Goal: Task Accomplishment & Management: Manage account settings

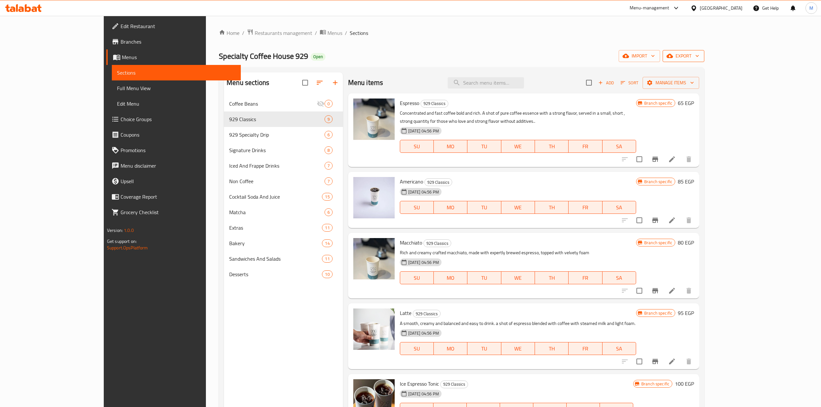
click at [699, 58] on span "export" at bounding box center [683, 56] width 31 height 8
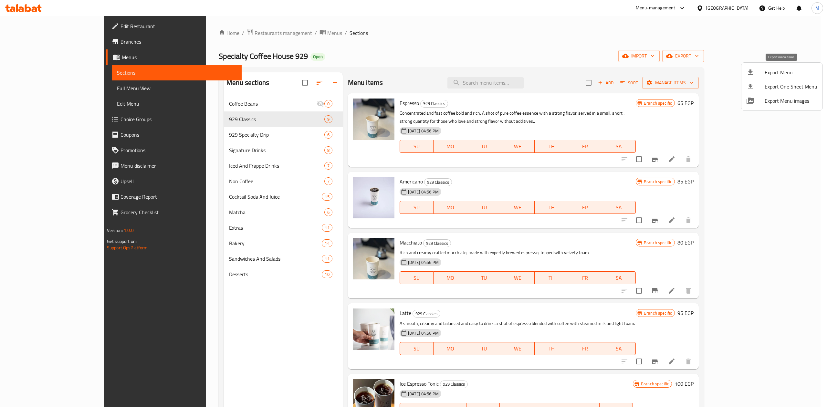
click at [778, 76] on span "Export Menu" at bounding box center [791, 73] width 53 height 8
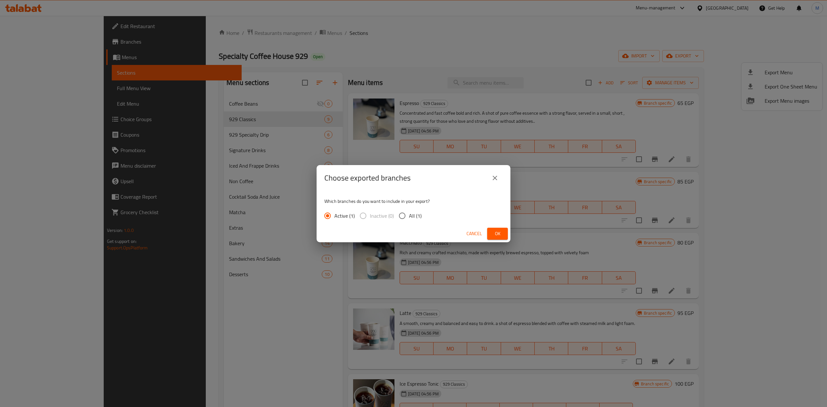
click at [414, 210] on label "All (1)" at bounding box center [409, 216] width 26 height 14
click at [409, 210] on input "All (1)" at bounding box center [403, 216] width 14 height 14
radio input "true"
click at [508, 234] on div "Cancel Ok" at bounding box center [414, 233] width 194 height 17
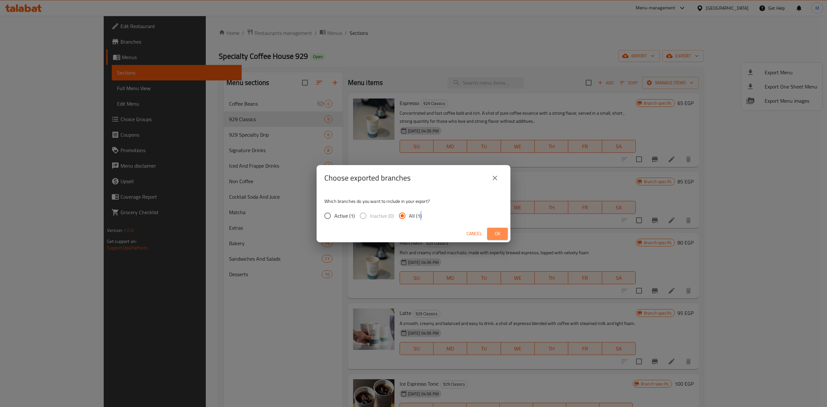
click at [507, 234] on button "Ok" at bounding box center [497, 234] width 21 height 12
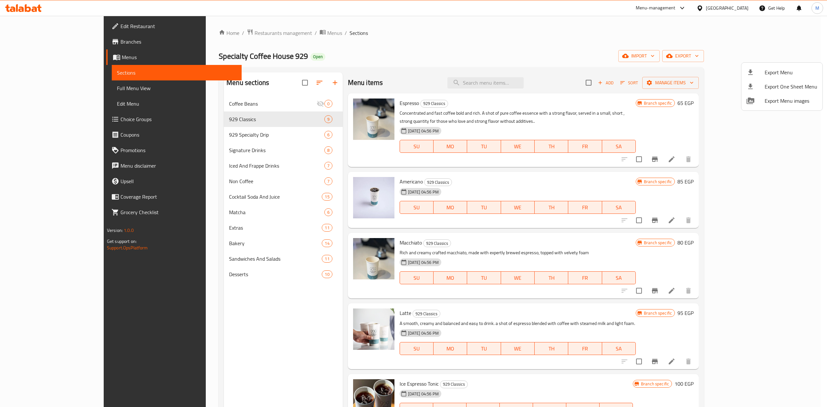
click at [492, 231] on div at bounding box center [413, 203] width 827 height 407
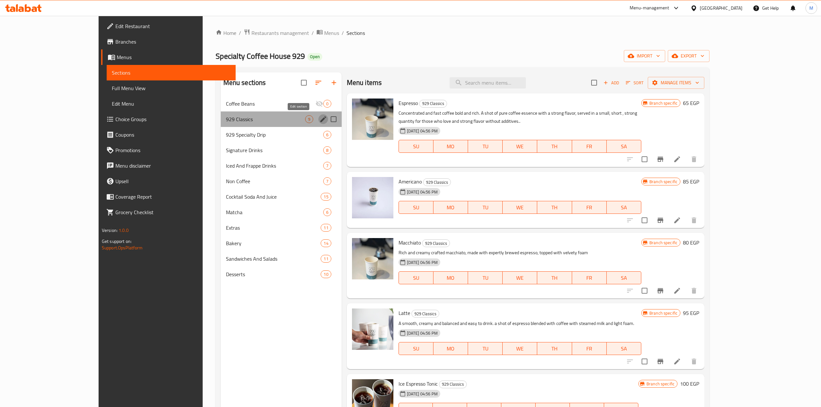
click at [319, 119] on icon "edit" at bounding box center [323, 119] width 8 height 8
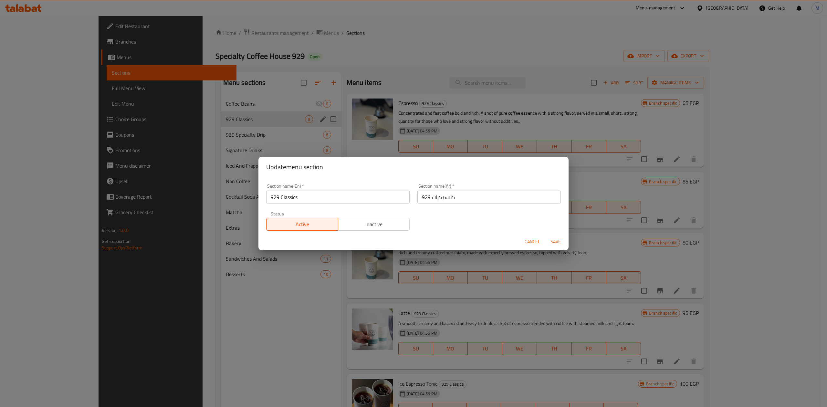
drag, startPoint x: 331, startPoint y: 205, endPoint x: 277, endPoint y: 205, distance: 54.3
click at [277, 205] on div "Section name(En)   * 929 Classics Section name(En) *" at bounding box center [337, 193] width 151 height 27
drag, startPoint x: 299, startPoint y: 200, endPoint x: 273, endPoint y: 200, distance: 25.9
click at [273, 200] on input "929 Classics" at bounding box center [337, 197] width 143 height 13
type input "9"
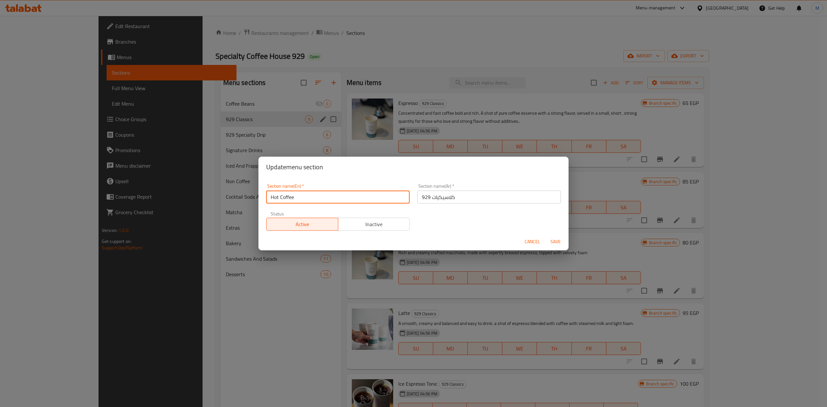
type input "Hot Coffee"
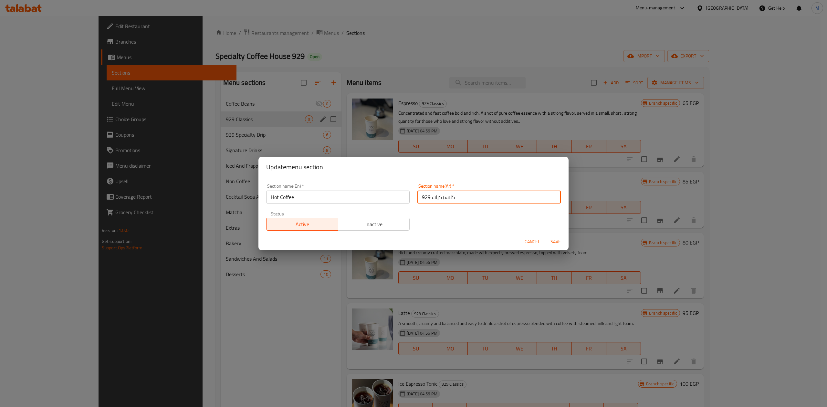
drag, startPoint x: 441, startPoint y: 210, endPoint x: 396, endPoint y: 216, distance: 45.4
click at [396, 216] on div "Section name(En)   * Hot Coffee Section name(En) * Section name(Ar)   * 929 كلا…" at bounding box center [413, 207] width 302 height 55
type input "قهوة ساخنة"
click at [559, 242] on span "Save" at bounding box center [556, 242] width 16 height 8
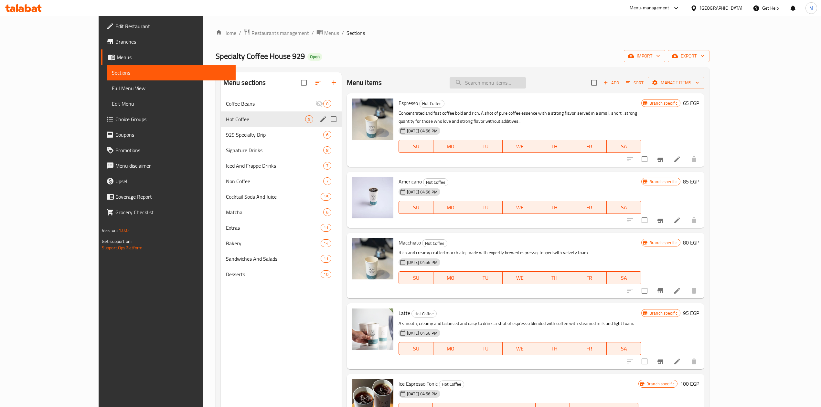
click at [513, 84] on input "search" at bounding box center [488, 82] width 76 height 11
paste input "Macchiato"
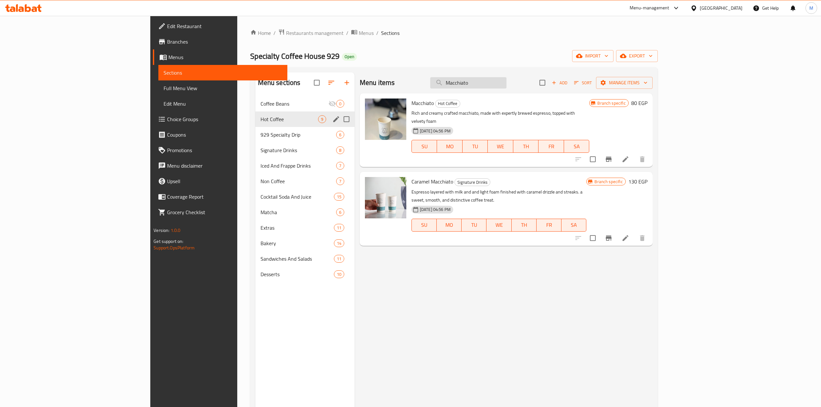
click at [506, 82] on input "Macchiato" at bounding box center [468, 82] width 76 height 11
paste input "Cortad"
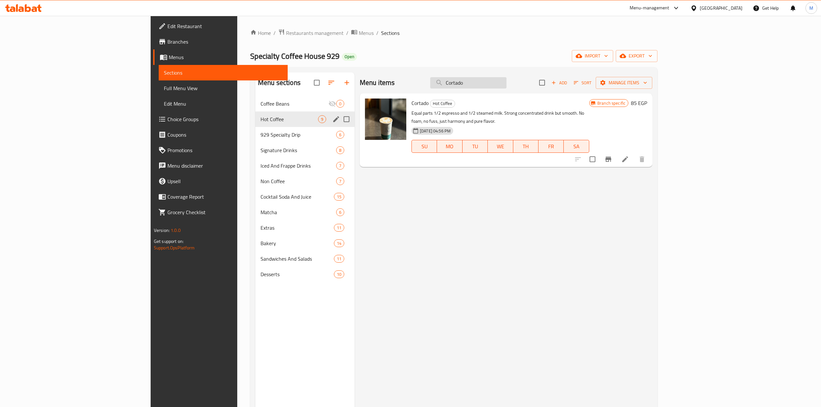
click at [506, 86] on input "Cortado" at bounding box center [468, 82] width 76 height 11
paste input "Flat White"
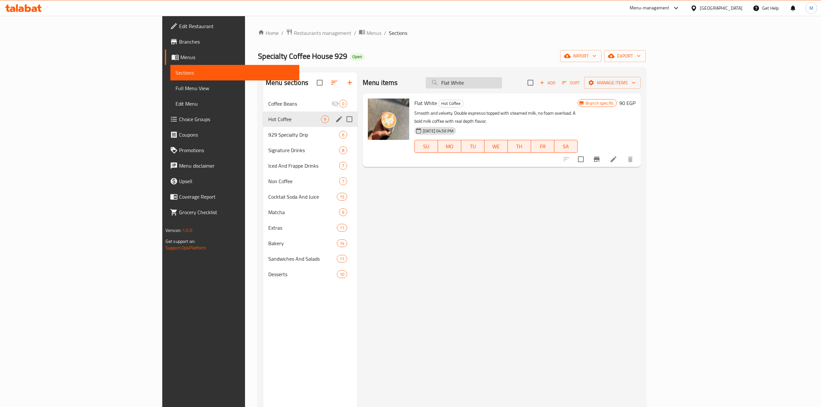
click at [502, 87] on input "Flat White" at bounding box center [464, 82] width 76 height 11
paste input "White Mocha"
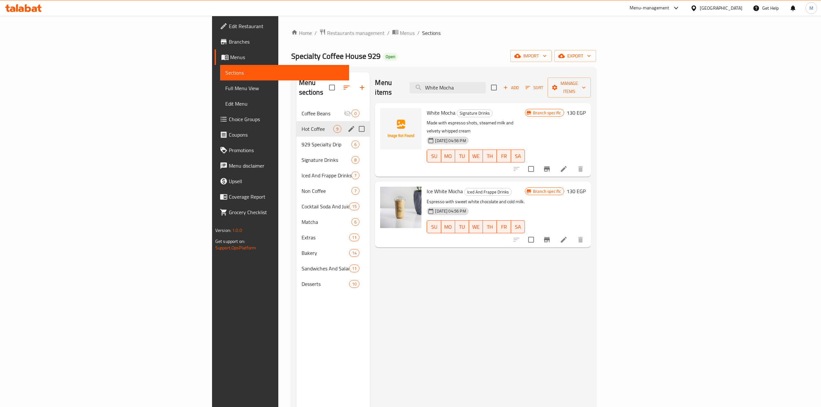
type input "White Mocha"
click at [538, 162] on input "checkbox" at bounding box center [531, 169] width 14 height 14
click at [591, 78] on button "Manage items" at bounding box center [568, 88] width 43 height 20
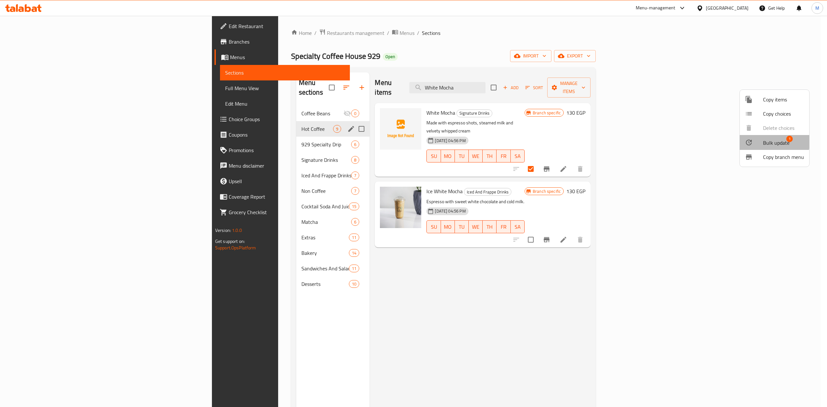
click at [759, 140] on div at bounding box center [754, 143] width 18 height 8
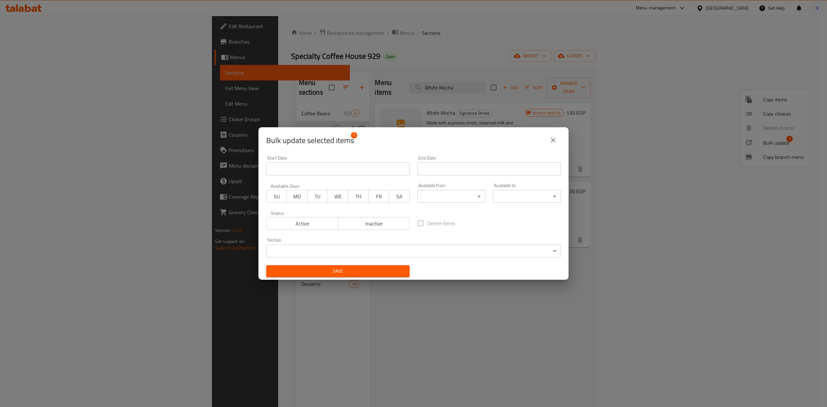
click at [419, 251] on body "​ Menu-management Egypt Get Help M Edit Restaurant Branches Menus Sections Full…" at bounding box center [413, 211] width 827 height 391
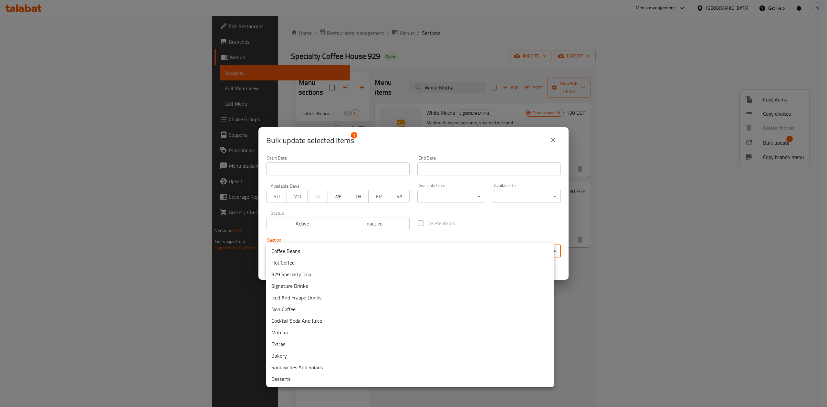
click at [395, 260] on li "Hot Coffee" at bounding box center [410, 263] width 288 height 12
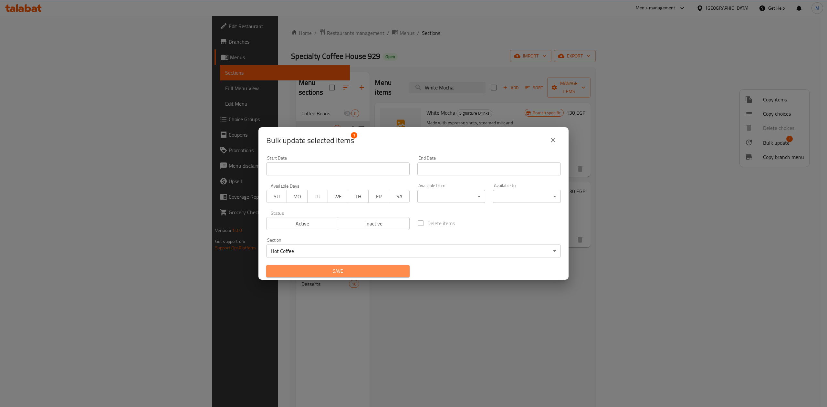
click at [361, 270] on span "Save" at bounding box center [337, 271] width 133 height 8
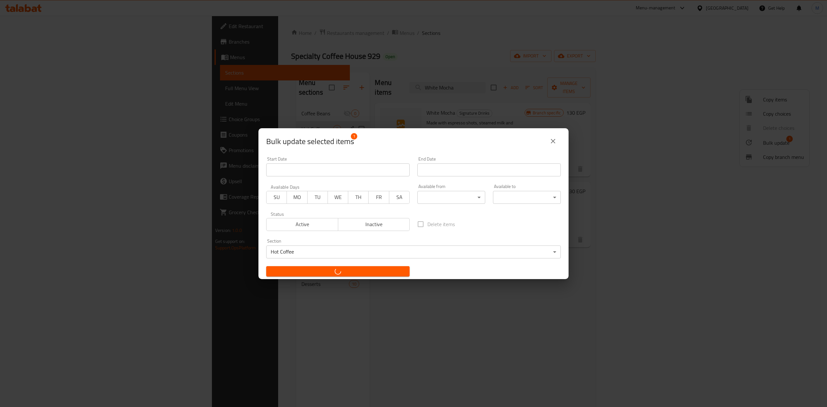
checkbox input "false"
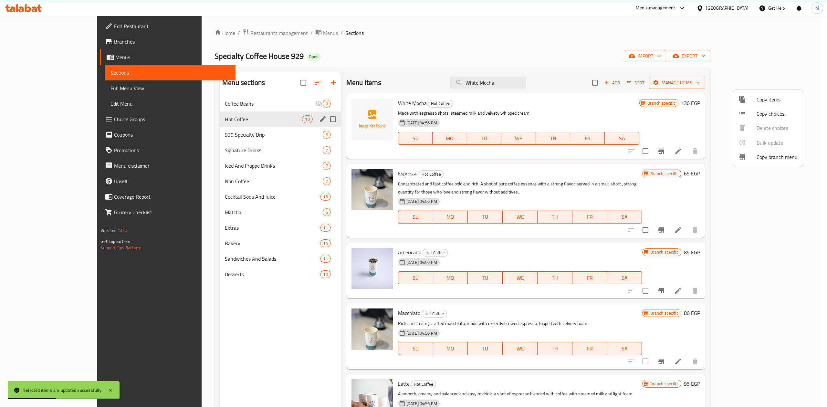
click at [532, 83] on div at bounding box center [413, 203] width 827 height 407
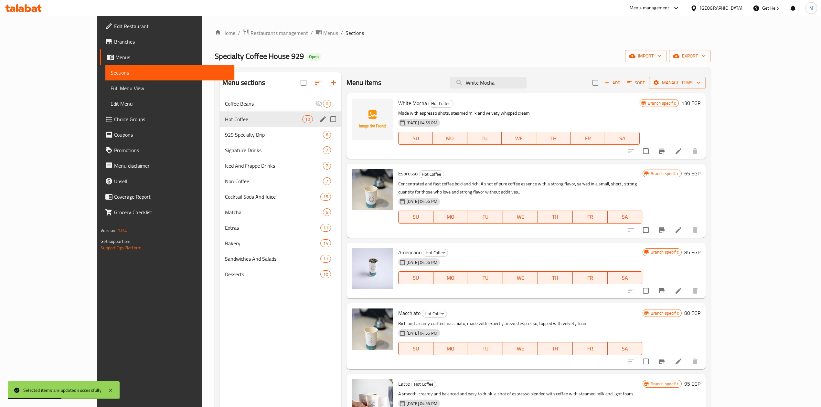
click at [526, 83] on input "White Mocha" at bounding box center [488, 82] width 76 height 11
paste input "Dark"
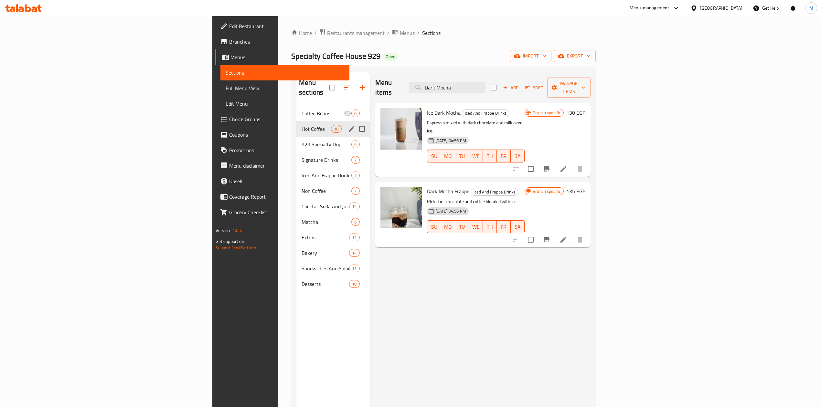
type input "Dark Mocha"
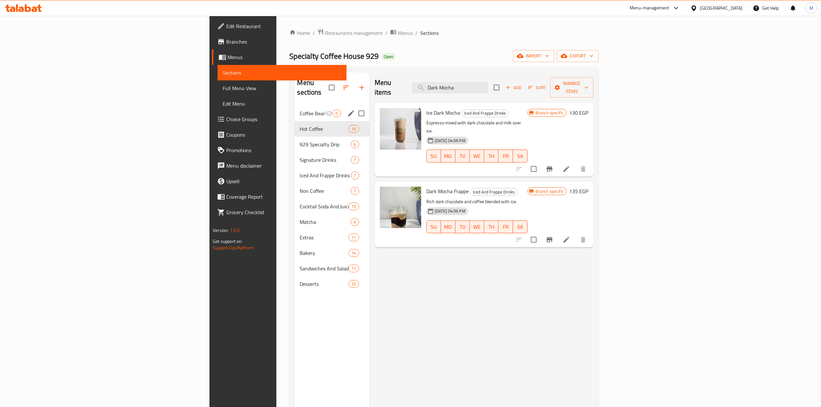
click at [294, 109] on div "Coffee Beans 0" at bounding box center [331, 114] width 75 height 16
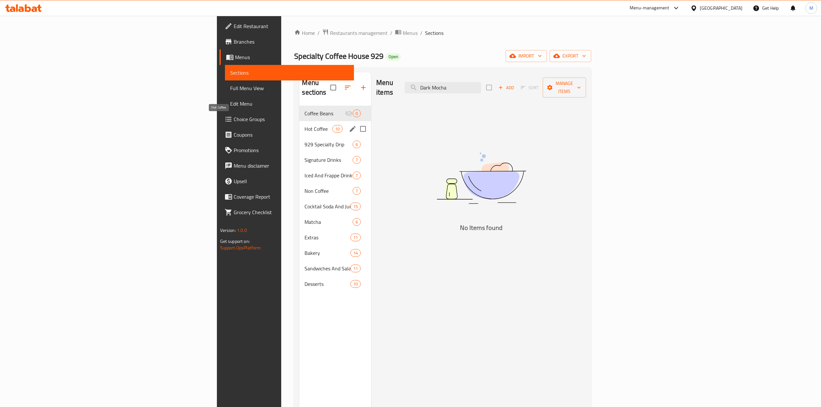
click at [304, 125] on span "Hot Coffee" at bounding box center [317, 129] width 27 height 8
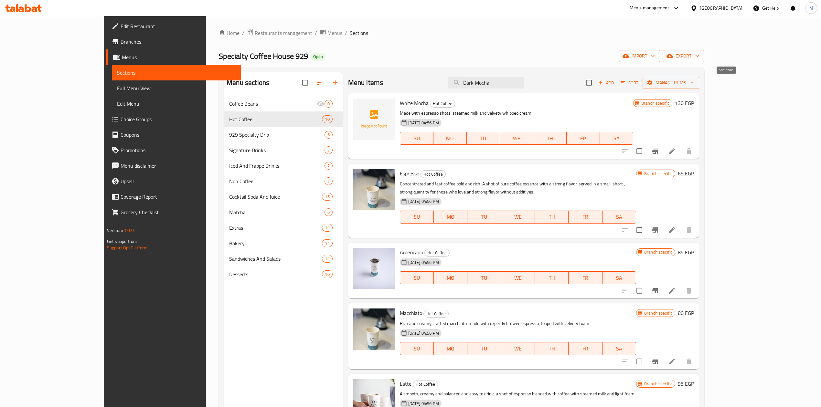
click at [626, 81] on icon "button" at bounding box center [623, 83] width 6 height 6
click at [699, 76] on div "Add Sort Manage items" at bounding box center [642, 83] width 113 height 14
click at [615, 80] on span "Add" at bounding box center [605, 82] width 17 height 7
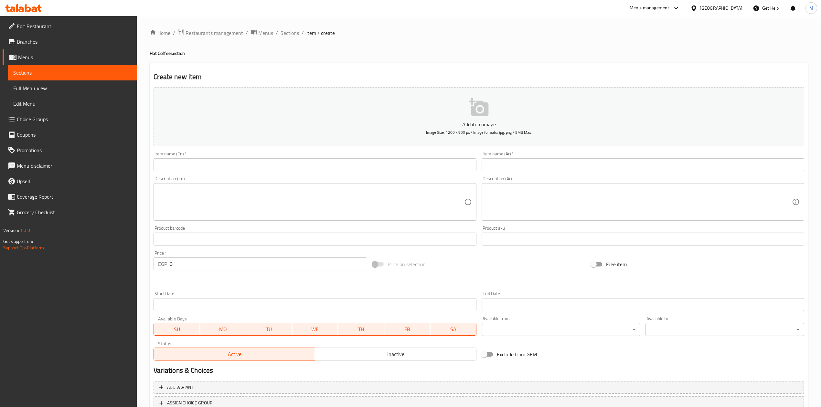
click at [287, 163] on input "text" at bounding box center [315, 164] width 323 height 13
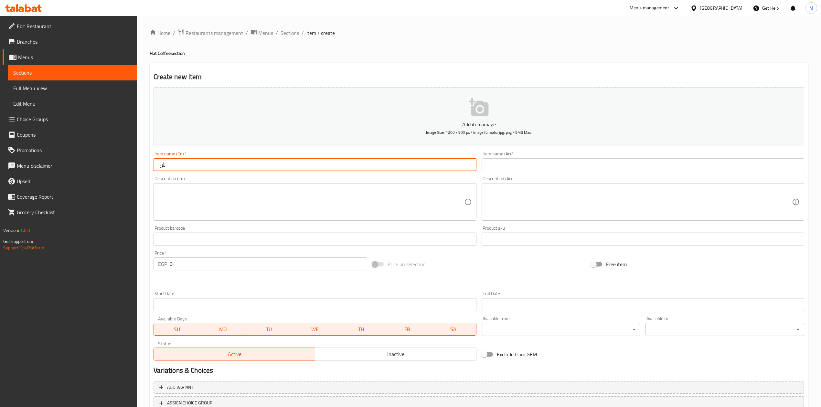
type input "]"
type input "Dark Mocha"
click at [527, 162] on input "text" at bounding box center [643, 164] width 323 height 13
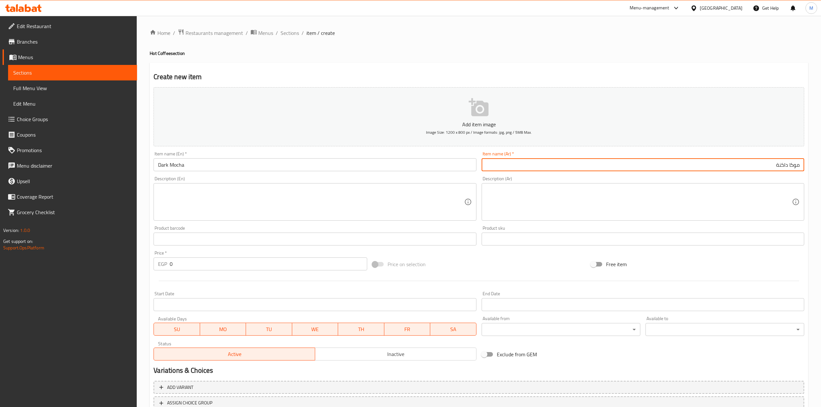
type input "موكا داكنة"
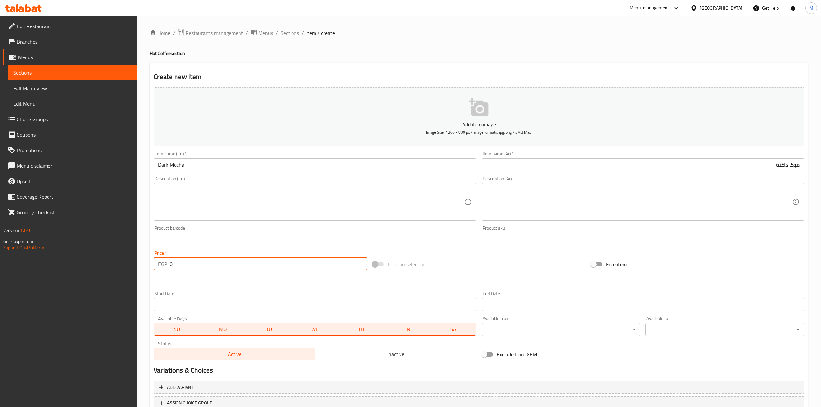
drag, startPoint x: 164, startPoint y: 268, endPoint x: 125, endPoint y: 269, distance: 39.1
click at [125, 269] on div "Edit Restaurant Branches Menus Sections Full Menu View Edit Menu Choice Groups …" at bounding box center [410, 236] width 821 height 441
type input "145"
click at [164, 290] on div "Start Date Start Date" at bounding box center [315, 301] width 328 height 25
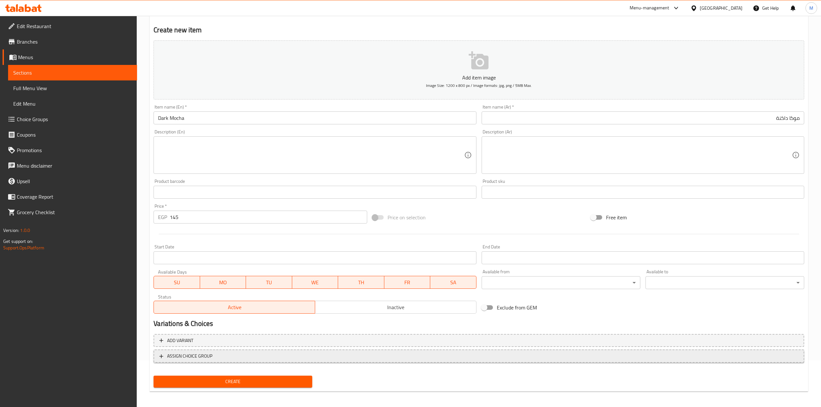
scroll to position [49, 0]
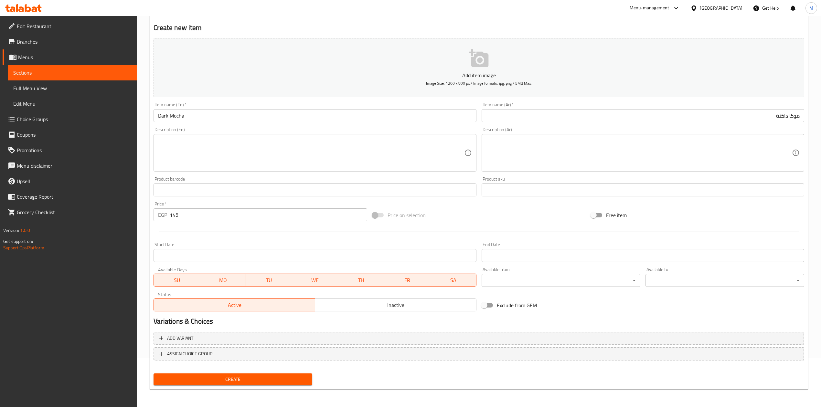
click at [221, 380] on span "Create" at bounding box center [233, 380] width 148 height 8
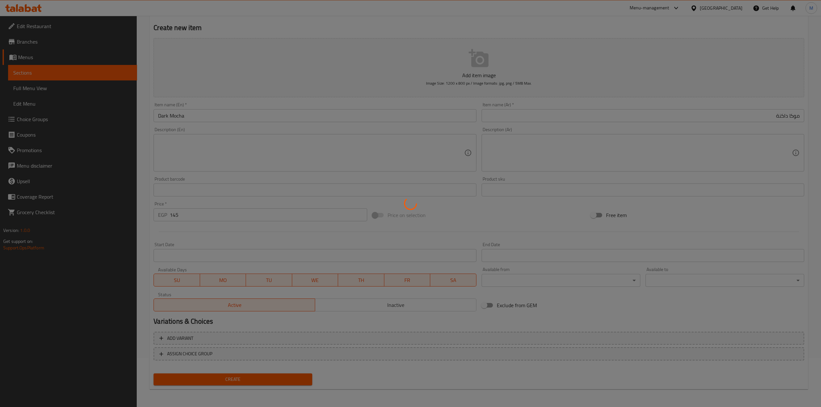
scroll to position [28, 0]
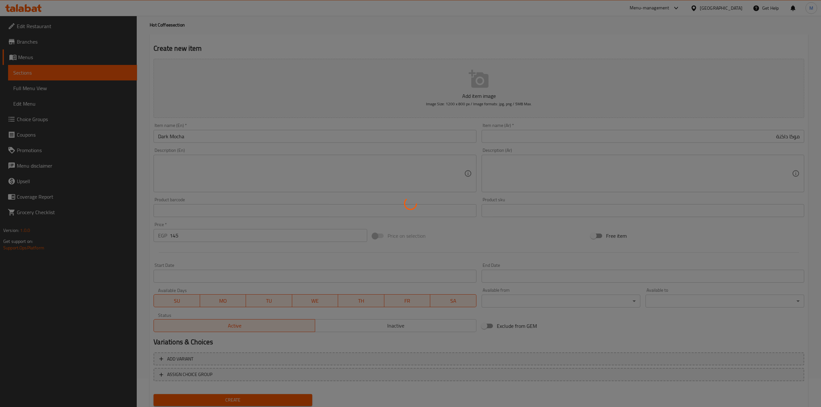
type input "0"
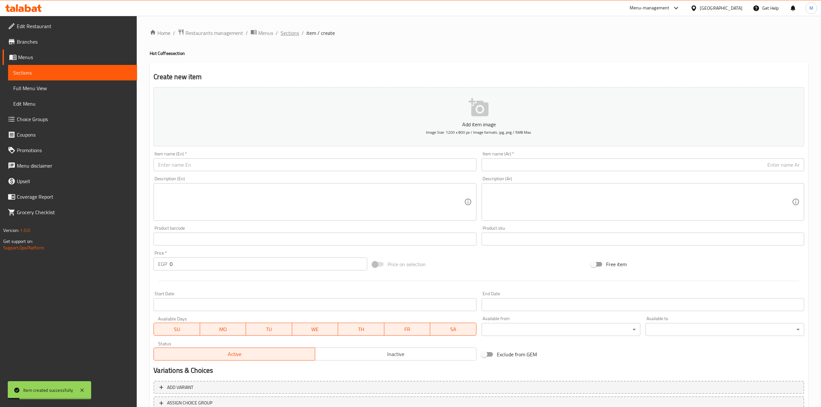
click at [285, 31] on span "Sections" at bounding box center [290, 33] width 18 height 8
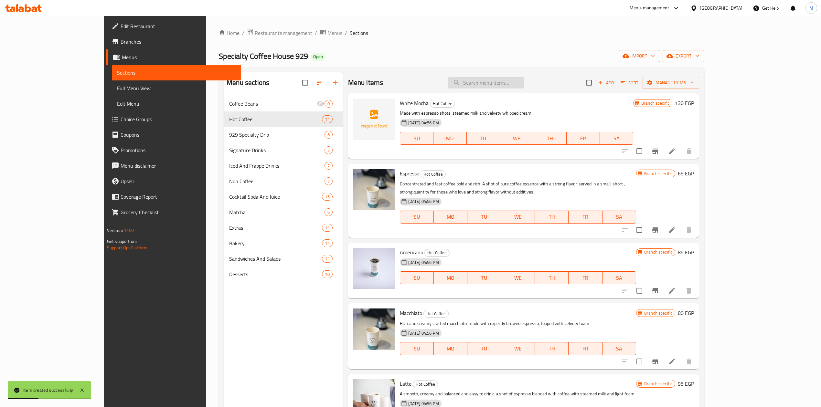
click at [508, 78] on input "search" at bounding box center [486, 82] width 76 height 11
paste input "Caramel Creme Brule Latte"
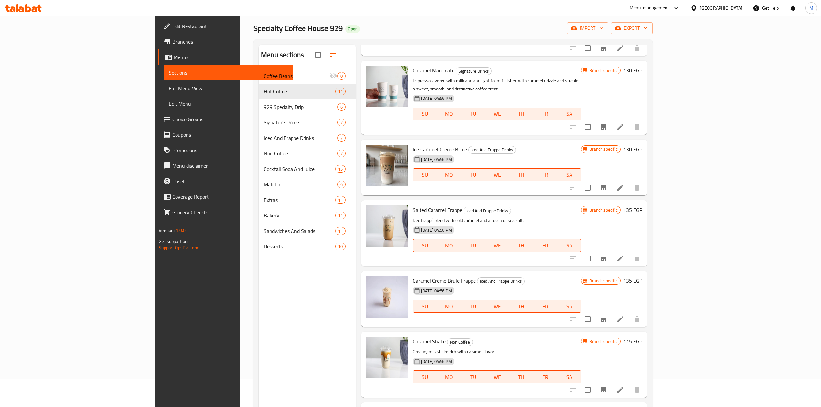
scroll to position [43, 0]
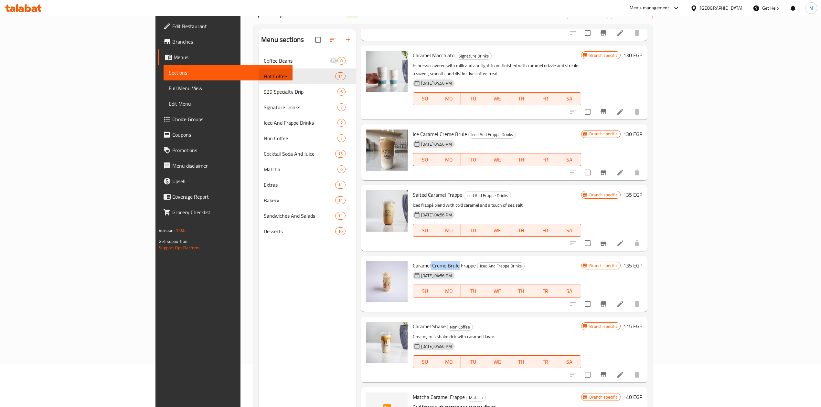
drag, startPoint x: 392, startPoint y: 249, endPoint x: 419, endPoint y: 250, distance: 27.8
click at [419, 261] on span "Caramel Creme Brule Frappe" at bounding box center [444, 266] width 63 height 10
copy span "Creme Brule"
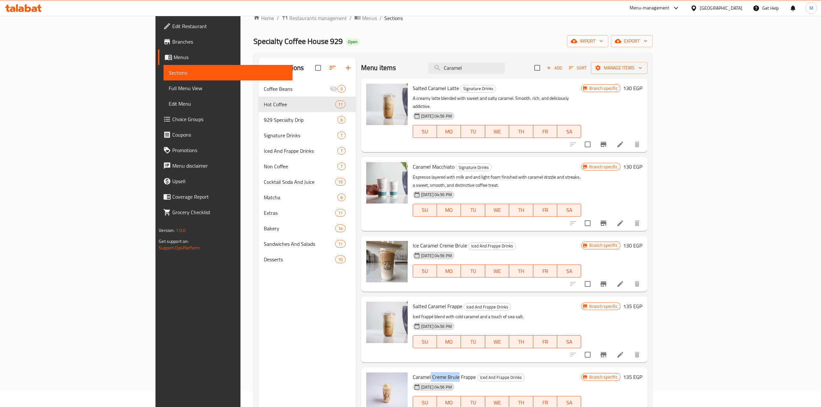
scroll to position [0, 0]
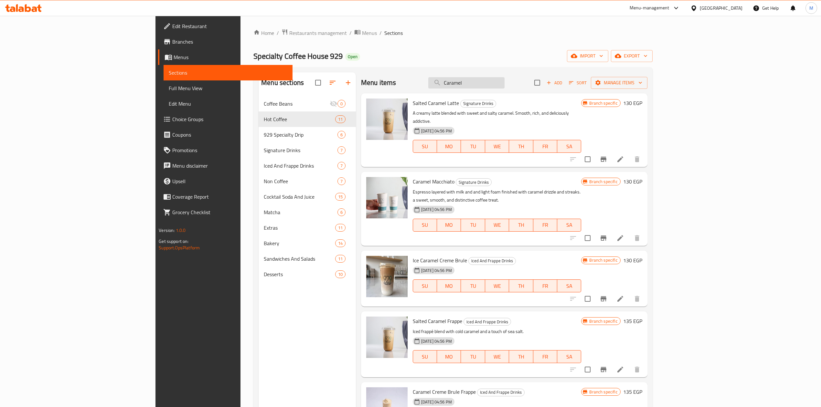
click at [504, 89] on input "Caramel" at bounding box center [466, 82] width 76 height 11
paste input "Creme Brule"
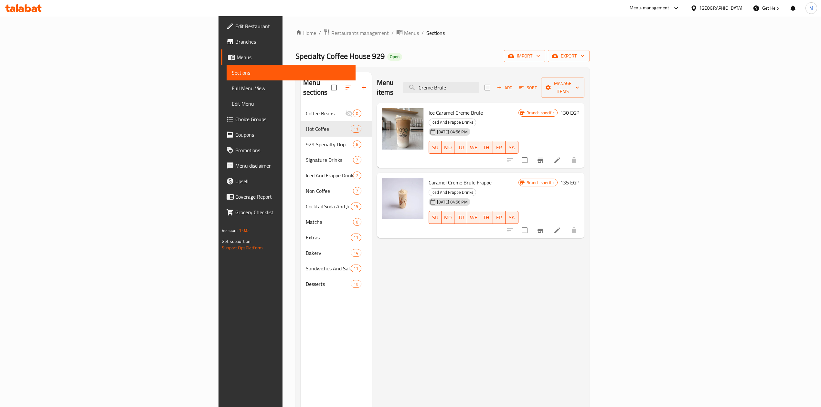
type input "Creme Brule"
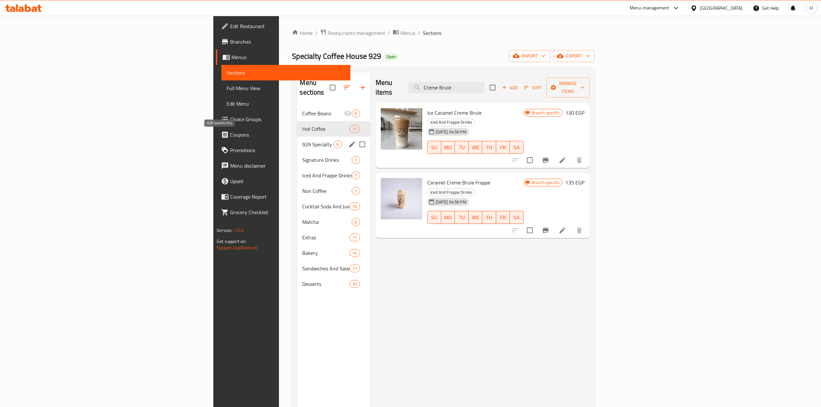
click at [302, 141] on span "929 Specialty Drip" at bounding box center [317, 145] width 31 height 8
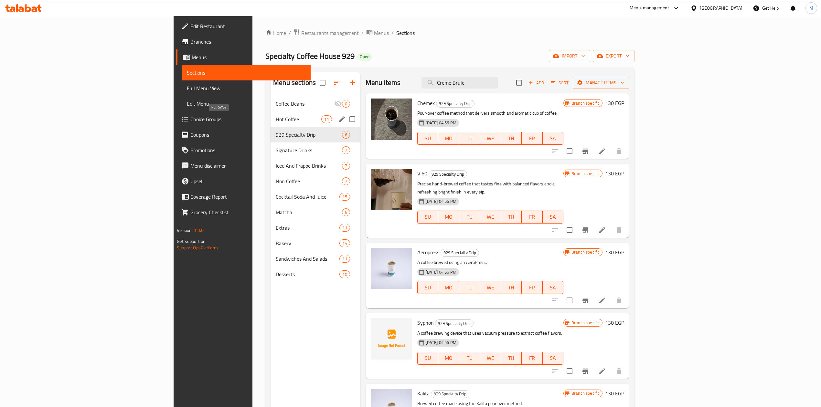
click at [276, 121] on span "Hot Coffee" at bounding box center [299, 119] width 46 height 8
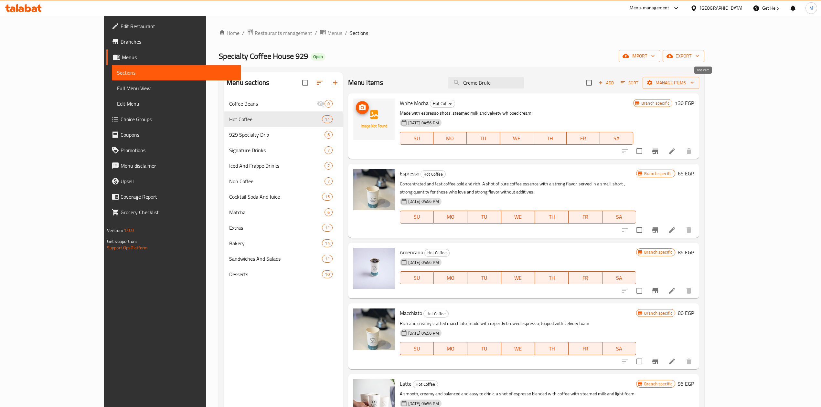
click at [615, 84] on span "Add" at bounding box center [605, 82] width 17 height 7
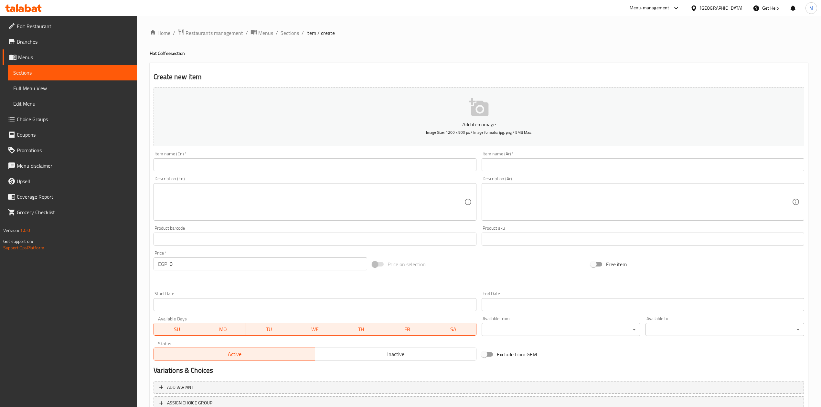
click at [417, 176] on div "Description (En) Description (En)" at bounding box center [315, 198] width 328 height 49
click at [414, 167] on input "text" at bounding box center [315, 164] width 323 height 13
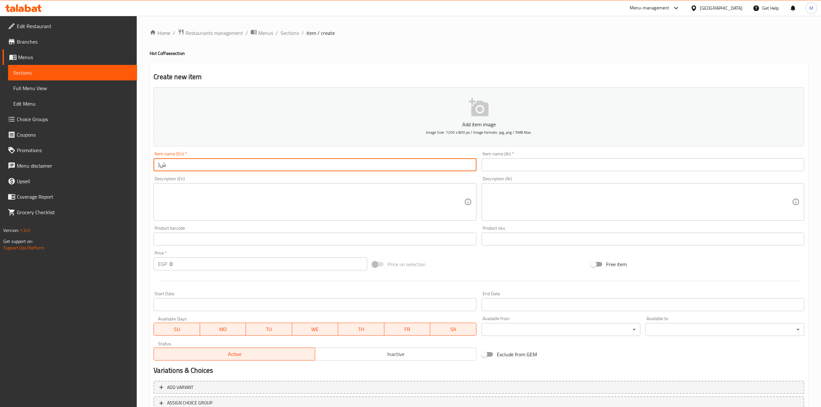
type input "}"
click at [313, 164] on input "Caramel" at bounding box center [315, 164] width 323 height 13
click at [313, 165] on input "Caramel" at bounding box center [315, 164] width 323 height 13
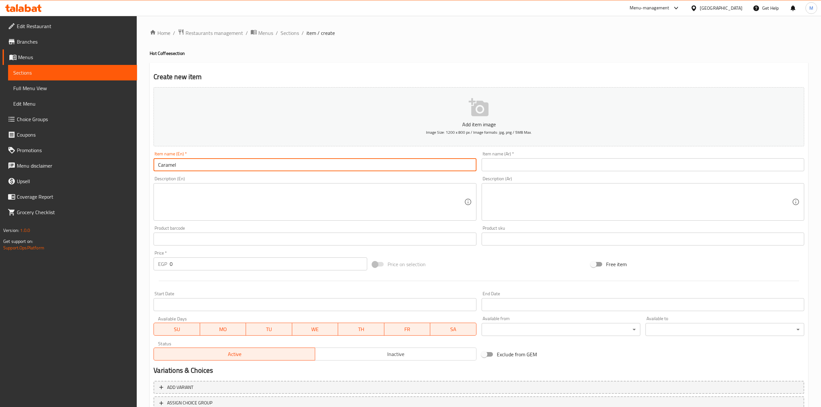
paste input "Creme Brule Latte"
type input "Caramel Creme Brule Latte"
click at [582, 154] on div "Item name (Ar)   * Item name (Ar) *" at bounding box center [643, 162] width 323 height 20
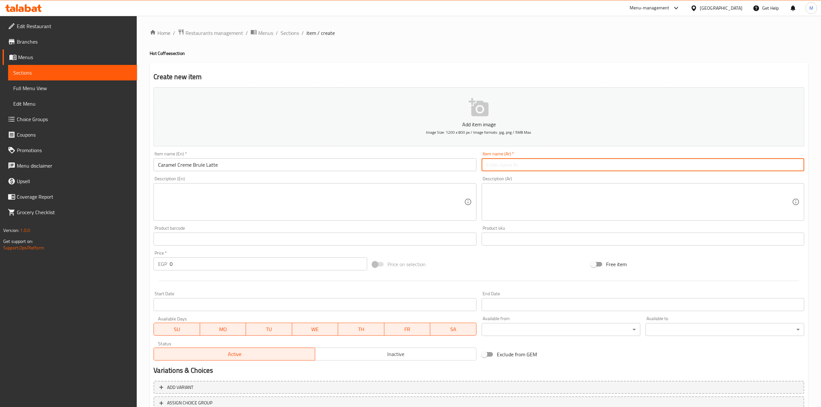
click at [583, 163] on input "text" at bounding box center [643, 164] width 323 height 13
click at [583, 163] on input "كريم بروليه لاتيه" at bounding box center [643, 164] width 323 height 13
click at [801, 170] on input "كريم بروليه لاتيه" at bounding box center [643, 164] width 323 height 13
drag, startPoint x: 792, startPoint y: 165, endPoint x: 796, endPoint y: 167, distance: 3.8
click at [796, 167] on input "كلااميل كريم بروليه لاتيه" at bounding box center [643, 164] width 323 height 13
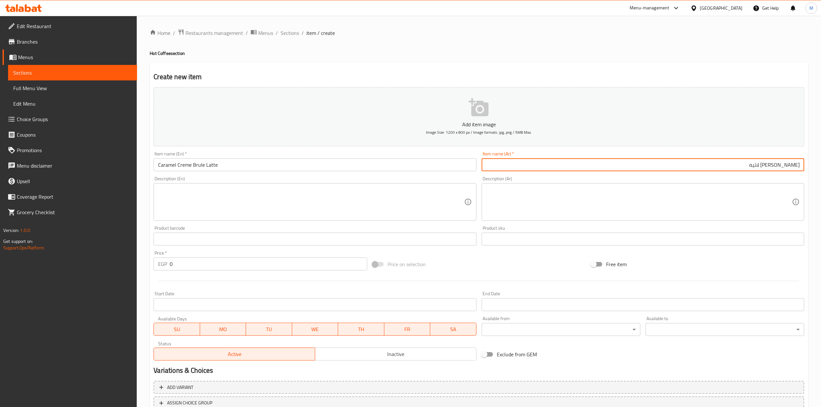
type input "كراميل كريم بروليه لاتيه"
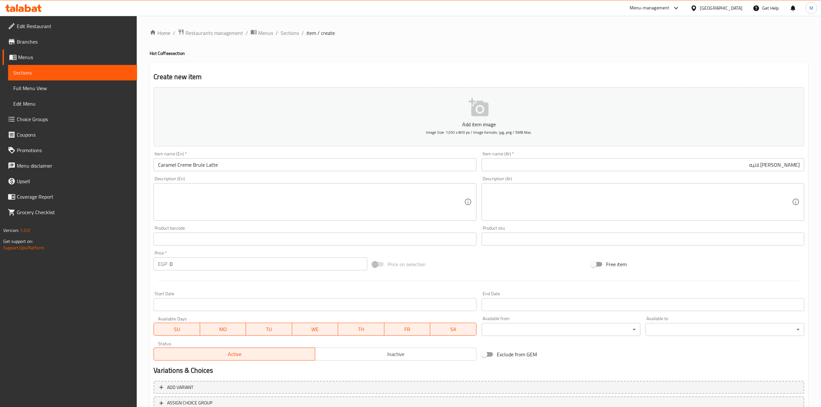
click at [791, 177] on div "Description (Ar) Description (Ar)" at bounding box center [643, 198] width 323 height 44
drag, startPoint x: 168, startPoint y: 265, endPoint x: 164, endPoint y: 264, distance: 4.2
click at [167, 265] on div "EGP 0 Price *" at bounding box center [260, 264] width 213 height 13
type input "145"
click at [189, 287] on div at bounding box center [479, 281] width 656 height 16
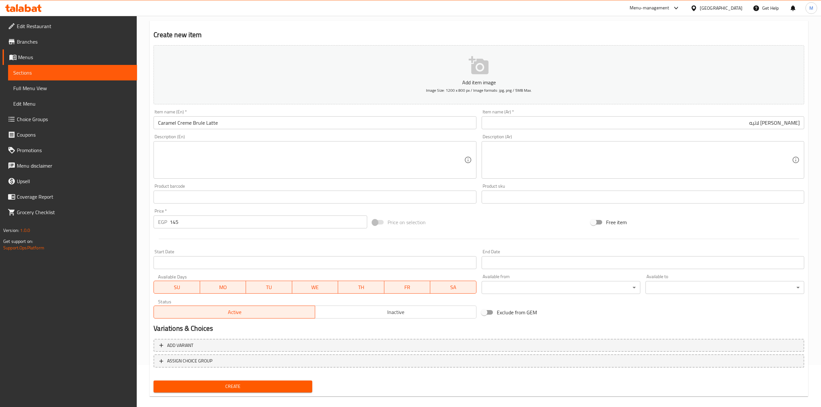
scroll to position [49, 0]
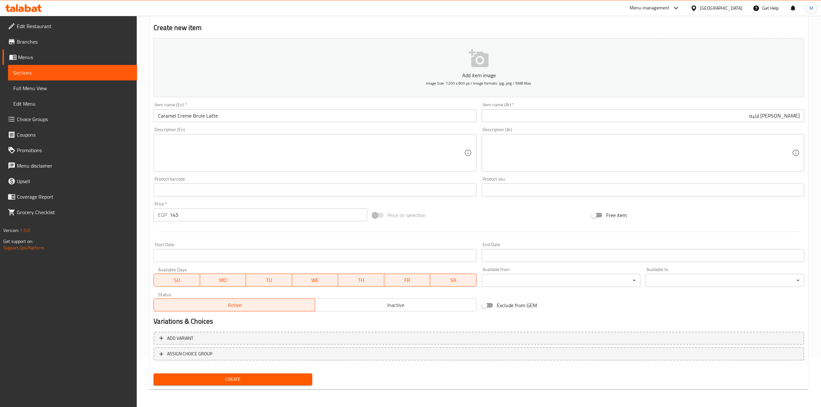
click at [274, 391] on div "Home / Restaurants management / Menus / Sections / item / create Hot Coffee sec…" at bounding box center [479, 187] width 658 height 415
click at [278, 384] on button "Create" at bounding box center [233, 380] width 159 height 12
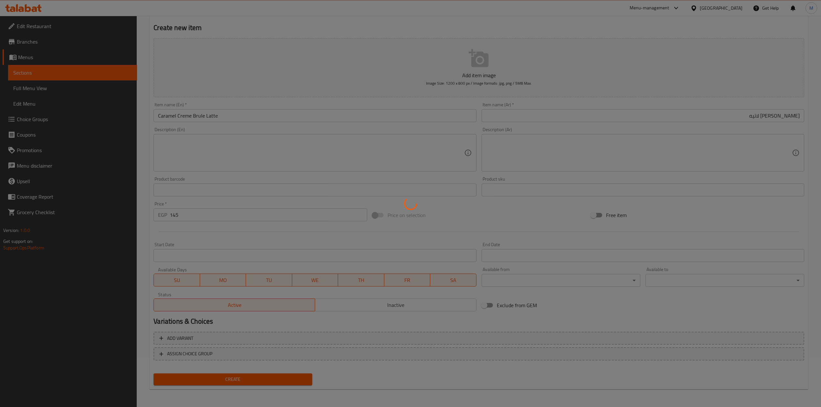
type input "0"
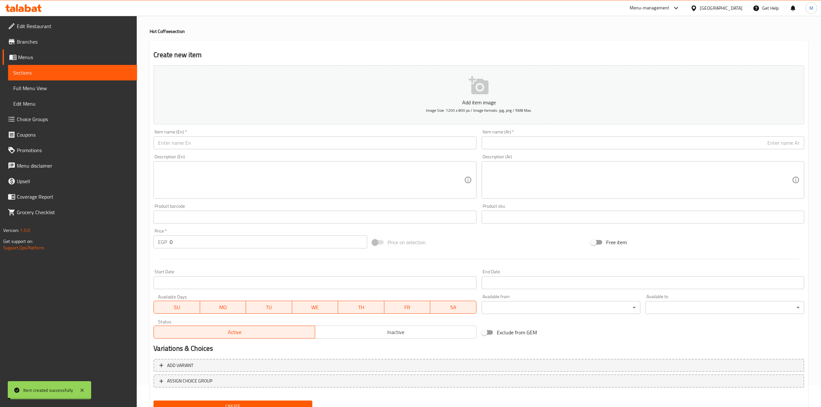
scroll to position [0, 0]
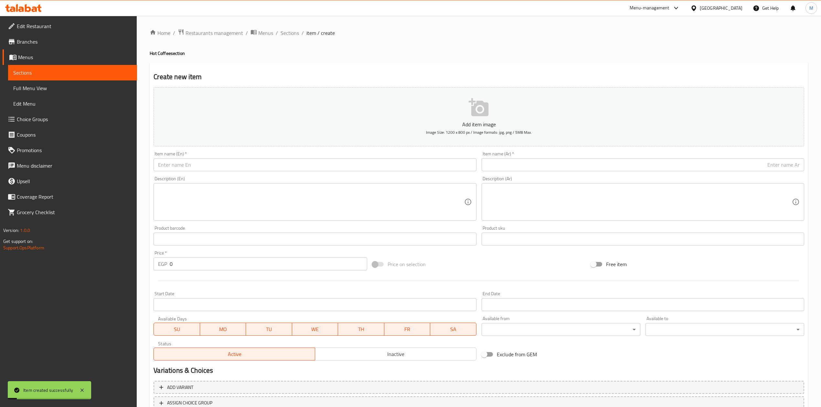
click at [291, 39] on div "Home / Restaurants management / Menus / Sections / item / create Hot Coffee sec…" at bounding box center [479, 236] width 658 height 415
click at [291, 37] on span "Sections" at bounding box center [290, 33] width 18 height 8
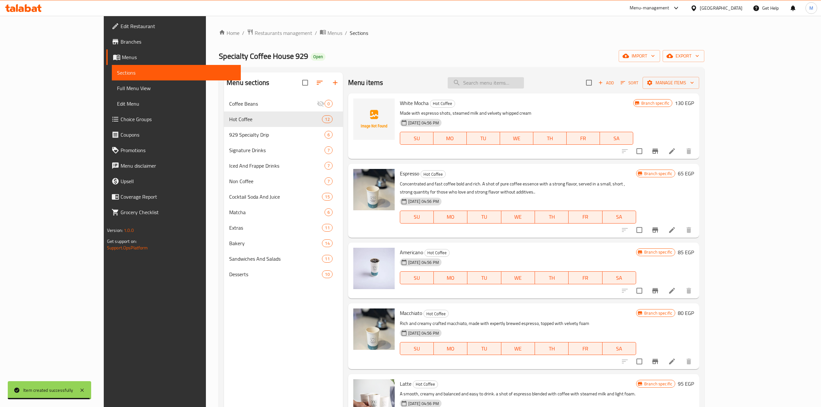
click at [513, 82] on input "search" at bounding box center [486, 82] width 76 height 11
paste input "Spanish Latte"
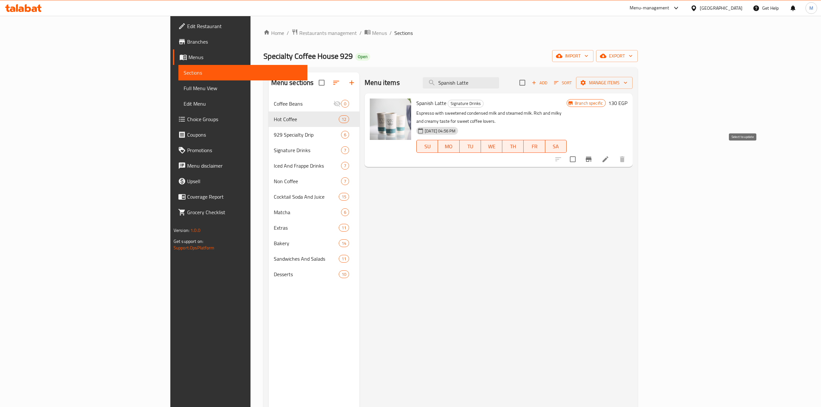
type input "Spanish Latte"
click at [579, 154] on input "checkbox" at bounding box center [573, 160] width 14 height 14
checkbox input "true"
click at [627, 81] on span "Manage items" at bounding box center [604, 83] width 46 height 8
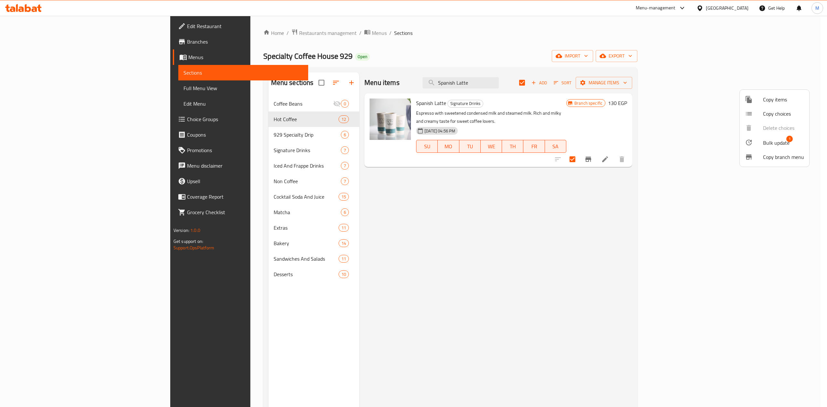
click at [778, 142] on span "Bulk update" at bounding box center [776, 143] width 27 height 8
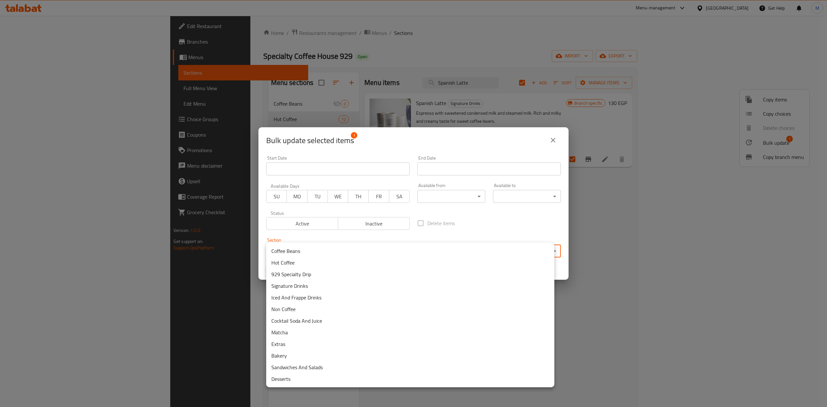
click at [367, 244] on body "​ Menu-management Egypt Get Help M Edit Restaurant Branches Menus Sections Full…" at bounding box center [413, 211] width 827 height 391
click at [370, 260] on li "Hot Coffee" at bounding box center [410, 263] width 288 height 12
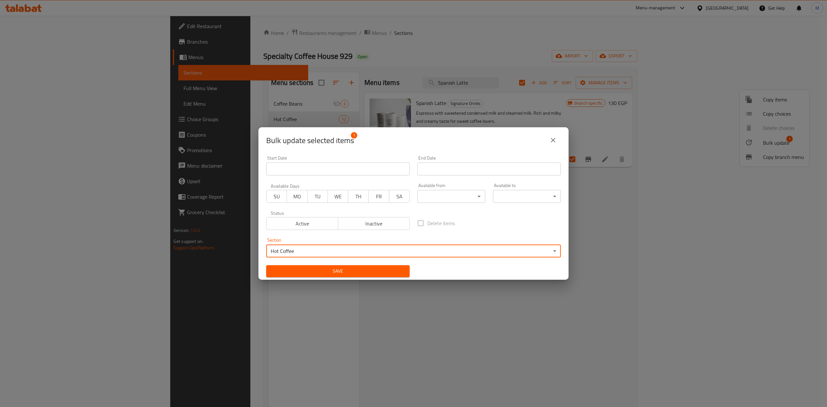
click at [369, 264] on div "Save" at bounding box center [337, 271] width 151 height 20
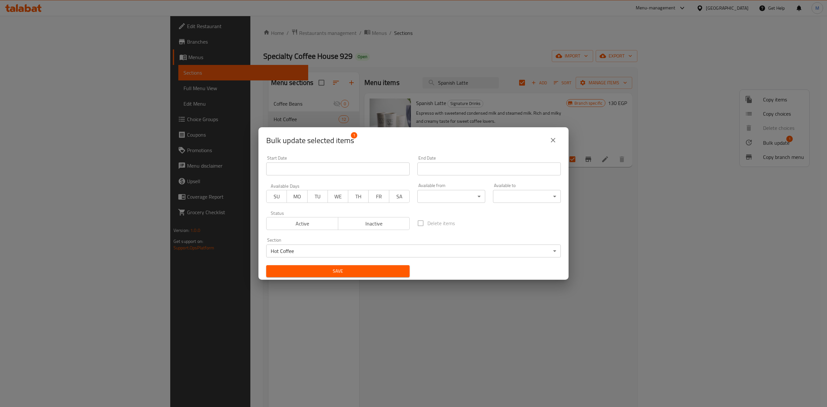
click at [374, 268] on span "Save" at bounding box center [337, 271] width 133 height 8
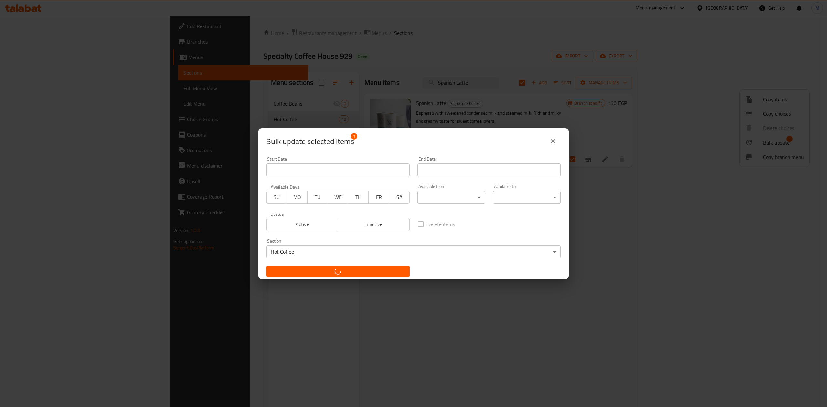
checkbox input "false"
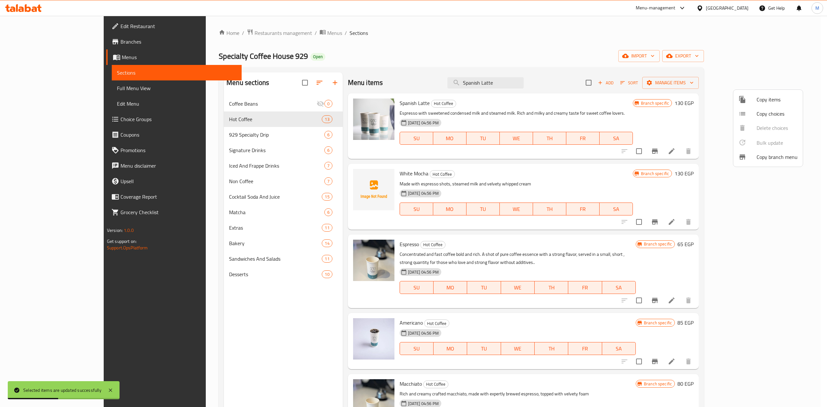
click at [518, 83] on div at bounding box center [413, 203] width 827 height 407
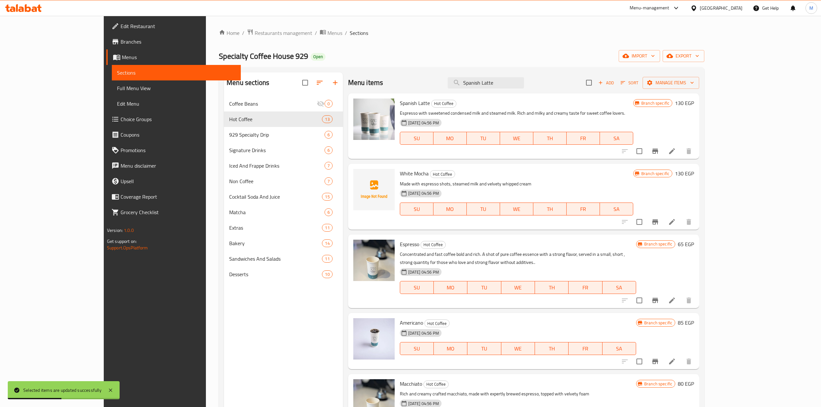
click at [518, 83] on input "Spanish Latte" at bounding box center [486, 82] width 76 height 11
paste input "alted Caramel"
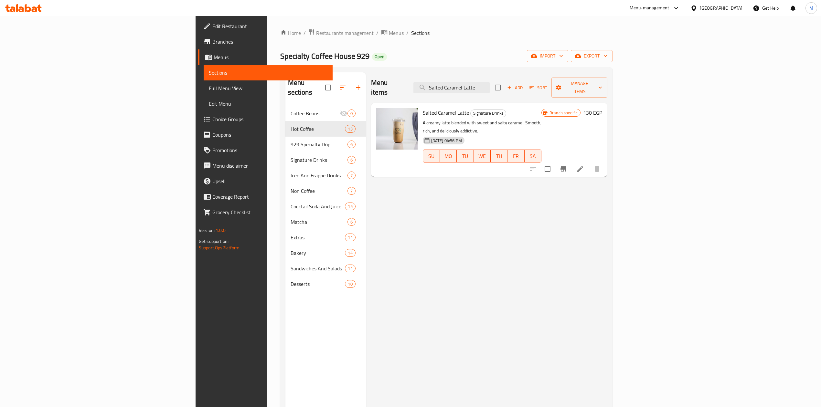
type input "Salted Caramel Latte"
click at [554, 162] on input "checkbox" at bounding box center [548, 169] width 14 height 14
checkbox input "true"
click at [607, 78] on button "Manage items" at bounding box center [579, 88] width 56 height 20
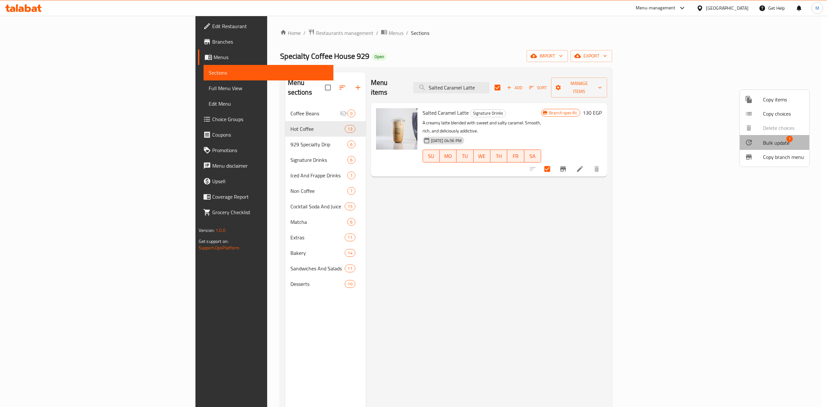
click at [756, 137] on li "Bulk update 1" at bounding box center [774, 142] width 69 height 15
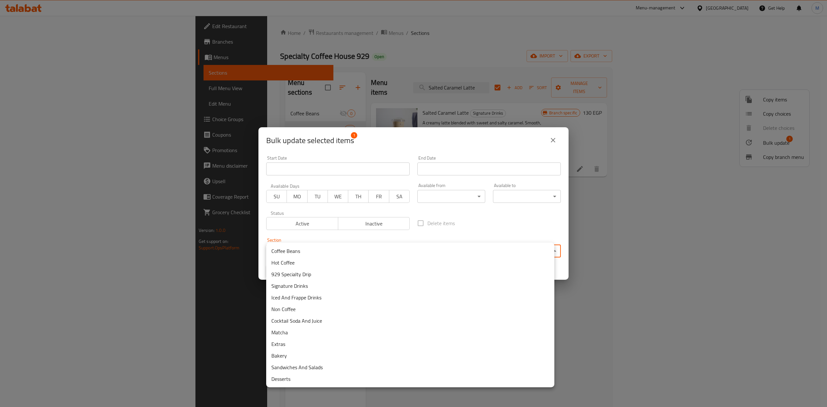
click at [341, 246] on body "​ Menu-management Egypt Get Help M Edit Restaurant Branches Menus Sections Full…" at bounding box center [413, 211] width 827 height 391
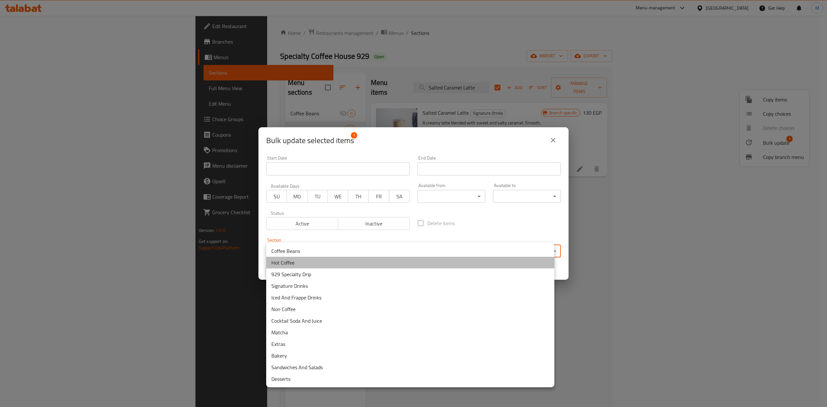
click at [366, 262] on li "Hot Coffee" at bounding box center [410, 263] width 288 height 12
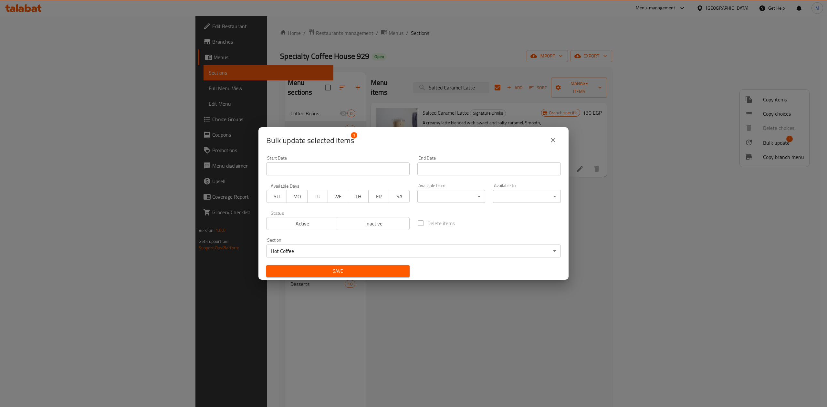
click at [366, 262] on div "Save" at bounding box center [337, 271] width 151 height 20
click at [367, 263] on div "Save" at bounding box center [337, 271] width 151 height 20
click at [369, 264] on div "Save" at bounding box center [337, 271] width 151 height 20
click at [370, 265] on button "Save" at bounding box center [337, 271] width 143 height 12
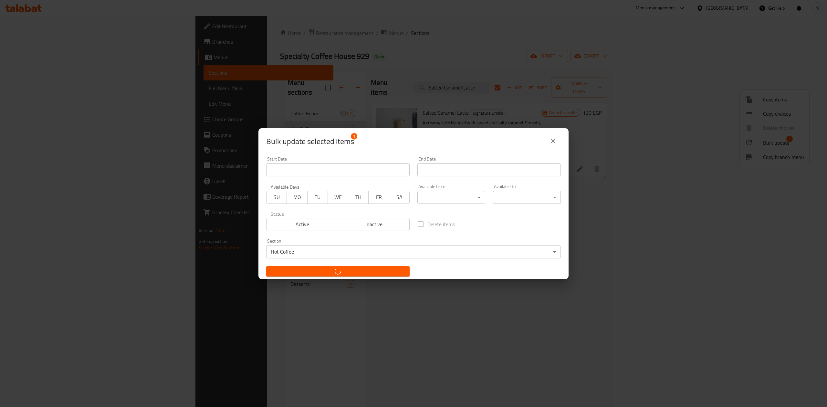
checkbox input "false"
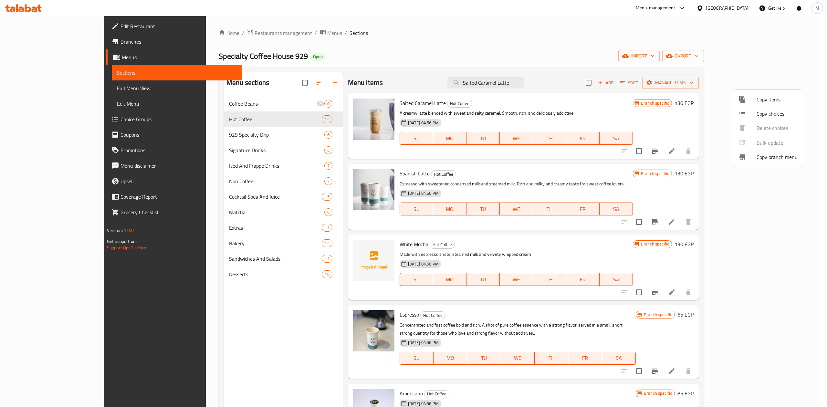
click at [525, 88] on div at bounding box center [413, 203] width 827 height 407
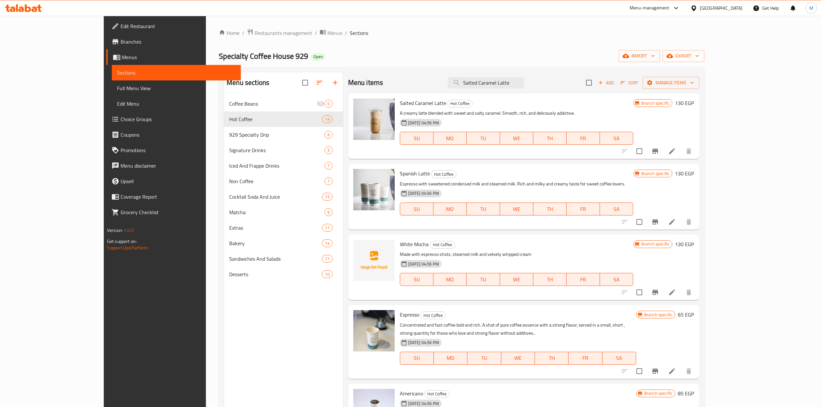
click at [524, 88] on input "Salted Caramel Latte" at bounding box center [486, 82] width 76 height 11
paste input "Chocolate Coconut"
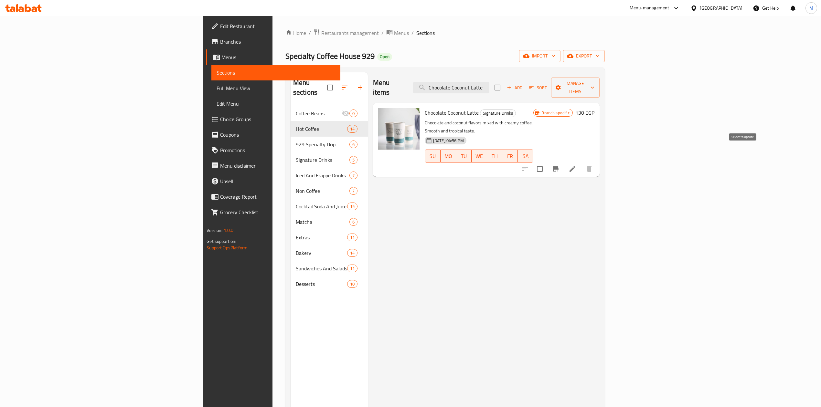
type input "Chocolate Coconut Latte"
click at [546, 162] on input "checkbox" at bounding box center [540, 169] width 14 height 14
checkbox input "true"
click at [599, 78] on button "Manage items" at bounding box center [575, 88] width 48 height 20
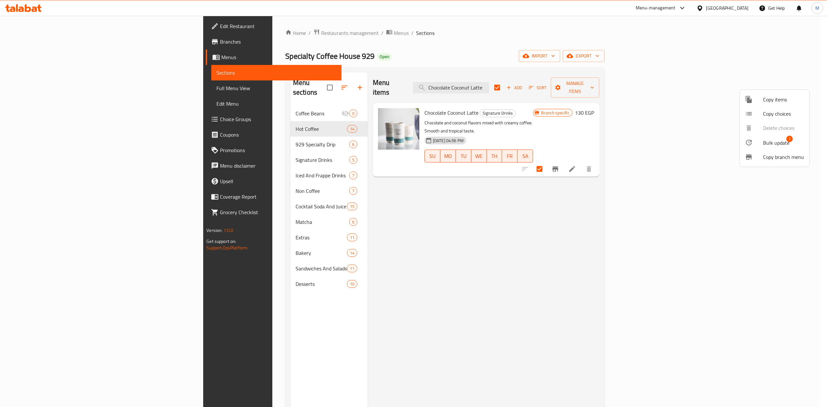
click at [756, 143] on div at bounding box center [754, 143] width 18 height 8
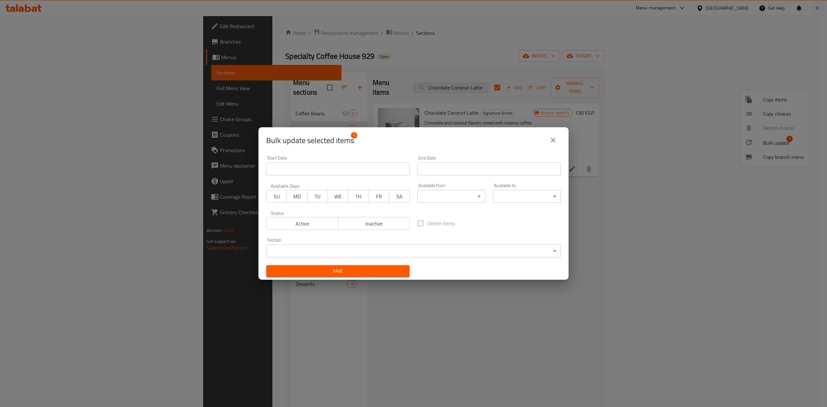
click at [424, 242] on div "Section ​ ​" at bounding box center [413, 248] width 295 height 20
click at [425, 243] on div "Section ​ ​" at bounding box center [413, 248] width 295 height 20
click at [426, 245] on body "​ Menu-management Egypt Get Help M Edit Restaurant Branches Menus Sections Full…" at bounding box center [413, 211] width 827 height 391
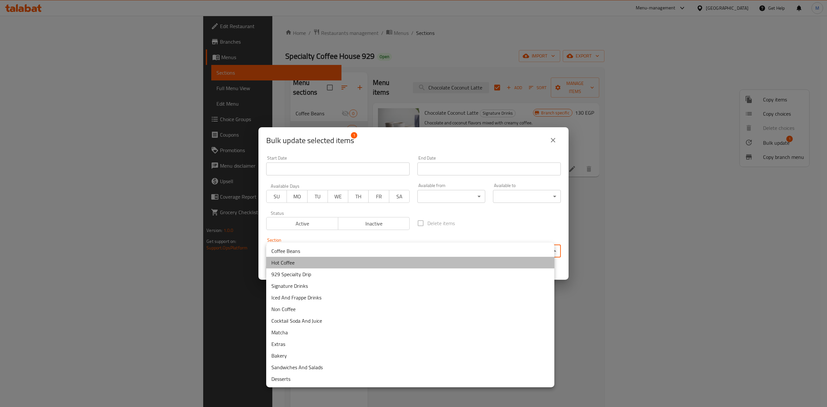
click at [384, 261] on li "Hot Coffee" at bounding box center [410, 263] width 288 height 12
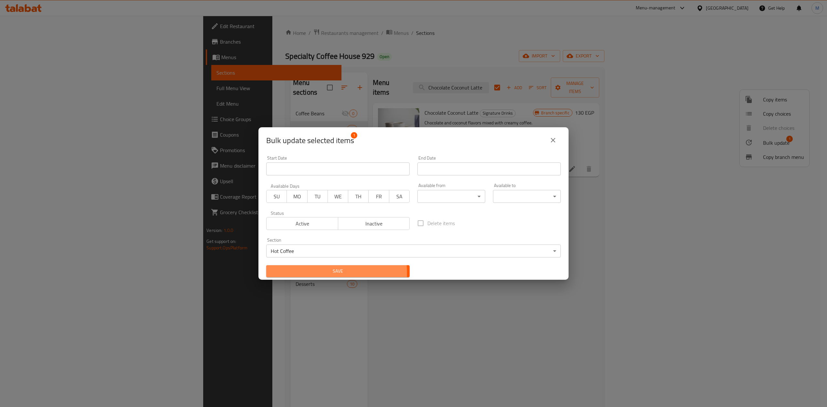
click at [316, 273] on span "Save" at bounding box center [337, 271] width 133 height 8
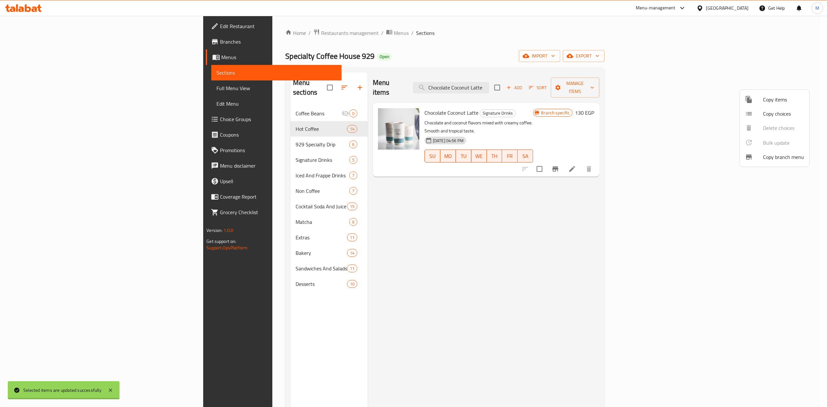
checkbox input "false"
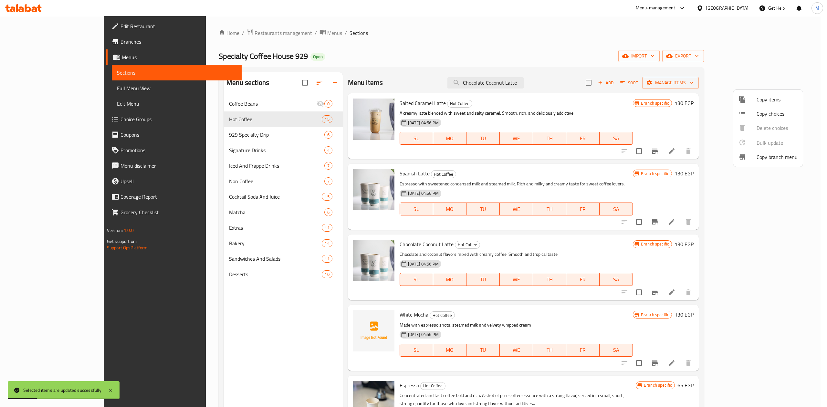
click at [522, 90] on div at bounding box center [413, 203] width 827 height 407
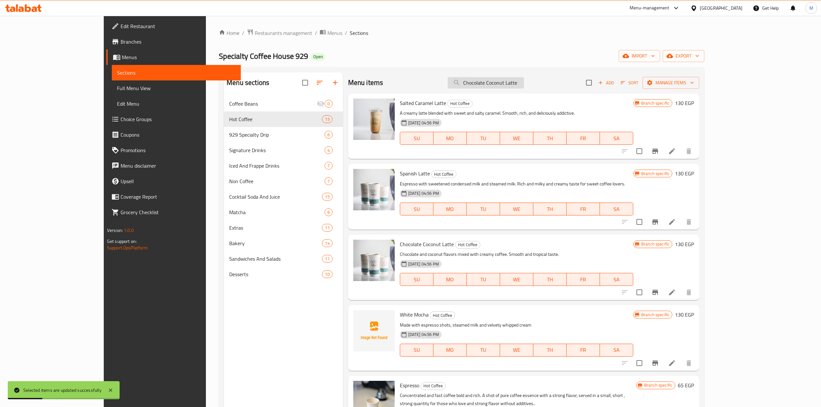
click at [523, 81] on input "Chocolate Coconut Latte" at bounding box center [486, 82] width 76 height 11
paste input "Pistachio"
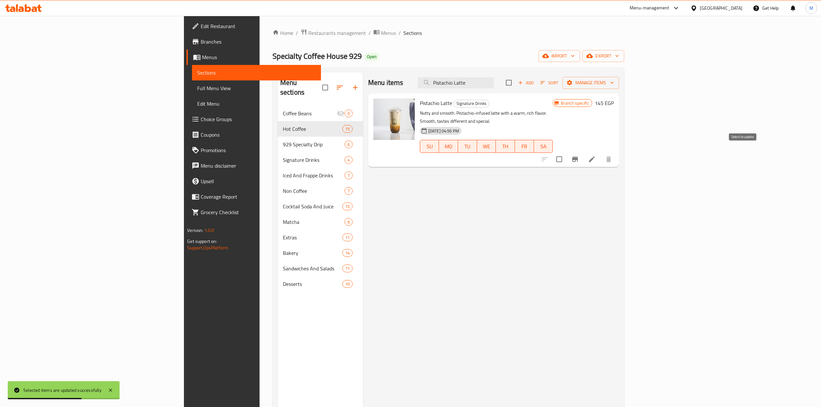
type input "Pistachio Latte"
click at [566, 153] on input "checkbox" at bounding box center [559, 160] width 14 height 14
checkbox input "true"
click at [614, 83] on span "Manage items" at bounding box center [590, 83] width 46 height 8
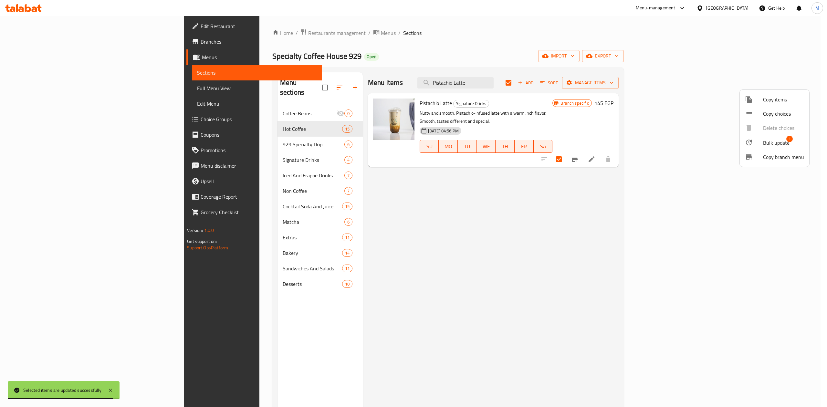
click at [748, 141] on icon at bounding box center [749, 143] width 8 height 8
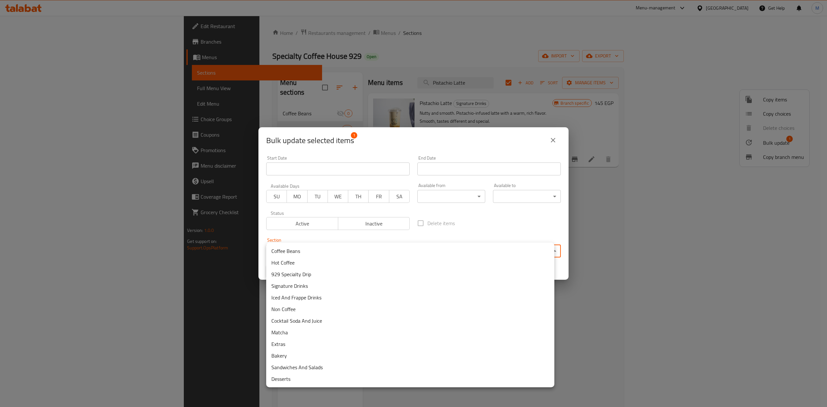
click at [411, 246] on body "​ Menu-management Egypt Get Help M Edit Restaurant Branches Menus Sections Full…" at bounding box center [413, 211] width 827 height 391
click at [364, 263] on li "Hot Coffee" at bounding box center [410, 263] width 288 height 12
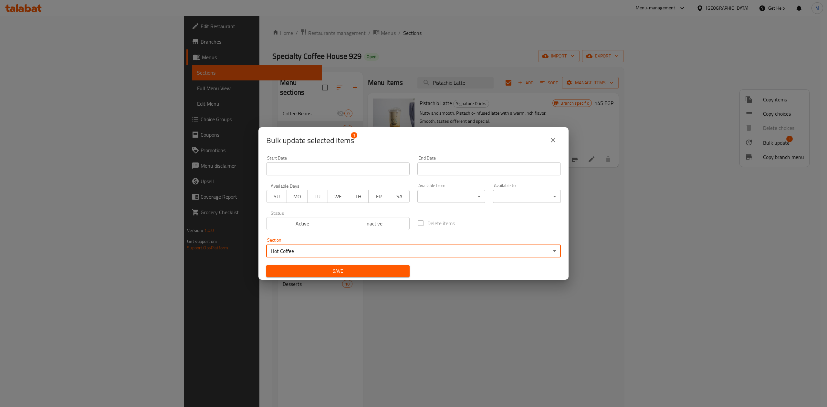
click at [333, 274] on span "Save" at bounding box center [337, 271] width 133 height 8
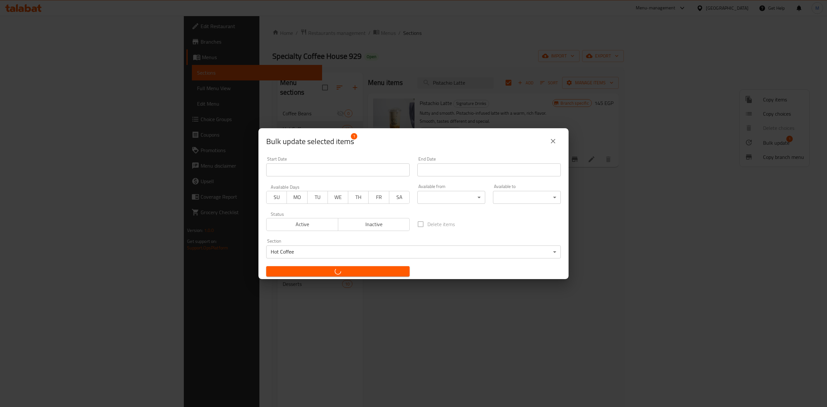
checkbox input "false"
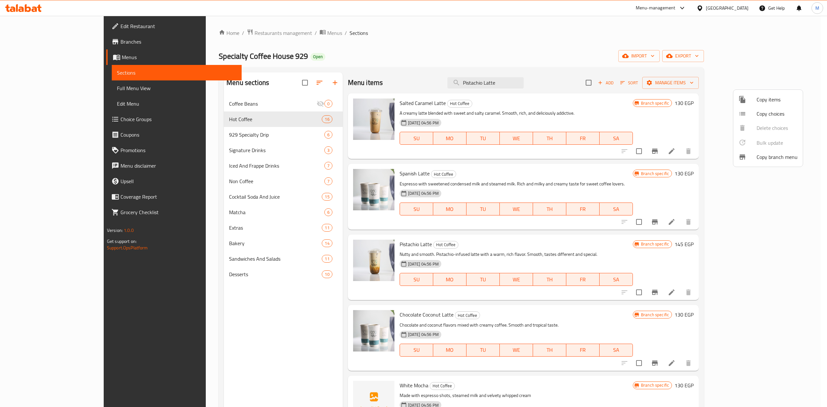
click at [522, 78] on div at bounding box center [413, 203] width 827 height 407
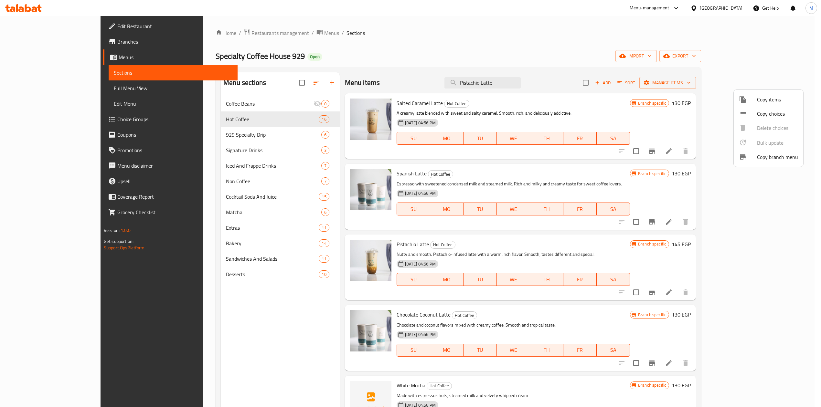
click at [521, 78] on input "Pistachio Latte" at bounding box center [482, 82] width 76 height 11
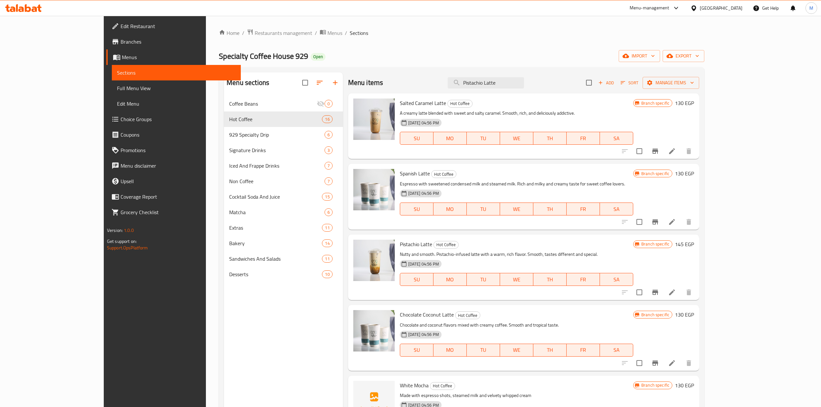
click at [522, 78] on input "Pistachio Latte" at bounding box center [486, 82] width 76 height 11
paste input "Ice"
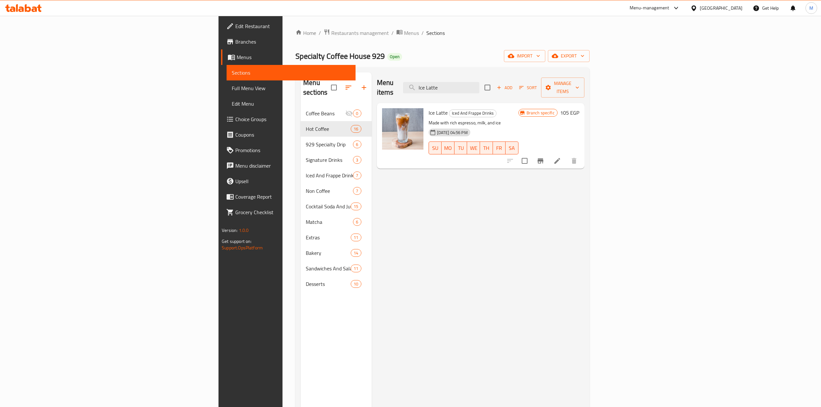
type input "Ice Latte"
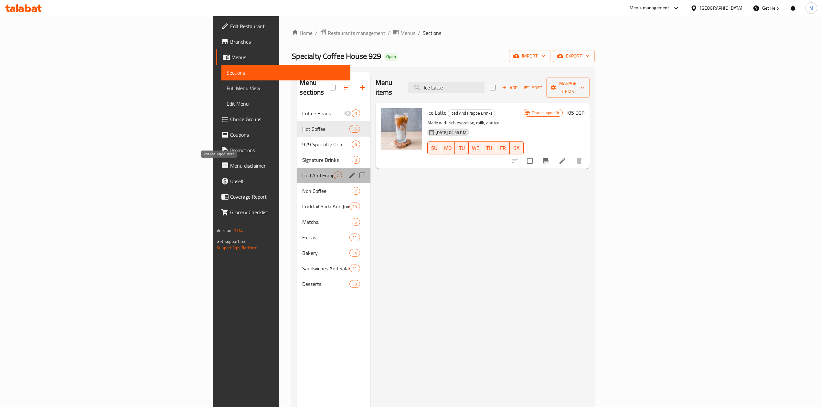
click at [302, 172] on span "Iced And Frappe Drinks" at bounding box center [317, 176] width 31 height 8
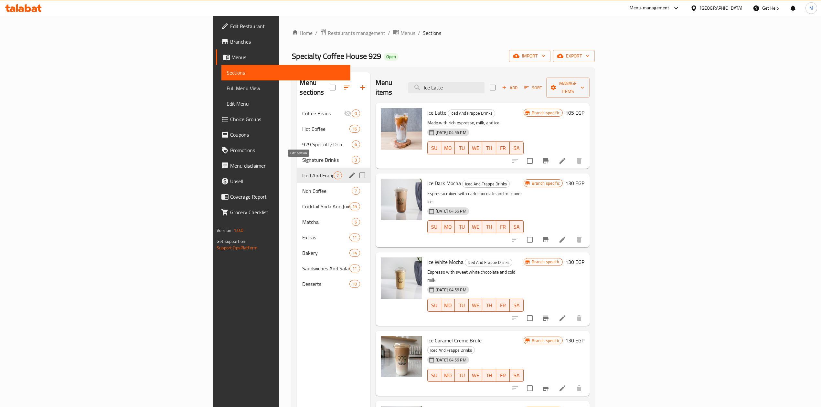
click at [348, 172] on icon "edit" at bounding box center [352, 176] width 8 height 8
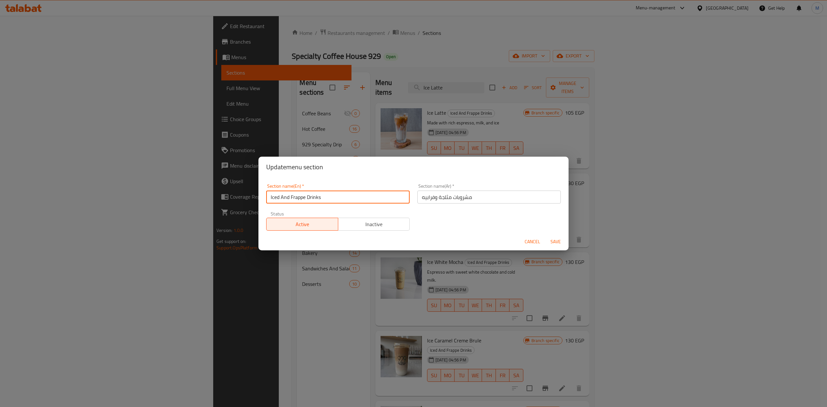
drag, startPoint x: 333, startPoint y: 198, endPoint x: 281, endPoint y: 201, distance: 51.8
click at [281, 201] on input "Iced And Frappe Drinks" at bounding box center [337, 197] width 143 height 13
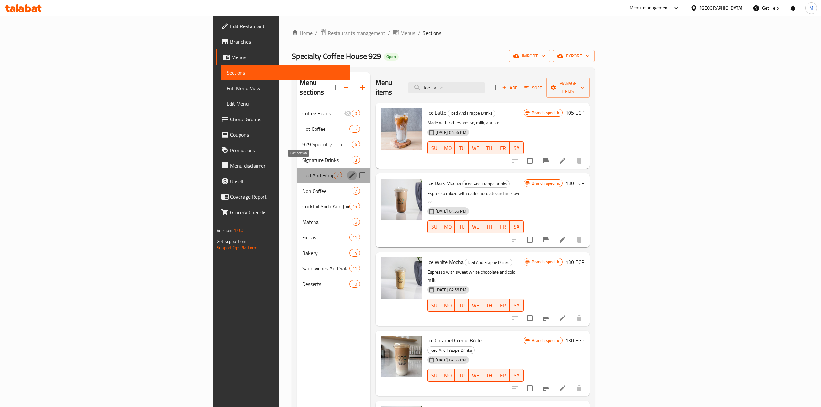
click at [348, 172] on icon "edit" at bounding box center [352, 176] width 8 height 8
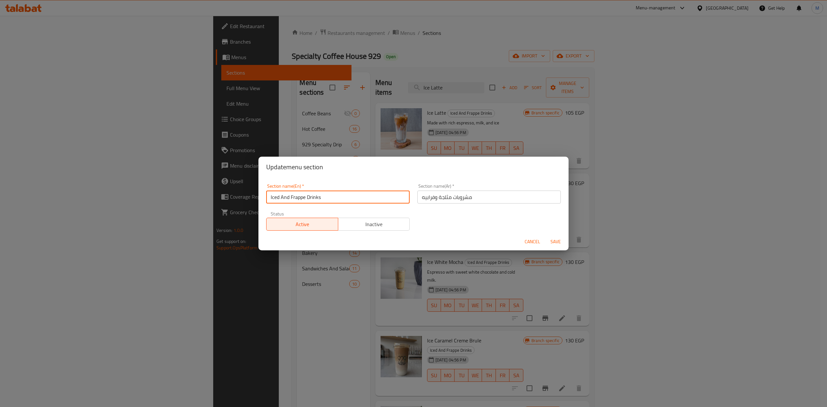
drag, startPoint x: 309, startPoint y: 203, endPoint x: 281, endPoint y: 199, distance: 29.0
click at [281, 199] on input "Iced And Frappe Drinks" at bounding box center [337, 197] width 143 height 13
type input "Ice Coffee"
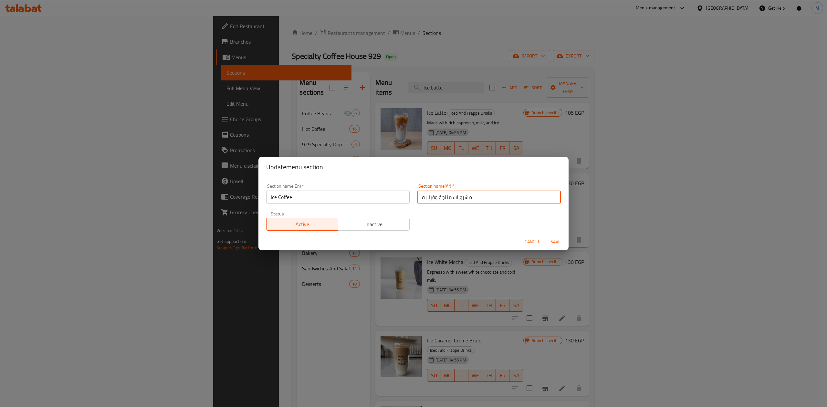
click at [430, 193] on input "مشروبات مثلجة وفرابيه" at bounding box center [489, 197] width 143 height 13
type input "قهوة مثلجة"
click at [551, 240] on span "Save" at bounding box center [556, 242] width 16 height 8
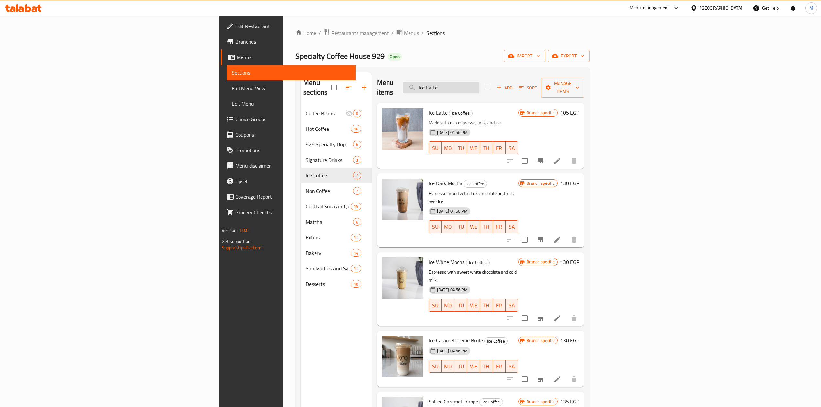
click at [479, 86] on input "Ice Latte" at bounding box center [441, 87] width 76 height 11
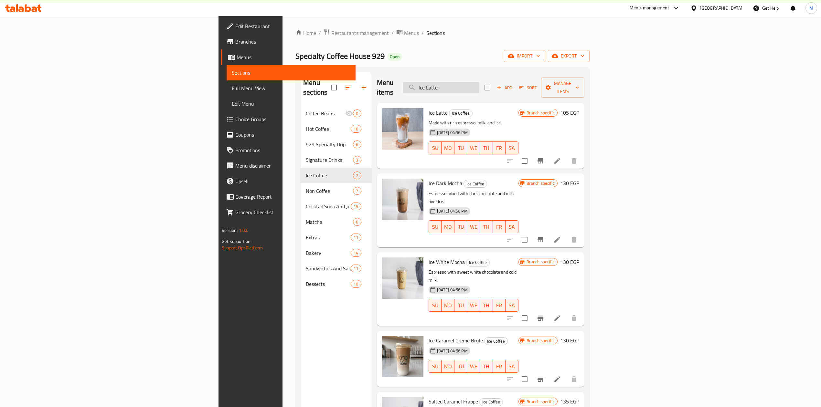
click at [479, 86] on input "Ice Latte" at bounding box center [441, 87] width 76 height 11
paste input "Americano"
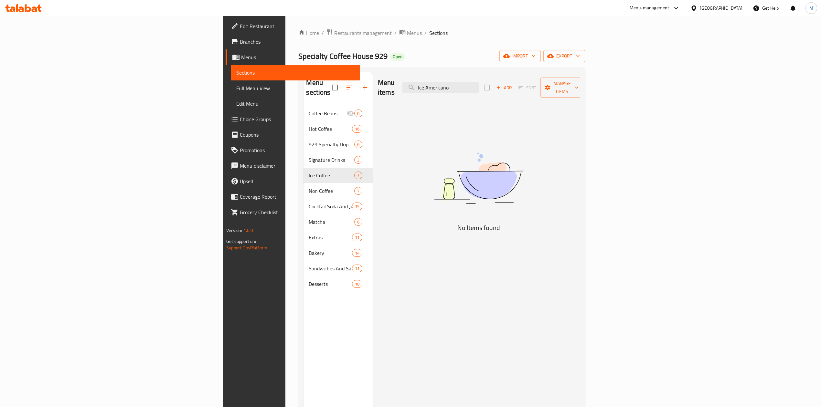
type input "Ice Latte"
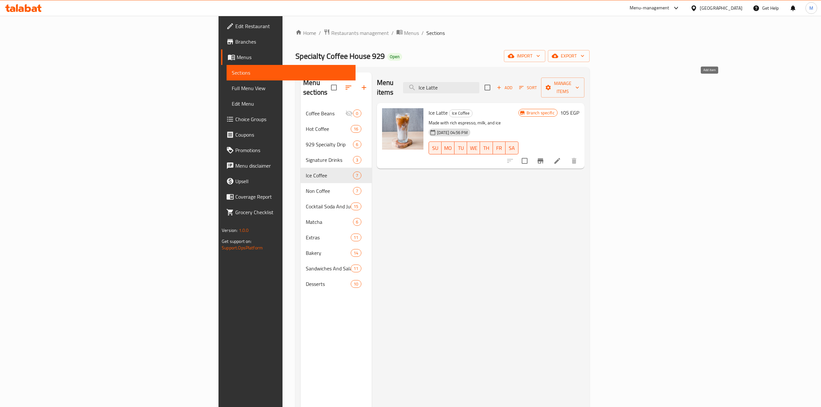
click at [501, 86] on icon "button" at bounding box center [499, 88] width 4 height 4
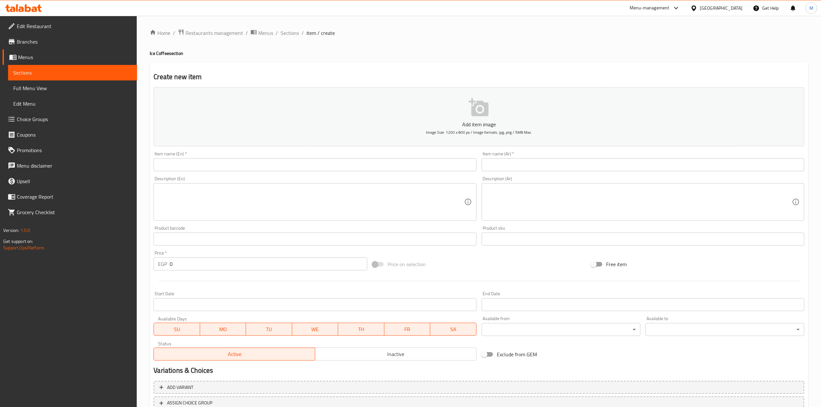
click at [339, 163] on input "text" at bounding box center [315, 164] width 323 height 13
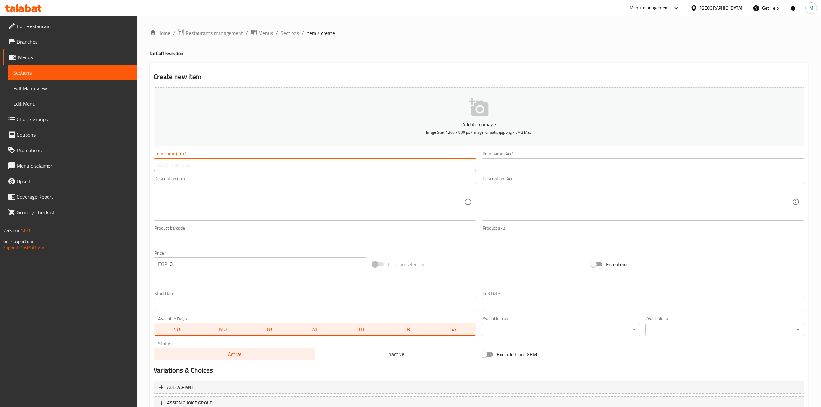
paste input "Ice Americano"
type input "Ice Americano"
click at [534, 164] on input "text" at bounding box center [643, 164] width 323 height 13
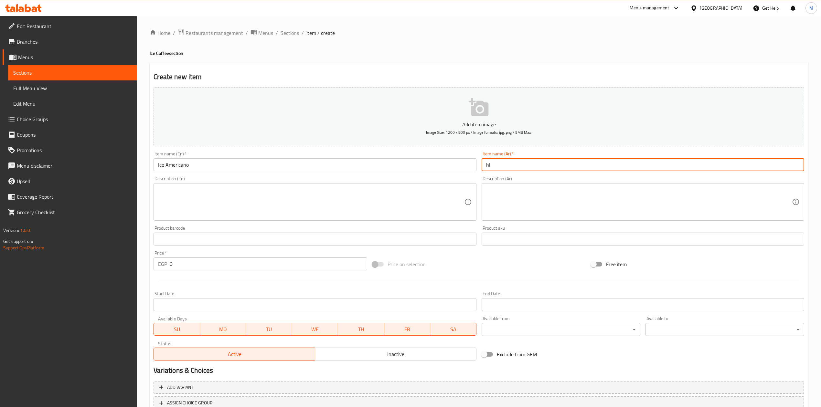
type input "h"
type input "امريكانو مثلج"
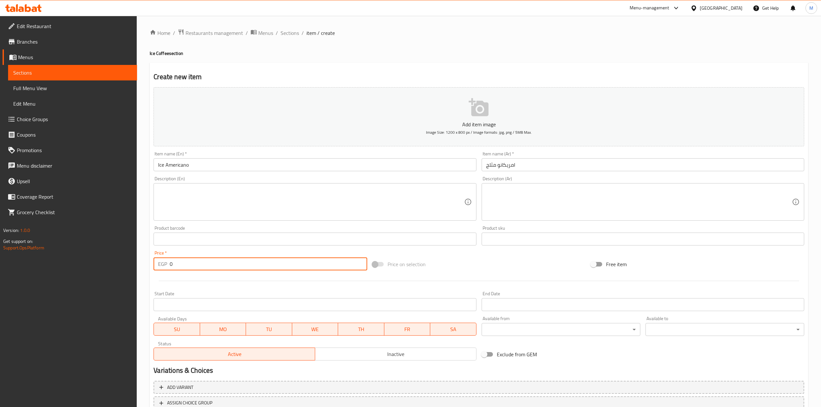
drag, startPoint x: 182, startPoint y: 264, endPoint x: 184, endPoint y: 238, distance: 26.2
click at [178, 257] on div "Price   * EGP 0 Price *" at bounding box center [260, 261] width 213 height 20
type input "0"
type input "95"
click at [199, 285] on div at bounding box center [479, 281] width 656 height 16
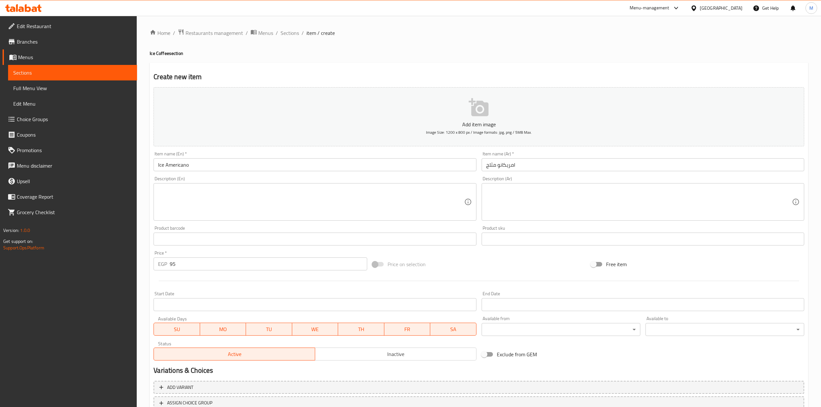
scroll to position [49, 0]
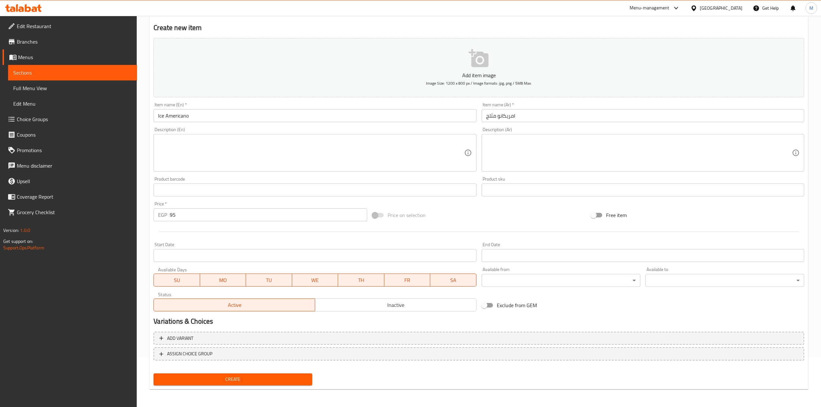
click at [282, 376] on span "Create" at bounding box center [233, 380] width 148 height 8
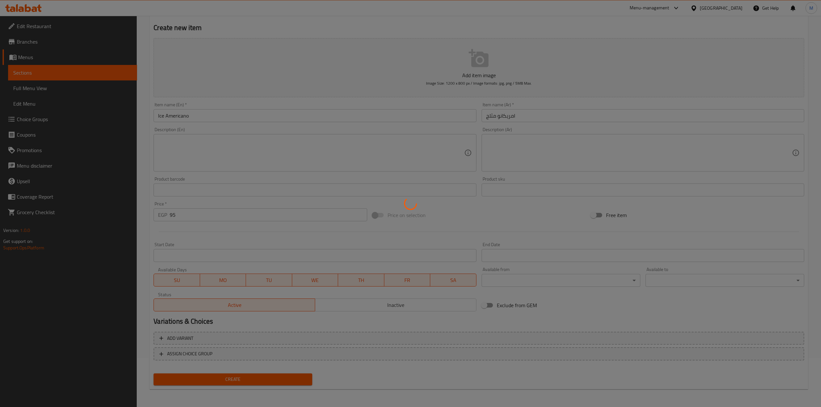
type input "0"
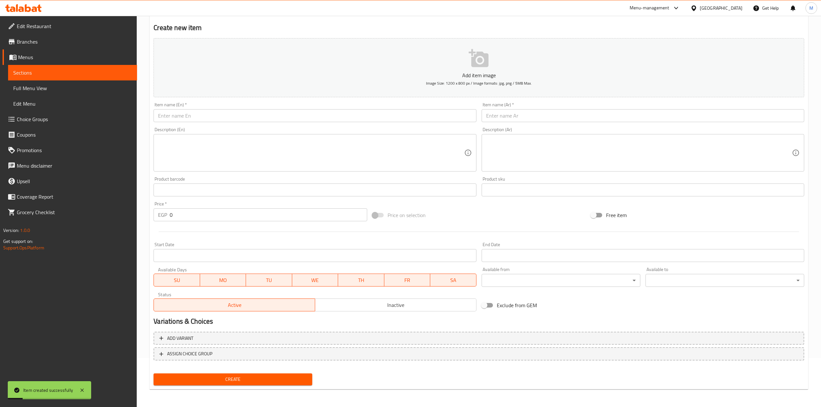
scroll to position [0, 0]
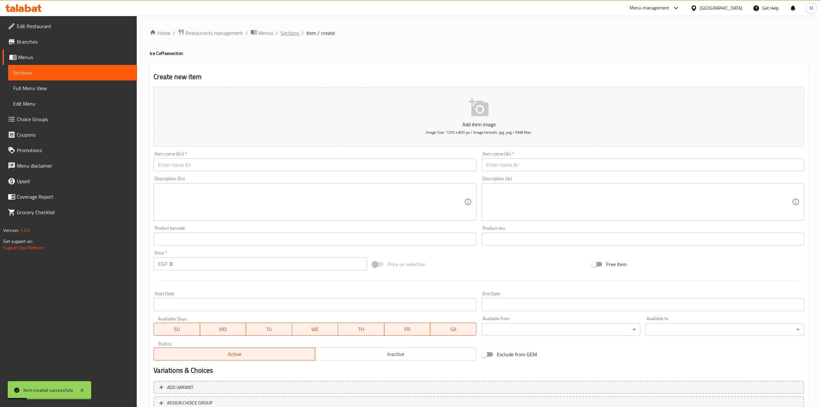
click at [291, 31] on span "Sections" at bounding box center [290, 33] width 18 height 8
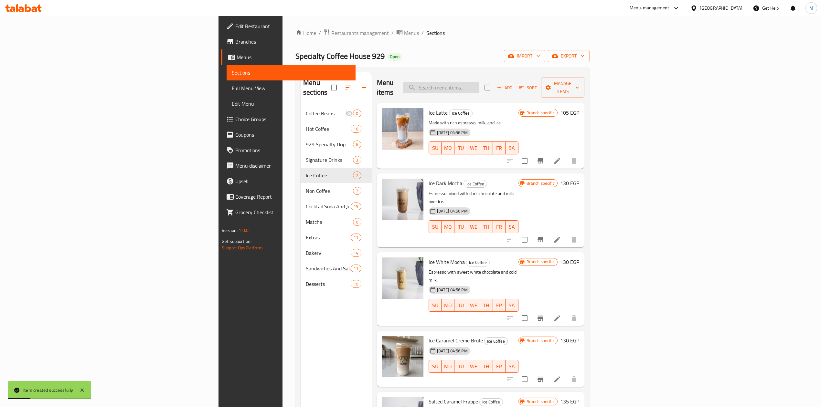
click at [479, 83] on input "search" at bounding box center [441, 87] width 76 height 11
paste input "Ice Dark Mocha"
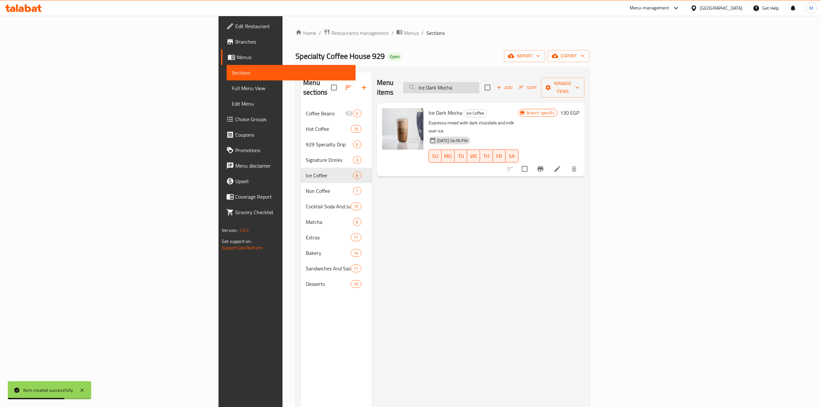
click at [479, 82] on input "Ice Dark Mocha" at bounding box center [441, 87] width 76 height 11
paste input "White"
click at [519, 69] on div "Menu sections Coffee Beans 0 Hot Coffee 16 929 Specialty Drip 6 Signature Drink…" at bounding box center [442, 276] width 294 height 418
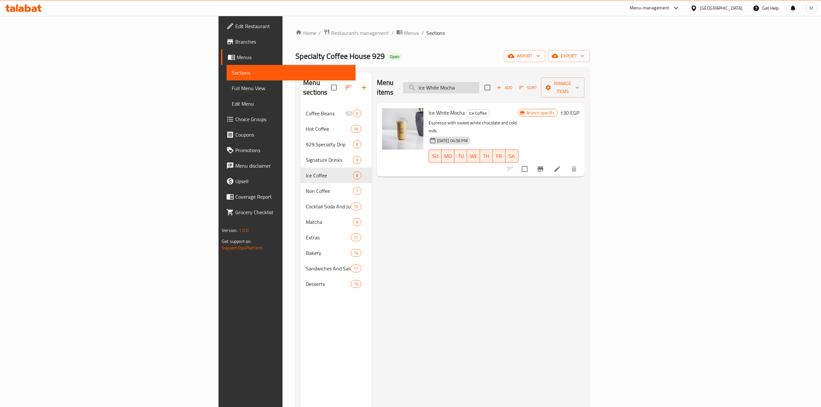
click at [479, 82] on input "Ice White Mocha" at bounding box center [441, 87] width 76 height 11
paste input "Chocolate Coco Coffee"
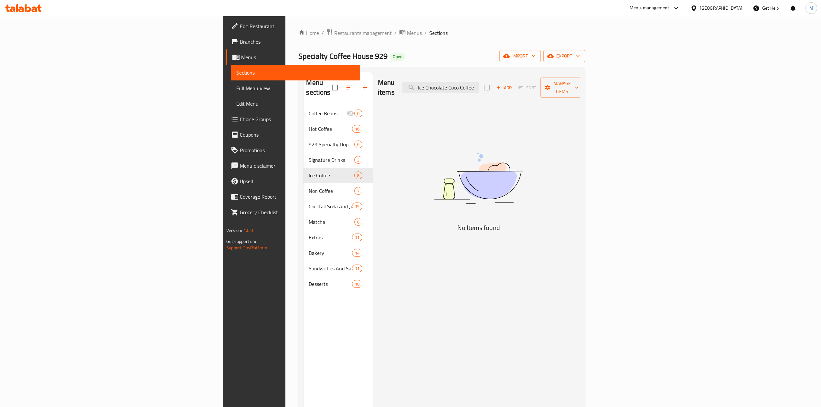
type input "Ice Chocolate Coco Coffee"
click at [513, 87] on span "Add" at bounding box center [503, 87] width 17 height 7
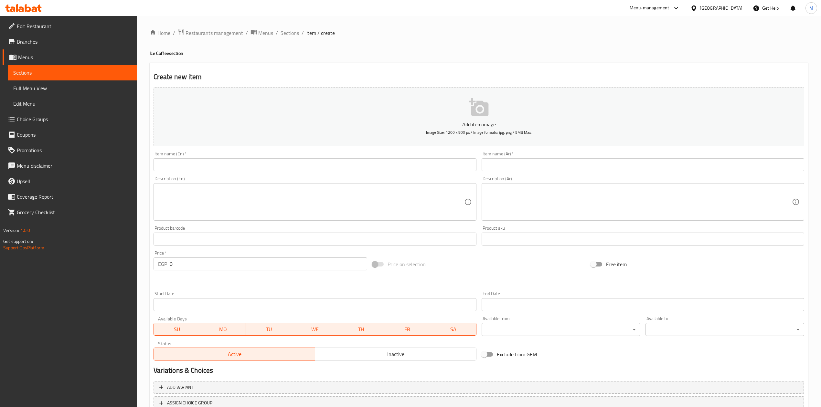
click at [305, 170] on input "text" at bounding box center [315, 164] width 323 height 13
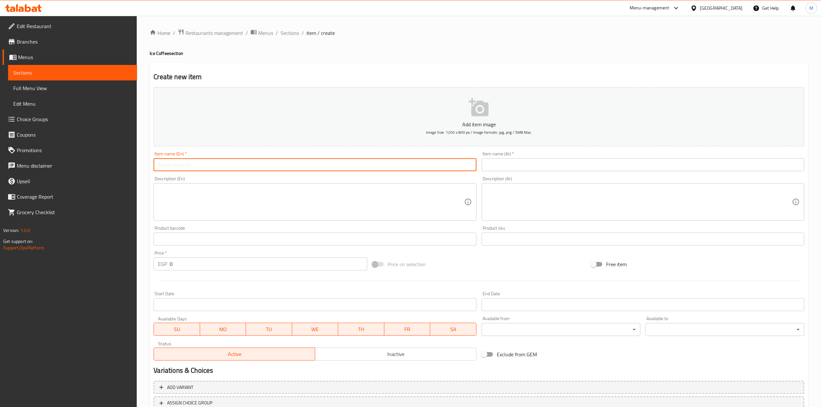
paste input "Ice Chocolate Coco Coffee"
type input "Ice Chocolate Coco Coffee"
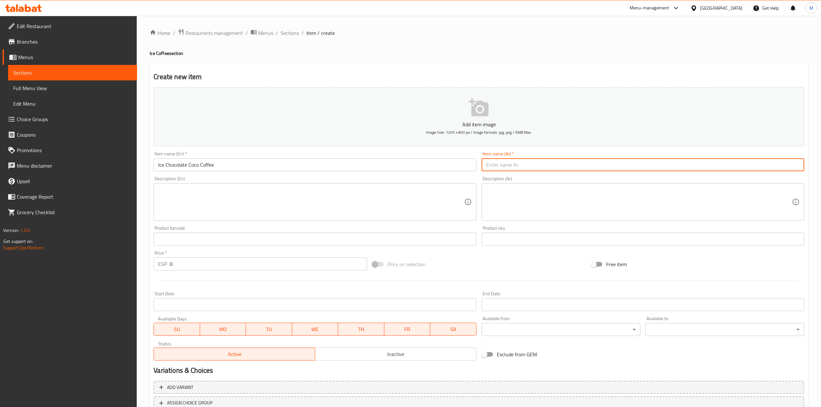
click at [528, 163] on input "text" at bounding box center [643, 164] width 323 height 13
paste input "شوكولاتة مثلجة وقهوة جوز الهند"
type input "شوكولاتة مثلجة وقهوة جوز الهند"
drag, startPoint x: 186, startPoint y: 262, endPoint x: 131, endPoint y: 259, distance: 55.7
click at [133, 260] on div "Edit Restaurant Branches Menus Sections Full Menu View Edit Menu Choice Groups …" at bounding box center [410, 236] width 821 height 441
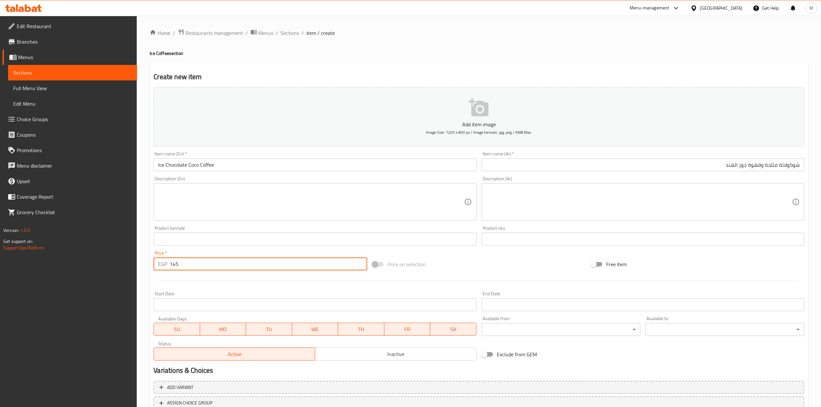
type input "145"
click at [160, 282] on div at bounding box center [479, 281] width 656 height 16
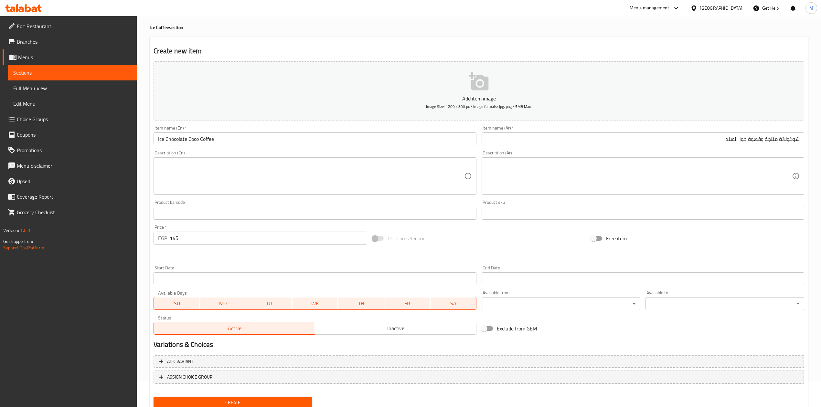
scroll to position [49, 0]
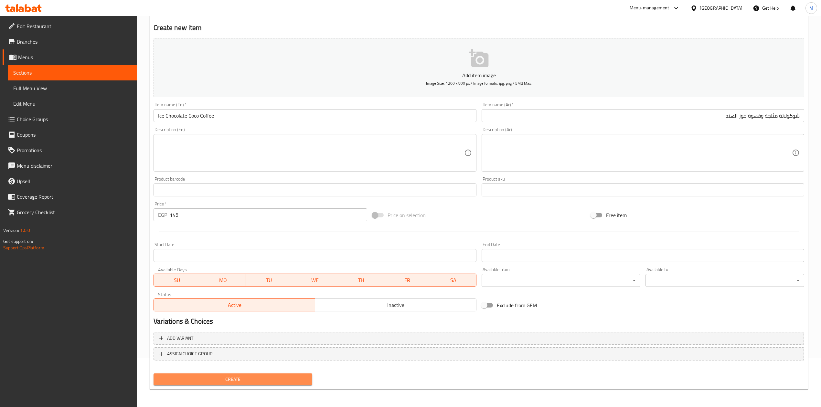
click at [213, 376] on span "Create" at bounding box center [233, 380] width 148 height 8
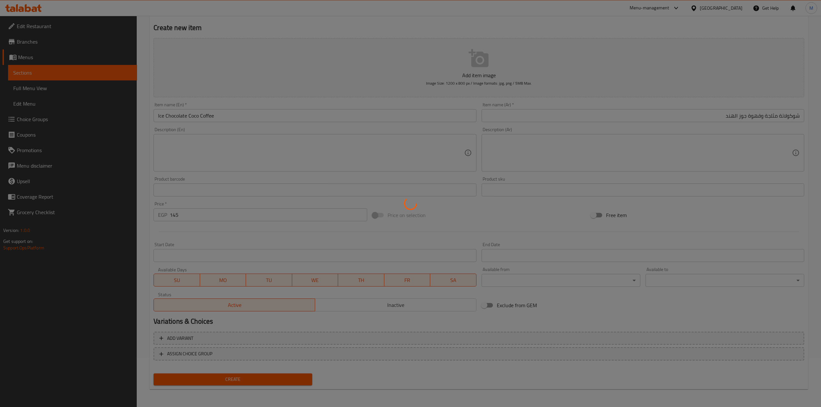
type input "0"
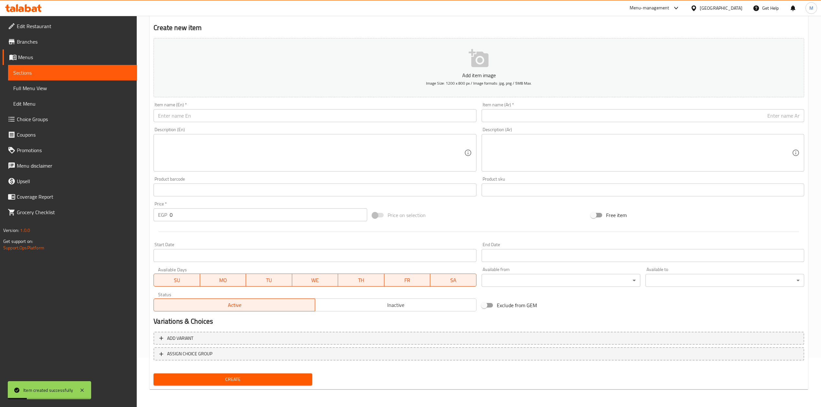
scroll to position [0, 0]
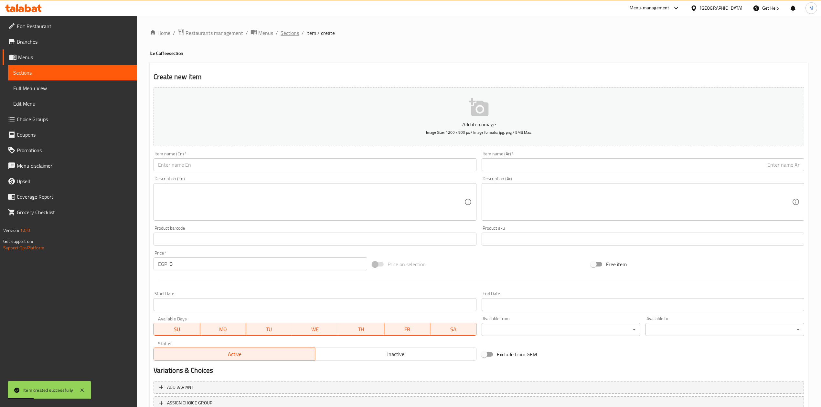
click at [292, 32] on span "Sections" at bounding box center [290, 33] width 18 height 8
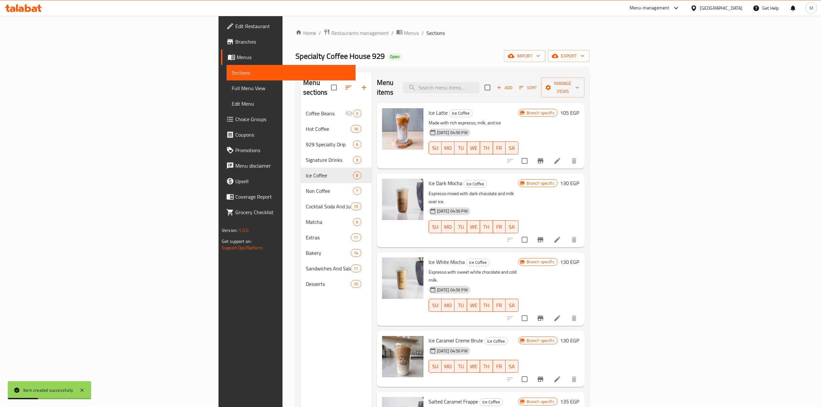
click at [543, 90] on div "Menu items Add Sort Manage items" at bounding box center [480, 87] width 207 height 31
click at [479, 82] on input "search" at bounding box center [441, 87] width 76 height 11
paste input "Ice Caramel Creme Brule"
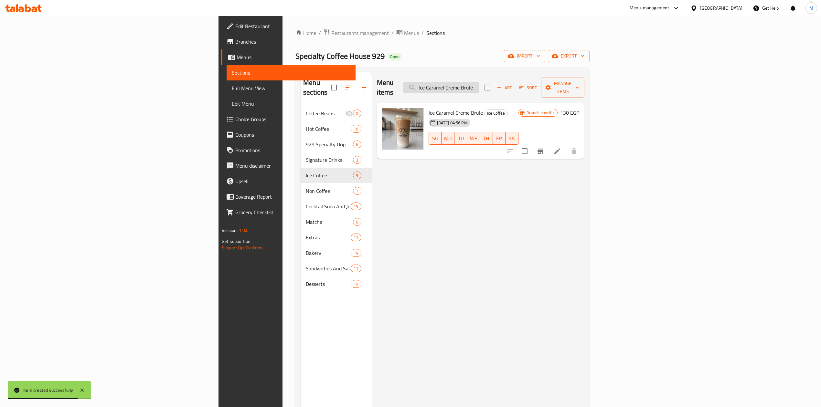
click at [479, 82] on input "Ice Caramel Creme Brule" at bounding box center [441, 87] width 76 height 11
paste input "Tramsiu Frapp"
type input "Tramsiu Frappe"
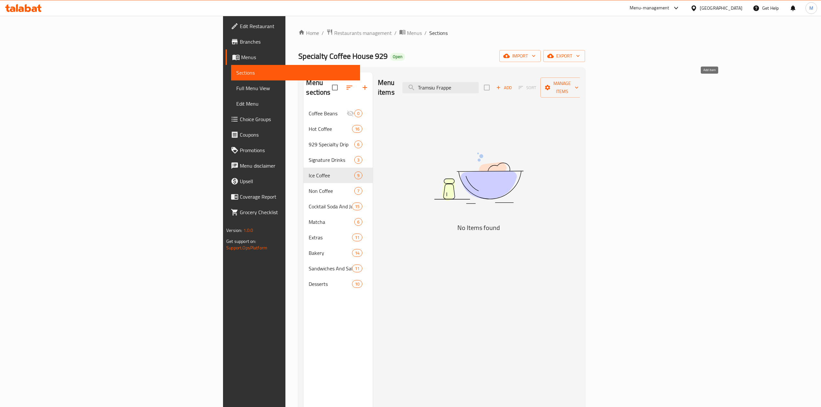
click at [501, 85] on icon "button" at bounding box center [498, 88] width 6 height 6
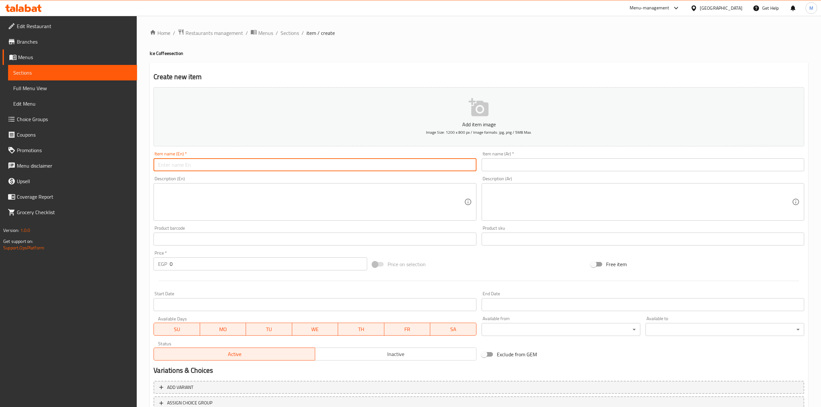
click at [307, 165] on input "text" at bounding box center [315, 164] width 323 height 13
paste input "Tramsiu Frappe"
type input "Tramsiu Frappe"
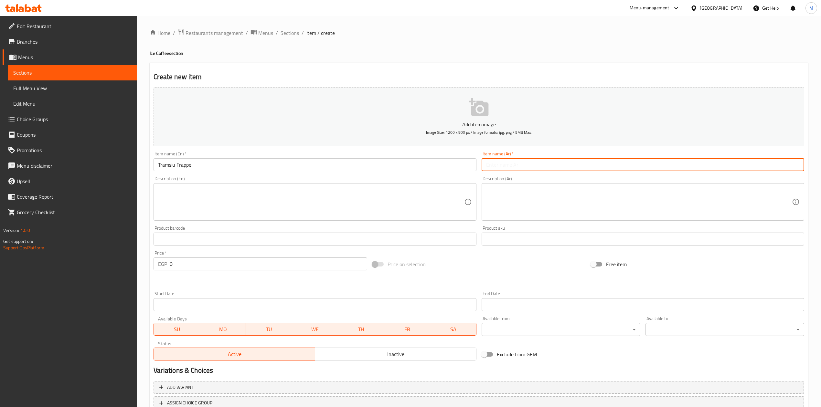
drag, startPoint x: 538, startPoint y: 171, endPoint x: 538, endPoint y: 164, distance: 7.1
click at [538, 171] on input "text" at bounding box center [643, 164] width 323 height 13
type input "j"
type input "تراميسو فرابيه"
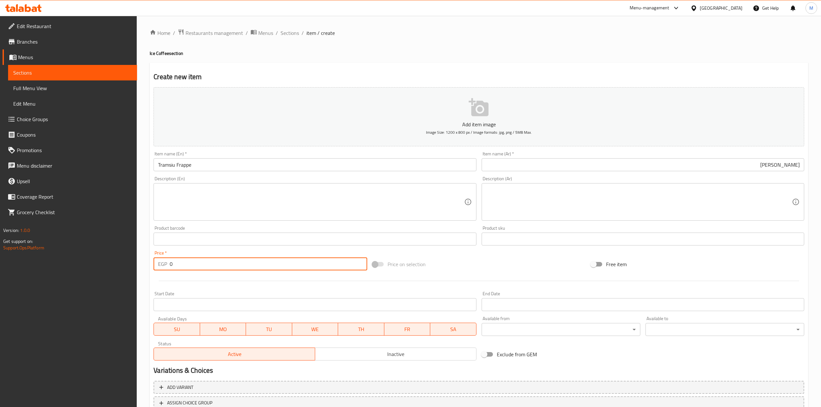
drag, startPoint x: 174, startPoint y: 267, endPoint x: 157, endPoint y: 267, distance: 17.1
click at [154, 267] on div "EGP 0 Price *" at bounding box center [260, 264] width 213 height 13
type input "165"
click at [230, 286] on div at bounding box center [479, 281] width 656 height 16
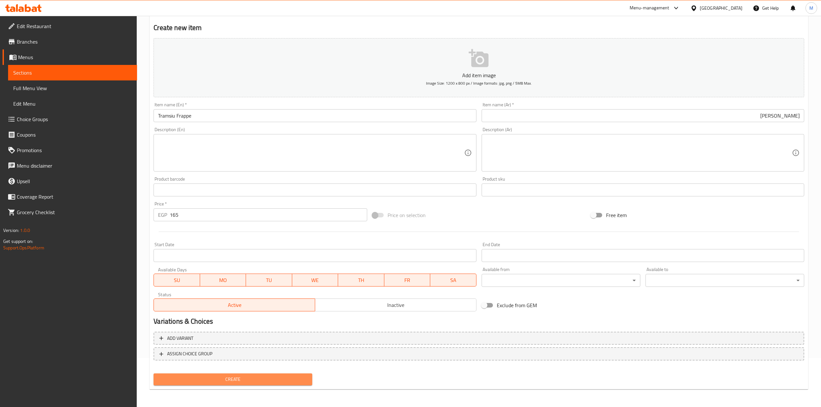
click at [311, 382] on button "Create" at bounding box center [233, 380] width 159 height 12
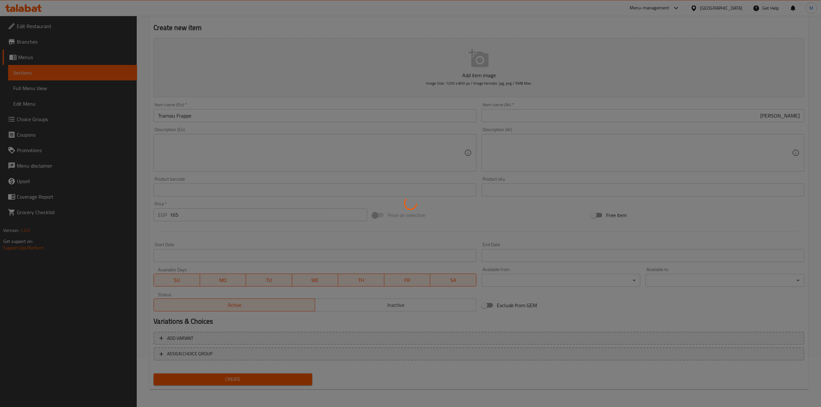
type input "0"
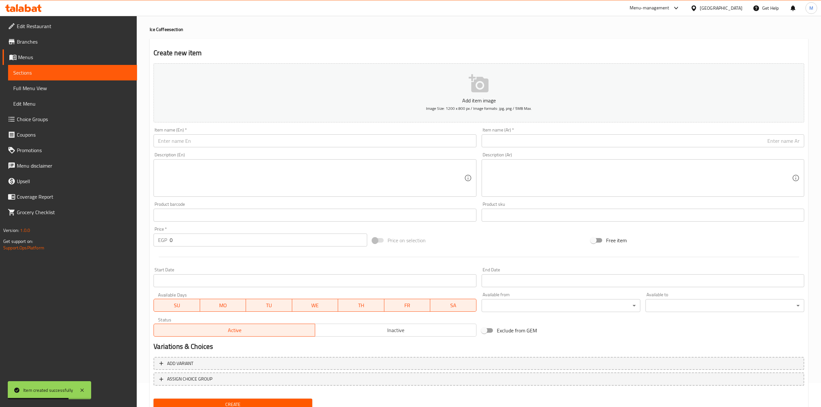
scroll to position [0, 0]
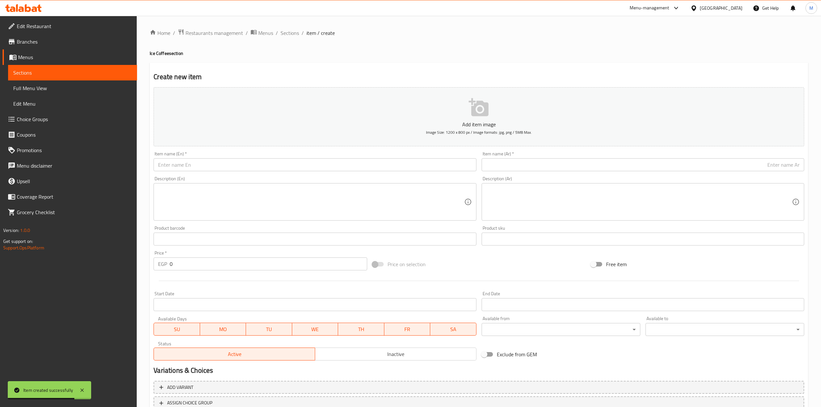
drag, startPoint x: 294, startPoint y: 35, endPoint x: 295, endPoint y: 47, distance: 12.0
click at [294, 35] on span "Sections" at bounding box center [290, 33] width 18 height 8
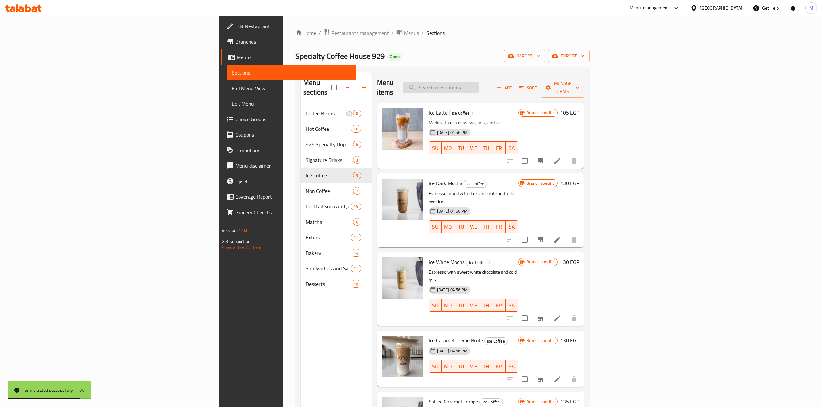
click at [479, 86] on input "search" at bounding box center [441, 87] width 76 height 11
paste input "Salted Caramel Frappe"
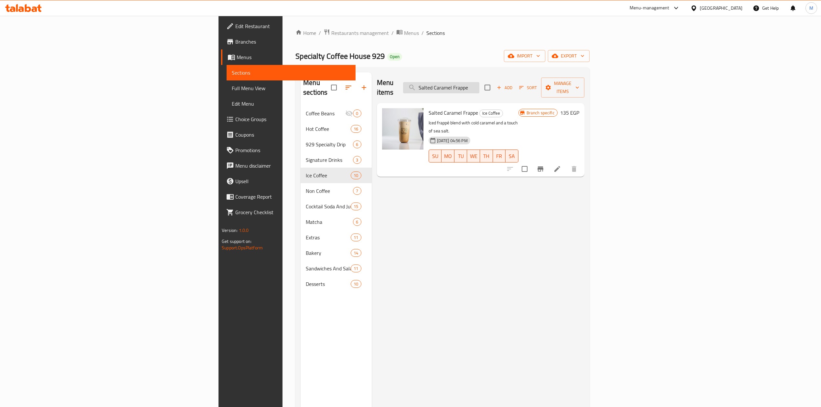
click at [479, 82] on input "Salted Caramel Frappe" at bounding box center [441, 87] width 76 height 11
paste input "Dark Mocha"
click at [479, 82] on input "Dark Mocha Frappe" at bounding box center [441, 87] width 76 height 11
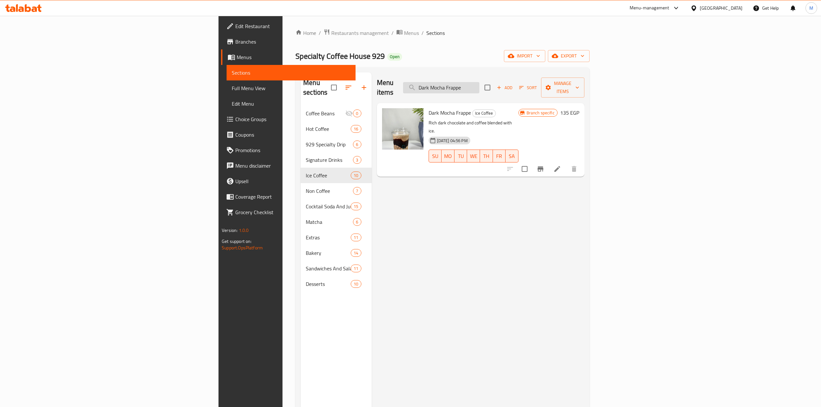
click at [479, 82] on input "Dark Mocha Frappe" at bounding box center [441, 87] width 76 height 11
paste input "Caramel Creme Brule Frapp"
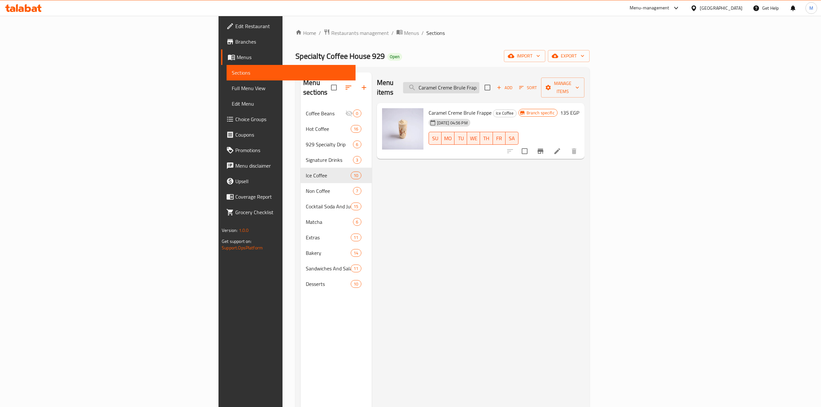
click at [479, 82] on input "Caramel Creme Brule Frapp" at bounding box center [441, 87] width 76 height 11
paste input "Pistachio Frappe"
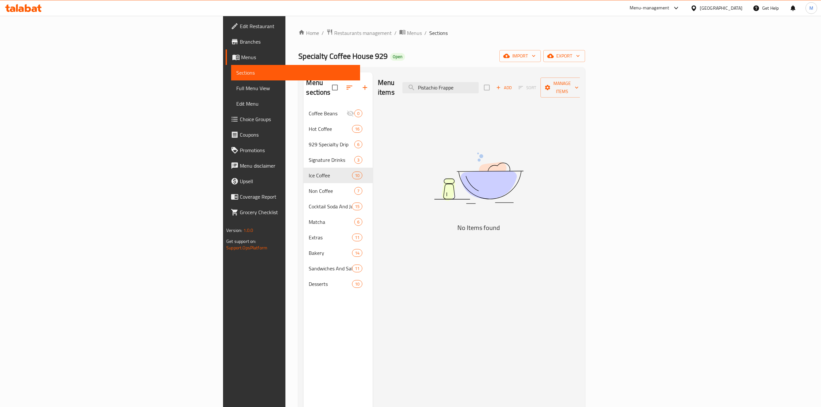
type input "Caramel Creme Brule Frapp"
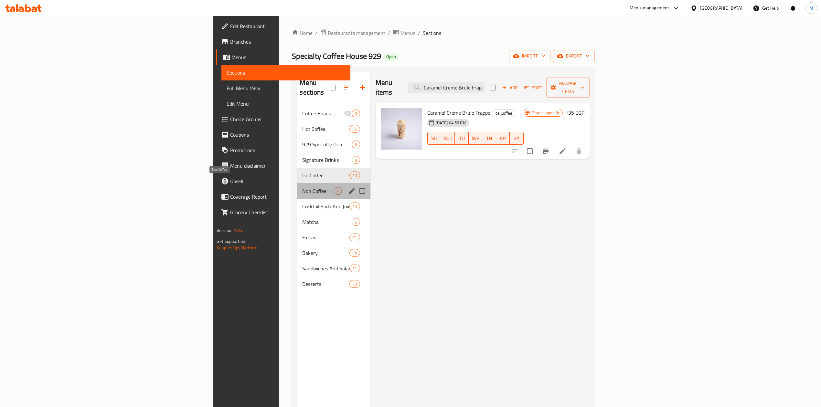
click at [302, 187] on span "Non Coffee" at bounding box center [317, 191] width 31 height 8
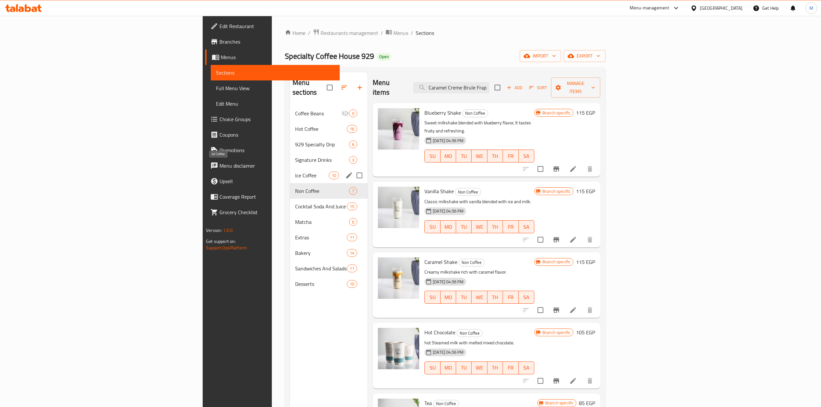
click at [295, 172] on span "Ice Coffee" at bounding box center [312, 176] width 34 height 8
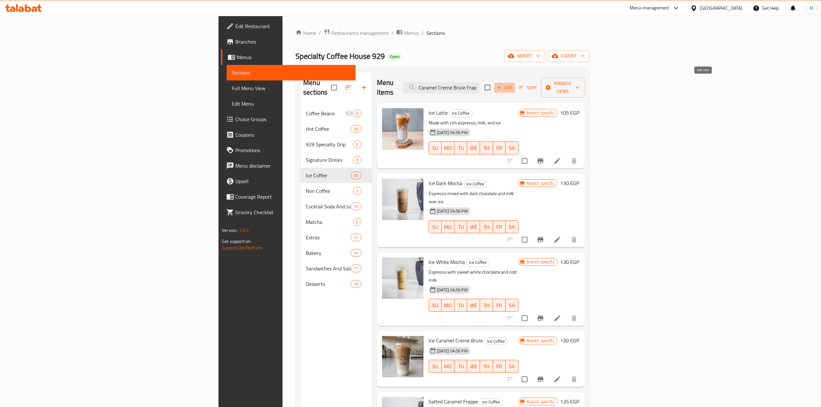
click at [513, 87] on span "Add" at bounding box center [504, 87] width 17 height 7
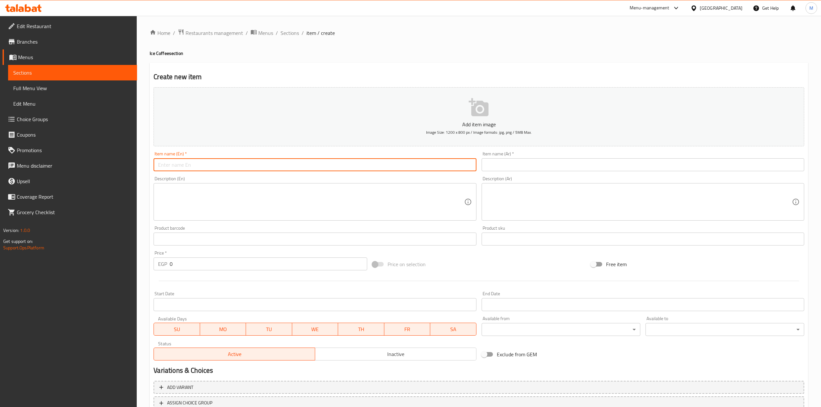
click at [346, 167] on input "text" at bounding box center [315, 164] width 323 height 13
paste input "Pistachio Frappe"
type input "Pistachio Frappe"
click at [615, 169] on input "text" at bounding box center [643, 164] width 323 height 13
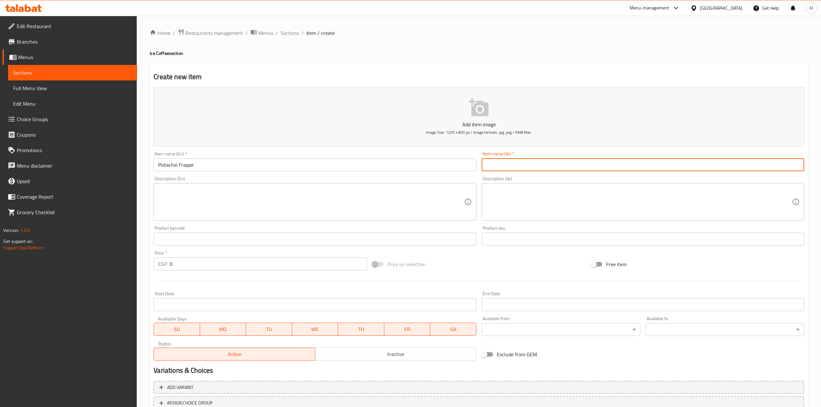
paste input "فرابيه الفستق"
type input "فرابيه الفستق"
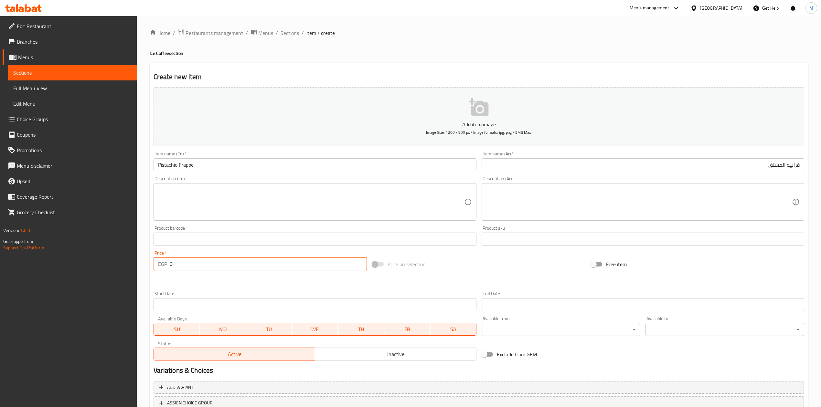
drag, startPoint x: 180, startPoint y: 265, endPoint x: 167, endPoint y: 268, distance: 13.5
click at [167, 268] on div "EGP 0 Price *" at bounding box center [260, 264] width 213 height 13
type input "205"
click at [180, 285] on div at bounding box center [479, 281] width 656 height 16
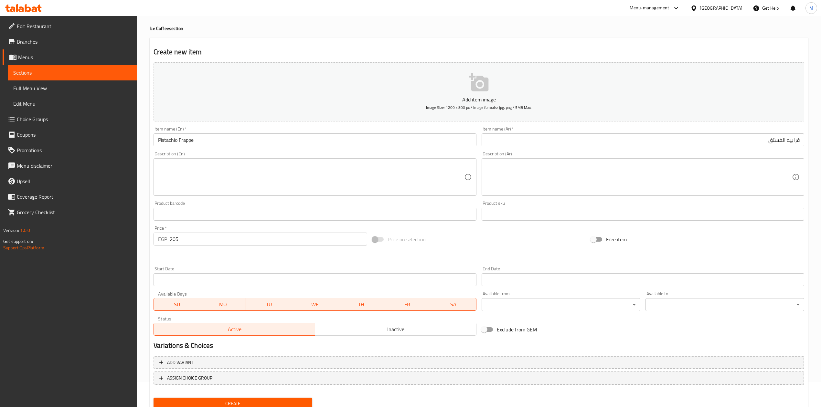
scroll to position [49, 0]
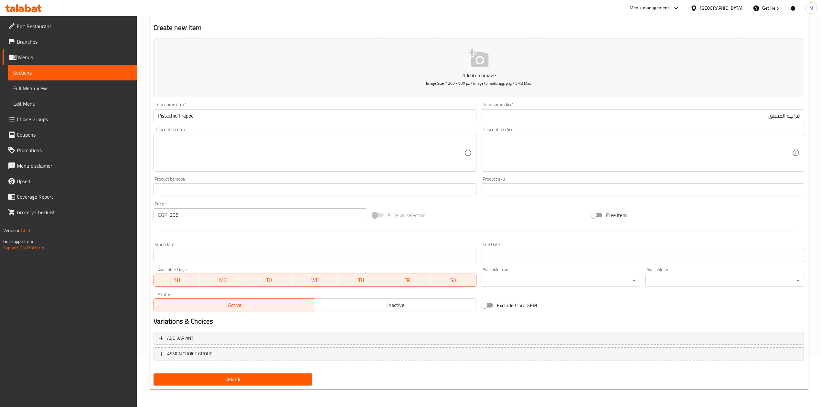
click at [301, 386] on div "Create" at bounding box center [233, 379] width 164 height 17
click at [301, 380] on span "Create" at bounding box center [233, 380] width 148 height 8
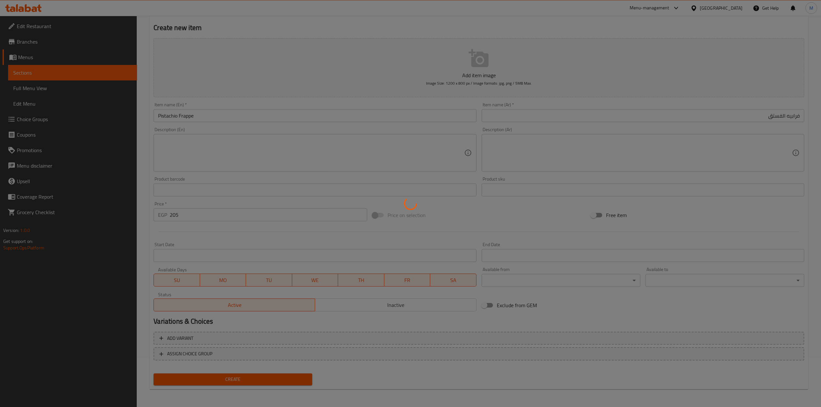
scroll to position [23, 0]
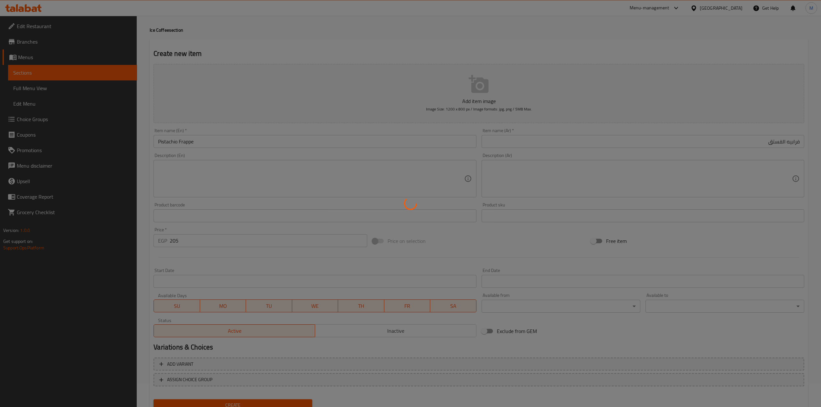
type input "0"
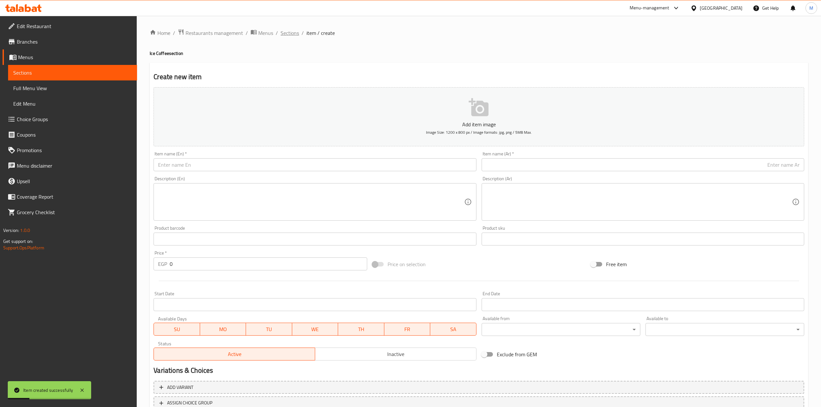
click at [290, 37] on span "Sections" at bounding box center [290, 33] width 18 height 8
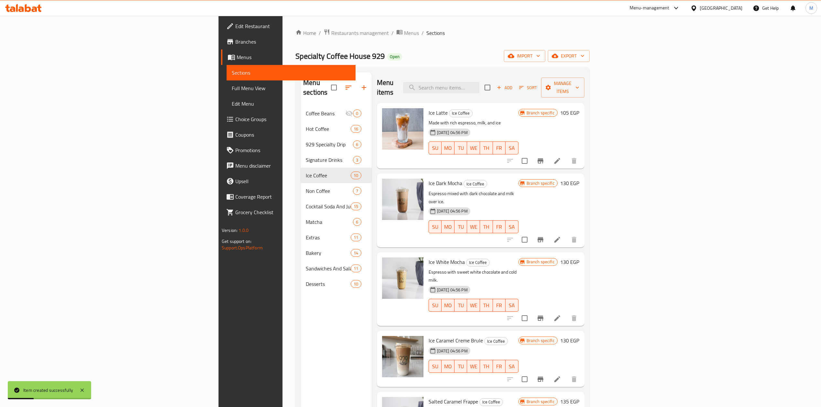
click at [495, 77] on div "Menu items Add Sort Manage items" at bounding box center [480, 87] width 207 height 31
click at [479, 82] on input "search" at bounding box center [441, 87] width 76 height 11
paste input "Ice Pistachio Latte"
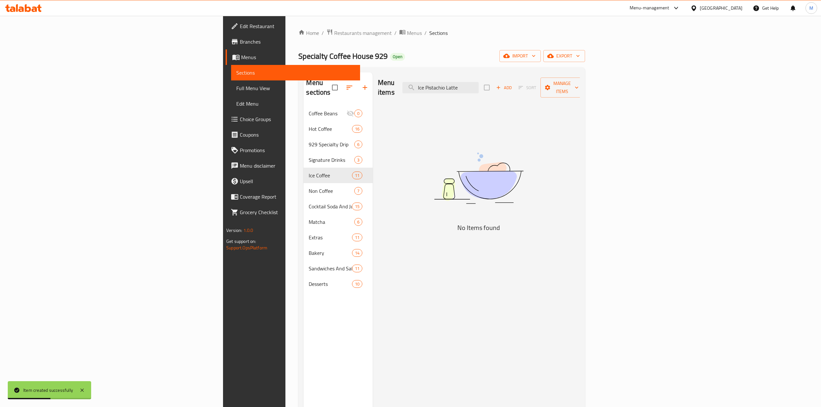
type input "Ice Pistachio Latte"
click at [513, 86] on span "Add" at bounding box center [503, 87] width 17 height 7
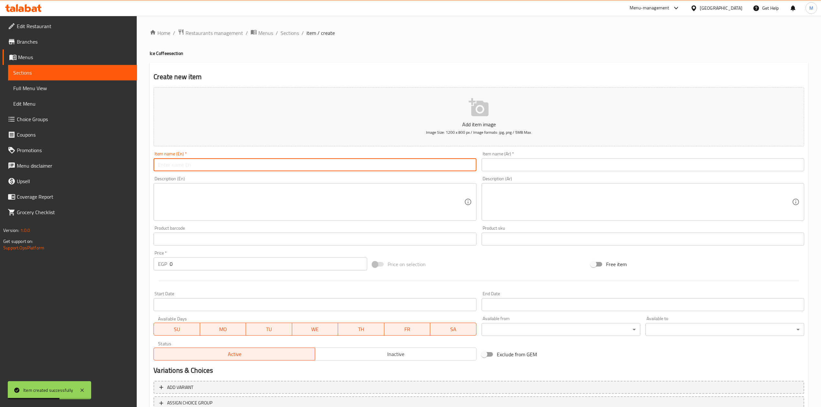
click at [260, 169] on input "text" at bounding box center [315, 164] width 323 height 13
paste input "Ice Pistachio Latte"
type input "Ice Pistachio Latte"
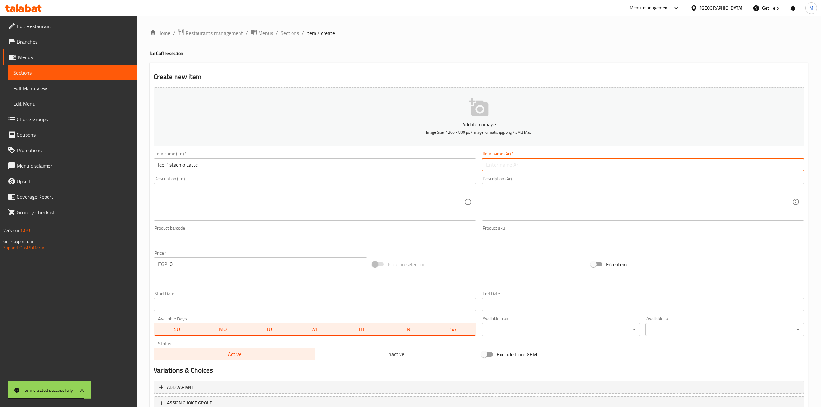
click at [524, 163] on input "text" at bounding box center [643, 164] width 323 height 13
paste input "لاتيه الفستق المثلج"
click at [786, 167] on input "لاتيه الفستق المثلج" at bounding box center [643, 164] width 323 height 13
click at [771, 166] on input "لاتيه فستق المثلج" at bounding box center [643, 164] width 323 height 13
type input "لاتيه فستق مثلج"
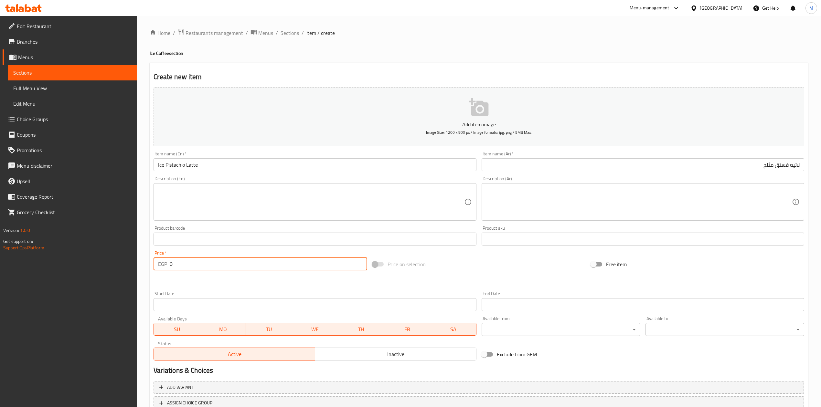
drag, startPoint x: 164, startPoint y: 263, endPoint x: 154, endPoint y: 263, distance: 9.7
click at [154, 263] on div "EGP 0 Price *" at bounding box center [260, 264] width 213 height 13
type input "200"
click at [159, 279] on div at bounding box center [479, 281] width 656 height 16
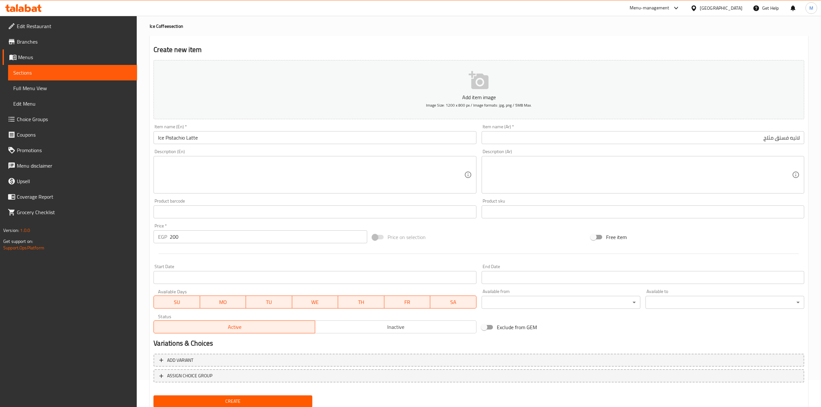
scroll to position [49, 0]
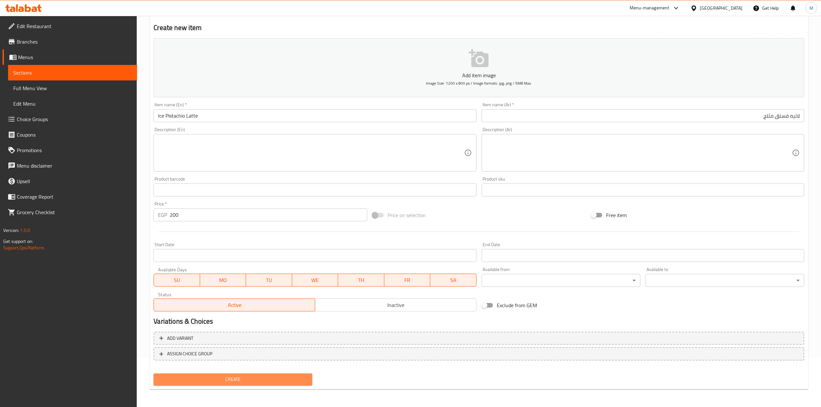
click at [287, 379] on span "Create" at bounding box center [233, 380] width 148 height 8
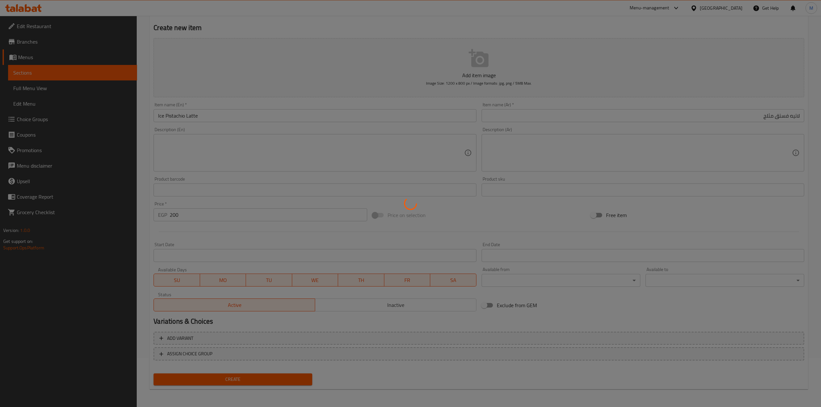
type input "0"
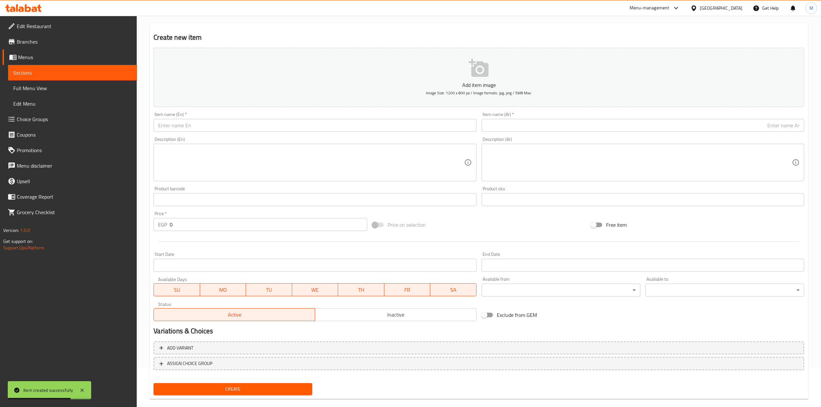
scroll to position [0, 0]
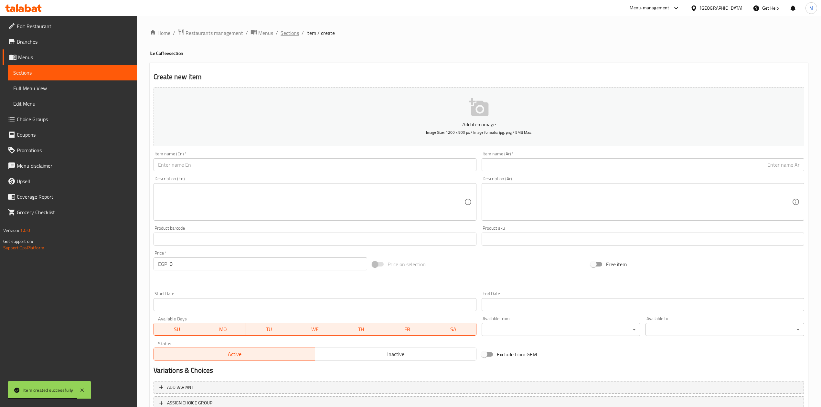
click at [293, 31] on span "Sections" at bounding box center [290, 33] width 18 height 8
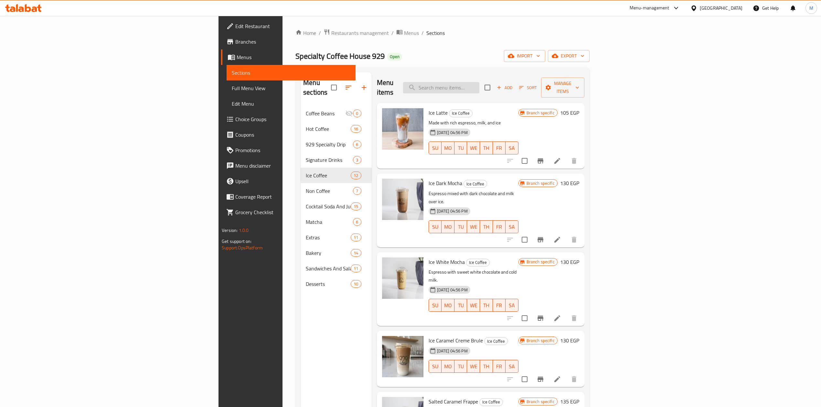
click at [479, 86] on input "search" at bounding box center [441, 87] width 76 height 11
paste input "Ice Spanish Latte"
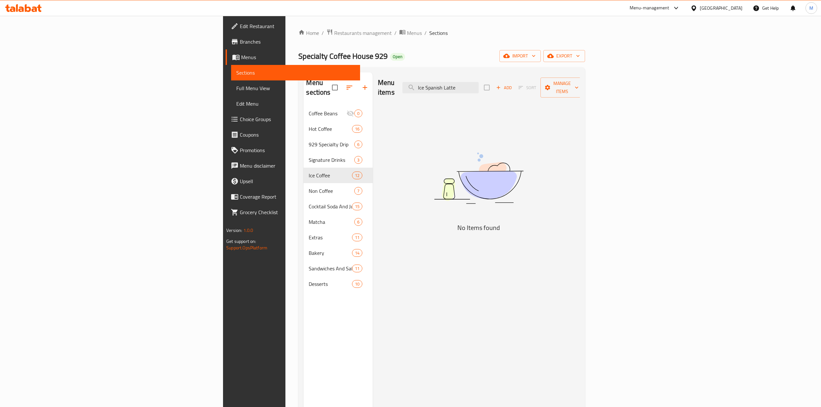
type input "Ice Spanish Latte"
click at [513, 84] on span "Add" at bounding box center [503, 87] width 17 height 7
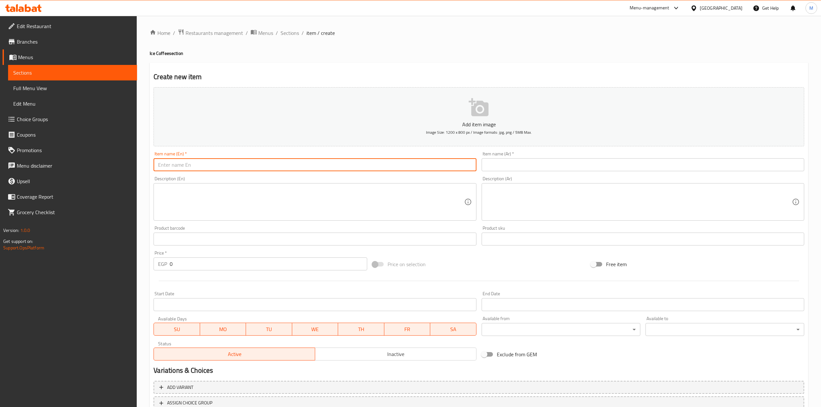
click at [335, 159] on input "text" at bounding box center [315, 164] width 323 height 13
paste input "Ice Spanish Latte"
type input "Ice Spanish Latte"
click at [288, 30] on span "Sections" at bounding box center [290, 33] width 18 height 8
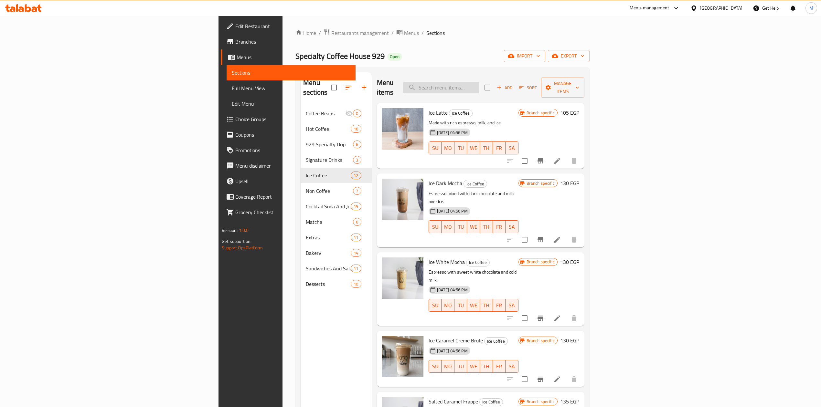
click at [479, 83] on input "search" at bounding box center [441, 87] width 76 height 11
paste input "Ice Spanish Latte"
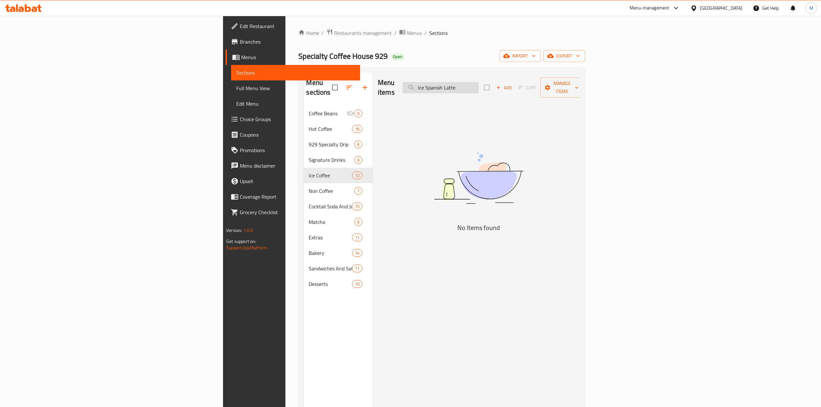
drag, startPoint x: 510, startPoint y: 85, endPoint x: 491, endPoint y: 85, distance: 19.4
click at [479, 85] on input "Ice Spanish Latte" at bounding box center [440, 87] width 76 height 11
type input "Ice Spanish Latte"
click at [513, 84] on span "Add" at bounding box center [503, 87] width 17 height 7
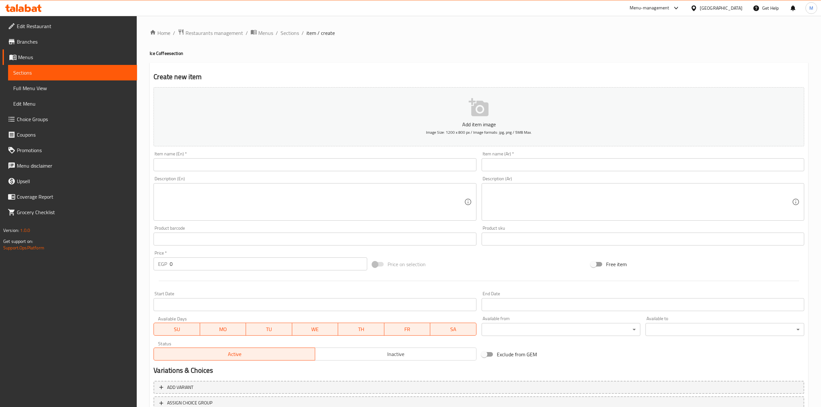
click at [301, 162] on input "text" at bounding box center [315, 164] width 323 height 13
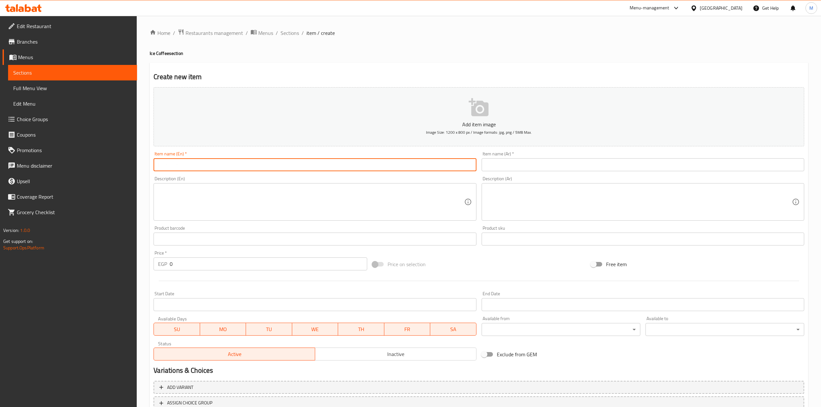
paste input "Ice Spanish Latte"
type input "Ice Spanish Latte"
click at [526, 169] on input "text" at bounding box center [643, 164] width 323 height 13
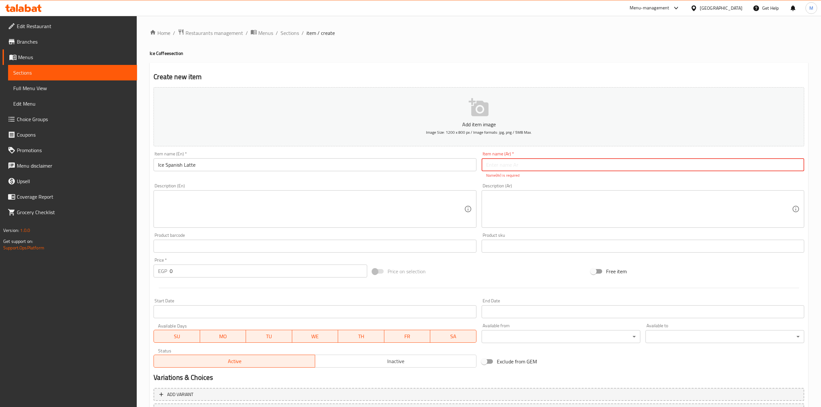
paste input "لاتيه إسباني مثلج"
type input "لاتيه إسباني مثلج"
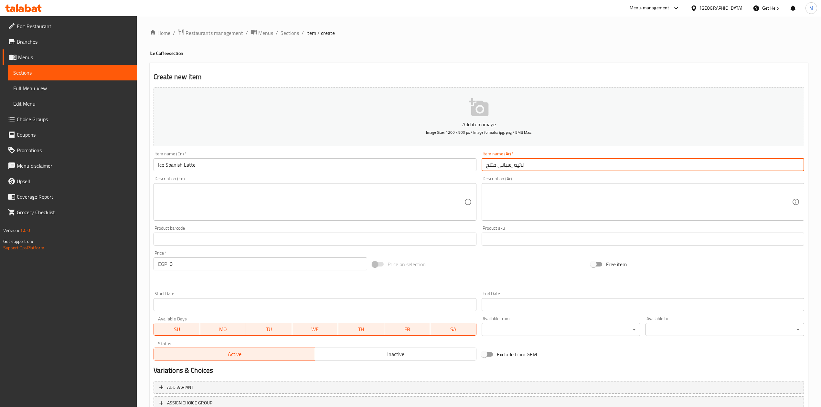
drag, startPoint x: 184, startPoint y: 261, endPoint x: 163, endPoint y: 261, distance: 21.0
click at [163, 261] on div "EGP 0 Price *" at bounding box center [260, 264] width 213 height 13
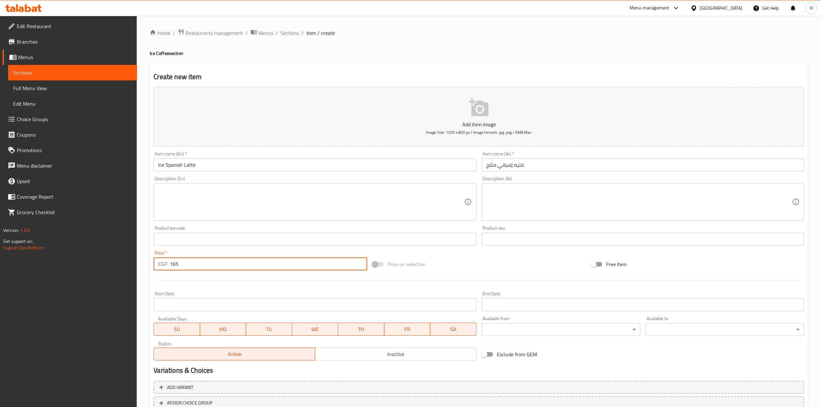
type input "165"
click at [304, 295] on div "Start Date Start Date" at bounding box center [315, 302] width 323 height 20
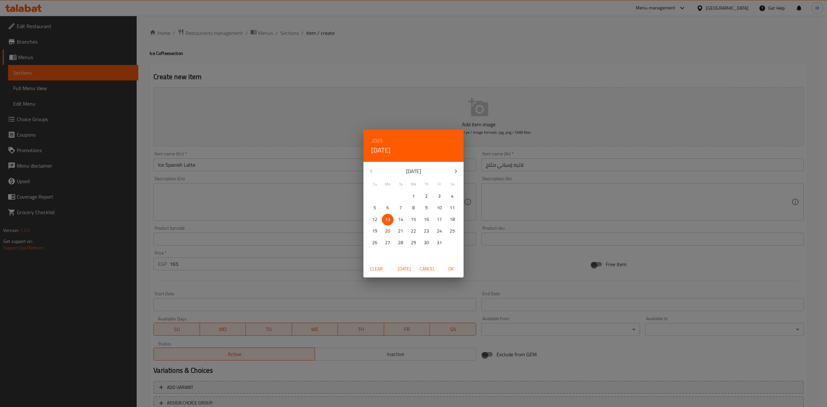
click at [493, 273] on div "2025 Mon, Oct 13 October 2025 Su Mo Tu We Th Fr Sa 28 29 30 1 2 3 4 5 6 7 8 9 1…" at bounding box center [413, 203] width 827 height 407
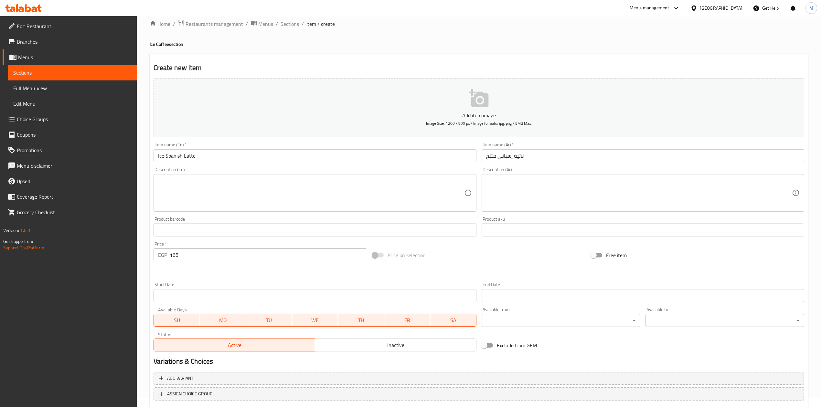
scroll to position [49, 0]
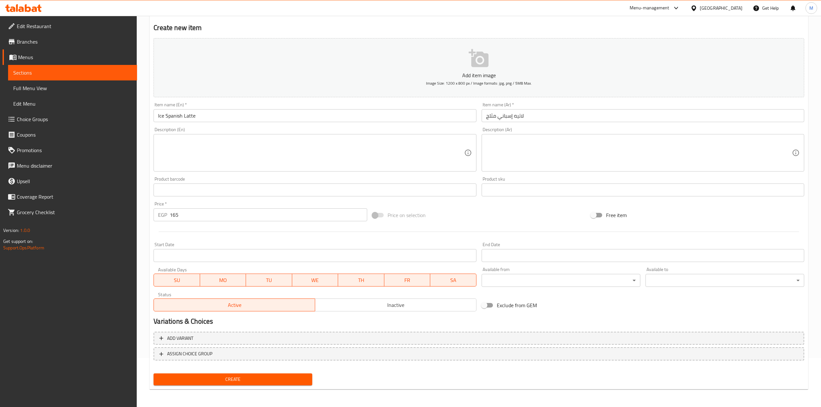
click at [308, 380] on button "Create" at bounding box center [233, 380] width 159 height 12
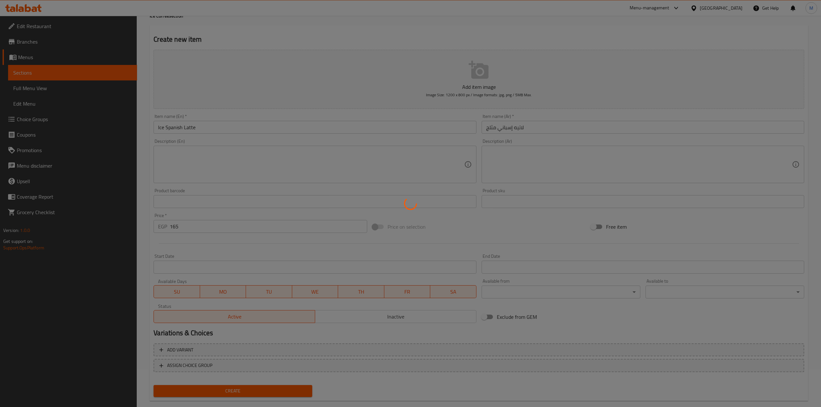
scroll to position [0, 0]
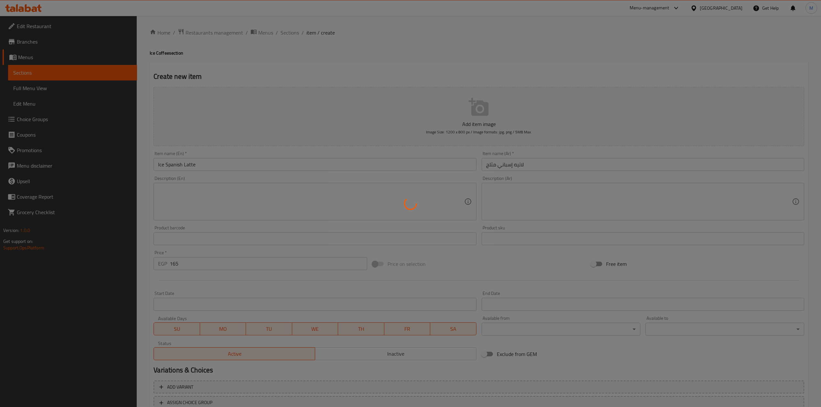
type input "0"
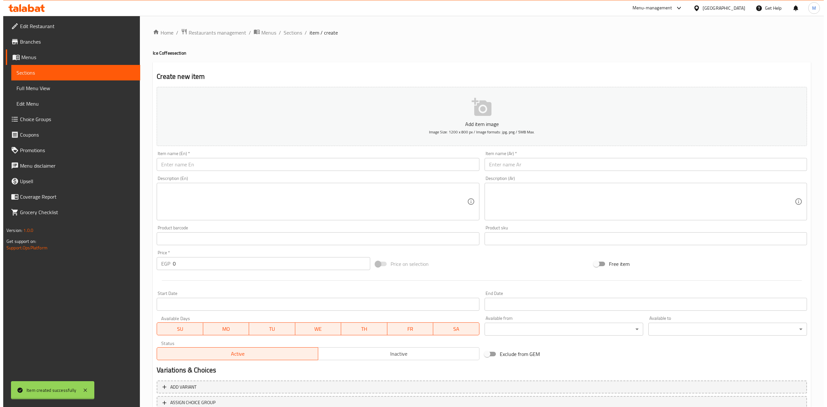
scroll to position [0, 0]
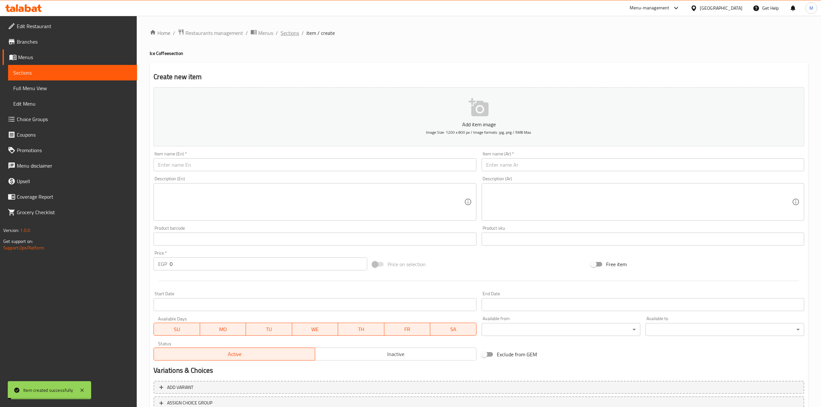
click at [293, 30] on span "Sections" at bounding box center [290, 33] width 18 height 8
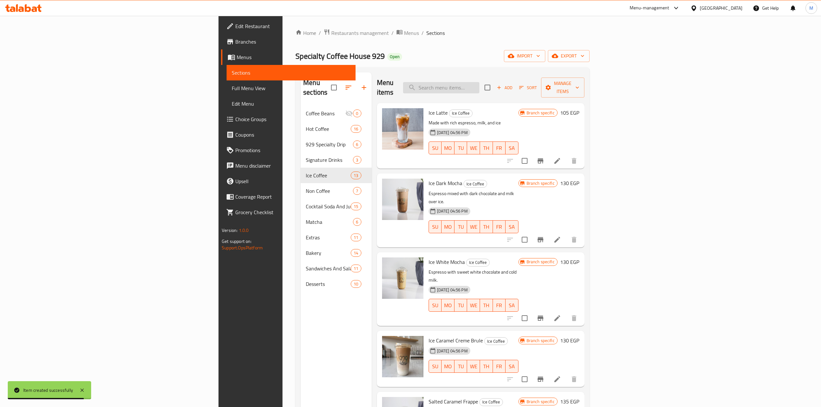
click at [479, 82] on input "search" at bounding box center [441, 87] width 76 height 11
paste input "Ice Caramel Machiato"
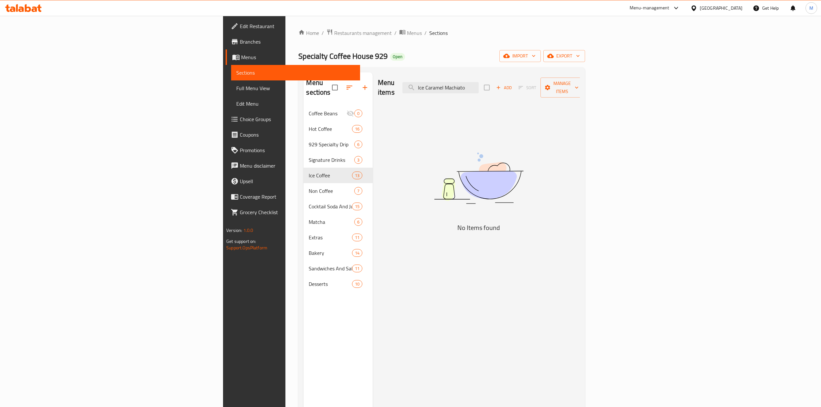
drag, startPoint x: 526, startPoint y: 87, endPoint x: 385, endPoint y: 87, distance: 141.2
click at [385, 87] on div "Menu items Ice Caramel Machiato Add Sort Manage items" at bounding box center [479, 87] width 202 height 31
click at [479, 84] on input "Machiato" at bounding box center [440, 87] width 76 height 11
type input "Machiato"
click at [479, 84] on input "Machiato" at bounding box center [440, 87] width 76 height 11
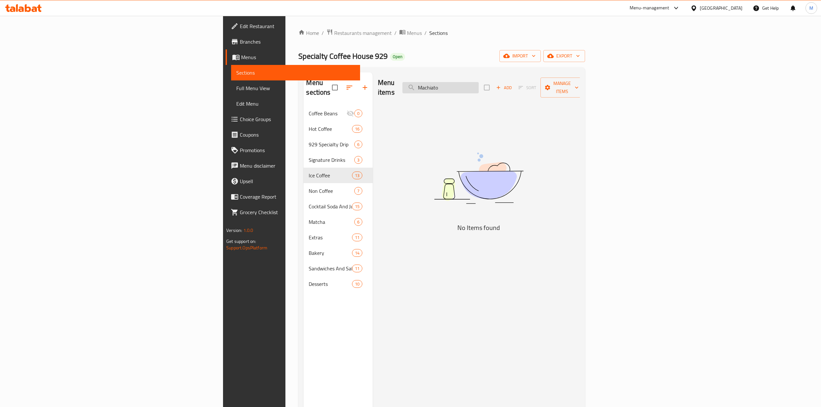
click at [479, 84] on input "Machiato" at bounding box center [440, 87] width 76 height 11
paste input "Ice Caramel Machiato"
drag, startPoint x: 556, startPoint y: 83, endPoint x: 530, endPoint y: 87, distance: 26.6
click at [479, 87] on input "Ice Caramel Machiato" at bounding box center [440, 87] width 76 height 11
click at [479, 84] on input "Ice Caramel" at bounding box center [440, 87] width 76 height 11
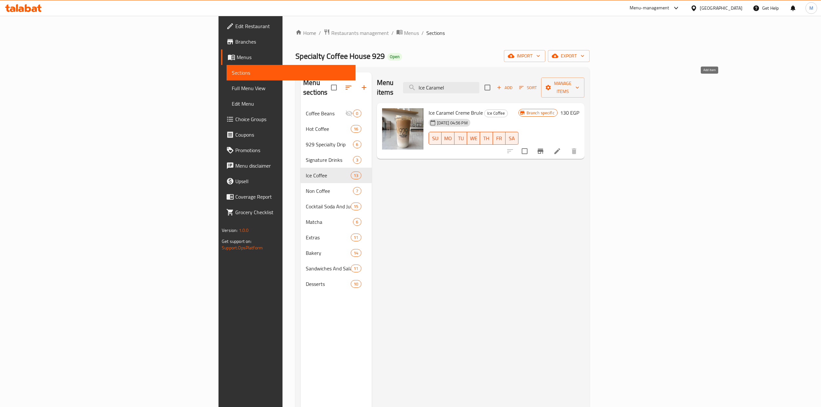
type input "Ice Caramel"
click at [513, 85] on span "Add" at bounding box center [504, 87] width 17 height 7
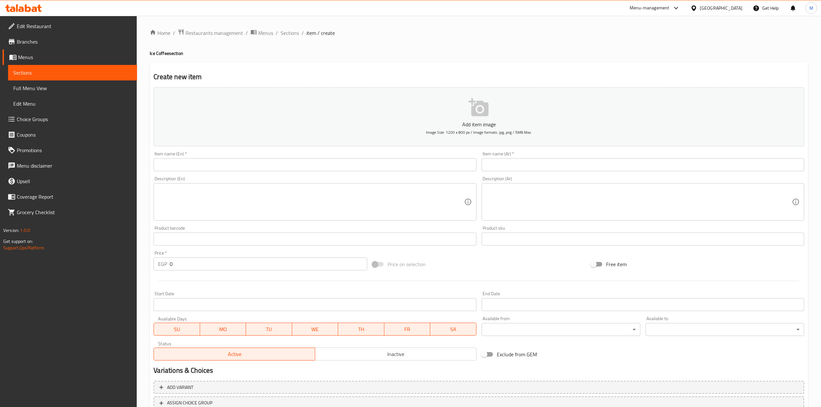
click at [337, 175] on div "Description (En) Description (En)" at bounding box center [315, 198] width 328 height 49
click at [340, 174] on div "Item name (En)   * Item name (En) *" at bounding box center [315, 161] width 328 height 25
click at [343, 170] on input "text" at bounding box center [315, 164] width 323 height 13
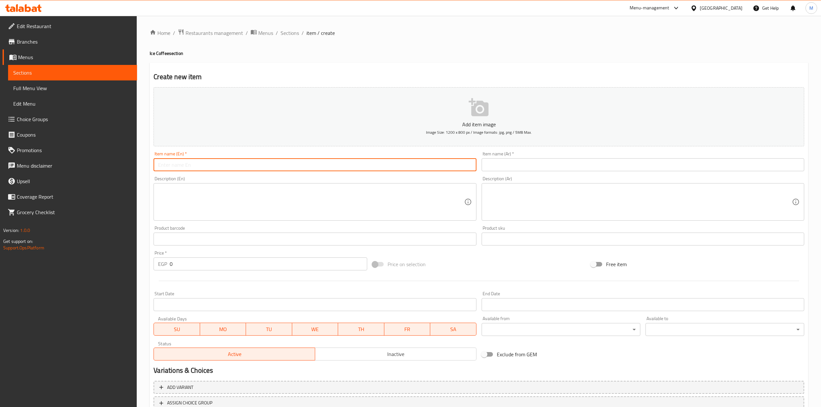
paste input "Ice Caramel Machiato"
click at [198, 164] on input "Ice Caramel Machiato" at bounding box center [315, 164] width 323 height 13
type input "Ice Caramel Machiato"
click at [529, 164] on input "text" at bounding box center [643, 164] width 323 height 13
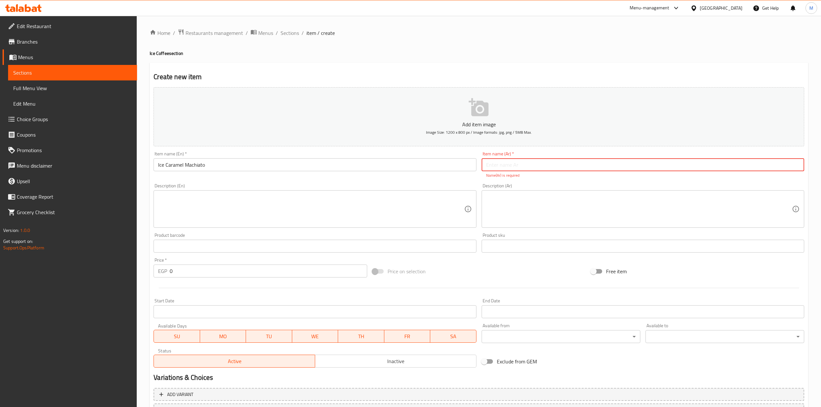
click at [568, 169] on input "text" at bounding box center [643, 164] width 323 height 13
paste input "كراميل ماكياتو مثلج"
click at [584, 165] on input "كراميل ماكياتو مثلج" at bounding box center [643, 164] width 323 height 13
type input "كراميل ماكياتو مثلج"
click at [604, 180] on div "Add item image Image Size: 1200 x 800 px / Image formats: jpg, png / 5MB Max. I…" at bounding box center [479, 228] width 656 height 286
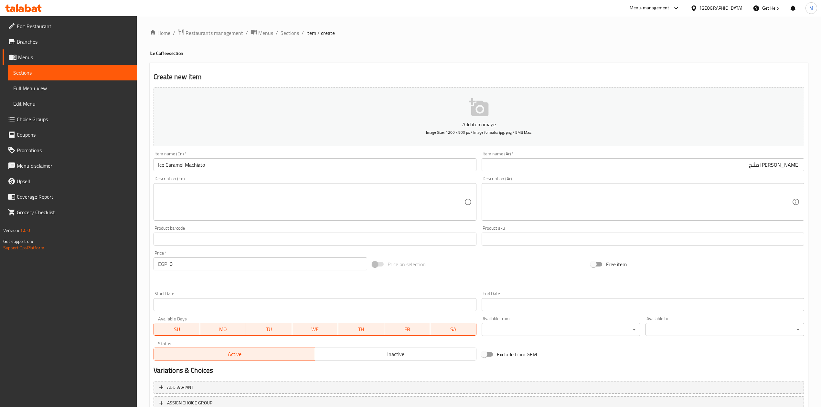
drag, startPoint x: 193, startPoint y: 264, endPoint x: 167, endPoint y: 267, distance: 25.7
click at [167, 267] on div "EGP 0 Price *" at bounding box center [260, 264] width 213 height 13
type input "145"
click at [239, 292] on div "Start Date Start Date" at bounding box center [315, 302] width 323 height 20
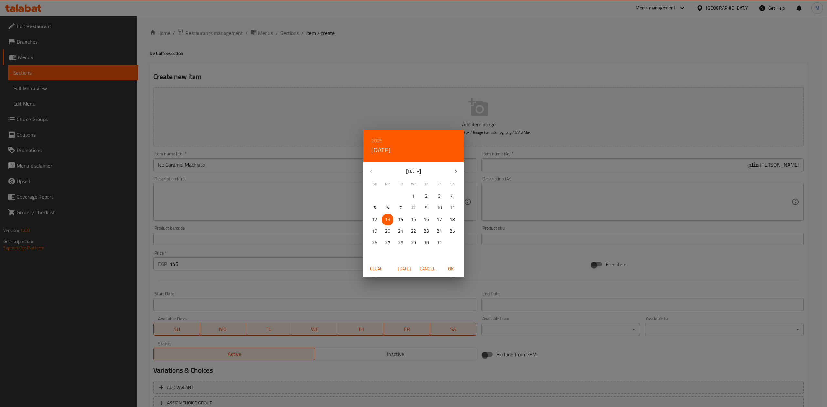
click at [523, 279] on div "2025 Mon, Oct 13 October 2025 Su Mo Tu We Th Fr Sa 28 29 30 1 2 3 4 5 6 7 8 9 1…" at bounding box center [413, 203] width 827 height 407
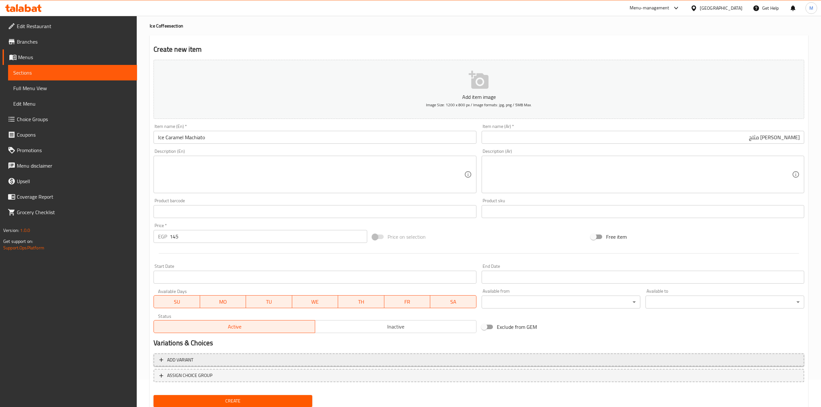
scroll to position [49, 0]
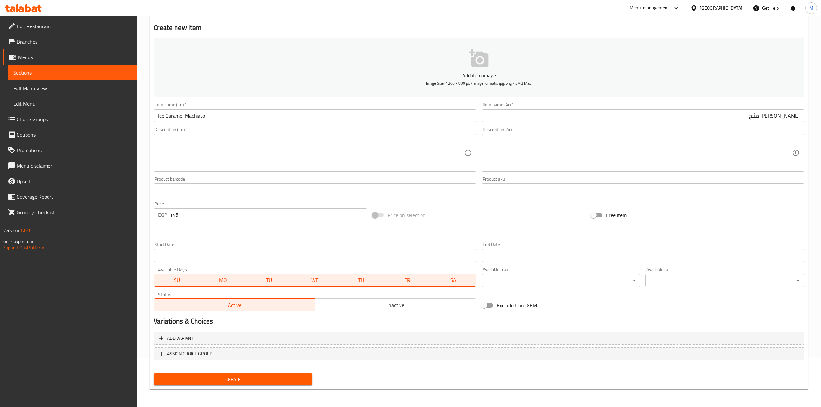
click at [303, 376] on span "Create" at bounding box center [233, 380] width 148 height 8
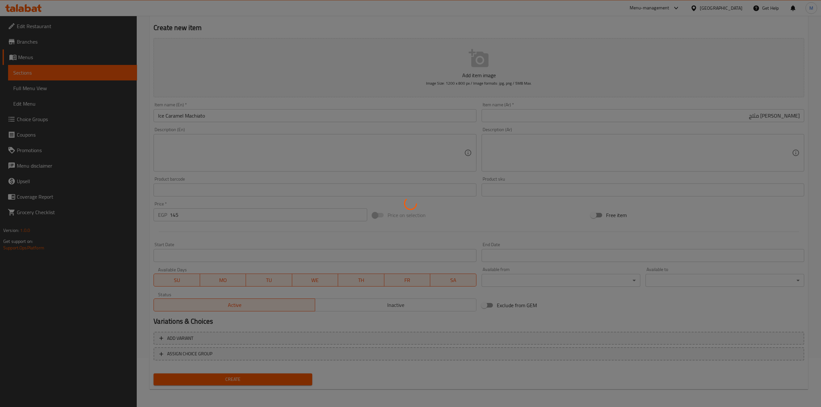
type input "0"
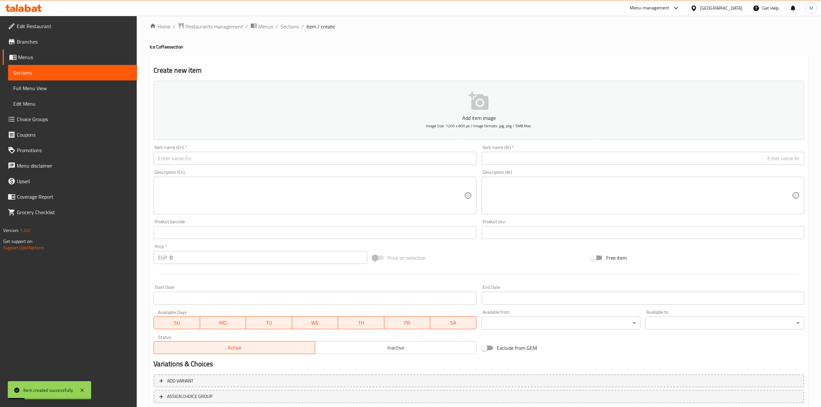
scroll to position [0, 0]
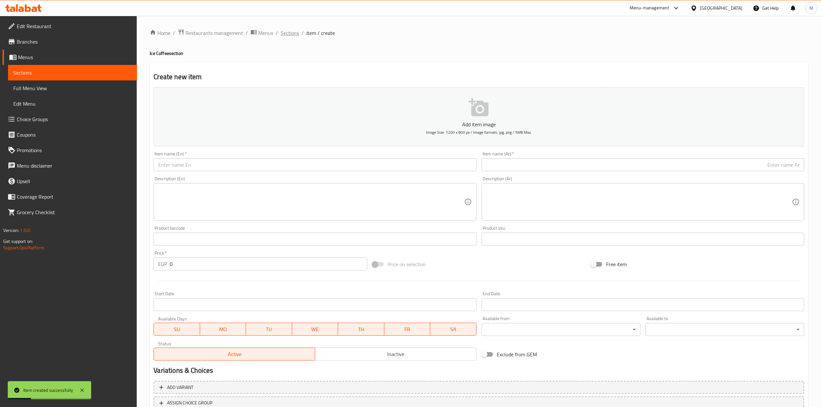
click at [293, 34] on span "Sections" at bounding box center [290, 33] width 18 height 8
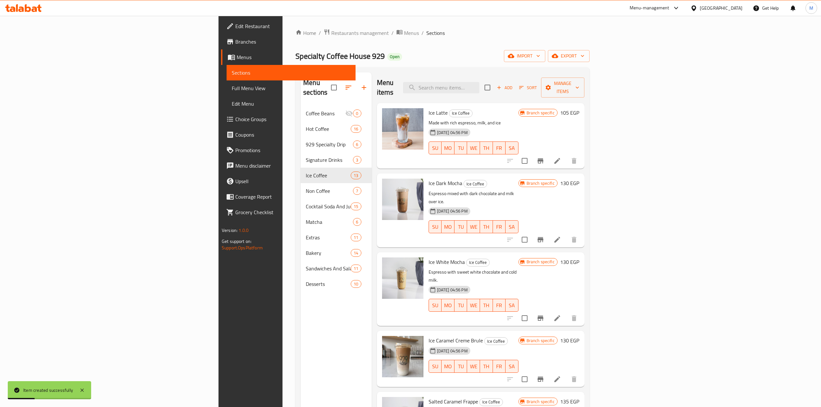
click at [534, 77] on div "Menu items Add Sort Manage items" at bounding box center [480, 87] width 207 height 31
click at [479, 82] on input "search" at bounding box center [441, 87] width 76 height 11
paste input "Espresso Tonic"
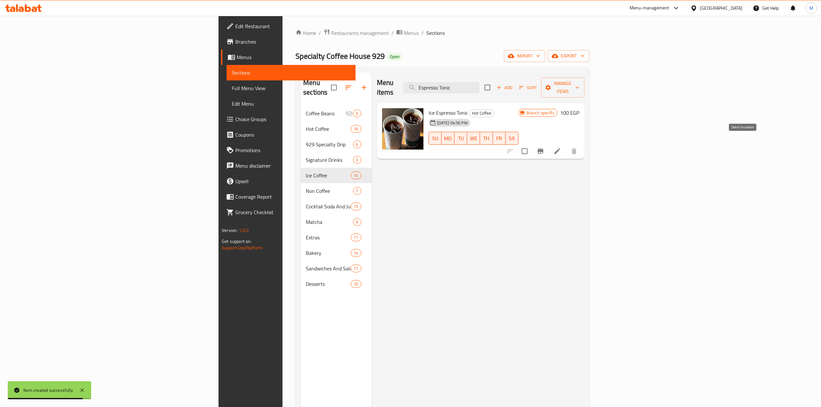
type input "Espresso Tonic"
click at [531, 144] on input "checkbox" at bounding box center [525, 151] width 14 height 14
checkbox input "true"
click at [579, 81] on span "Manage items" at bounding box center [562, 88] width 33 height 16
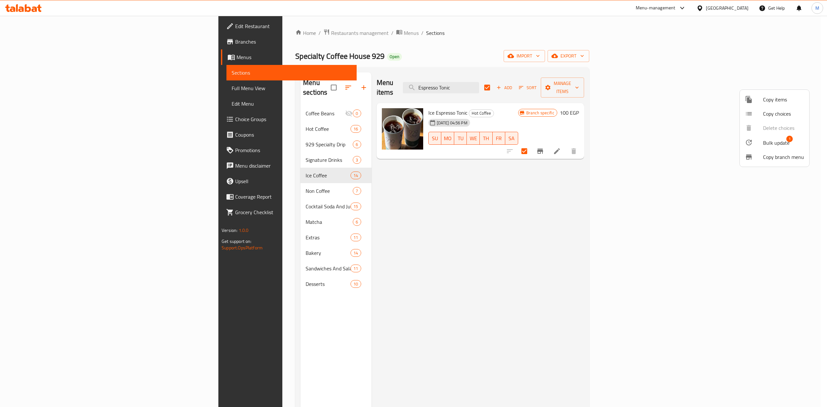
click at [759, 137] on li "Bulk update 1" at bounding box center [774, 142] width 69 height 15
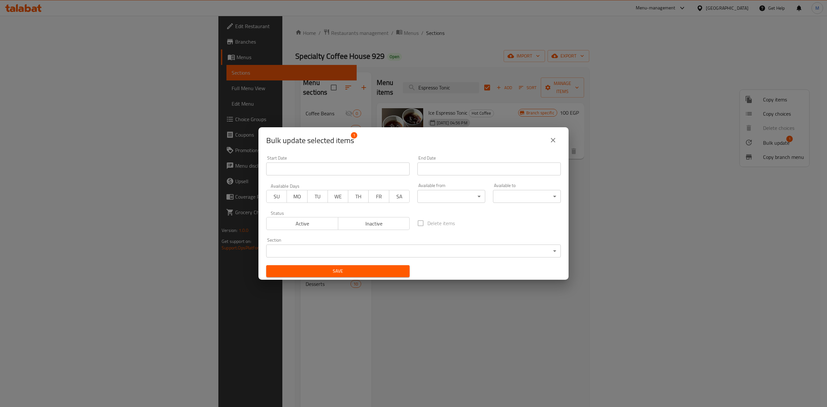
click at [376, 254] on body "​ Menu-management Egypt Get Help M Edit Restaurant Branches Menus Sections Full…" at bounding box center [413, 211] width 827 height 391
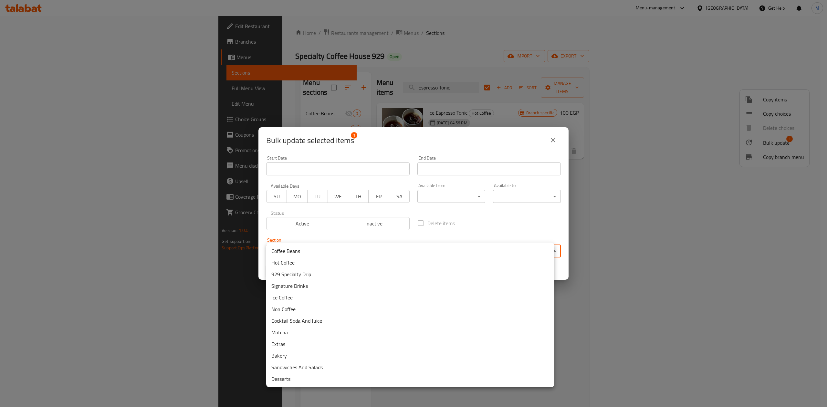
click at [341, 298] on li "Ice Coffee" at bounding box center [410, 298] width 288 height 12
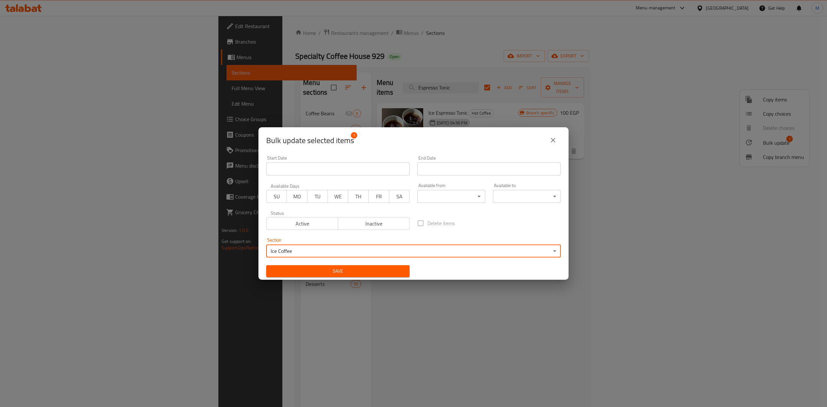
click at [397, 273] on span "Save" at bounding box center [337, 271] width 133 height 8
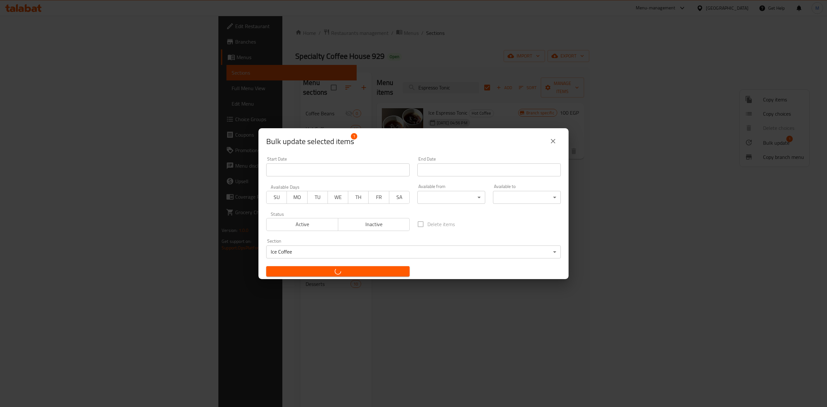
checkbox input "false"
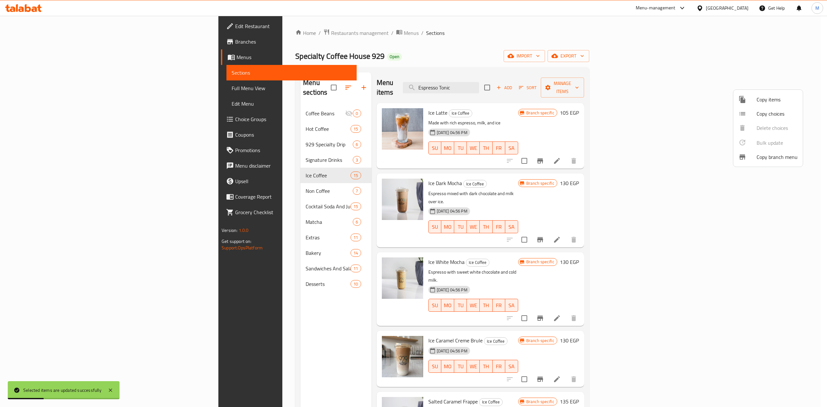
click at [542, 74] on div at bounding box center [413, 203] width 827 height 407
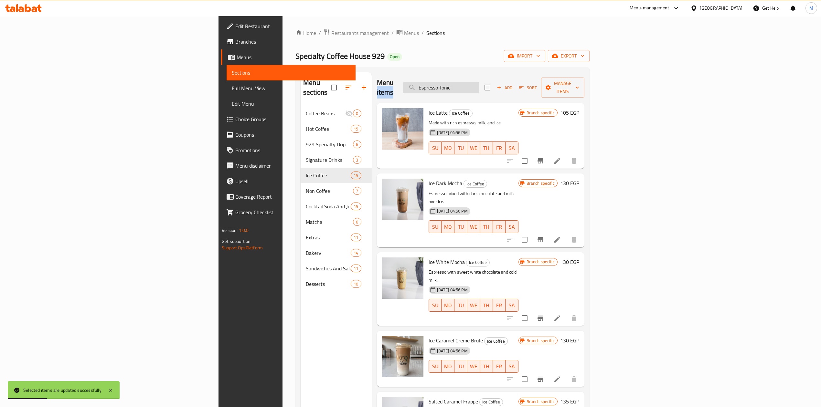
click at [540, 77] on div "Menu items Espresso Tonic Add Sort Manage items" at bounding box center [480, 87] width 207 height 31
click at [479, 86] on input "Espresso Tonic" at bounding box center [441, 87] width 76 height 11
paste input "Ice Salted Caramel Latte"
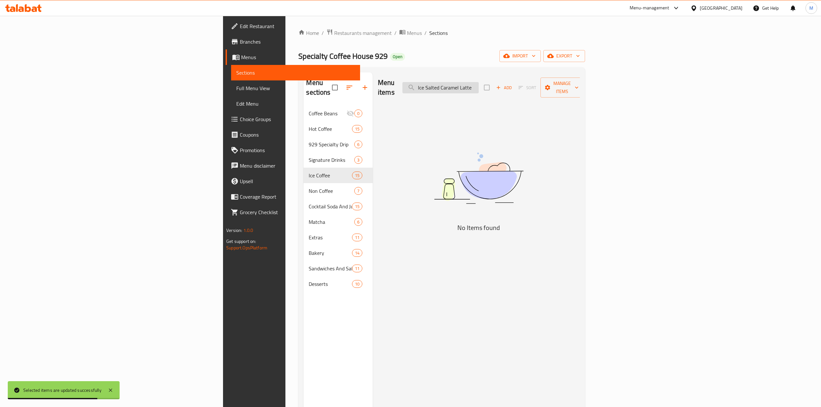
click at [479, 82] on input "Ice Salted Caramel Latte" at bounding box center [440, 87] width 76 height 11
drag, startPoint x: 509, startPoint y: 82, endPoint x: 469, endPoint y: 92, distance: 40.8
click at [469, 92] on div "Menu items Ice Salted Caramel Latte Add Sort Manage items" at bounding box center [479, 87] width 202 height 31
click at [479, 88] on input "Ice Salted Caramel Latte" at bounding box center [440, 87] width 76 height 11
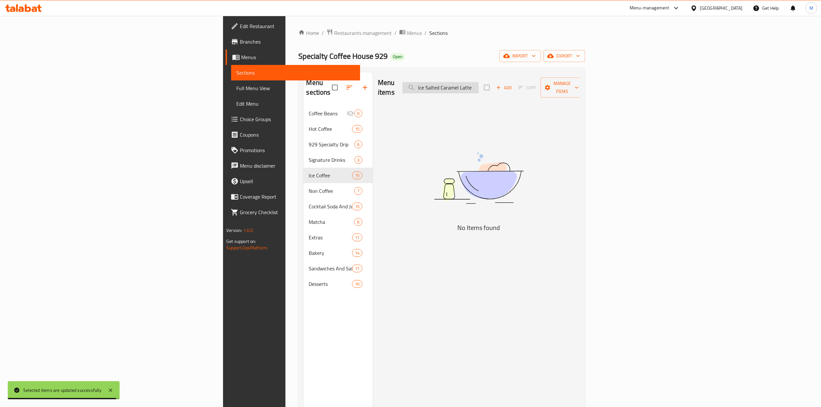
click at [479, 87] on input "Ice Salted Caramel Latte" at bounding box center [440, 87] width 76 height 11
drag, startPoint x: 511, startPoint y: 84, endPoint x: 471, endPoint y: 87, distance: 39.8
click at [471, 87] on div "Menu items Ice Salted Caramel Latte Add Sort Manage items" at bounding box center [479, 87] width 202 height 31
click at [479, 82] on input "Ice Salted Caramel Latte" at bounding box center [440, 87] width 76 height 11
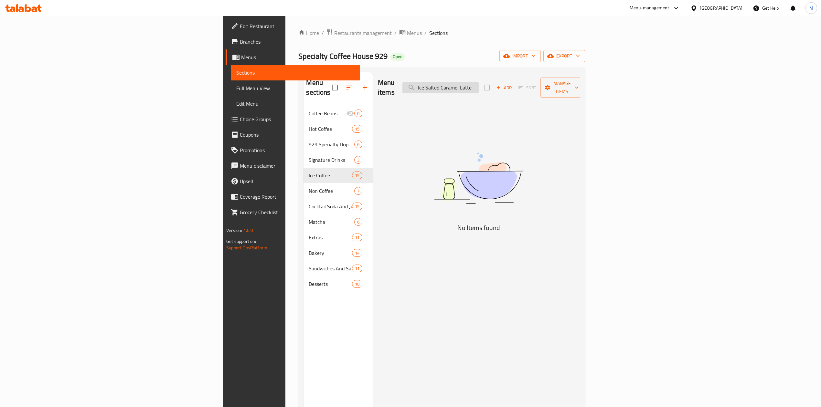
click at [479, 82] on input "Ice Salted Caramel Latte" at bounding box center [440, 87] width 76 height 11
click at [479, 84] on input "Ice Salted Caramel Latte" at bounding box center [440, 87] width 76 height 11
type input "Ice Salted Caramel Latte"
click at [513, 84] on span "Add" at bounding box center [503, 87] width 17 height 7
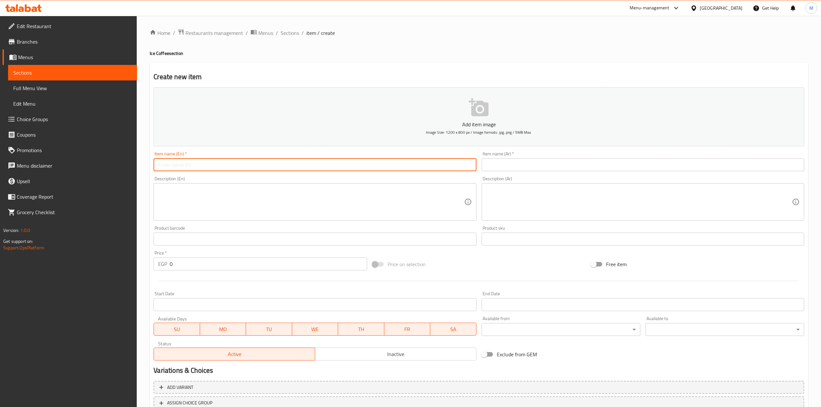
click at [360, 161] on input "text" at bounding box center [315, 164] width 323 height 13
paste input "Ice Salted Caramel Latte"
type input "Ice Salted Caramel Latte"
click at [555, 160] on input "text" at bounding box center [643, 164] width 323 height 13
paste input "لاتيه الكراميل المملح المثلج"
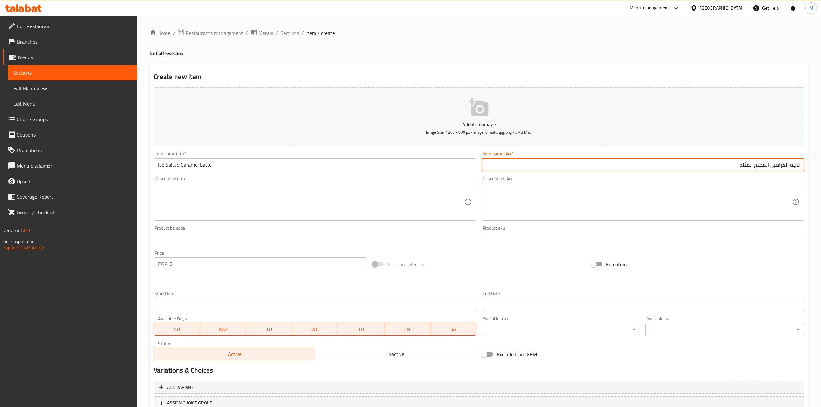
type input "لاتيه الكراميل المملح المثلج"
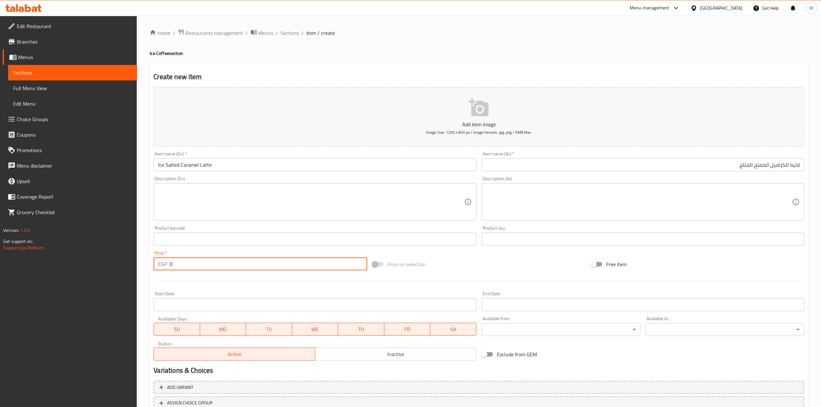
drag, startPoint x: 181, startPoint y: 267, endPoint x: 173, endPoint y: 267, distance: 8.4
click at [173, 267] on input "0" at bounding box center [268, 264] width 197 height 13
drag, startPoint x: 172, startPoint y: 267, endPoint x: 168, endPoint y: 268, distance: 4.0
click at [168, 268] on div "EGP 0 Price *" at bounding box center [260, 264] width 213 height 13
type input "145"
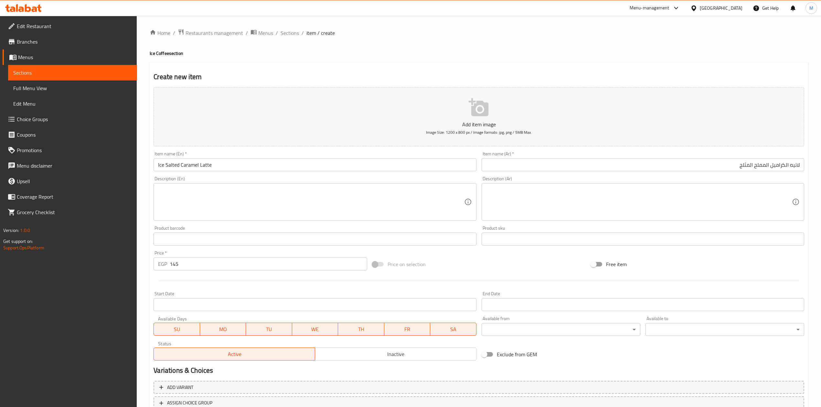
click at [174, 279] on div at bounding box center [479, 281] width 656 height 16
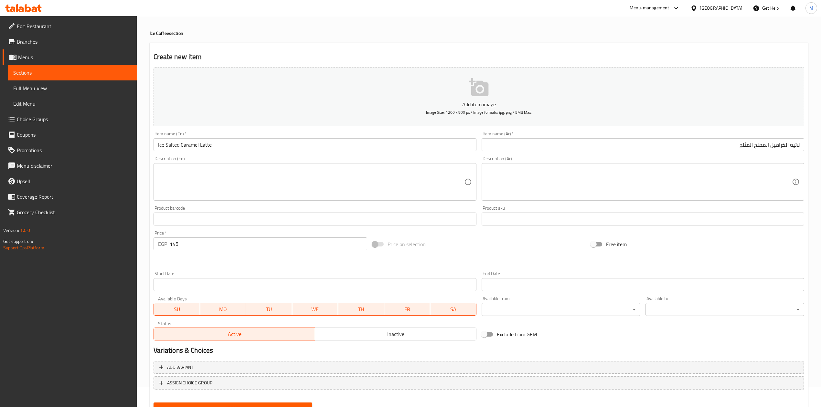
scroll to position [49, 0]
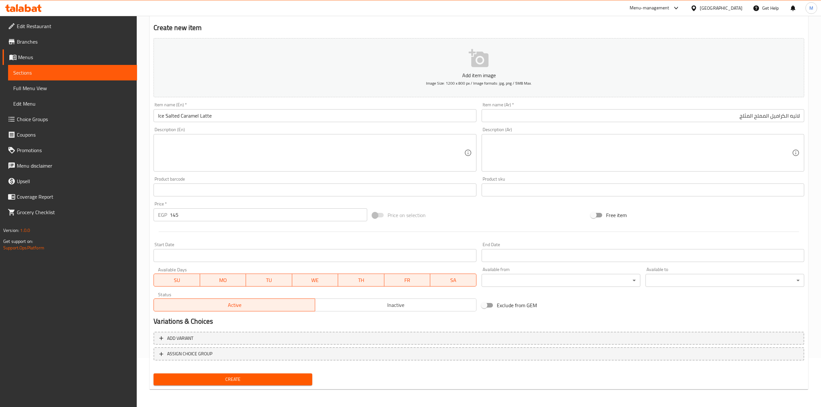
click at [206, 374] on button "Create" at bounding box center [233, 380] width 159 height 12
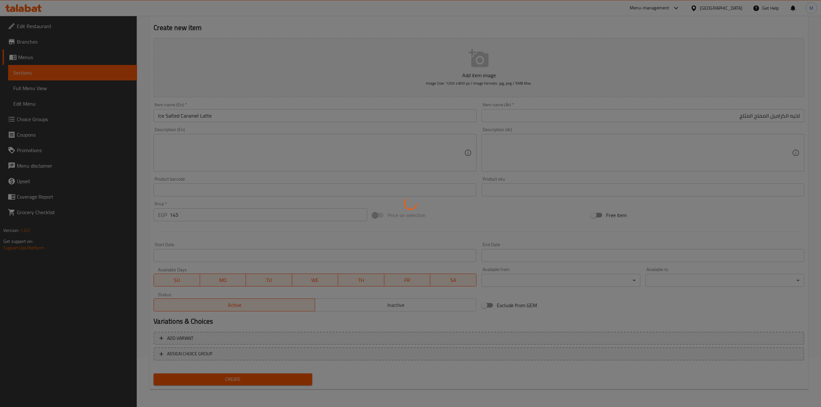
type input "0"
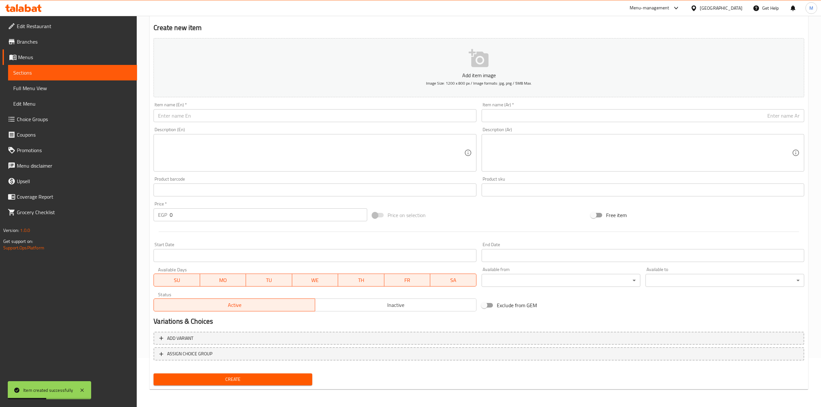
click at [349, 122] on input "text" at bounding box center [315, 115] width 323 height 13
paste input "Coffee Frappe"
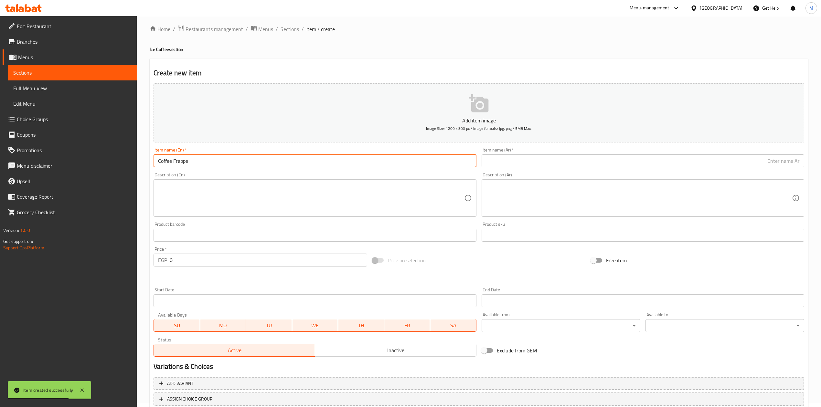
scroll to position [0, 0]
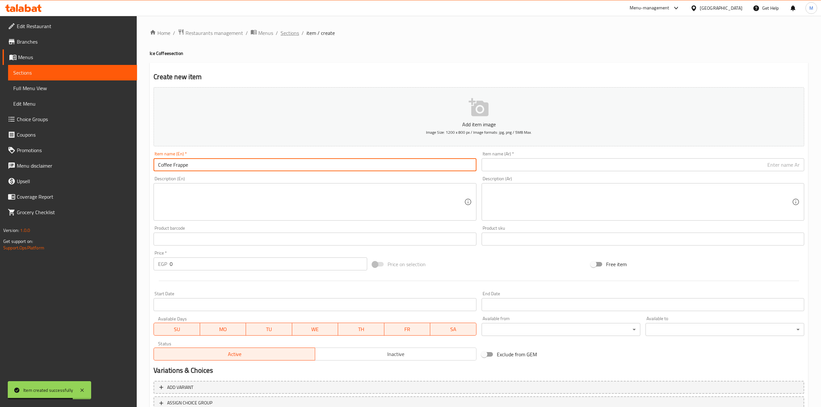
type input "Coffee Frappe"
click at [286, 31] on span "Sections" at bounding box center [290, 33] width 18 height 8
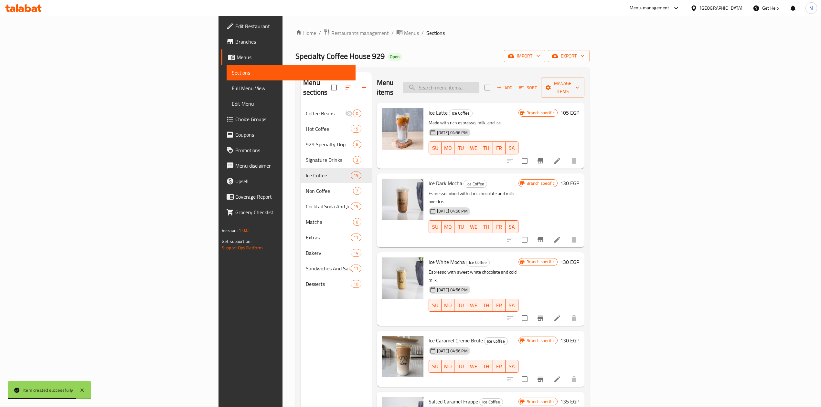
click at [479, 84] on input "search" at bounding box center [441, 87] width 76 height 11
paste input "Coffee Frappe"
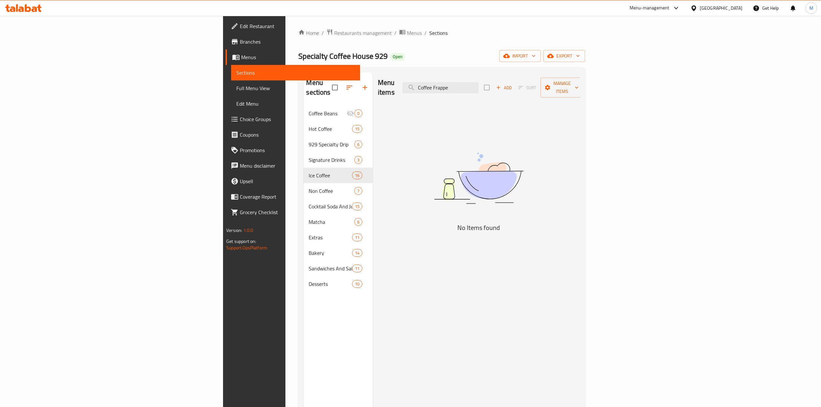
type input "Coffee Frappe"
click at [584, 80] on div "Add Sort Manage items" at bounding box center [534, 88] width 100 height 20
click at [513, 84] on span "Add" at bounding box center [503, 87] width 17 height 7
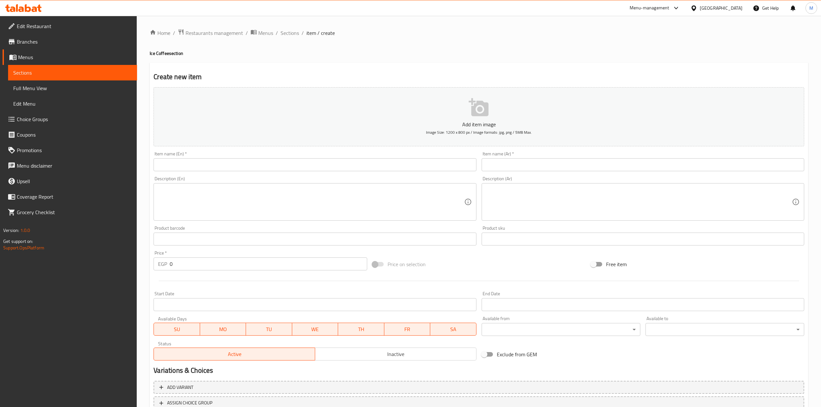
click at [276, 170] on input "text" at bounding box center [315, 164] width 323 height 13
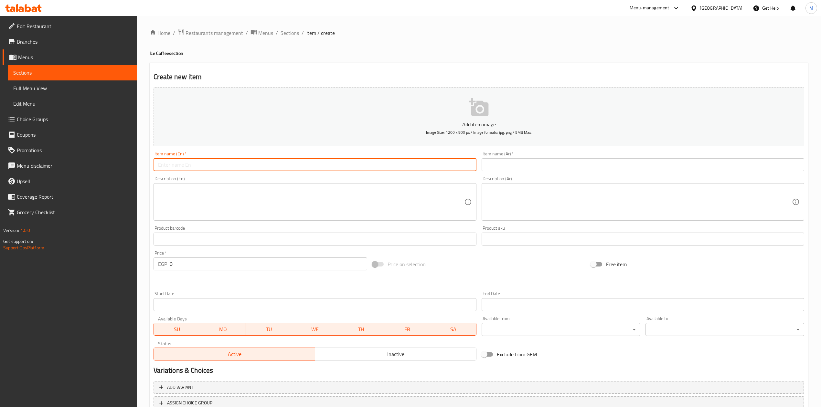
paste input "Coffee Frappe"
type input "Coffee Frappe"
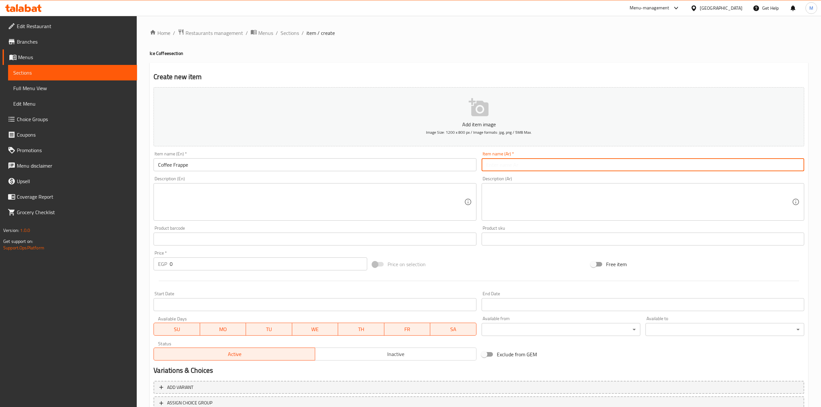
click at [617, 171] on input "text" at bounding box center [643, 164] width 323 height 13
paste input "قهوة فرابيه"
type input "قهوة فرابيه"
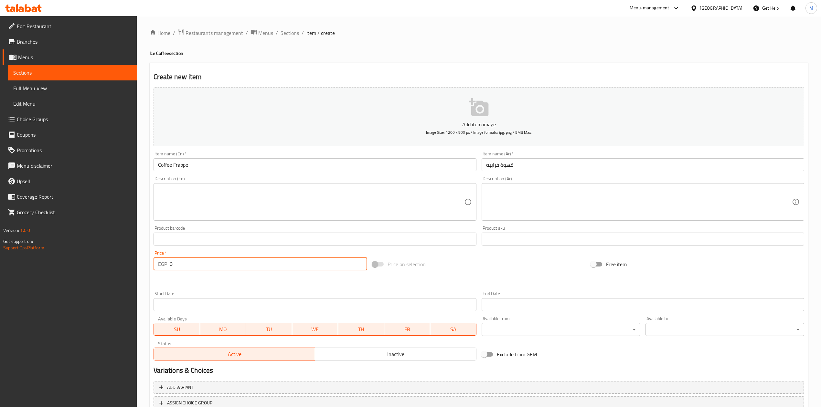
drag, startPoint x: 252, startPoint y: 263, endPoint x: 114, endPoint y: 220, distance: 144.1
click at [105, 257] on div "Edit Restaurant Branches Menus Sections Full Menu View Edit Menu Choice Groups …" at bounding box center [410, 236] width 821 height 441
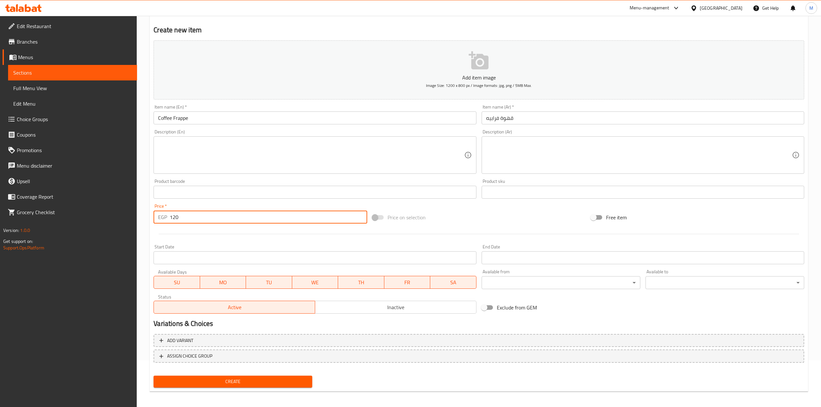
scroll to position [49, 0]
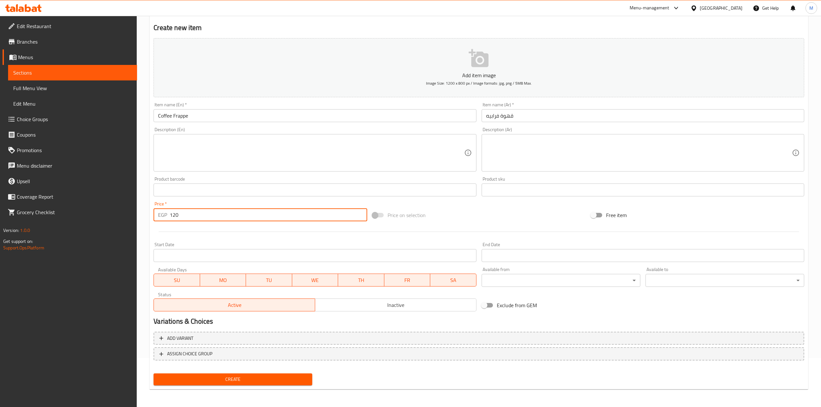
type input "120"
click at [257, 388] on div "Create" at bounding box center [233, 379] width 164 height 17
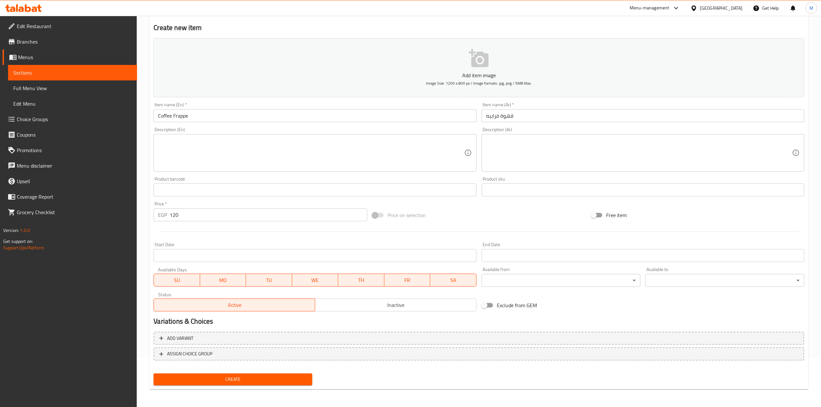
click at [259, 386] on div "Create" at bounding box center [233, 379] width 164 height 17
click at [261, 382] on span "Create" at bounding box center [233, 380] width 148 height 8
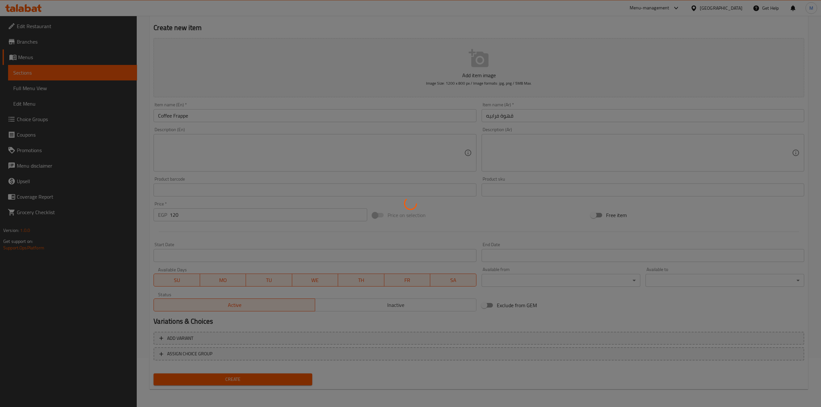
type input "0"
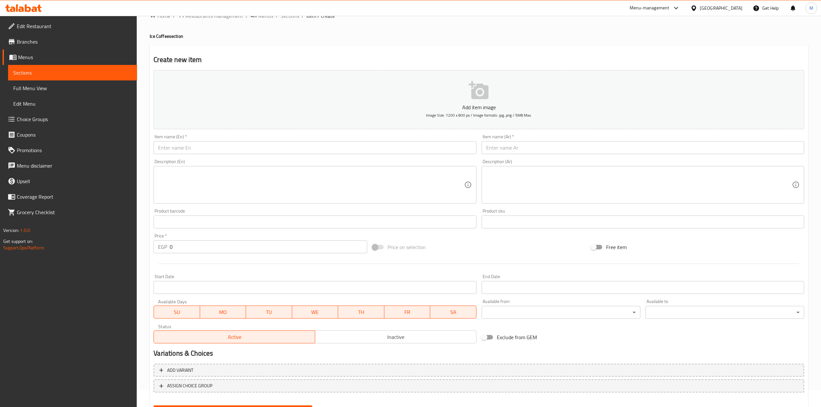
scroll to position [0, 0]
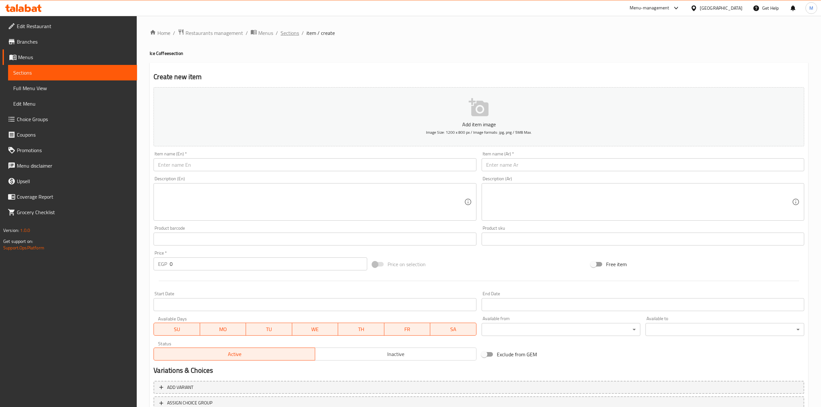
click at [293, 30] on span "Sections" at bounding box center [290, 33] width 18 height 8
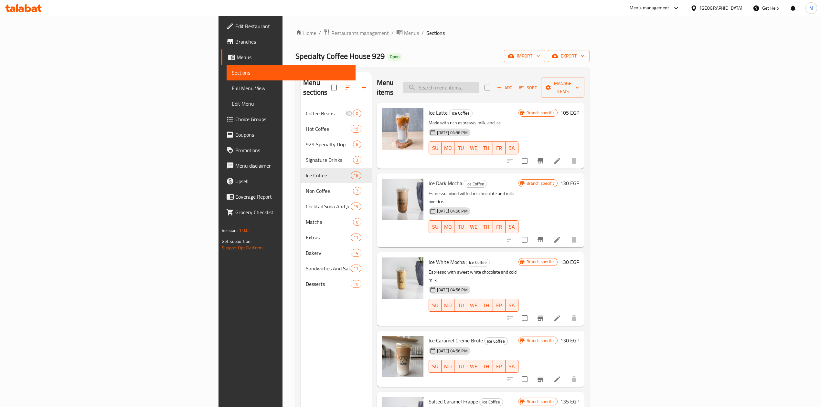
click at [479, 87] on input "search" at bounding box center [441, 87] width 76 height 11
paste input "Spanish Frappe"
type input "Spanish Frappe"
click at [513, 84] on span "Add" at bounding box center [504, 87] width 17 height 7
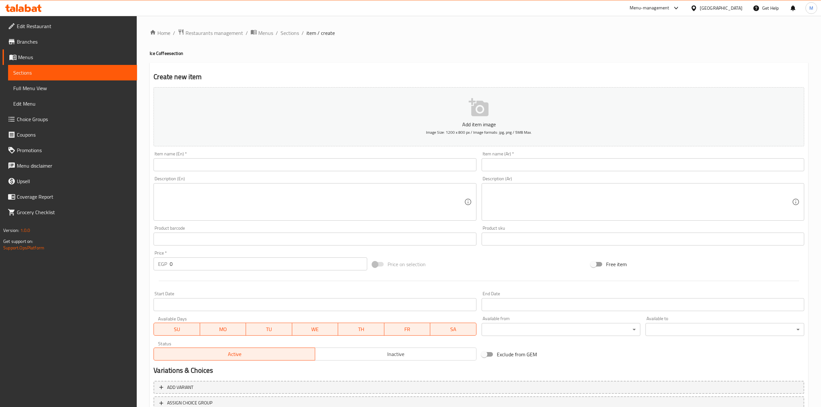
click at [305, 169] on input "text" at bounding box center [315, 164] width 323 height 13
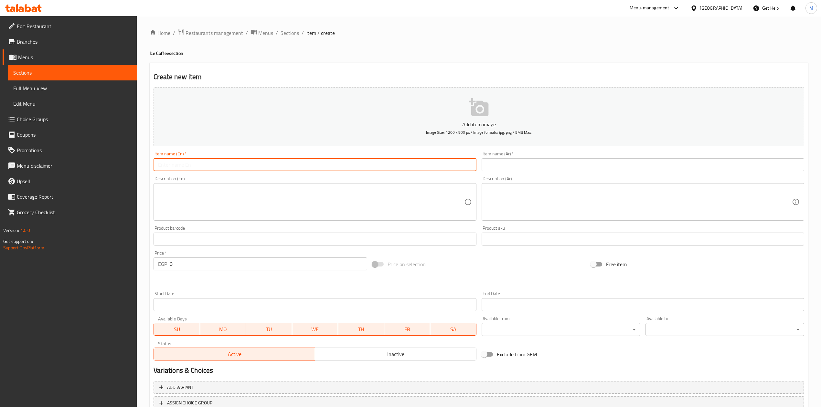
paste input "Spanish Frappe"
type input "Spanish Frappe"
click at [564, 169] on input "text" at bounding box center [643, 164] width 323 height 13
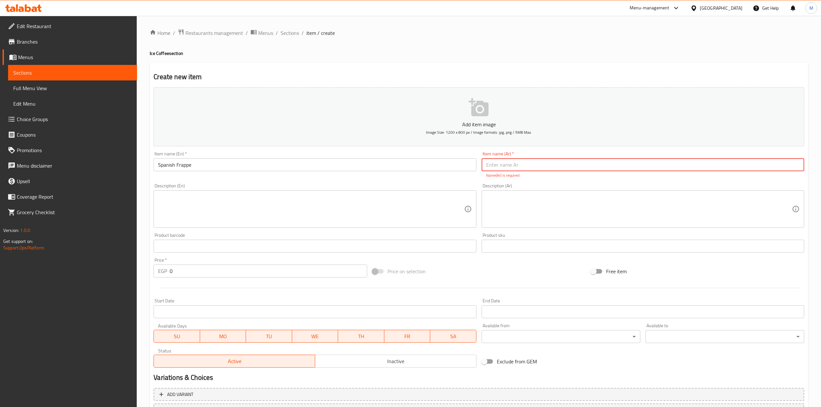
click at [555, 162] on input "text" at bounding box center [643, 164] width 323 height 13
paste input "فرابيه إسباني"
type input "فرابيه إسباني"
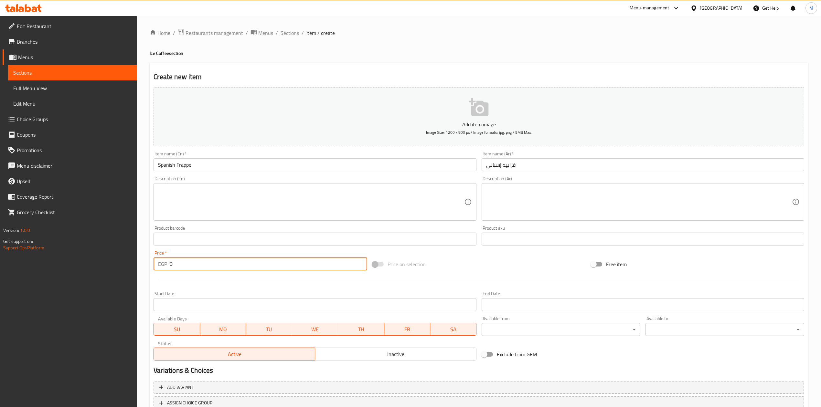
drag, startPoint x: 112, startPoint y: 241, endPoint x: 102, endPoint y: 235, distance: 11.5
click at [103, 236] on div "Edit Restaurant Branches Menus Sections Full Menu View Edit Menu Choice Groups …" at bounding box center [410, 236] width 821 height 441
type input "170"
click at [220, 284] on div at bounding box center [479, 281] width 656 height 16
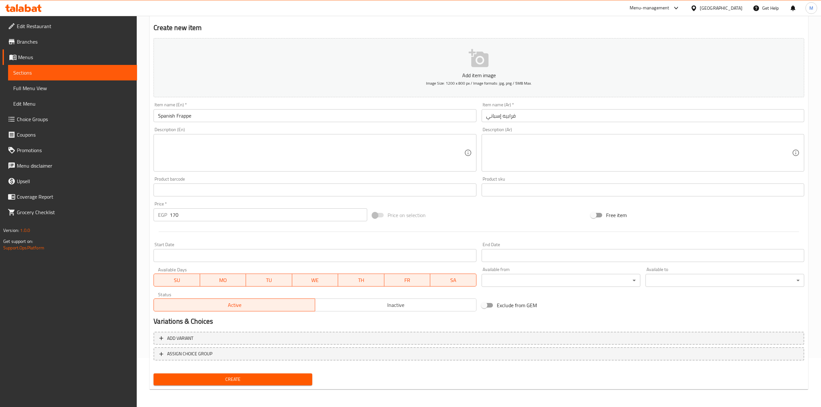
click at [243, 376] on span "Create" at bounding box center [233, 380] width 148 height 8
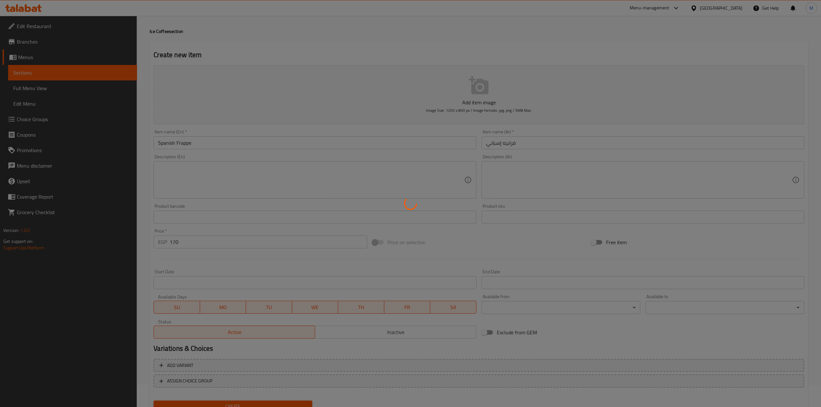
type input "0"
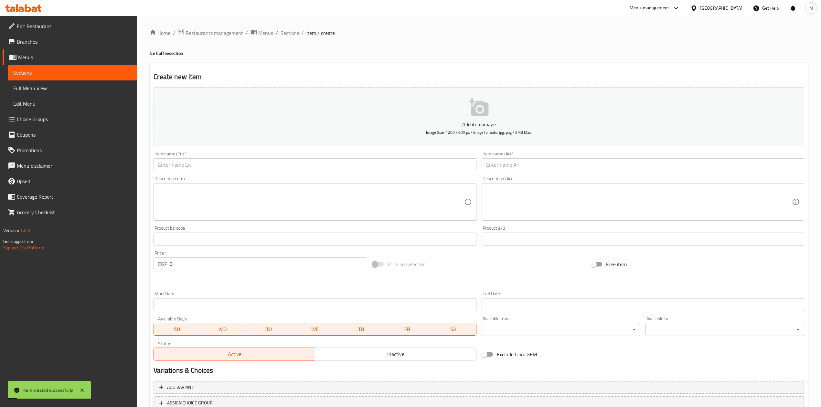
click at [289, 30] on span "Sections" at bounding box center [290, 33] width 18 height 8
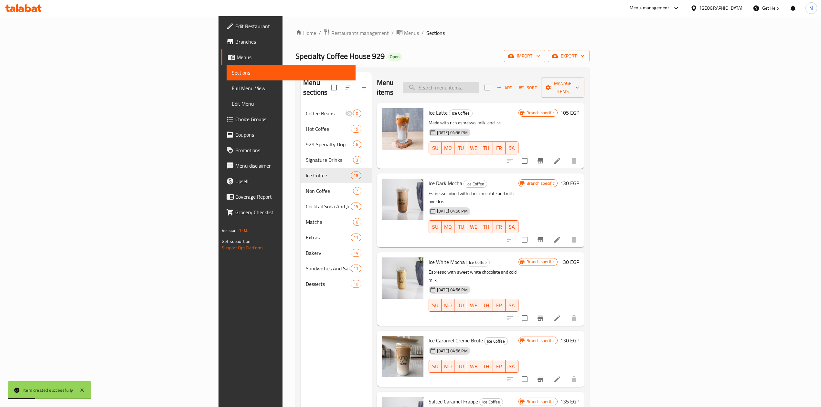
click at [479, 83] on input "search" at bounding box center [441, 87] width 76 height 11
paste input "White Mocha Frappe"
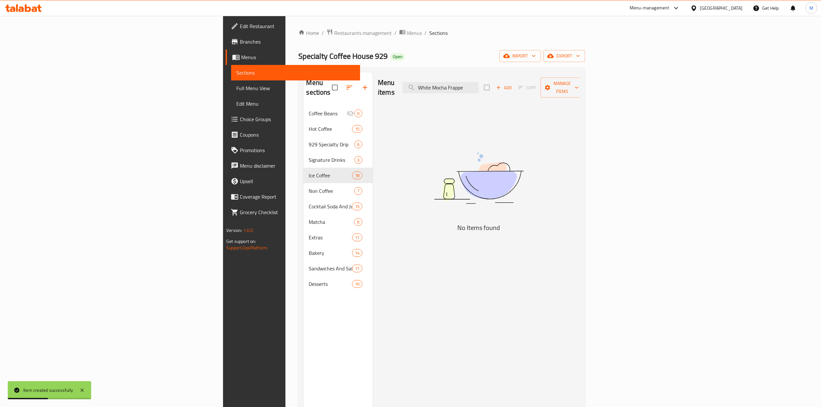
type input "White Mocha Frappe"
click at [514, 88] on button "Add" at bounding box center [503, 88] width 21 height 10
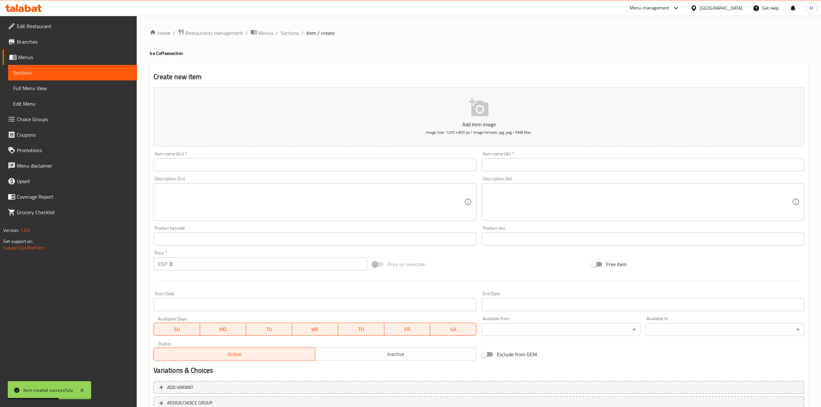
click at [382, 165] on input "text" at bounding box center [315, 164] width 323 height 13
paste input "White Mocha Frappe"
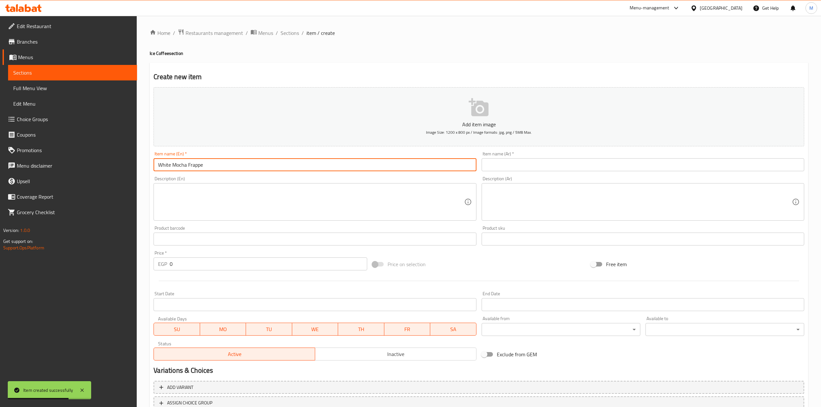
type input "White Mocha Frappe"
click at [542, 161] on input "text" at bounding box center [643, 164] width 323 height 13
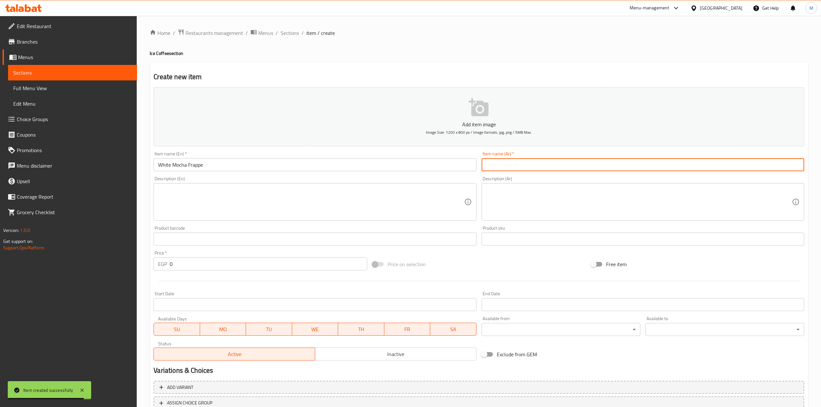
paste input "فرابيه موكا أبيض"
type input "فرابيه موكا بيضاء"
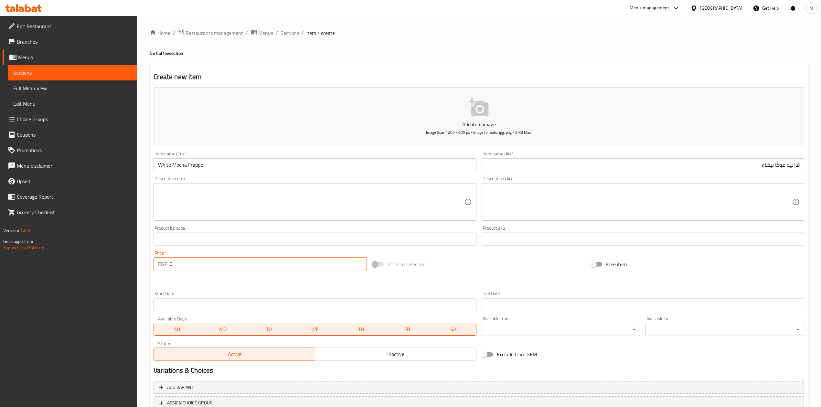
drag, startPoint x: 182, startPoint y: 268, endPoint x: 169, endPoint y: 266, distance: 12.5
click at [169, 266] on div "EGP 0 Price *" at bounding box center [260, 264] width 213 height 13
type input "150"
click at [161, 271] on div "Price   * EGP 150 Price *" at bounding box center [260, 260] width 218 height 25
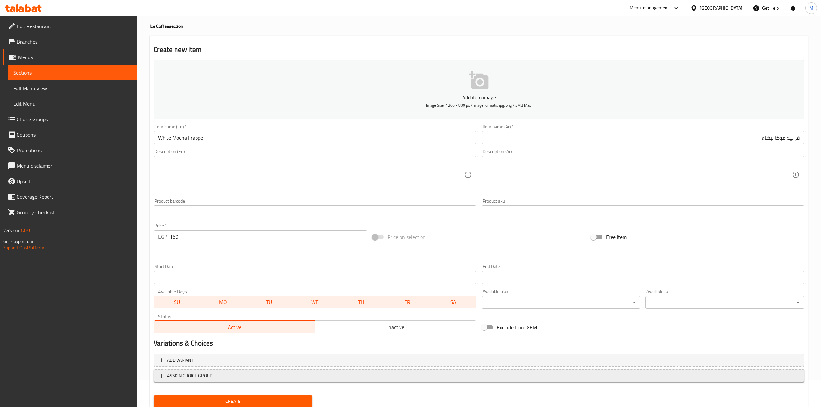
scroll to position [49, 0]
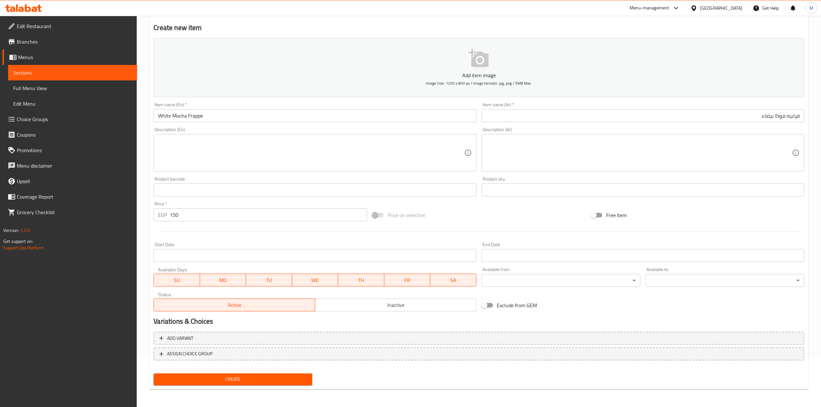
click at [258, 380] on span "Create" at bounding box center [233, 380] width 148 height 8
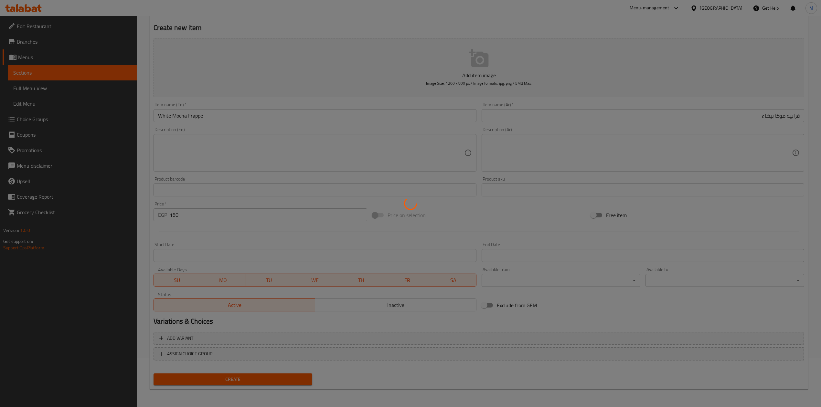
type input "0"
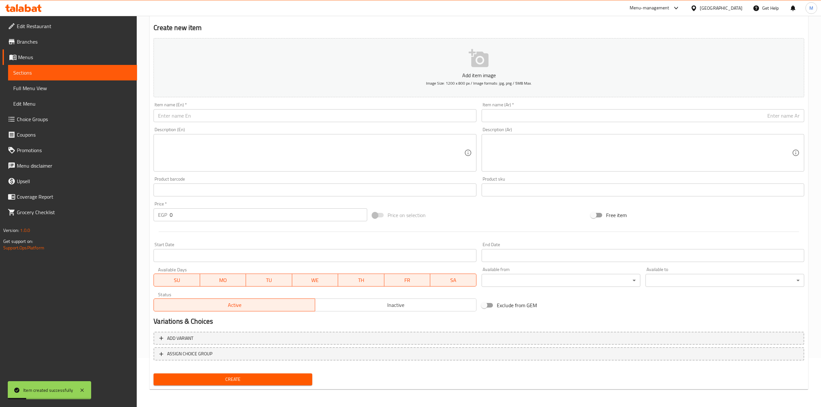
scroll to position [0, 0]
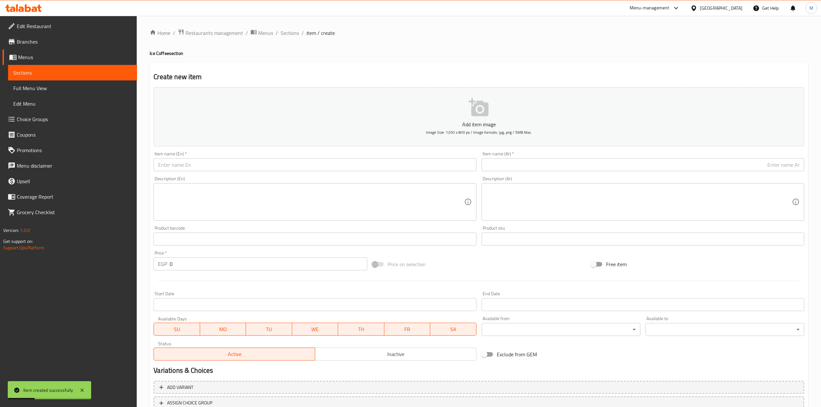
click at [291, 27] on div "Home / Restaurants management / Menus / Sections / item / create Ice Coffee sec…" at bounding box center [479, 236] width 684 height 441
click at [290, 34] on span "Sections" at bounding box center [290, 33] width 18 height 8
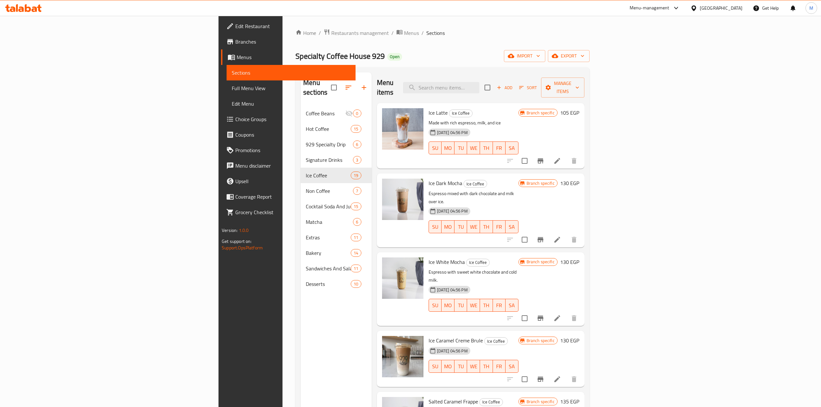
click at [516, 72] on div "Menu sections Coffee Beans 0 Hot Coffee 15 929 Specialty Drip 6 Signature Drink…" at bounding box center [442, 276] width 294 height 418
click at [479, 82] on input "search" at bounding box center [441, 87] width 76 height 11
paste input "Carmel Coffee Frappe"
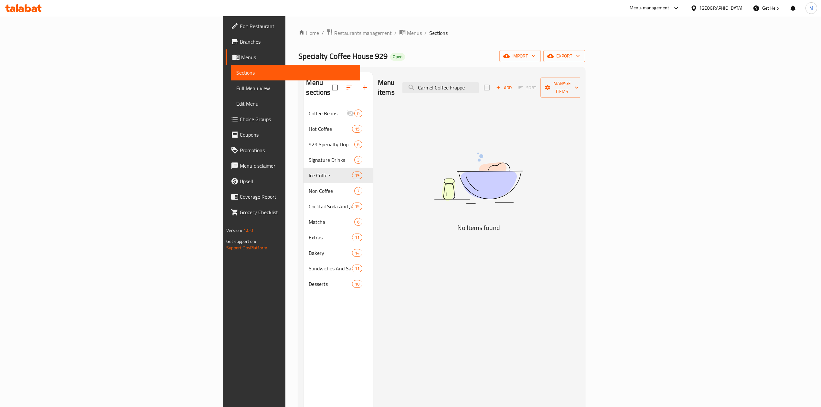
type input "Carmel Coffee Frappe"
click at [514, 83] on button "Add" at bounding box center [503, 88] width 21 height 10
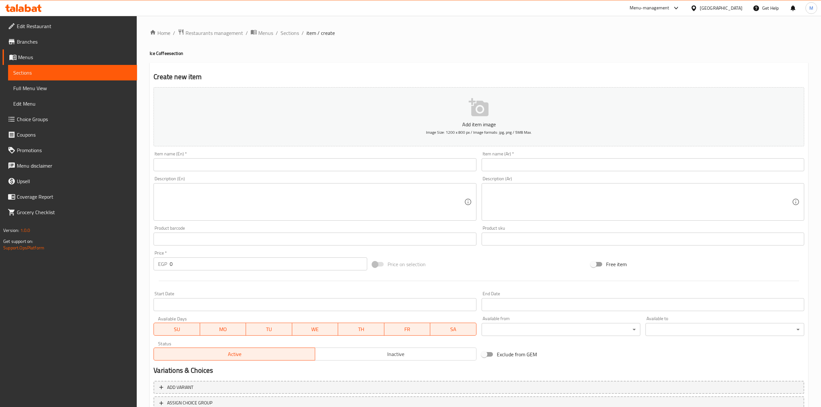
click at [326, 169] on input "text" at bounding box center [315, 164] width 323 height 13
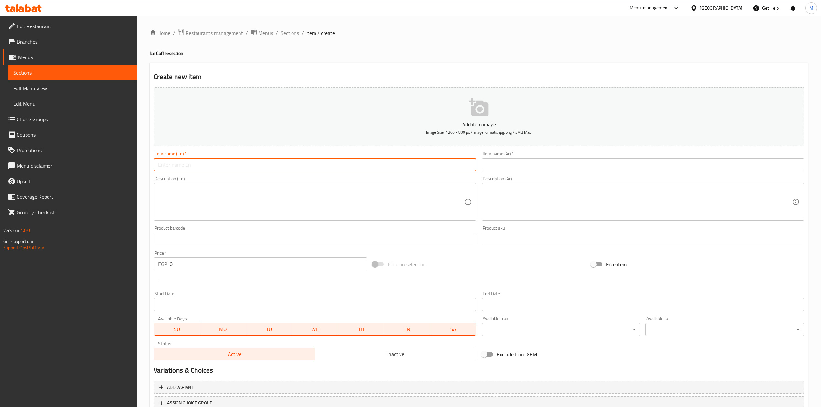
paste input "Carmel Coffee Frappe"
type input "Carmel Coffee Frappe"
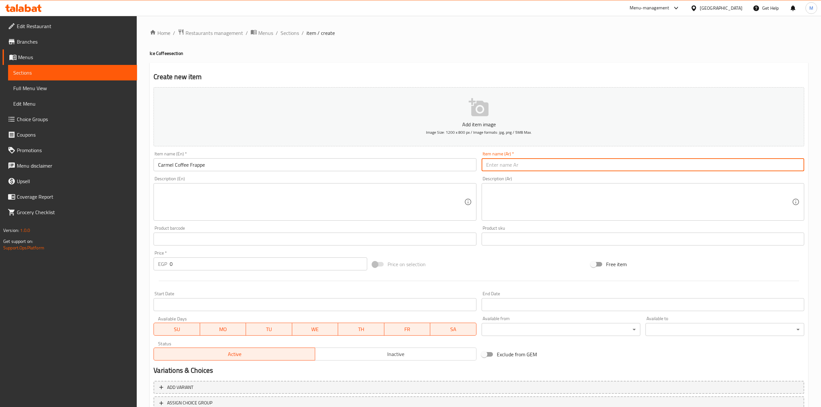
click at [524, 171] on input "text" at bounding box center [643, 164] width 323 height 13
paste input "فرابيه قهوة كارميل"
type input "فرابيه قهوة كارميل"
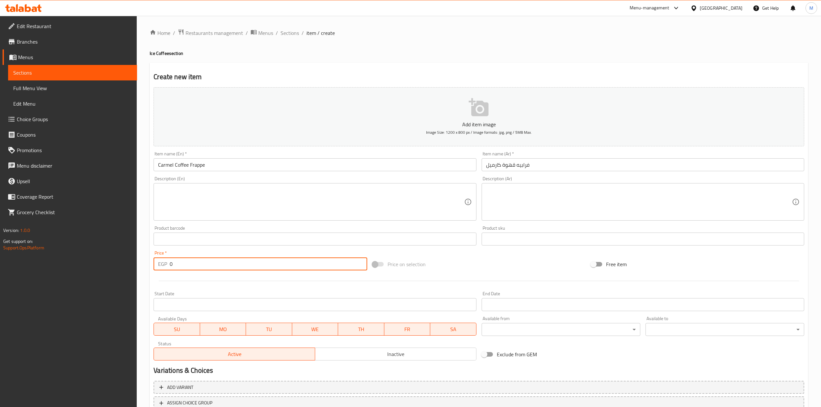
drag, startPoint x: 153, startPoint y: 254, endPoint x: 191, endPoint y: 201, distance: 65.1
click at [141, 252] on div "Home / Restaurants management / Menus / Sections / item / create Ice Coffee sec…" at bounding box center [479, 236] width 684 height 441
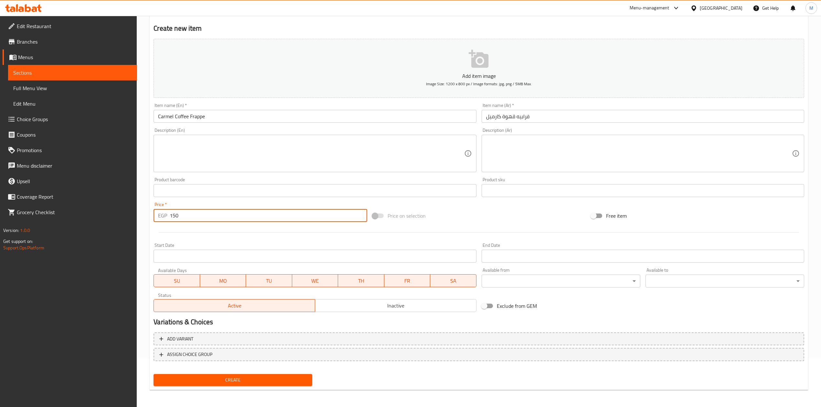
scroll to position [49, 0]
type input "150"
click at [294, 378] on span "Create" at bounding box center [233, 380] width 148 height 8
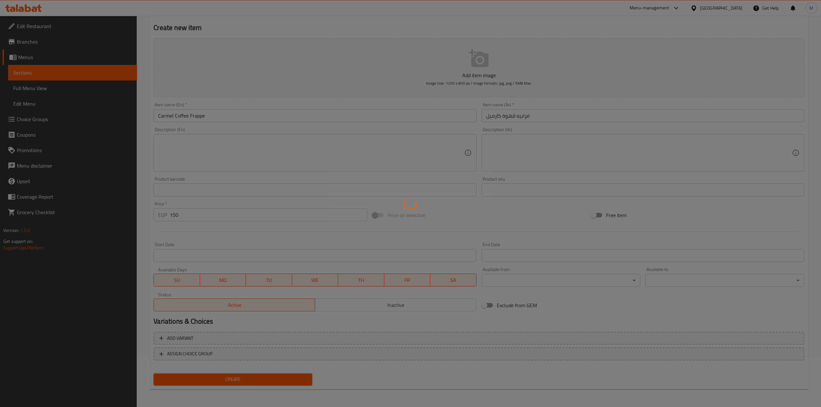
scroll to position [0, 0]
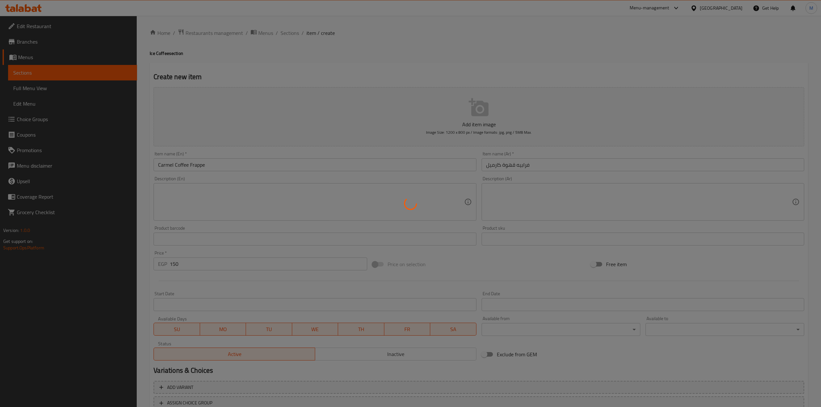
type input "0"
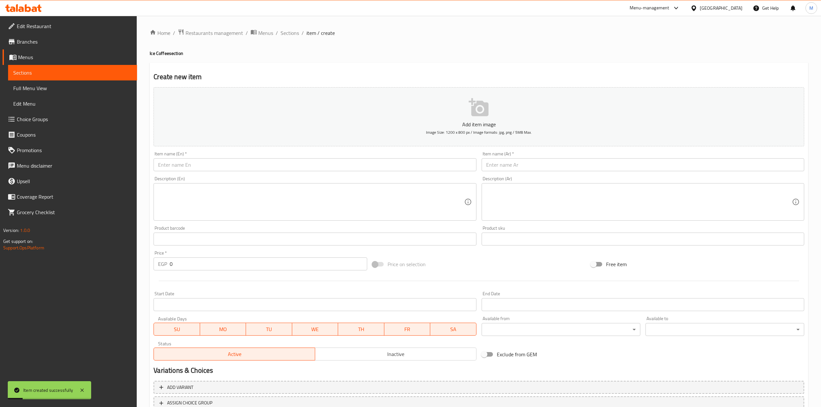
click at [289, 32] on span "Sections" at bounding box center [290, 33] width 18 height 8
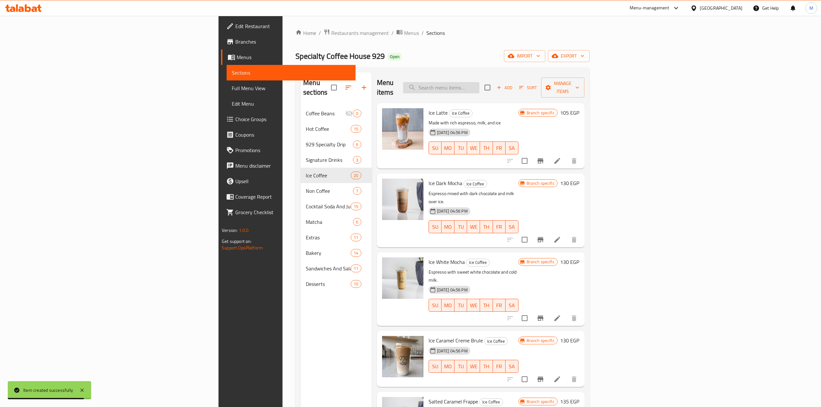
click at [479, 82] on input "search" at bounding box center [441, 87] width 76 height 11
paste input "Ice Espresso"
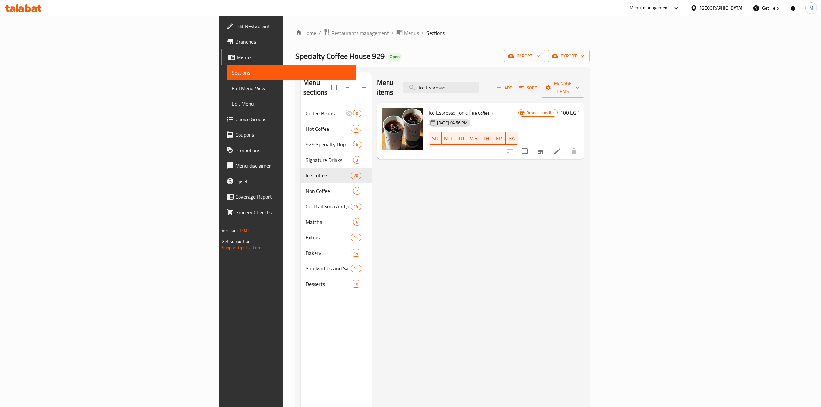
type input "Ice Espresso"
click at [513, 84] on span "Add" at bounding box center [504, 87] width 17 height 7
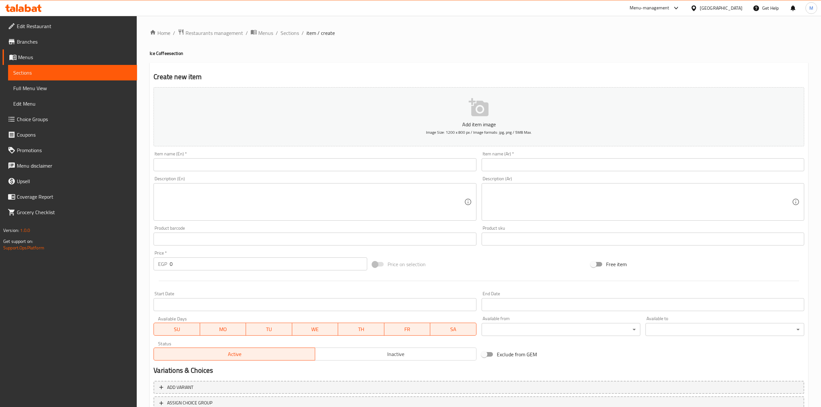
click at [363, 168] on input "text" at bounding box center [315, 164] width 323 height 13
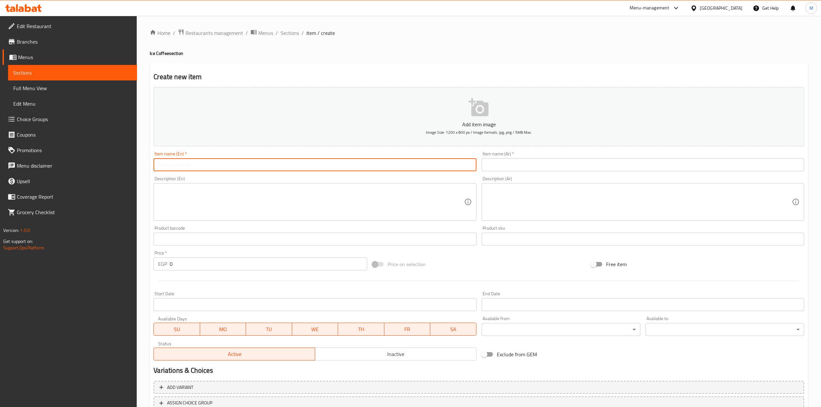
paste input "Ice Espresso"
type input "Ice Espresso"
click at [593, 163] on input "text" at bounding box center [643, 164] width 323 height 13
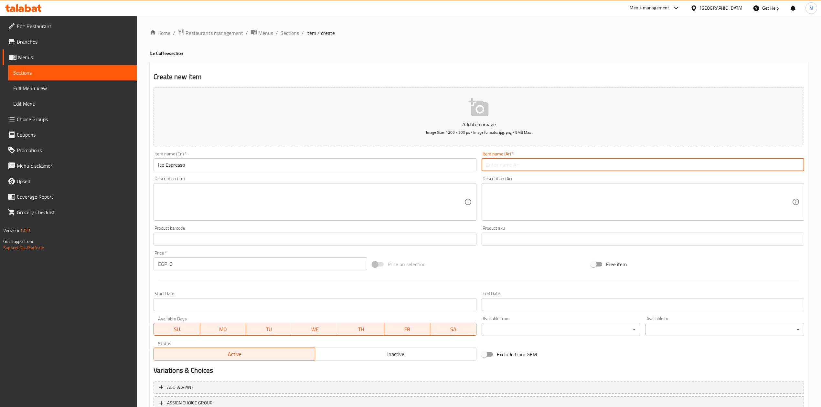
paste input "آيس إسبريسو"
type input "إسبريسو مثلج"
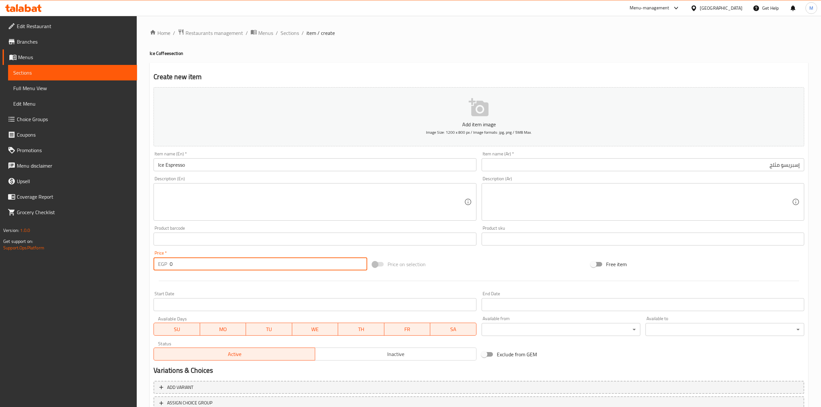
drag, startPoint x: 175, startPoint y: 263, endPoint x: 170, endPoint y: 263, distance: 5.2
click at [170, 263] on input "0" at bounding box center [268, 264] width 197 height 13
type input "95"
click at [177, 273] on div at bounding box center [479, 281] width 656 height 16
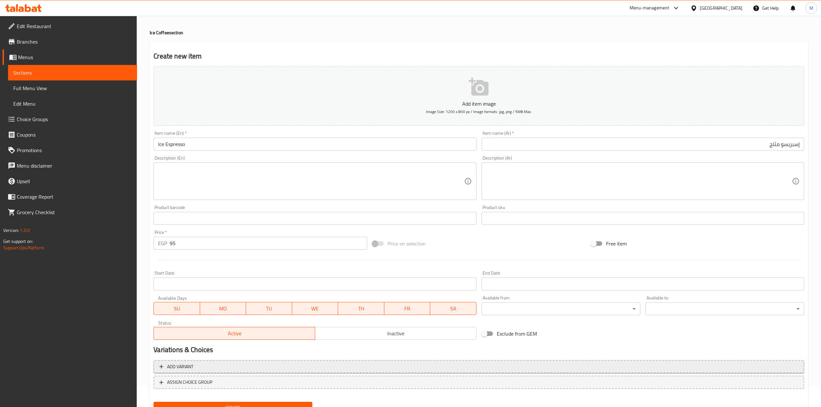
scroll to position [49, 0]
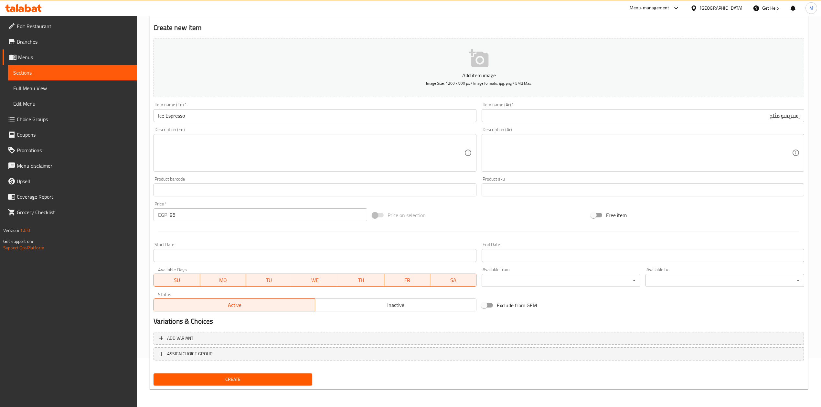
click at [281, 378] on span "Create" at bounding box center [233, 380] width 148 height 8
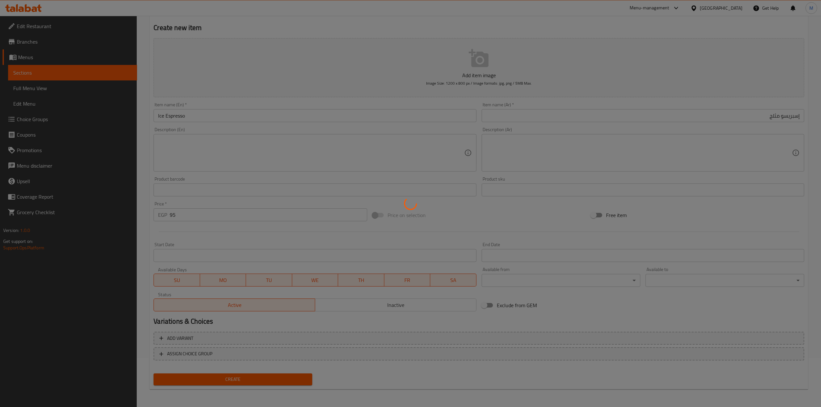
type input "0"
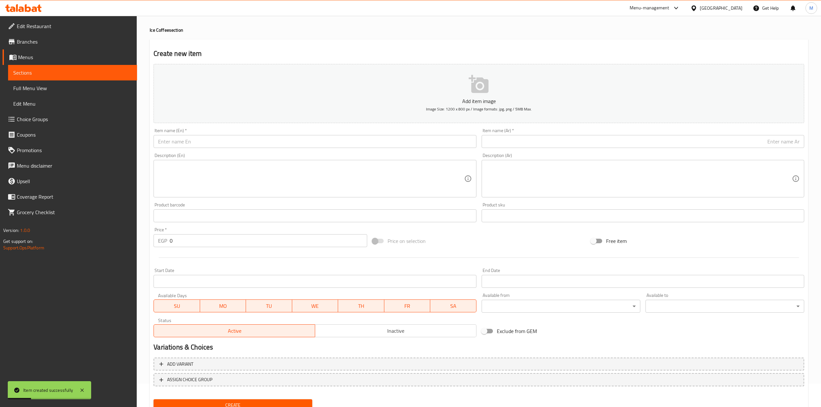
scroll to position [0, 0]
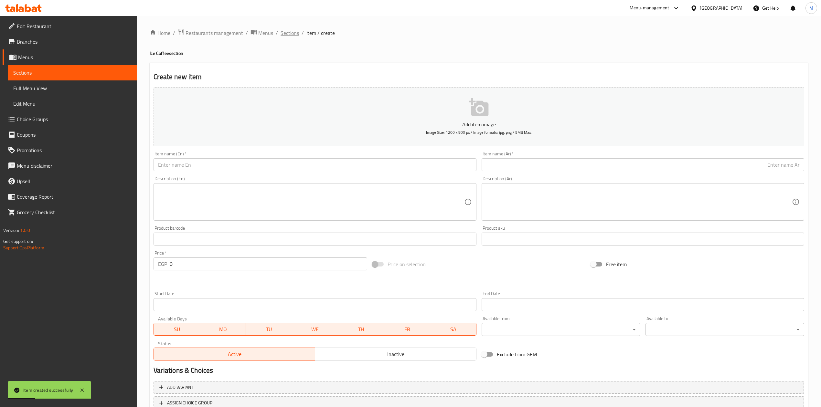
click at [285, 31] on span "Sections" at bounding box center [290, 33] width 18 height 8
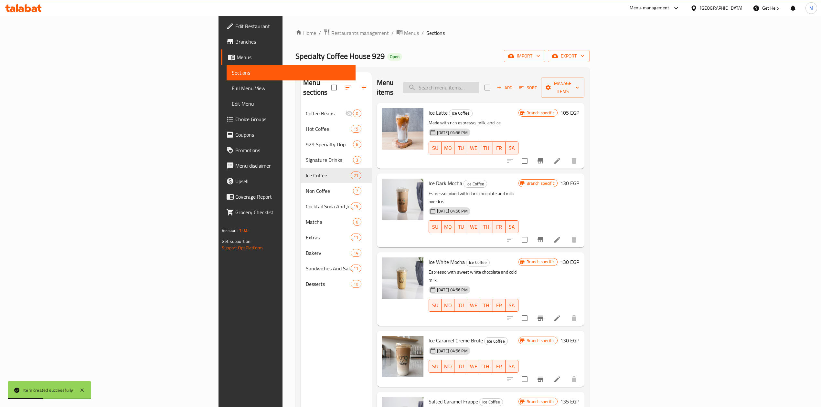
click at [479, 84] on input "search" at bounding box center [441, 87] width 76 height 11
paste input "Ice Tramsiu Latte"
type input "Ice Tramsiu Latte"
click at [513, 85] on span "Add" at bounding box center [504, 87] width 17 height 7
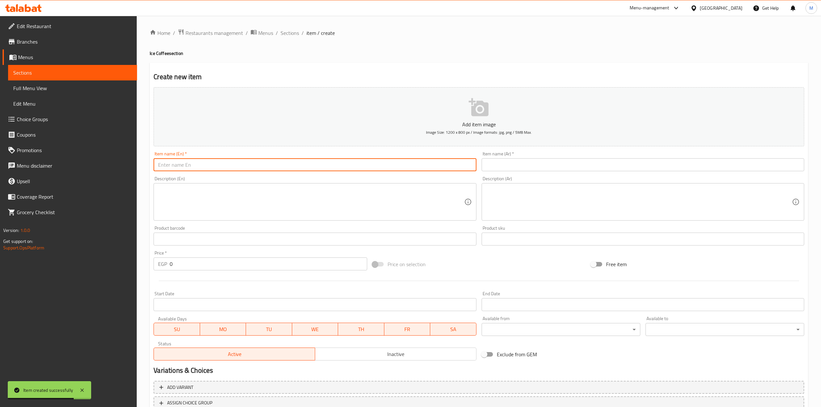
click at [359, 164] on input "text" at bounding box center [315, 164] width 323 height 13
paste input "Ice Tramsiu Latte"
type input "Ice Tramsiu Latte"
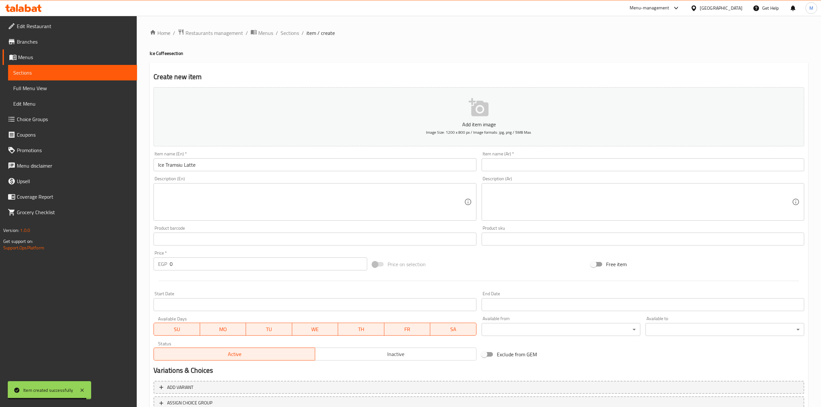
click at [333, 180] on div "Description (En) Description (En)" at bounding box center [315, 198] width 323 height 44
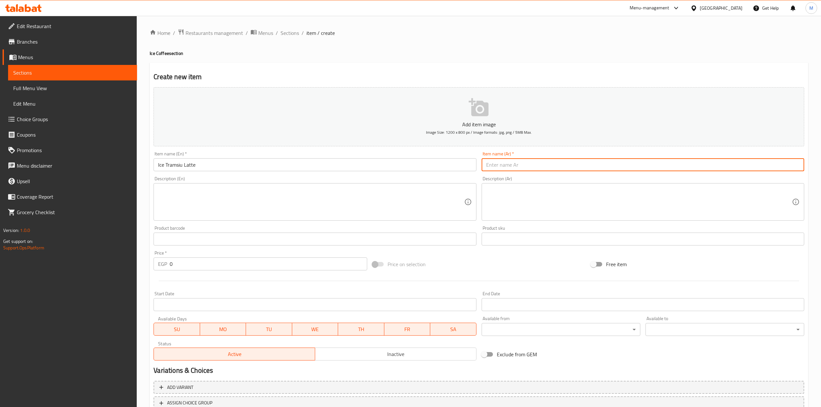
click at [511, 160] on input "text" at bounding box center [643, 164] width 323 height 13
click at [324, 171] on input "Ice Tramsiu Latte" at bounding box center [315, 164] width 323 height 13
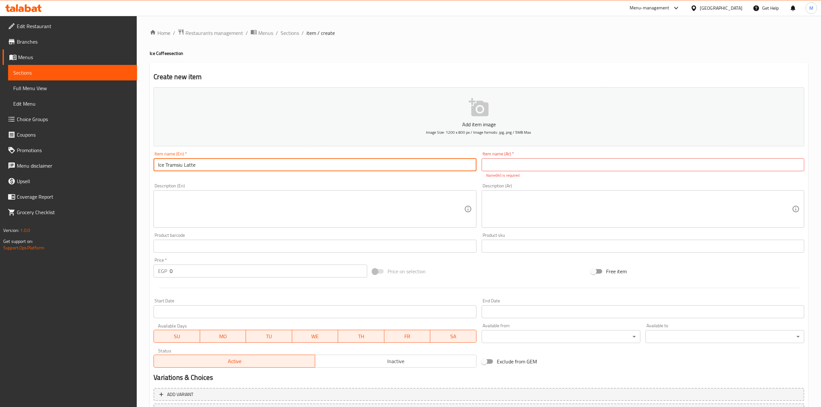
click at [323, 170] on input "Ice Tramsiu Latte" at bounding box center [315, 164] width 323 height 13
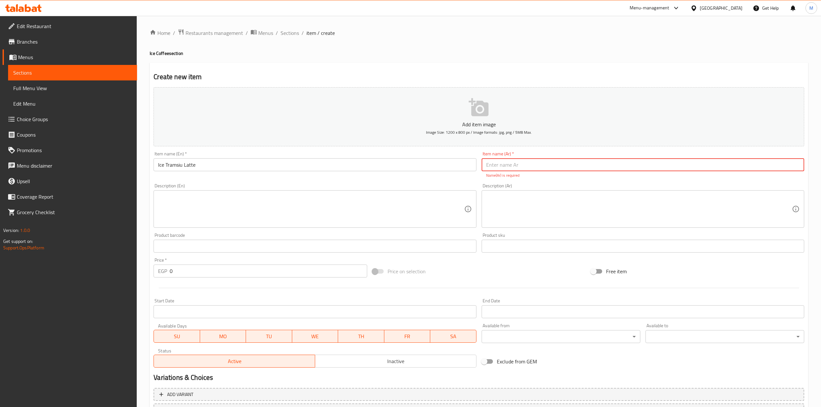
click at [532, 159] on input "text" at bounding box center [643, 164] width 323 height 13
paste input "لاتيه تيراميسو مثلج"
type input "لاتيه تيراميسو مثلج"
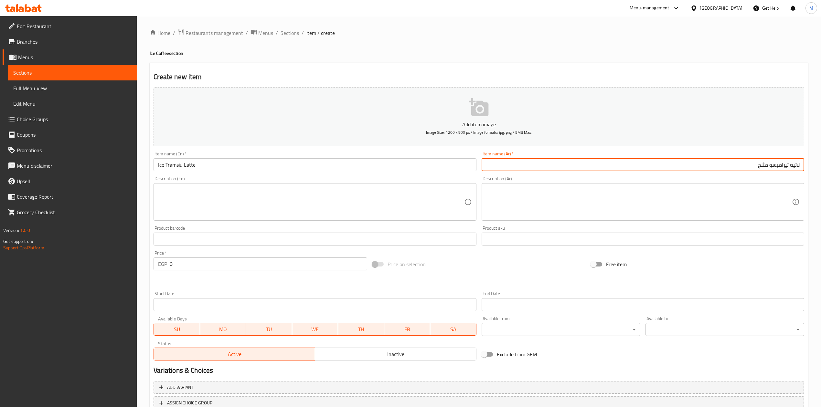
drag, startPoint x: 161, startPoint y: 270, endPoint x: 150, endPoint y: 267, distance: 11.2
click at [155, 270] on div "EGP 0 Price *" at bounding box center [260, 264] width 213 height 13
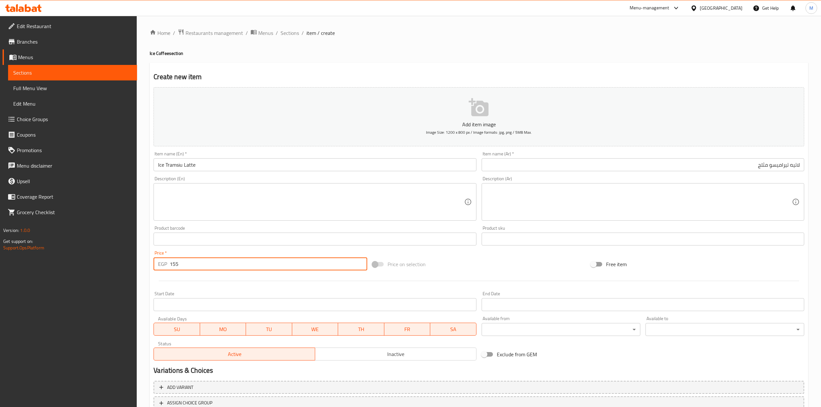
type input "155"
click at [166, 281] on div at bounding box center [479, 281] width 656 height 16
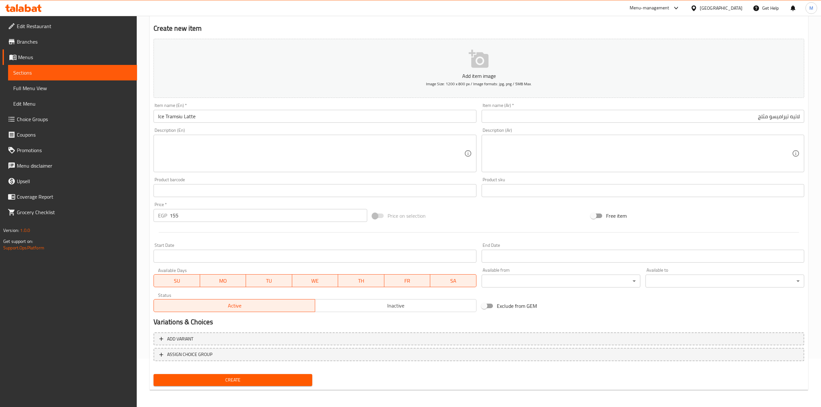
scroll to position [49, 0]
click at [273, 378] on span "Create" at bounding box center [233, 380] width 148 height 8
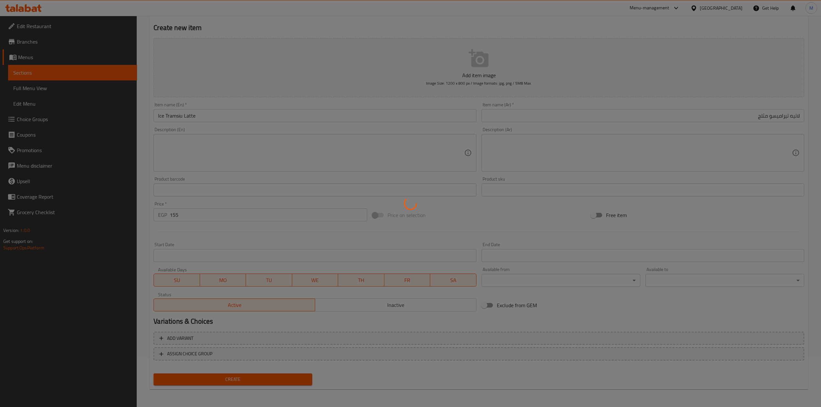
type input "0"
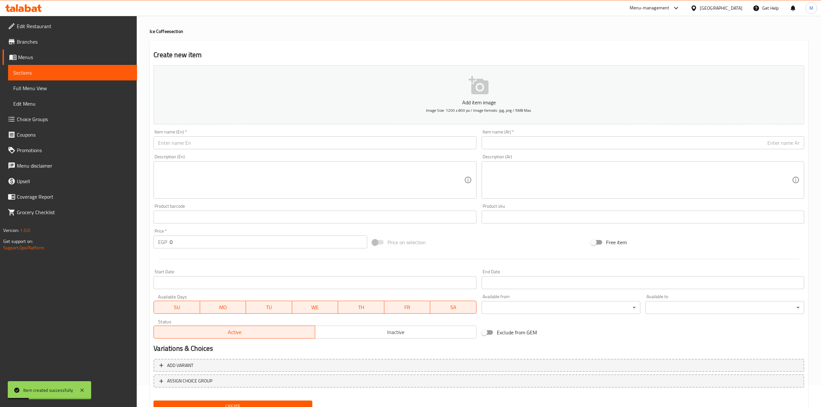
scroll to position [0, 0]
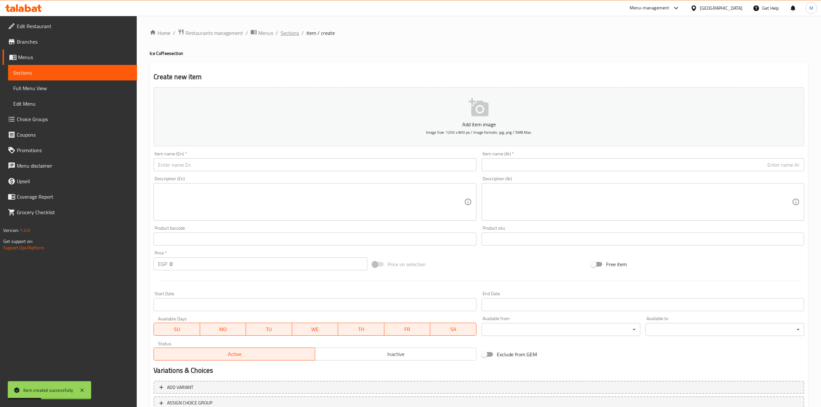
click at [293, 33] on span "Sections" at bounding box center [290, 33] width 18 height 8
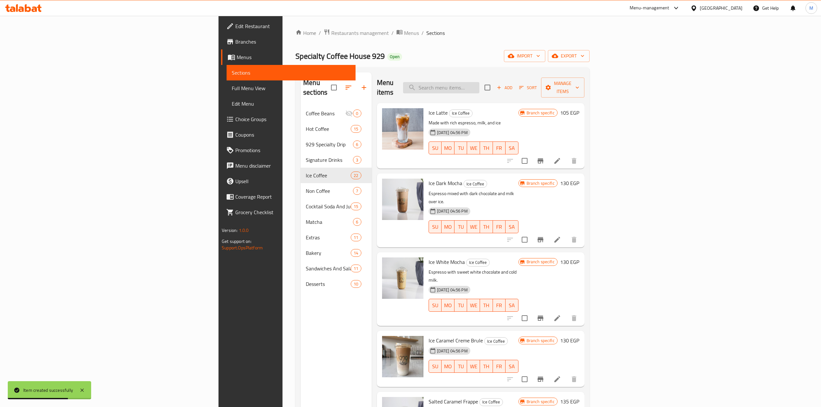
click at [479, 82] on input "search" at bounding box center [441, 87] width 76 height 11
paste input "Salted Can"
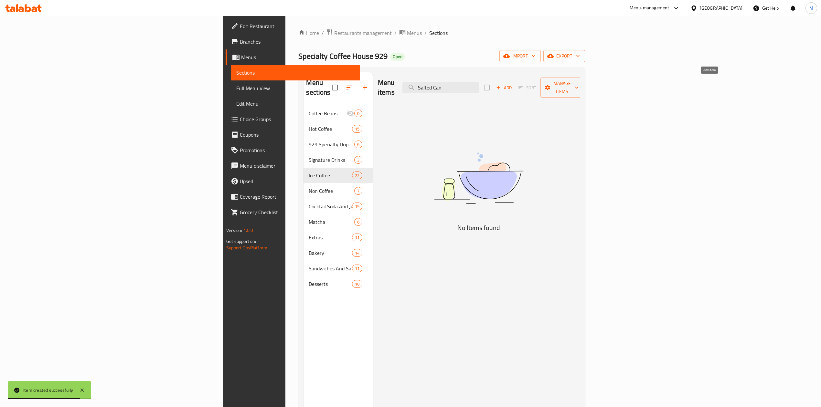
type input "Salted Can"
click at [513, 87] on span "Add" at bounding box center [503, 87] width 17 height 7
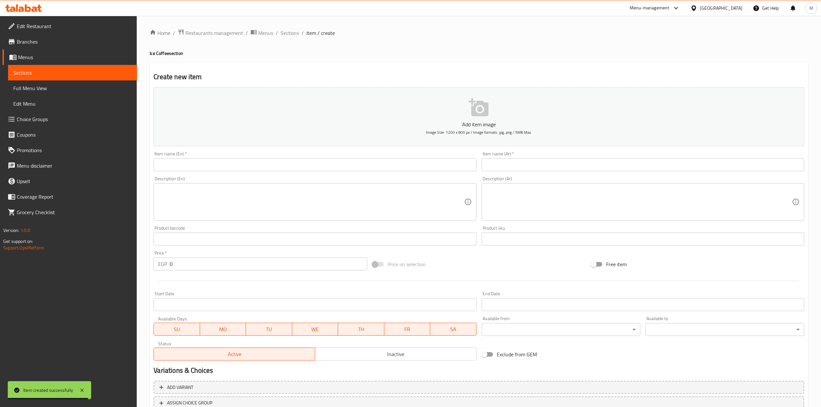
click at [349, 159] on input "text" at bounding box center [315, 164] width 323 height 13
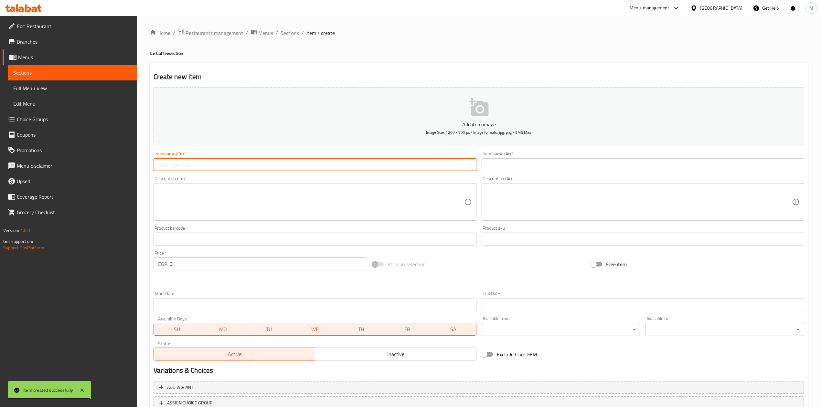
paste input "Salted Can"
type input "Salted Can"
click at [551, 160] on input "text" at bounding box center [643, 164] width 323 height 13
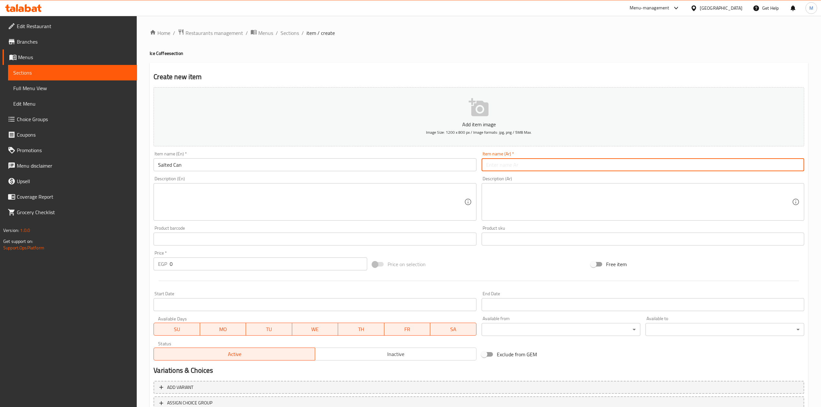
type input ";"
type input "كان مملح"
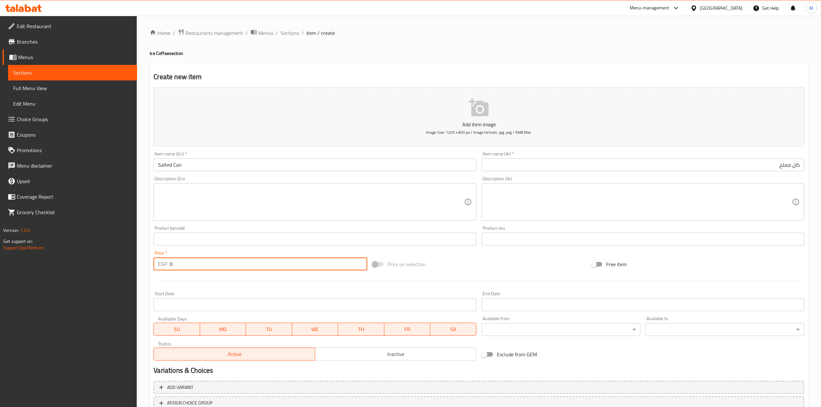
drag, startPoint x: 177, startPoint y: 260, endPoint x: 169, endPoint y: 262, distance: 9.1
click at [169, 262] on div "EGP 0 Price *" at bounding box center [260, 264] width 213 height 13
type input "145"
click at [185, 288] on div at bounding box center [479, 281] width 656 height 16
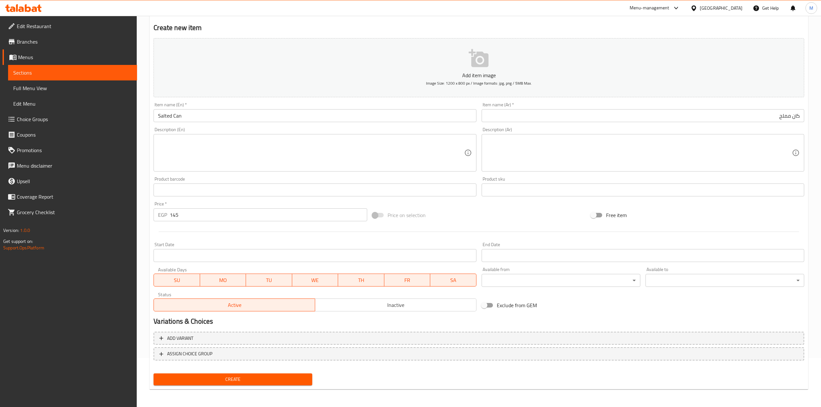
click at [220, 373] on div "Create" at bounding box center [233, 379] width 164 height 17
click at [220, 379] on span "Create" at bounding box center [233, 380] width 148 height 8
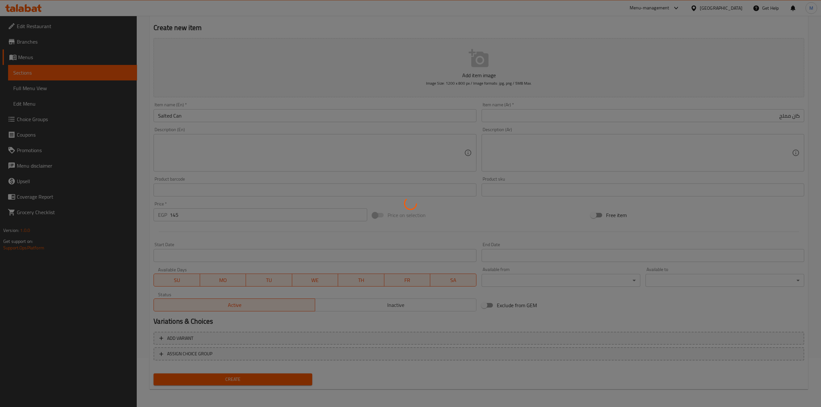
type input "0"
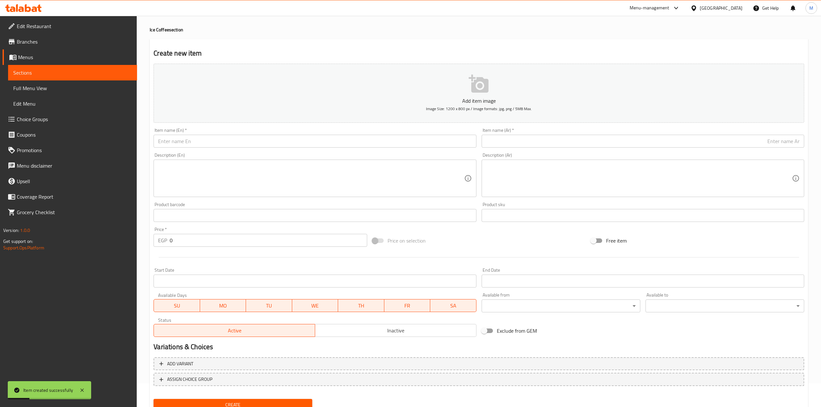
scroll to position [0, 0]
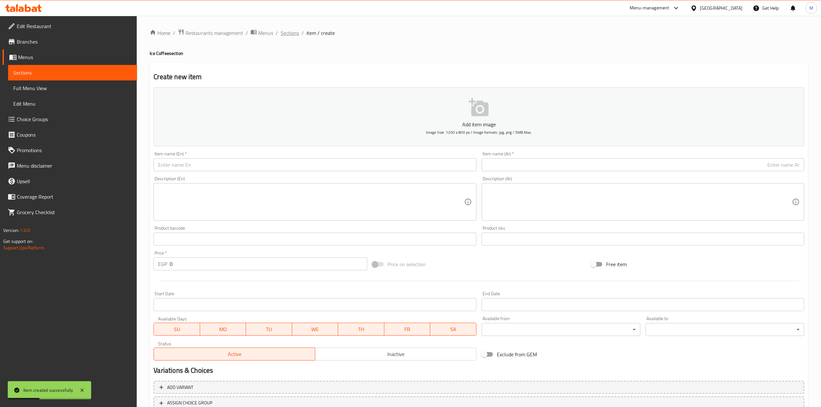
click at [290, 29] on span "Sections" at bounding box center [290, 33] width 18 height 8
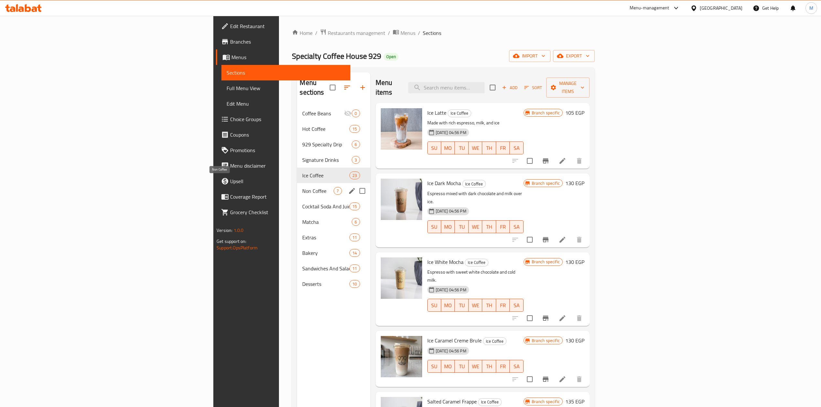
click at [302, 187] on span "Non Coffee" at bounding box center [317, 191] width 31 height 8
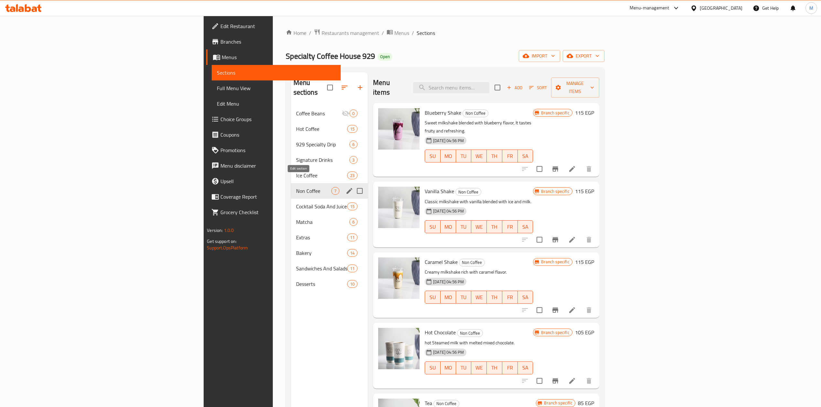
click at [346, 188] on icon "edit" at bounding box center [349, 191] width 6 height 6
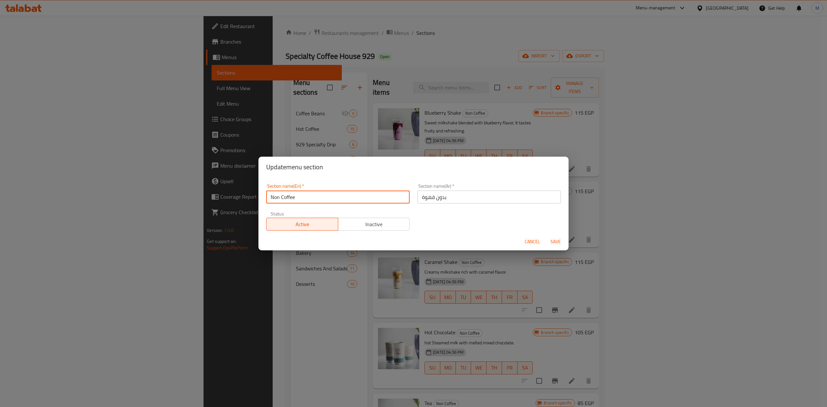
click at [270, 195] on input "Non Coffee" at bounding box center [337, 197] width 143 height 13
type input "Hot Non Coffee"
click at [469, 197] on input "بدون قهوة" at bounding box center [489, 197] width 143 height 13
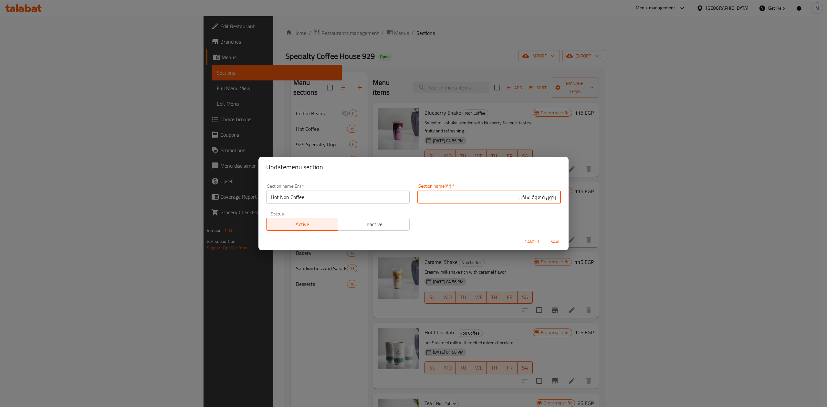
type input "بدون قهوة ساخن"
click at [557, 240] on span "Save" at bounding box center [556, 242] width 16 height 8
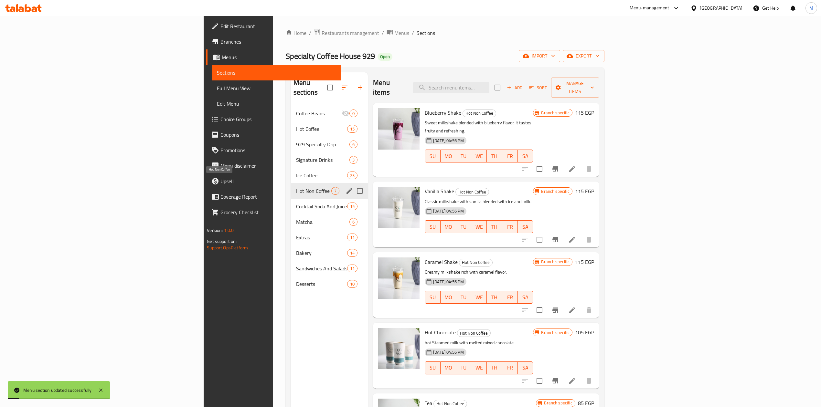
click at [296, 187] on span "Hot Non Coffee" at bounding box center [313, 191] width 35 height 8
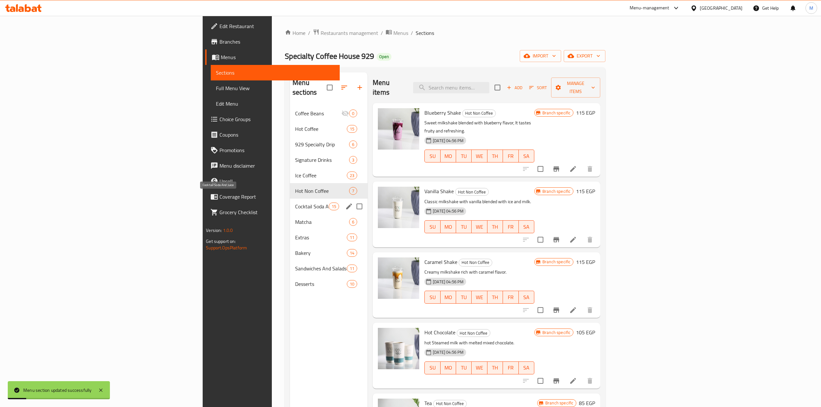
click at [290, 202] on div "Cocktail Soda And Juice 15" at bounding box center [329, 207] width 78 height 16
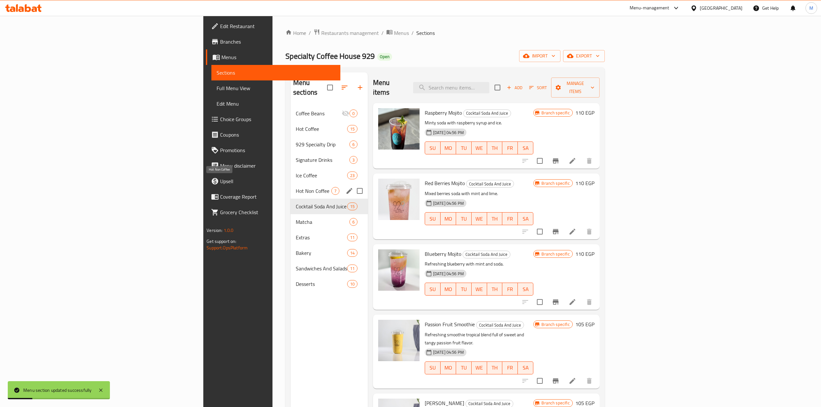
click at [296, 187] on span "Hot Non Coffee" at bounding box center [314, 191] width 36 height 8
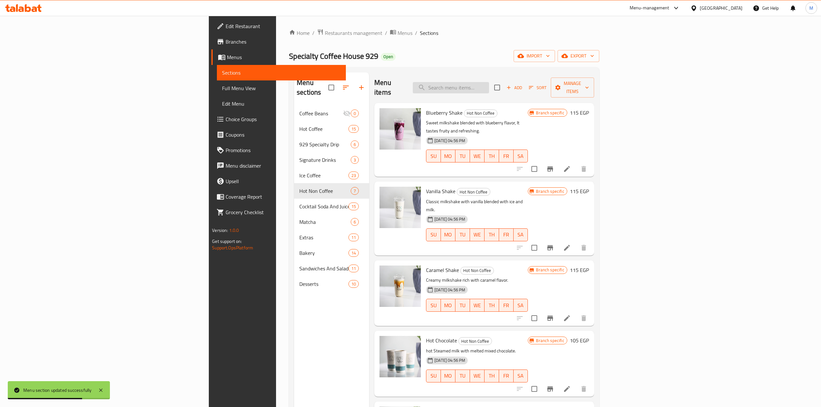
click at [489, 87] on input "search" at bounding box center [451, 87] width 76 height 11
paste input "Hot Chocolate"
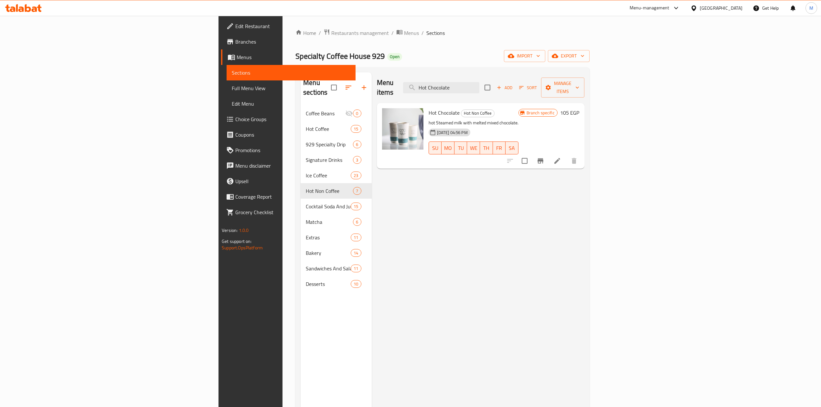
type input "Hot Chocolate"
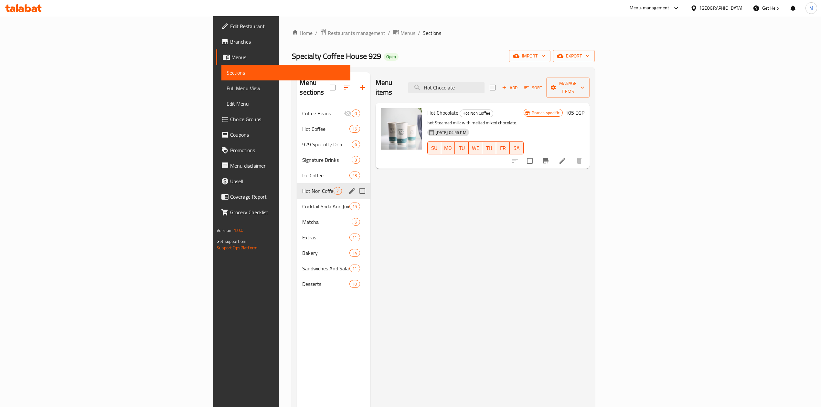
click at [355, 186] on input "Menu sections" at bounding box center [362, 191] width 14 height 14
checkbox input "false"
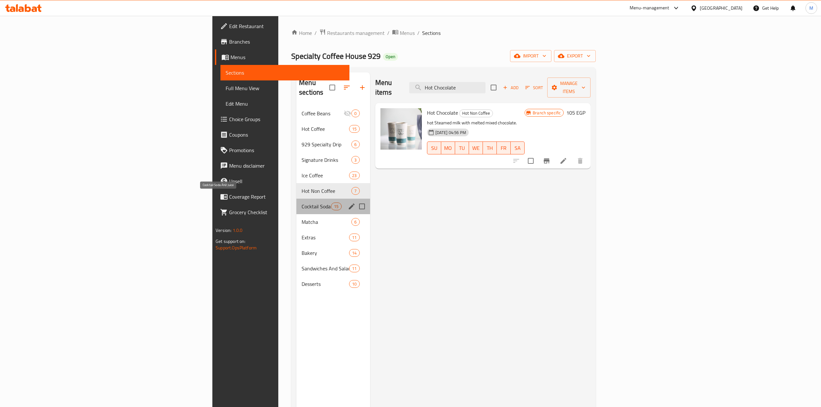
click at [302, 203] on span "Cocktail Soda And Juice" at bounding box center [316, 207] width 29 height 8
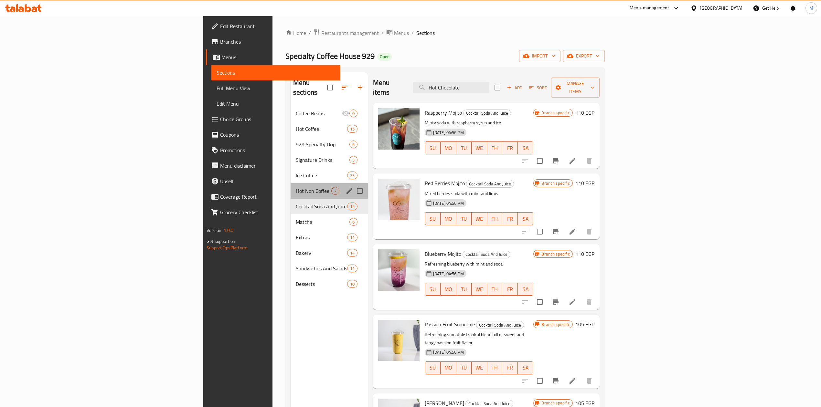
click at [296, 187] on span "Hot Non Coffee" at bounding box center [314, 191] width 36 height 8
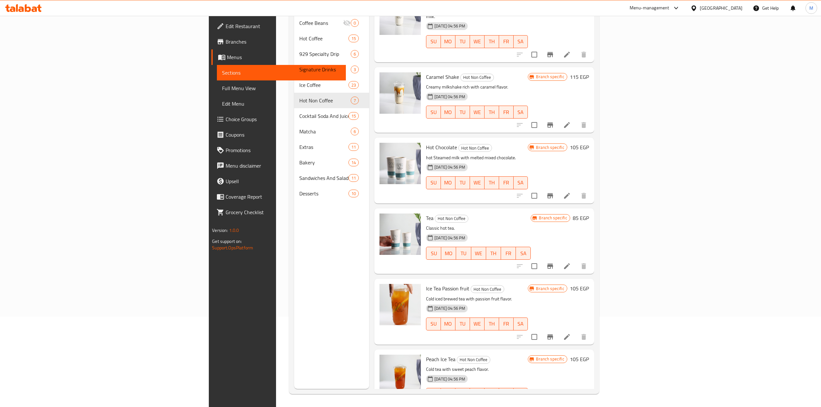
scroll to position [91, 0]
click at [541, 401] on input "checkbox" at bounding box center [534, 408] width 14 height 14
checkbox input "true"
click at [541, 330] on input "checkbox" at bounding box center [534, 337] width 14 height 14
checkbox input "true"
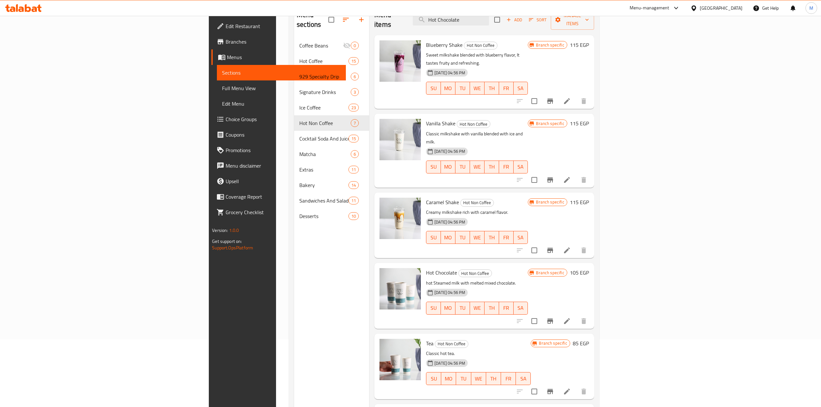
scroll to position [48, 0]
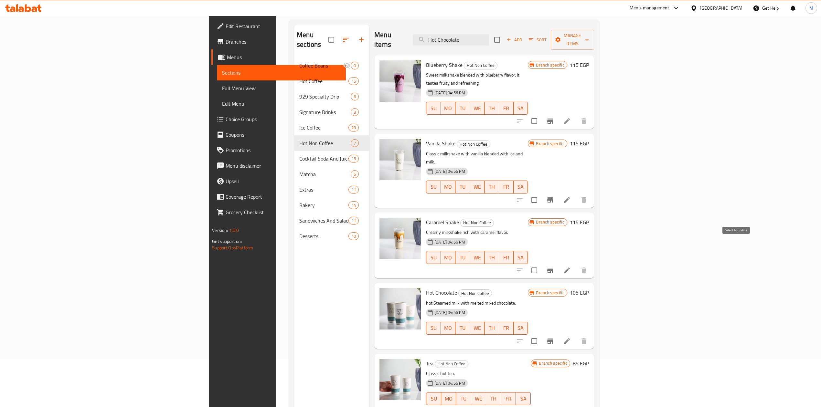
click at [541, 264] on input "checkbox" at bounding box center [534, 271] width 14 height 14
checkbox input "true"
click at [541, 193] on input "checkbox" at bounding box center [534, 200] width 14 height 14
checkbox input "true"
click at [541, 114] on input "checkbox" at bounding box center [534, 121] width 14 height 14
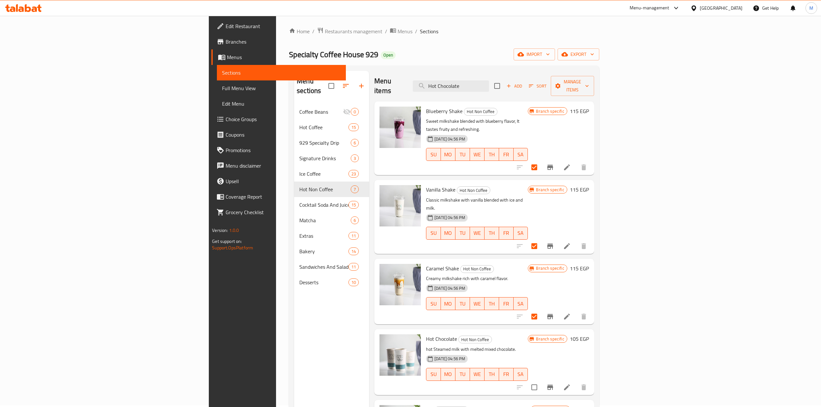
scroll to position [0, 0]
click at [561, 86] on icon "button" at bounding box center [558, 87] width 6 height 6
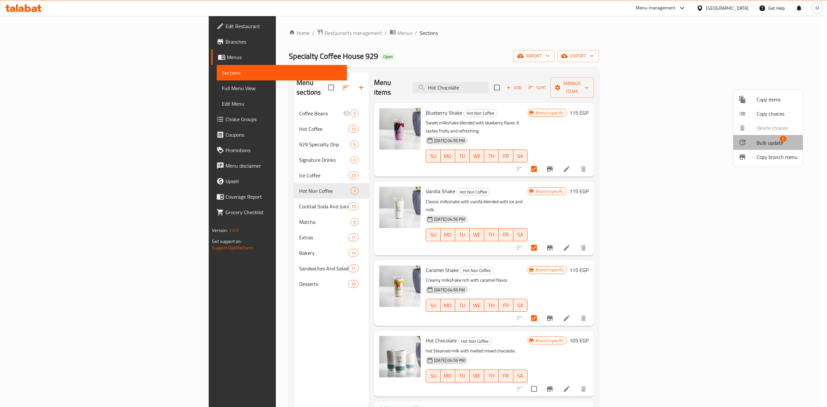
click at [746, 144] on icon at bounding box center [743, 143] width 8 height 8
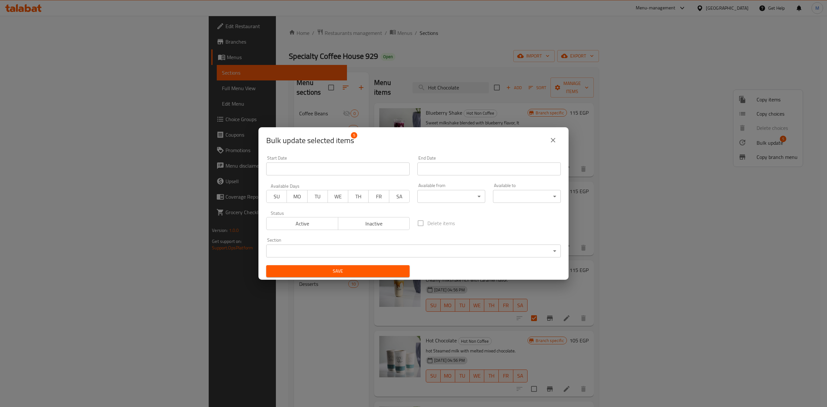
click at [401, 251] on body "​ Menu-management Egypt Get Help M Edit Restaurant Branches Menus Sections Full…" at bounding box center [413, 211] width 827 height 391
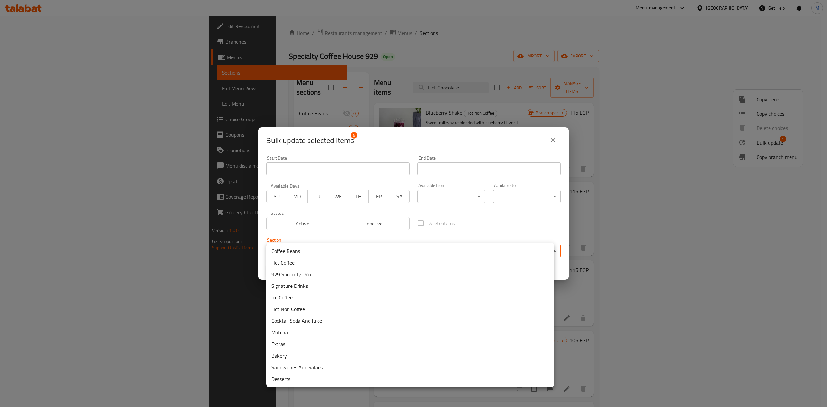
click at [339, 326] on li "Cocktail Soda And Juice" at bounding box center [410, 321] width 288 height 12
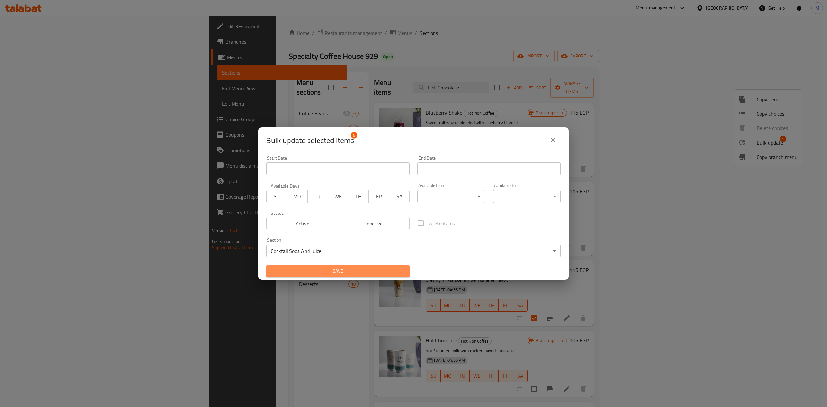
click at [382, 275] on span "Save" at bounding box center [337, 271] width 133 height 8
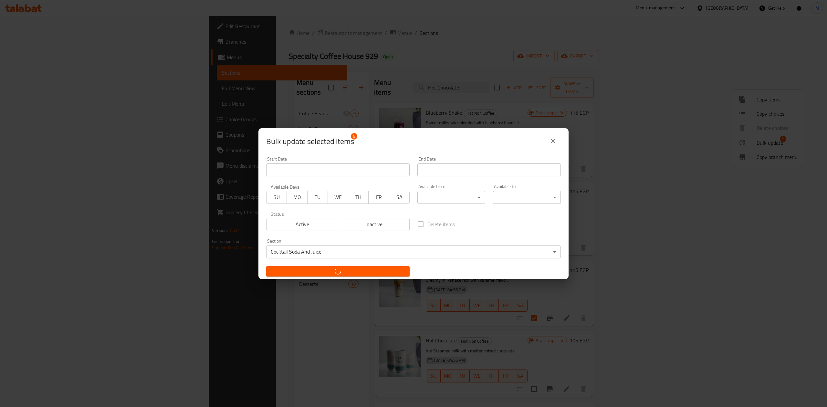
checkbox input "false"
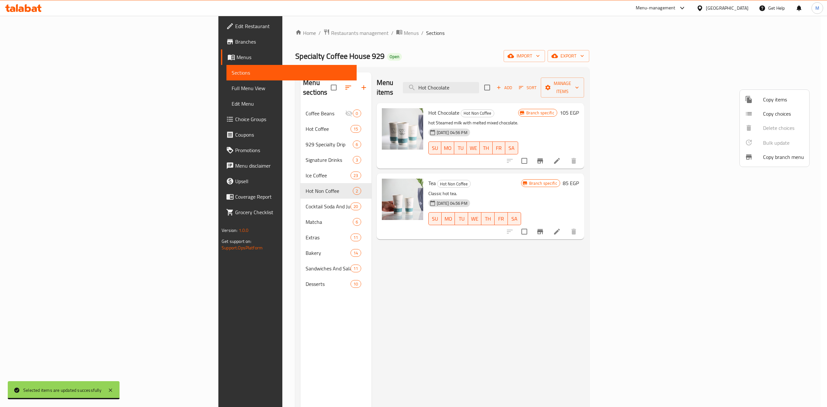
click at [525, 88] on div at bounding box center [413, 203] width 827 height 407
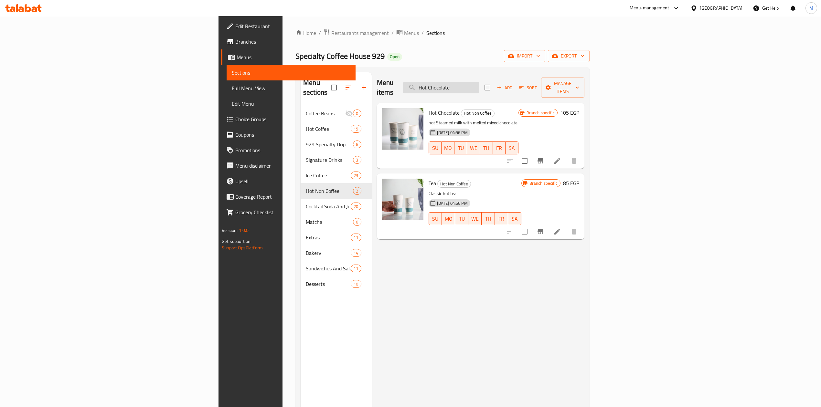
click at [479, 82] on input "Hot Chocolate" at bounding box center [441, 87] width 76 height 11
paste input "Matcha lat"
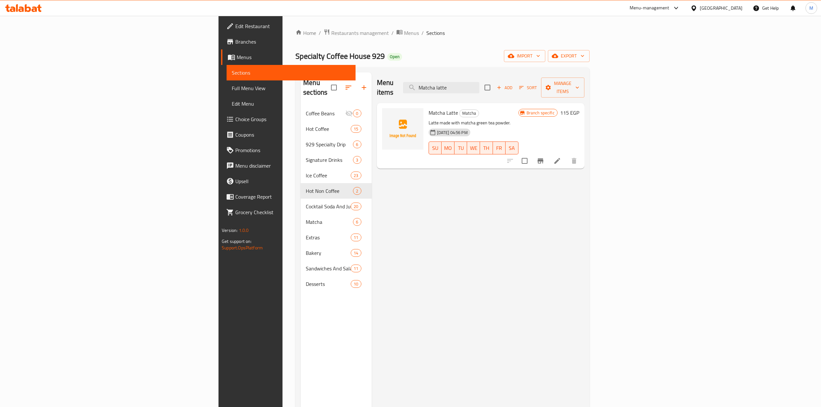
type input "Matcha latte"
click at [531, 154] on input "checkbox" at bounding box center [525, 161] width 14 height 14
checkbox input "true"
click at [584, 78] on div "Add Sort Manage items" at bounding box center [534, 88] width 100 height 20
click at [579, 84] on span "Manage items" at bounding box center [562, 88] width 33 height 16
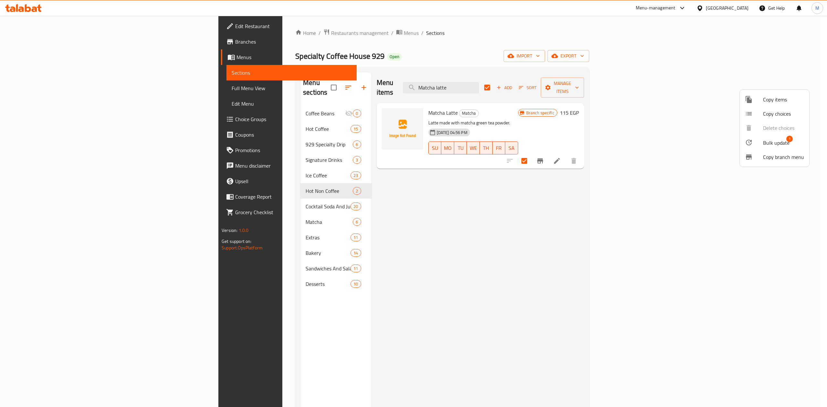
click at [794, 140] on span "Bulk update 1" at bounding box center [783, 142] width 41 height 8
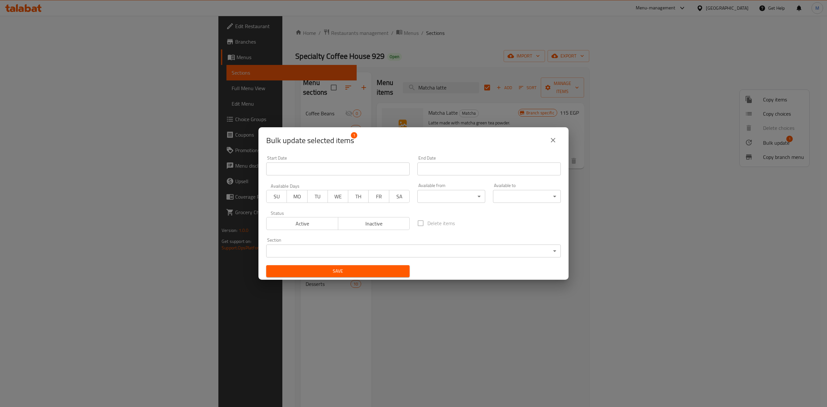
click at [398, 251] on body "​ Menu-management Egypt Get Help M Edit Restaurant Branches Menus Sections Full…" at bounding box center [413, 211] width 827 height 391
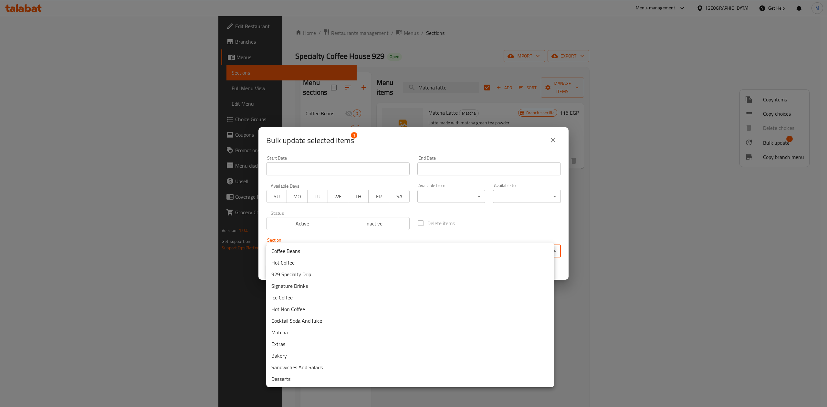
click at [343, 308] on li "Hot Non Coffee" at bounding box center [410, 309] width 288 height 12
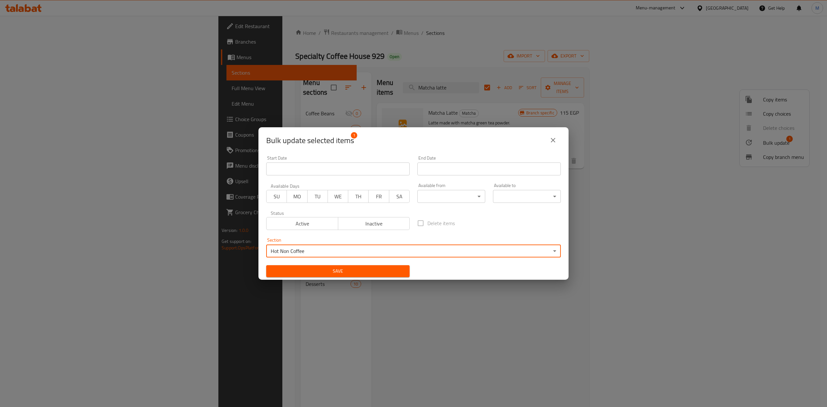
click at [402, 269] on button "Save" at bounding box center [337, 271] width 143 height 12
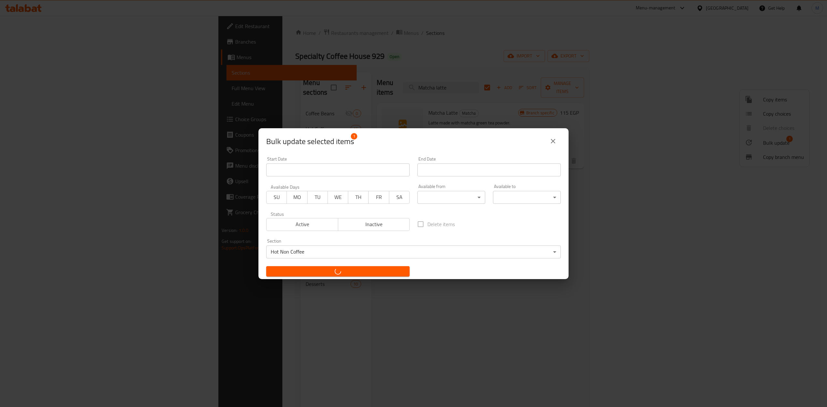
checkbox input "false"
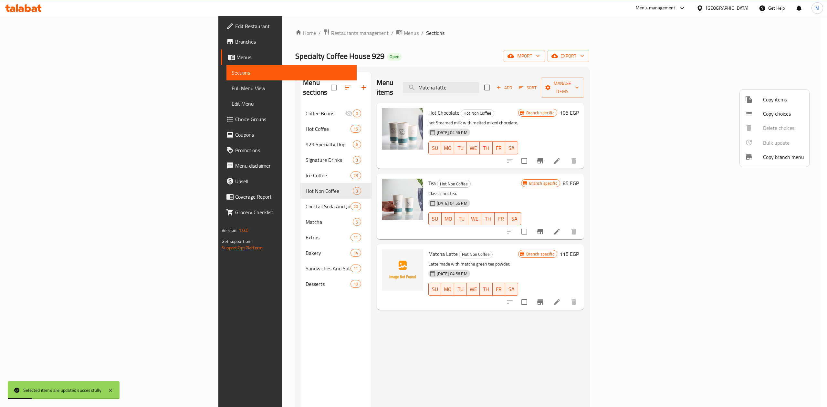
click at [519, 85] on div at bounding box center [413, 203] width 827 height 407
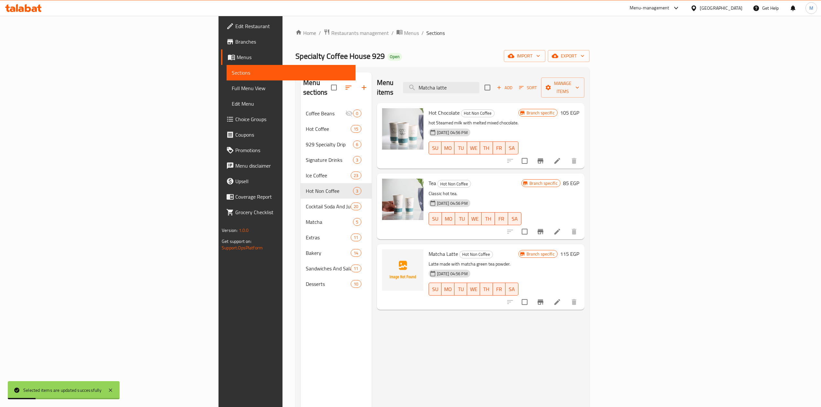
click at [479, 85] on input "Matcha latte" at bounding box center [441, 87] width 76 height 11
paste input "Pistachio"
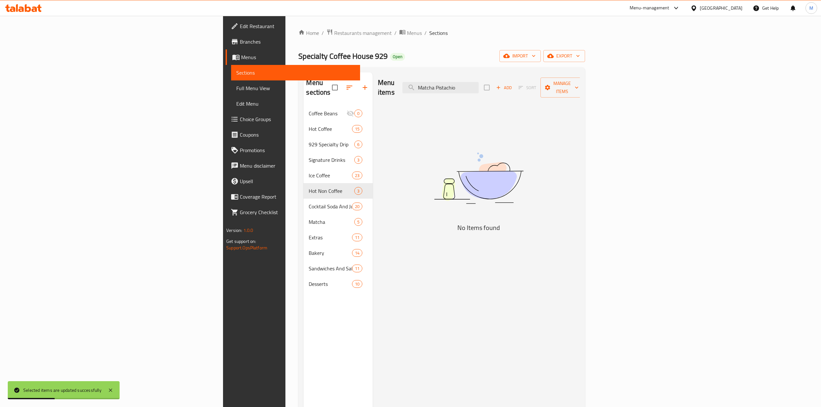
type input "Matcha latte"
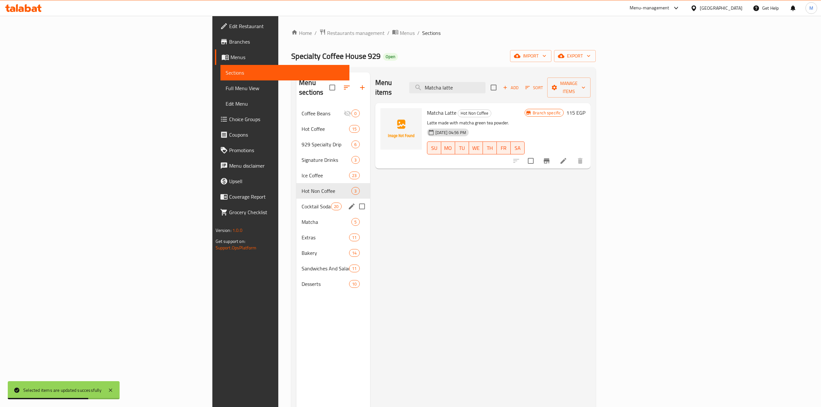
drag, startPoint x: 228, startPoint y: 194, endPoint x: 232, endPoint y: 189, distance: 7.1
click at [302, 203] on span "Cocktail Soda And Juice" at bounding box center [316, 207] width 29 height 8
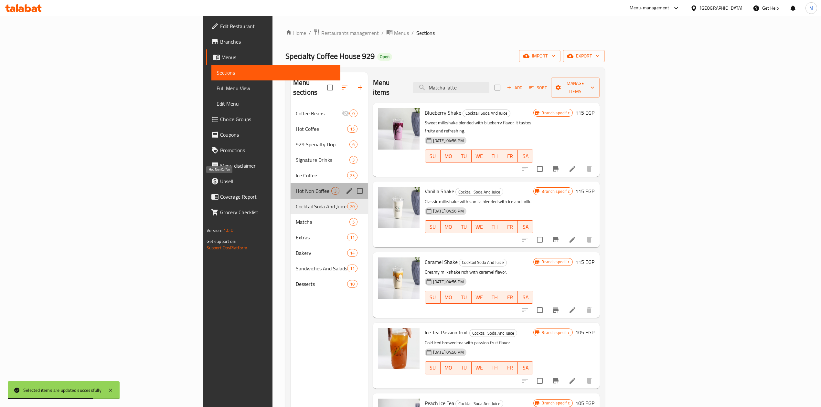
click at [296, 187] on span "Hot Non Coffee" at bounding box center [314, 191] width 36 height 8
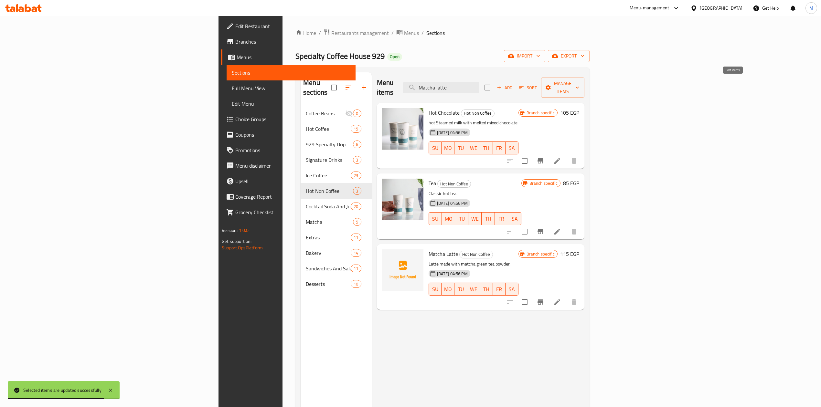
click at [501, 86] on icon "button" at bounding box center [499, 88] width 4 height 4
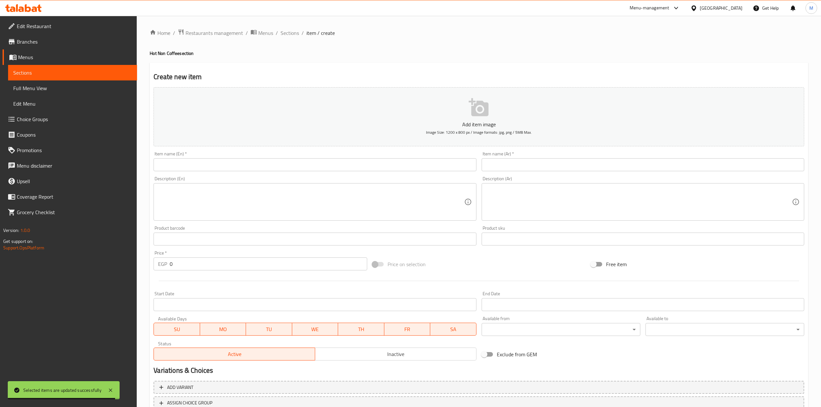
click at [392, 168] on input "text" at bounding box center [315, 164] width 323 height 13
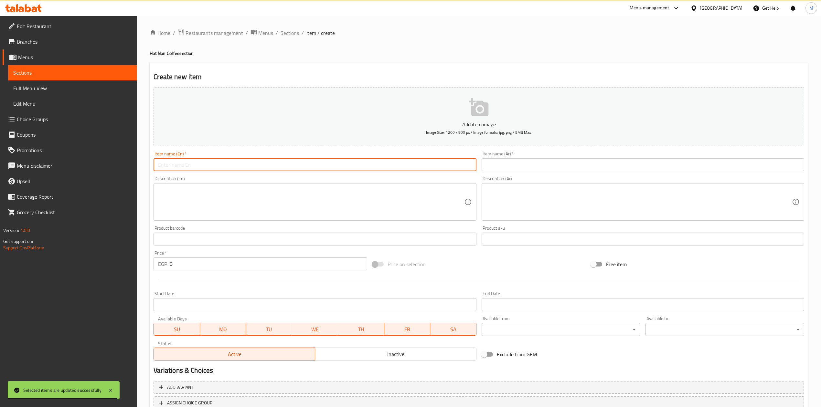
paste input "Matcha Pistachio"
type input "Matcha Pistachio"
click at [553, 163] on input "text" at bounding box center [643, 164] width 323 height 13
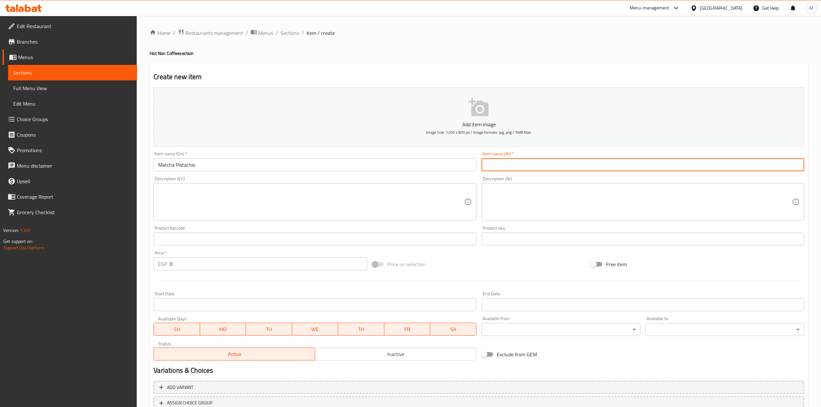
paste input "ماتشا فستق"
type input "ماتشا فستق"
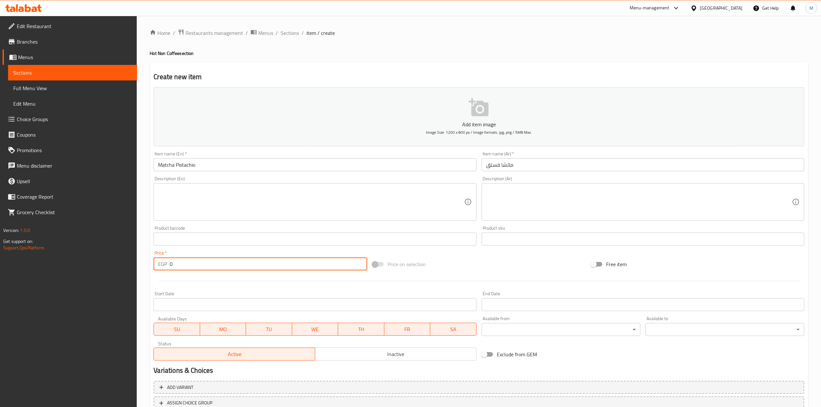
drag, startPoint x: 189, startPoint y: 261, endPoint x: 166, endPoint y: 263, distance: 23.0
click at [166, 263] on div "EGP 0 Price *" at bounding box center [260, 264] width 213 height 13
type input "195"
click at [181, 282] on div at bounding box center [479, 281] width 656 height 16
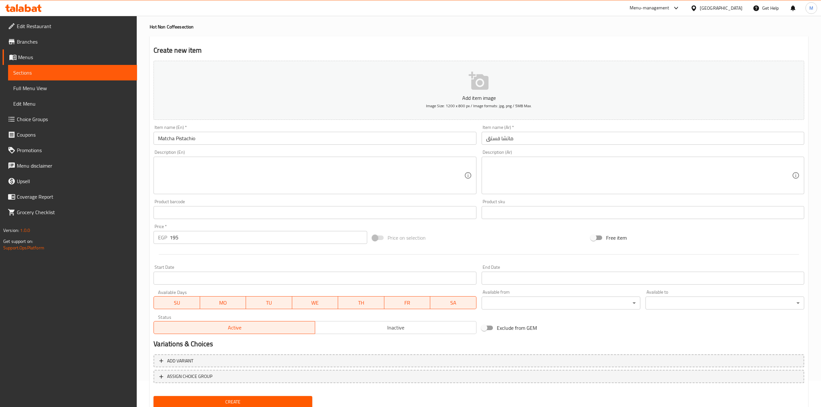
scroll to position [49, 0]
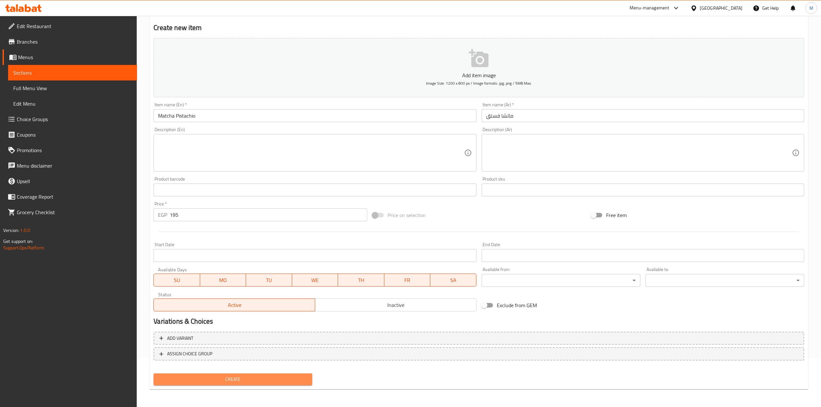
click at [257, 376] on span "Create" at bounding box center [233, 380] width 148 height 8
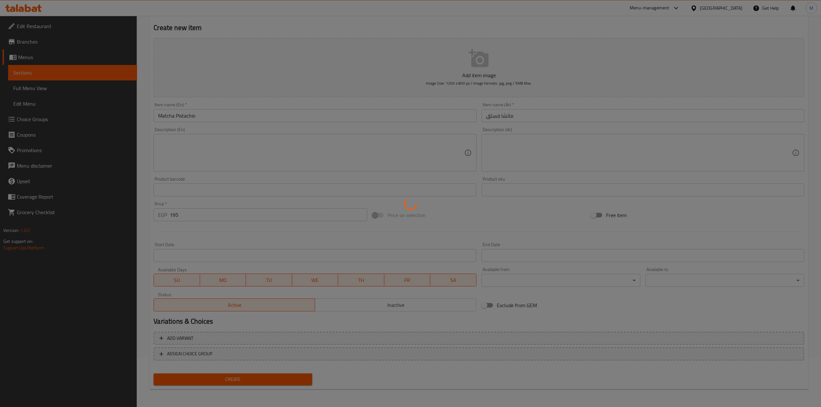
type input "0"
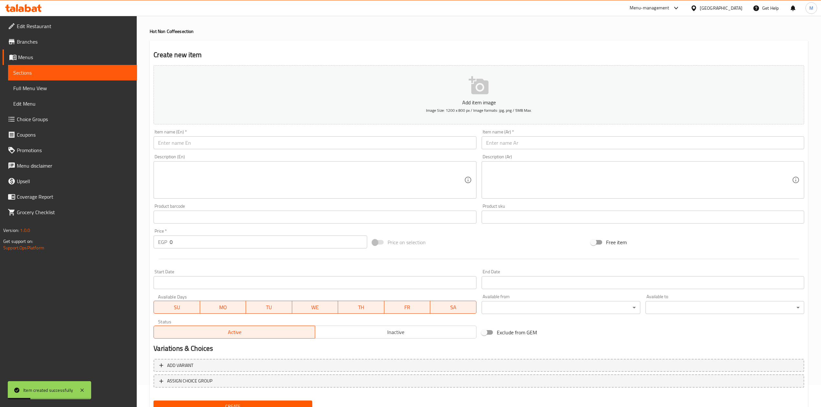
scroll to position [0, 0]
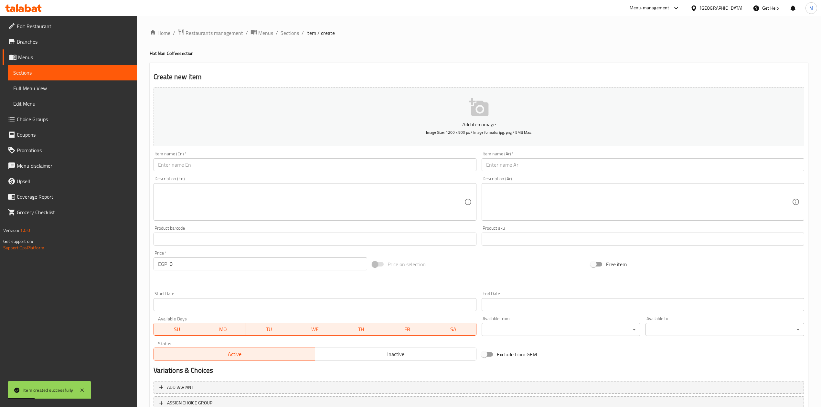
drag, startPoint x: 294, startPoint y: 36, endPoint x: 317, endPoint y: 47, distance: 25.7
click at [294, 36] on span "Sections" at bounding box center [290, 33] width 18 height 8
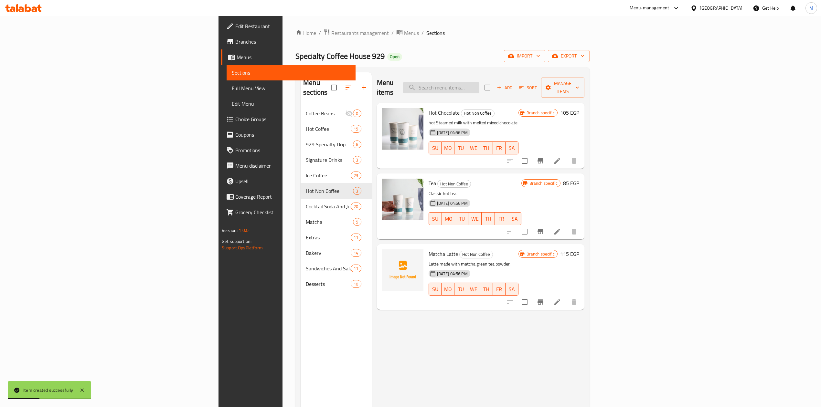
click at [511, 90] on div "Menu items Add Sort Manage items" at bounding box center [480, 87] width 207 height 31
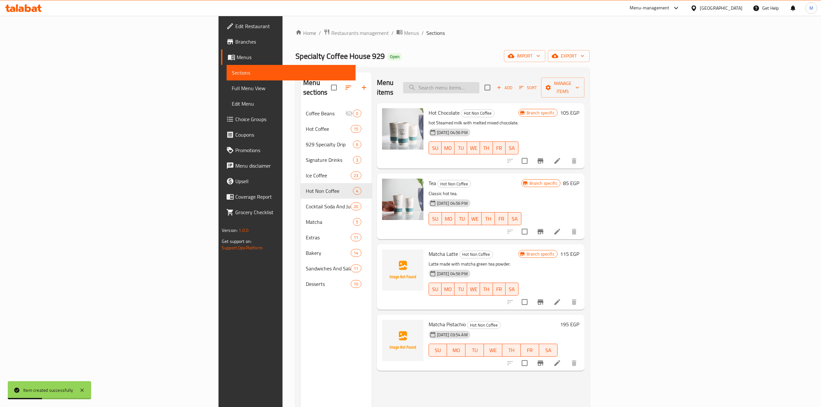
click at [479, 88] on input "search" at bounding box center [441, 87] width 76 height 11
click at [479, 87] on input "search" at bounding box center [441, 87] width 76 height 11
paste input "Matcha Vanilla"
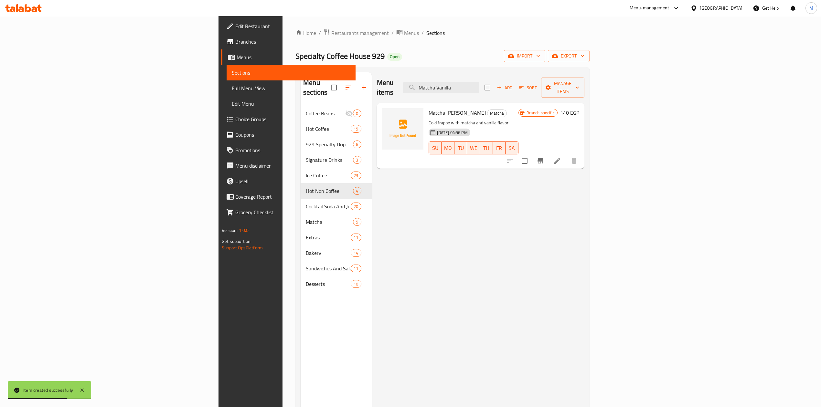
type input "Matcha Vanilla"
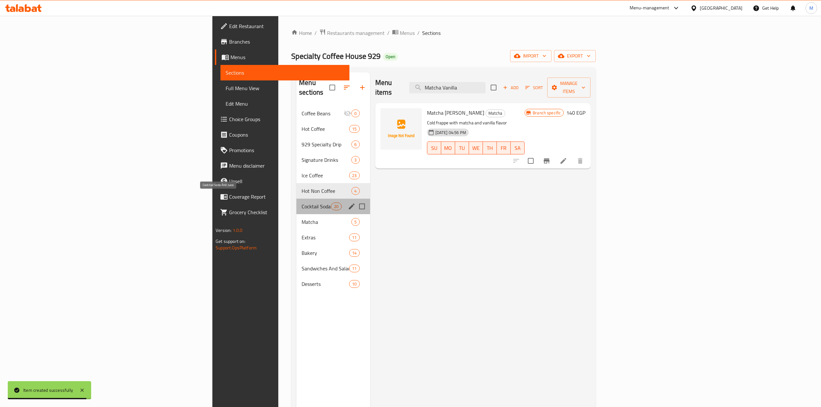
click at [302, 203] on span "Cocktail Soda And Juice" at bounding box center [316, 207] width 29 height 8
click at [302, 187] on span "Hot Non Coffee" at bounding box center [327, 191] width 50 height 8
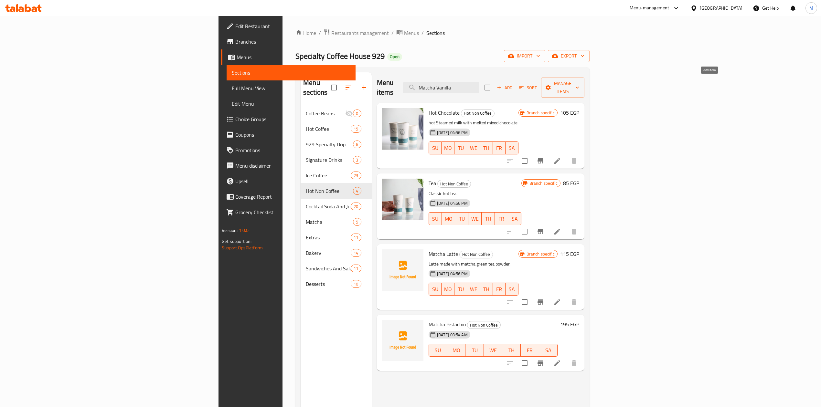
click at [513, 86] on span "Add" at bounding box center [504, 87] width 17 height 7
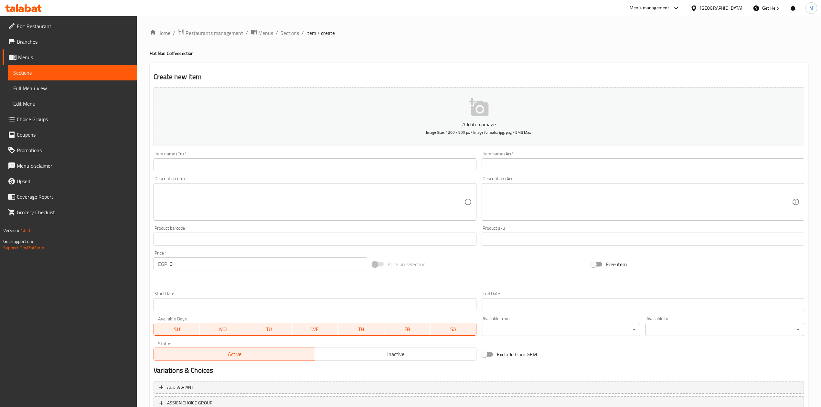
click at [290, 173] on div "Item name (En)   * Item name (En) *" at bounding box center [315, 161] width 328 height 25
click at [298, 168] on input "text" at bounding box center [315, 164] width 323 height 13
paste input "Matcha Vanilla"
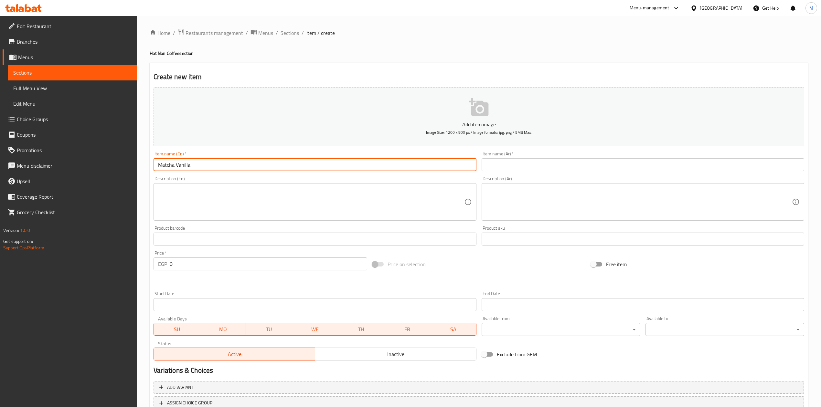
type input "Matcha Vanilla"
click at [590, 167] on input "text" at bounding box center [643, 164] width 323 height 13
paste input "ماتشا فانيليا"
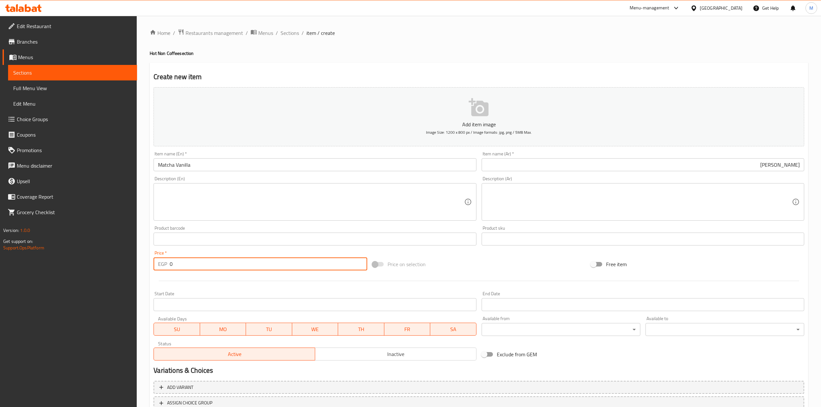
click at [164, 266] on div "EGP 0 Price *" at bounding box center [260, 264] width 213 height 13
click at [205, 282] on div at bounding box center [479, 281] width 656 height 16
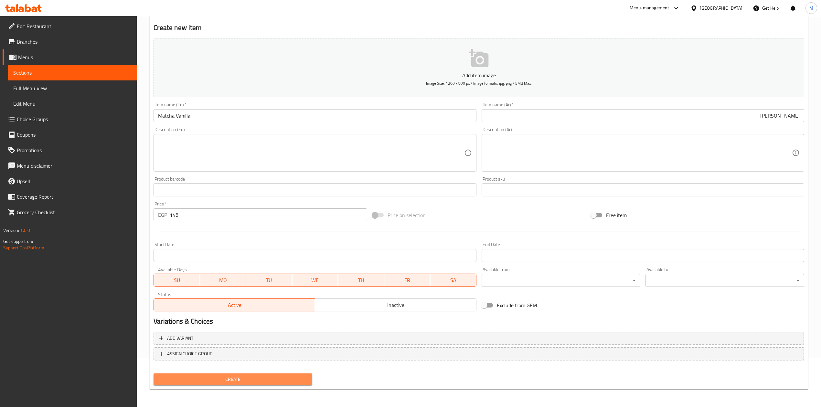
click at [260, 376] on span "Create" at bounding box center [233, 380] width 148 height 8
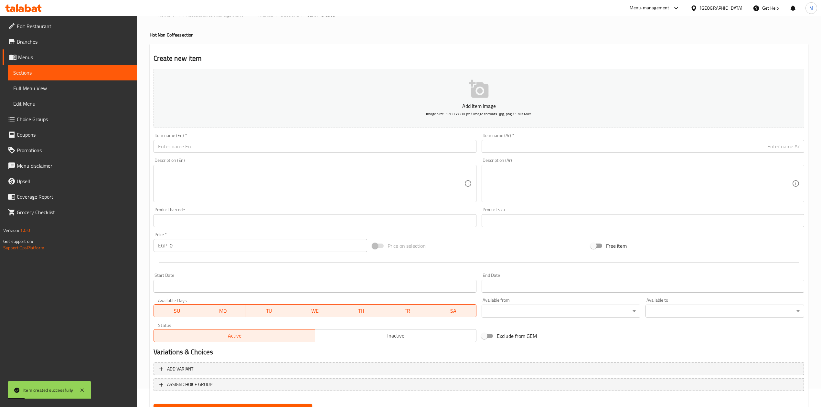
scroll to position [0, 0]
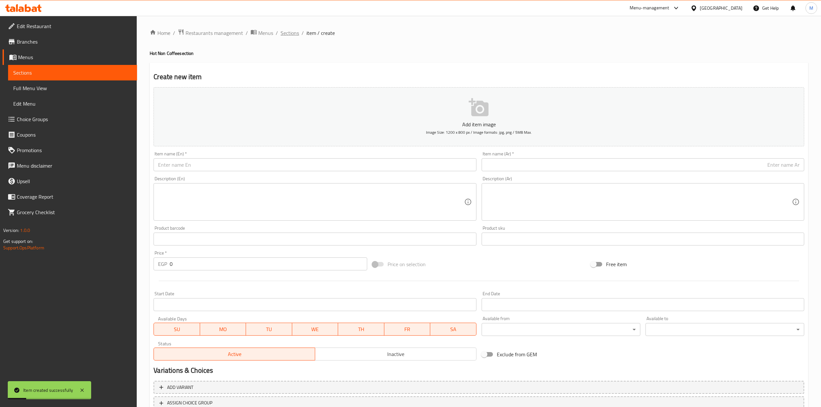
click at [297, 35] on span "Sections" at bounding box center [290, 33] width 18 height 8
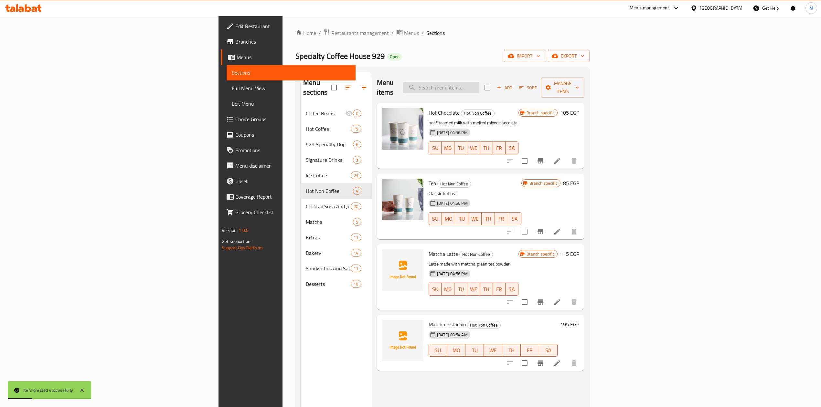
click at [479, 82] on input "search" at bounding box center [441, 87] width 76 height 11
paste input "Matcha Hazelnut"
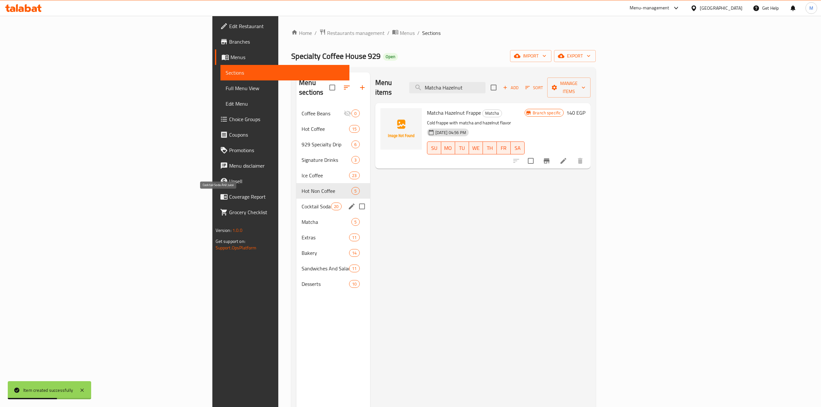
drag, startPoint x: 236, startPoint y: 198, endPoint x: 224, endPoint y: 186, distance: 16.9
click at [302, 203] on span "Cocktail Soda And Juice" at bounding box center [316, 207] width 29 height 8
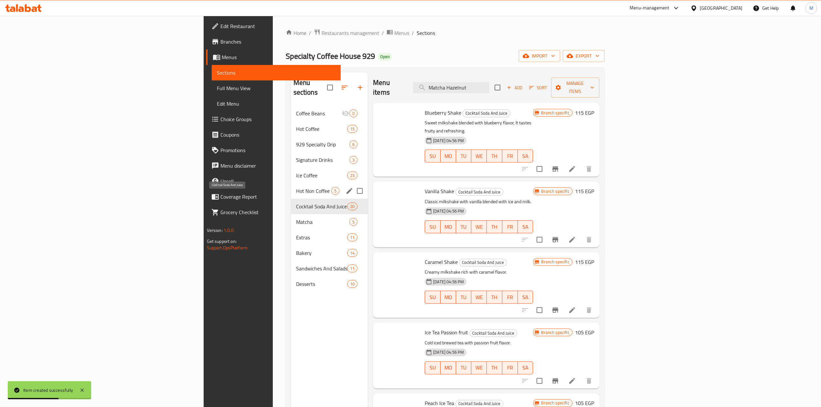
click at [296, 187] on span "Hot Non Coffee" at bounding box center [313, 191] width 35 height 8
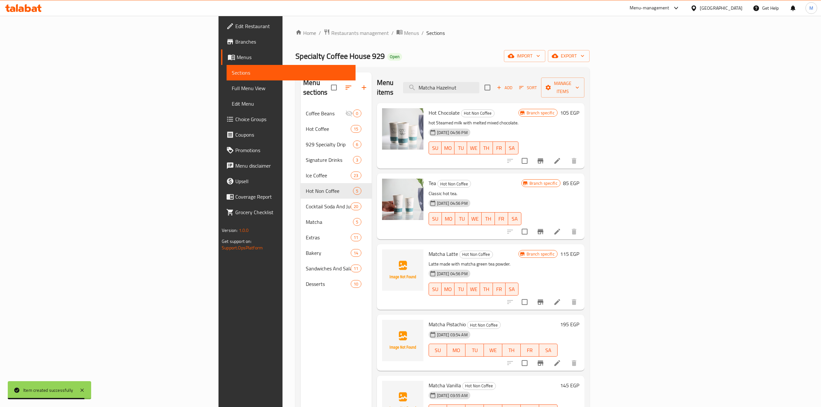
click at [513, 85] on span "Add" at bounding box center [504, 87] width 17 height 7
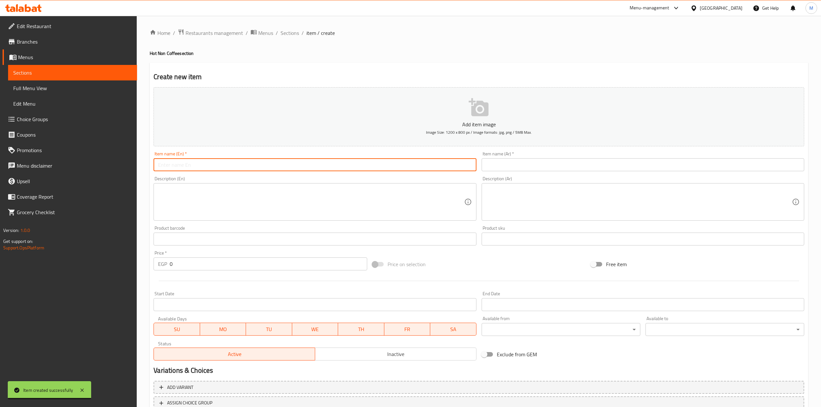
click at [396, 164] on input "text" at bounding box center [315, 164] width 323 height 13
paste input "Matcha Hazelnut"
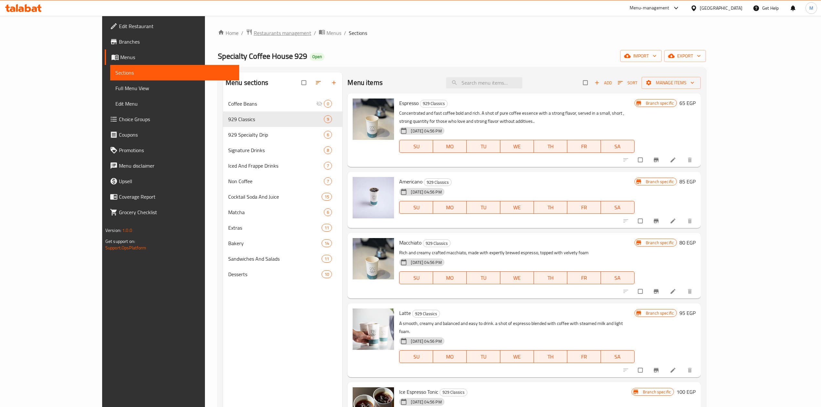
click at [254, 34] on span "Restaurants management" at bounding box center [283, 33] width 58 height 8
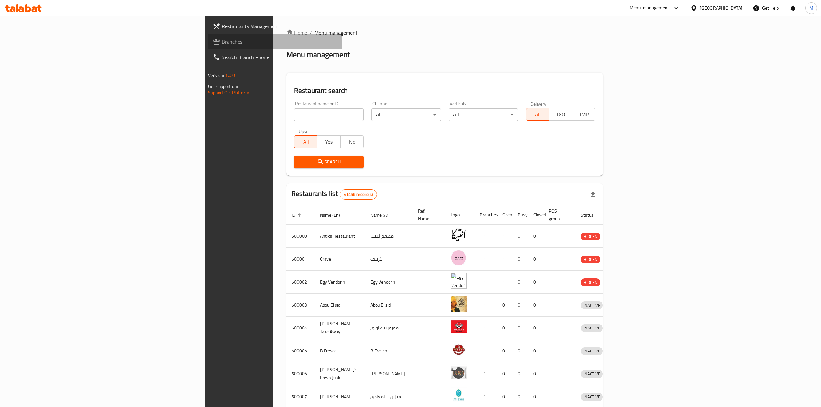
click at [222, 44] on span "Branches" at bounding box center [279, 42] width 115 height 8
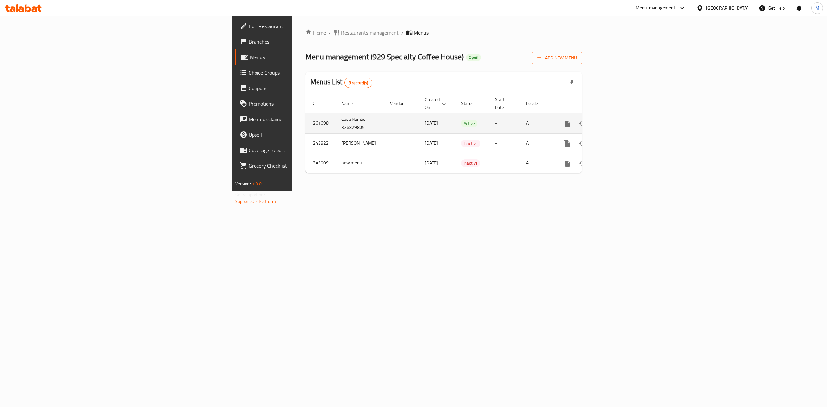
click at [618, 120] on icon "enhanced table" at bounding box center [614, 124] width 8 height 8
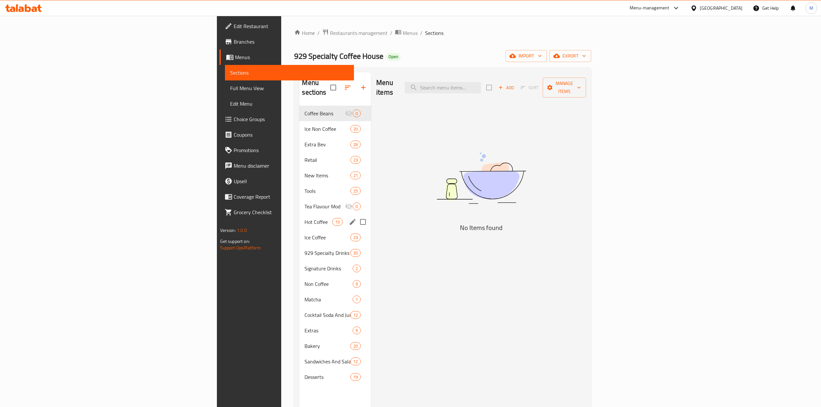
click at [299, 214] on div "Hot Coffee 15" at bounding box center [335, 222] width 72 height 16
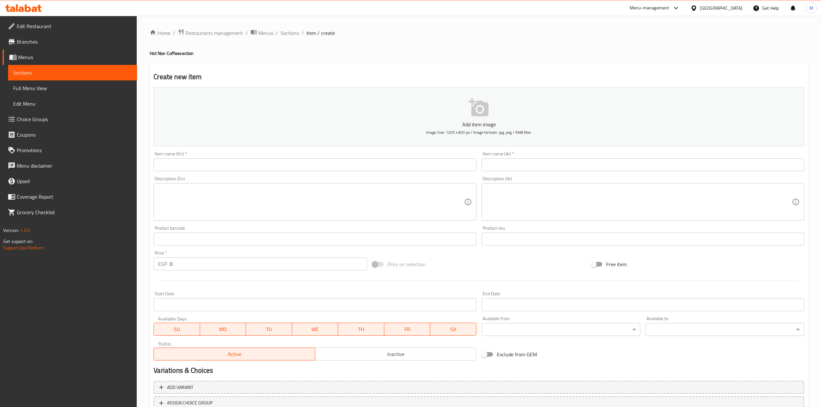
click at [332, 50] on h4 "Hot Non Coffee section" at bounding box center [479, 53] width 658 height 6
click at [298, 34] on span "Sections" at bounding box center [290, 33] width 18 height 8
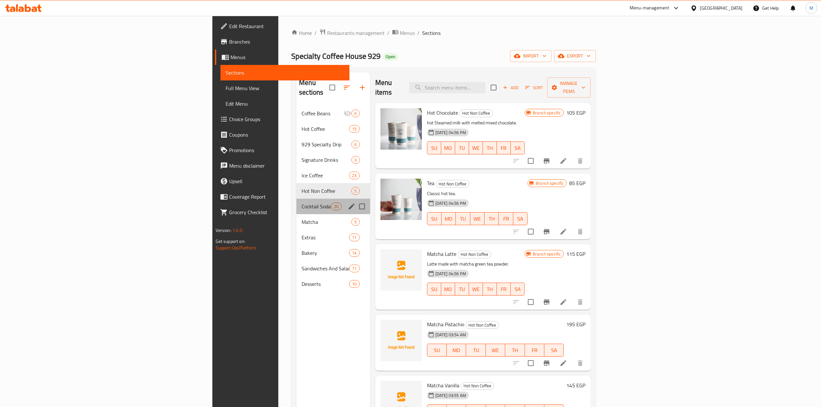
click at [296, 199] on div "Cocktail Soda And Juice 20" at bounding box center [333, 207] width 74 height 16
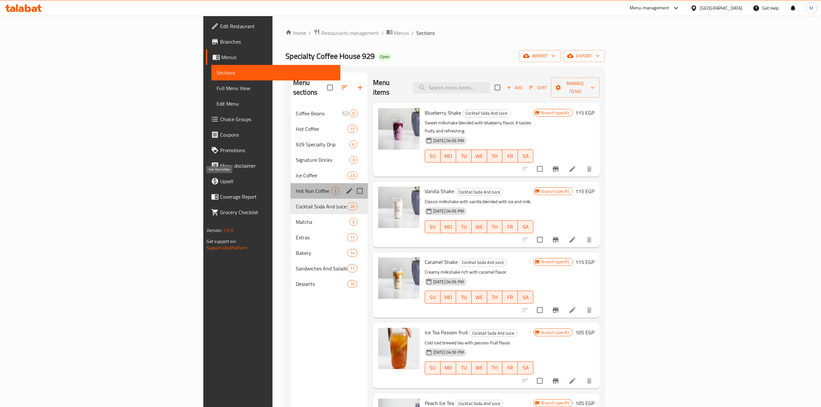
click at [296, 187] on span "Hot Non Coffee" at bounding box center [314, 191] width 36 height 8
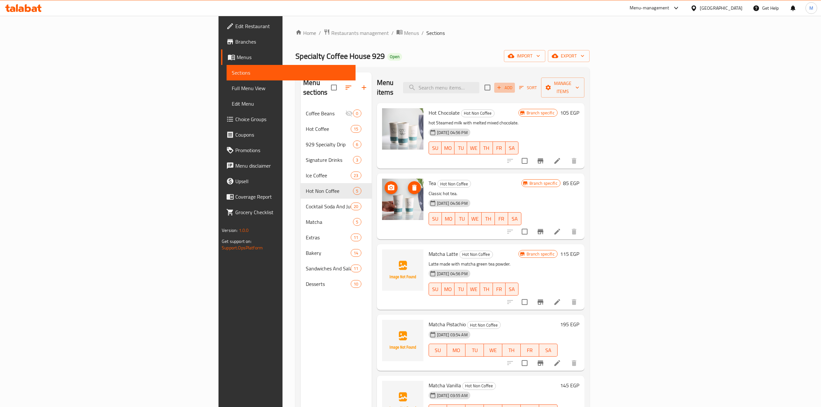
click at [513, 84] on span "Add" at bounding box center [504, 87] width 17 height 7
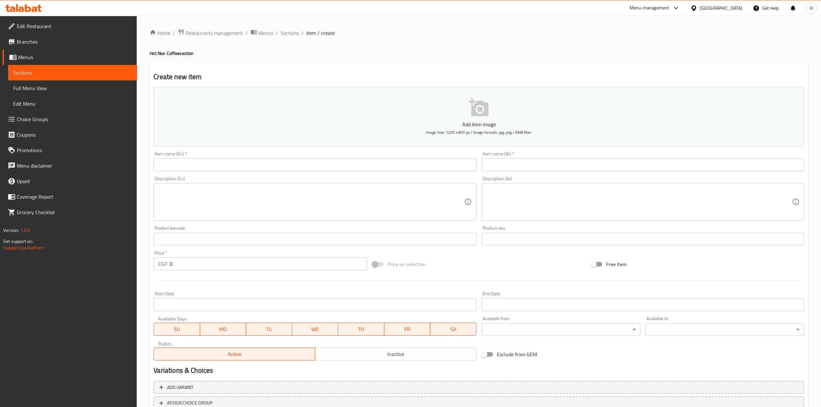
click at [300, 173] on div "Item name (En)   * Item name (En) *" at bounding box center [315, 161] width 328 height 25
click at [302, 168] on input "text" at bounding box center [315, 164] width 323 height 13
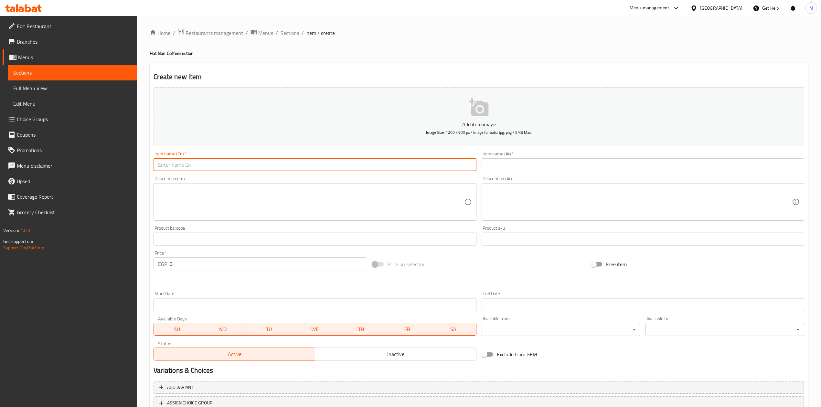
paste input "145"
type input "145"
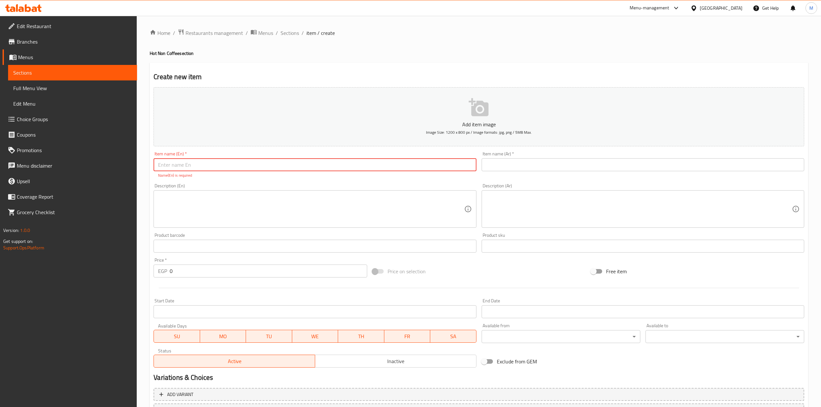
paste input "Matcha Hazelnut"
type input "Matcha Hazelnut"
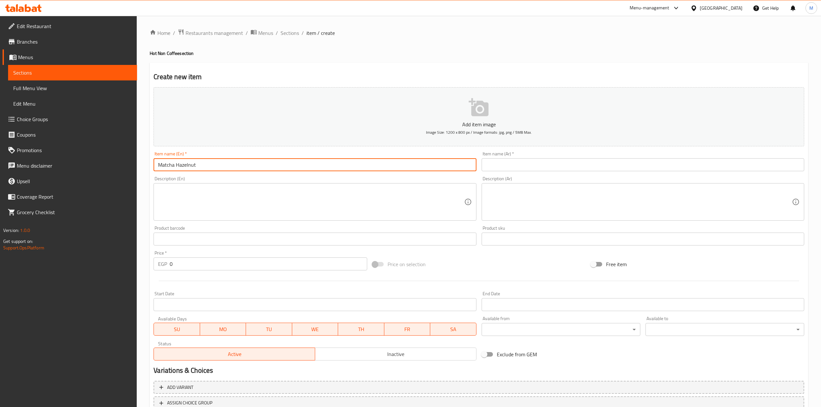
click at [559, 165] on input "text" at bounding box center [643, 164] width 323 height 13
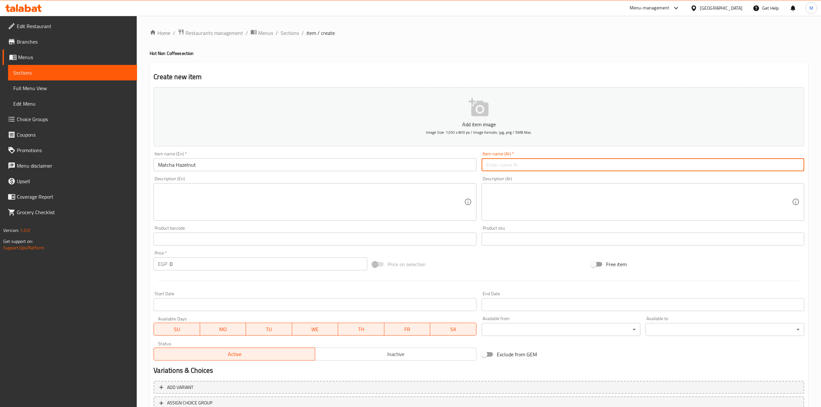
paste input "ماتشا البندق"
type input "ماتشا بندق"
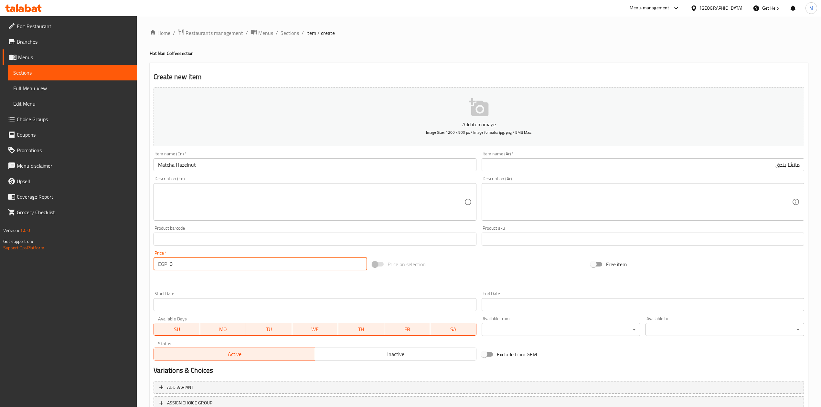
drag, startPoint x: 174, startPoint y: 265, endPoint x: 163, endPoint y: 266, distance: 10.7
click at [163, 266] on div "EGP 0 Price *" at bounding box center [260, 264] width 213 height 13
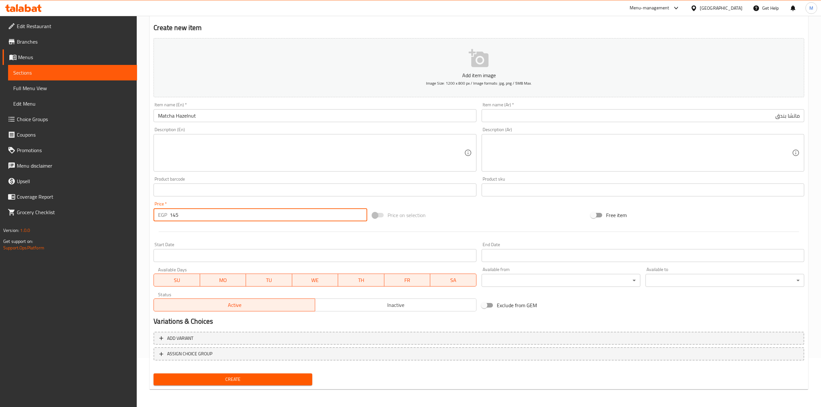
type input "145"
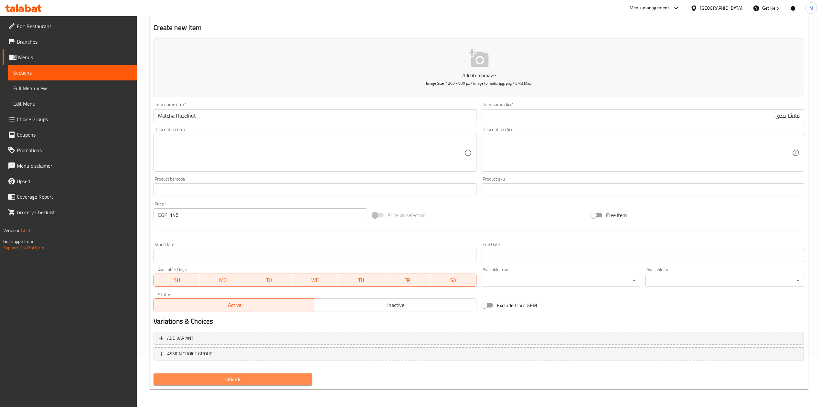
click at [306, 380] on span "Create" at bounding box center [233, 380] width 148 height 8
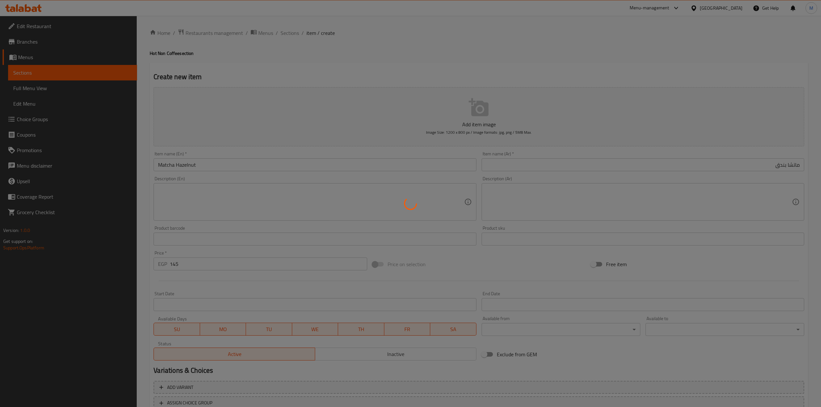
type input "0"
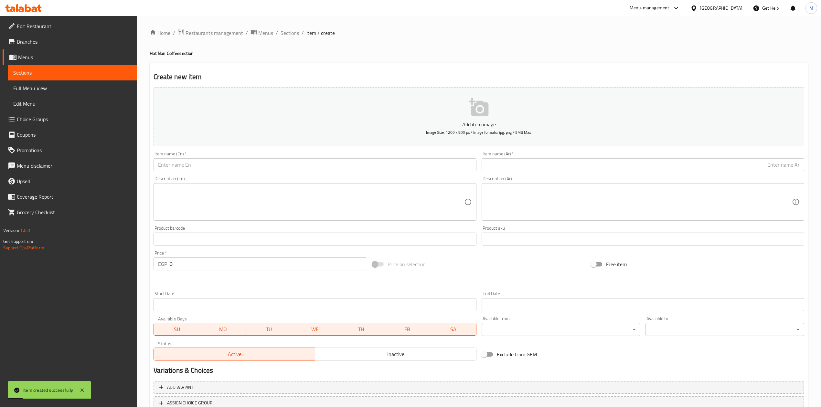
click at [235, 168] on input "text" at bounding box center [315, 164] width 323 height 13
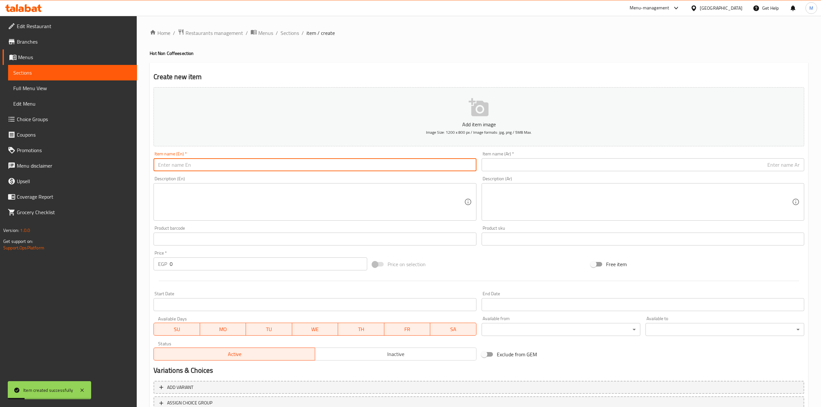
paste input "Matcha Caramel"
type input "Matcha Caramel"
click at [540, 167] on input "text" at bounding box center [643, 164] width 323 height 13
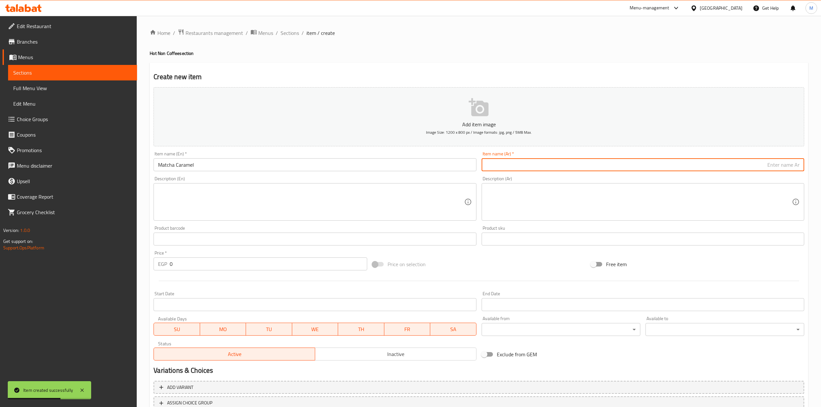
paste input "كراميل الماتشا"
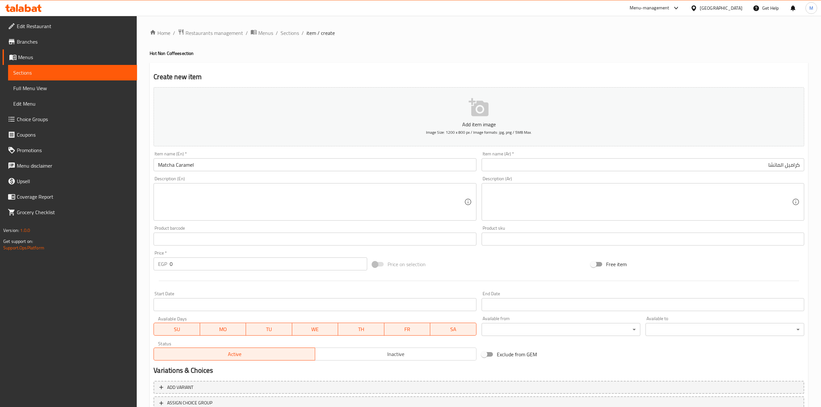
click at [422, 153] on div "Item name (En)   * Matcha Caramel Item name (En) *" at bounding box center [315, 162] width 323 height 20
click at [781, 167] on input "كراميل الماتشا" at bounding box center [643, 164] width 323 height 13
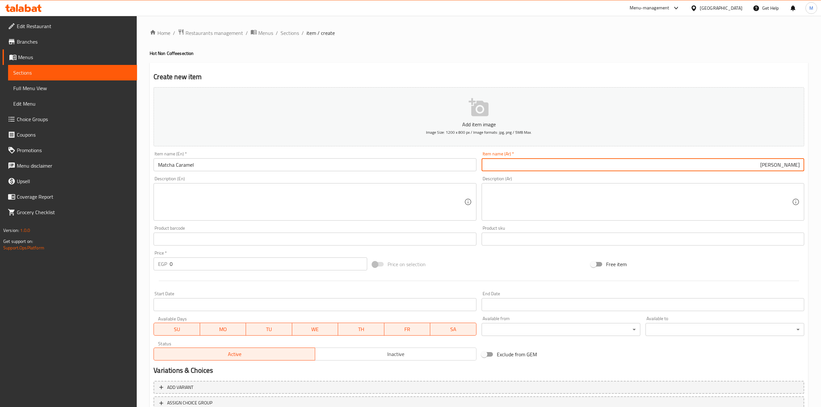
type input "كراميل ماتشا"
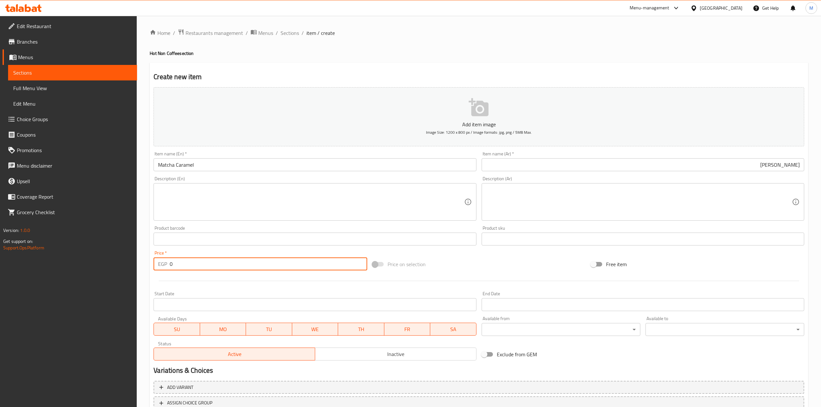
drag, startPoint x: 159, startPoint y: 258, endPoint x: 156, endPoint y: 254, distance: 4.6
click at [154, 257] on div "Price   * EGP 0 Price *" at bounding box center [260, 261] width 213 height 20
type input "145"
click at [198, 288] on div at bounding box center [479, 281] width 656 height 16
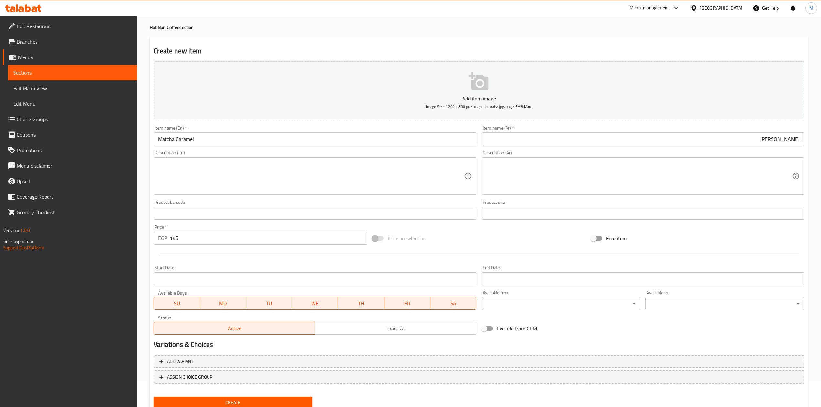
scroll to position [49, 0]
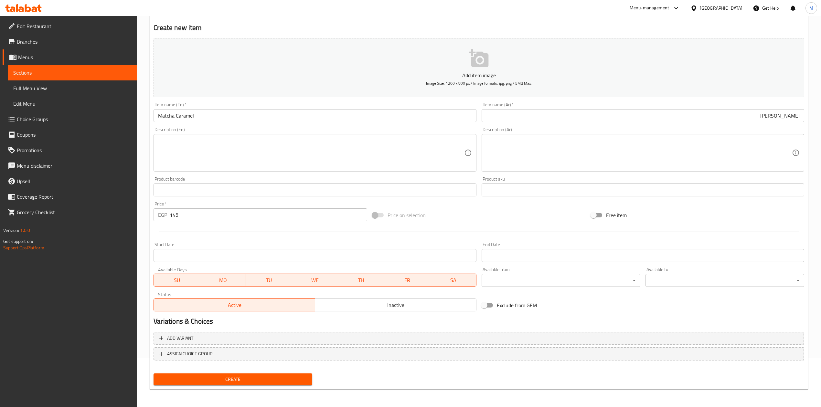
click at [284, 378] on span "Create" at bounding box center [233, 380] width 148 height 8
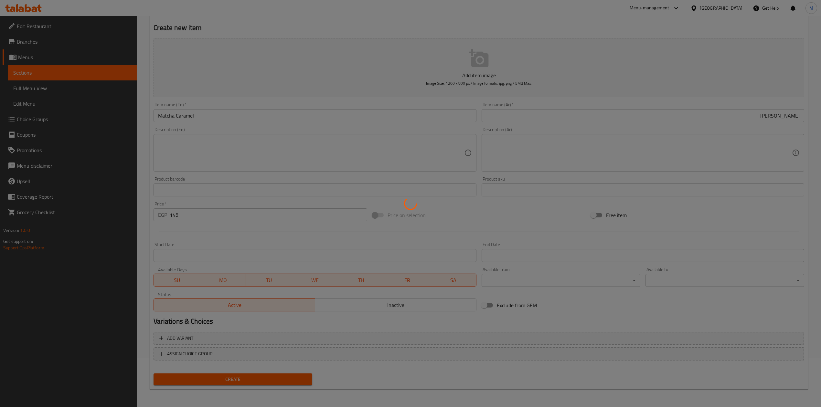
type input "0"
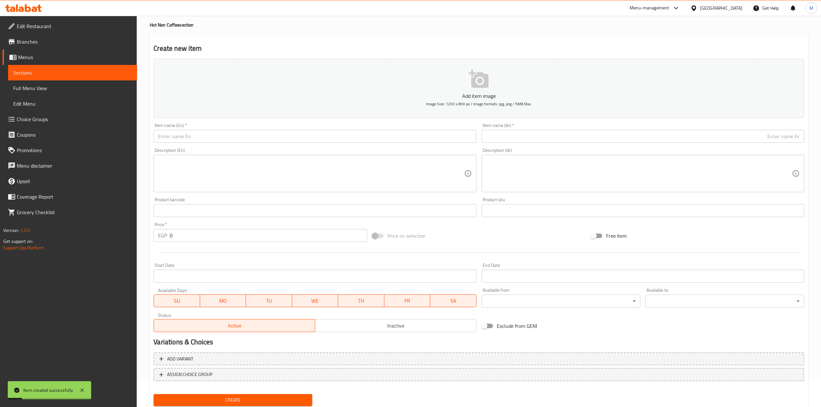
scroll to position [0, 0]
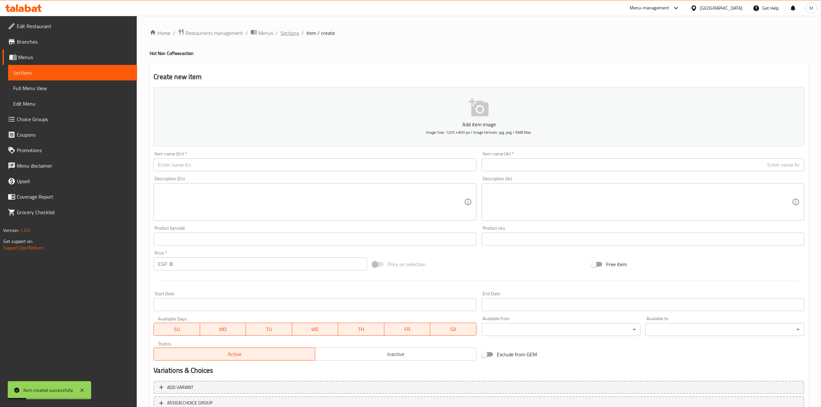
click at [291, 37] on span "Sections" at bounding box center [290, 33] width 18 height 8
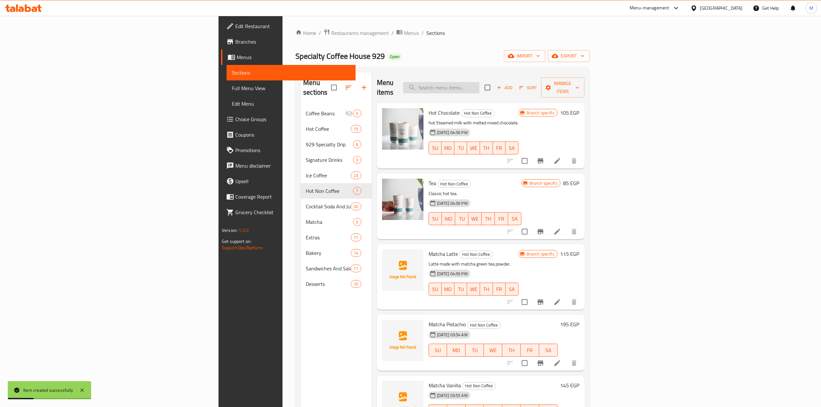
click at [479, 87] on input "search" at bounding box center [441, 87] width 76 height 11
paste input "Tea Flavour"
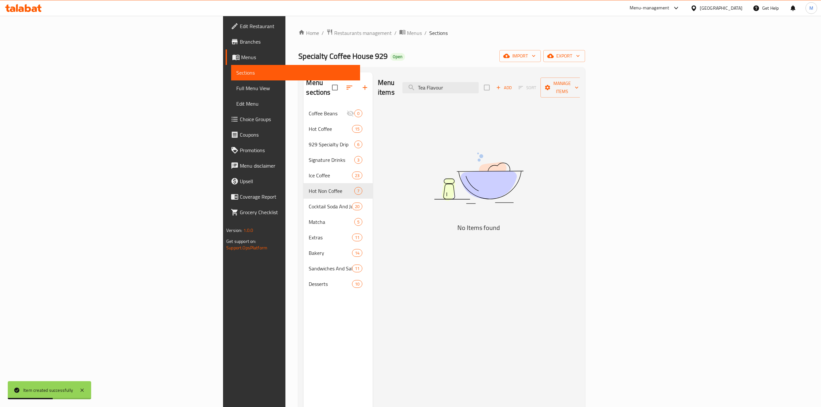
type input "Tea Flavour"
click at [584, 78] on div "Add Sort Manage items" at bounding box center [534, 88] width 100 height 20
click at [501, 85] on icon "button" at bounding box center [498, 88] width 6 height 6
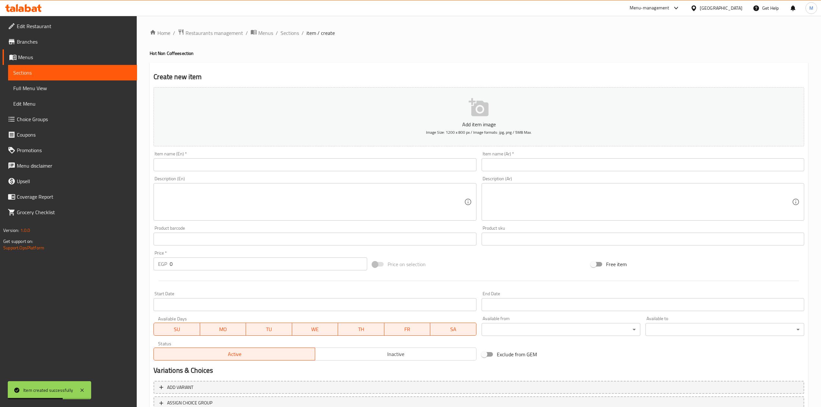
click at [326, 168] on input "text" at bounding box center [315, 164] width 323 height 13
paste input "Tea Flavour"
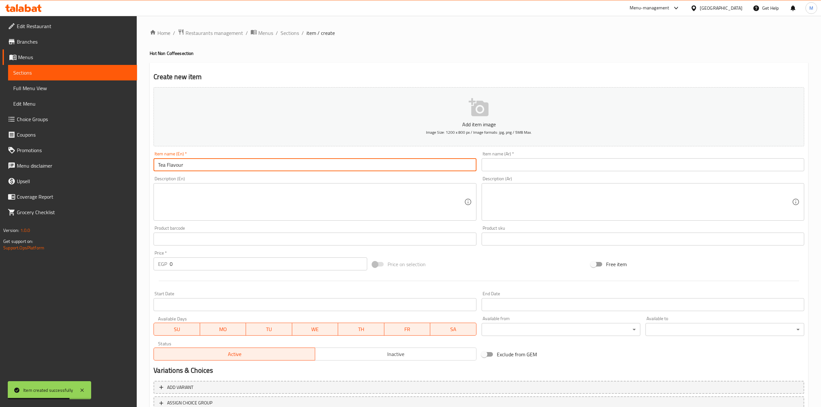
type input "Tea Flavour"
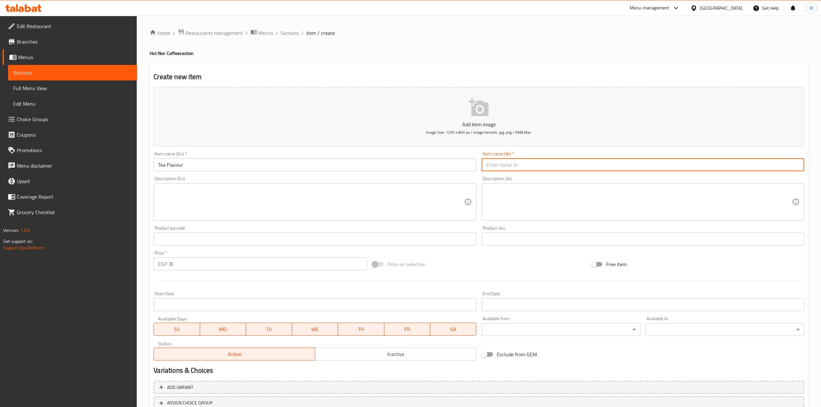
click at [502, 163] on input "text" at bounding box center [643, 164] width 323 height 13
type input "شاي نكهة"
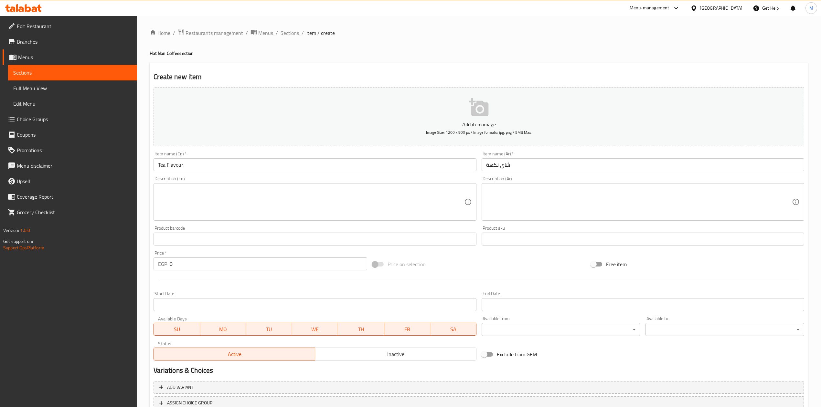
click at [177, 257] on div "Price   * EGP 0 Price *" at bounding box center [260, 261] width 213 height 20
click at [177, 260] on input "0" at bounding box center [268, 264] width 197 height 13
drag, startPoint x: 176, startPoint y: 260, endPoint x: 167, endPoint y: 246, distance: 17.0
click at [164, 260] on div "EGP 0 Price *" at bounding box center [260, 264] width 213 height 13
type input "95"
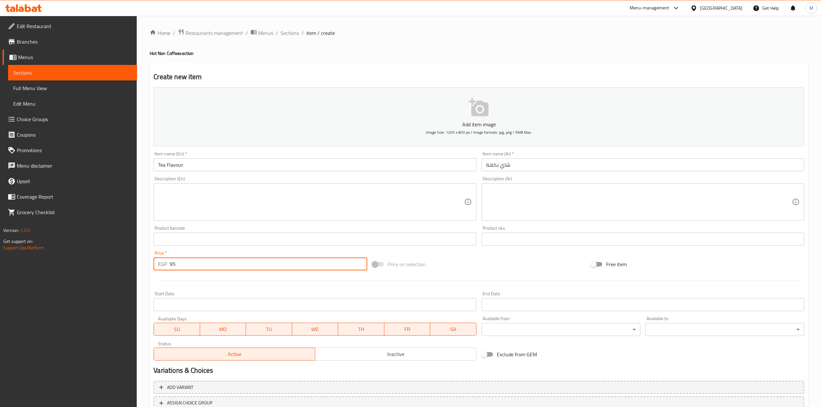
click at [185, 286] on div at bounding box center [479, 281] width 656 height 16
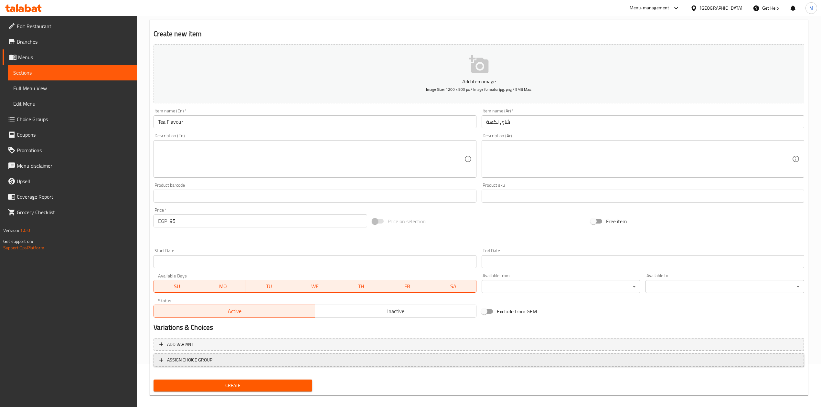
scroll to position [49, 0]
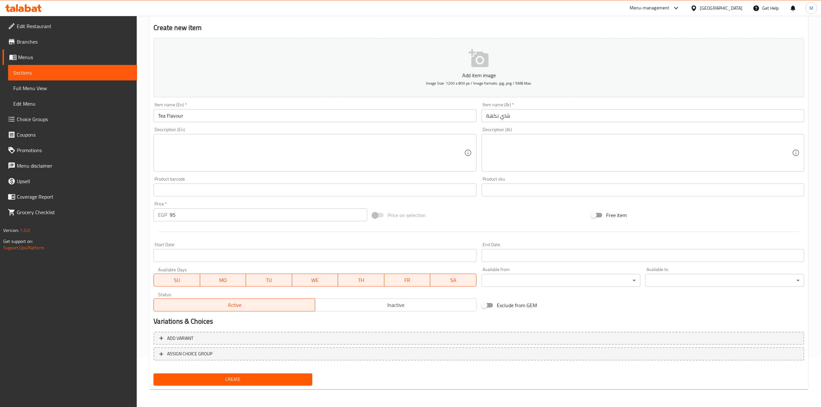
click at [269, 369] on div "Add variant ASSIGN CHOICE GROUP" at bounding box center [479, 350] width 656 height 42
click at [268, 373] on div "Create" at bounding box center [233, 379] width 164 height 17
click at [268, 371] on div "Create" at bounding box center [233, 379] width 164 height 17
click at [267, 374] on button "Create" at bounding box center [233, 380] width 159 height 12
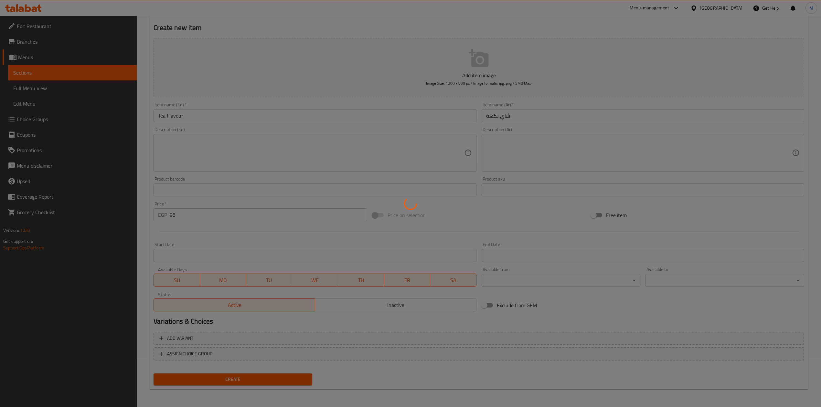
type input "0"
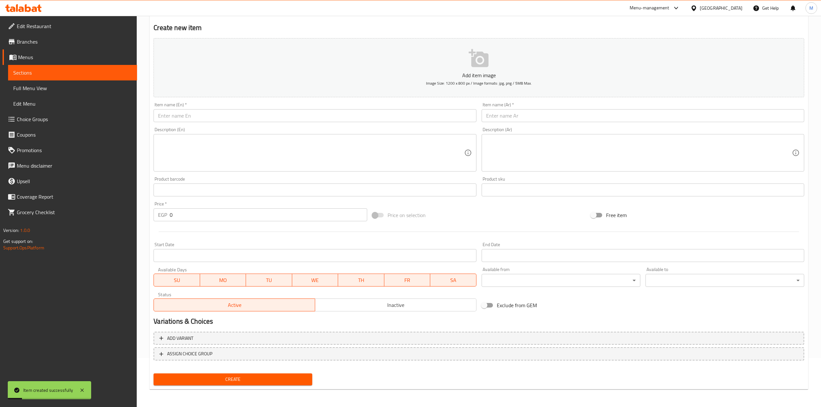
scroll to position [0, 0]
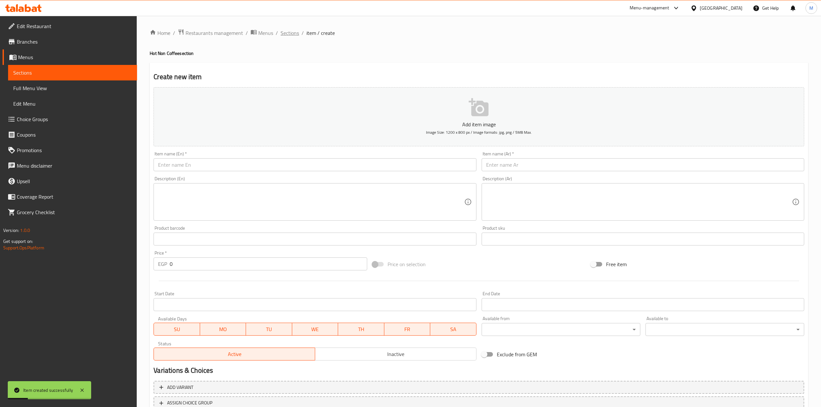
click at [284, 35] on span "Sections" at bounding box center [290, 33] width 18 height 8
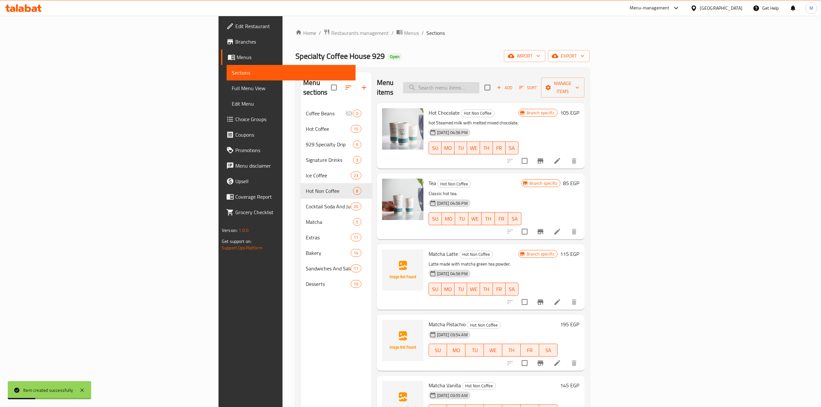
click at [479, 82] on input "search" at bounding box center [441, 87] width 76 height 11
paste input "Green Tea"
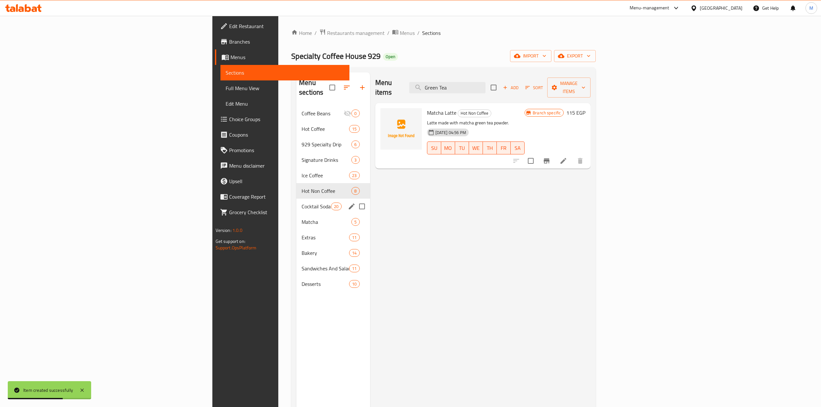
type input "Green Tea"
click at [302, 203] on span "Cocktail Soda And Juice" at bounding box center [316, 207] width 29 height 8
click at [302, 187] on span "Hot Non Coffee" at bounding box center [327, 191] width 50 height 8
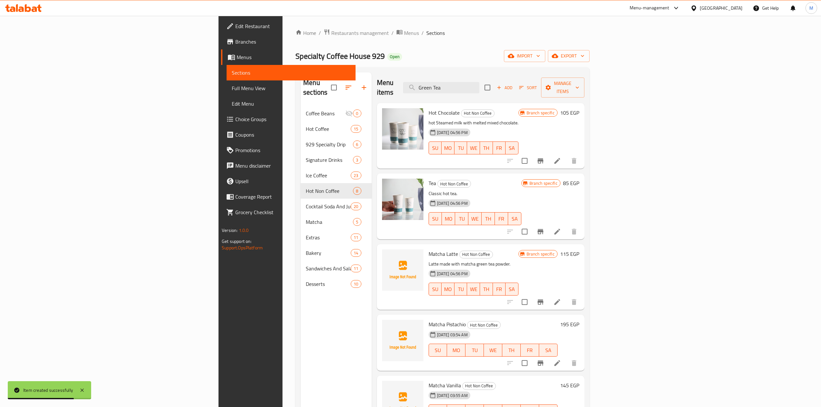
click at [513, 85] on span "Add" at bounding box center [504, 87] width 17 height 7
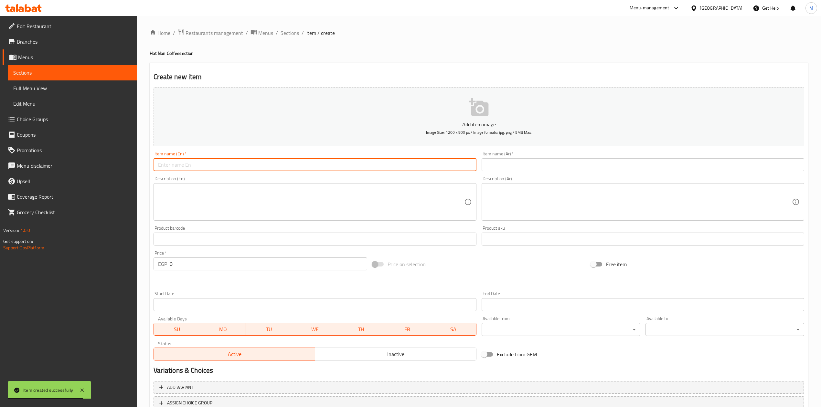
click at [366, 165] on input "text" at bounding box center [315, 164] width 323 height 13
paste input "Green Tea"
type input "Green Tea"
click at [567, 164] on input "text" at bounding box center [643, 164] width 323 height 13
paste input "الشاي الأخضر"
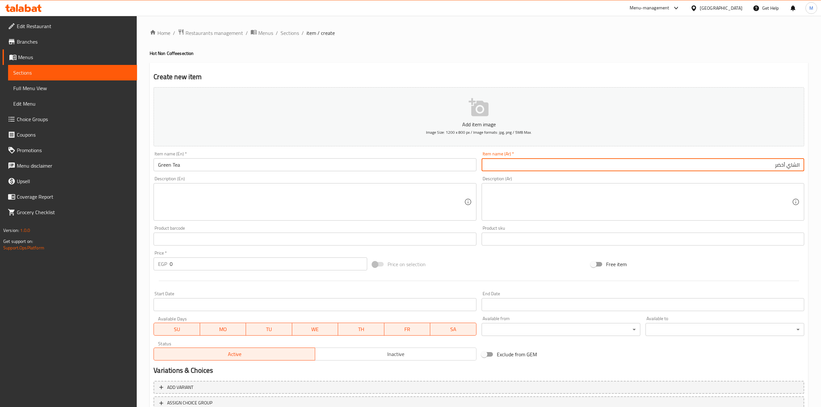
click at [798, 167] on input "الشاي أخضر" at bounding box center [643, 164] width 323 height 13
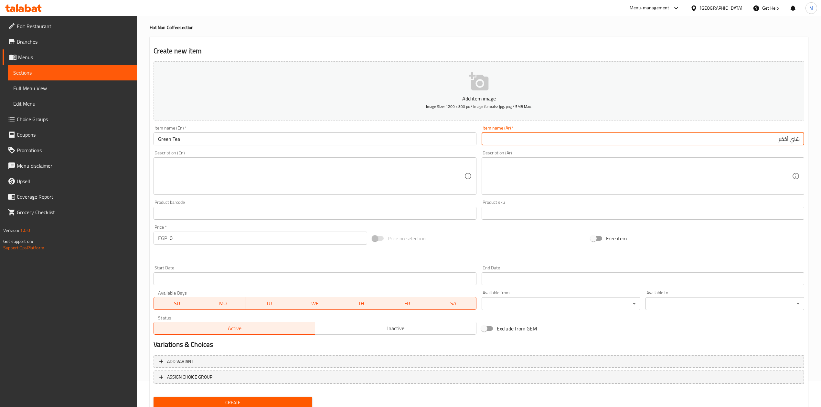
scroll to position [49, 0]
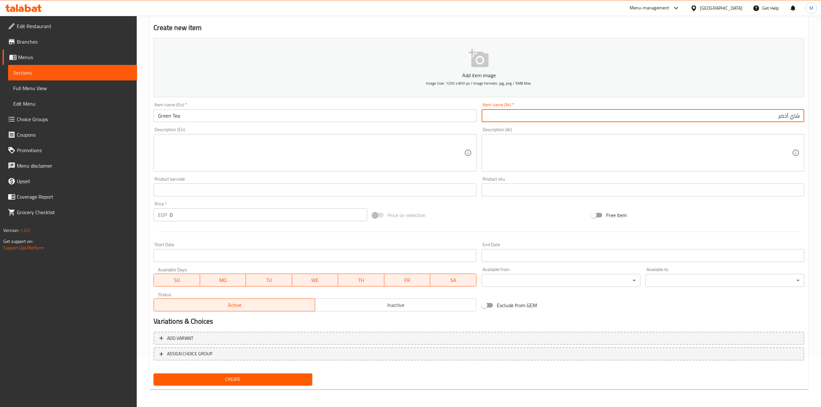
type input "شاي أخضر"
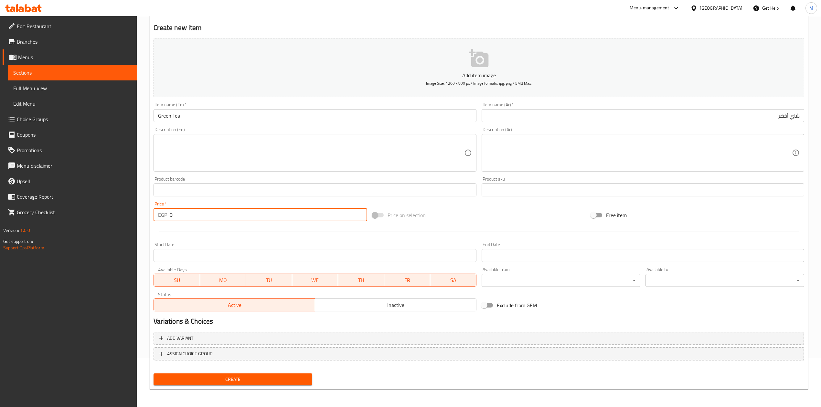
click at [164, 217] on div "EGP 0 Price *" at bounding box center [260, 214] width 213 height 13
type input "90"
click at [243, 381] on span "Create" at bounding box center [233, 380] width 148 height 8
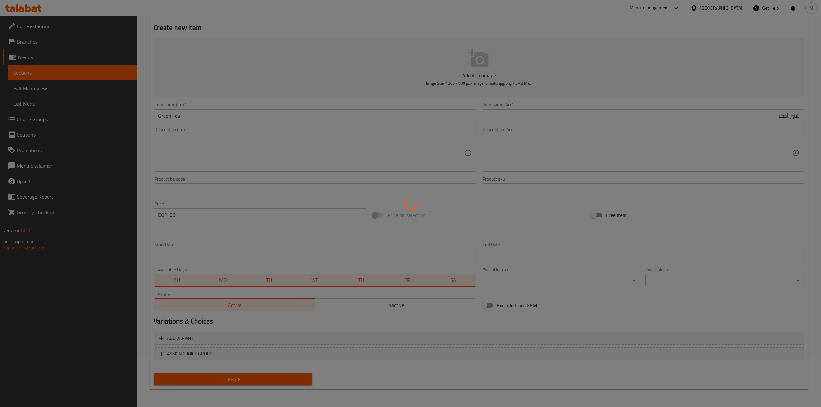
type input "0"
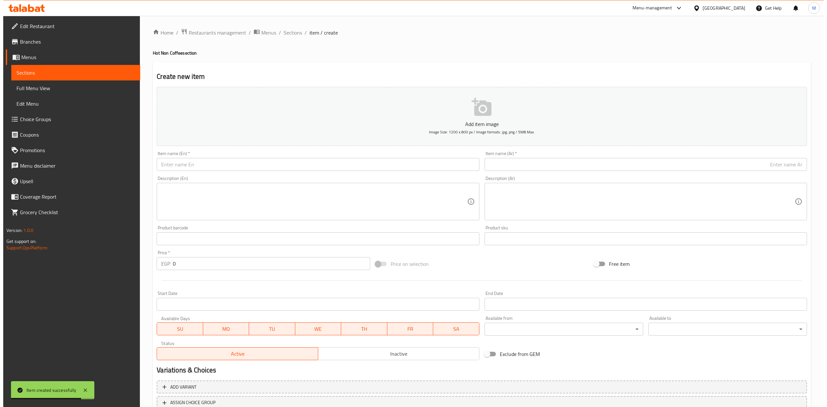
scroll to position [0, 0]
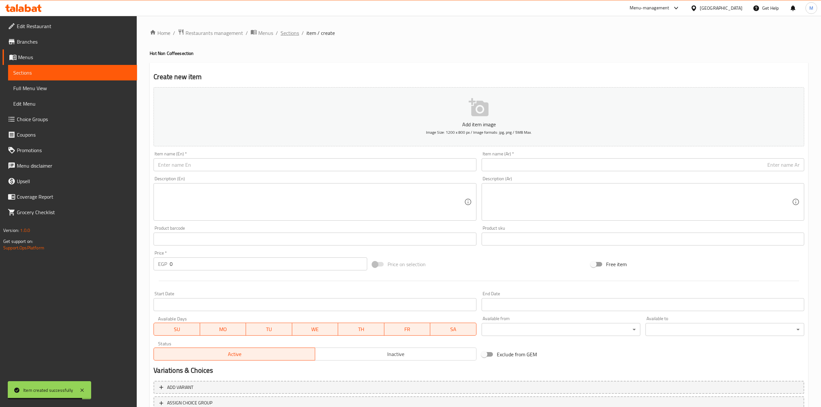
click at [298, 36] on span "Sections" at bounding box center [290, 33] width 18 height 8
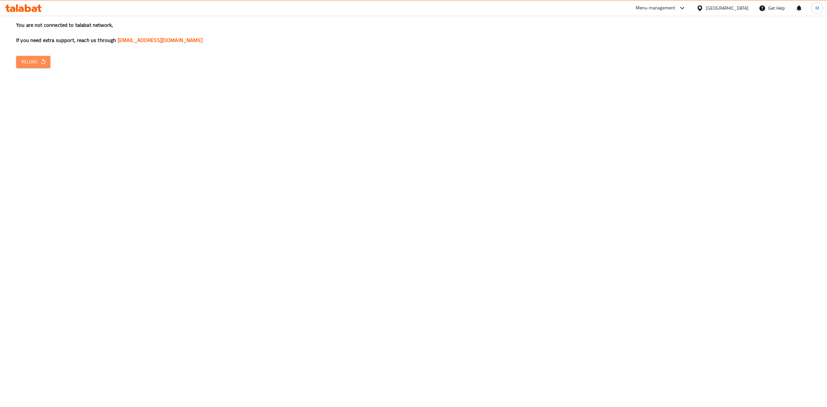
drag, startPoint x: 43, startPoint y: 56, endPoint x: 61, endPoint y: 65, distance: 19.8
click at [43, 56] on button "Reload" at bounding box center [33, 62] width 34 height 12
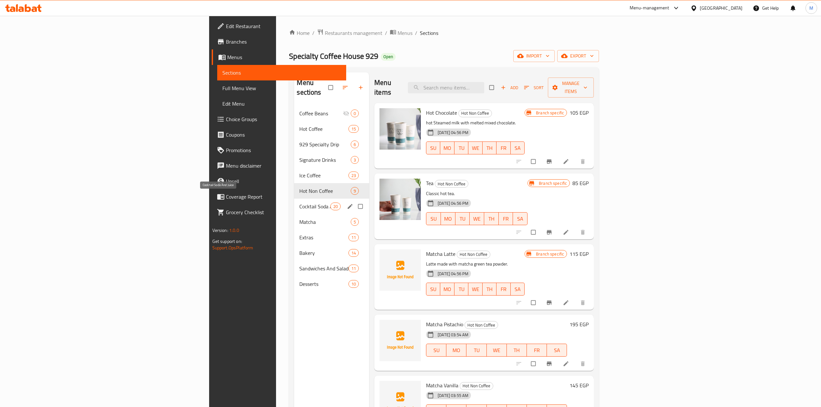
click at [299, 203] on span "Cocktail Soda And Juice" at bounding box center [314, 207] width 31 height 8
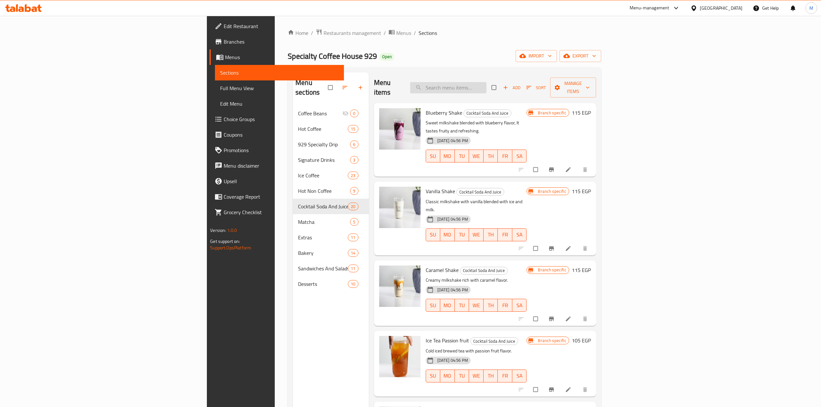
click at [486, 82] on input "search" at bounding box center [448, 87] width 76 height 11
paste input "Caramel shake"
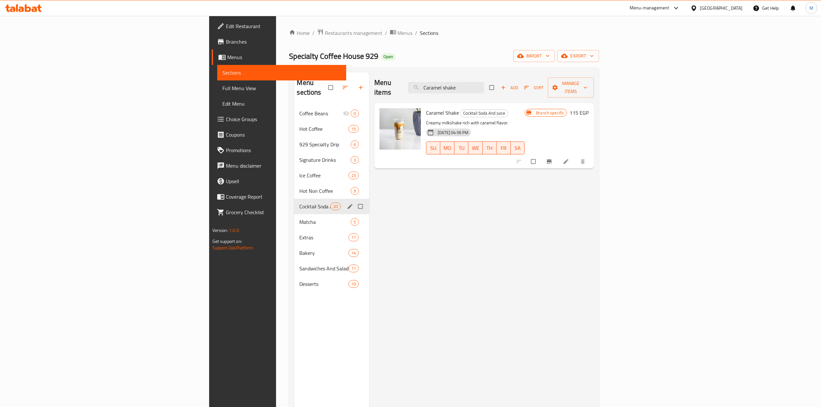
type input "Caramel shake"
click at [354, 200] on input "Menu sections" at bounding box center [361, 206] width 14 height 12
checkbox input "true"
click at [348, 204] on icon "edit" at bounding box center [350, 206] width 5 height 5
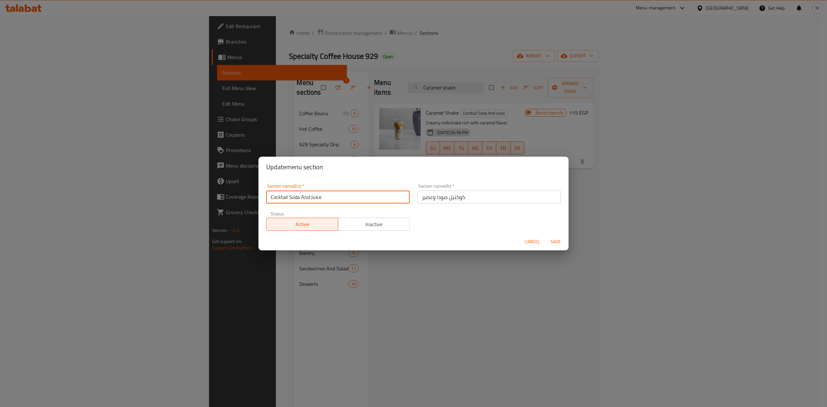
drag, startPoint x: 326, startPoint y: 196, endPoint x: 239, endPoint y: 191, distance: 87.1
click at [247, 207] on div "Update menu section Section name(En)   * Cocktail Soda And Juice Section name(E…" at bounding box center [413, 203] width 827 height 407
type input "÷"
type input "Ice Non Coffe"
click at [449, 193] on input "كوكتيل صودا وعصير" at bounding box center [489, 197] width 143 height 13
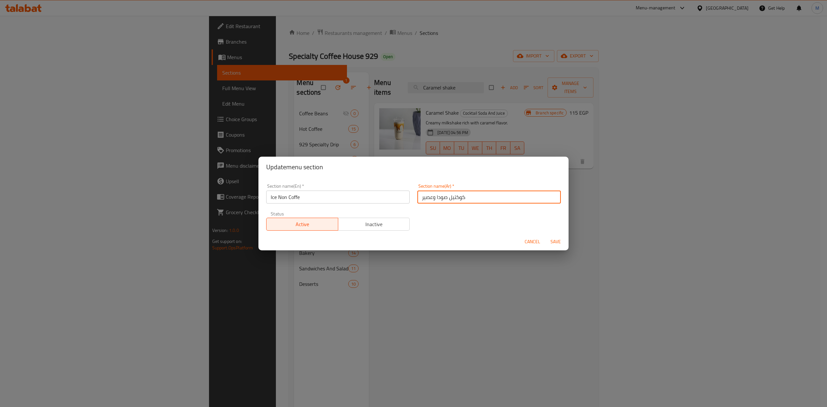
click at [449, 193] on input "كوكتيل صودا وعصير" at bounding box center [489, 197] width 143 height 13
click at [449, 194] on input "كوكتيل صودا وعصير" at bounding box center [489, 197] width 143 height 13
click at [451, 194] on input "كوكتيل صودا وعصير" at bounding box center [489, 197] width 143 height 13
click at [480, 196] on input "كوكتيل صودا وعصير" at bounding box center [489, 197] width 143 height 13
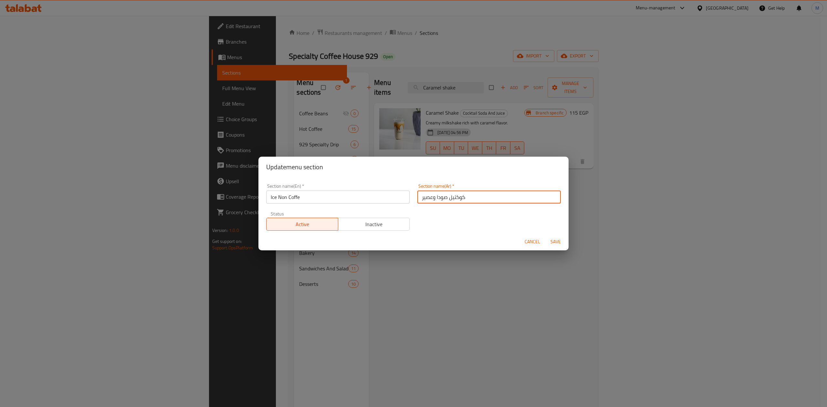
click at [480, 196] on input "كوكتيل صودا وعصير" at bounding box center [489, 197] width 143 height 13
type input "غير قهوة مثلج"
click at [504, 221] on div "Section name(En)   * Ice Non Coffe Section name(En) * Section name(Ar)   * غير …" at bounding box center [413, 207] width 302 height 55
click at [560, 241] on span "Save" at bounding box center [556, 242] width 16 height 8
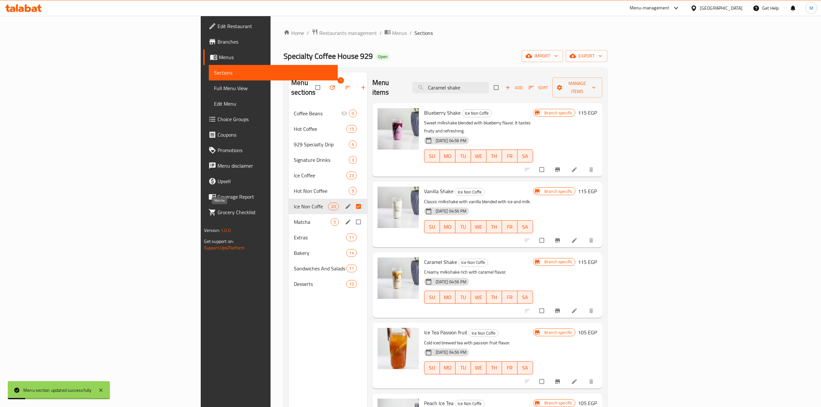
click at [294, 218] on span "Matcha" at bounding box center [312, 222] width 37 height 8
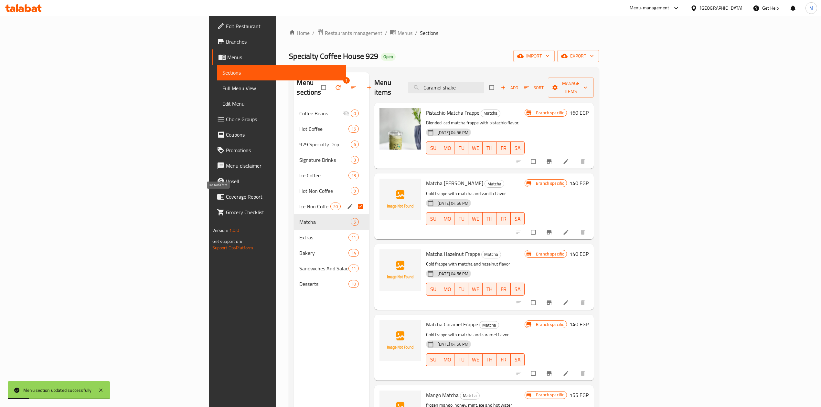
click at [299, 203] on span "Ice Non Coffe" at bounding box center [314, 207] width 31 height 8
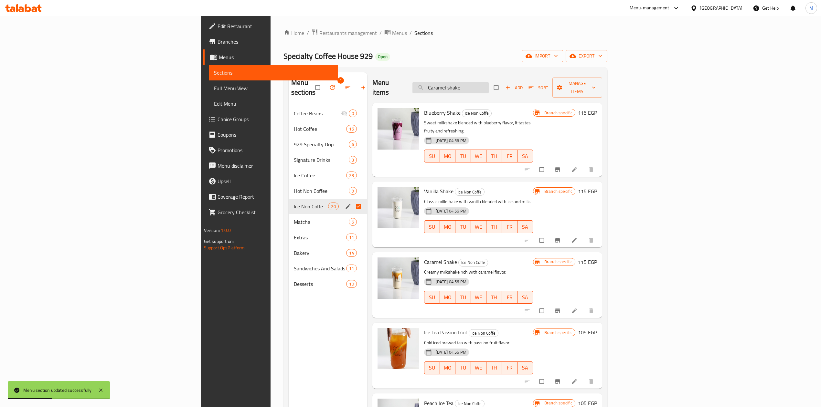
click at [489, 86] on input "Caramel shake" at bounding box center [450, 87] width 76 height 11
click at [489, 87] on input "Caramel shake" at bounding box center [450, 87] width 76 height 11
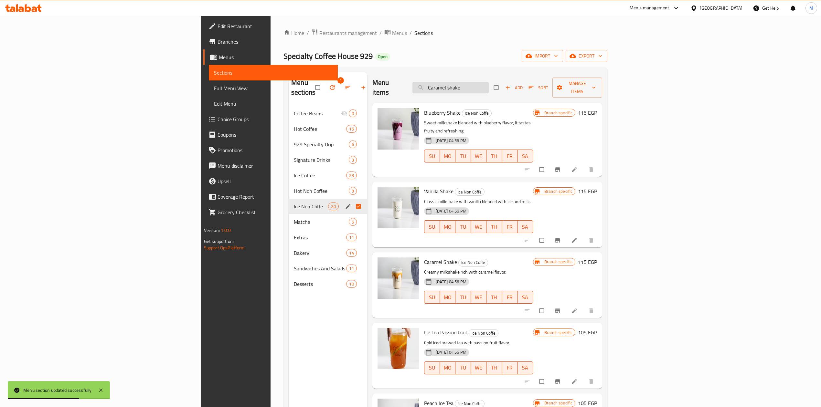
click at [489, 87] on input "Caramel shake" at bounding box center [450, 87] width 76 height 11
click at [539, 69] on div "Menu sections 1 Coffee Beans 0 Hot Coffee 15 929 Specialty Drip 6 Signature Dri…" at bounding box center [445, 276] width 324 height 418
click at [489, 84] on input "Caramel shake" at bounding box center [450, 87] width 76 height 11
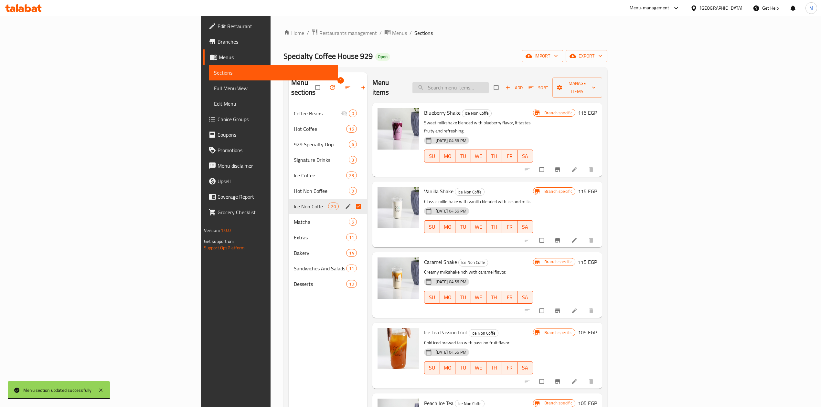
paste input "Caramel shake"
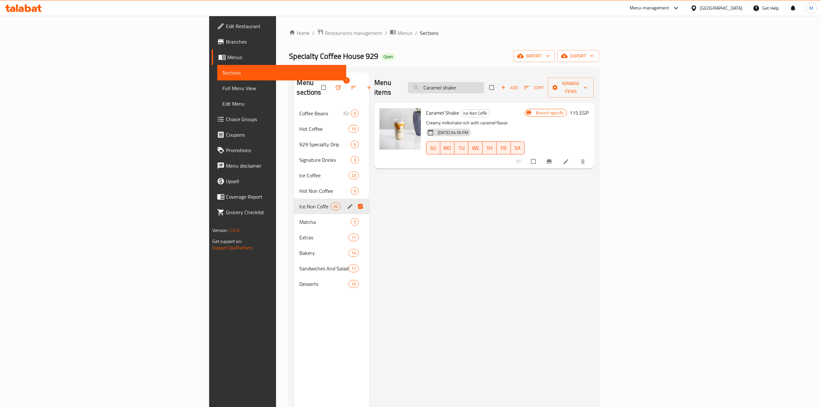
click at [484, 88] on input "Caramel shake" at bounding box center [446, 87] width 76 height 11
click at [484, 86] on input "Caramel shake" at bounding box center [446, 87] width 76 height 11
paste input "Vanilla"
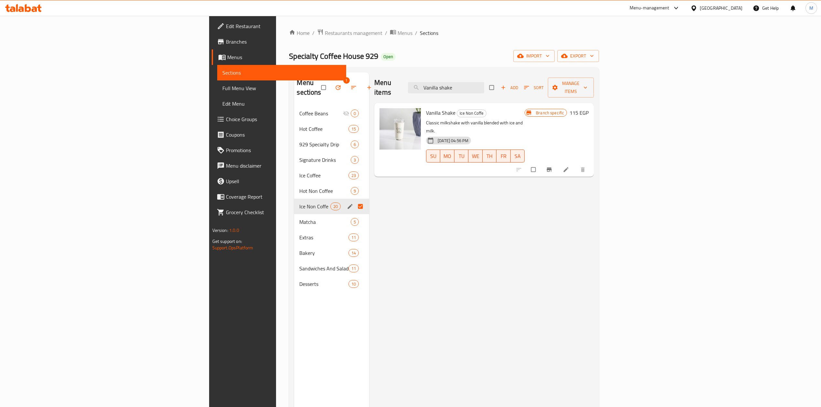
click at [527, 89] on div "Menu items Vanilla shake Add Sort Manage items" at bounding box center [483, 87] width 219 height 31
click at [527, 90] on div "Menu items Vanilla shake Add Sort Manage items" at bounding box center [483, 87] width 219 height 31
click at [484, 84] on input "Vanilla shake" at bounding box center [446, 87] width 76 height 11
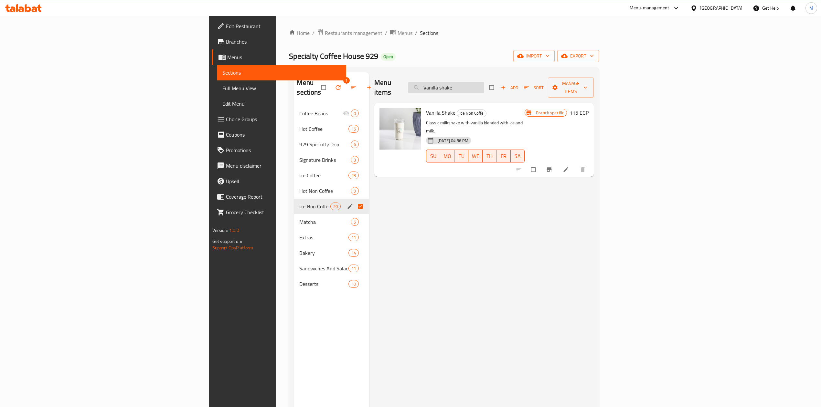
paste input "Blueberry"
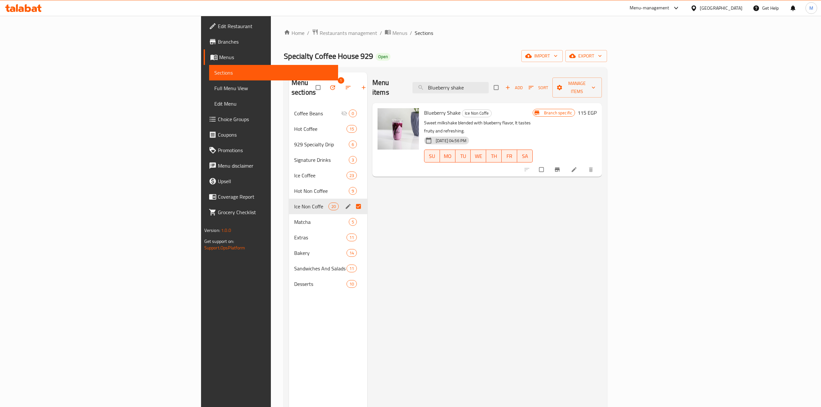
click at [509, 75] on div "Menu items Blueberry shake Add Sort Manage items" at bounding box center [486, 87] width 229 height 31
click at [489, 84] on input "Blueberry shake" at bounding box center [450, 87] width 76 height 11
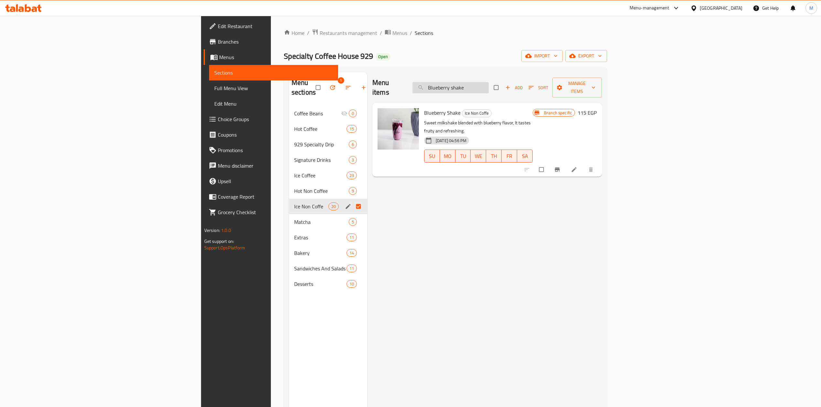
paste input "Passion fruit"
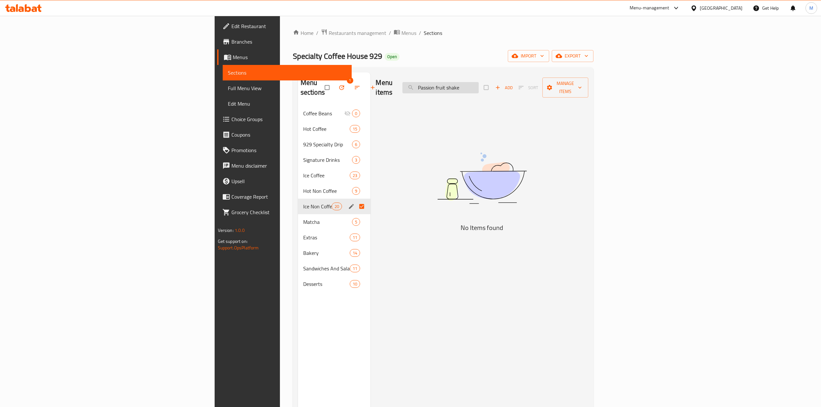
drag, startPoint x: 547, startPoint y: 84, endPoint x: 519, endPoint y: 86, distance: 27.8
click at [479, 86] on input "Passion fruit shake" at bounding box center [440, 87] width 76 height 11
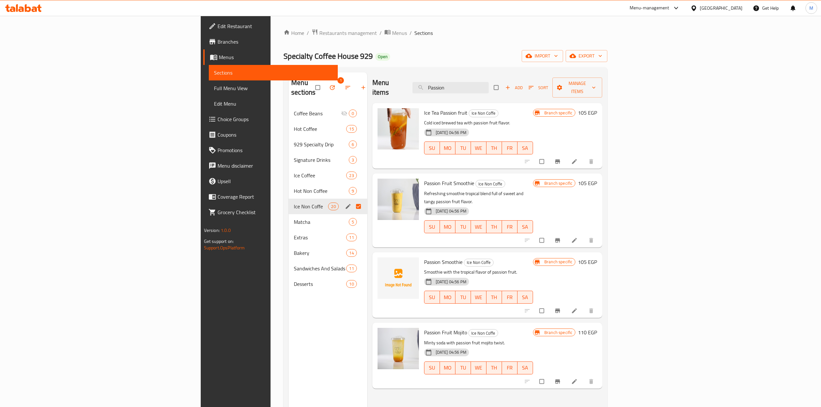
type input "Passion"
click at [511, 84] on icon "button" at bounding box center [507, 87] width 6 height 6
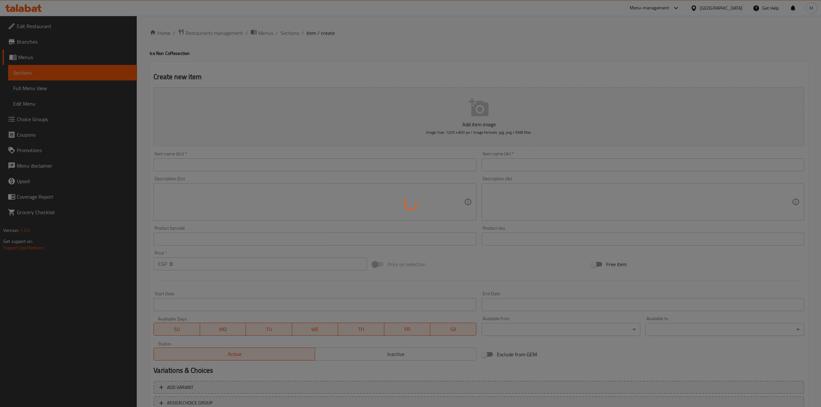
click at [316, 162] on div at bounding box center [410, 203] width 821 height 407
click at [316, 163] on div at bounding box center [410, 203] width 821 height 407
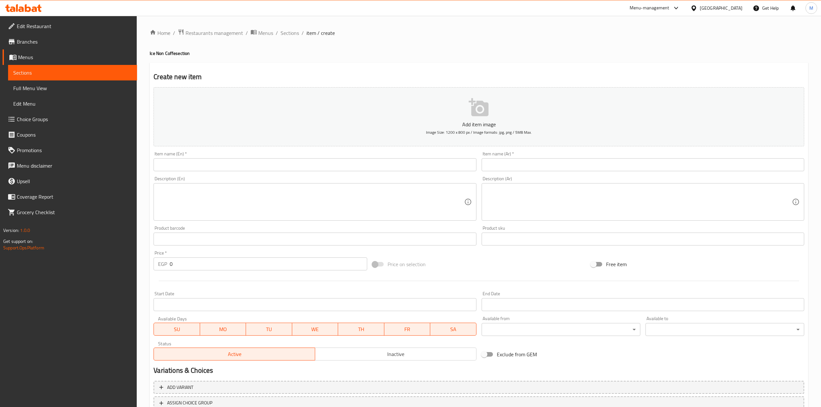
click at [317, 165] on div at bounding box center [410, 203] width 821 height 407
click at [319, 167] on input "text" at bounding box center [315, 164] width 323 height 13
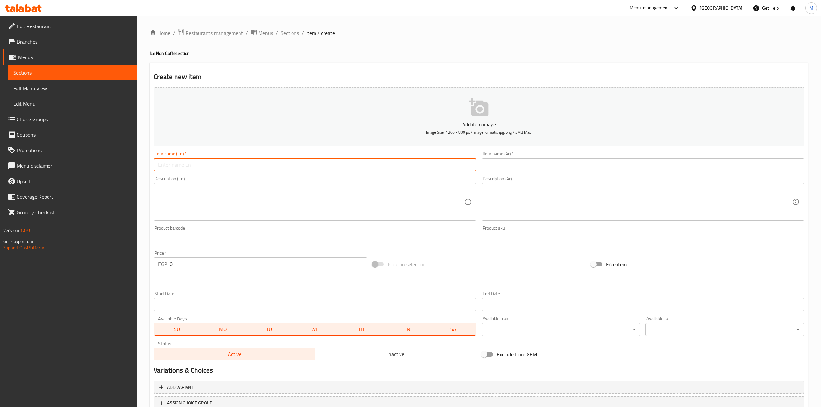
paste input "Passion fruit shake"
type input "Passion fruit shake"
click at [527, 161] on input "text" at bounding box center [643, 164] width 323 height 13
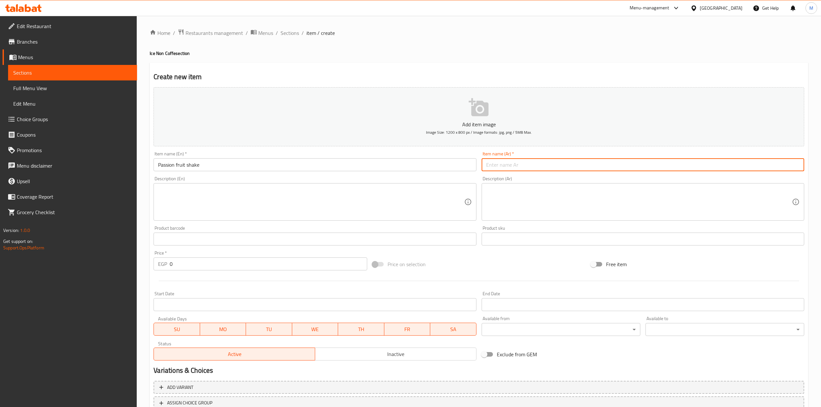
type input "ب"
type input "شيك باشن فروت"
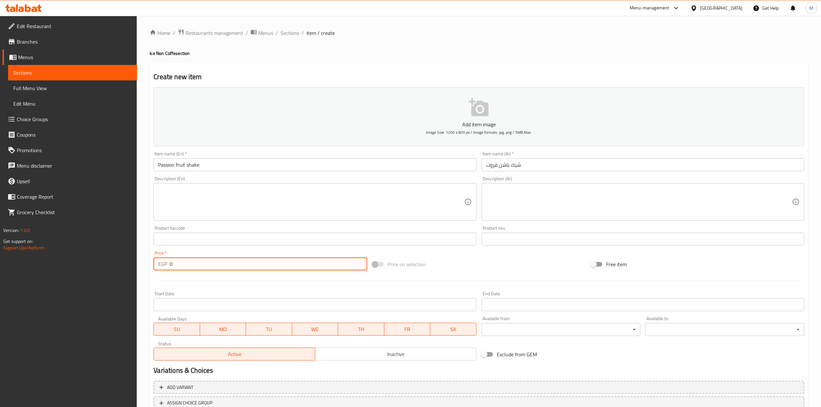
drag, startPoint x: 178, startPoint y: 267, endPoint x: 163, endPoint y: 268, distance: 15.2
click at [163, 268] on div "EGP 0 Price *" at bounding box center [260, 264] width 213 height 13
type input "130"
click at [173, 279] on div at bounding box center [479, 281] width 656 height 16
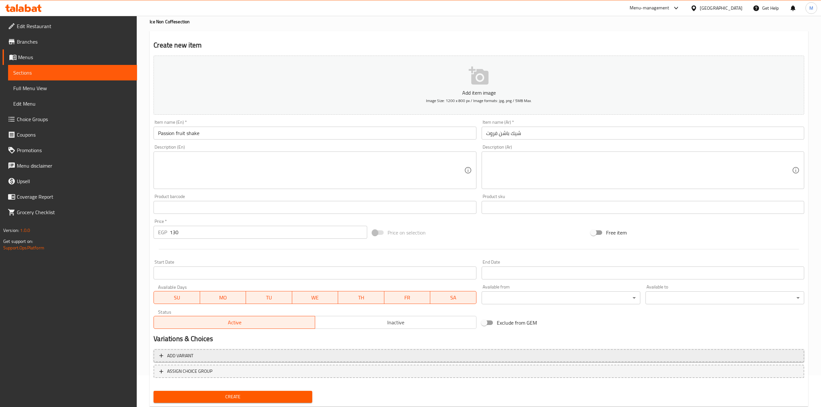
scroll to position [49, 0]
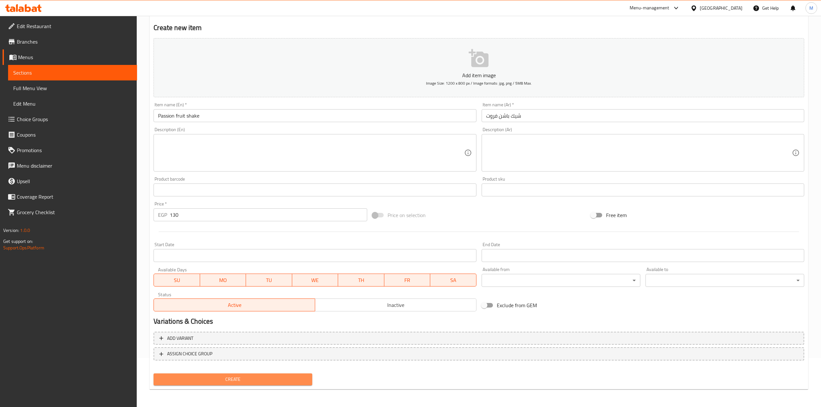
click at [235, 376] on span "Create" at bounding box center [233, 380] width 148 height 8
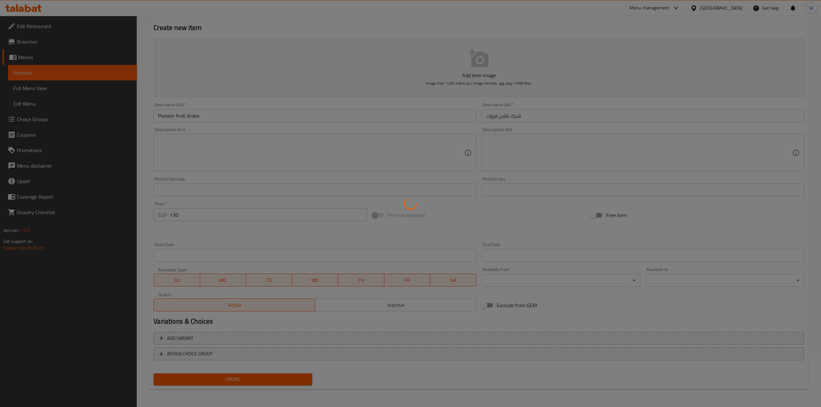
type input "0"
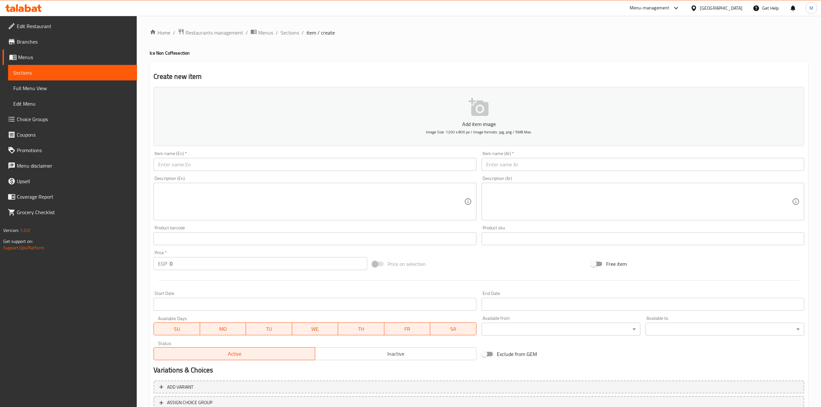
scroll to position [0, 0]
click at [296, 33] on span "Sections" at bounding box center [290, 33] width 18 height 8
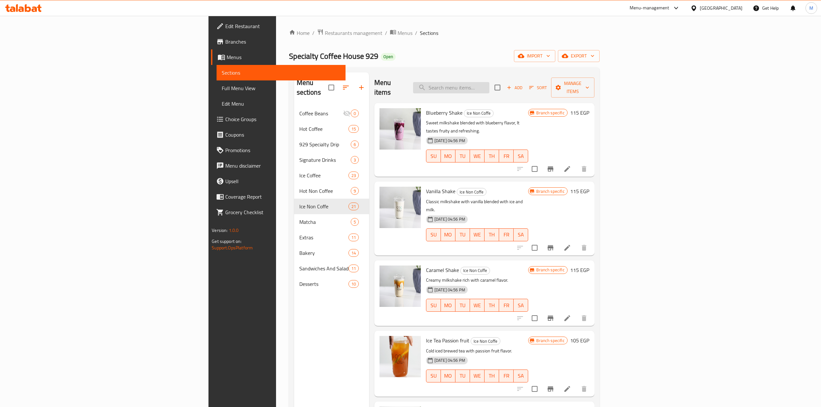
click at [489, 84] on input "search" at bounding box center [451, 87] width 76 height 11
paste input "Bluberry smoothie"
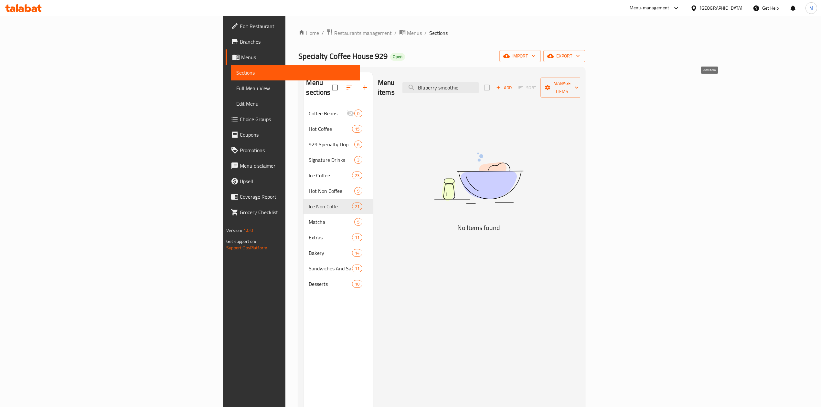
type input "Bluberry smoothie"
click at [513, 84] on span "Add" at bounding box center [503, 87] width 17 height 7
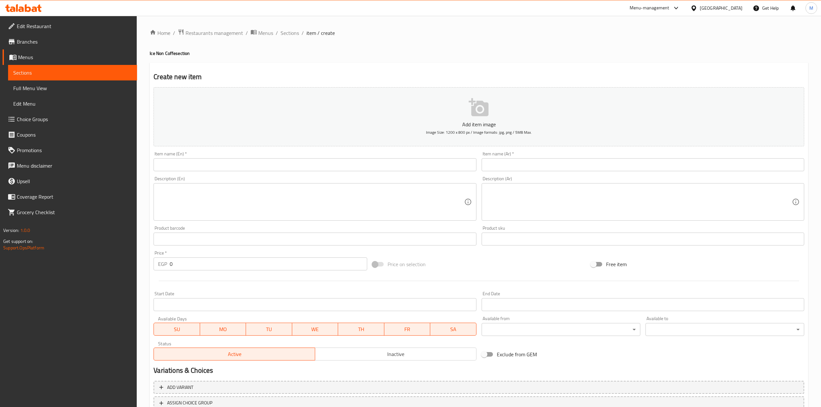
click at [307, 166] on input "text" at bounding box center [315, 164] width 323 height 13
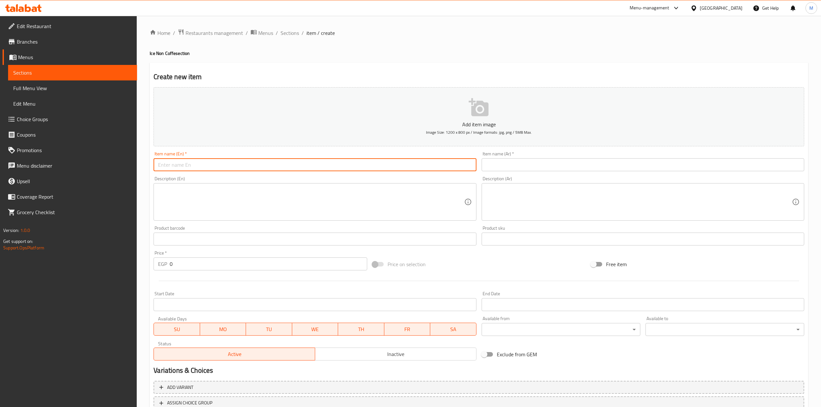
paste input "Bluberry smoothie"
type input "Bluberry smoothie"
click at [531, 164] on input "text" at bounding box center [643, 164] width 323 height 13
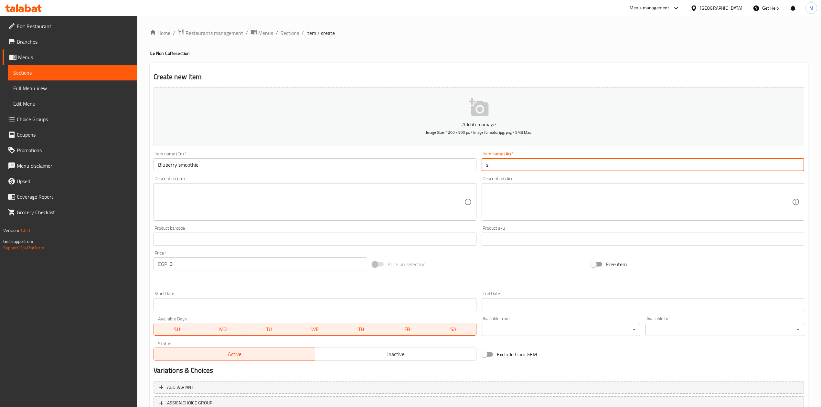
type input "s"
type input "سموزي توت ازرق"
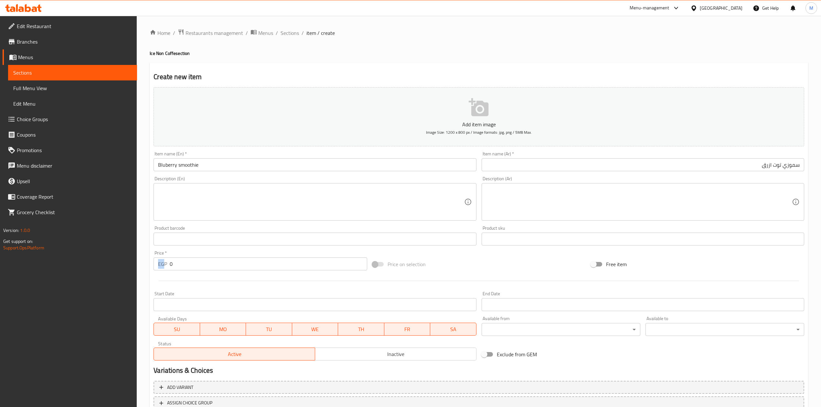
click at [154, 267] on div "EGP 0 Price *" at bounding box center [260, 264] width 213 height 13
drag, startPoint x: 172, startPoint y: 264, endPoint x: 163, endPoint y: 265, distance: 9.1
click at [163, 265] on div "EGP 0 Price *" at bounding box center [260, 264] width 213 height 13
type input "115"
click at [177, 276] on div at bounding box center [479, 281] width 656 height 16
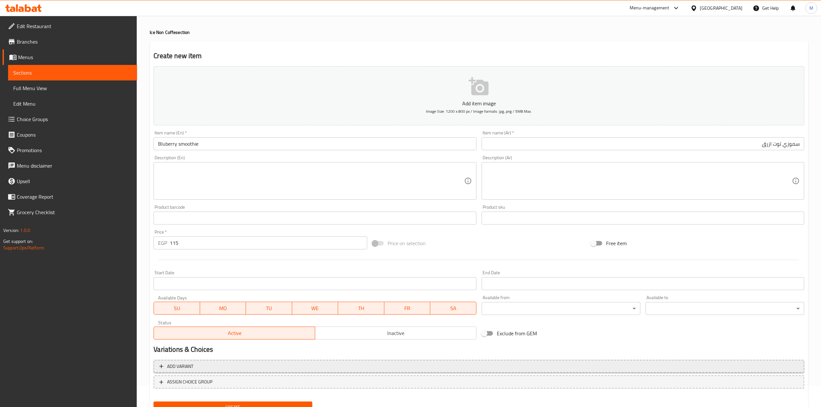
scroll to position [49, 0]
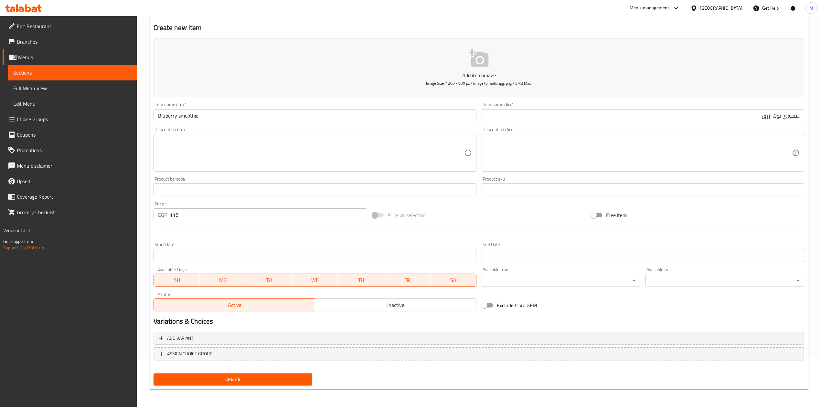
click at [239, 376] on span "Create" at bounding box center [233, 380] width 148 height 8
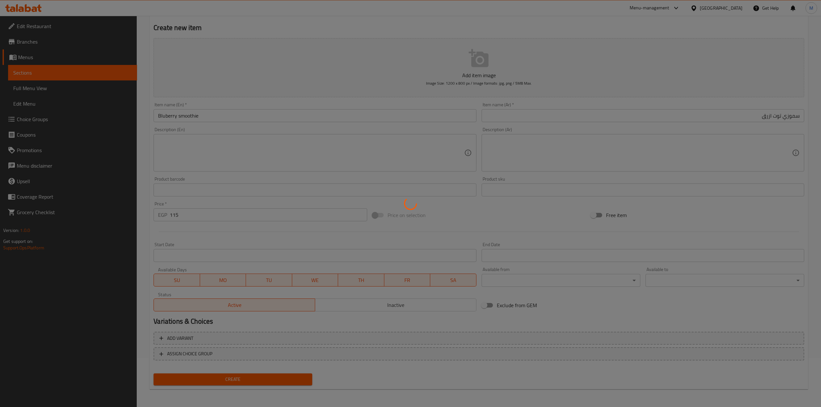
type input "0"
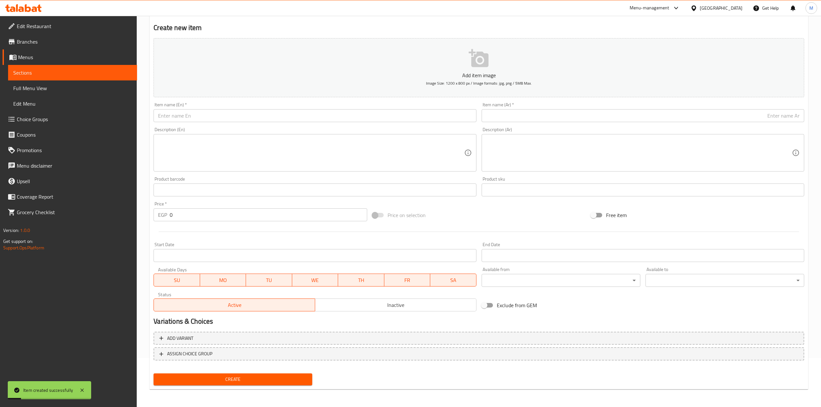
scroll to position [0, 0]
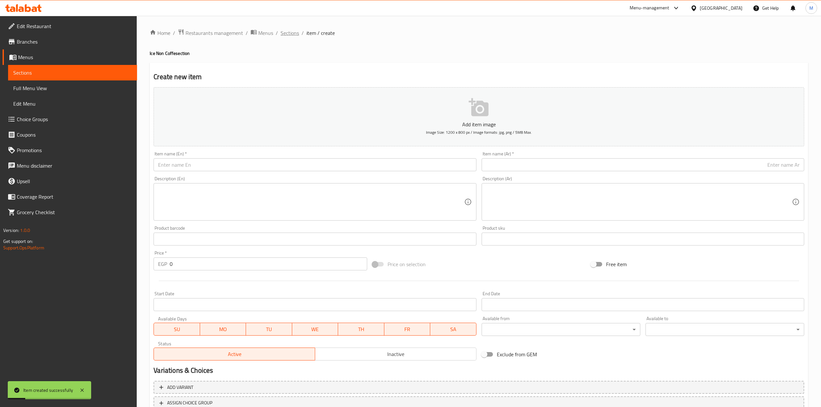
click at [281, 29] on span "Sections" at bounding box center [290, 33] width 18 height 8
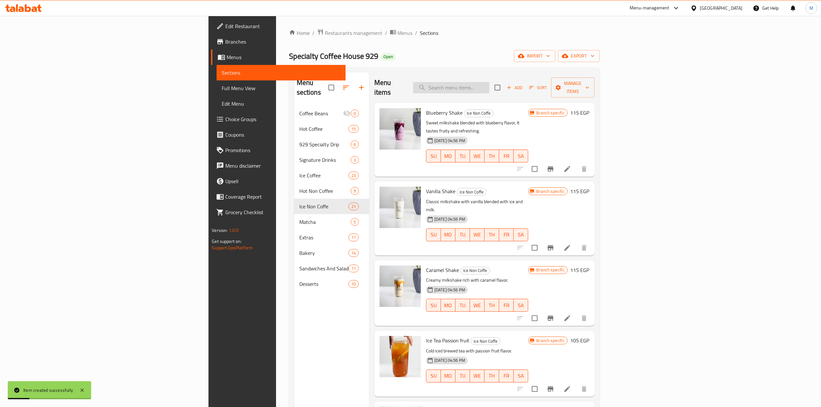
click at [489, 82] on input "search" at bounding box center [451, 87] width 76 height 11
paste input "passion fruit smoothie"
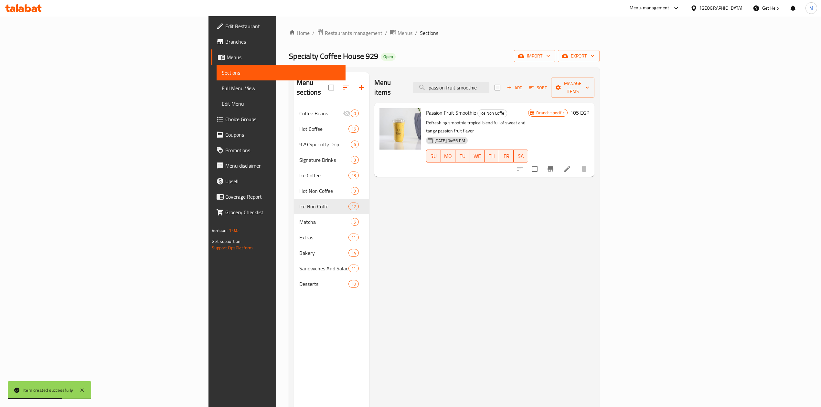
click at [516, 77] on div "Menu items passion fruit smoothie Add Sort Manage items" at bounding box center [484, 87] width 220 height 31
click at [525, 90] on div "Menu items passion fruit smoothie Add Sort Manage items" at bounding box center [484, 87] width 220 height 31
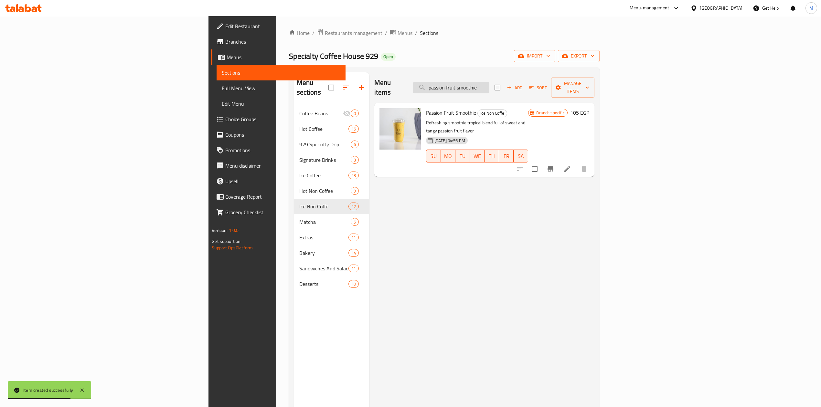
click at [489, 86] on input "passion fruit smoothie" at bounding box center [451, 87] width 76 height 11
paste input "mango"
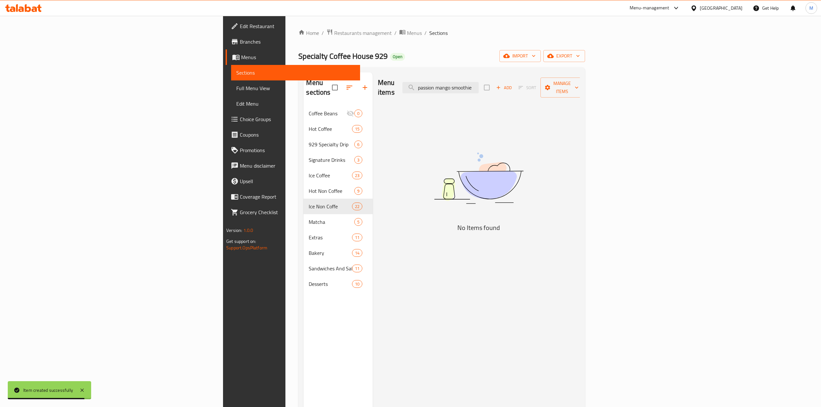
type input "passion mango smoothie"
click at [514, 88] on button "Add" at bounding box center [503, 88] width 21 height 10
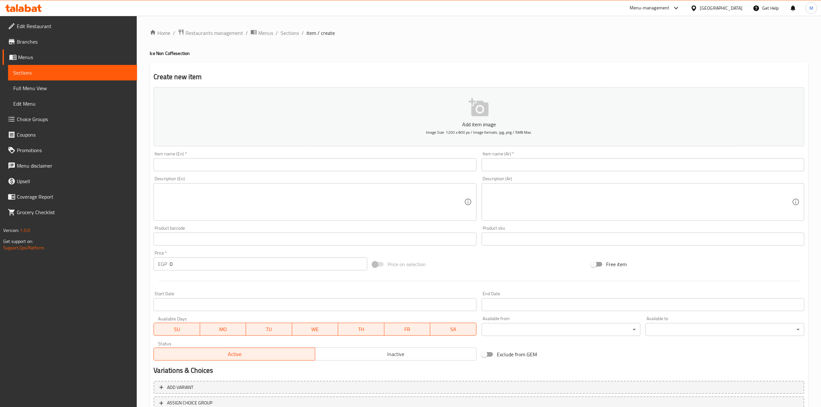
click at [297, 177] on div "Description (En) Description (En)" at bounding box center [315, 198] width 323 height 44
click at [301, 171] on input "text" at bounding box center [315, 164] width 323 height 13
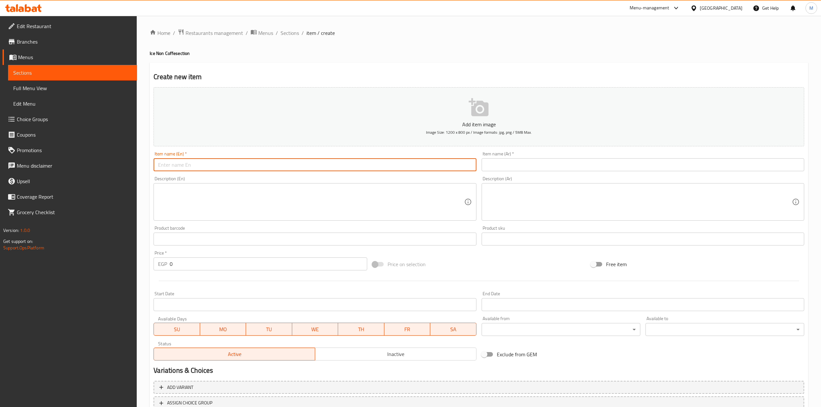
click at [305, 167] on input "text" at bounding box center [315, 164] width 323 height 13
paste input "passion mango smoothie"
type input "passion mango smoothie"
drag, startPoint x: 543, startPoint y: 158, endPoint x: 545, endPoint y: 161, distance: 3.5
click at [544, 158] on div "Item name (Ar)   * Item name (Ar) *" at bounding box center [643, 162] width 323 height 20
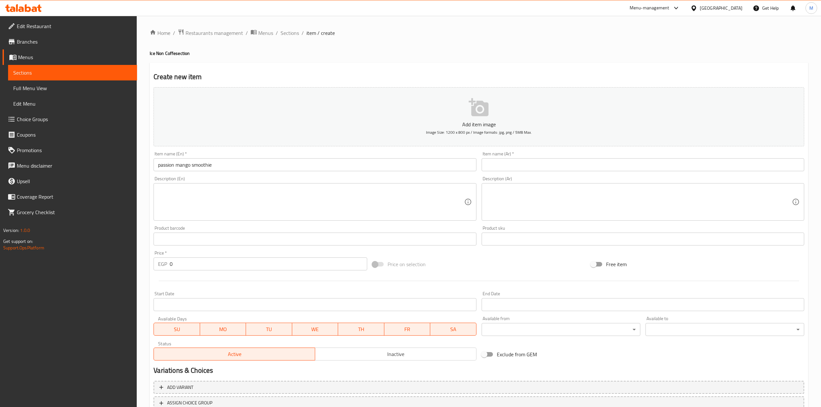
click at [545, 161] on input "text" at bounding box center [643, 164] width 323 height 13
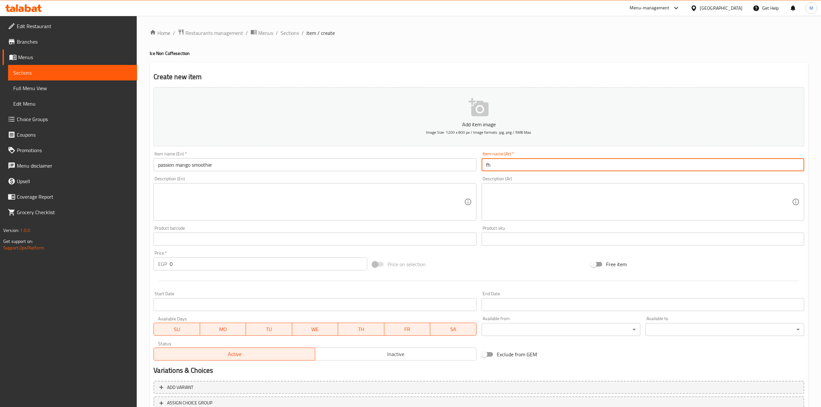
type input "f"
type input "باشن مانجو سموزي"
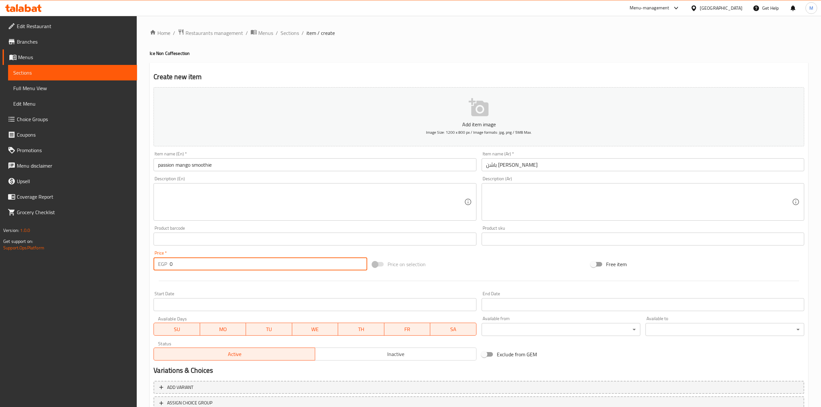
drag, startPoint x: 179, startPoint y: 268, endPoint x: 155, endPoint y: 268, distance: 23.6
click at [155, 268] on div "EGP 0 Price *" at bounding box center [260, 264] width 213 height 13
type input "115"
click at [191, 280] on div at bounding box center [479, 281] width 656 height 16
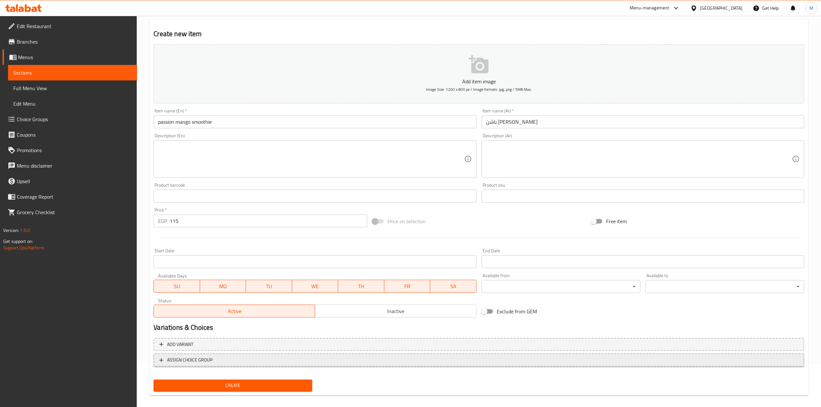
scroll to position [49, 0]
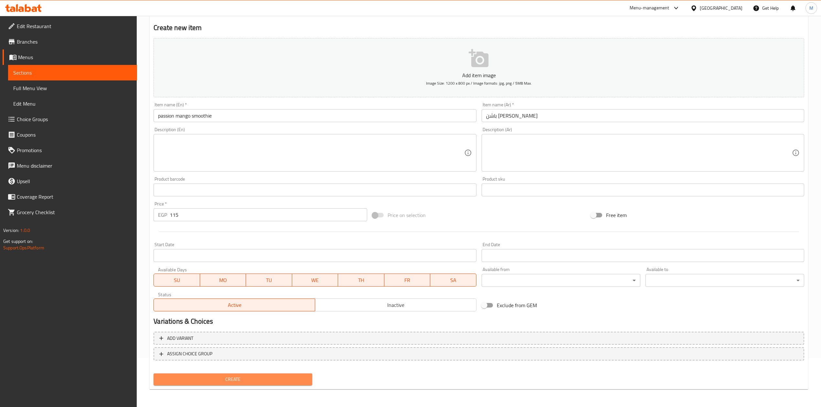
click at [239, 374] on button "Create" at bounding box center [233, 380] width 159 height 12
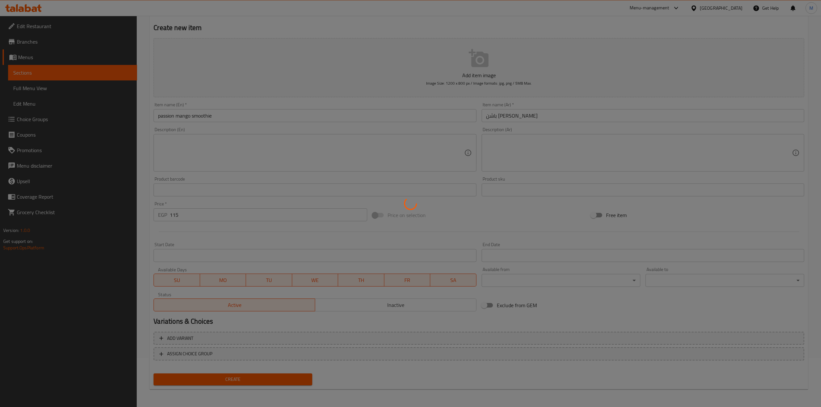
type input "0"
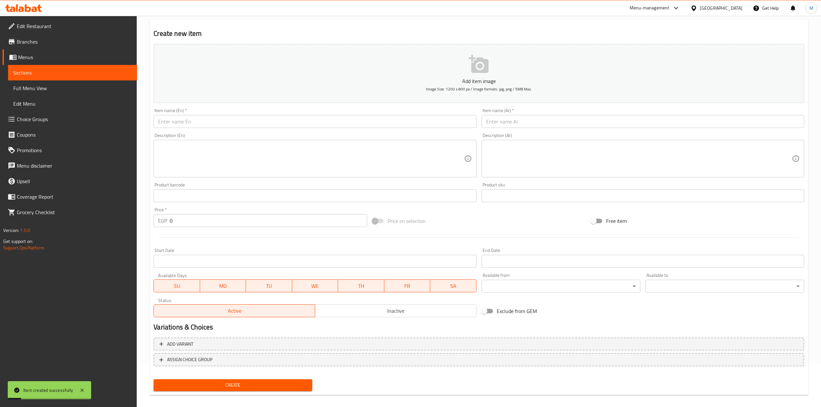
scroll to position [6, 0]
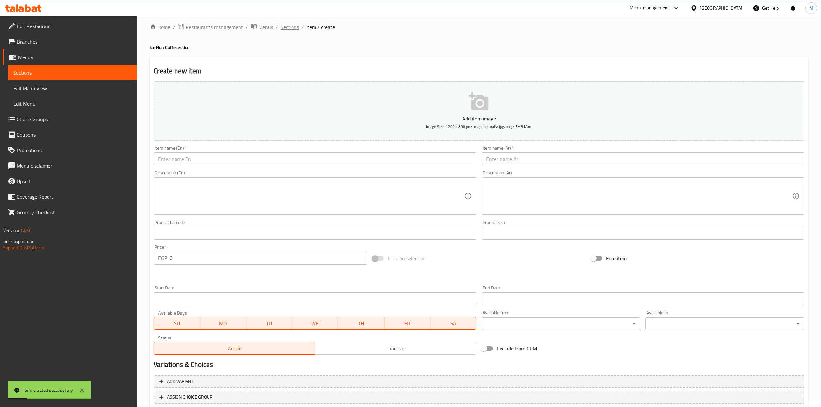
click at [294, 25] on span "Sections" at bounding box center [290, 27] width 18 height 8
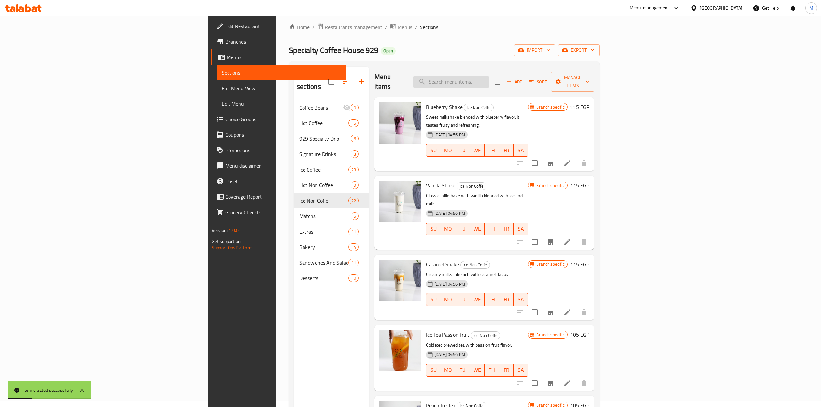
click at [489, 80] on input "search" at bounding box center [451, 81] width 76 height 11
paste input "Mango smoothie"
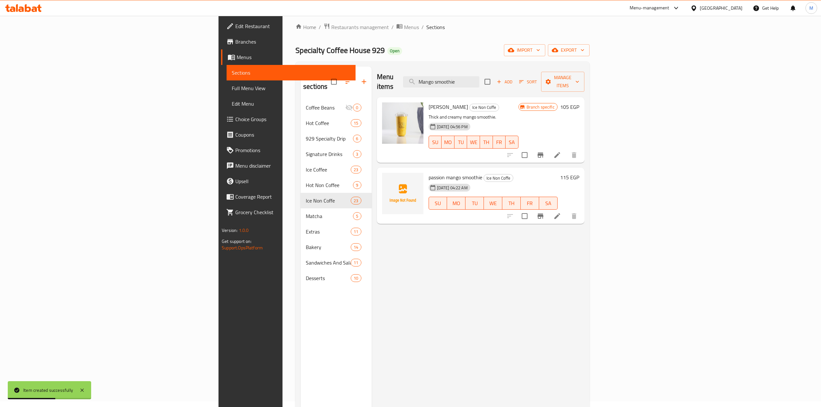
type input "Mango smoothie"
click at [543, 214] on icon "Branch-specific-item" at bounding box center [540, 216] width 6 height 5
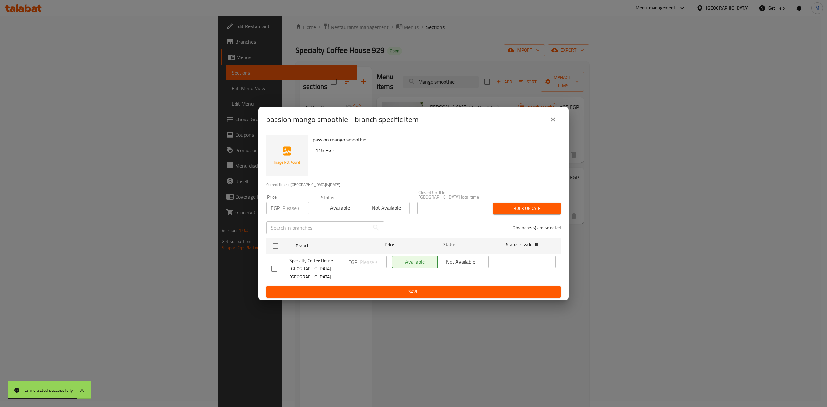
click at [551, 123] on icon "close" at bounding box center [553, 120] width 8 height 8
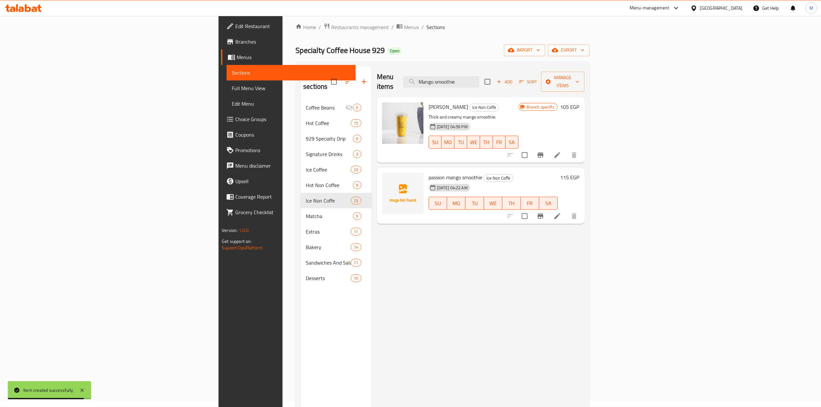
click at [582, 213] on div at bounding box center [542, 216] width 80 height 16
click at [566, 211] on li at bounding box center [557, 216] width 18 height 12
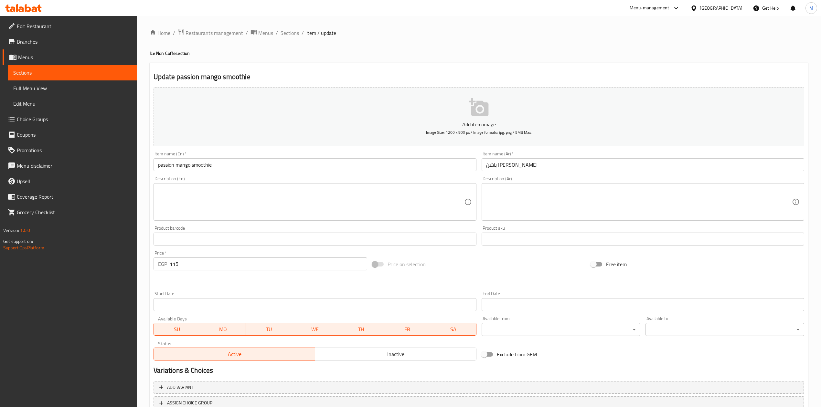
click at [284, 165] on input "passion mango smoothie" at bounding box center [315, 164] width 323 height 13
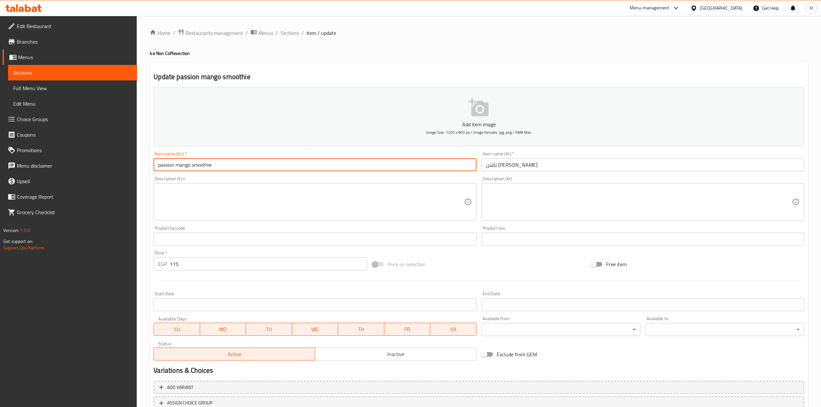
click at [284, 165] on input "passion mango smoothie" at bounding box center [315, 164] width 323 height 13
click at [284, 164] on input "passion mango smoothie" at bounding box center [315, 164] width 323 height 13
type input "Passion Mango Smoothie"
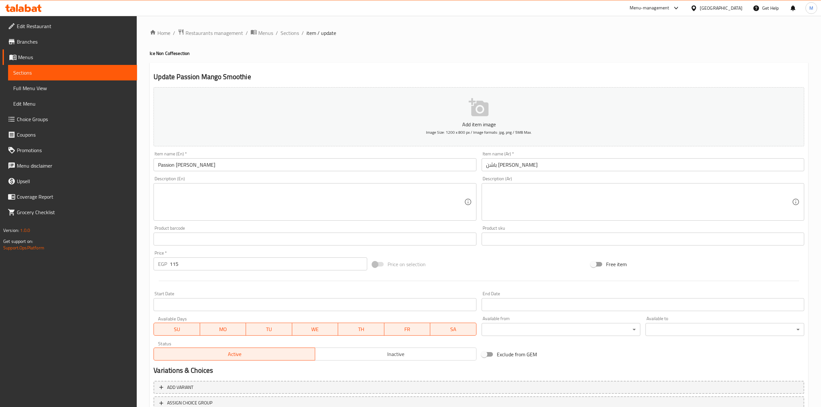
click at [286, 175] on div "Description (En) Description (En)" at bounding box center [315, 198] width 328 height 49
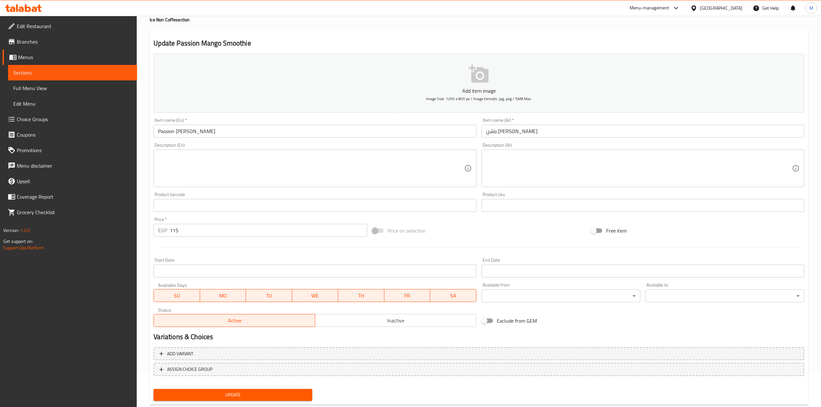
scroll to position [49, 0]
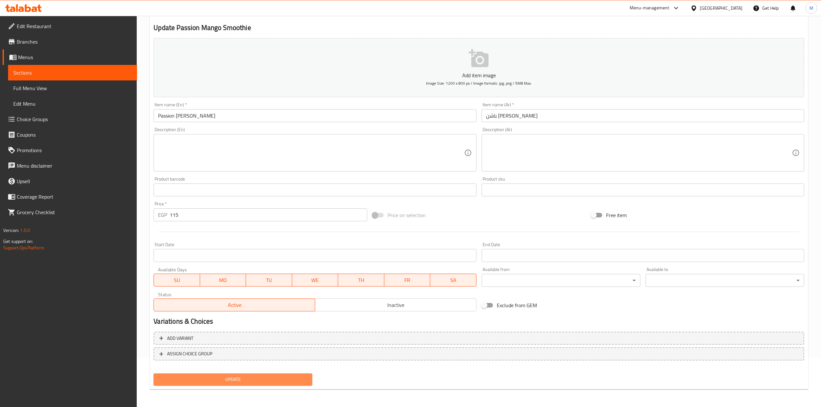
click at [291, 375] on button "Update" at bounding box center [233, 380] width 159 height 12
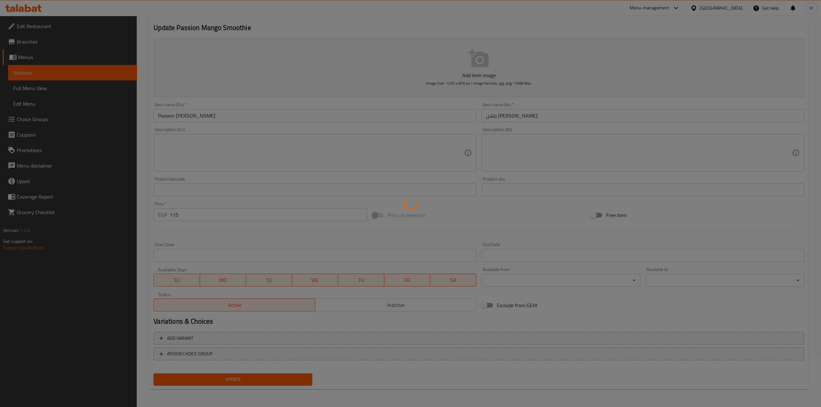
scroll to position [0, 0]
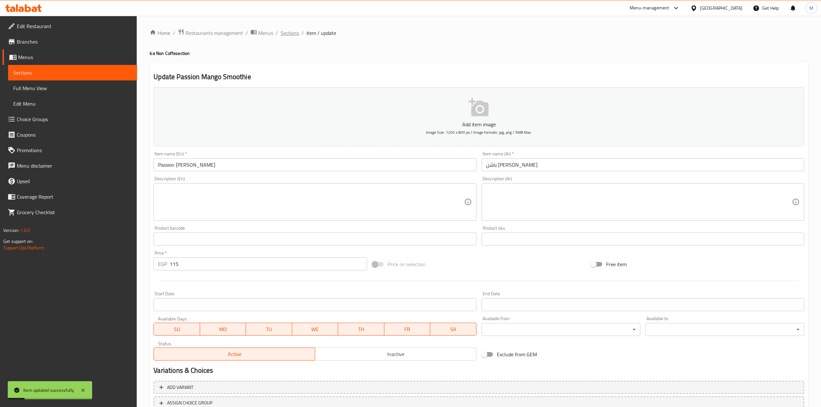
click at [281, 32] on span "Sections" at bounding box center [290, 33] width 18 height 8
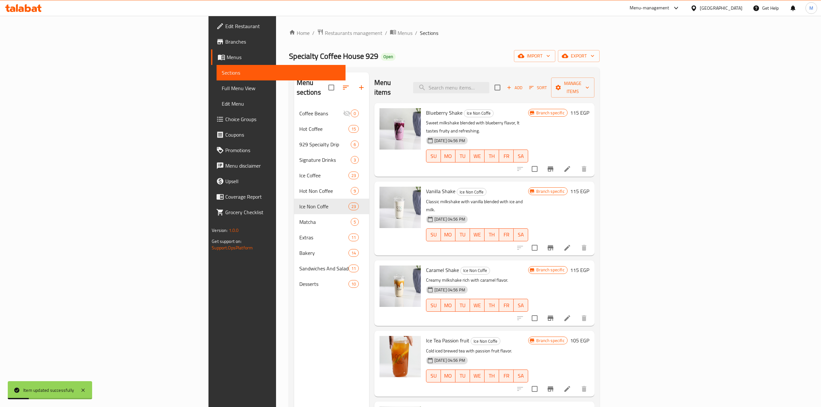
click at [513, 90] on div "Menu items Add Sort Manage items" at bounding box center [484, 87] width 220 height 31
click at [489, 89] on input "search" at bounding box center [451, 87] width 76 height 11
paste input "Strawberry smoothie"
type input "Strawberry smoothie"
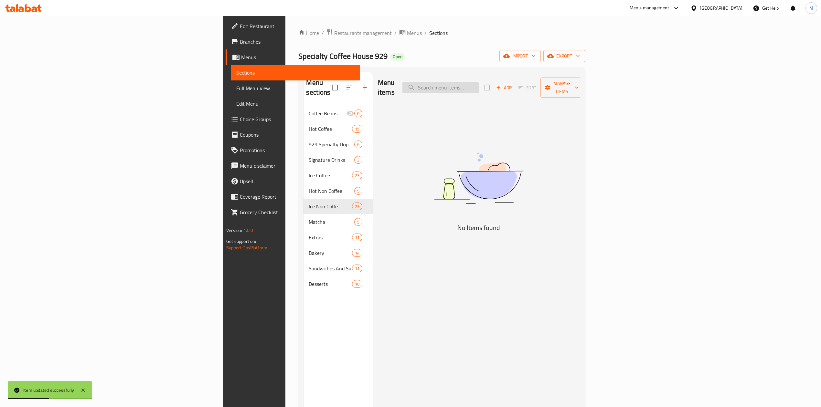
paste input "Strawberry smoothie"
drag, startPoint x: 548, startPoint y: 79, endPoint x: 523, endPoint y: 86, distance: 26.4
click at [479, 86] on input "Strawberry smoothie" at bounding box center [440, 87] width 76 height 11
drag, startPoint x: 550, startPoint y: 84, endPoint x: 531, endPoint y: 89, distance: 19.5
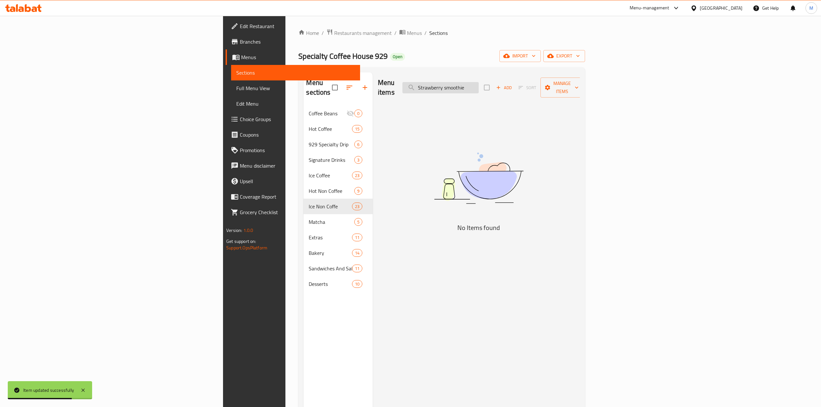
click at [479, 89] on input "Strawberry smoothie" at bounding box center [440, 87] width 76 height 11
type input "Strawberry smoothie"
click at [513, 84] on span "Add" at bounding box center [503, 87] width 17 height 7
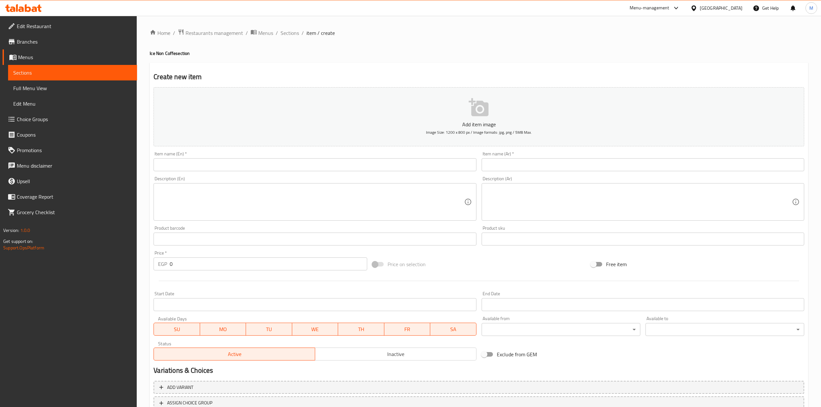
click at [384, 169] on input "text" at bounding box center [315, 164] width 323 height 13
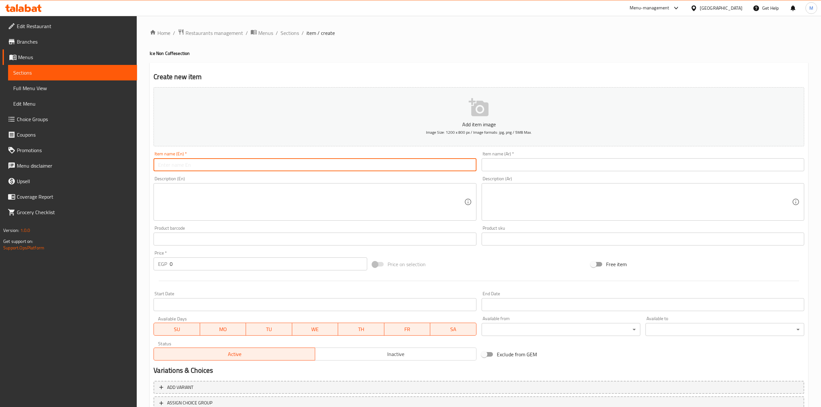
paste input "Strawberry smoothie"
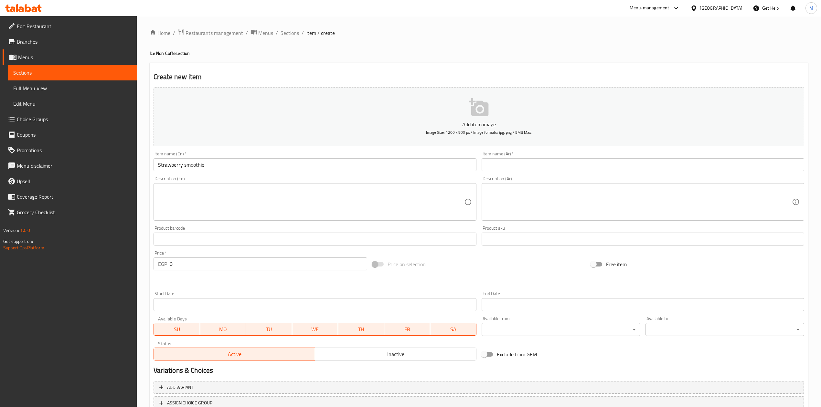
click at [335, 173] on div "Item name (En)   * Strawberry smoothie Item name (En) *" at bounding box center [315, 161] width 328 height 25
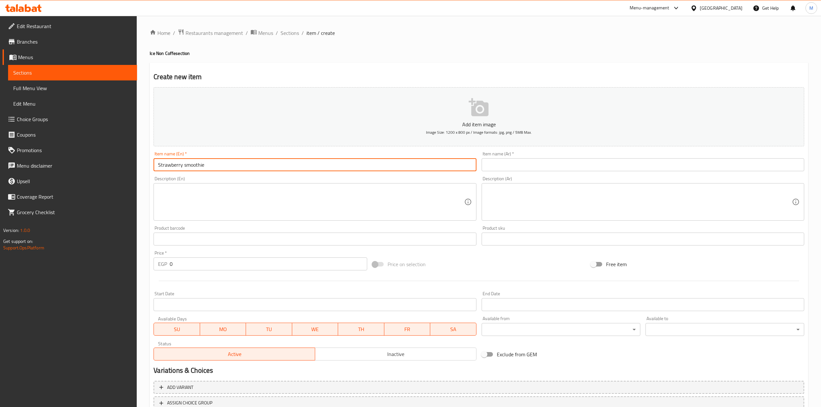
click at [335, 161] on input "Strawberry smoothie" at bounding box center [315, 164] width 323 height 13
click at [312, 167] on input "Strawberry smoothie" at bounding box center [315, 164] width 323 height 13
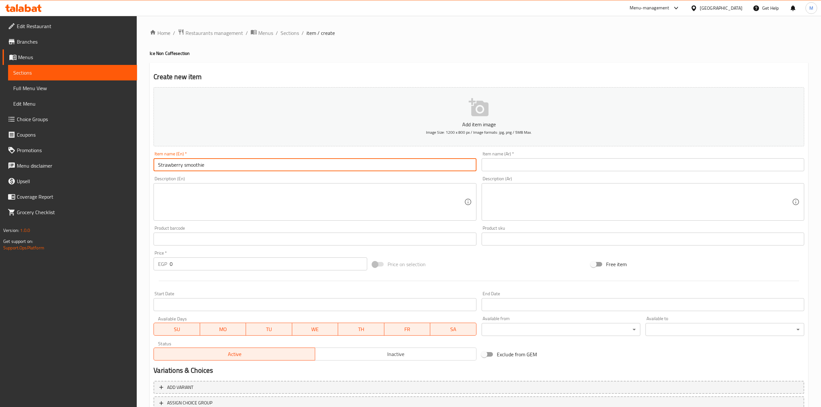
type input "Strawberry Smoothie"
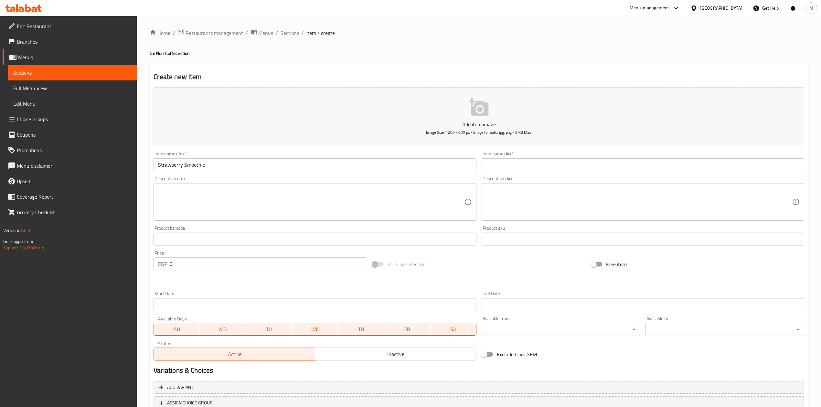
click at [525, 157] on div "Item name (Ar)   * Item name (Ar) *" at bounding box center [643, 162] width 323 height 20
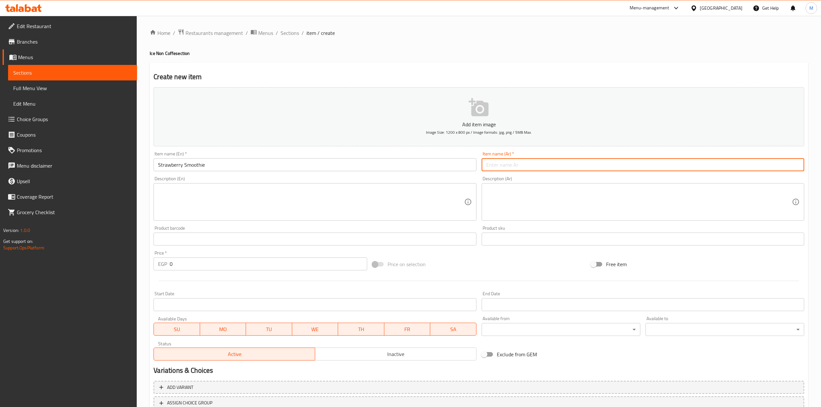
click at [526, 164] on input "text" at bounding box center [643, 164] width 323 height 13
type input "s"
type input "سموزي فراولة"
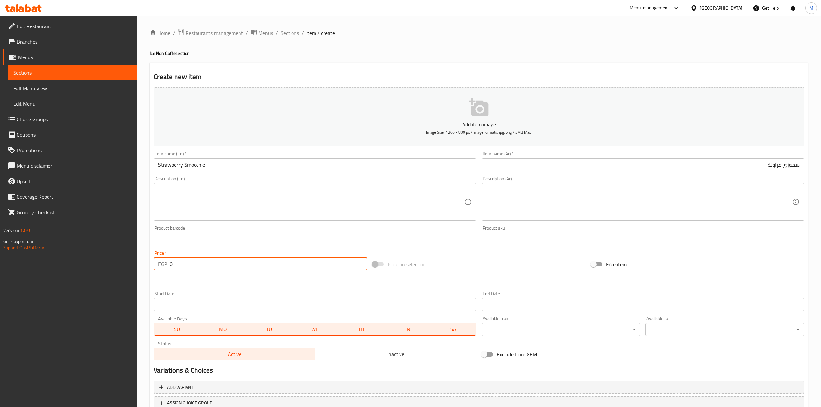
drag, startPoint x: 202, startPoint y: 265, endPoint x: 118, endPoint y: 264, distance: 84.0
click at [118, 264] on div "Edit Restaurant Branches Menus Sections Full Menu View Edit Menu Choice Groups …" at bounding box center [410, 236] width 821 height 441
type input "115"
click at [468, 275] on div at bounding box center [479, 281] width 656 height 16
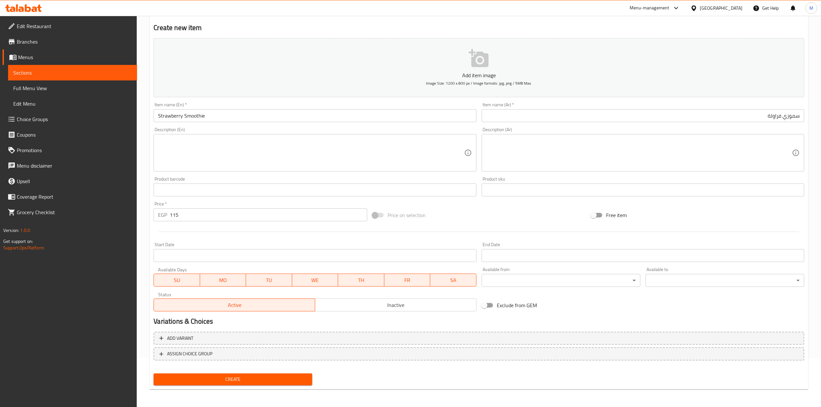
drag, startPoint x: 272, startPoint y: 378, endPoint x: 347, endPoint y: 328, distance: 90.6
click at [272, 377] on span "Create" at bounding box center [233, 380] width 148 height 8
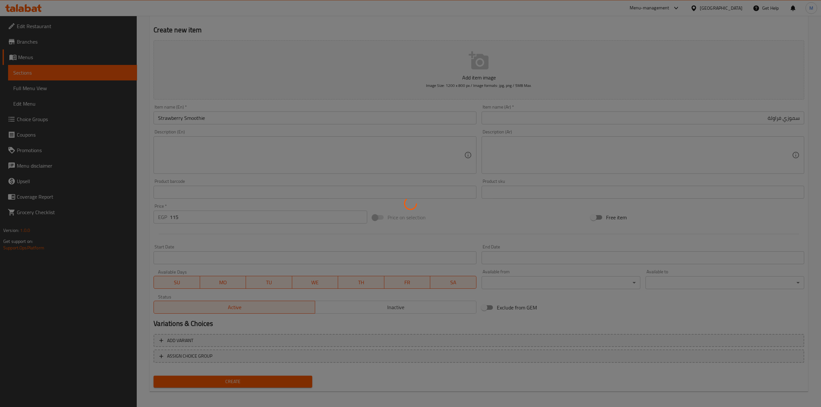
scroll to position [22, 0]
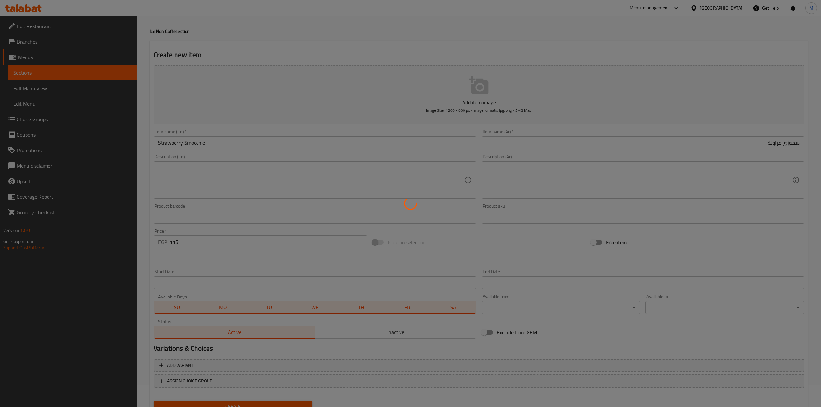
type input "0"
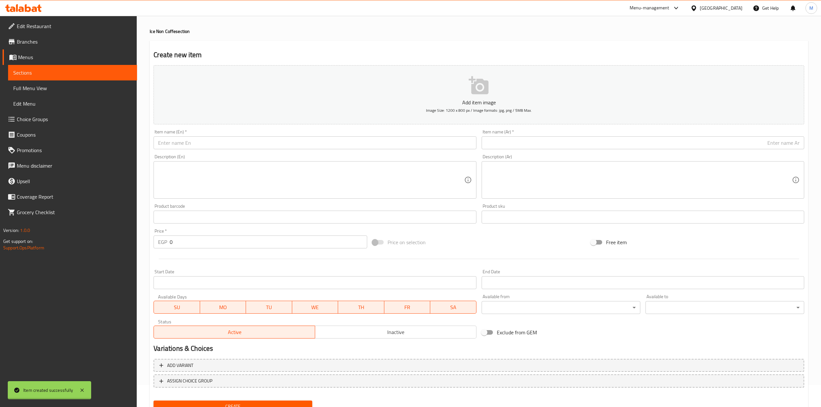
scroll to position [0, 0]
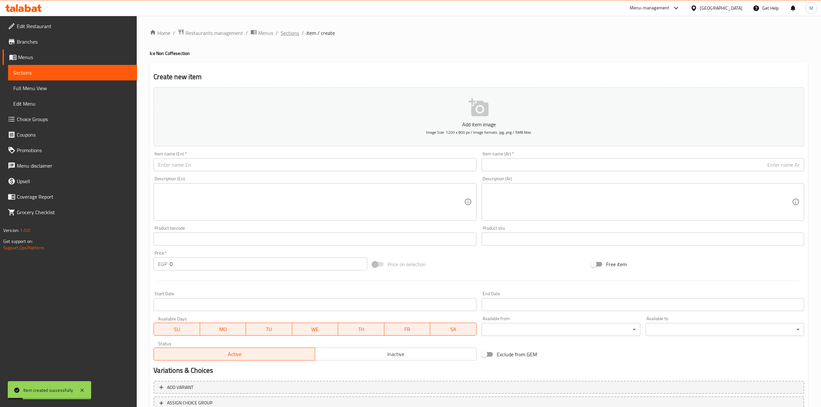
click at [290, 33] on span "Sections" at bounding box center [290, 33] width 18 height 8
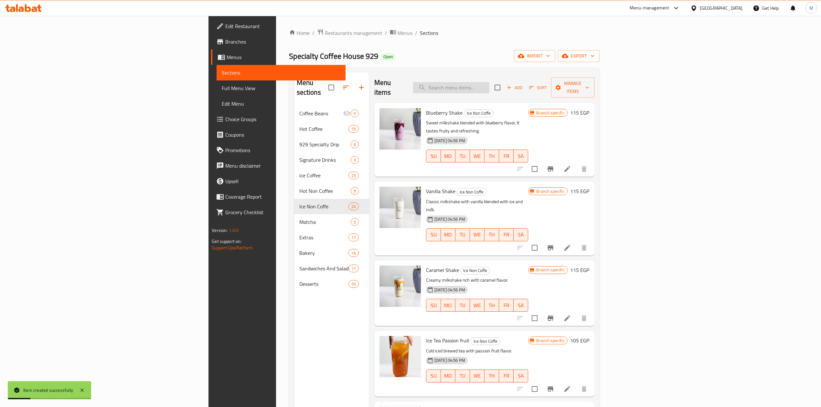
click at [489, 84] on input "search" at bounding box center [451, 87] width 76 height 11
paste input "Pineapple Blue Curacao"
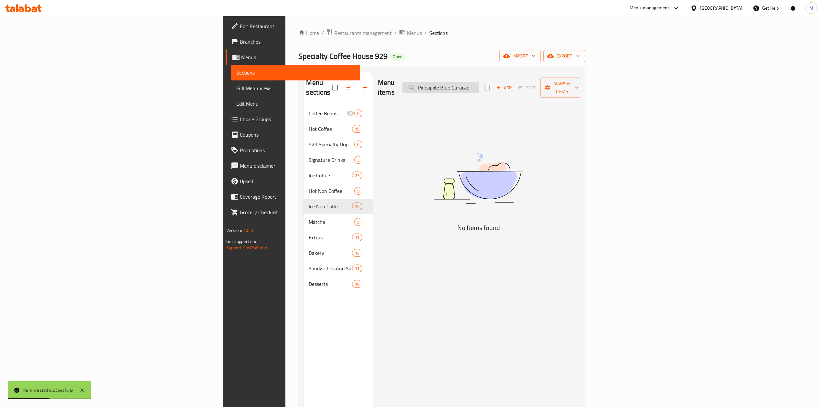
drag, startPoint x: 561, startPoint y: 84, endPoint x: 533, endPoint y: 86, distance: 28.2
click at [479, 86] on input "Pineapple Blue Curacao" at bounding box center [440, 87] width 76 height 11
type input "P"
type input "ل"
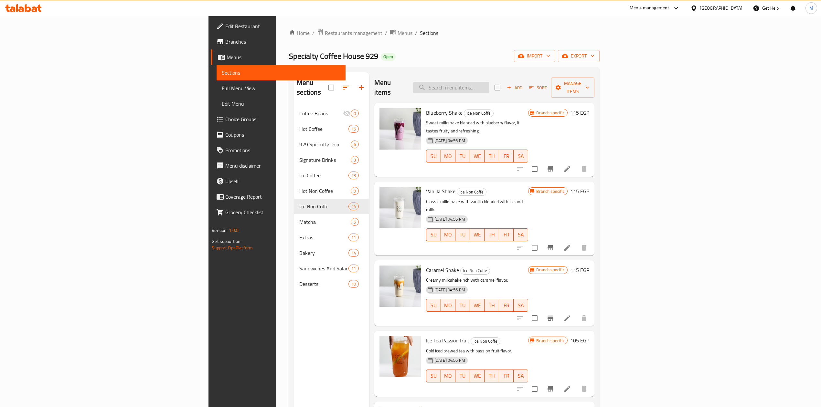
type input "b"
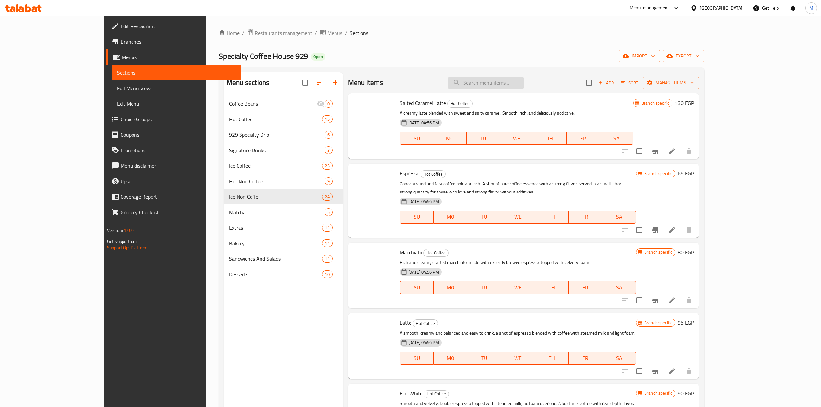
type input "l"
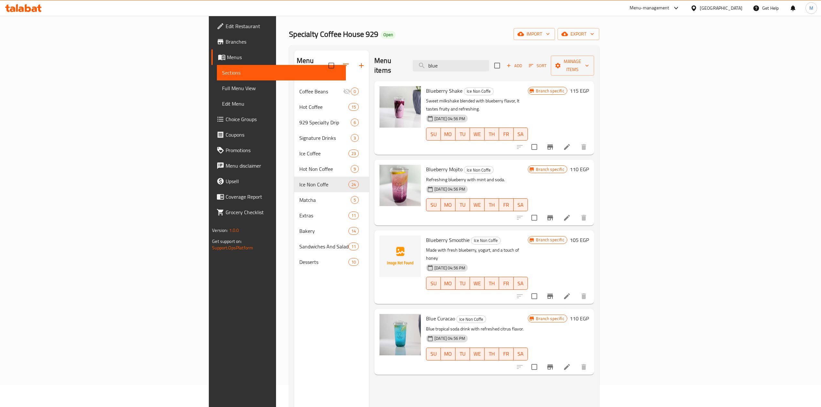
scroll to position [43, 0]
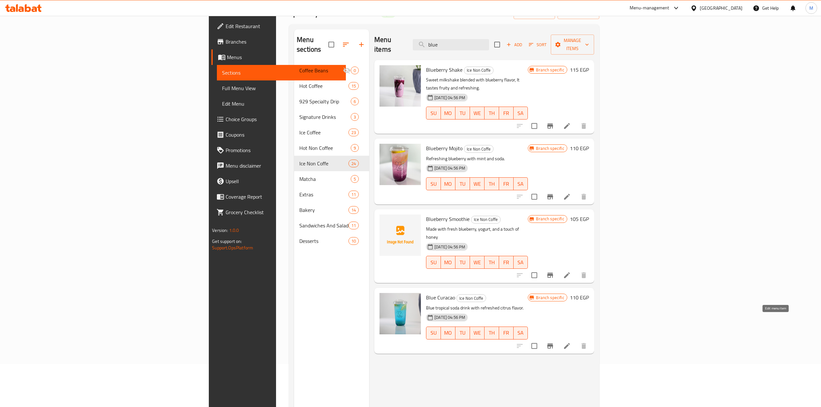
type input "blue"
click at [571, 342] on icon at bounding box center [567, 346] width 8 height 8
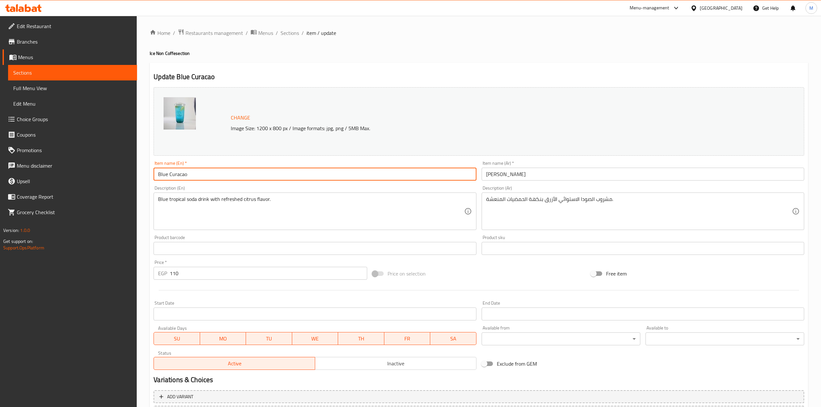
click at [169, 174] on input "Blue Curacao" at bounding box center [315, 174] width 323 height 13
click at [158, 177] on input "Blue Curacao" at bounding box center [315, 174] width 323 height 13
type input "Pineapple Blue Curacao"
click at [533, 175] on input "بلو كوراساو" at bounding box center [643, 174] width 323 height 13
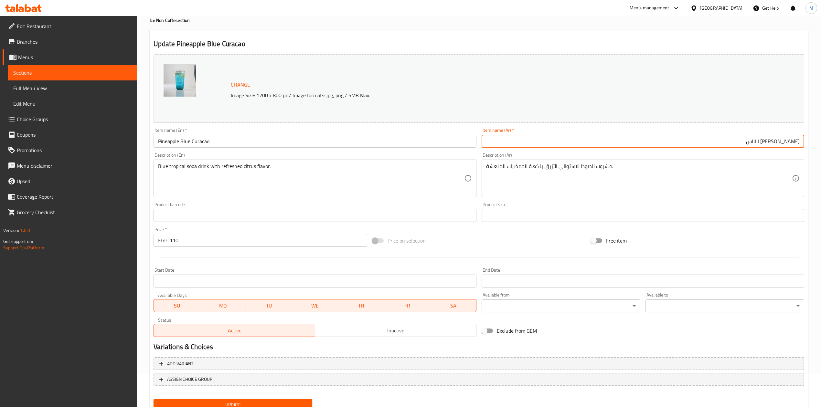
scroll to position [58, 0]
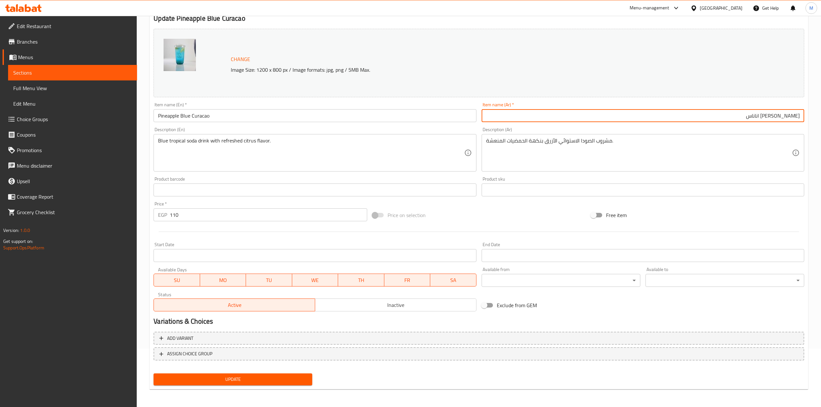
type input "بلو كوراساو اناناس"
click at [263, 381] on span "Update" at bounding box center [233, 380] width 148 height 8
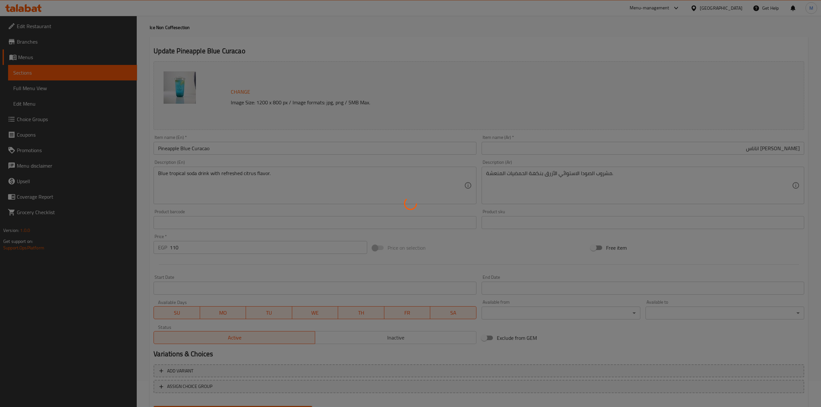
scroll to position [0, 0]
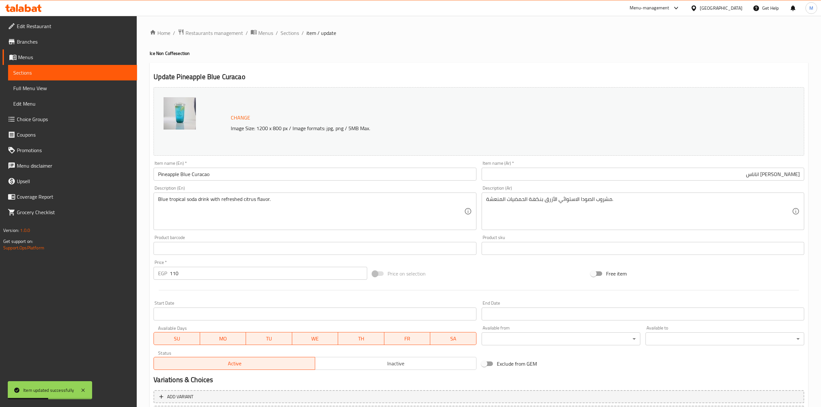
click at [292, 34] on span "Sections" at bounding box center [290, 33] width 18 height 8
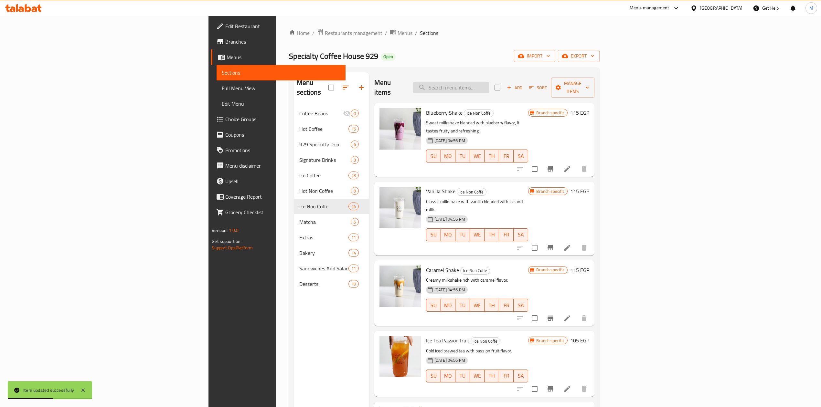
click at [489, 85] on input "search" at bounding box center [451, 87] width 76 height 11
paste input "Blueberry Mojito"
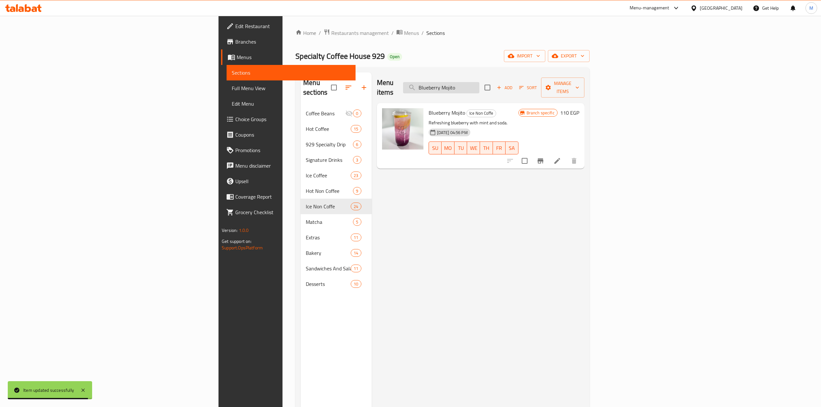
click at [479, 82] on input "Blueberry Mojito" at bounding box center [441, 87] width 76 height 11
paste input "Rasberry m"
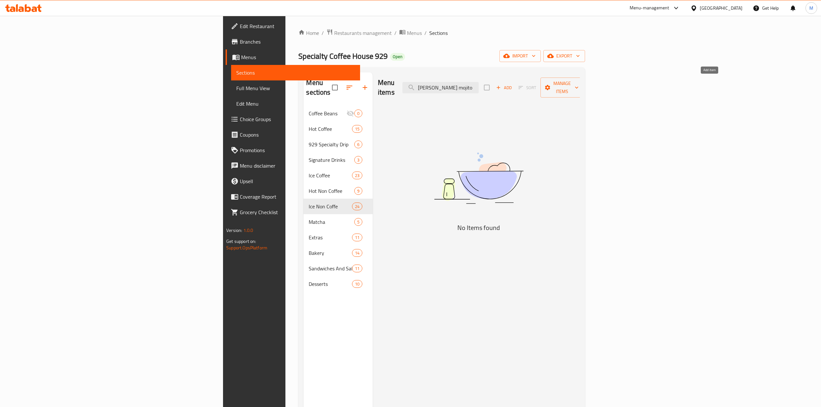
type input "Rasberry mojito"
click at [501, 85] on icon "button" at bounding box center [498, 88] width 6 height 6
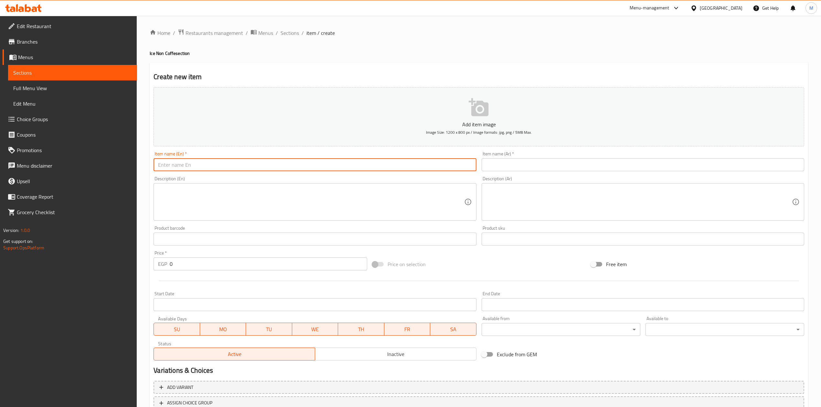
click at [258, 160] on input "text" at bounding box center [315, 164] width 323 height 13
paste input "Rasberry mojito"
click at [234, 162] on input "Rasberry mojito" at bounding box center [315, 164] width 323 height 13
click at [234, 162] on input "Rasberry Mojito" at bounding box center [315, 164] width 323 height 13
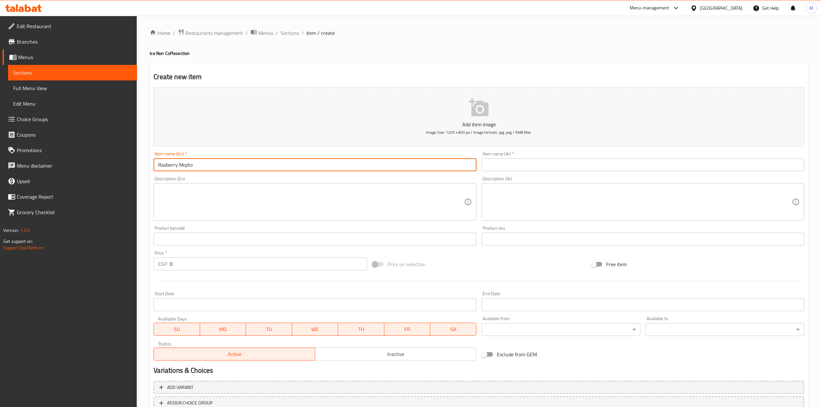
click at [234, 162] on input "Rasberry Mojito" at bounding box center [315, 164] width 323 height 13
type input "Rasberry Mojito"
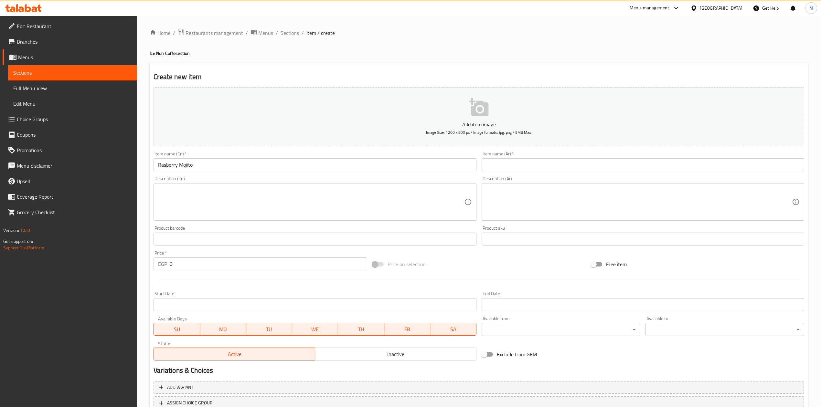
click at [524, 172] on div "Item name (Ar)   * Item name (Ar) *" at bounding box center [643, 161] width 328 height 25
click at [524, 170] on input "text" at bounding box center [643, 164] width 323 height 13
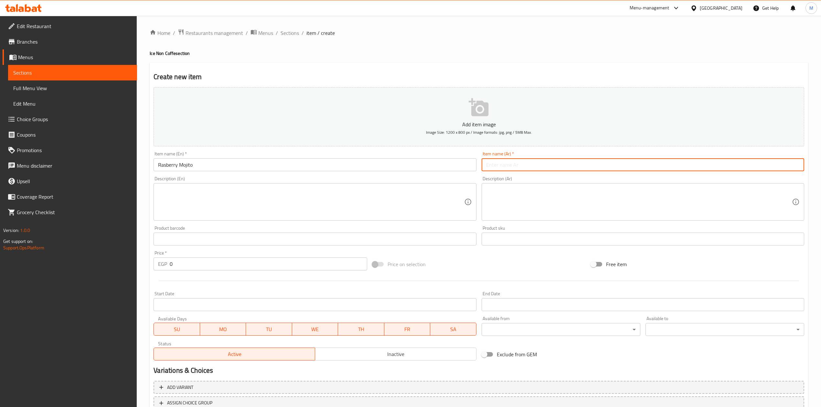
type input "h"
type input "j"
click at [519, 171] on input "توت احمر بري" at bounding box center [643, 164] width 323 height 13
type input "موخيتو توت احمر بري"
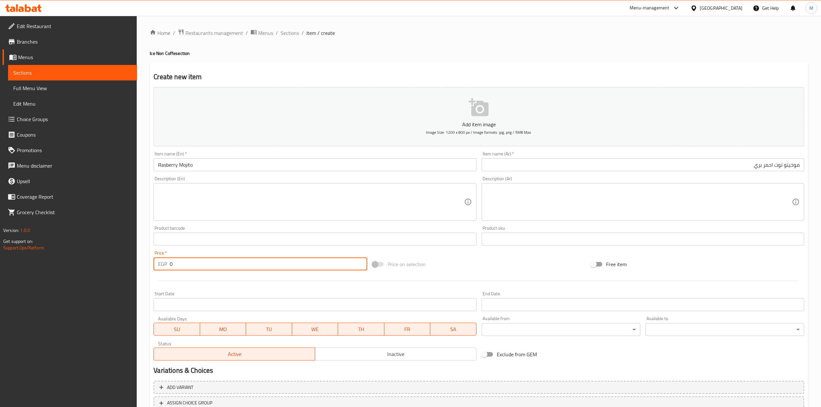
drag, startPoint x: 193, startPoint y: 262, endPoint x: 158, endPoint y: 264, distance: 34.6
click at [158, 264] on div "EGP 0 Price *" at bounding box center [260, 264] width 213 height 13
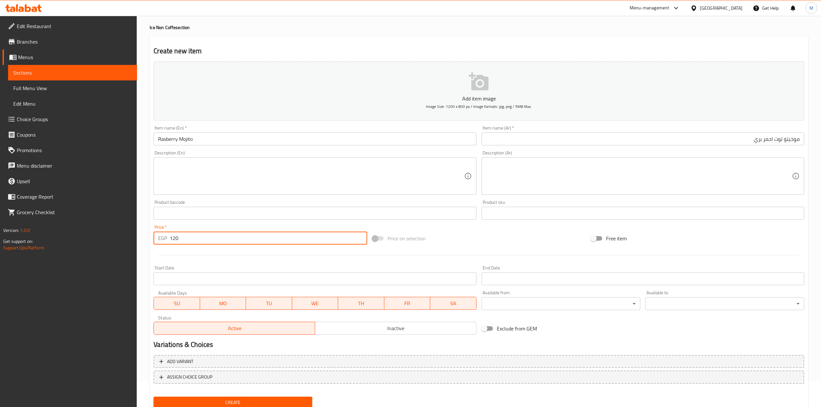
scroll to position [49, 0]
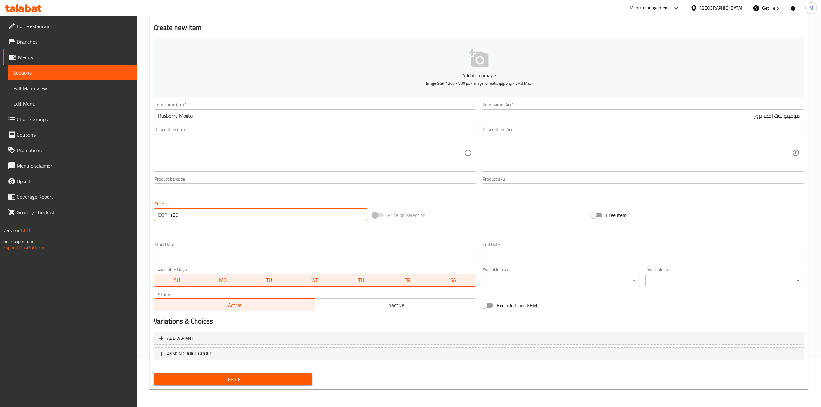
type input "120"
click at [244, 372] on div "Create" at bounding box center [233, 379] width 164 height 17
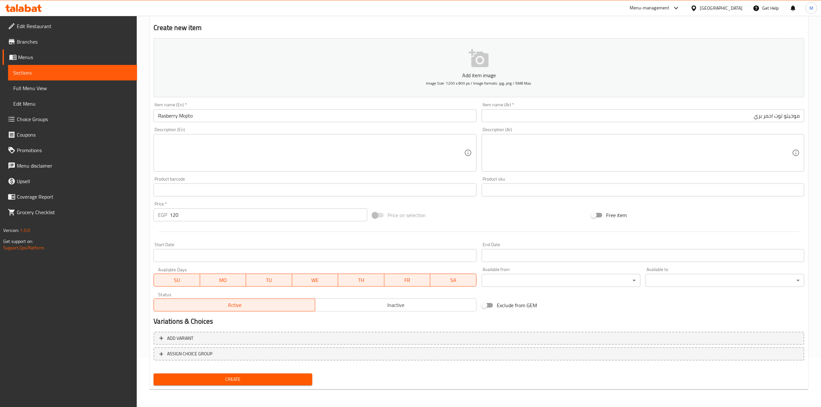
click at [287, 374] on button "Create" at bounding box center [233, 380] width 159 height 12
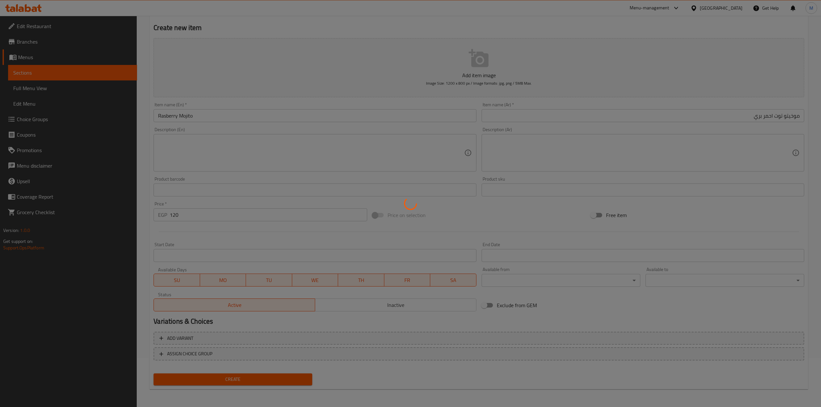
type input "0"
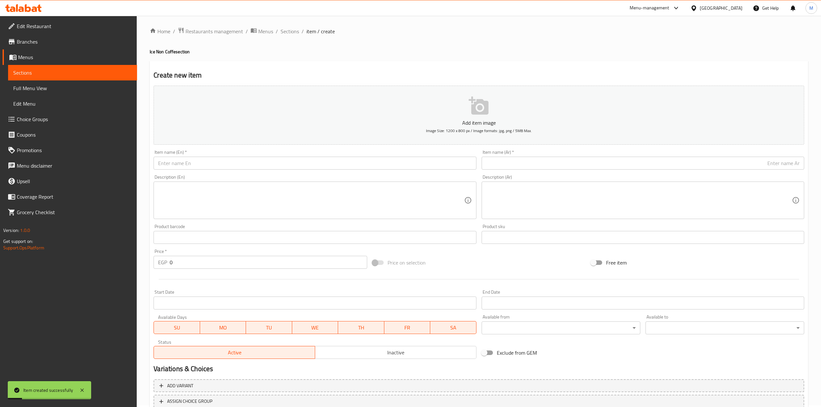
scroll to position [0, 0]
click at [300, 33] on ol "Home / Restaurants management / Menus / Sections / item / create" at bounding box center [479, 33] width 658 height 8
click at [296, 33] on span "Sections" at bounding box center [290, 33] width 18 height 8
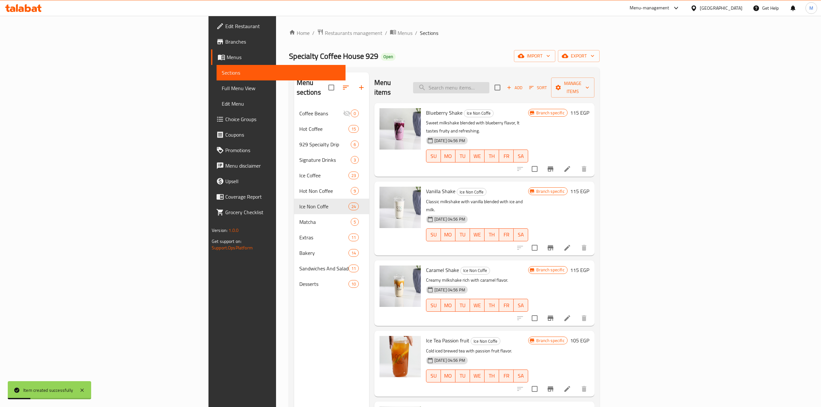
click at [489, 88] on input "search" at bounding box center [451, 87] width 76 height 11
click at [489, 84] on input "search" at bounding box center [451, 87] width 76 height 11
paste input "Passion mojito"
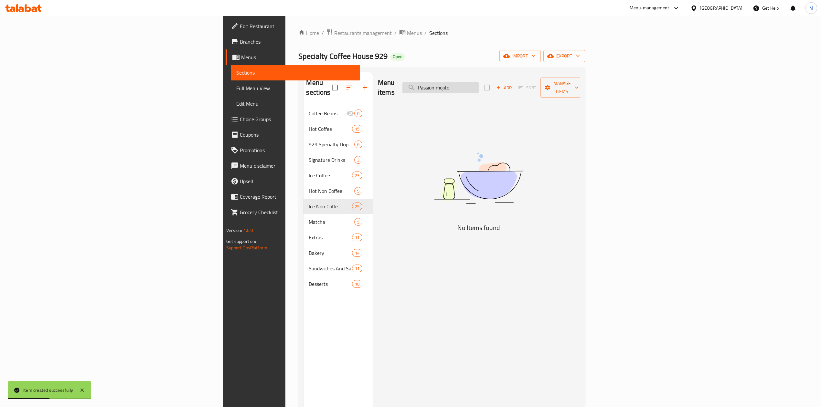
drag, startPoint x: 540, startPoint y: 83, endPoint x: 524, endPoint y: 83, distance: 16.2
click at [479, 83] on input "Passion mojito" at bounding box center [440, 87] width 76 height 11
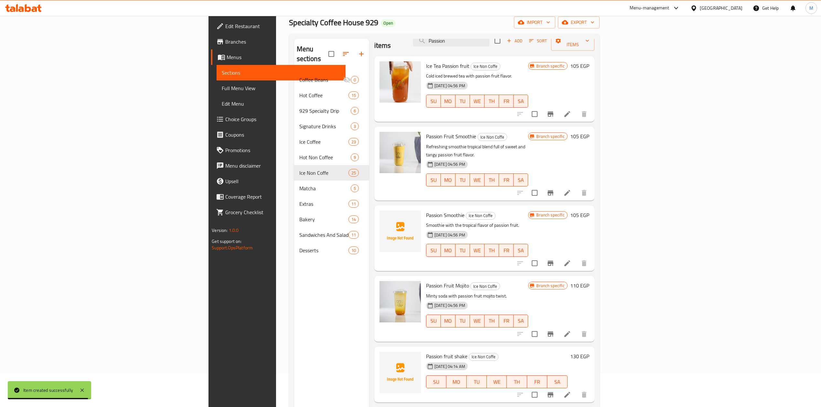
scroll to position [86, 0]
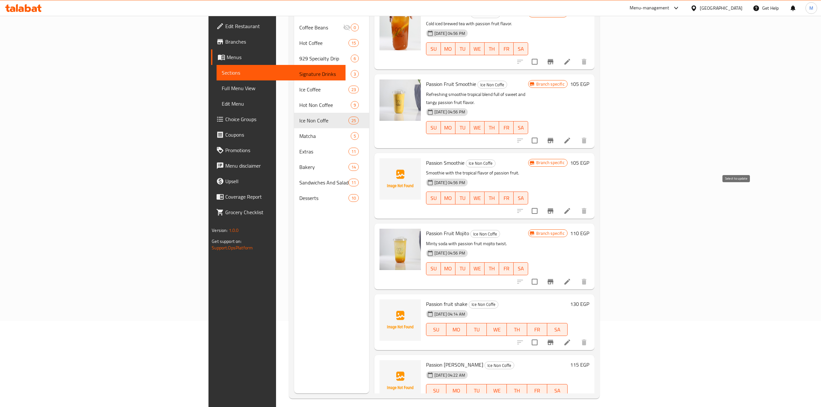
type input "Passion"
click at [541, 204] on input "checkbox" at bounding box center [535, 211] width 14 height 14
checkbox input "true"
click at [570, 208] on icon at bounding box center [567, 211] width 6 height 6
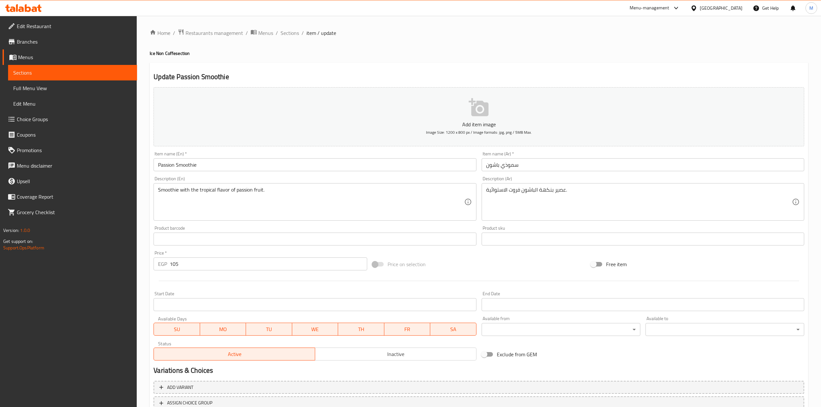
scroll to position [49, 0]
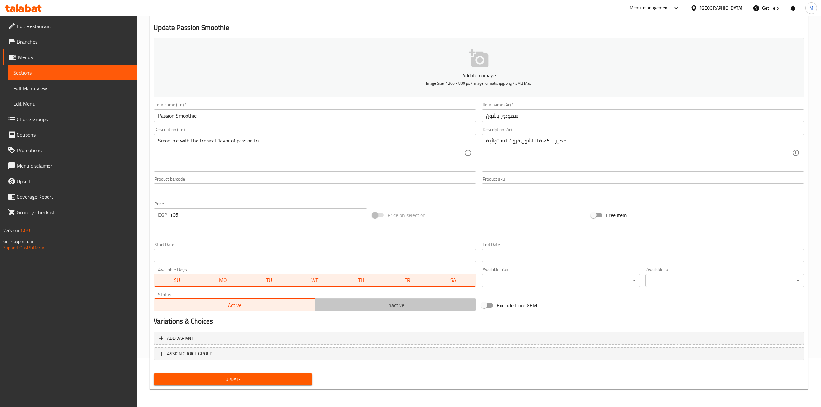
click at [399, 306] on span "Inactive" at bounding box center [396, 305] width 156 height 9
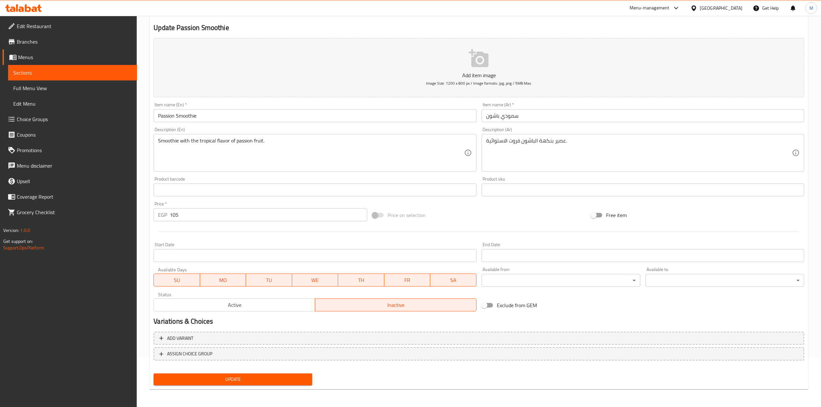
click at [290, 374] on div "Update" at bounding box center [233, 379] width 164 height 17
click at [287, 374] on button "Update" at bounding box center [233, 380] width 159 height 12
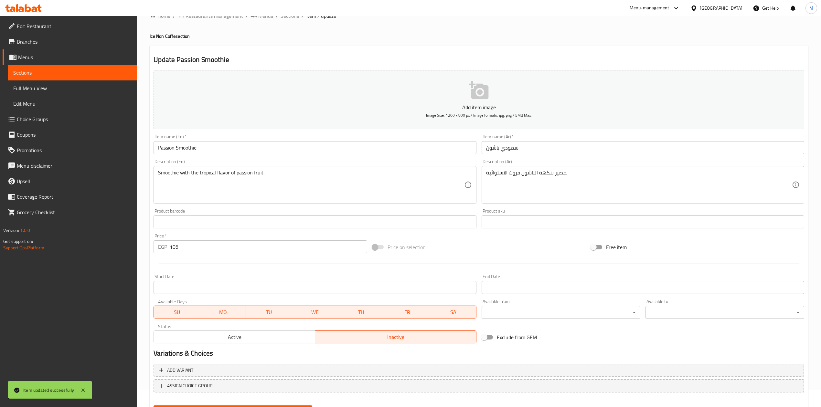
scroll to position [0, 0]
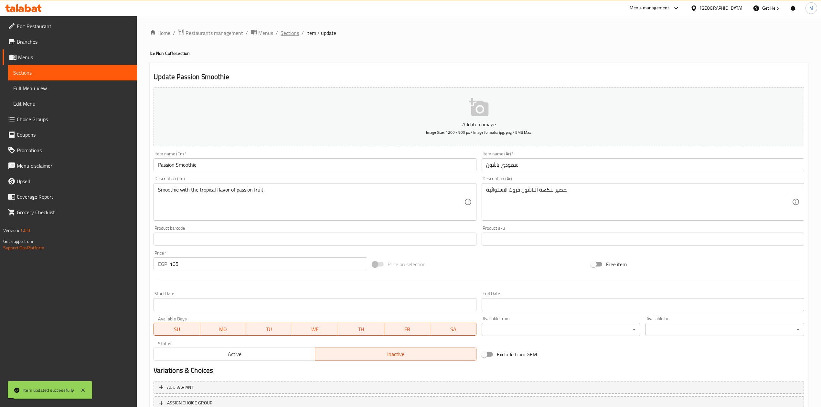
click at [287, 30] on span "Sections" at bounding box center [290, 33] width 18 height 8
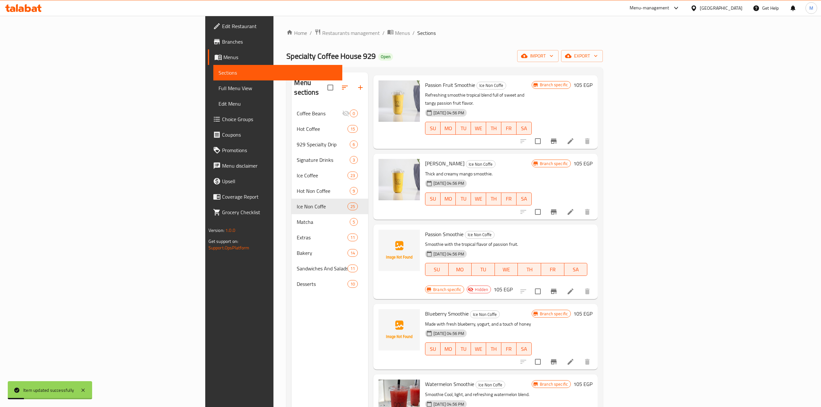
scroll to position [776, 0]
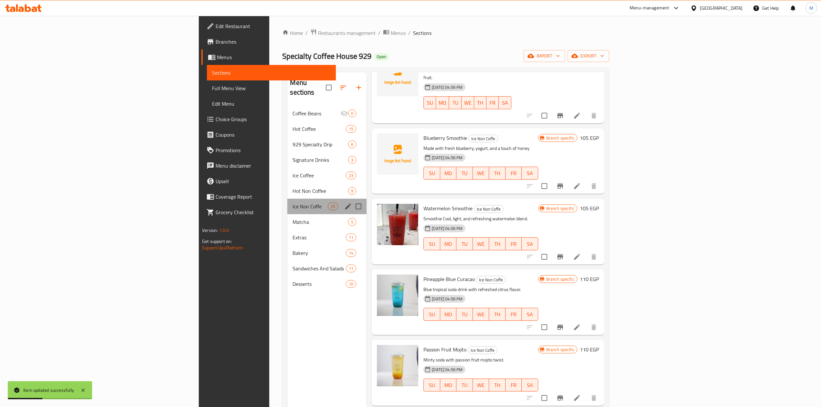
click at [287, 202] on div "Ice Non Coffe 25" at bounding box center [326, 207] width 79 height 16
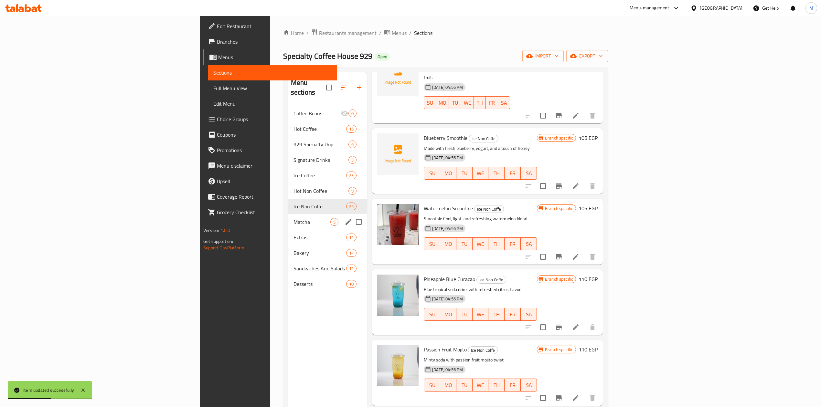
click at [288, 214] on div "Matcha 5" at bounding box center [327, 222] width 79 height 16
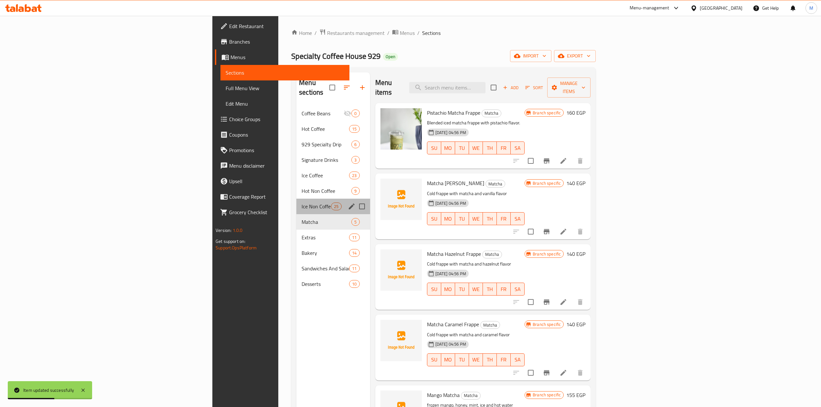
click at [296, 199] on div "Ice Non Coffe 25" at bounding box center [333, 207] width 74 height 16
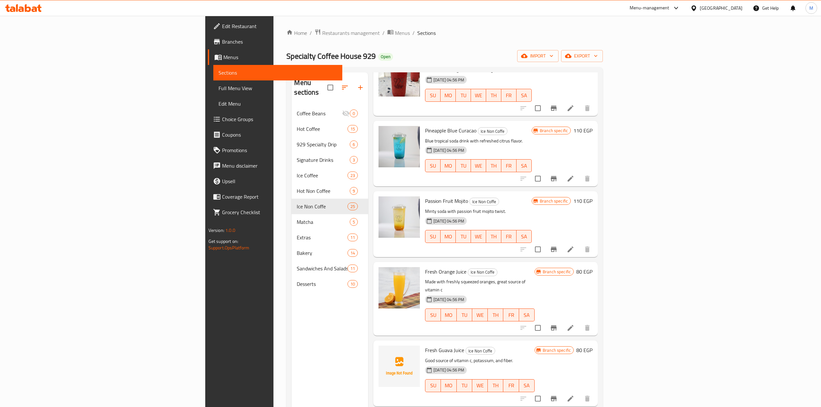
scroll to position [851, 0]
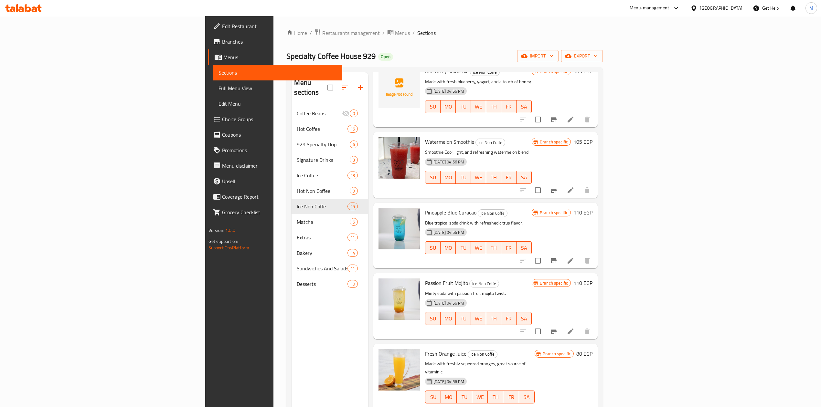
click at [425, 278] on span "Passion Fruit Mojito" at bounding box center [446, 283] width 43 height 10
copy h6 "Mojito"
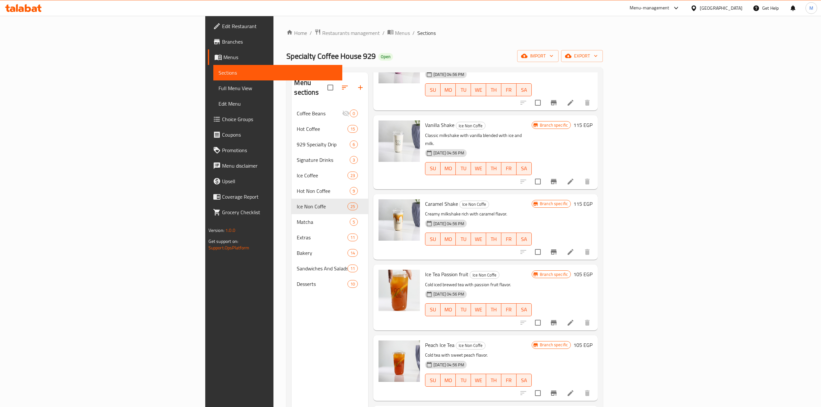
scroll to position [0, 0]
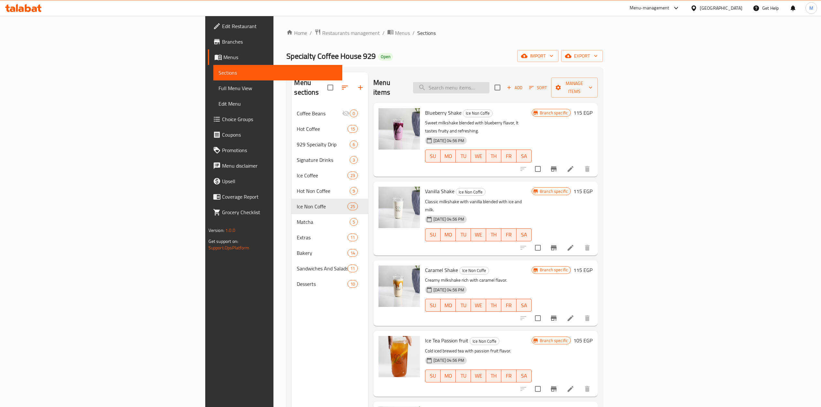
click at [489, 87] on input "search" at bounding box center [451, 87] width 76 height 11
paste input "Mojito"
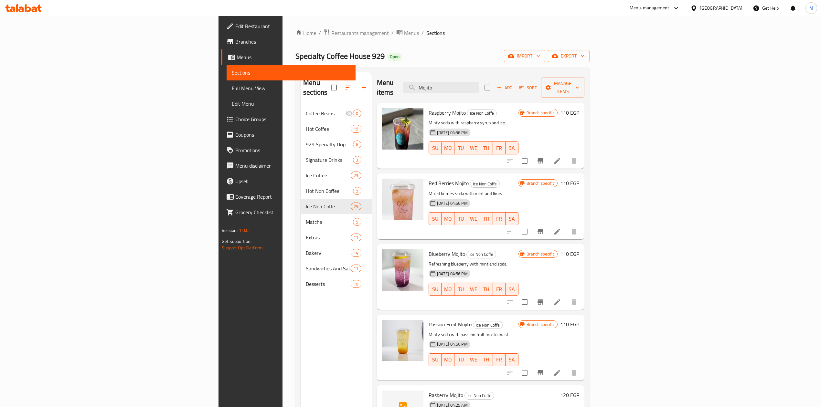
type input "Mojito"
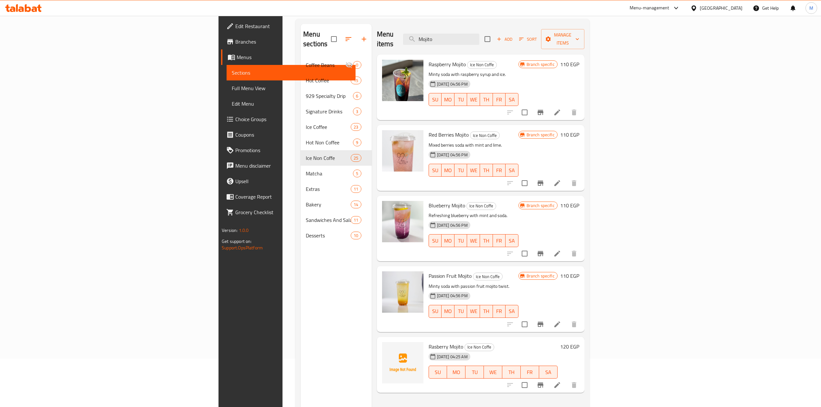
scroll to position [86, 0]
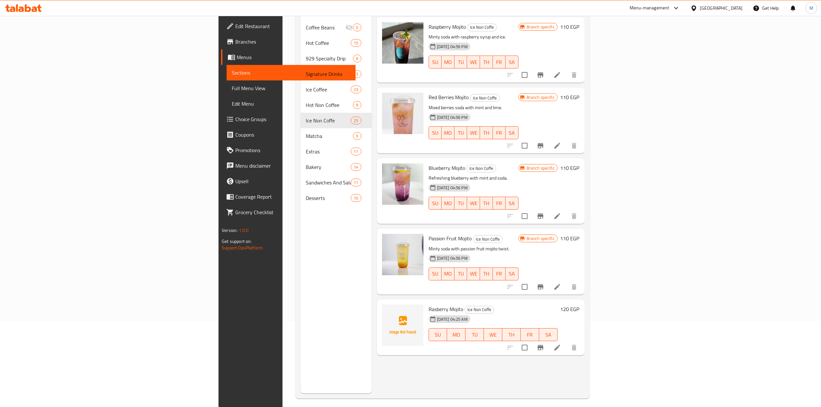
click at [566, 281] on li at bounding box center [557, 287] width 18 height 12
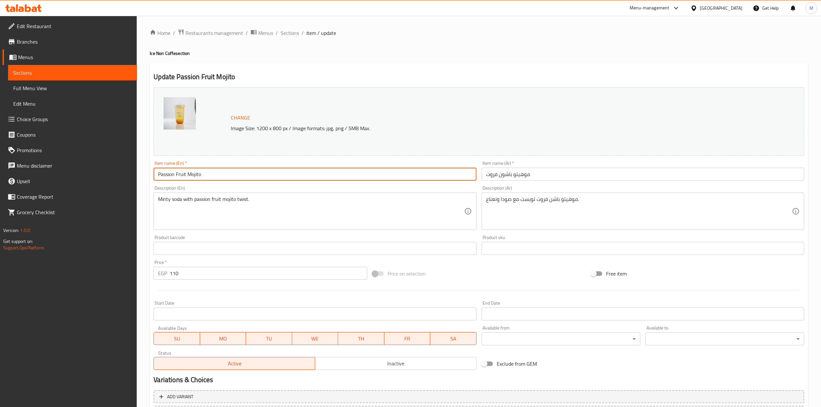
drag, startPoint x: 186, startPoint y: 176, endPoint x: 180, endPoint y: 176, distance: 6.1
click at [180, 176] on input "Passion Fruit Mojito" at bounding box center [315, 174] width 323 height 13
click at [177, 175] on input "Passion Fruit Mojito" at bounding box center [315, 174] width 323 height 13
drag, startPoint x: 176, startPoint y: 175, endPoint x: 183, endPoint y: 176, distance: 6.7
click at [183, 176] on input "Passion Fruit Mojito" at bounding box center [315, 174] width 323 height 13
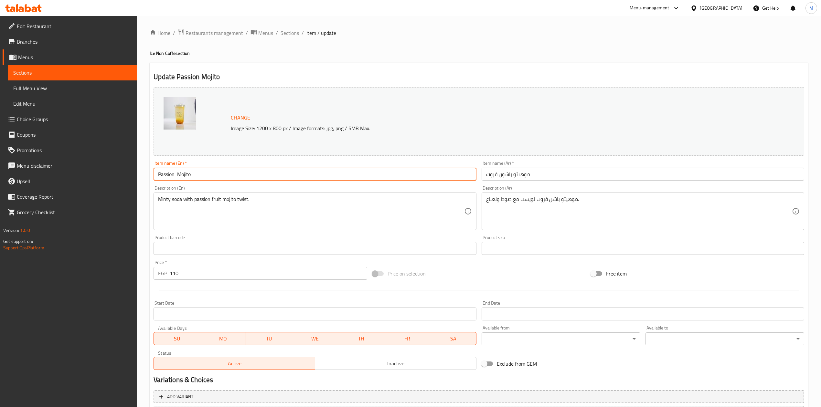
type input "Passion Mojito"
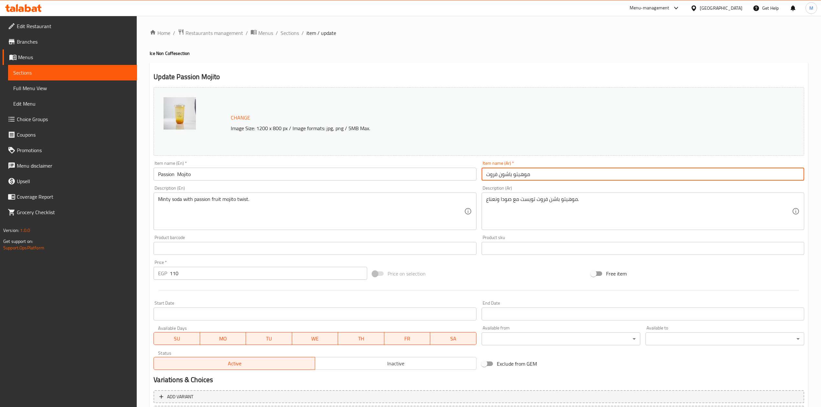
drag, startPoint x: 498, startPoint y: 175, endPoint x: 454, endPoint y: 179, distance: 43.5
click at [456, 179] on div "Change Image Size: 1200 x 800 px / Image formats: jpg, png / 5MB Max. Item name…" at bounding box center [479, 229] width 656 height 288
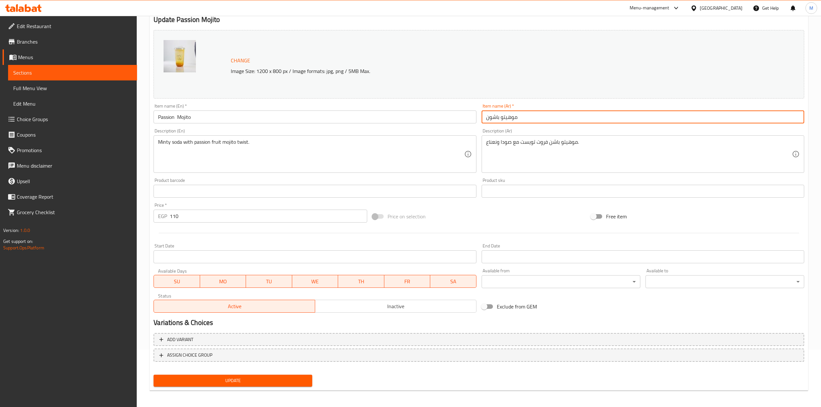
scroll to position [58, 0]
type input "موهيتو باشون"
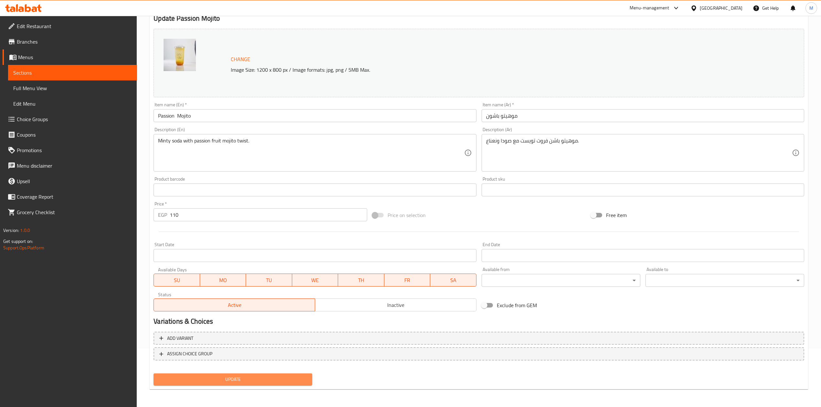
click at [259, 380] on span "Update" at bounding box center [233, 380] width 148 height 8
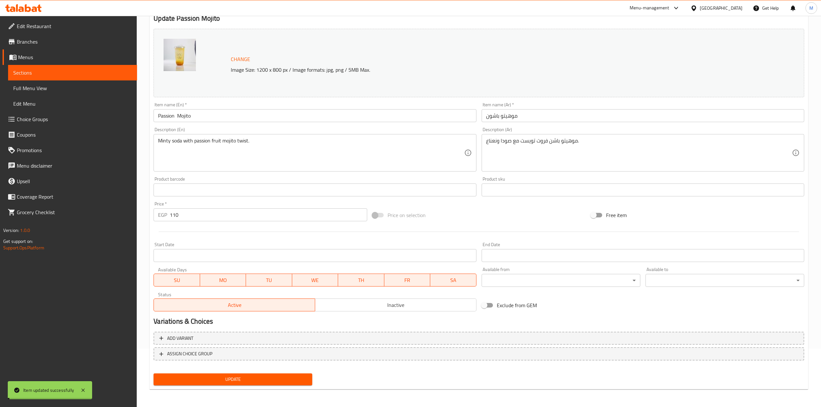
scroll to position [0, 0]
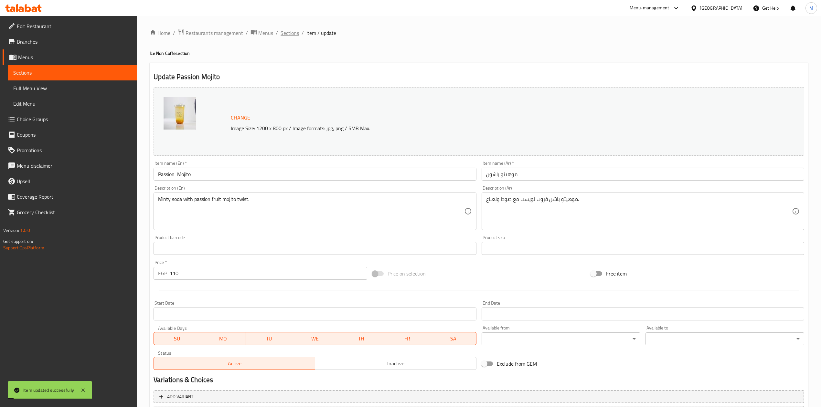
click at [290, 31] on span "Sections" at bounding box center [290, 33] width 18 height 8
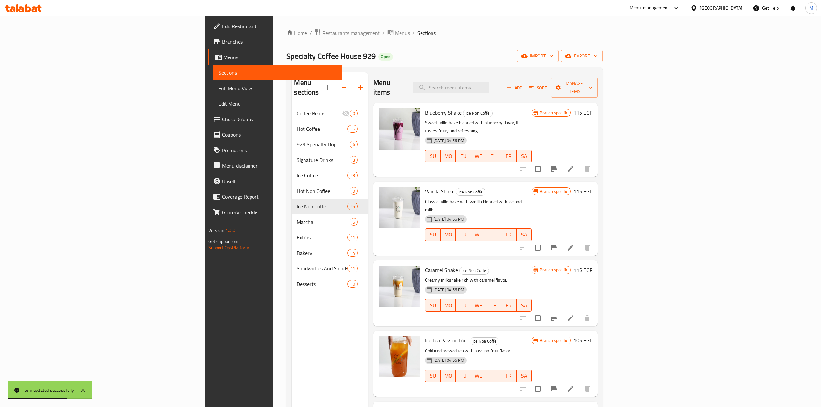
click at [526, 90] on div "Menu items Add Sort Manage items" at bounding box center [485, 87] width 224 height 31
click at [489, 86] on input "search" at bounding box center [451, 87] width 76 height 11
paste input "Matcha Ice Latte"
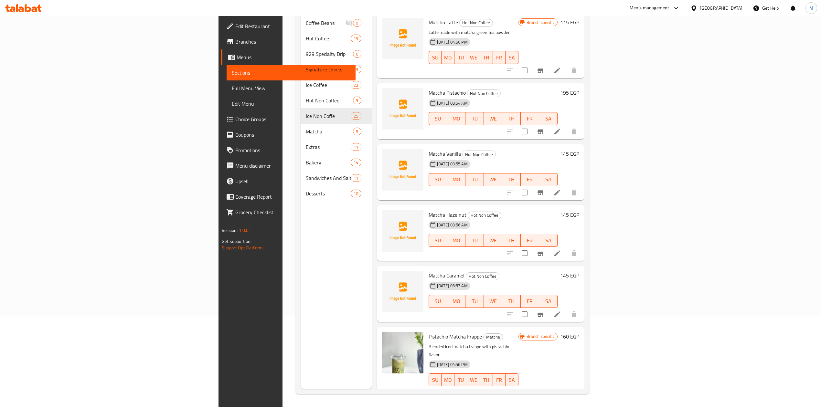
type input "Matcha"
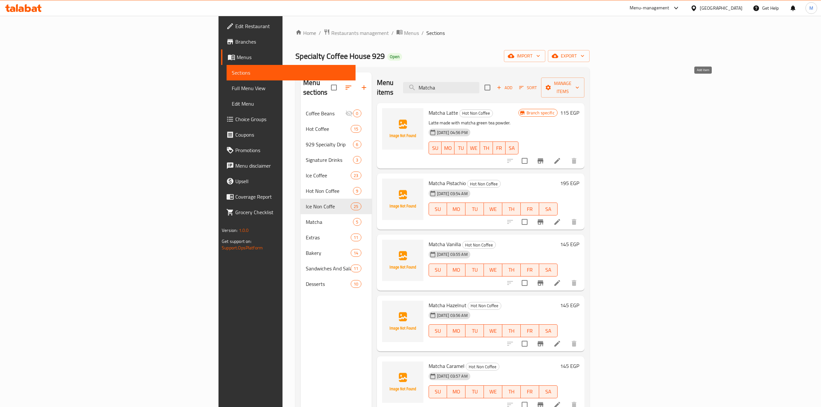
click at [513, 84] on span "Add" at bounding box center [504, 87] width 17 height 7
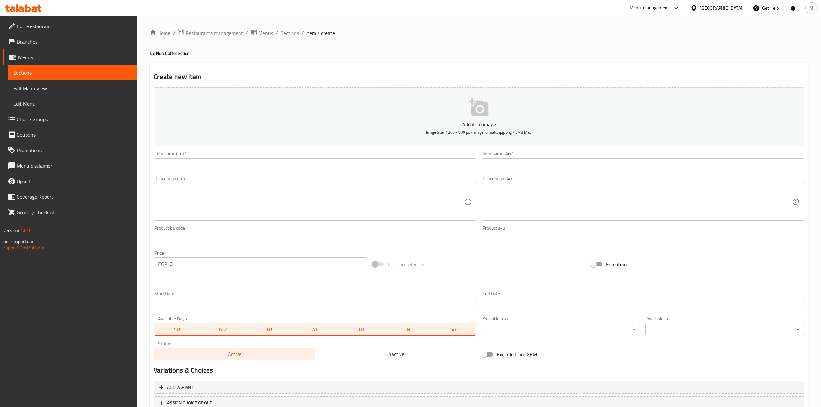
click at [317, 175] on div "Description (En) Description (En)" at bounding box center [315, 198] width 328 height 49
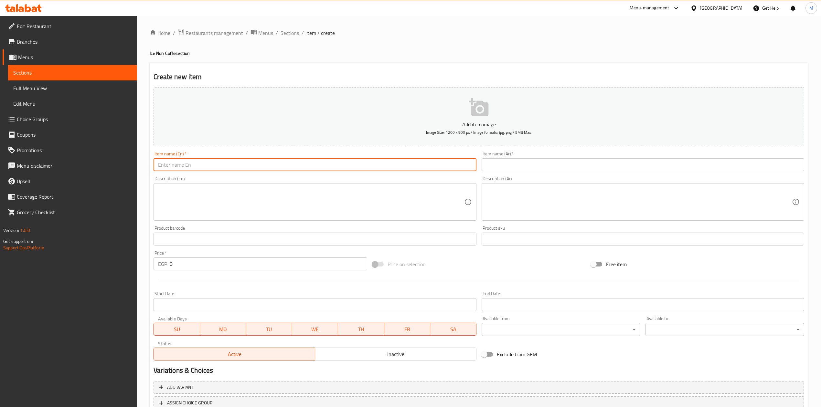
click at [268, 162] on input "text" at bounding box center [315, 164] width 323 height 13
paste input "Matcha Ice Latte"
type input "Matcha Ice Latte"
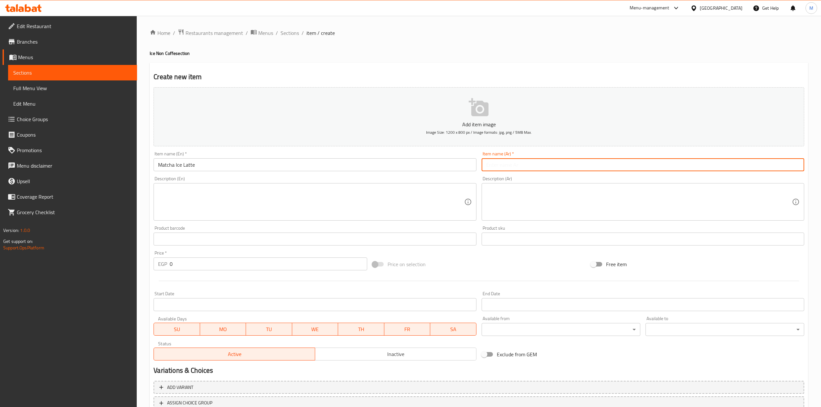
click at [495, 166] on input "text" at bounding box center [643, 164] width 323 height 13
type input "l"
type input "ماتشا لاتيه مثلج"
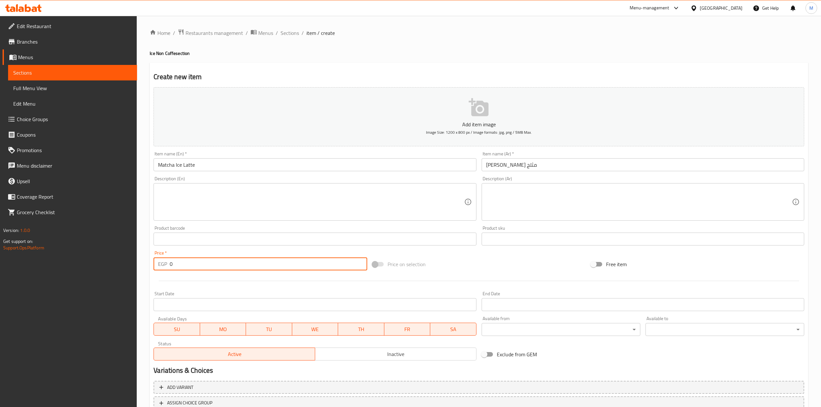
drag, startPoint x: 176, startPoint y: 268, endPoint x: 134, endPoint y: 269, distance: 42.0
click at [134, 269] on div "Edit Restaurant Branches Menus Sections Full Menu View Edit Menu Choice Groups …" at bounding box center [410, 236] width 821 height 441
type input "120"
click at [171, 279] on div at bounding box center [479, 281] width 656 height 16
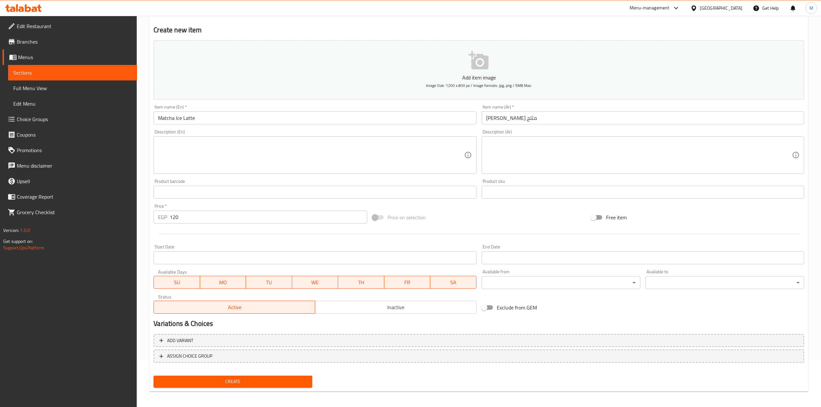
scroll to position [49, 0]
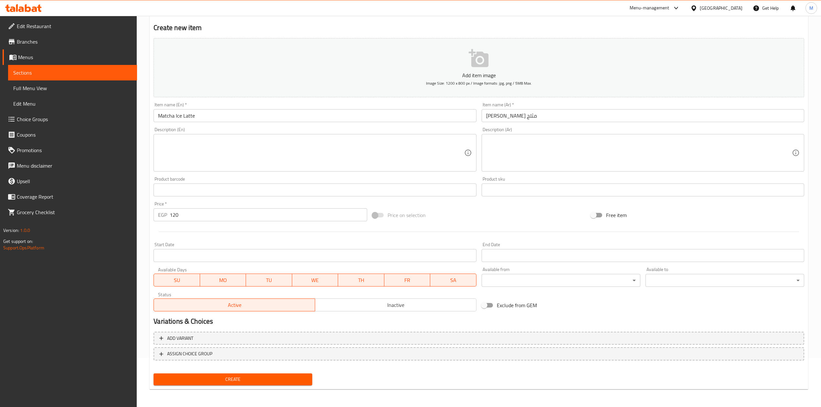
click at [254, 380] on span "Create" at bounding box center [233, 380] width 148 height 8
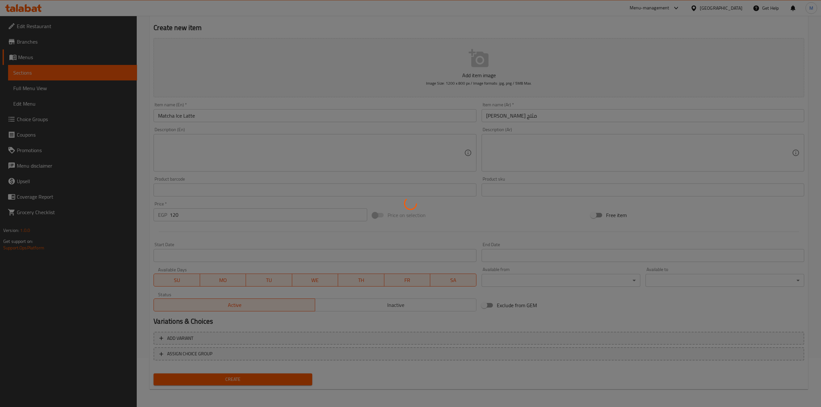
type input "0"
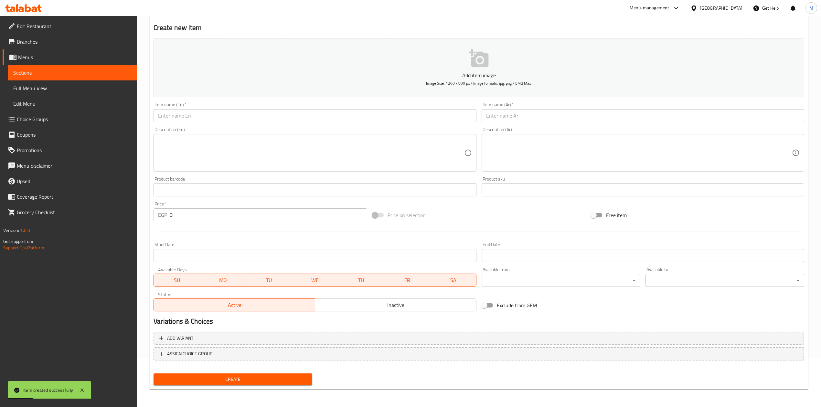
click at [285, 113] on input "text" at bounding box center [315, 115] width 323 height 13
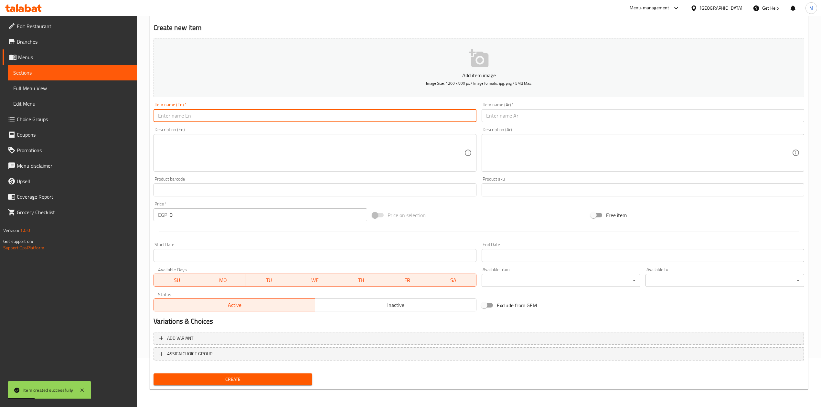
paste input "Ice Matcha Pistachio Late"
type input "Ice Matcha Pistachio Late"
click at [560, 114] on input "text" at bounding box center [643, 115] width 323 height 13
paste input "لاتيه الماتشا والفستق المثلج"
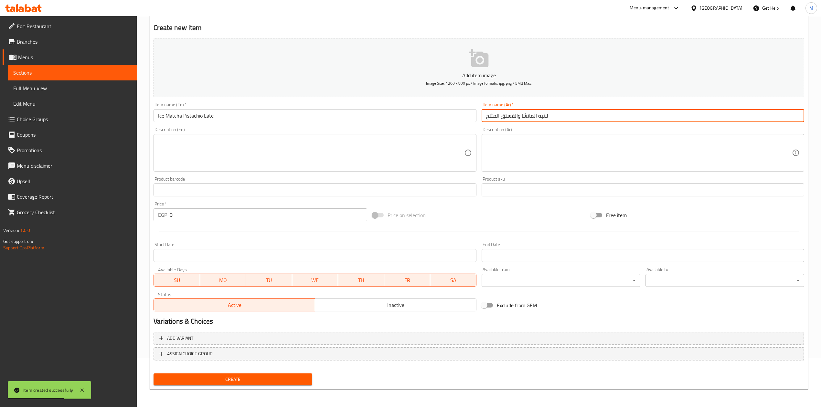
type input "لاتيه الماتشا والفستق المثلج"
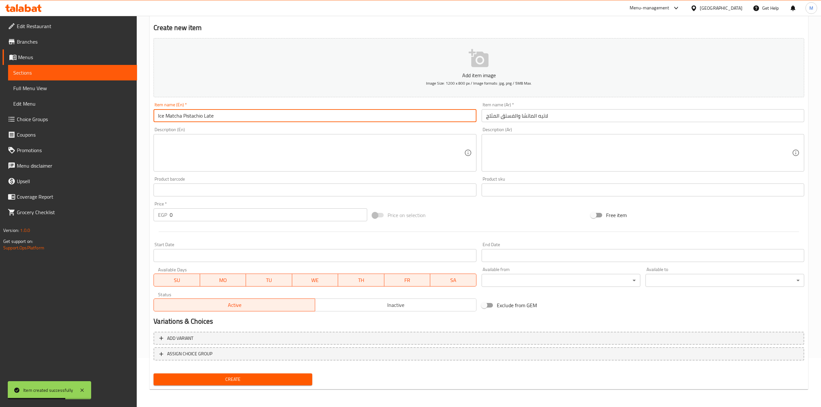
click at [208, 117] on input "Ice Matcha Pistachio Late" at bounding box center [315, 115] width 323 height 13
type input "Ice Matcha Pistachio Latte"
click at [232, 128] on div "Description (En) Description (En)" at bounding box center [315, 149] width 323 height 44
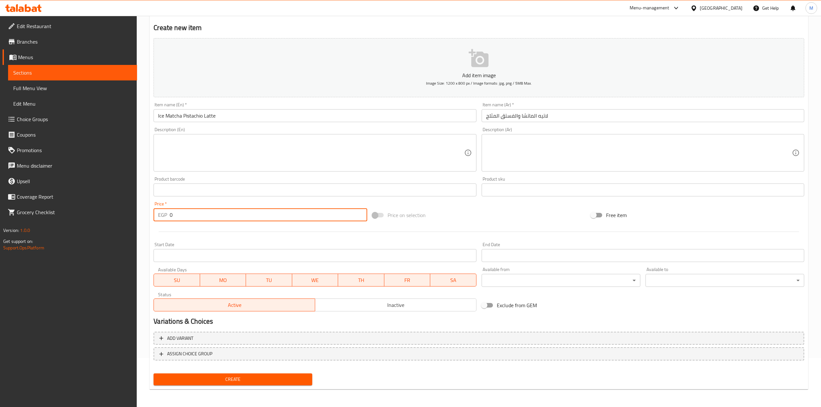
drag, startPoint x: 158, startPoint y: 211, endPoint x: 151, endPoint y: 191, distance: 21.8
click at [154, 211] on div "EGP 0 Price *" at bounding box center [260, 214] width 213 height 13
type input "200"
click at [174, 228] on div at bounding box center [479, 232] width 656 height 16
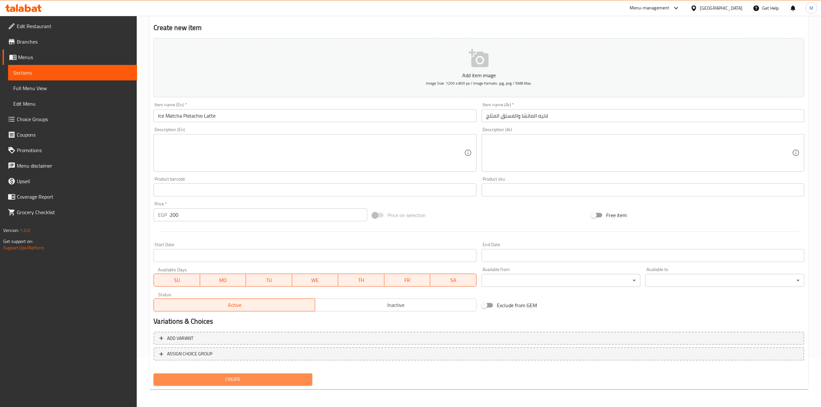
click at [251, 384] on button "Create" at bounding box center [233, 380] width 159 height 12
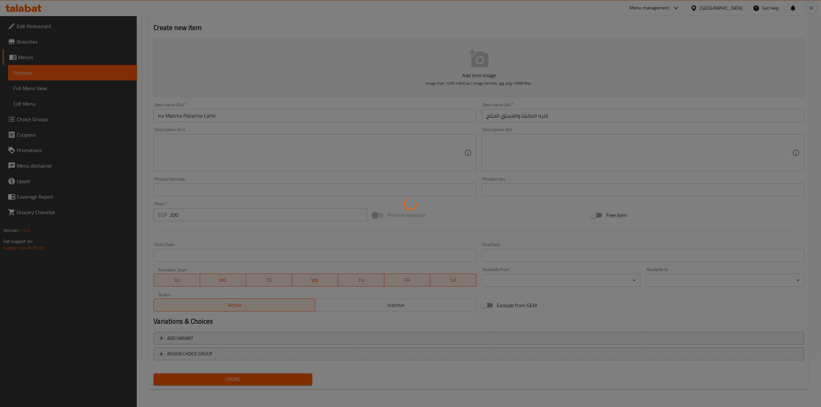
type input "0"
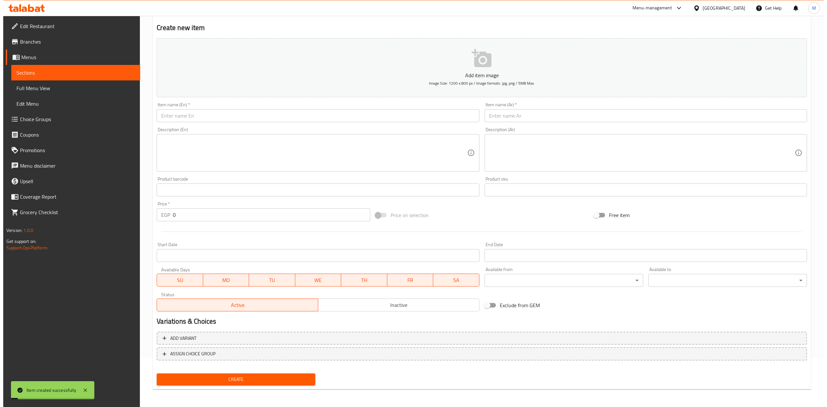
scroll to position [0, 0]
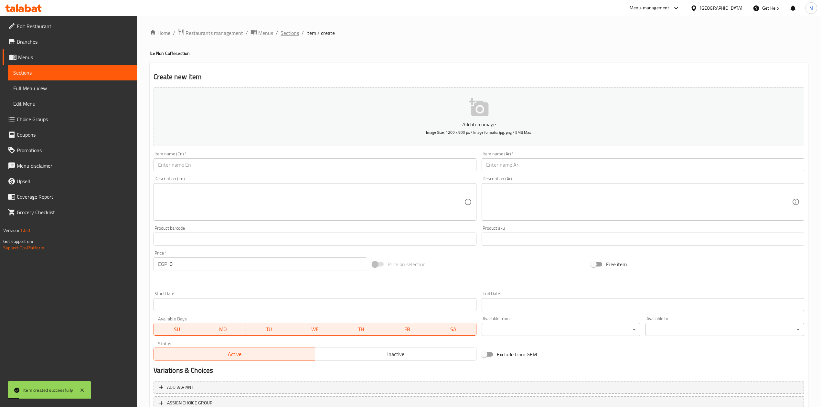
click at [282, 37] on span "Sections" at bounding box center [290, 33] width 18 height 8
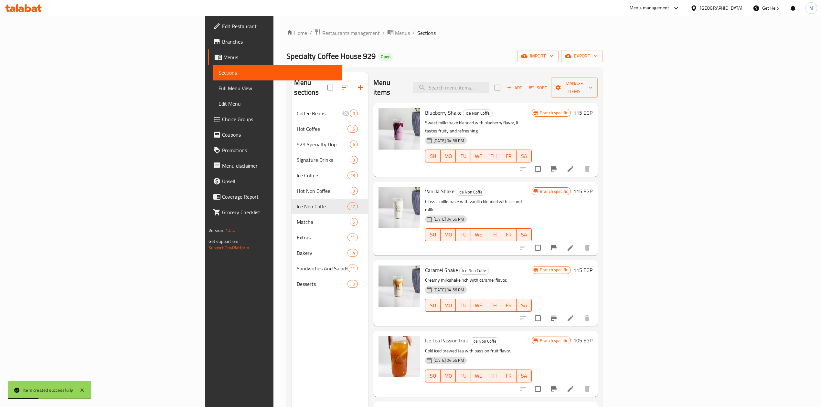
click at [506, 72] on div "Menu items Add Sort Manage items" at bounding box center [485, 87] width 224 height 31
click at [489, 85] on input "search" at bounding box center [451, 87] width 76 height 11
paste input "Ice Matcha Vanilla"
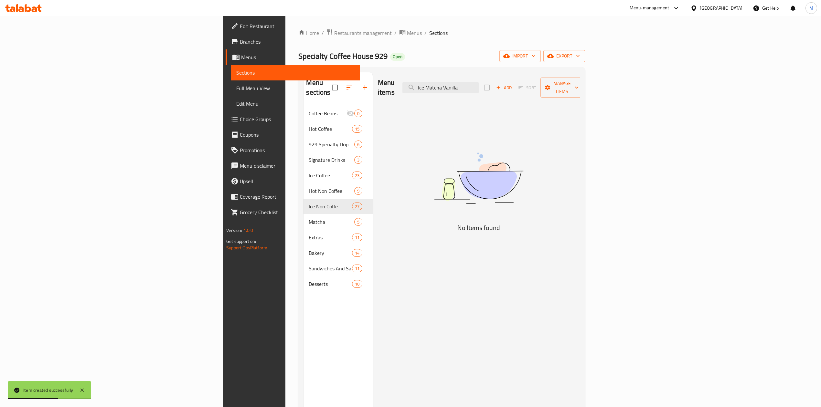
type input "Ice Matcha Vanilla"
click at [513, 84] on span "Add" at bounding box center [503, 87] width 17 height 7
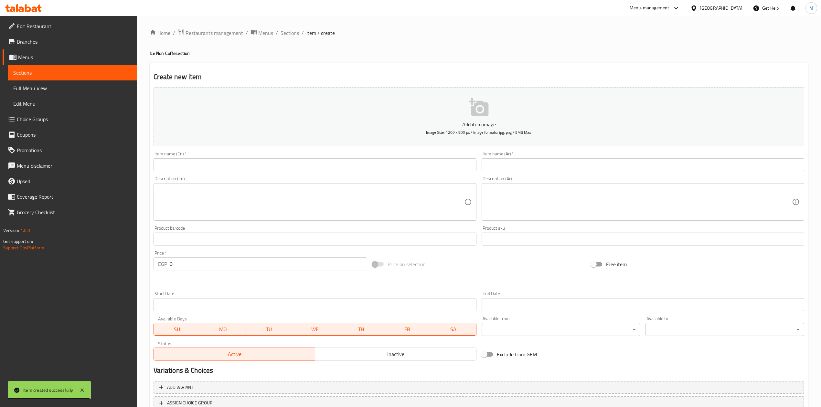
drag, startPoint x: 391, startPoint y: 156, endPoint x: 391, endPoint y: 162, distance: 6.5
click at [391, 158] on div "Item name (En)   * Item name (En) *" at bounding box center [315, 162] width 323 height 20
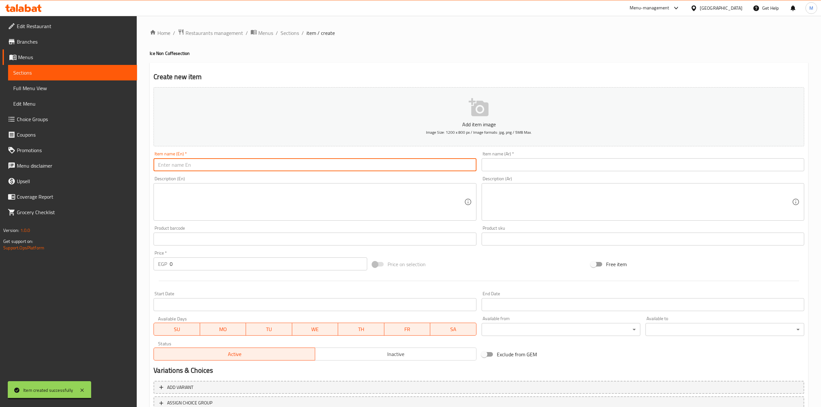
click at [391, 162] on input "text" at bounding box center [315, 164] width 323 height 13
paste input "Ice Matcha Vanilla"
type input "Ice Matcha Vanilla"
click at [542, 158] on div "Item name (Ar)   * Item name (Ar) *" at bounding box center [643, 162] width 323 height 20
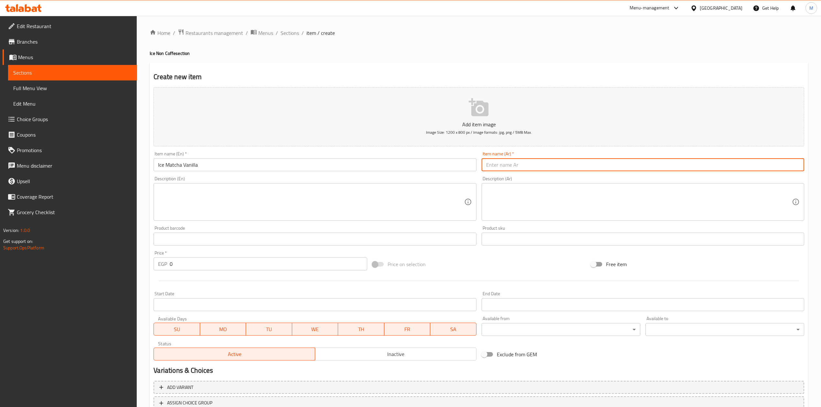
click at [543, 159] on input "text" at bounding box center [643, 164] width 323 height 13
paste input "آيس ماتشا فانيليا"
drag, startPoint x: 514, startPoint y: 165, endPoint x: 546, endPoint y: 168, distance: 32.4
click at [546, 168] on input "آيس ماتشا فانيليا" at bounding box center [643, 164] width 323 height 13
type input "ماتشا فانيليا مثلج"
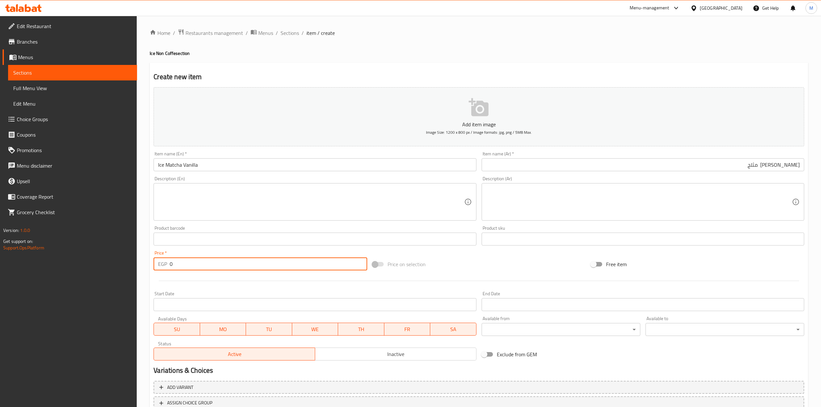
drag, startPoint x: 185, startPoint y: 264, endPoint x: 165, endPoint y: 267, distance: 19.5
click at [165, 267] on div "EGP 0 Price *" at bounding box center [260, 264] width 213 height 13
type input "145"
click at [307, 292] on div "Start Date Start Date" at bounding box center [315, 302] width 323 height 20
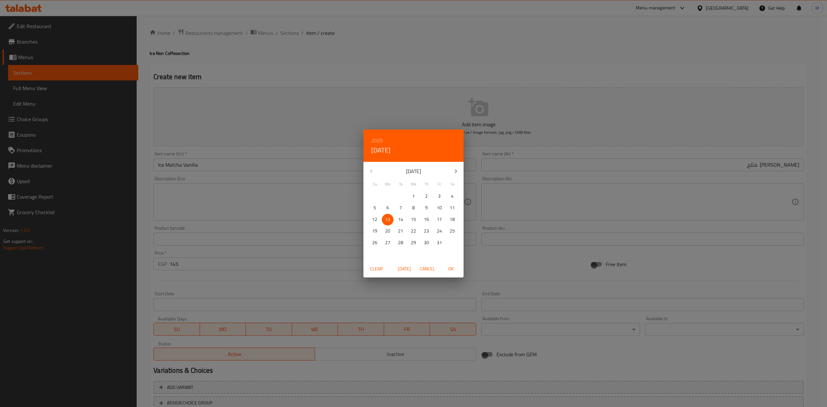
click at [534, 265] on div "2025 Mon, Oct 13 October 2025 Su Mo Tu We Th Fr Sa 28 29 30 1 2 3 4 5 6 7 8 9 1…" at bounding box center [413, 203] width 827 height 407
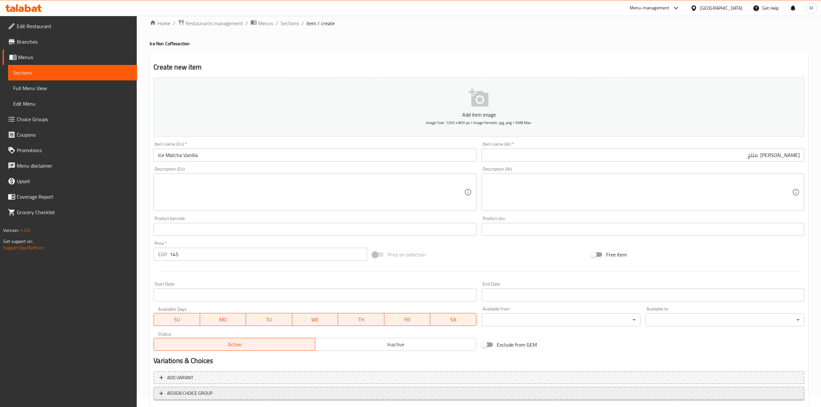
scroll to position [43, 0]
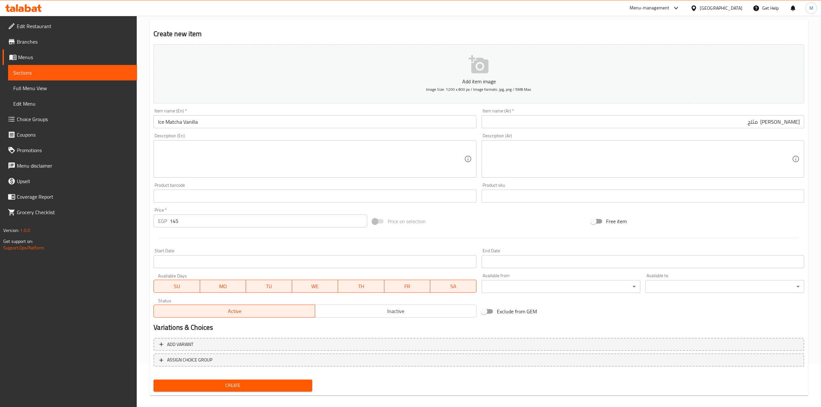
click at [280, 383] on span "Create" at bounding box center [233, 386] width 148 height 8
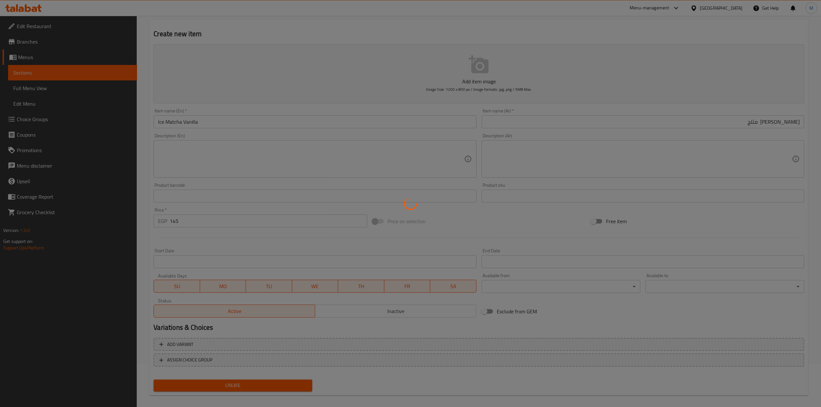
type input "0"
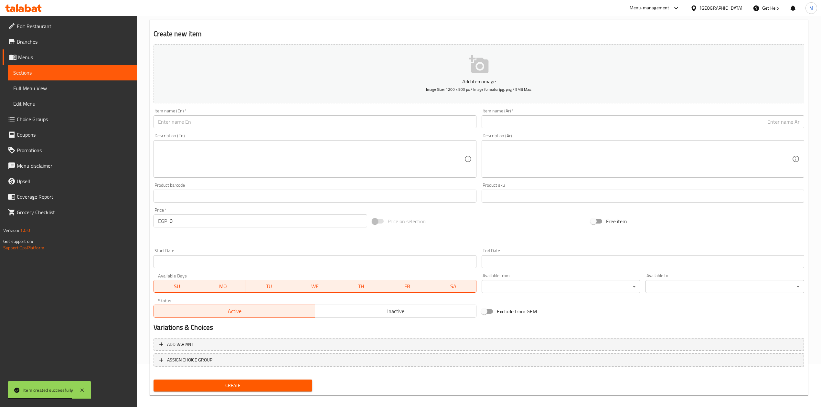
scroll to position [0, 0]
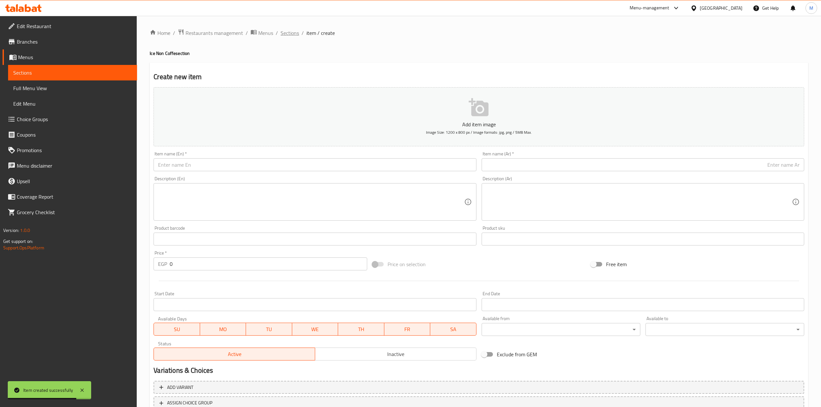
click at [292, 35] on span "Sections" at bounding box center [290, 33] width 18 height 8
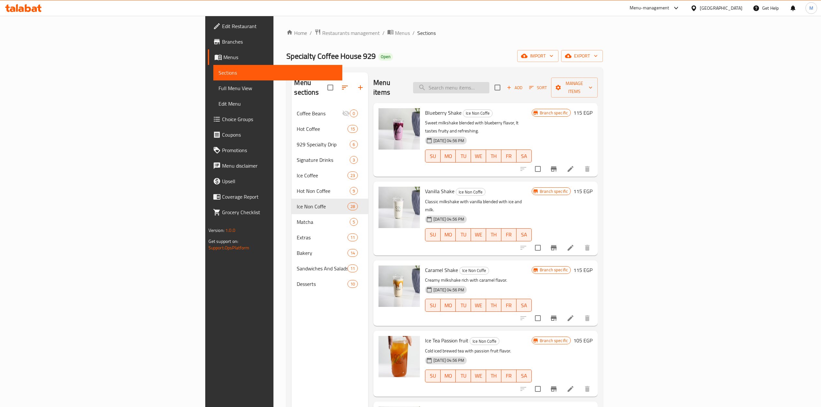
click at [489, 84] on input "search" at bounding box center [451, 87] width 76 height 11
paste input "Ice Matcha Hazelnut"
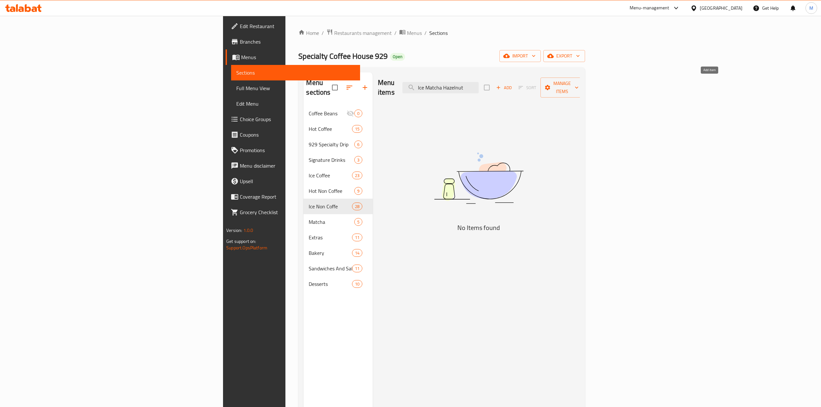
type input "Ice Matcha Hazelnut"
click at [514, 88] on button "Add" at bounding box center [503, 88] width 21 height 10
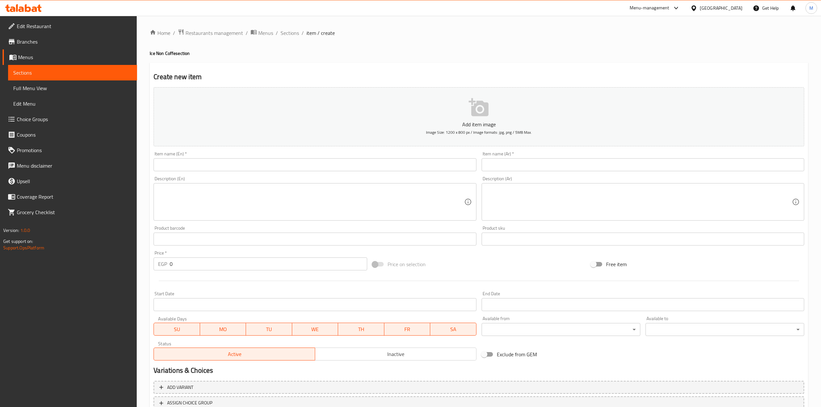
click at [376, 159] on div "Item name (En)   * Item name (En) *" at bounding box center [315, 162] width 323 height 20
click at [377, 164] on input "text" at bounding box center [315, 164] width 323 height 13
paste input "Ice Matcha Hazelnut"
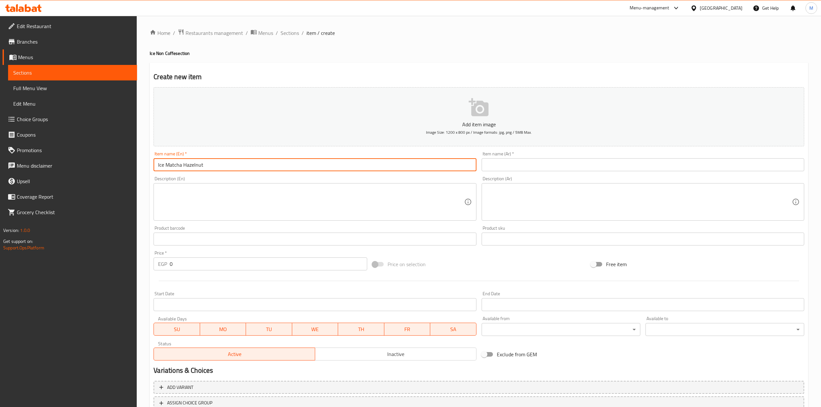
type input "Ice Matcha Hazelnut"
click at [538, 156] on div "Item name (Ar)   * Item name (Ar) *" at bounding box center [643, 162] width 323 height 20
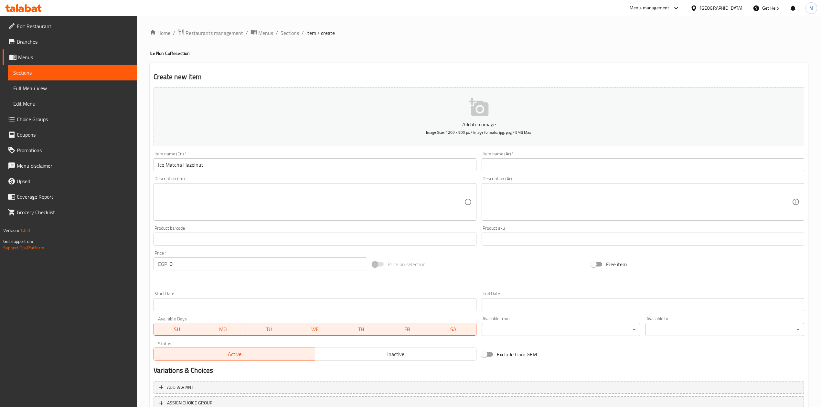
click at [539, 161] on input "text" at bounding box center [643, 164] width 323 height 13
paste input "ماتشا مثلج بالبندق"
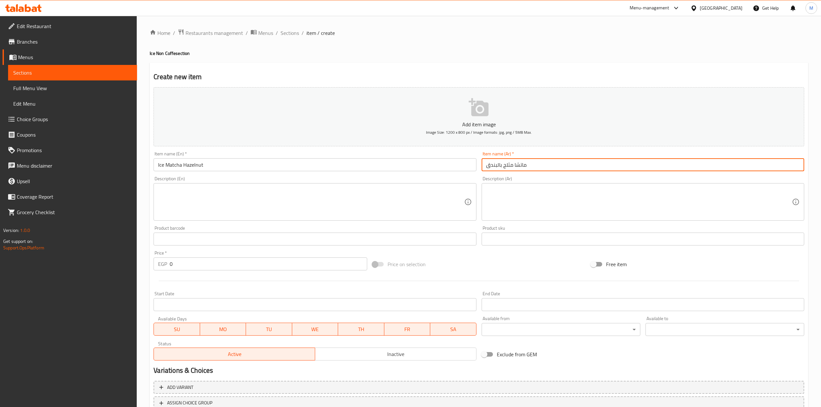
type input "ماتشا مثلج بالبندق"
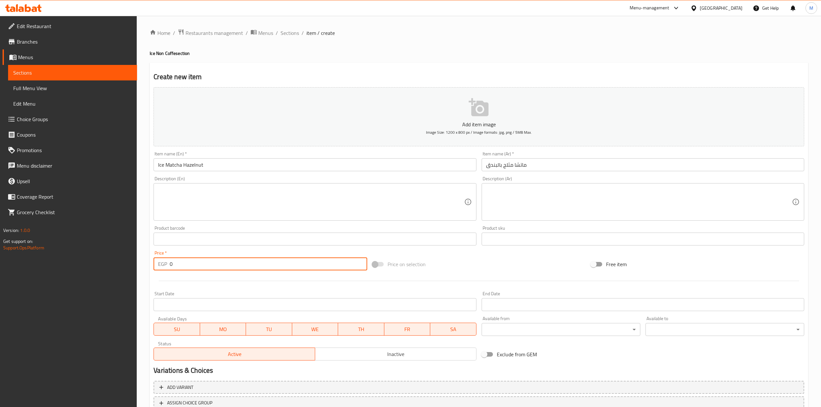
drag, startPoint x: 180, startPoint y: 263, endPoint x: 152, endPoint y: 265, distance: 28.9
click at [152, 265] on div "Price   * EGP 0 Price *" at bounding box center [260, 260] width 218 height 25
type input "145"
click at [494, 273] on div "Price on selection" at bounding box center [479, 264] width 218 height 17
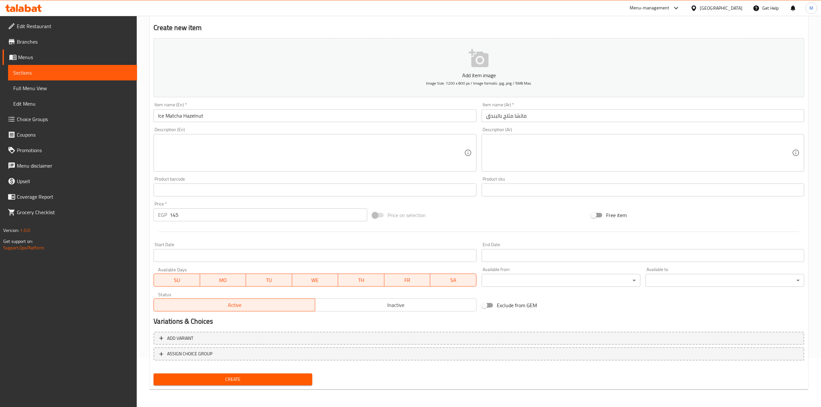
click at [292, 377] on span "Create" at bounding box center [233, 380] width 148 height 8
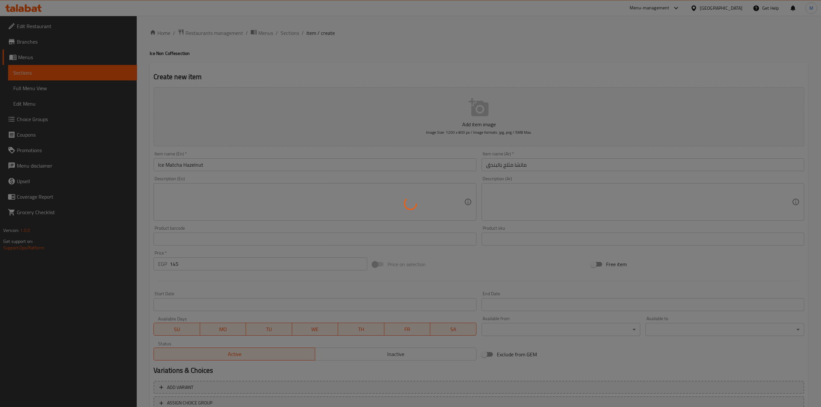
type input "0"
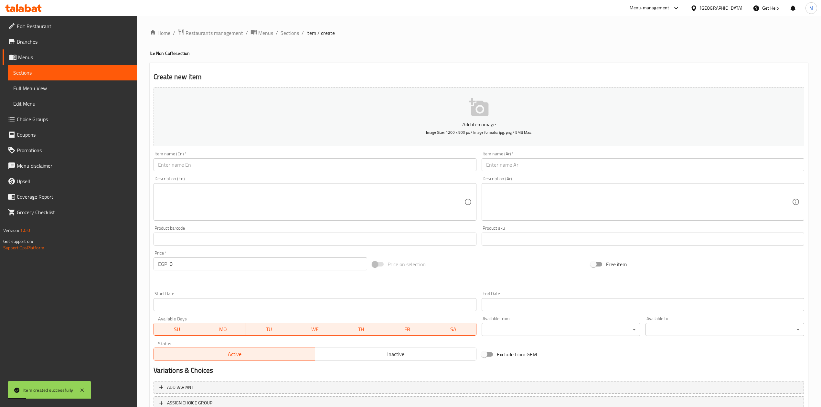
click at [302, 156] on div "Item name (En)   * Item name (En) *" at bounding box center [315, 162] width 323 height 20
click at [298, 162] on input "text" at bounding box center [315, 164] width 323 height 13
paste input "Ice Matcha Caramel"
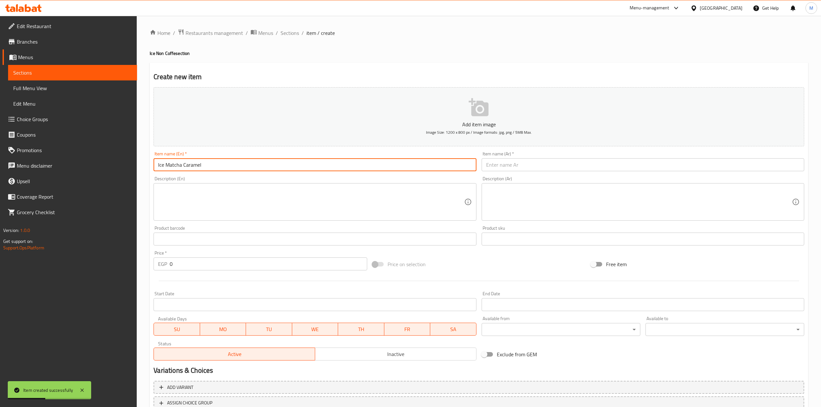
type input "Ice Matcha Caramel"
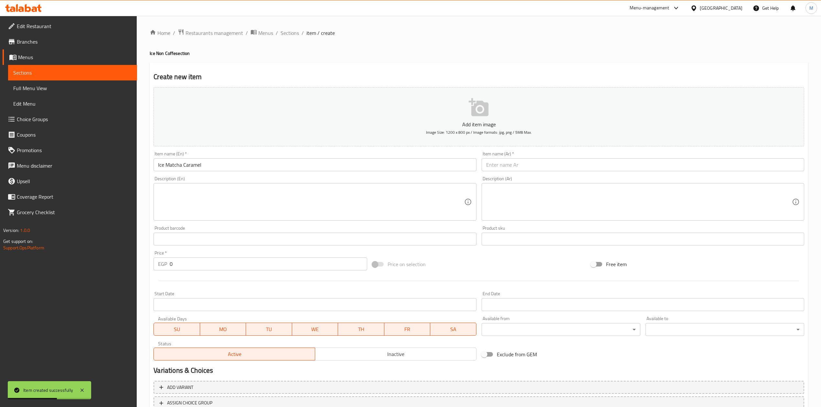
click at [523, 176] on div "Description (Ar) Description (Ar)" at bounding box center [643, 198] width 328 height 49
click at [524, 173] on div "Item name (Ar)   * Item name (Ar) *" at bounding box center [643, 161] width 328 height 25
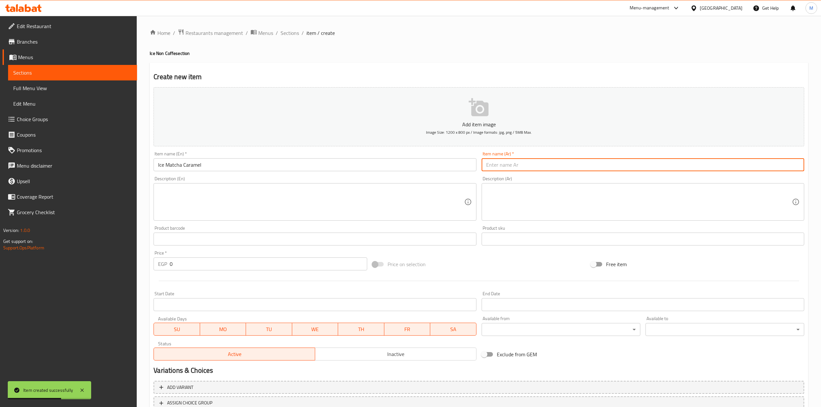
click at [525, 169] on input "text" at bounding box center [643, 164] width 323 height 13
paste input "كراميل الماتشا المثلج"
click at [780, 170] on input "كراميل الماتشا المثلج" at bounding box center [643, 164] width 323 height 13
click at [766, 169] on input "كراميل ماتشا المثلج" at bounding box center [643, 164] width 323 height 13
type input "كراميل ماتشا مثلج"
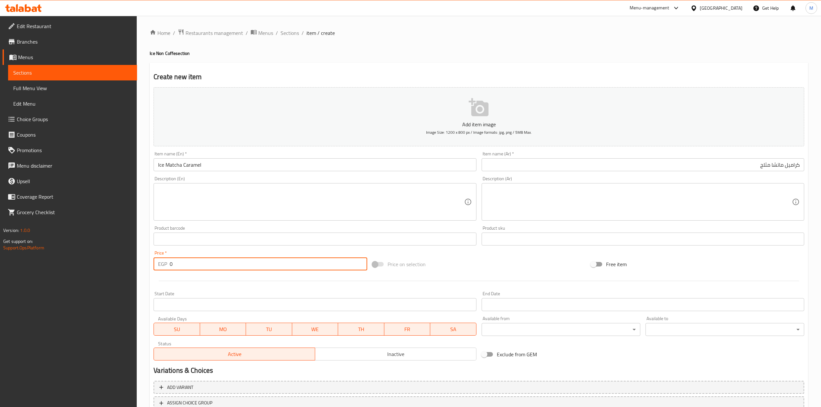
drag, startPoint x: 178, startPoint y: 268, endPoint x: 140, endPoint y: 270, distance: 37.9
click at [140, 270] on div "Home / Restaurants management / Menus / Sections / item / create Ice Non Coffe …" at bounding box center [479, 236] width 684 height 441
click at [185, 270] on input "145" at bounding box center [268, 264] width 197 height 13
type input "145"
click at [230, 281] on div at bounding box center [479, 281] width 656 height 16
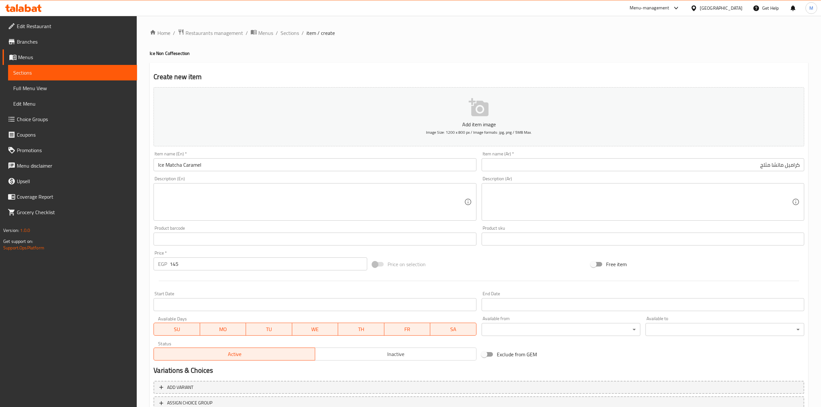
scroll to position [49, 0]
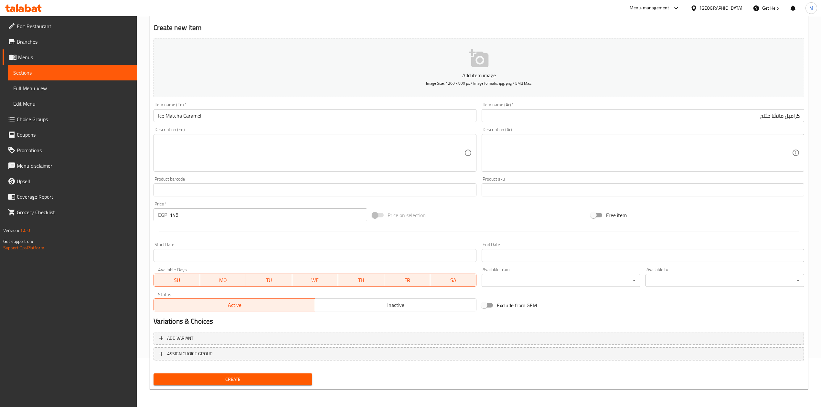
click at [242, 383] on span "Create" at bounding box center [233, 380] width 148 height 8
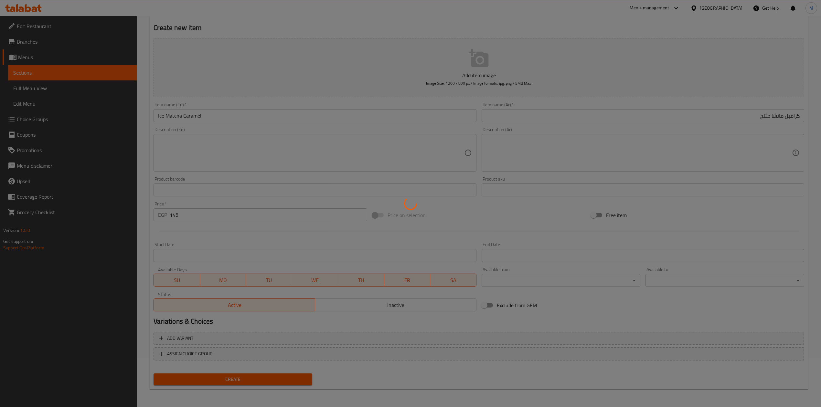
type input "0"
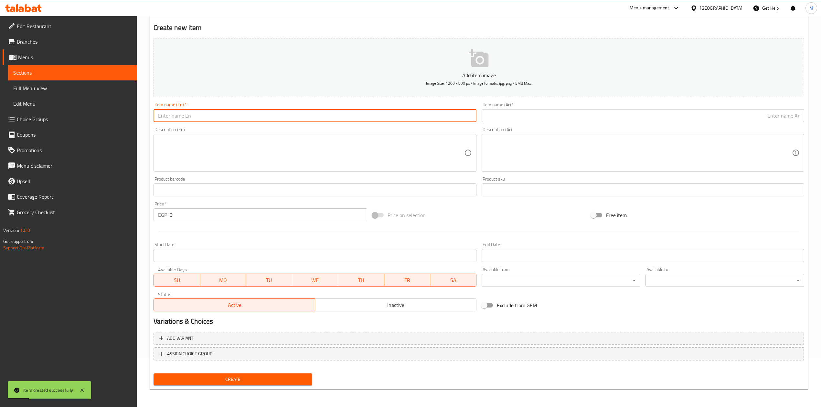
click at [341, 112] on input "text" at bounding box center [315, 115] width 323 height 13
paste input "Matcha Frappe"
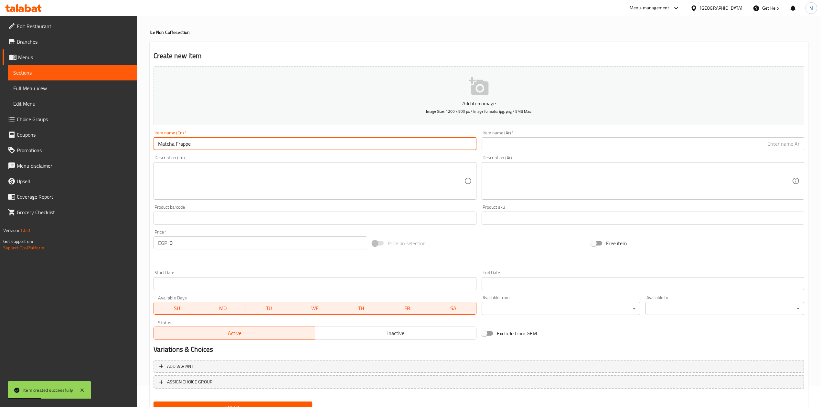
scroll to position [0, 0]
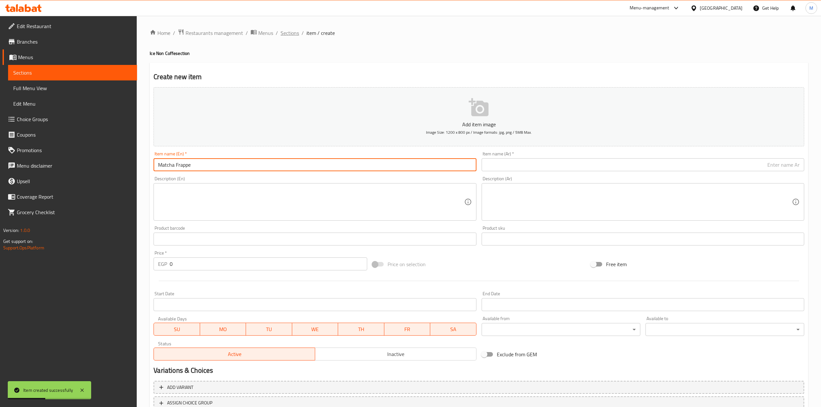
type input "Matcha Frappe"
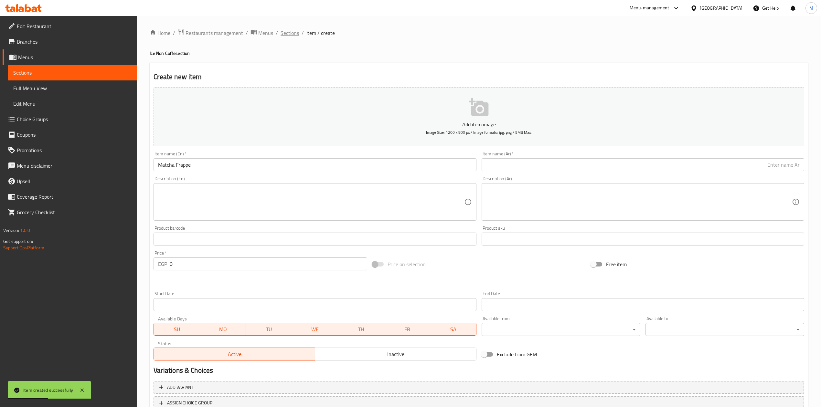
click at [287, 34] on span "Sections" at bounding box center [290, 33] width 18 height 8
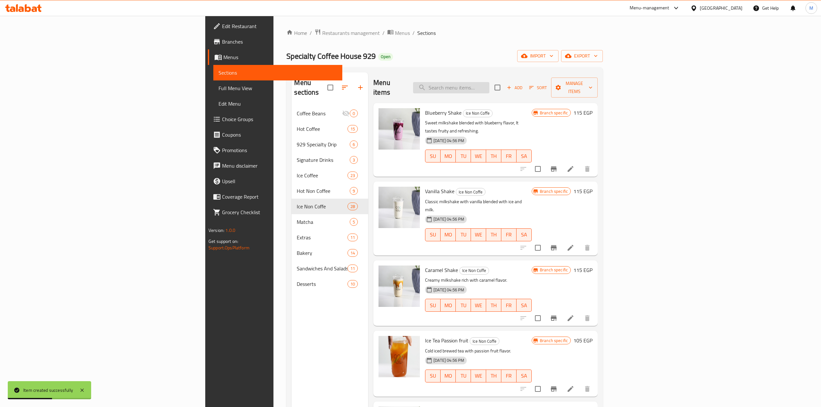
click at [489, 88] on input "search" at bounding box center [451, 87] width 76 height 11
paste input "Matcha Frappe"
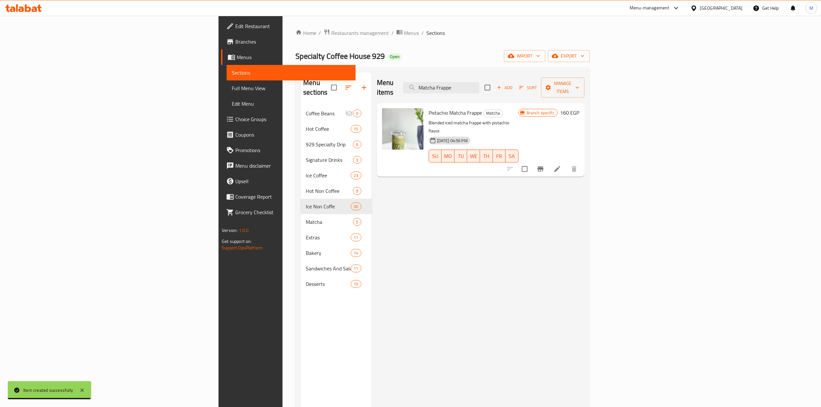
drag, startPoint x: 518, startPoint y: 84, endPoint x: 449, endPoint y: 85, distance: 69.5
click at [451, 85] on div "Menu items Matcha Frappe Add Sort Manage items" at bounding box center [480, 87] width 207 height 31
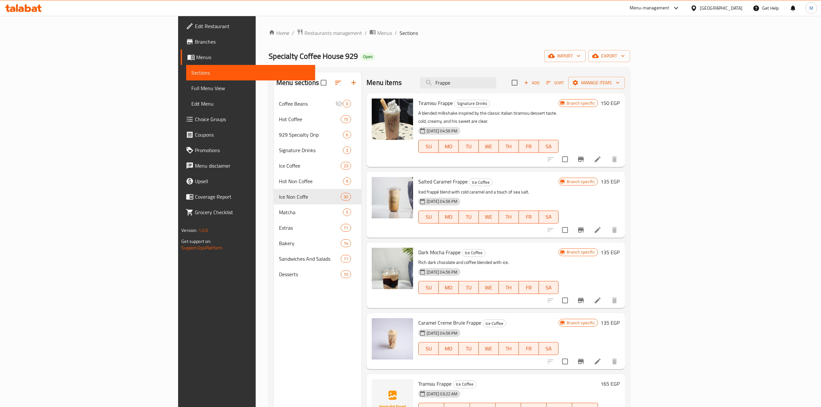
type input "Frappe"
click at [529, 83] on icon "button" at bounding box center [526, 83] width 6 height 6
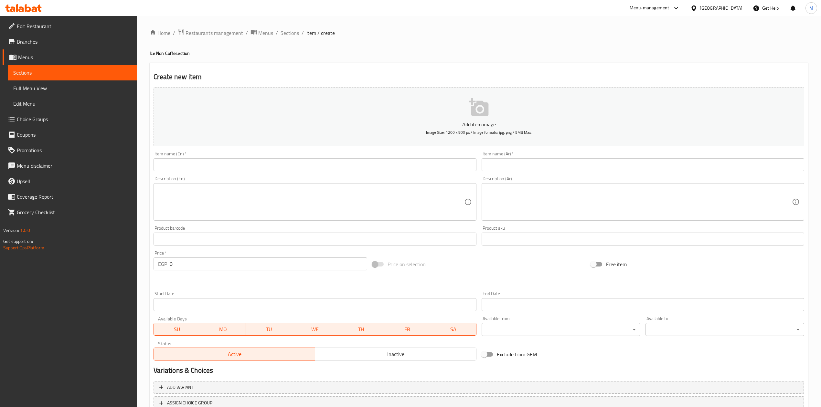
click at [304, 164] on input "text" at bounding box center [315, 164] width 323 height 13
paste input "Matcha Frappe"
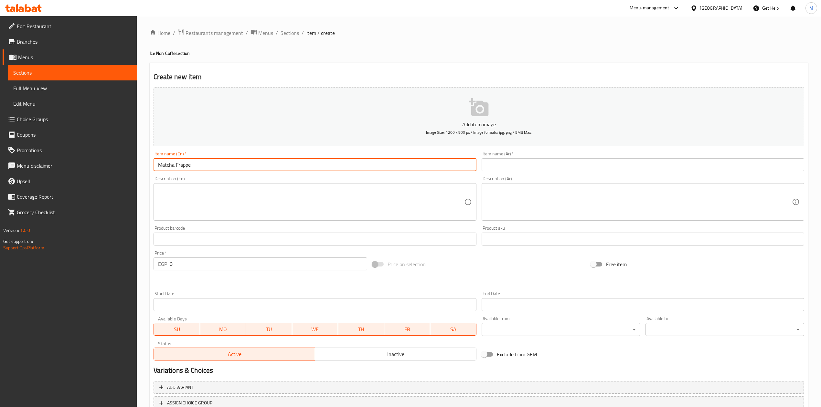
type input "Matcha Frappe"
drag, startPoint x: 506, startPoint y: 171, endPoint x: 533, endPoint y: 141, distance: 40.7
click at [506, 171] on input "text" at bounding box center [643, 164] width 323 height 13
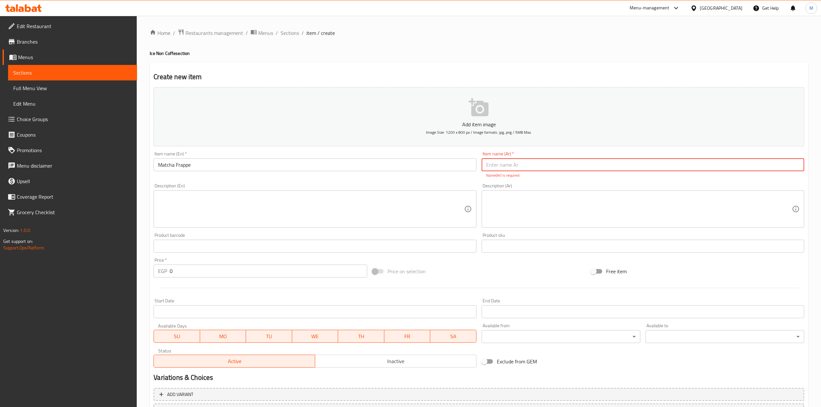
click at [544, 168] on input "text" at bounding box center [643, 164] width 323 height 13
paste input "ماتشا فرابيه"
type input "ماتشا فرابيه"
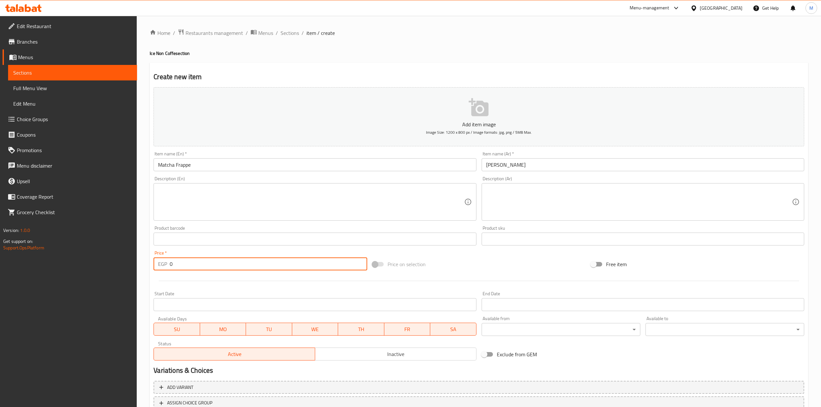
drag, startPoint x: 207, startPoint y: 260, endPoint x: 151, endPoint y: 247, distance: 57.1
click at [152, 248] on div "Add item image Image Size: 1200 x 800 px / Image formats: jpg, png / 5MB Max. I…" at bounding box center [479, 224] width 656 height 279
type input "145"
click at [517, 265] on div "Price on selection" at bounding box center [479, 264] width 218 height 17
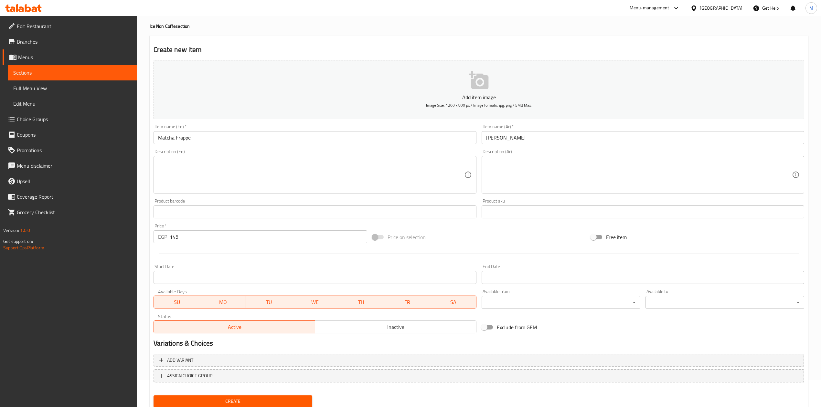
scroll to position [49, 0]
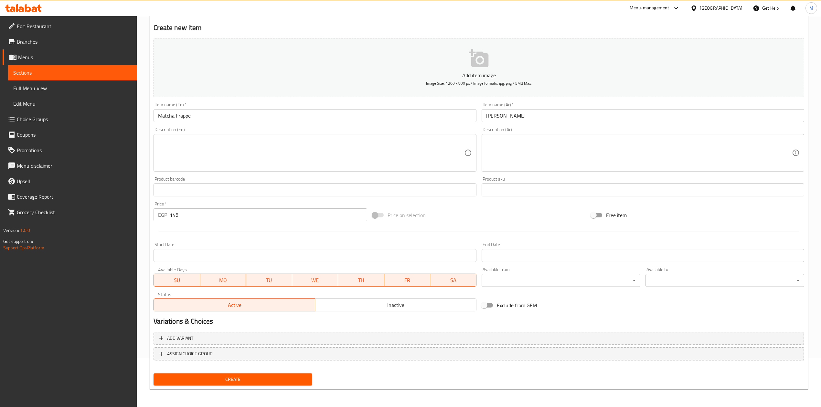
click at [289, 370] on div "Add variant ASSIGN CHOICE GROUP" at bounding box center [479, 350] width 656 height 42
click at [290, 373] on div "Create" at bounding box center [233, 379] width 164 height 17
click at [287, 381] on span "Create" at bounding box center [233, 380] width 148 height 8
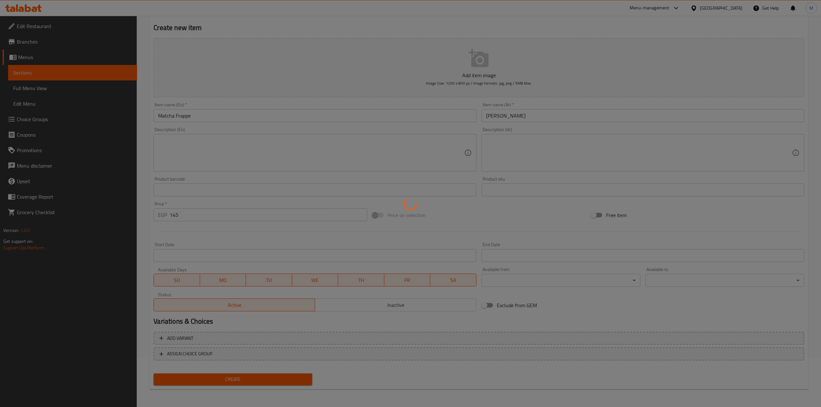
type input "0"
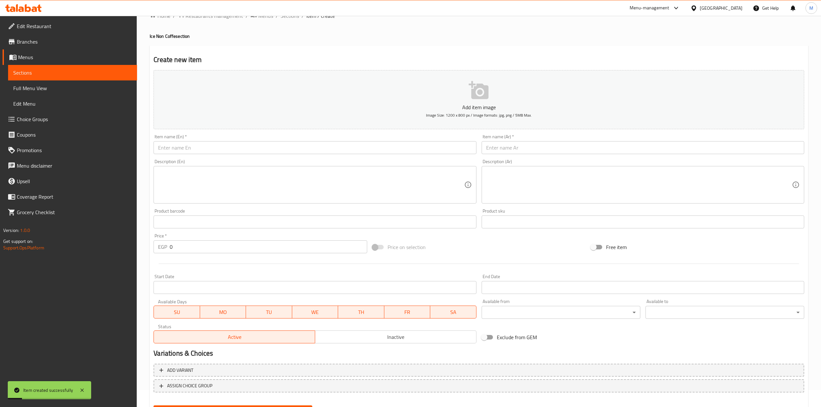
scroll to position [0, 0]
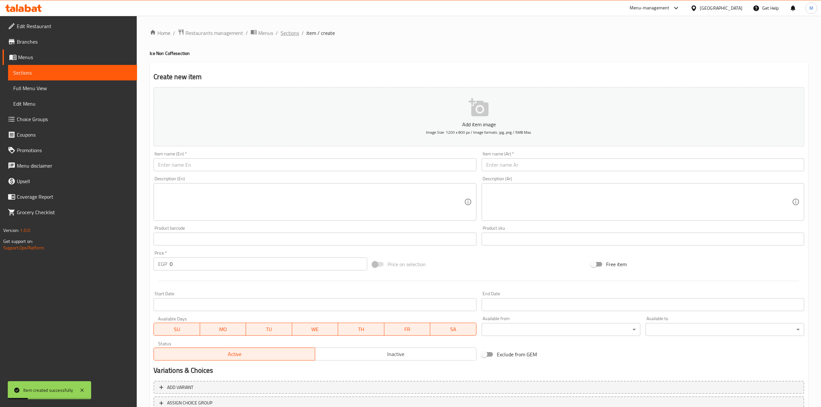
click at [295, 34] on span "Sections" at bounding box center [290, 33] width 18 height 8
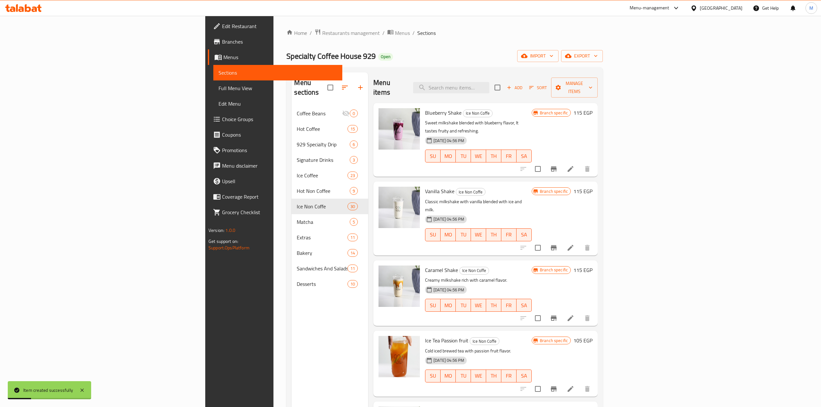
drag, startPoint x: 493, startPoint y: 85, endPoint x: 544, endPoint y: 97, distance: 52.4
click at [489, 85] on input "search" at bounding box center [451, 87] width 76 height 11
paste input "Matcha [PERSON_NAME]"
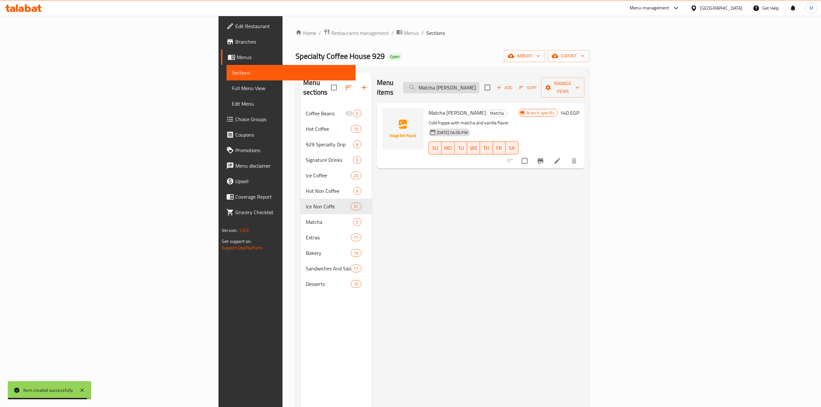
click at [479, 84] on input "Matcha [PERSON_NAME]" at bounding box center [441, 87] width 76 height 11
paste input "Hazelnut"
click at [479, 85] on input "Matcha Hazelnut Frappe" at bounding box center [441, 87] width 76 height 11
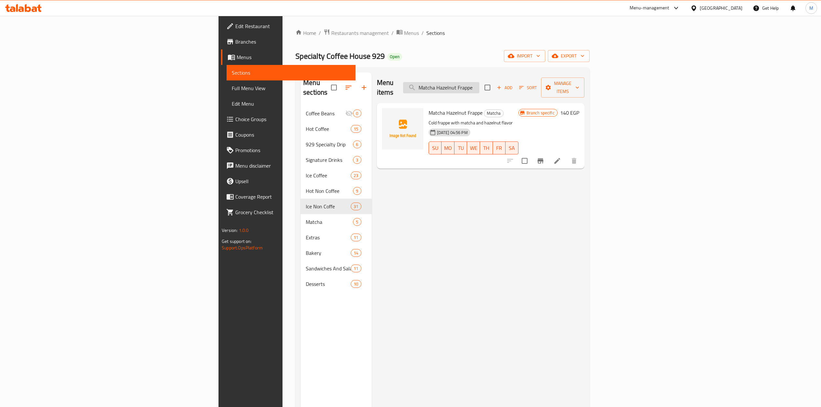
click at [479, 85] on input "Matcha Hazelnut Frappe" at bounding box center [441, 87] width 76 height 11
paste input "Caramel"
click at [503, 76] on div "Menu items Matcha Caramel Frappe Add Sort Manage items" at bounding box center [480, 87] width 207 height 31
click at [519, 90] on div "Menu items Matcha Caramel Frappe Add Sort Manage items" at bounding box center [480, 87] width 207 height 31
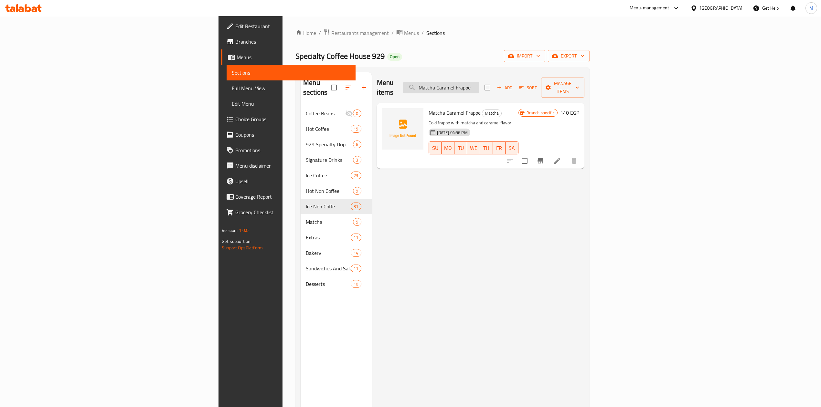
click at [479, 86] on input "Matcha Caramel Frappe" at bounding box center [441, 87] width 76 height 11
paste input "Ice Tea Peach"
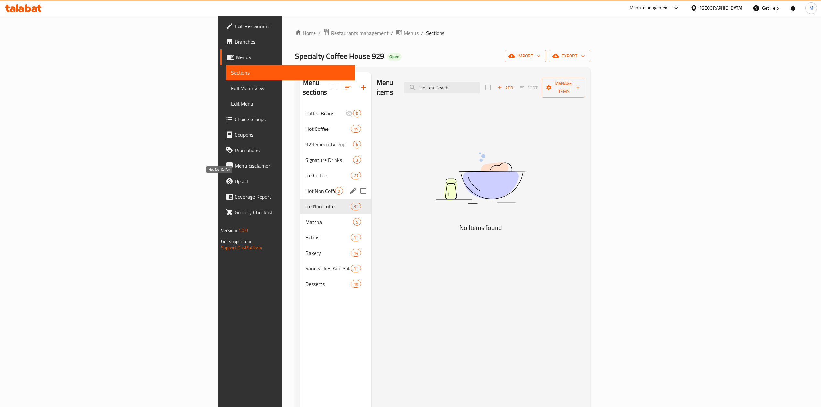
click at [305, 187] on span "Hot Non Coffee" at bounding box center [319, 191] width 29 height 8
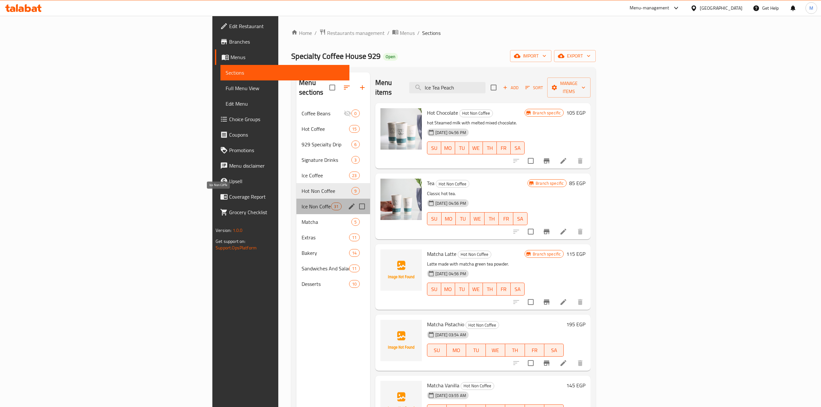
click at [302, 203] on span "Ice Non Coffe" at bounding box center [316, 207] width 29 height 8
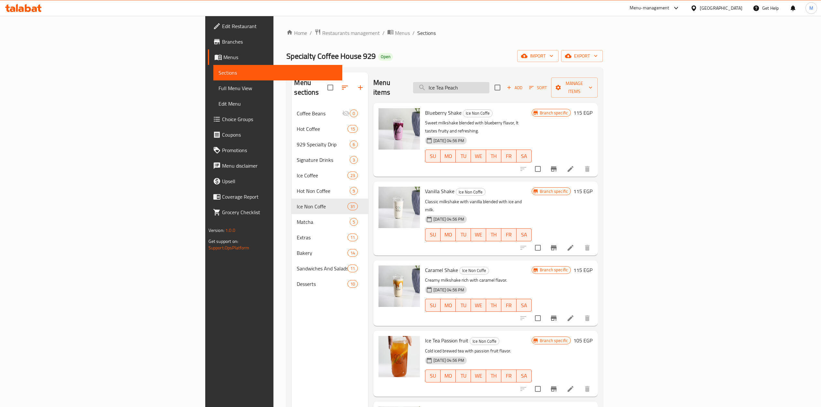
click at [489, 84] on input "Ice Tea Peach" at bounding box center [451, 87] width 76 height 11
paste input "Mango matcha"
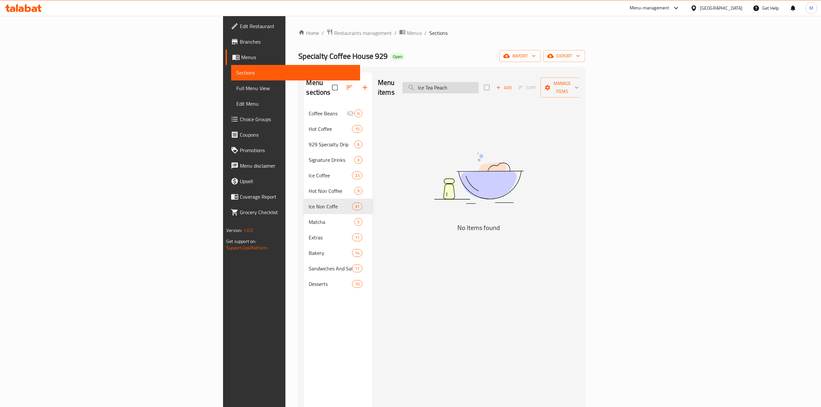
click at [479, 82] on input "Ice Tea Peach" at bounding box center [440, 87] width 76 height 11
drag, startPoint x: 548, startPoint y: 80, endPoint x: 520, endPoint y: 84, distance: 28.4
click at [479, 84] on input "Ice Tea Peach" at bounding box center [440, 87] width 76 height 11
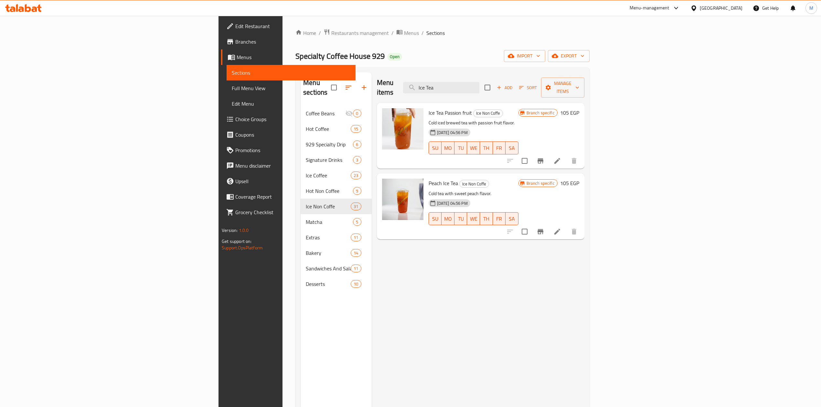
type input "Ice Tea"
click at [515, 88] on button "Add" at bounding box center [504, 88] width 21 height 10
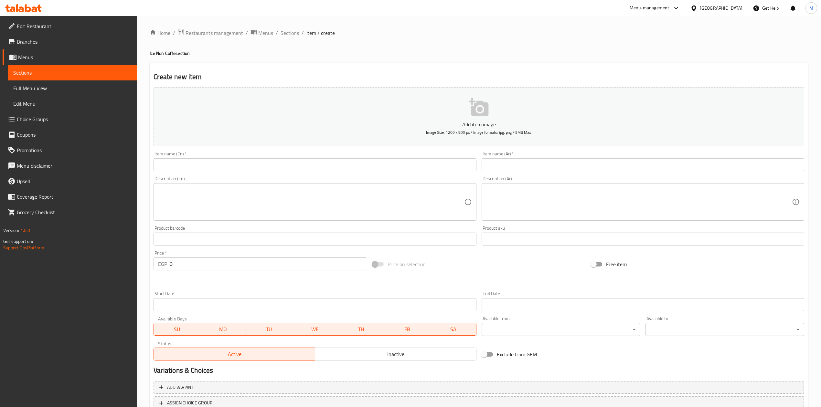
click at [707, 86] on div "Add item image Image Size: 1200 x 800 px / Image formats: jpg, png / 5MB Max." at bounding box center [479, 117] width 656 height 64
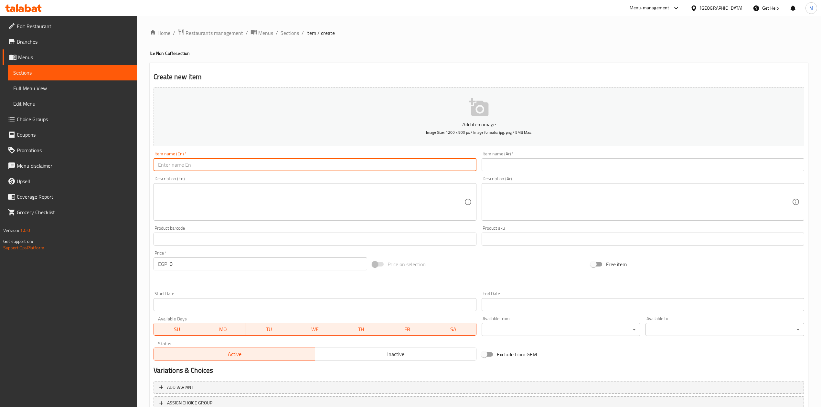
click at [310, 166] on input "text" at bounding box center [315, 164] width 323 height 13
paste input "Ice Mango matcha"
type input "Ice Mango matcha"
click at [535, 158] on div "Item name (Ar)   * Item name (Ar) *" at bounding box center [643, 162] width 323 height 20
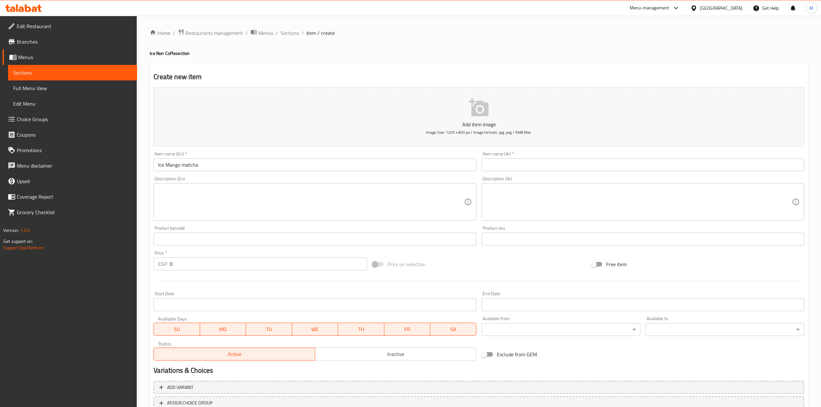
click at [535, 163] on input "text" at bounding box center [643, 164] width 323 height 13
paste input "ماتشا المانجو المثلج"
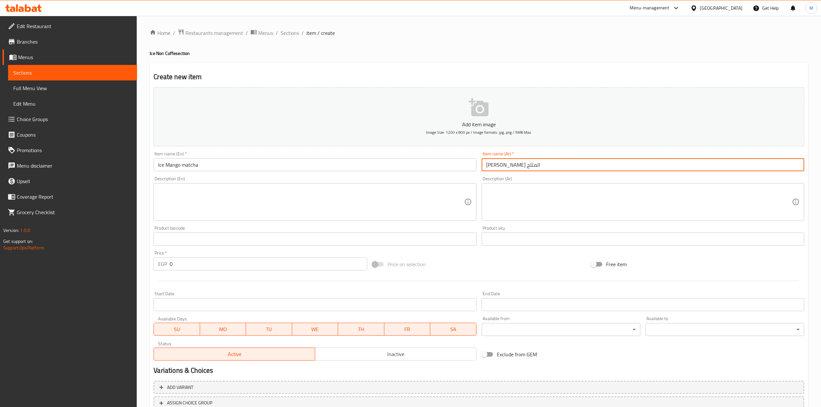
type input "ماتشا المانجو المثلج"
drag, startPoint x: 121, startPoint y: 275, endPoint x: 77, endPoint y: 250, distance: 50.9
click at [111, 273] on div "Edit Restaurant Branches Menus Sections Full Menu View Edit Menu Choice Groups …" at bounding box center [410, 236] width 821 height 441
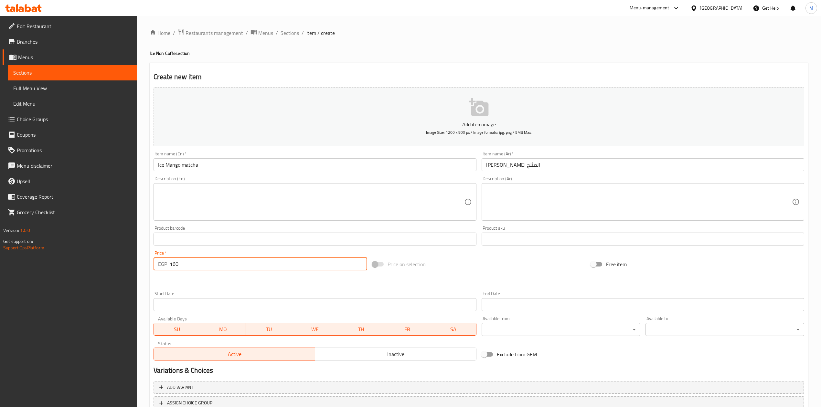
type input "160"
click at [155, 281] on div at bounding box center [479, 281] width 656 height 16
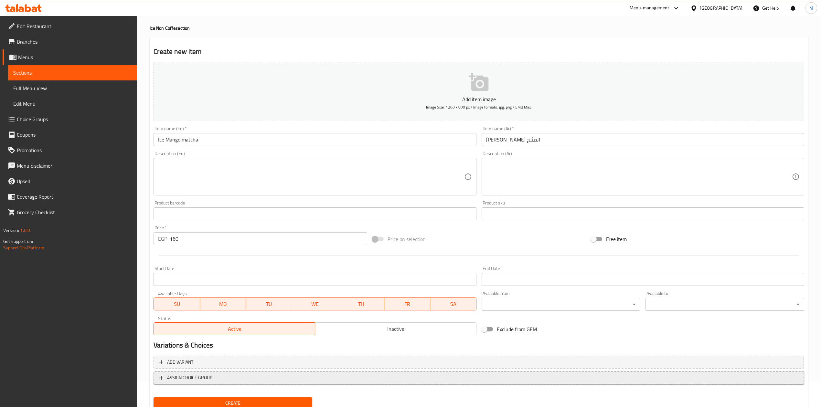
scroll to position [49, 0]
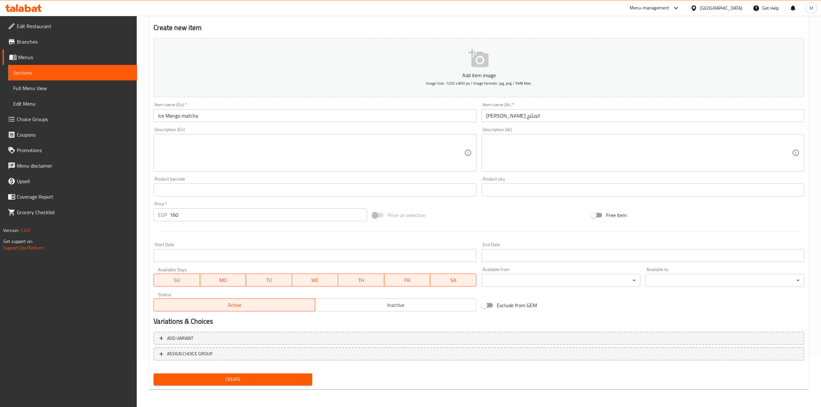
click at [233, 374] on button "Create" at bounding box center [233, 380] width 159 height 12
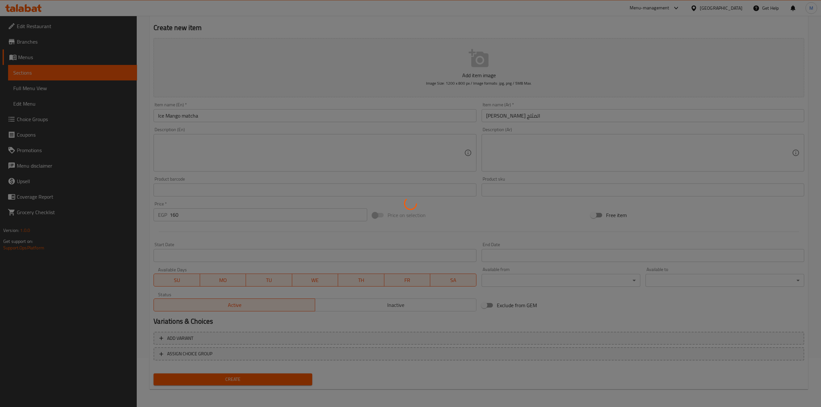
type input "0"
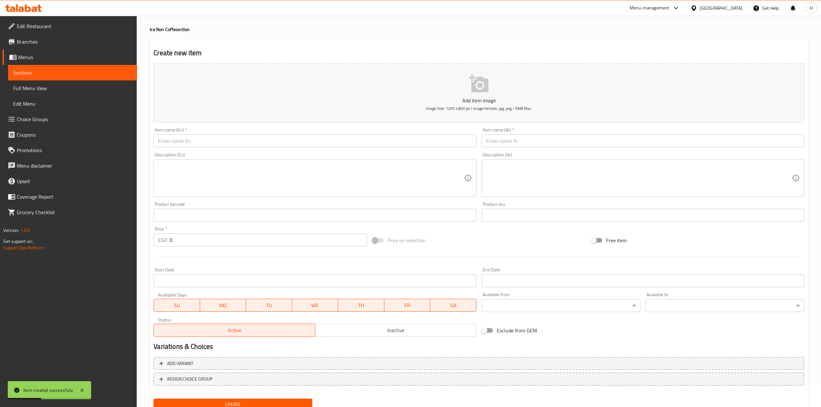
scroll to position [0, 0]
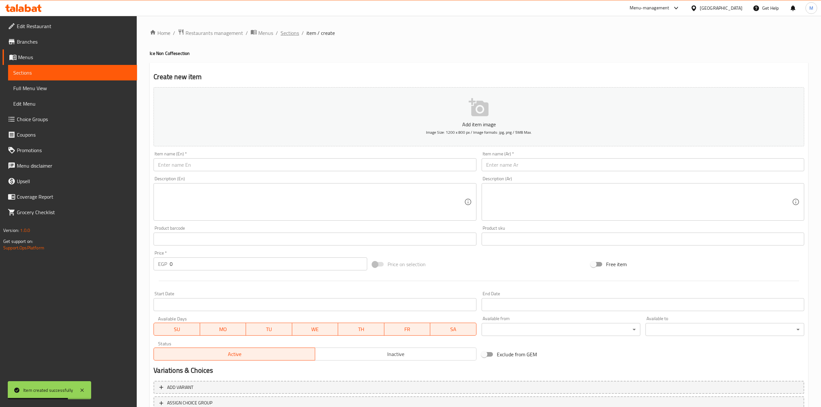
click at [285, 36] on span "Sections" at bounding box center [290, 33] width 18 height 8
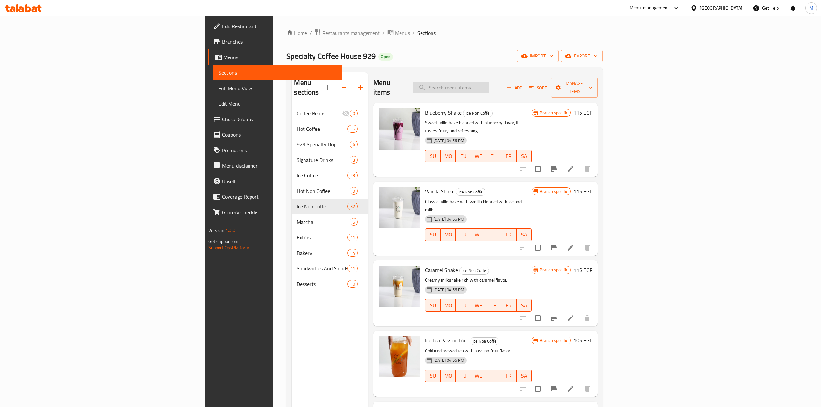
click at [489, 82] on input "search" at bounding box center [451, 87] width 76 height 11
paste input "Chocolate shake"
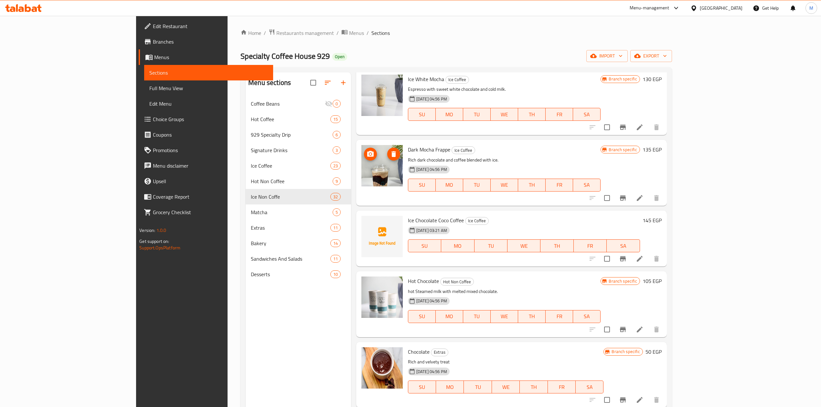
scroll to position [388, 0]
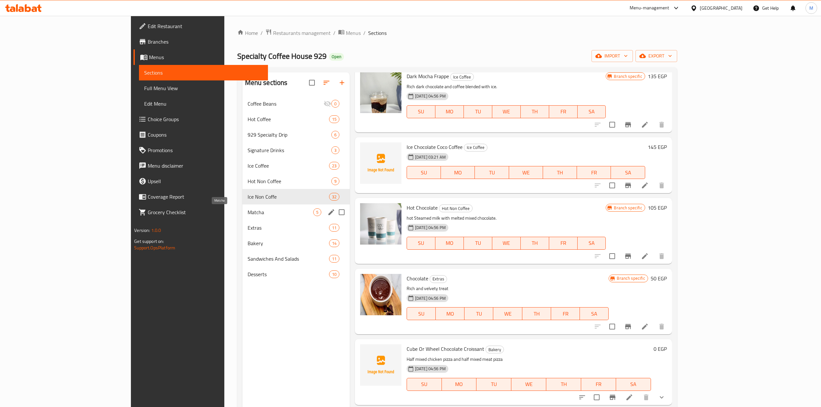
type input "Chocolate"
drag, startPoint x: 212, startPoint y: 215, endPoint x: 216, endPoint y: 208, distance: 7.5
click at [248, 215] on span "Matcha" at bounding box center [281, 212] width 66 height 8
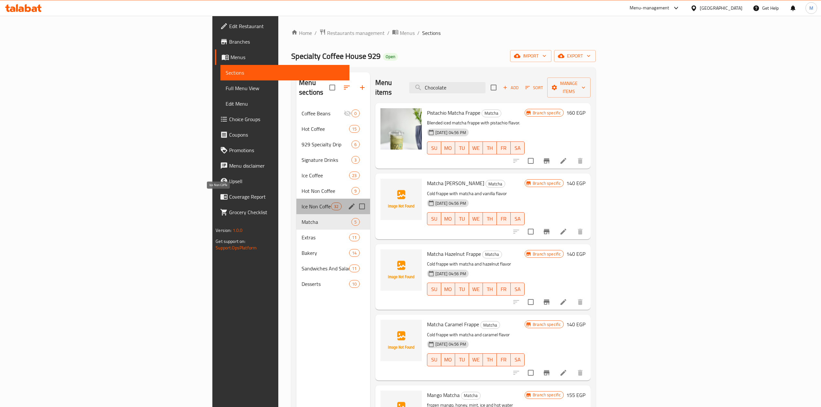
click at [302, 203] on span "Ice Non Coffe" at bounding box center [316, 207] width 29 height 8
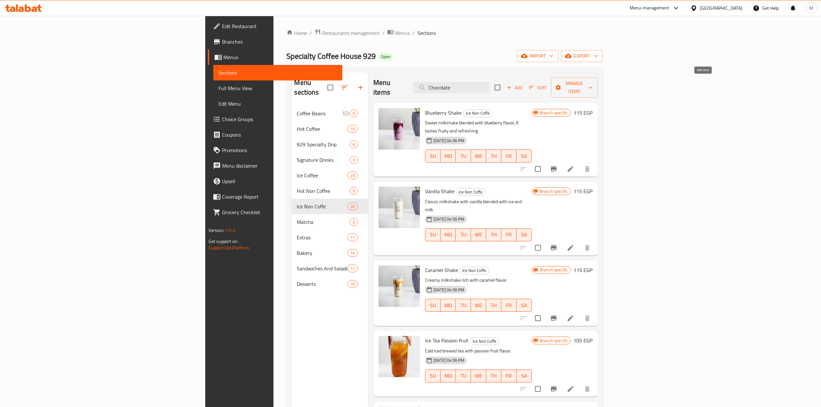
click at [523, 84] on span "Add" at bounding box center [514, 87] width 17 height 7
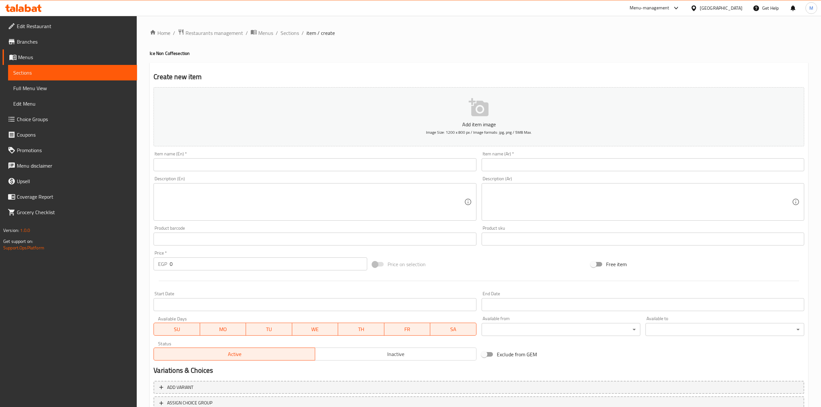
click at [271, 163] on input "text" at bounding box center [315, 164] width 323 height 13
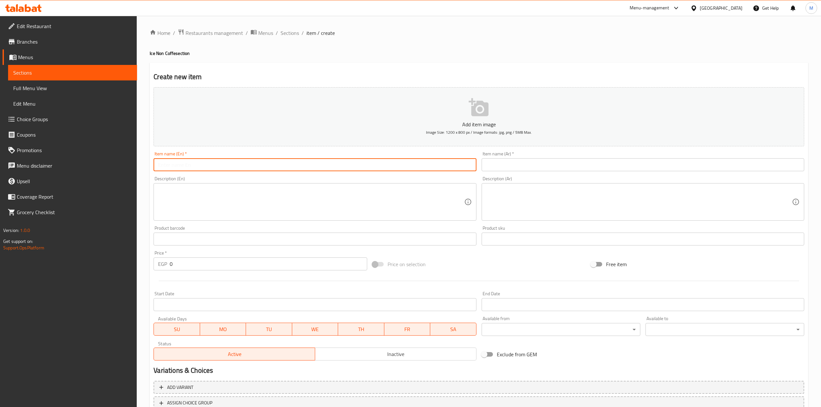
paste input "Chocolate shake"
type input "Chocolate shake"
click at [538, 170] on input "text" at bounding box center [643, 164] width 323 height 13
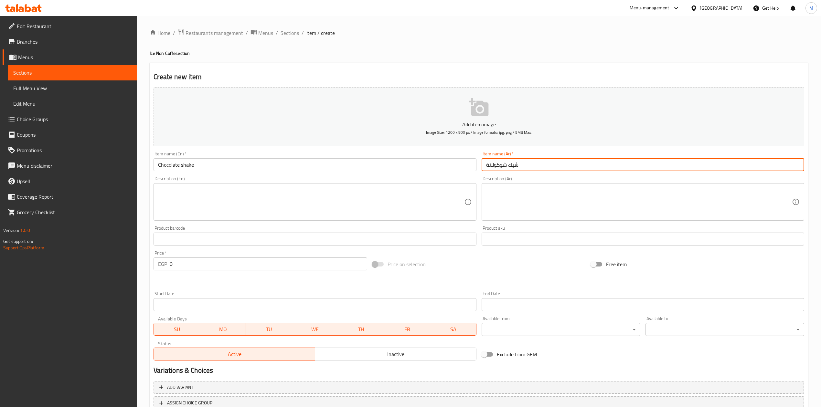
type input "شيك شوكولاتة"
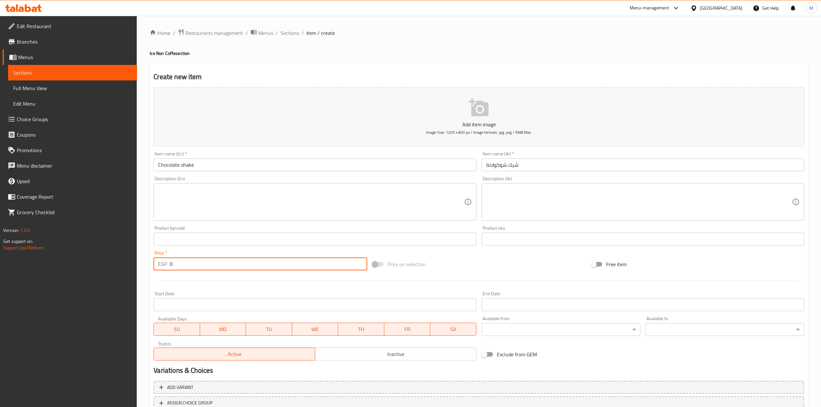
drag, startPoint x: 180, startPoint y: 263, endPoint x: 153, endPoint y: 265, distance: 27.9
click at [159, 265] on div "EGP 0 Price *" at bounding box center [260, 264] width 213 height 13
type input "130"
click at [207, 290] on div "Start Date Start Date" at bounding box center [315, 301] width 328 height 25
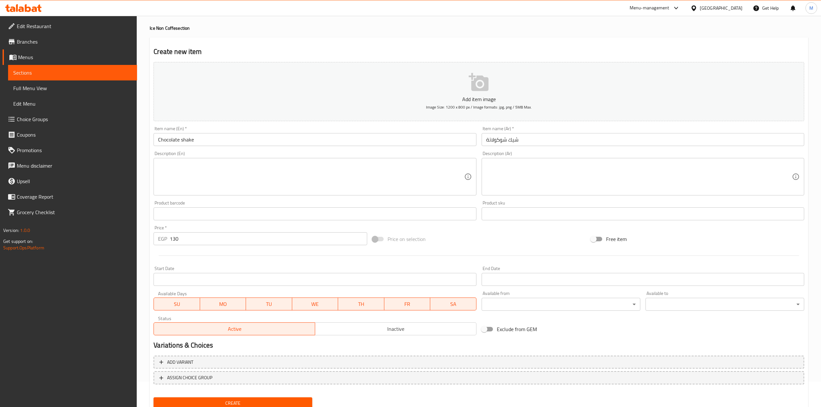
scroll to position [49, 0]
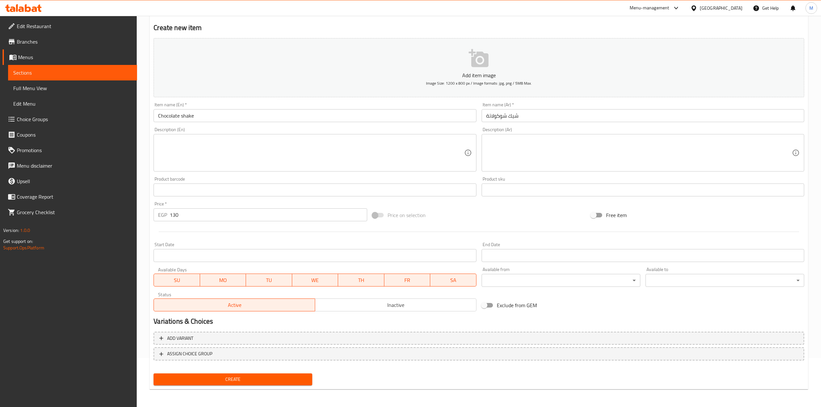
click at [235, 383] on button "Create" at bounding box center [233, 380] width 159 height 12
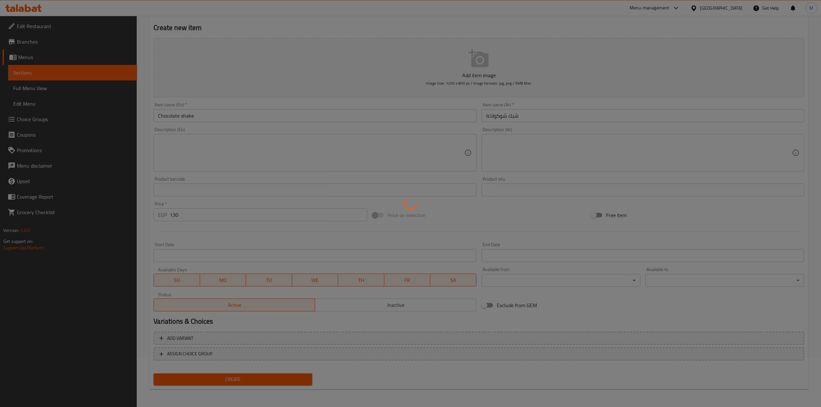
type input "0"
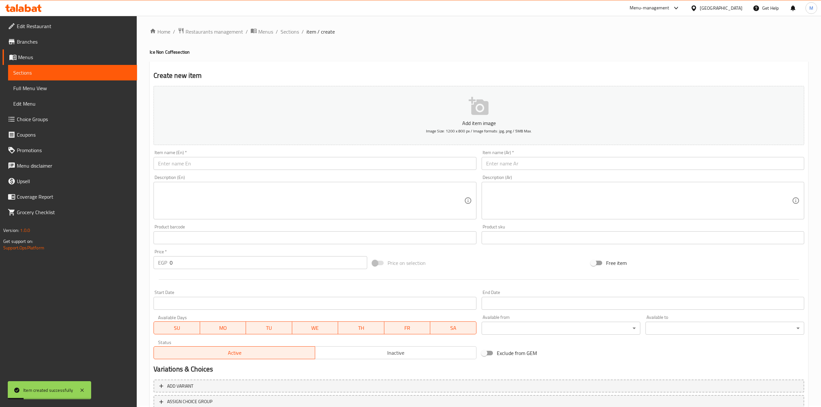
scroll to position [0, 0]
click at [287, 34] on span "Sections" at bounding box center [290, 33] width 18 height 8
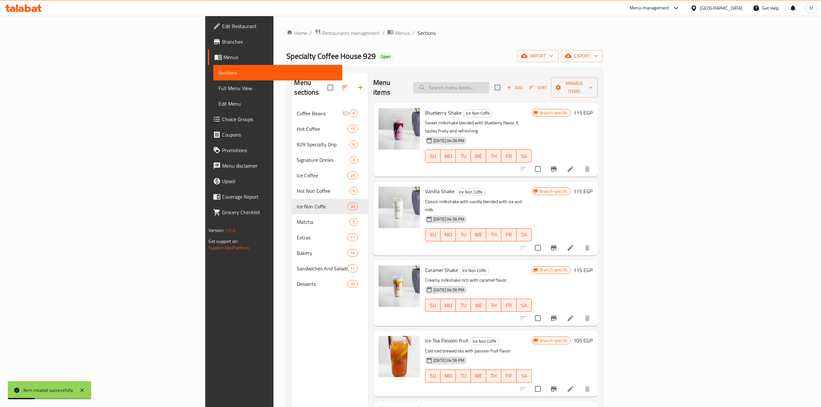
click at [489, 85] on input "search" at bounding box center [451, 87] width 76 height 11
paste input "Lemon With Mint"
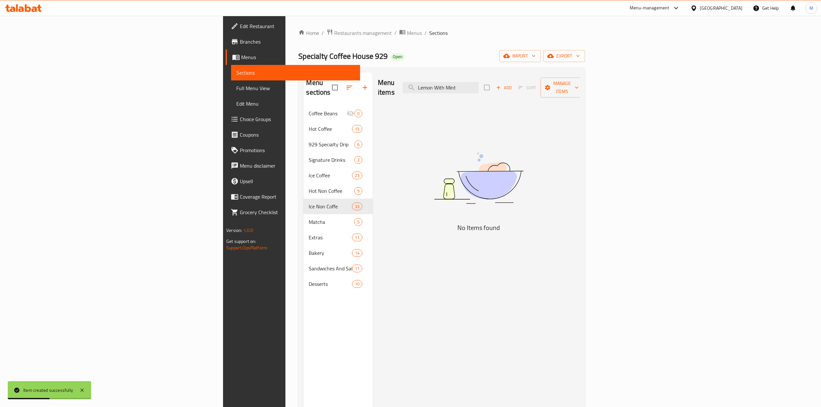
type input "Lemon With Mint"
click at [501, 85] on icon "button" at bounding box center [498, 88] width 6 height 6
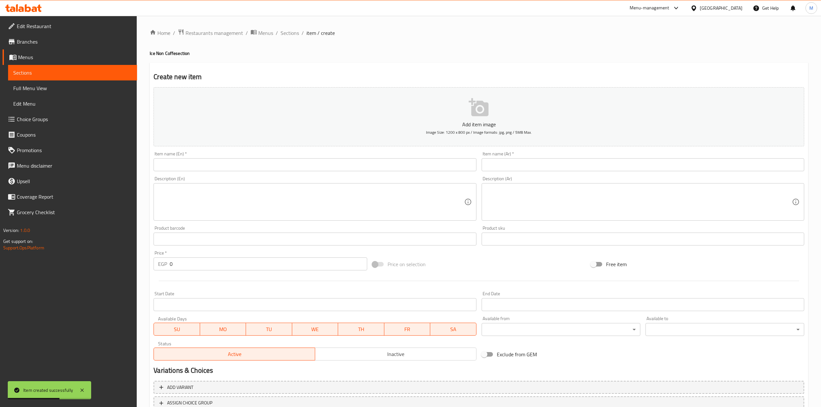
click at [357, 169] on input "text" at bounding box center [315, 164] width 323 height 13
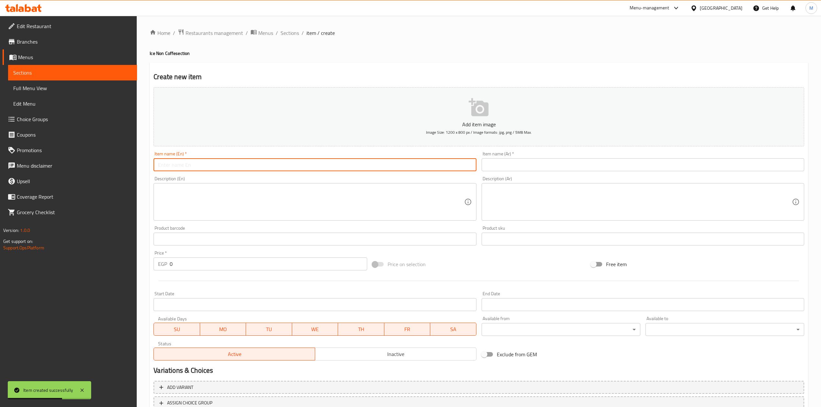
paste input "Lemon With Mint"
type input "Lemon With Mint"
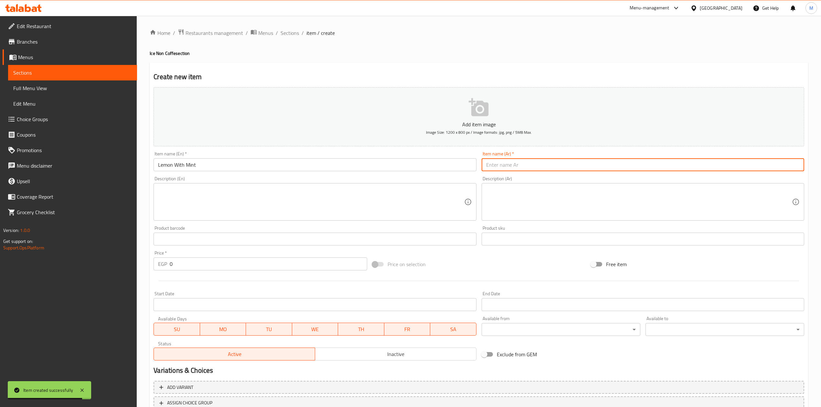
click at [528, 167] on input "text" at bounding box center [643, 164] width 323 height 13
click at [337, 170] on input "Lemon With Mint" at bounding box center [315, 164] width 323 height 13
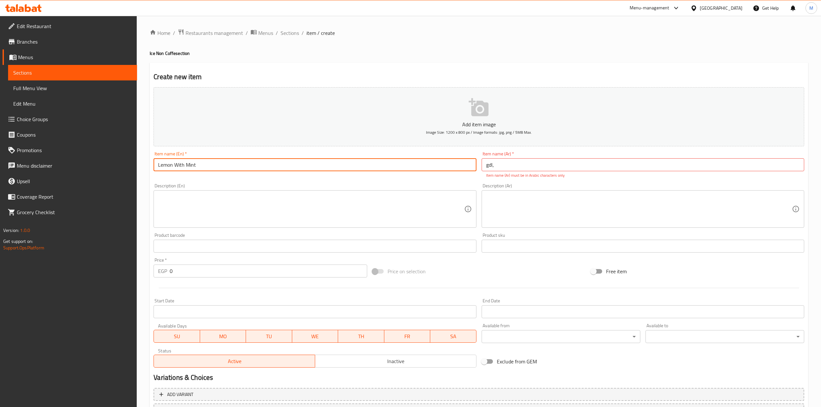
click at [337, 170] on input "Lemon With Mint" at bounding box center [315, 164] width 323 height 13
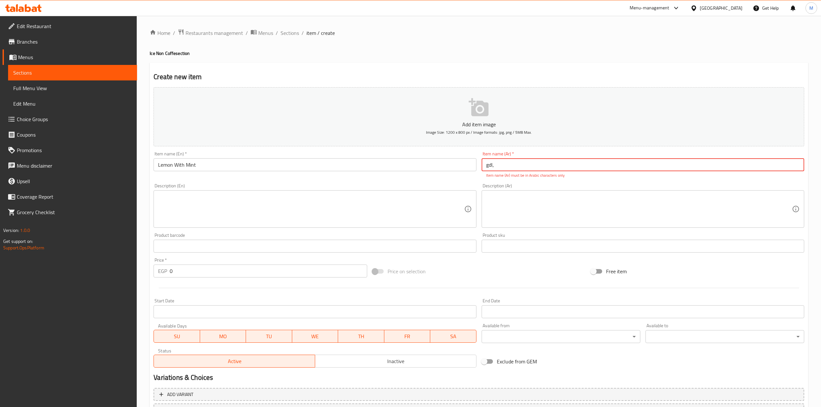
click at [514, 161] on input "gdl," at bounding box center [643, 164] width 323 height 13
paste input "ليمون مع نعناع"
click at [503, 169] on input "gdlليمون مع نعناع" at bounding box center [643, 164] width 323 height 13
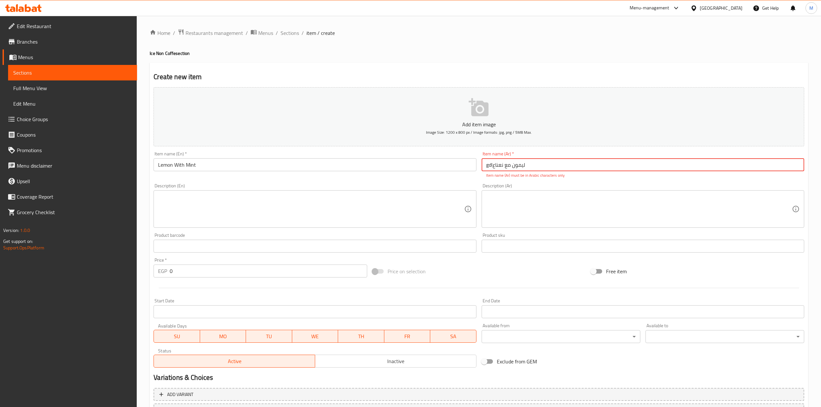
click at [503, 169] on input "gdlليمون مع نعناع" at bounding box center [643, 164] width 323 height 13
paste input "text"
type input "ليمون مع نعناع"
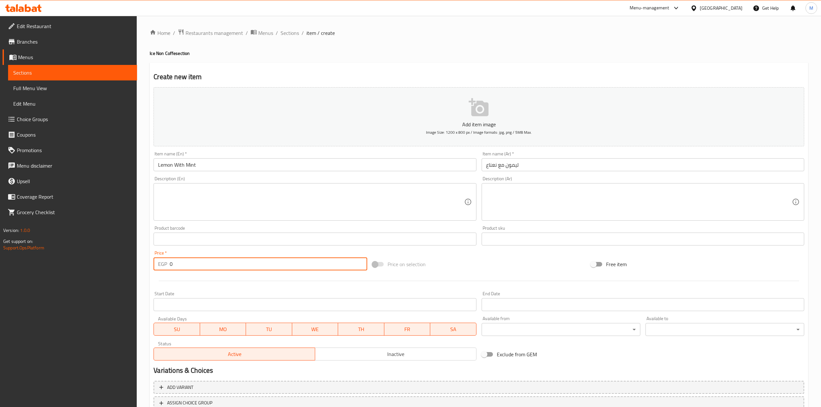
drag, startPoint x: 182, startPoint y: 263, endPoint x: 129, endPoint y: 265, distance: 53.1
click at [131, 265] on div "Edit Restaurant Branches Menus Sections Full Menu View Edit Menu Choice Groups …" at bounding box center [410, 236] width 821 height 441
type input "115"
click at [544, 270] on div "Price on selection" at bounding box center [479, 264] width 218 height 17
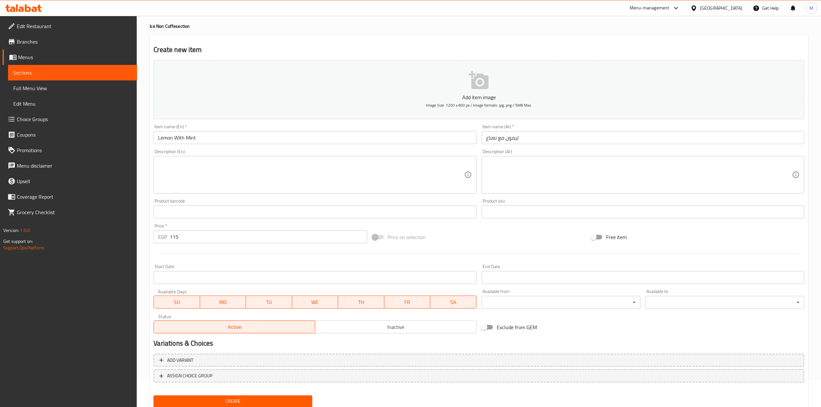
scroll to position [49, 0]
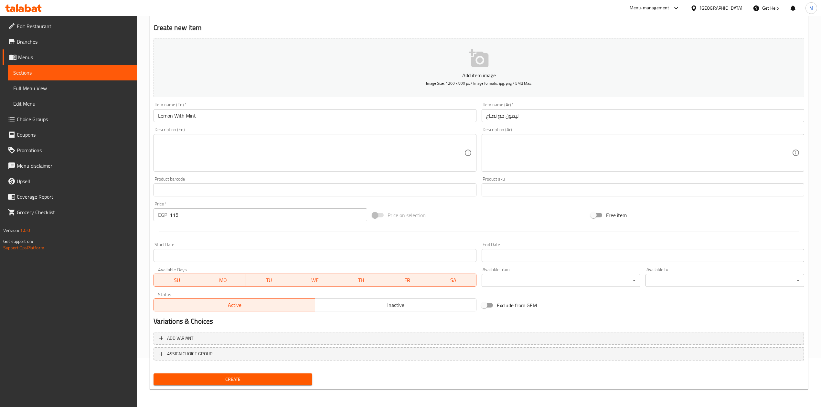
click at [312, 383] on button "Create" at bounding box center [233, 380] width 159 height 12
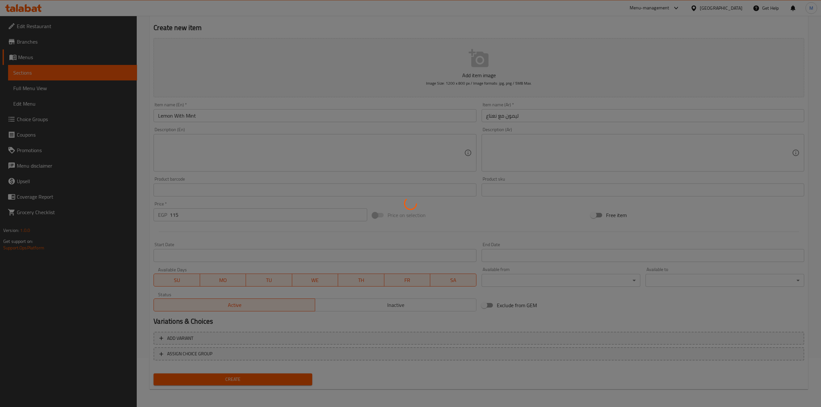
type input "0"
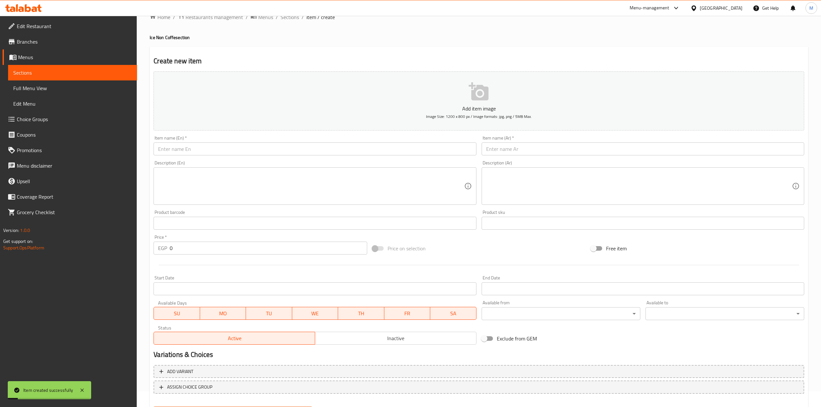
scroll to position [0, 0]
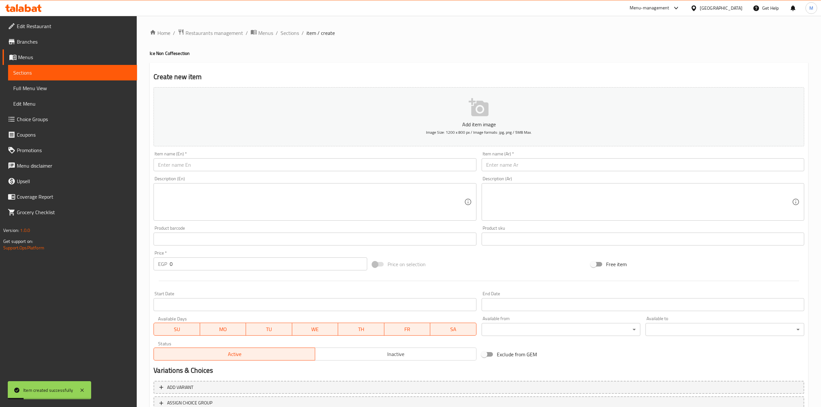
drag, startPoint x: 292, startPoint y: 32, endPoint x: 563, endPoint y: 45, distance: 271.8
click at [292, 32] on span "Sections" at bounding box center [290, 33] width 18 height 8
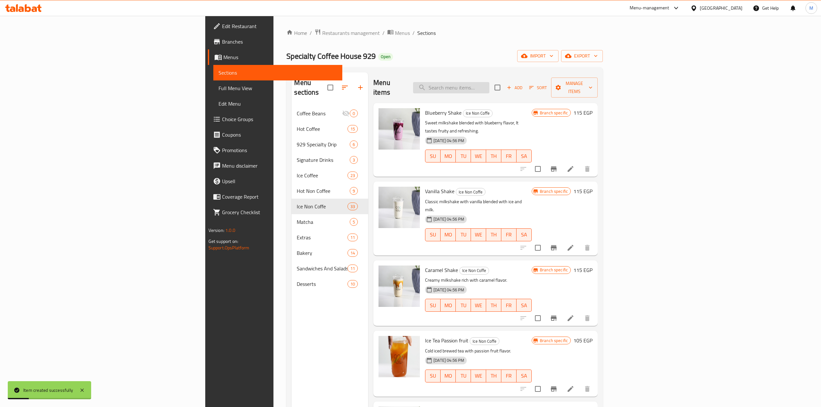
click at [489, 82] on input "search" at bounding box center [451, 87] width 76 height 11
paste input "Watermelon"
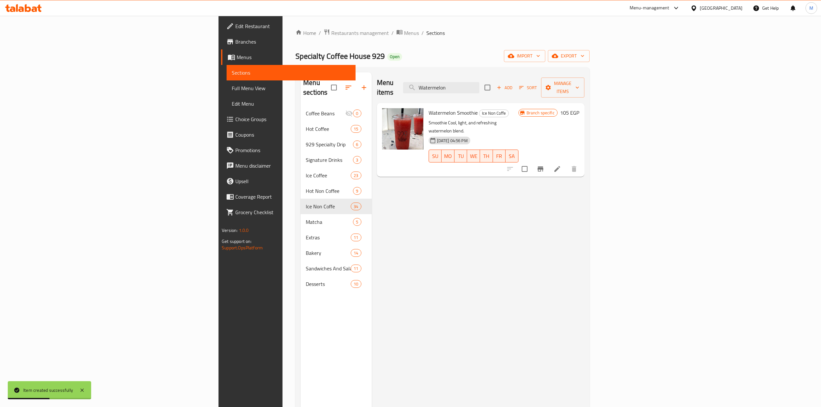
type input "Watermelon"
click at [561, 165] on icon at bounding box center [557, 169] width 8 height 8
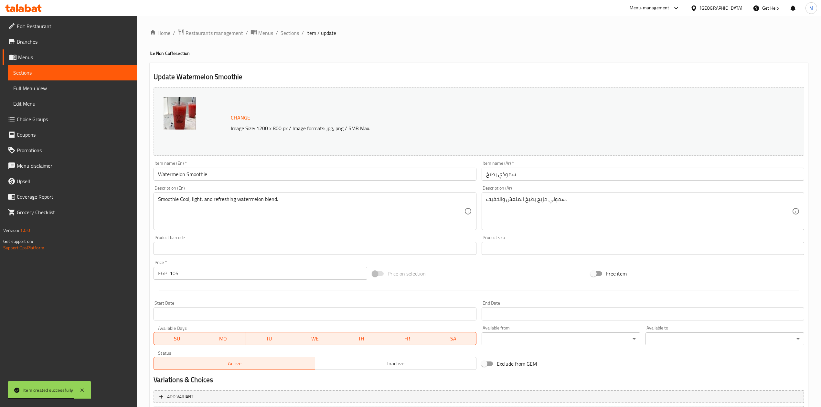
drag, startPoint x: 241, startPoint y: 164, endPoint x: 226, endPoint y: 166, distance: 15.6
click at [233, 166] on div "Item name (En)   * Watermelon Smoothie Item name (En) *" at bounding box center [315, 171] width 323 height 20
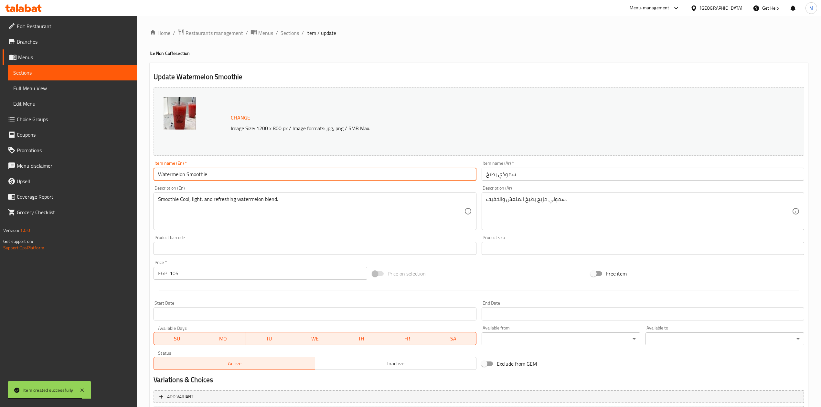
drag, startPoint x: 215, startPoint y: 171, endPoint x: 185, endPoint y: 173, distance: 30.1
click at [185, 173] on input "Watermelon Smoothie" at bounding box center [315, 174] width 323 height 13
type input "Watermelon"
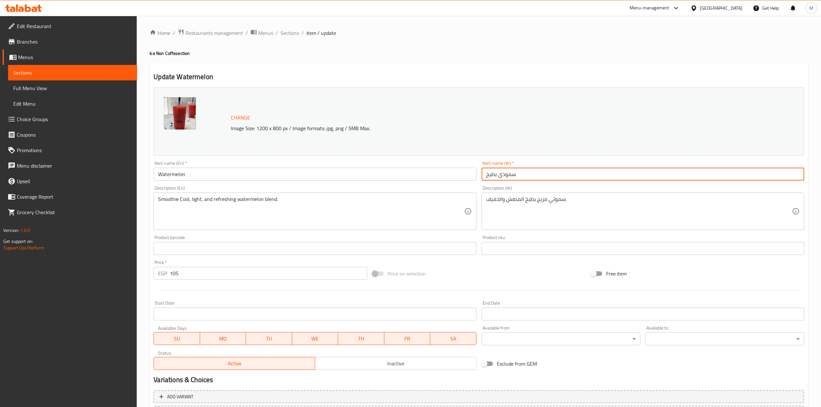
drag, startPoint x: 498, startPoint y: 174, endPoint x: 545, endPoint y: 178, distance: 47.0
click at [545, 178] on input "سموذي بطيخ" at bounding box center [643, 174] width 323 height 13
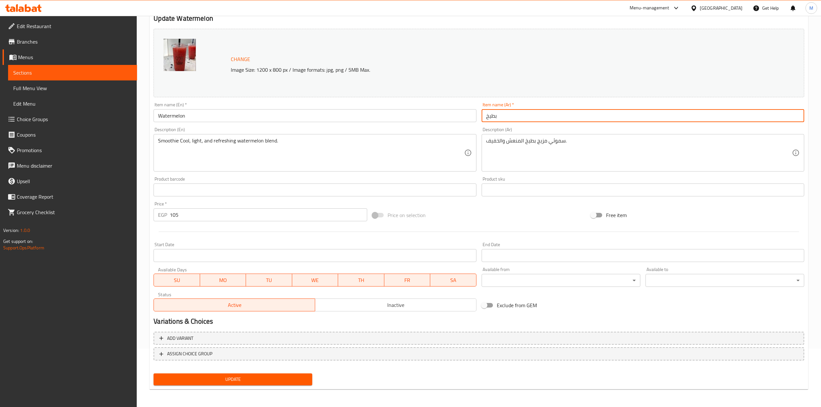
type input "بطيخ"
click at [262, 381] on span "Update" at bounding box center [233, 380] width 148 height 8
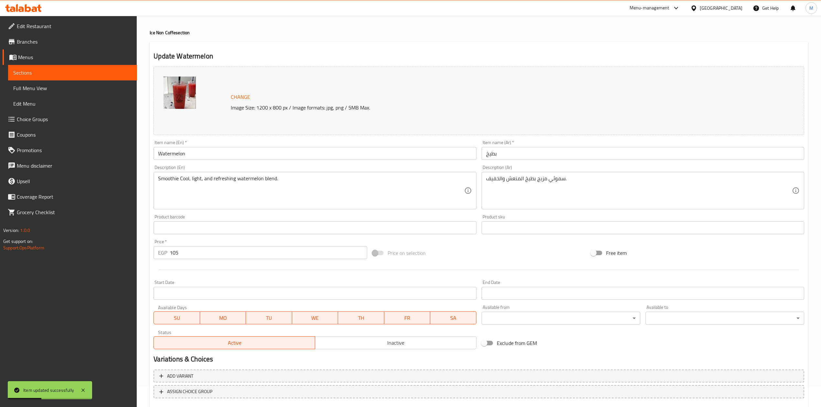
scroll to position [0, 0]
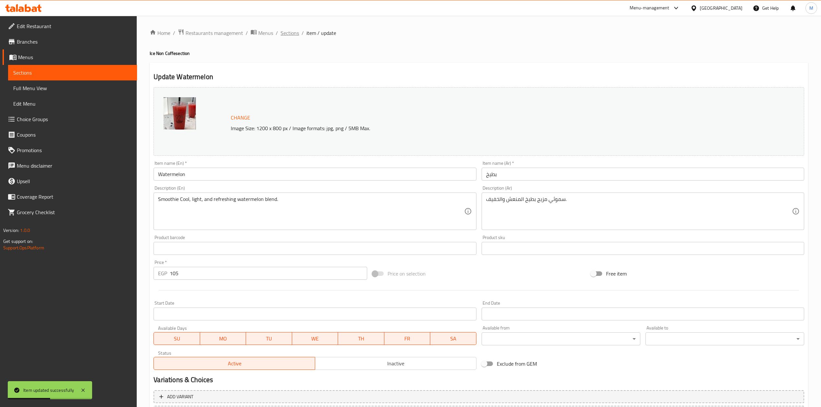
click at [288, 32] on span "Sections" at bounding box center [290, 33] width 18 height 8
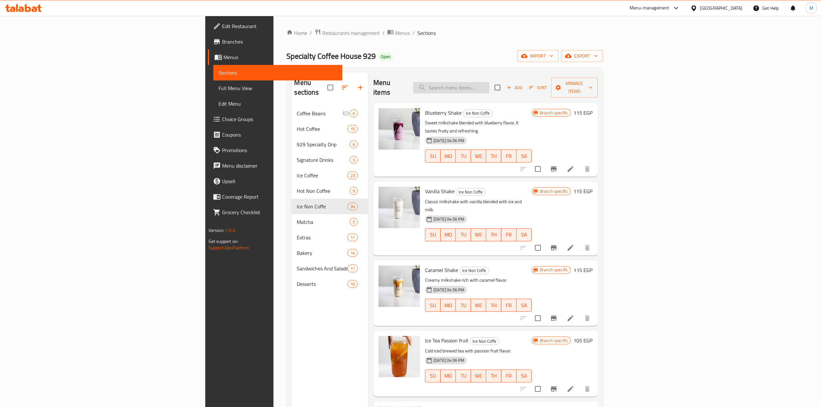
drag, startPoint x: 510, startPoint y: 72, endPoint x: 510, endPoint y: 80, distance: 8.4
click at [511, 78] on div "Menu sections Coffee Beans 0 Hot Coffee 15 929 Specialty Drip 6 Signature Drink…" at bounding box center [444, 276] width 316 height 418
click at [489, 82] on input "search" at bounding box center [451, 87] width 76 height 11
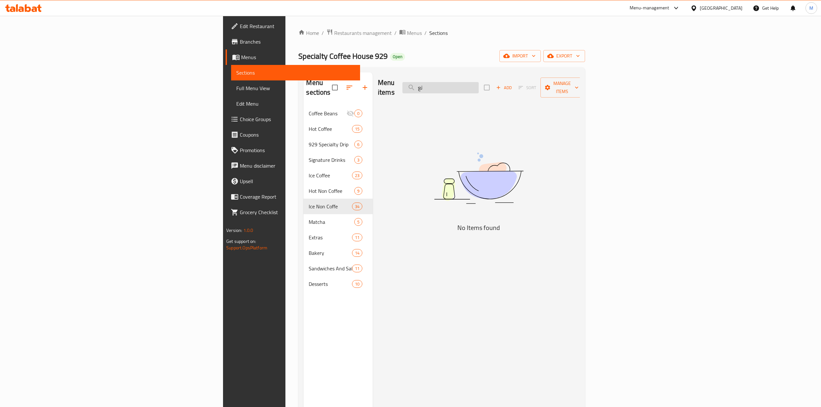
type input "ت"
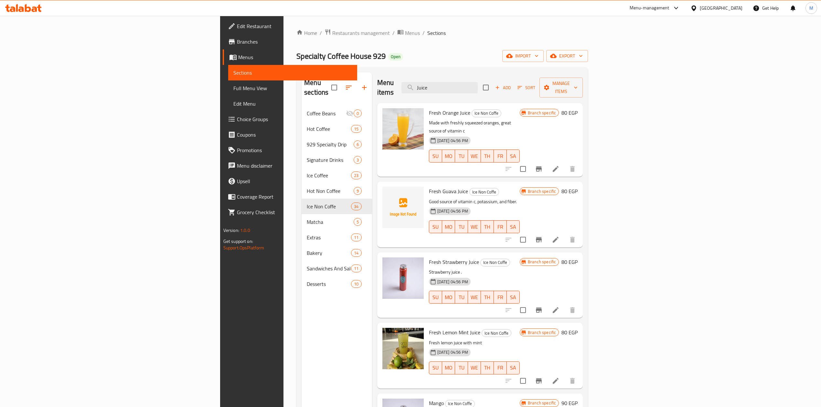
type input "Juice"
click at [530, 303] on input "checkbox" at bounding box center [523, 310] width 14 height 14
checkbox input "true"
click at [530, 233] on input "checkbox" at bounding box center [523, 240] width 14 height 14
checkbox input "true"
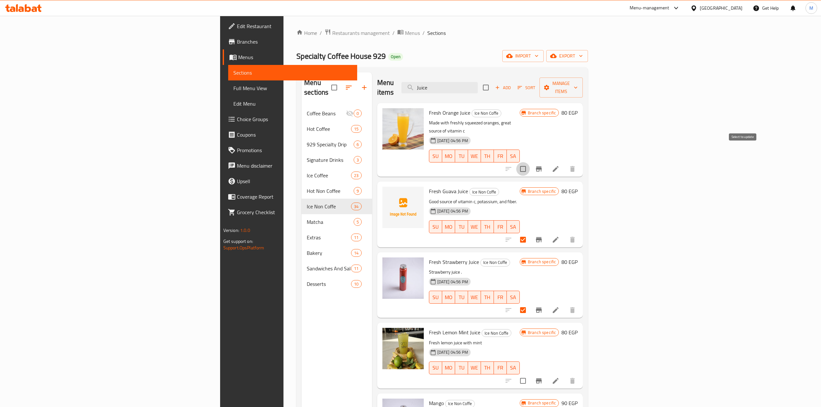
click at [530, 162] on input "checkbox" at bounding box center [523, 169] width 14 height 14
checkbox input "true"
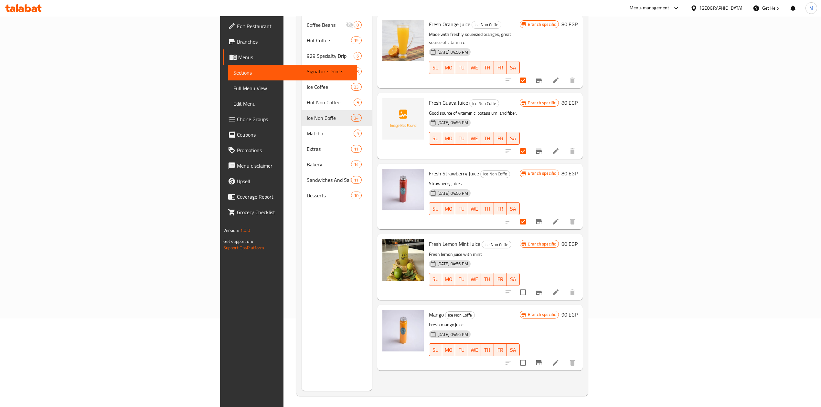
scroll to position [91, 0]
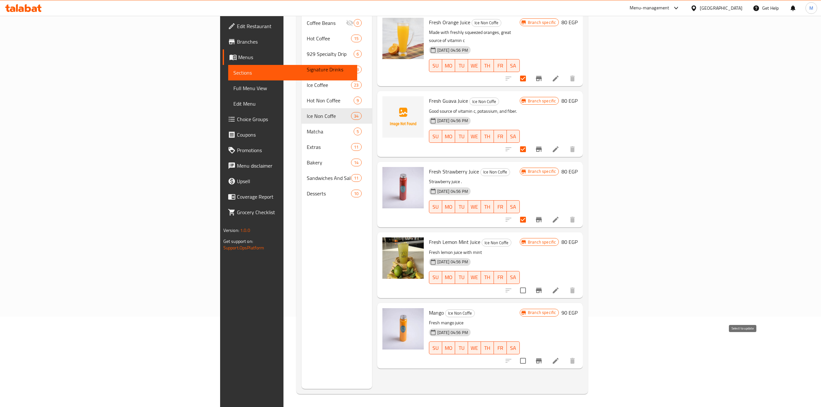
click at [530, 354] on input "checkbox" at bounding box center [523, 361] width 14 height 14
checkbox input "true"
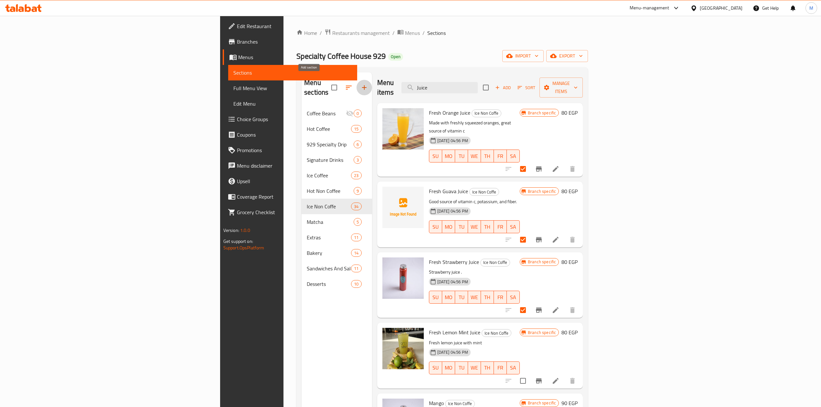
click at [360, 84] on icon "button" at bounding box center [364, 88] width 8 height 8
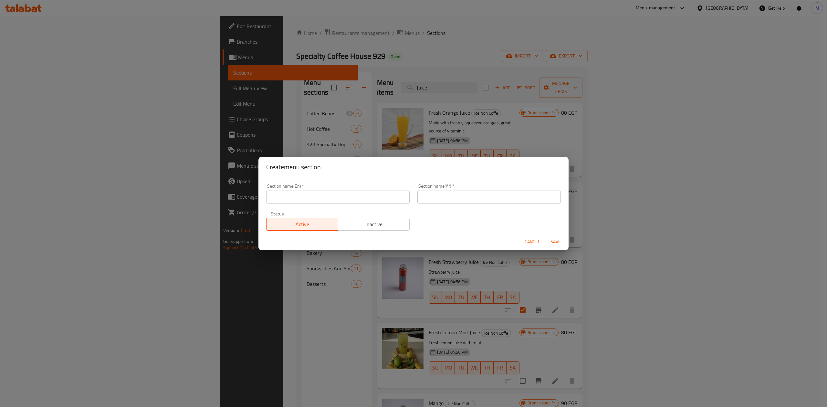
click at [304, 206] on div "Section name(En)   * Section name(En) *" at bounding box center [337, 193] width 151 height 27
click at [308, 204] on div "Section name(En)   * Section name(En) *" at bounding box center [337, 193] width 151 height 27
click at [308, 202] on input "text" at bounding box center [337, 197] width 143 height 13
type input "Soft Drinks"
click at [434, 198] on input "text" at bounding box center [489, 197] width 143 height 13
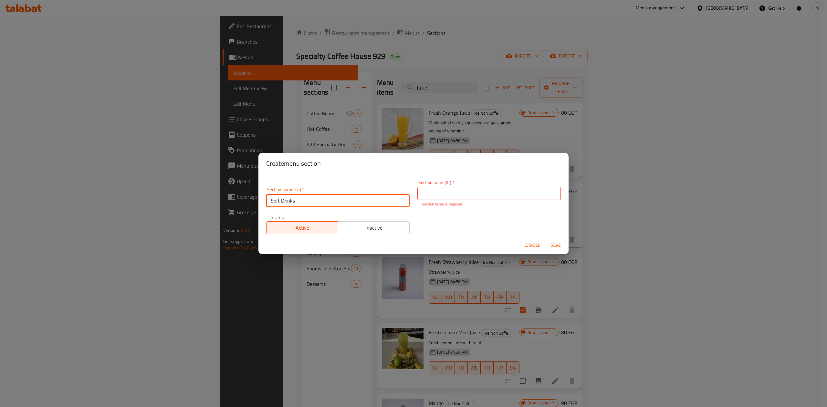
click at [338, 192] on div "Section name(En)   * Soft Drinks Section name(En) *" at bounding box center [337, 197] width 143 height 20
click at [336, 195] on input "Soft Drinks" at bounding box center [337, 200] width 143 height 13
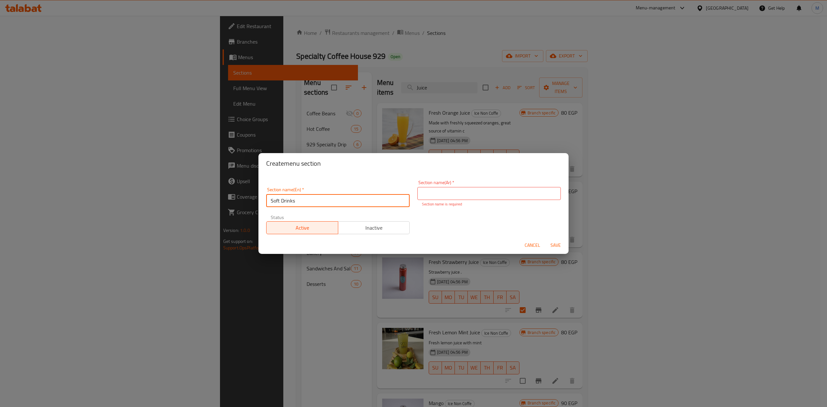
click at [336, 195] on input "Soft Drinks" at bounding box center [337, 200] width 143 height 13
click at [499, 187] on input "text" at bounding box center [489, 193] width 143 height 13
paste input "المشروبات الغازية"
type input "المشروبات الغازية"
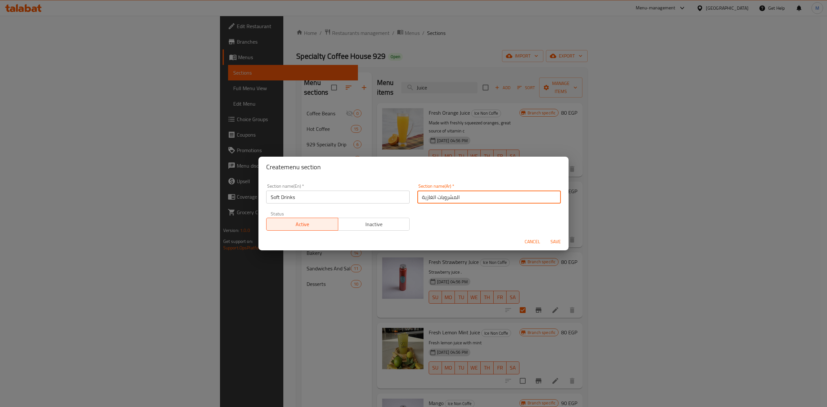
click at [555, 244] on span "Save" at bounding box center [556, 242] width 16 height 8
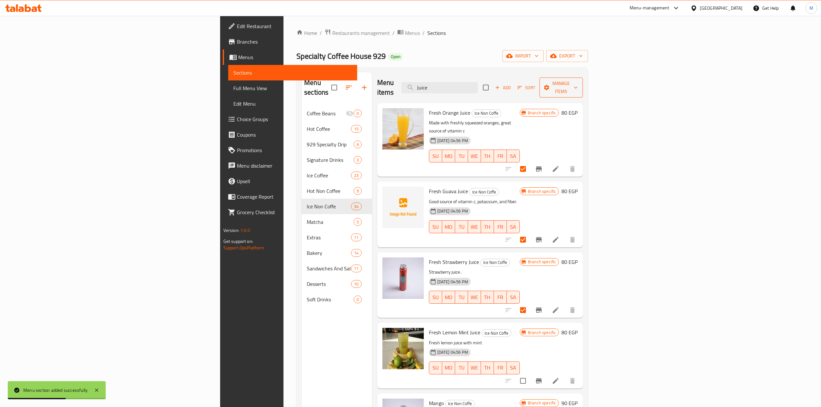
click at [578, 81] on span "Manage items" at bounding box center [561, 88] width 33 height 16
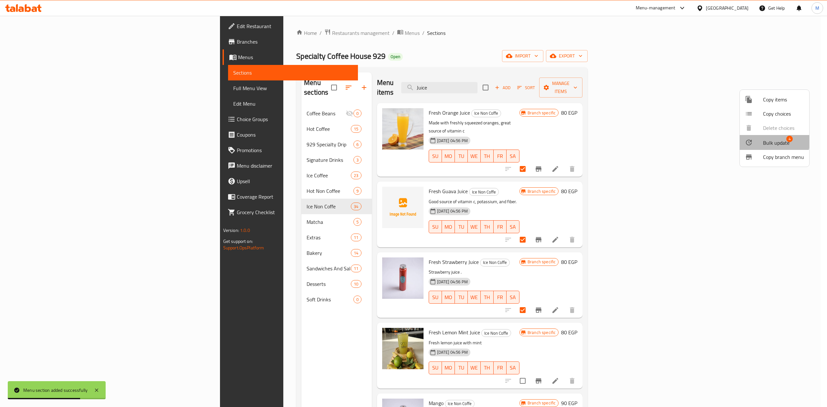
click at [768, 139] on span "Bulk update" at bounding box center [776, 143] width 27 height 8
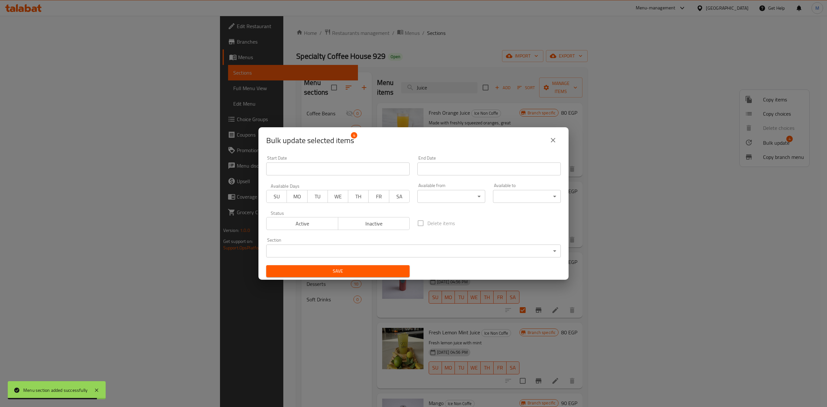
click at [378, 247] on body "Menu section added successfully ​ Menu-management Egypt Get Help M Edit Restaur…" at bounding box center [413, 211] width 827 height 391
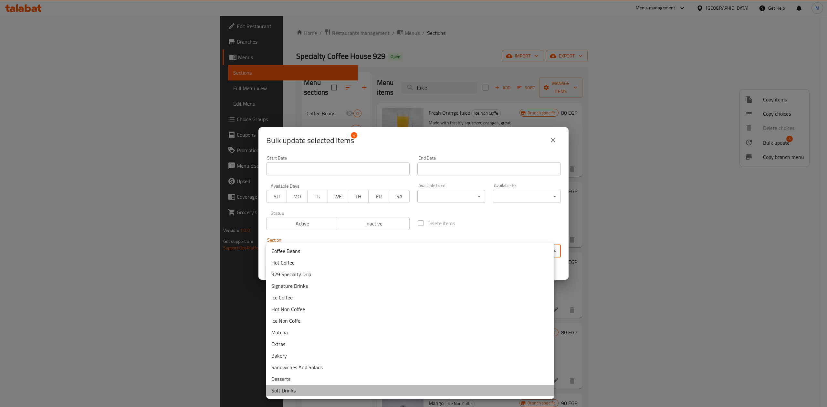
drag, startPoint x: 331, startPoint y: 389, endPoint x: 342, endPoint y: 388, distance: 11.0
click at [330, 390] on li "Soft Drinks" at bounding box center [410, 391] width 288 height 12
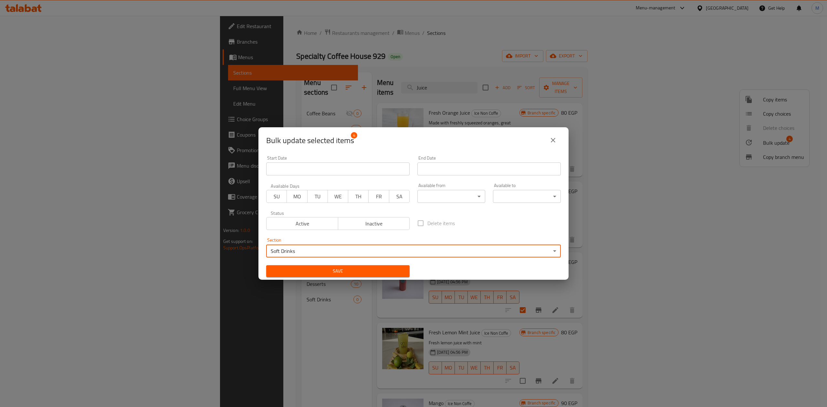
click at [394, 272] on span "Save" at bounding box center [337, 271] width 133 height 8
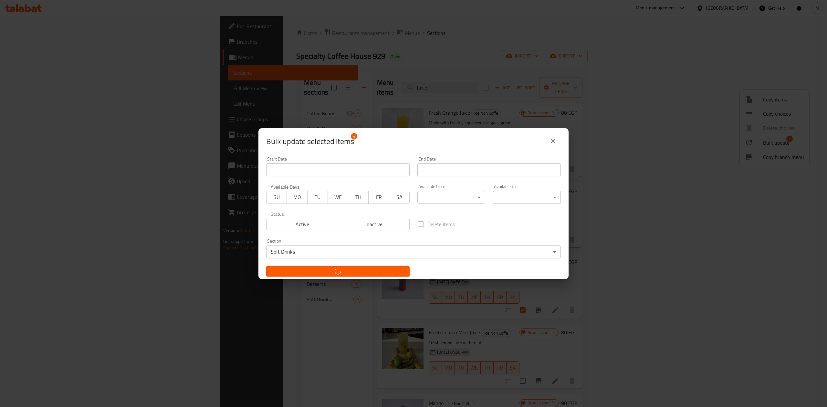
checkbox input "false"
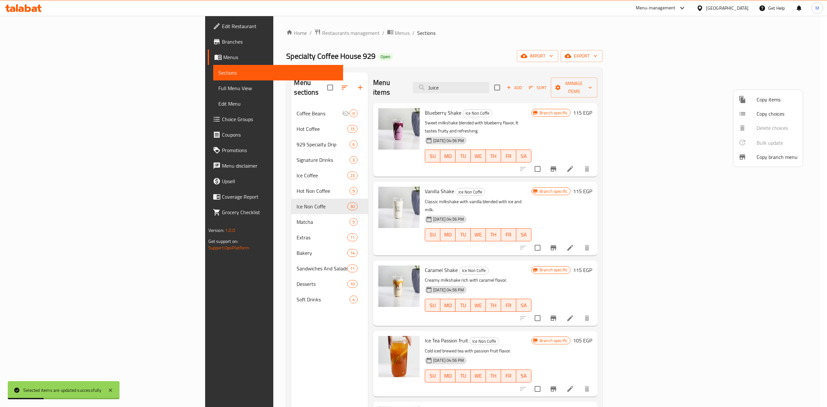
click at [210, 179] on div at bounding box center [413, 203] width 827 height 407
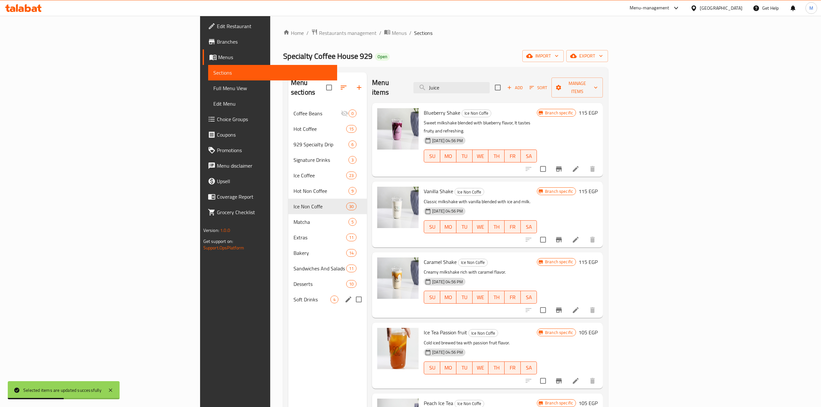
click at [288, 292] on div "Soft Drinks 4" at bounding box center [327, 300] width 79 height 16
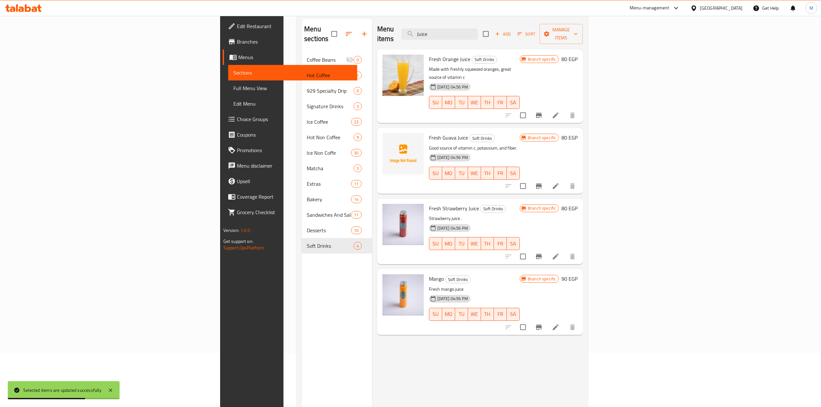
scroll to position [5, 0]
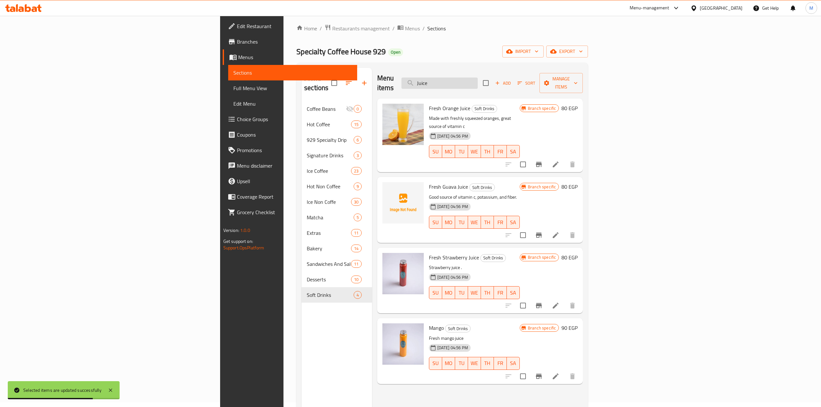
click at [478, 83] on input "Juice" at bounding box center [439, 83] width 76 height 11
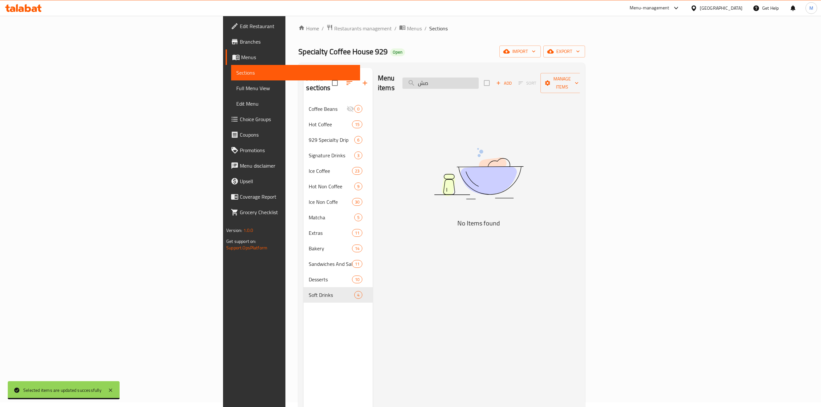
type input "ص"
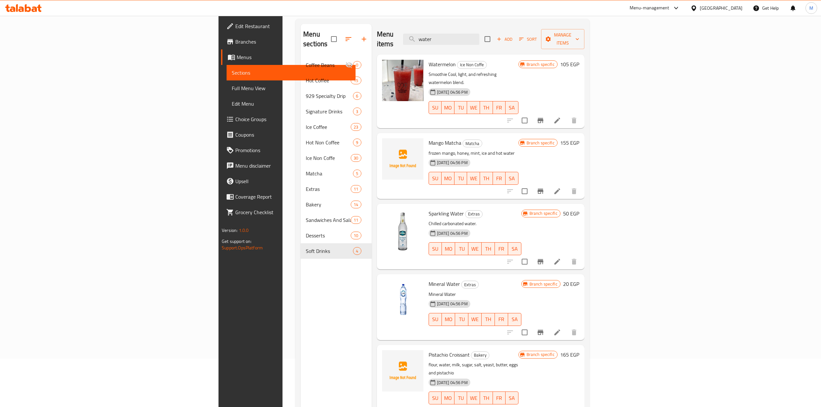
scroll to position [91, 0]
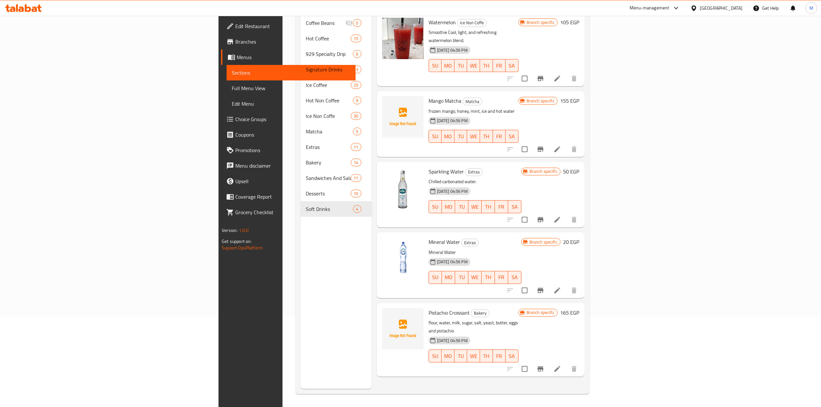
type input "water"
click at [531, 213] on input "checkbox" at bounding box center [525, 220] width 14 height 14
checkbox input "true"
click at [531, 284] on input "checkbox" at bounding box center [525, 291] width 14 height 14
checkbox input "true"
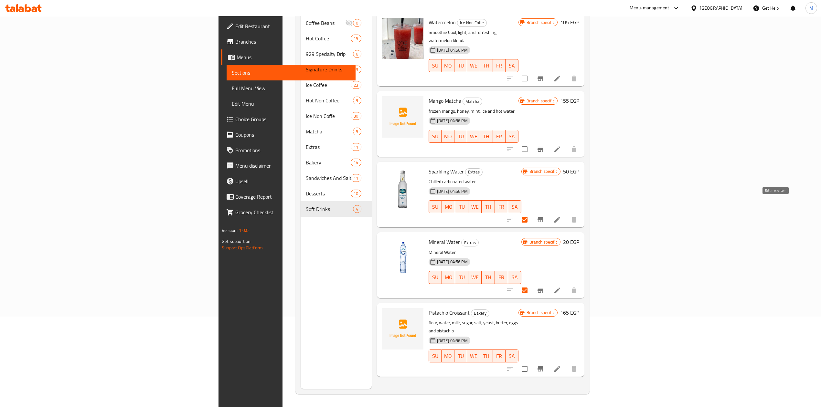
scroll to position [0, 0]
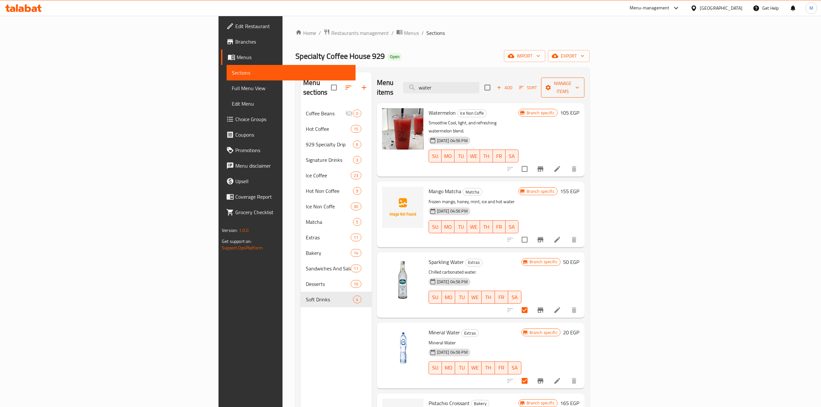
click at [579, 85] on span "Manage items" at bounding box center [562, 88] width 33 height 16
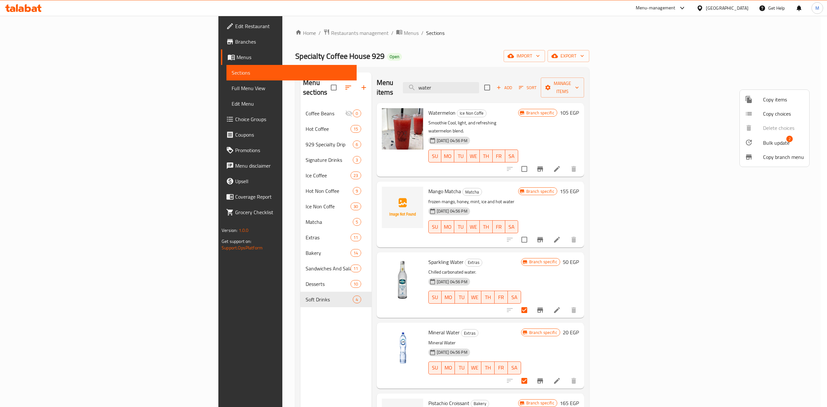
click at [758, 144] on div at bounding box center [754, 143] width 18 height 8
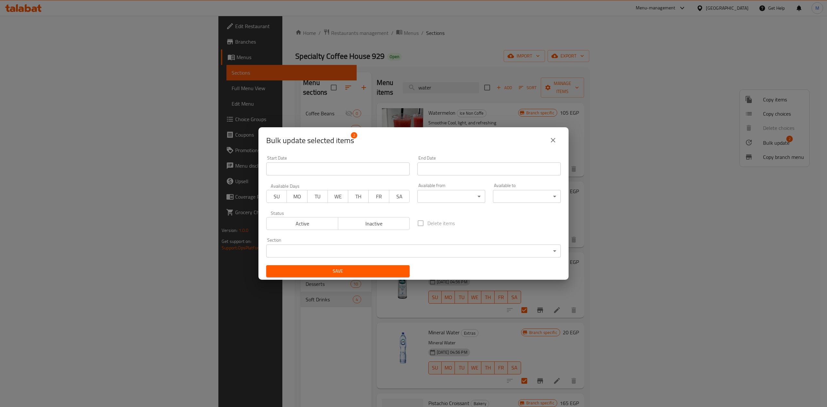
click at [441, 246] on body "​ Menu-management Egypt Get Help M Edit Restaurant Branches Menus Sections Full…" at bounding box center [413, 211] width 827 height 391
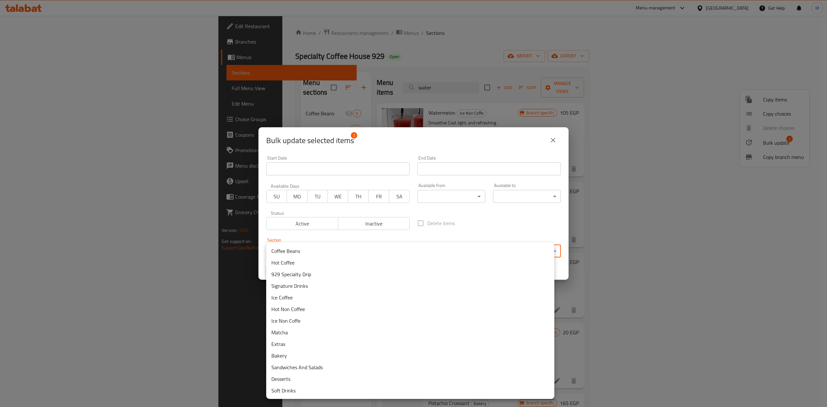
click at [330, 390] on li "Soft Drinks" at bounding box center [410, 391] width 288 height 12
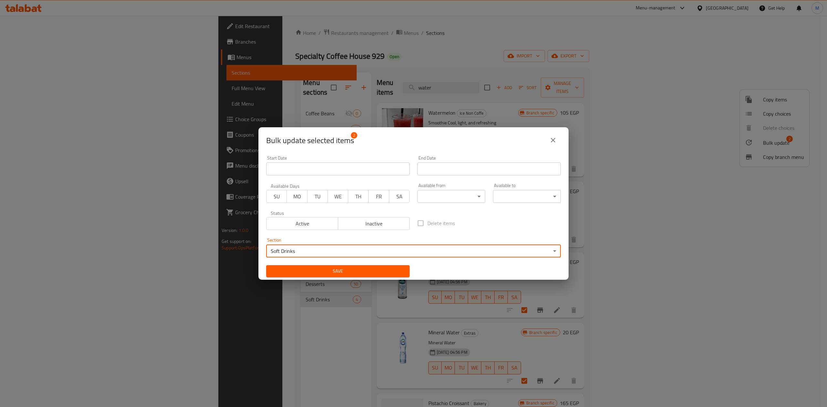
click at [373, 270] on span "Save" at bounding box center [337, 271] width 133 height 8
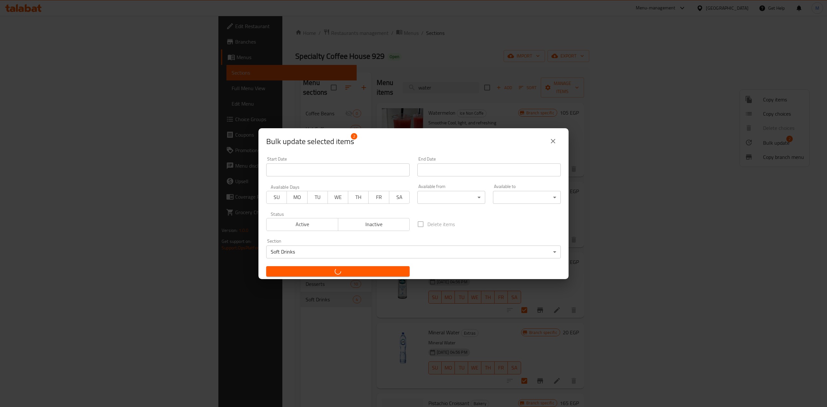
checkbox input "false"
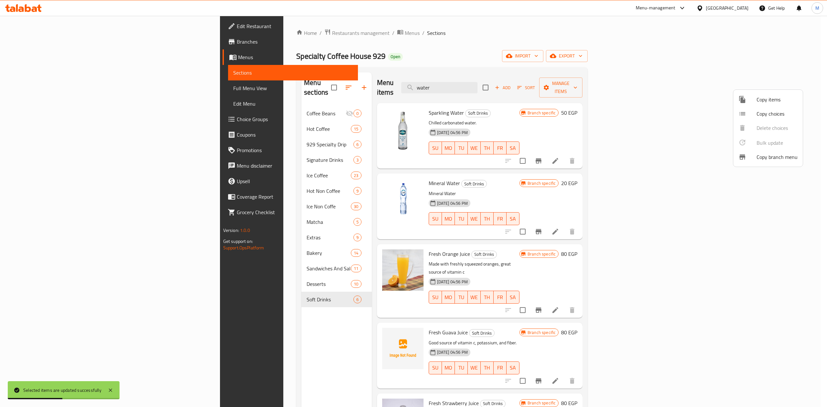
click at [212, 270] on div at bounding box center [413, 203] width 827 height 407
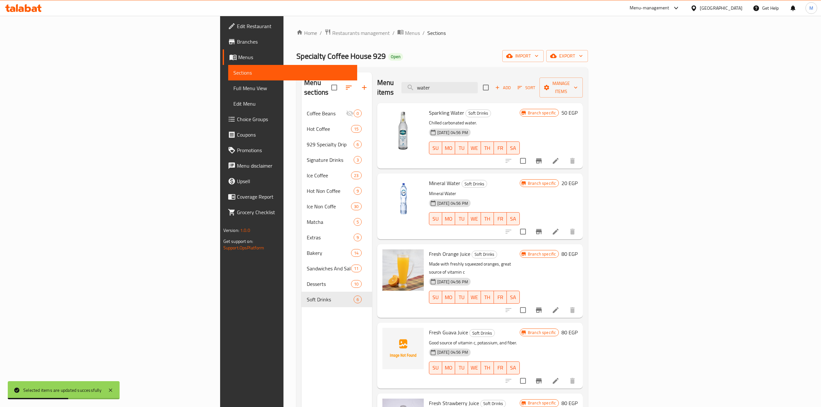
click at [302, 276] on div "Desserts 10" at bounding box center [337, 284] width 70 height 16
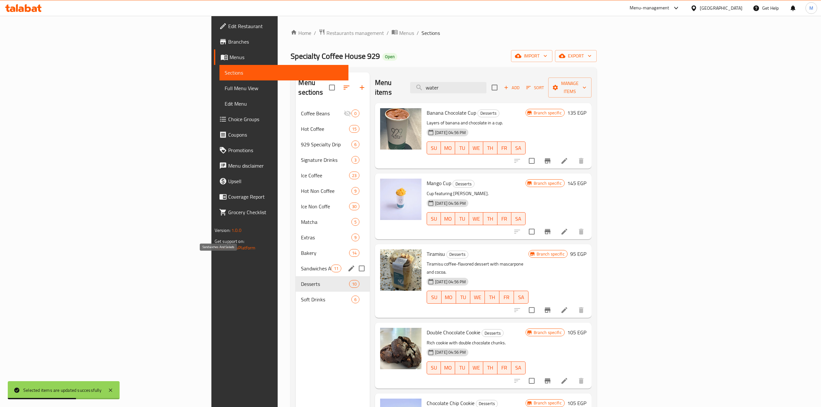
click at [301, 265] on span "Sandwiches And Salads" at bounding box center [316, 269] width 30 height 8
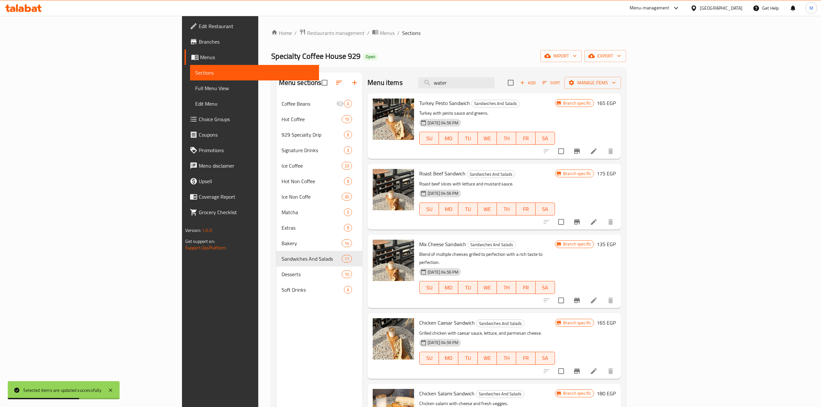
click at [281, 294] on span "Soft Drinks" at bounding box center [312, 290] width 63 height 8
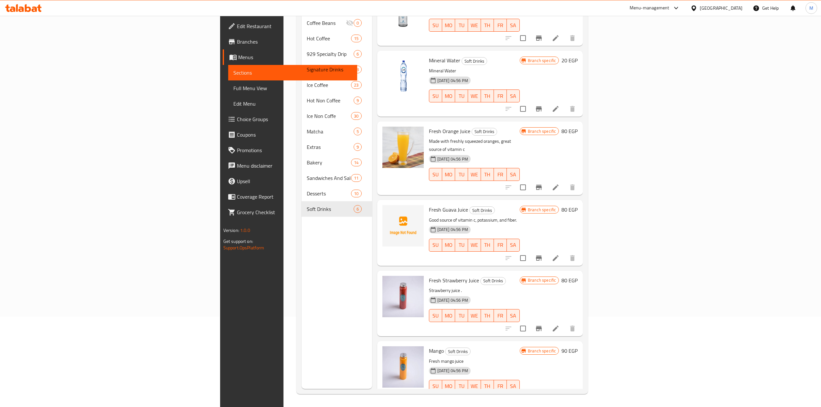
scroll to position [91, 0]
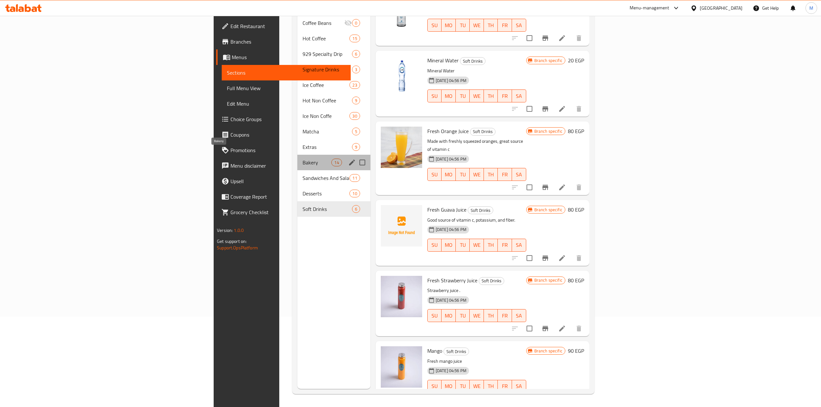
click at [302, 159] on span "Bakery" at bounding box center [316, 163] width 29 height 8
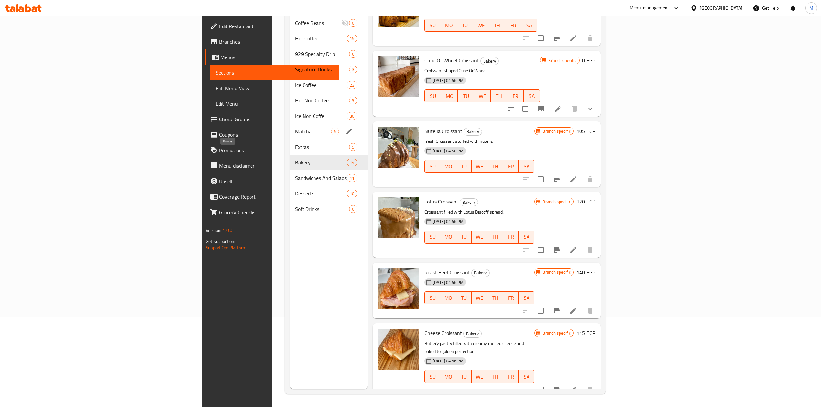
click at [290, 127] on div "Matcha 5" at bounding box center [329, 132] width 78 height 16
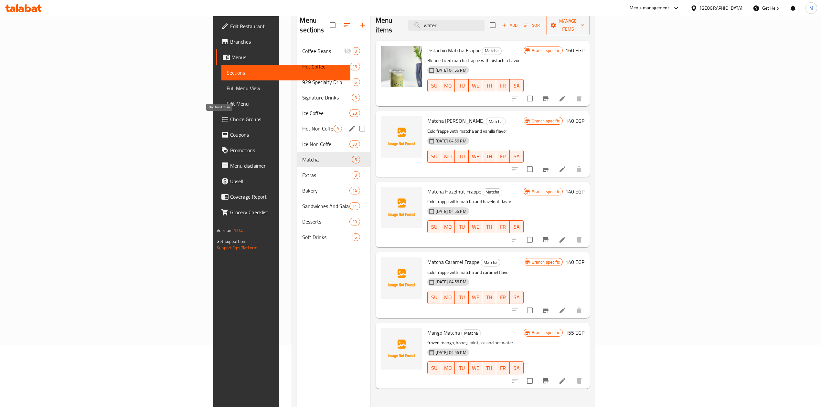
scroll to position [48, 0]
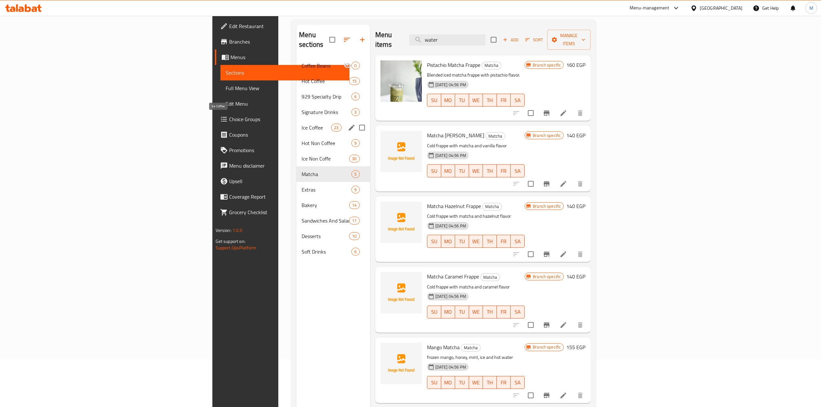
click at [302, 124] on span "Ice Coffee" at bounding box center [316, 128] width 29 height 8
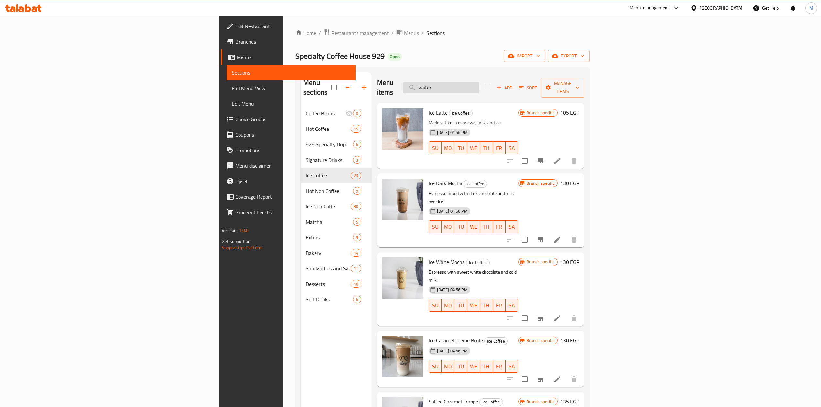
click at [479, 83] on input "water" at bounding box center [441, 87] width 76 height 11
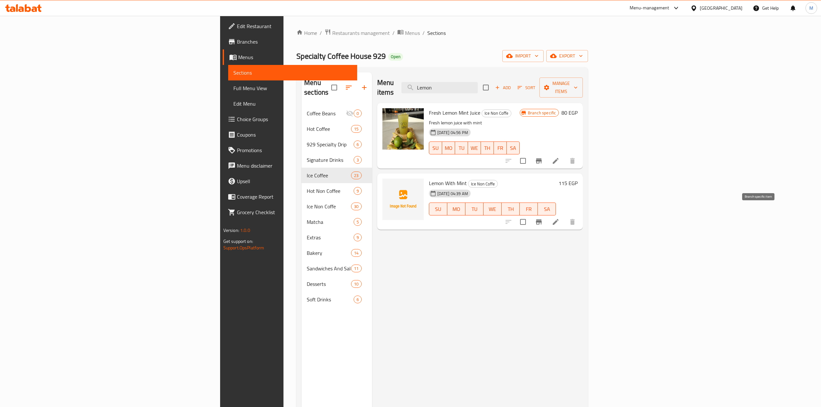
type input "Lemon"
click at [530, 215] on input "checkbox" at bounding box center [523, 222] width 14 height 14
click at [578, 85] on span "Manage items" at bounding box center [561, 88] width 33 height 16
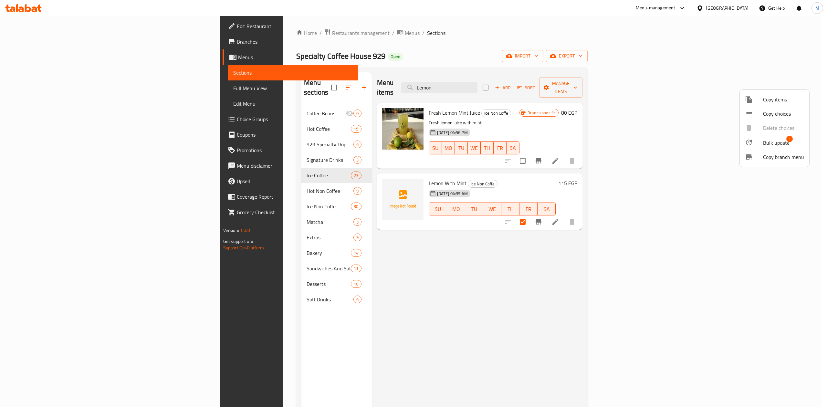
click at [762, 141] on div at bounding box center [754, 143] width 18 height 8
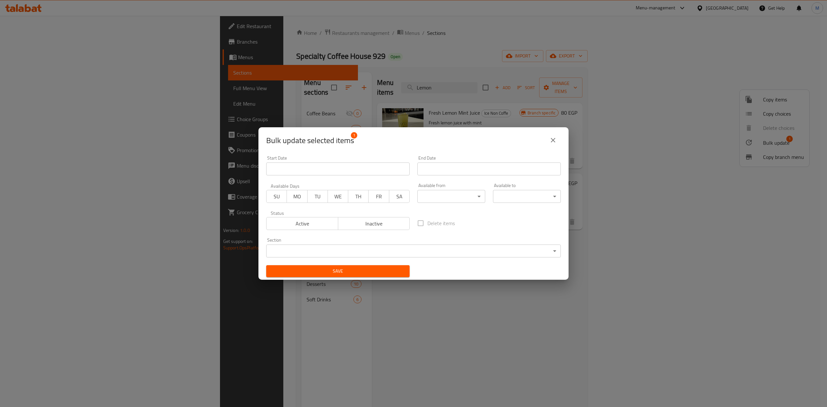
click at [394, 225] on span "Inactive" at bounding box center [374, 223] width 67 height 9
click at [399, 277] on button "Save" at bounding box center [337, 271] width 143 height 12
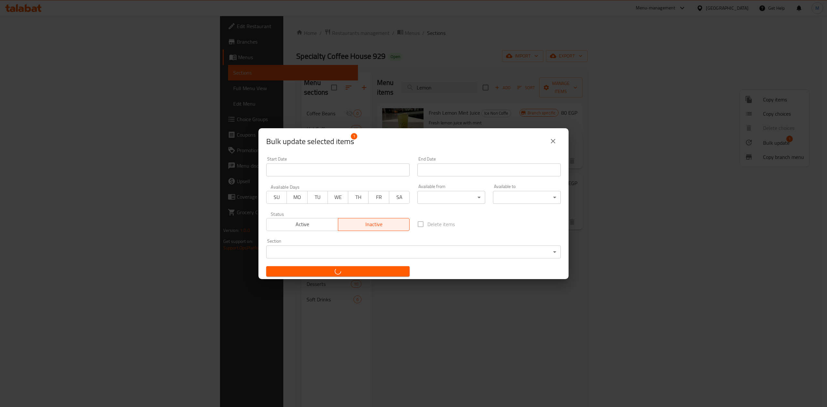
checkbox input "false"
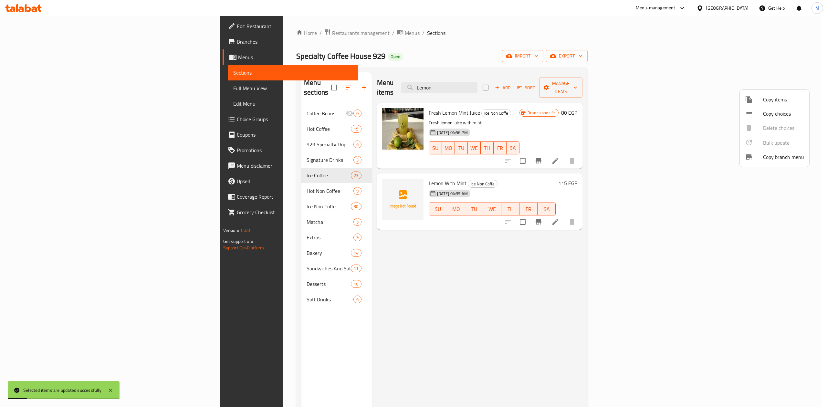
click at [411, 251] on div at bounding box center [413, 203] width 827 height 407
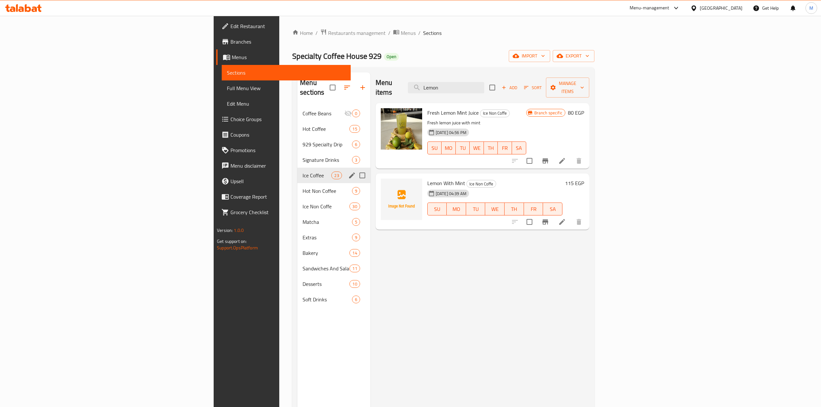
click at [297, 168] on div "Ice Coffee 23" at bounding box center [333, 176] width 73 height 16
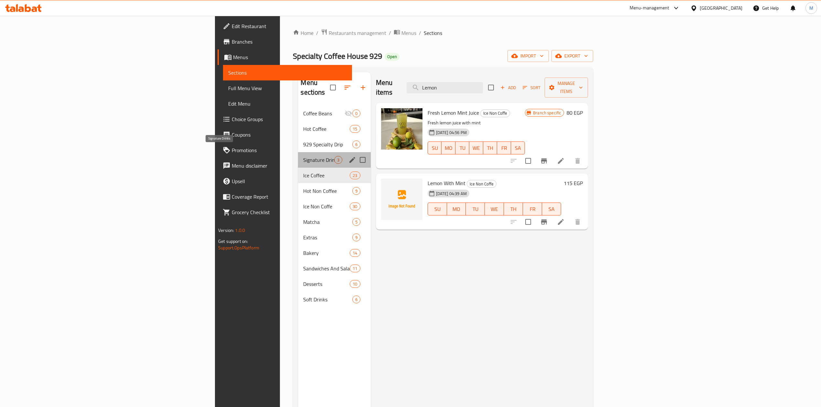
click at [303, 156] on span "Signature Drinks" at bounding box center [318, 160] width 31 height 8
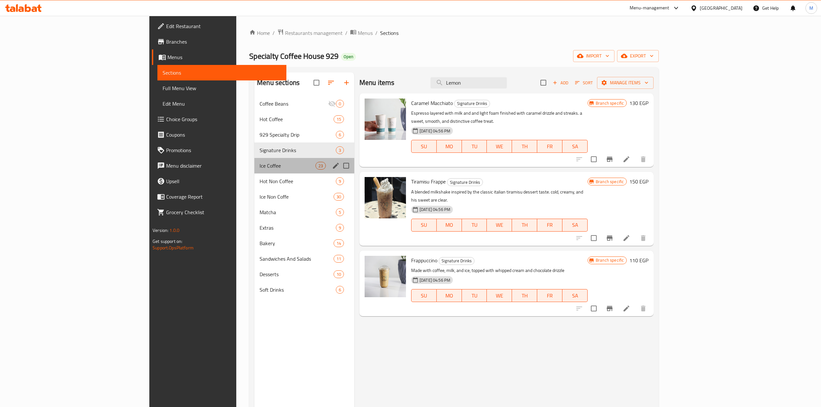
click at [254, 159] on div "Ice Coffee 23" at bounding box center [304, 166] width 100 height 16
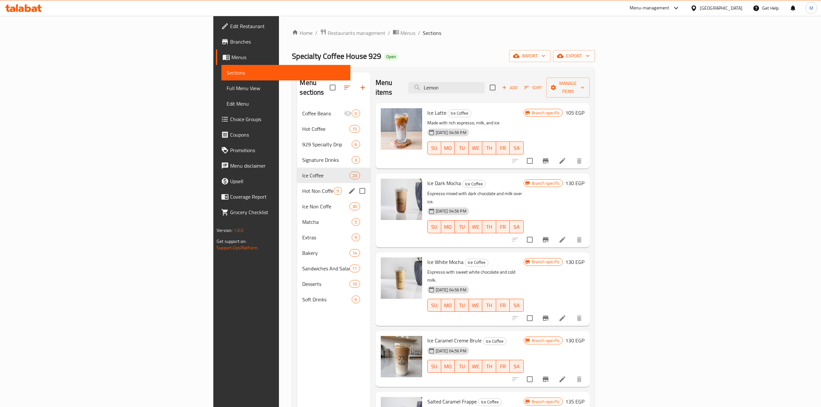
click at [302, 187] on span "Hot Non Coffee" at bounding box center [317, 191] width 31 height 8
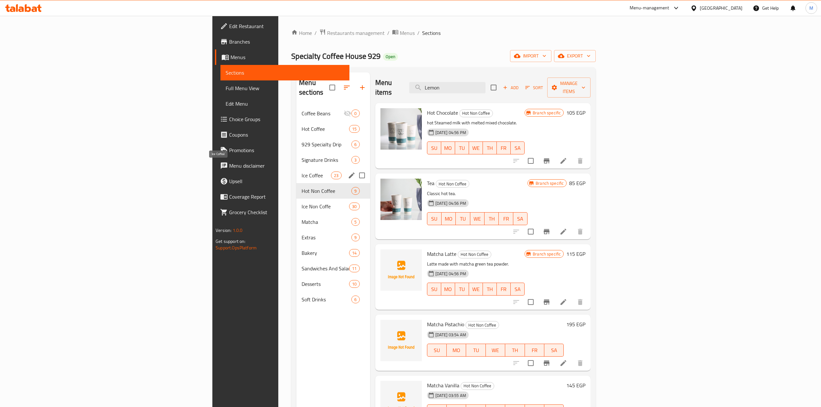
click at [302, 172] on span "Ice Coffee" at bounding box center [316, 176] width 29 height 8
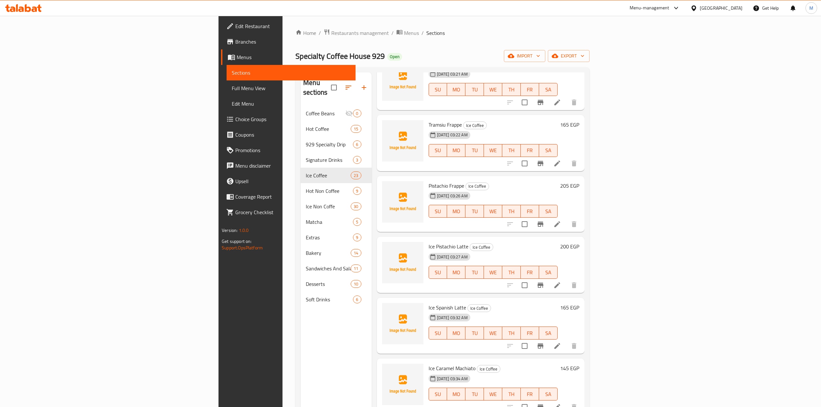
scroll to position [689, 0]
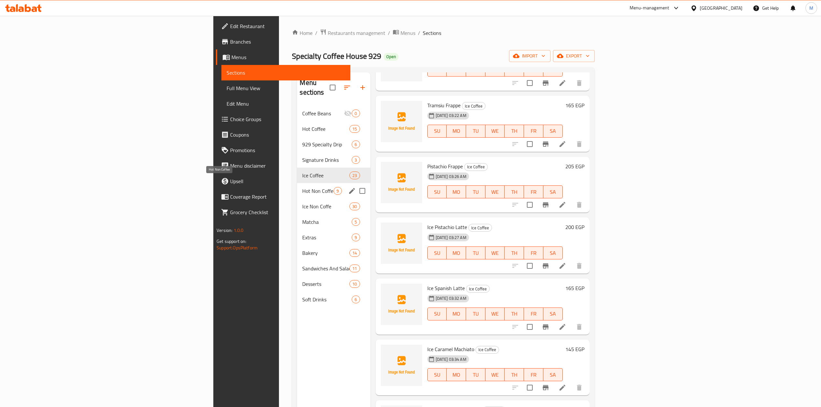
click at [302, 187] on span "Hot Non Coffee" at bounding box center [317, 191] width 31 height 8
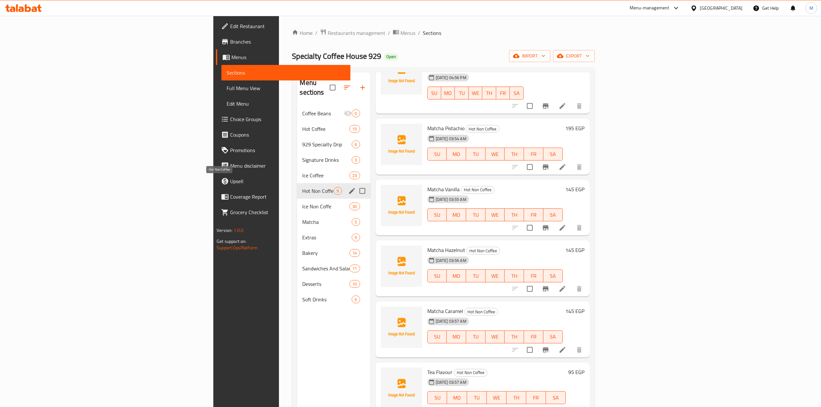
scroll to position [186, 0]
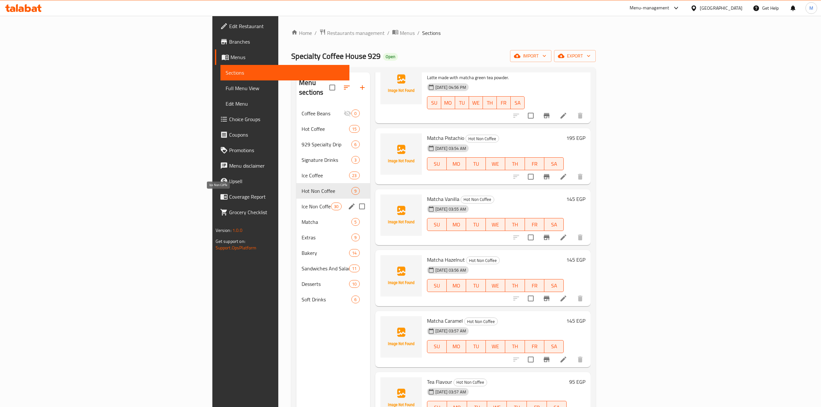
click at [302, 203] on span "Ice Non Coffe" at bounding box center [316, 207] width 29 height 8
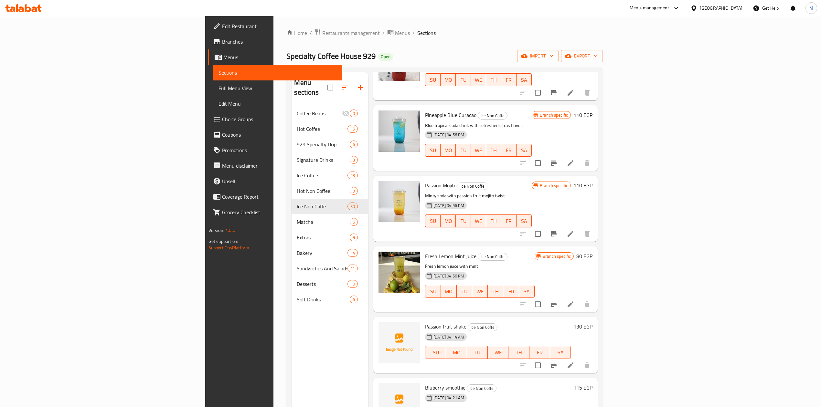
scroll to position [991, 0]
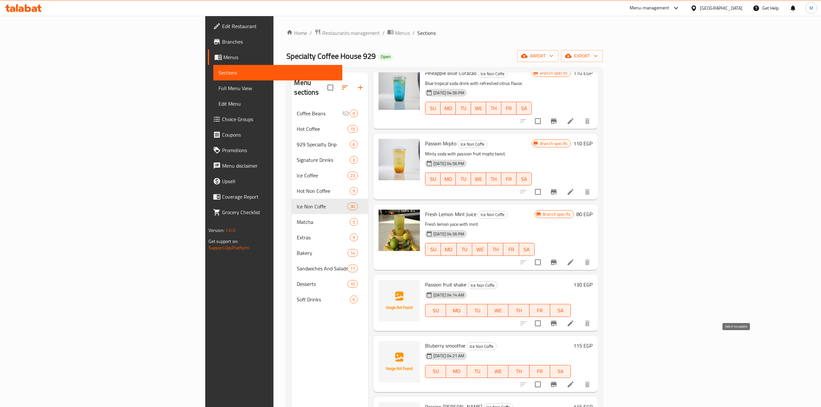
click at [545, 378] on input "checkbox" at bounding box center [538, 385] width 14 height 14
checkbox input "true"
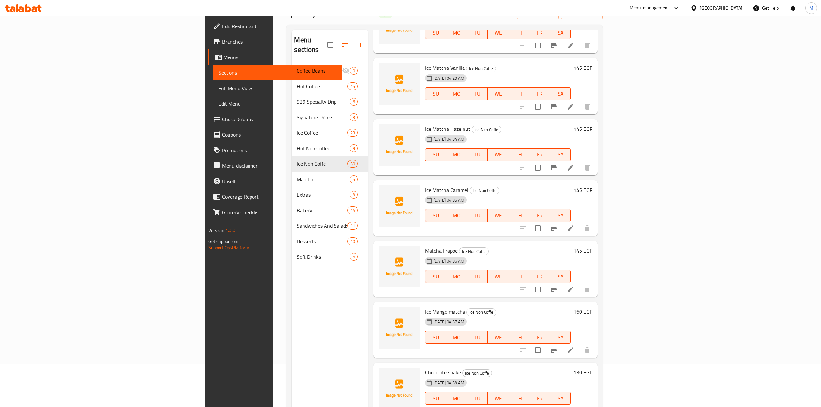
scroll to position [91, 0]
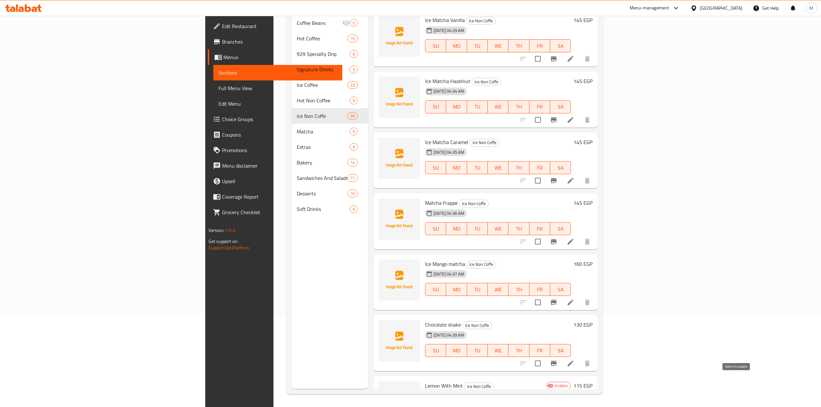
checkbox input "true"
click at [425, 381] on span "Lemon With Mint" at bounding box center [444, 386] width 38 height 10
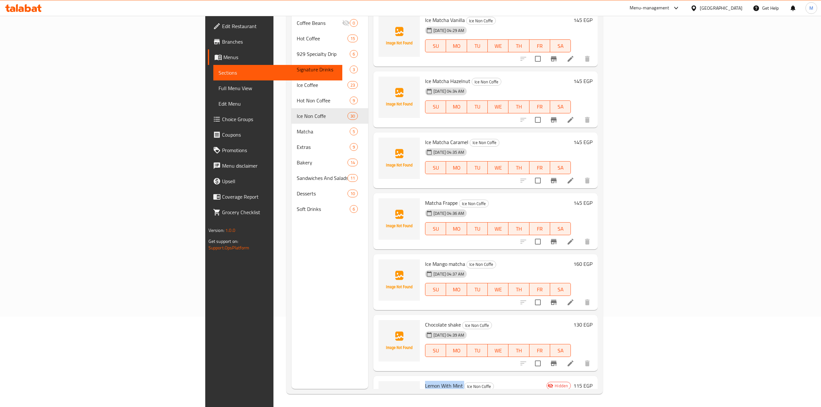
copy h6 "Lemon With Mint"
click at [567, 146] on div "13-10-2025 04:35 AM SU MO TU WE TH FR SA" at bounding box center [497, 163] width 151 height 35
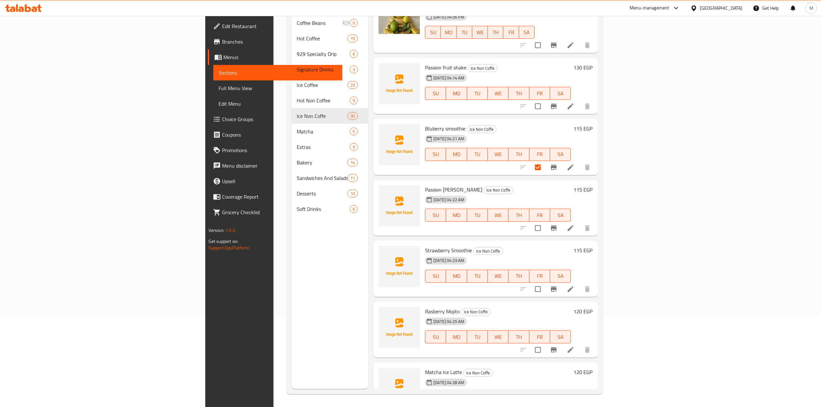
scroll to position [1204, 0]
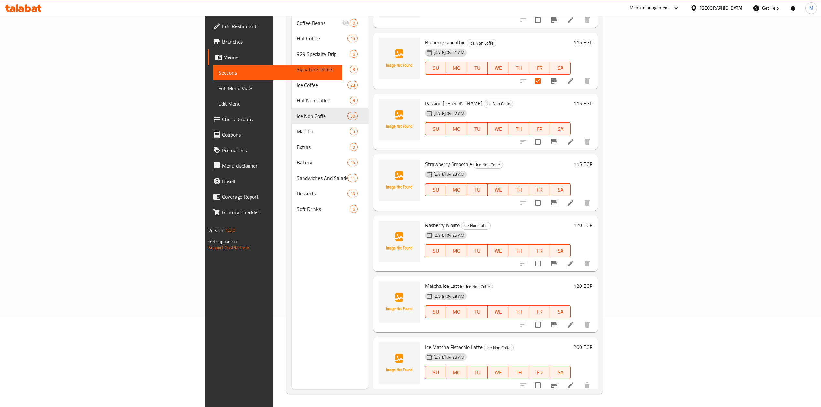
click at [425, 220] on span "Rasberry Mojito" at bounding box center [442, 225] width 35 height 10
copy h6 "Rasberry Mojito"
click at [571, 281] on h6 "Matcha Ice Latte Ice Non Coffe" at bounding box center [498, 285] width 146 height 9
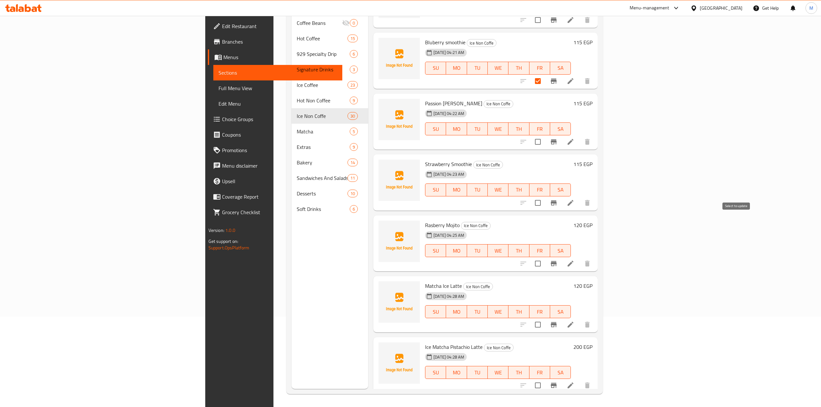
click at [545, 257] on input "checkbox" at bounding box center [538, 264] width 14 height 14
checkbox input "true"
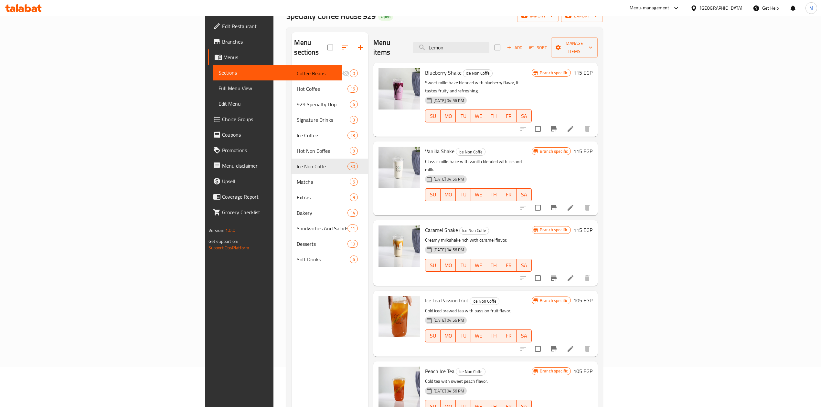
scroll to position [0, 0]
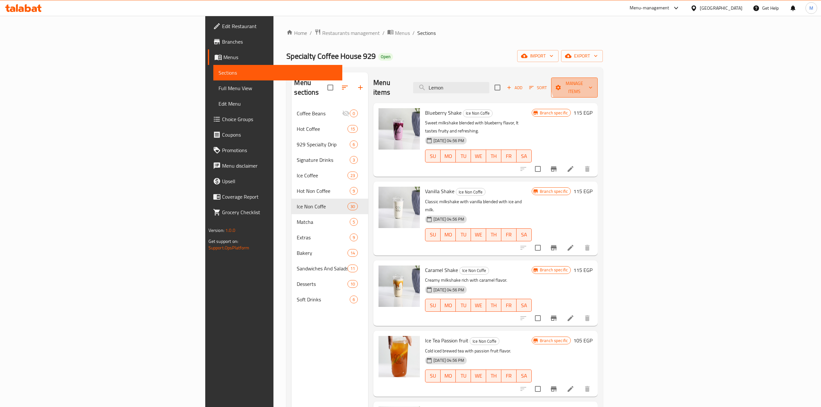
click at [592, 80] on span "Manage items" at bounding box center [574, 88] width 36 height 16
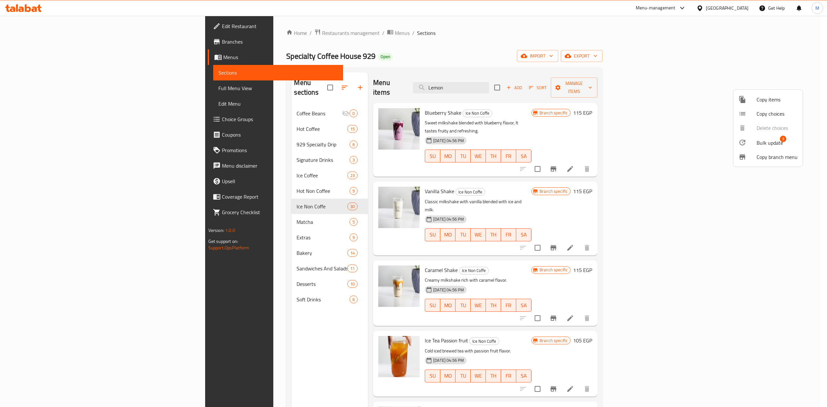
click at [752, 139] on div at bounding box center [748, 143] width 18 height 8
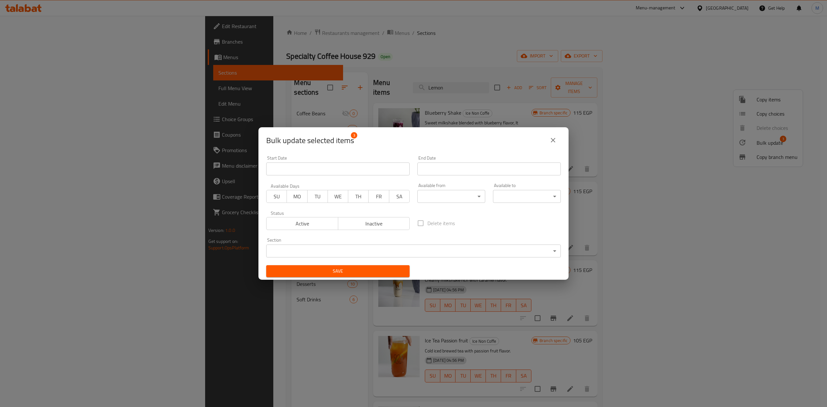
click at [427, 257] on body "​ Menu-management Egypt Get Help M Edit Restaurant Branches Menus Sections Full…" at bounding box center [413, 211] width 827 height 391
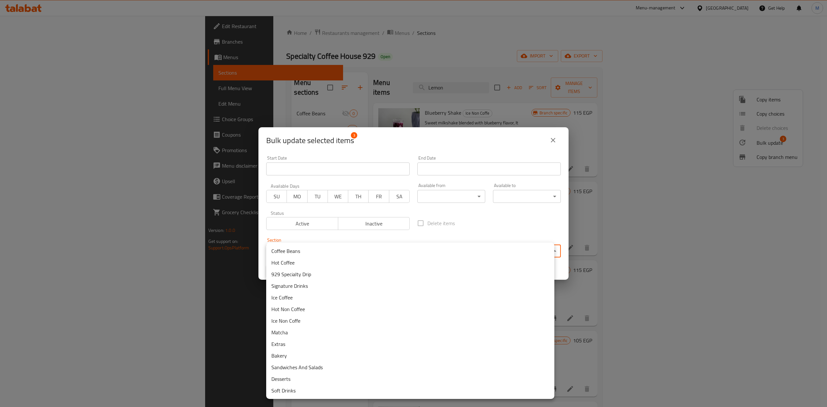
drag, startPoint x: 317, startPoint y: 363, endPoint x: 316, endPoint y: 369, distance: 6.2
click at [316, 369] on ul "Coffee Beans Hot Coffee 929 Specialty Drip Signature Drinks Ice Coffee Hot Non …" at bounding box center [410, 321] width 288 height 156
click at [383, 225] on div at bounding box center [413, 203] width 827 height 407
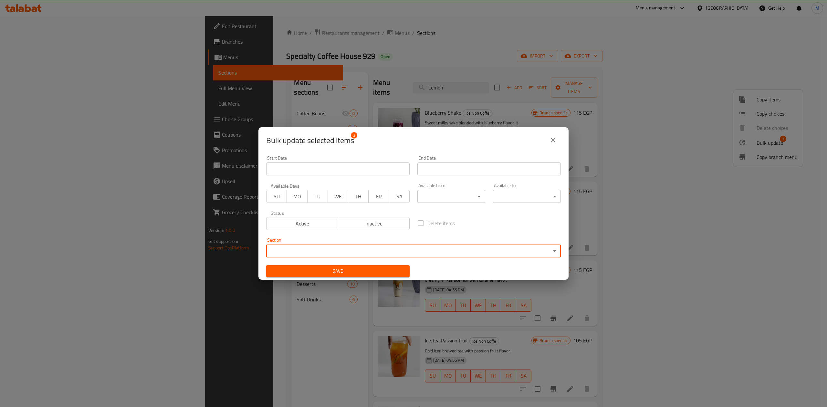
click at [383, 225] on div "Coffee Beans Hot Coffee 929 Specialty Drip Signature Drinks Ice Coffee Hot Non …" at bounding box center [413, 203] width 827 height 407
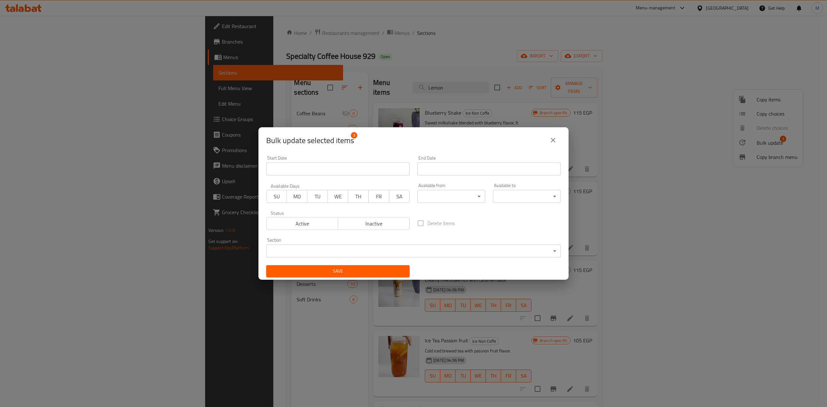
click at [383, 225] on span "Inactive" at bounding box center [374, 223] width 67 height 9
click at [391, 269] on span "Save" at bounding box center [337, 271] width 133 height 8
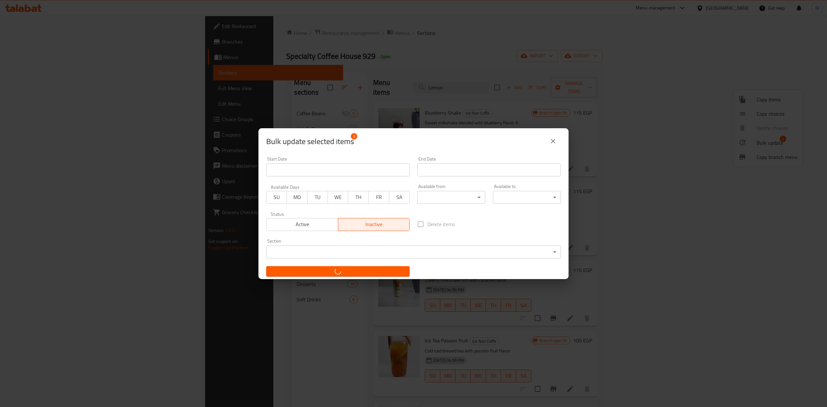
checkbox input "false"
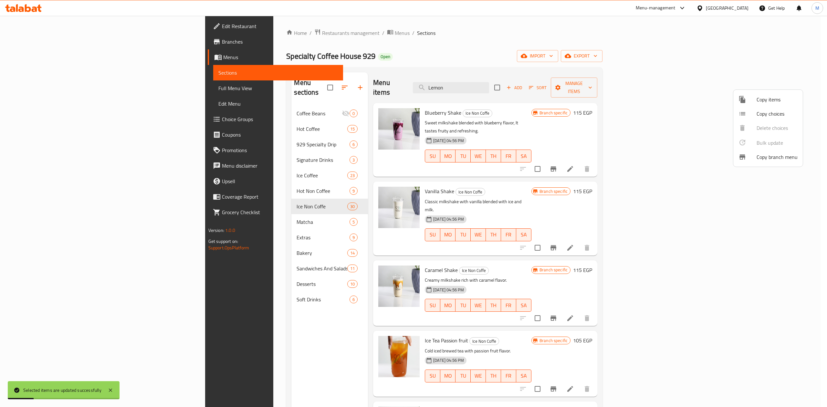
click at [489, 251] on div at bounding box center [413, 203] width 827 height 407
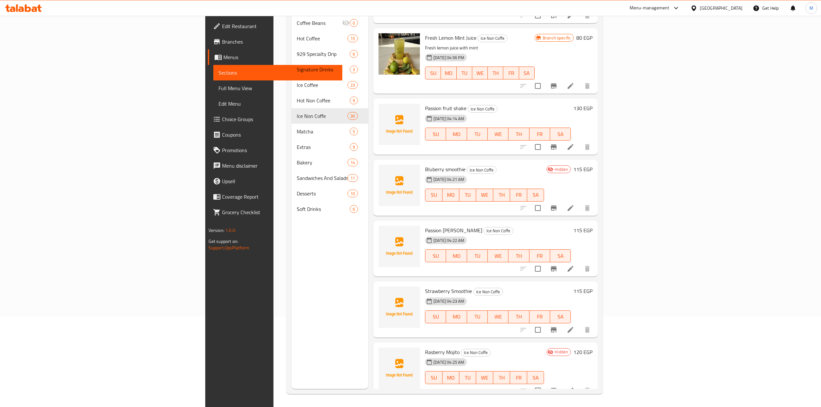
scroll to position [988, 0]
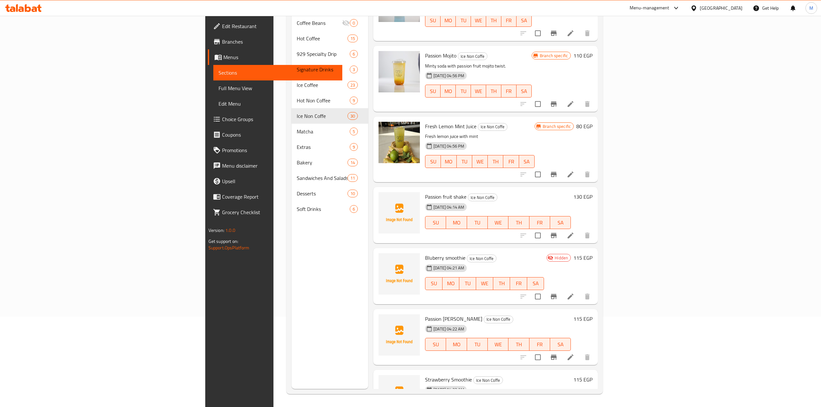
click at [425, 253] on span "Bluberry smoothie" at bounding box center [445, 258] width 40 height 10
copy h6 "Bluberry smoothie"
drag, startPoint x: 555, startPoint y: 145, endPoint x: 591, endPoint y: 154, distance: 37.4
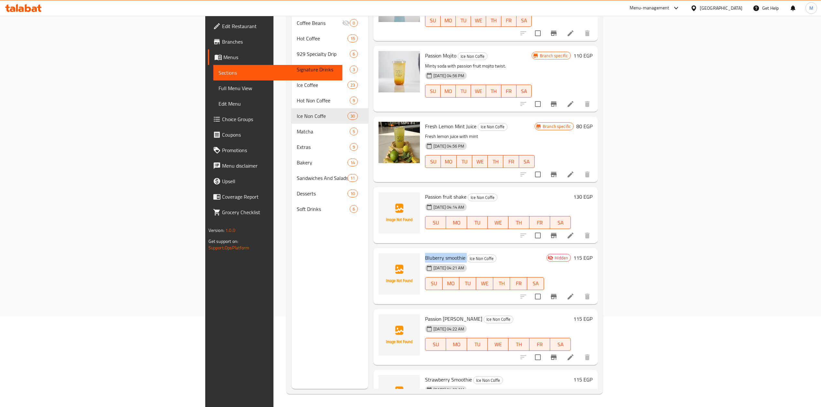
click at [555, 187] on div "Passion fruit shake Ice Non Coffe 13-10-2025 04:14 AM SU MO TU WE TH FR SA 130 …" at bounding box center [485, 215] width 224 height 56
click at [579, 230] on li at bounding box center [570, 236] width 18 height 12
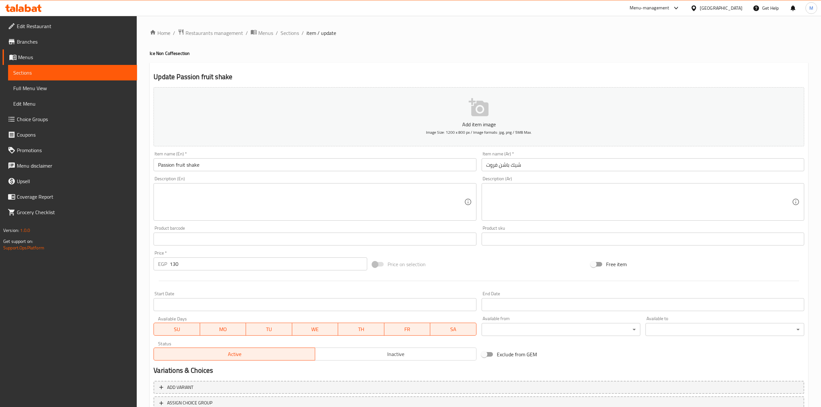
click at [276, 159] on div at bounding box center [410, 203] width 821 height 407
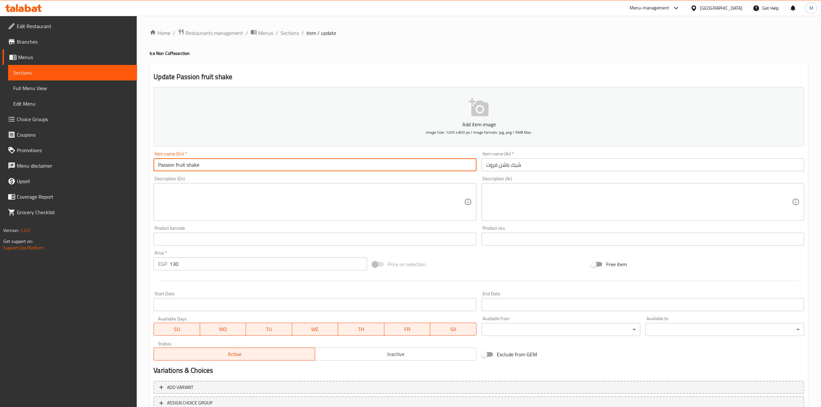
click at [277, 163] on input "Passion fruit shake" at bounding box center [315, 164] width 323 height 13
type input "Passion Fruit Shake"
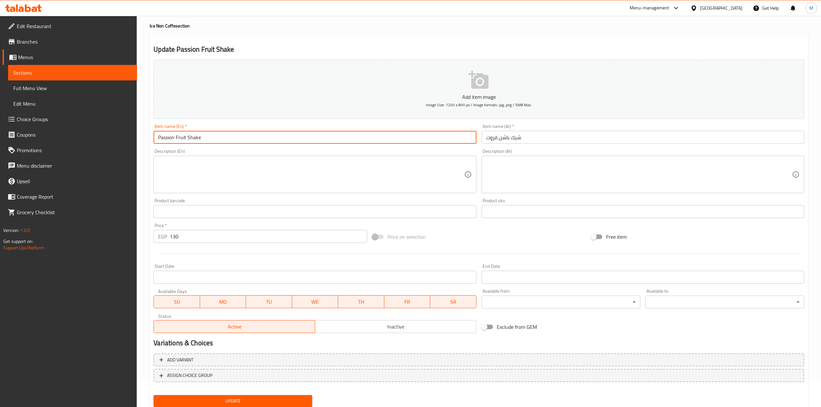
scroll to position [49, 0]
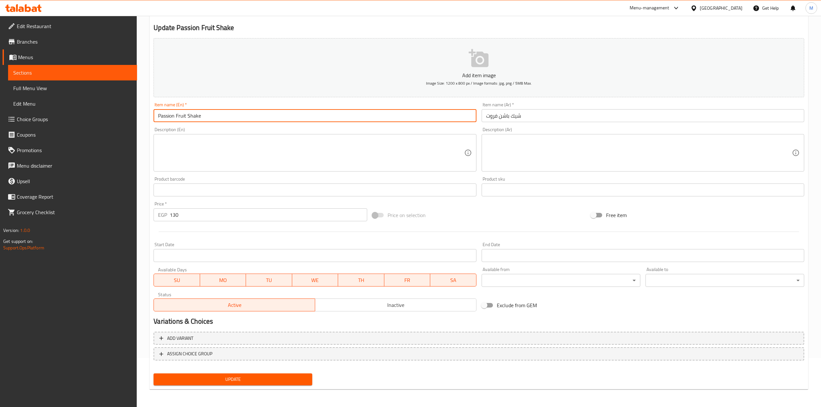
click at [287, 372] on div "Update" at bounding box center [233, 379] width 164 height 17
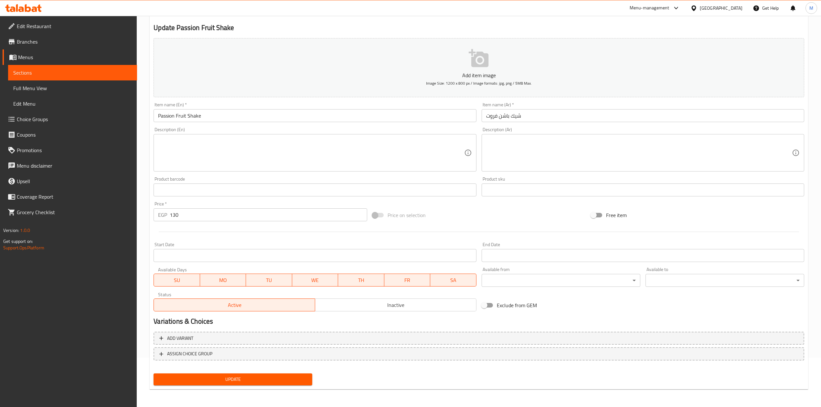
click at [288, 374] on button "Update" at bounding box center [233, 380] width 159 height 12
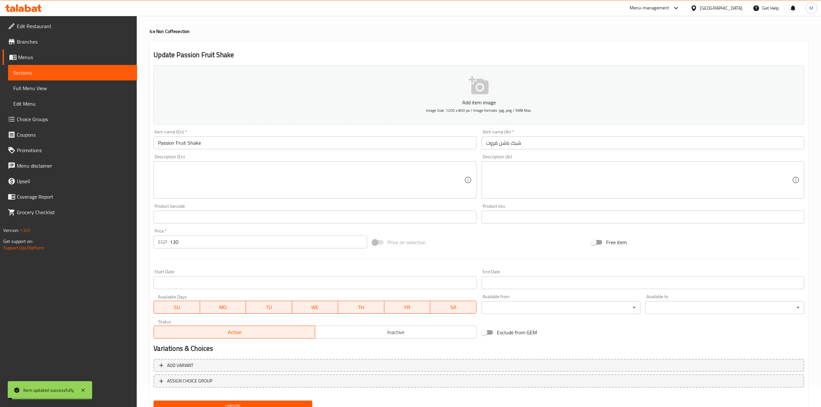
scroll to position [0, 0]
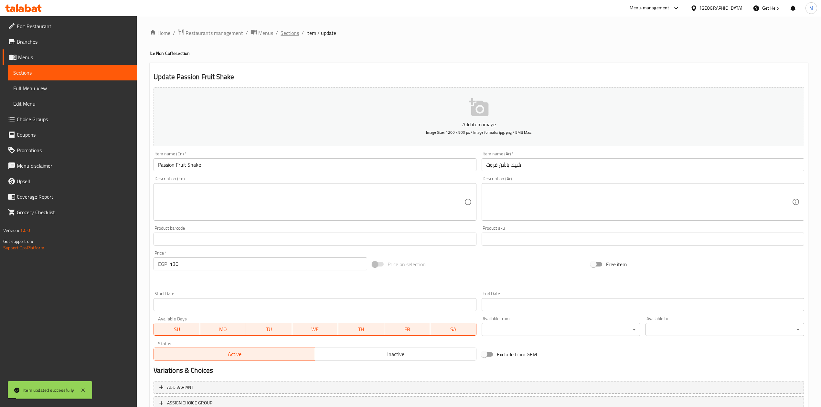
click at [288, 30] on span "Sections" at bounding box center [290, 33] width 18 height 8
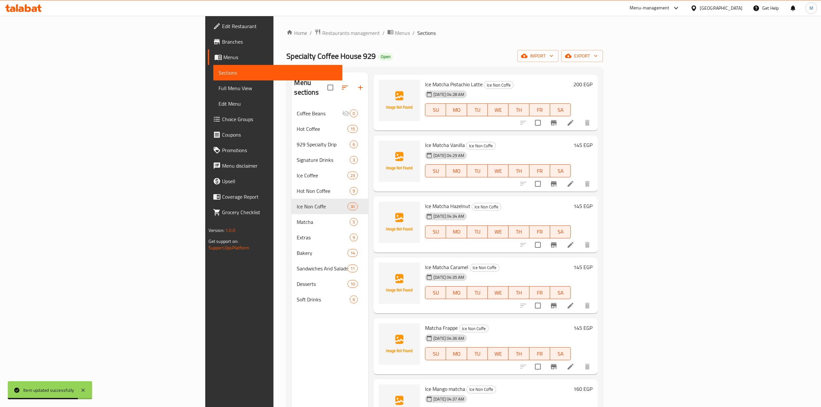
scroll to position [1592, 0]
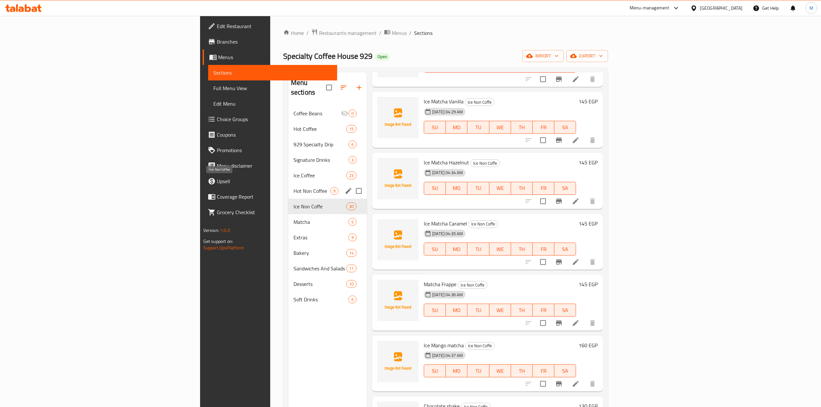
click at [293, 187] on span "Hot Non Coffee" at bounding box center [311, 191] width 37 height 8
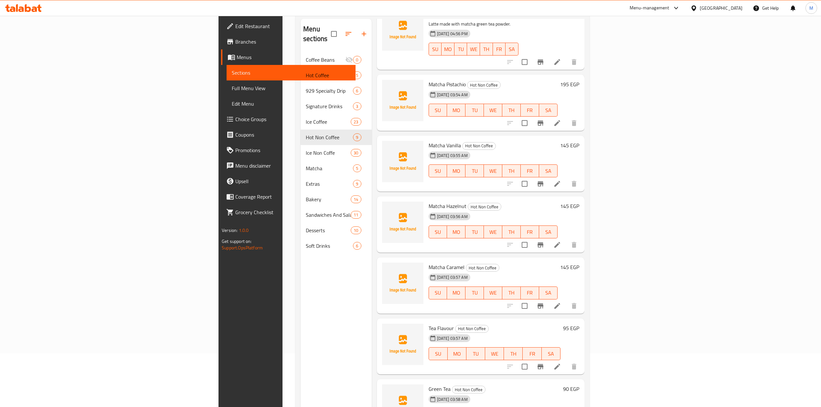
scroll to position [91, 0]
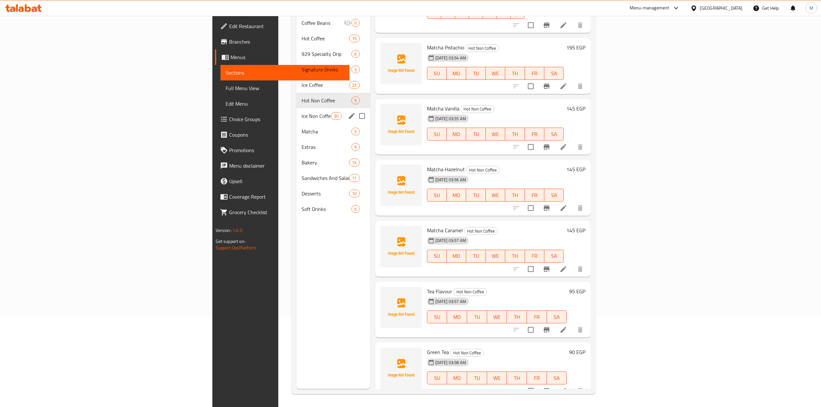
click at [296, 111] on div "Ice Non Coffe 30" at bounding box center [333, 116] width 74 height 16
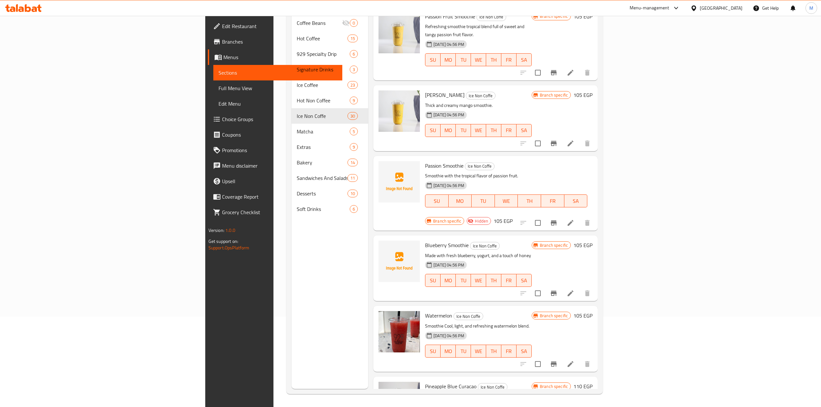
scroll to position [574, 0]
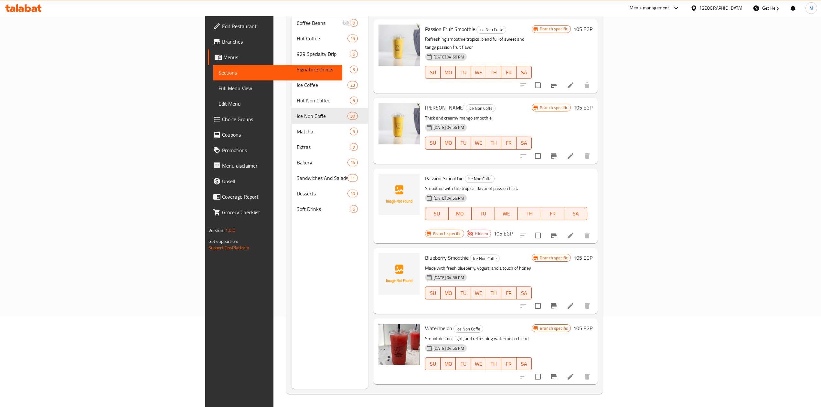
click at [425, 174] on span "Passion Smoothie" at bounding box center [444, 179] width 38 height 10
copy h6 "Passion Smoothie"
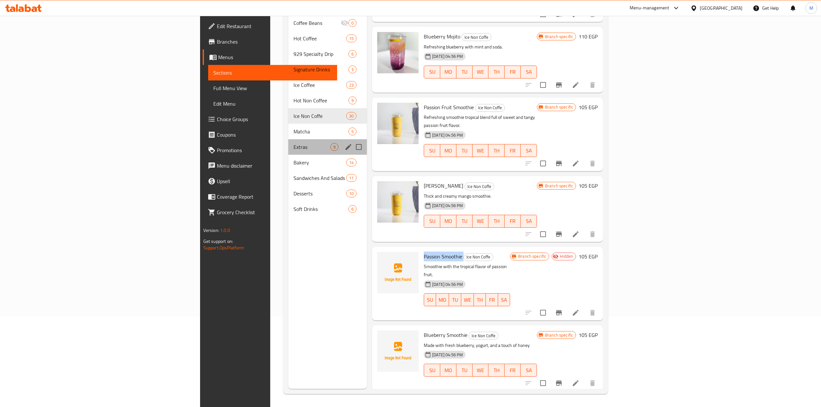
click at [288, 141] on div "Extras 9" at bounding box center [327, 147] width 79 height 16
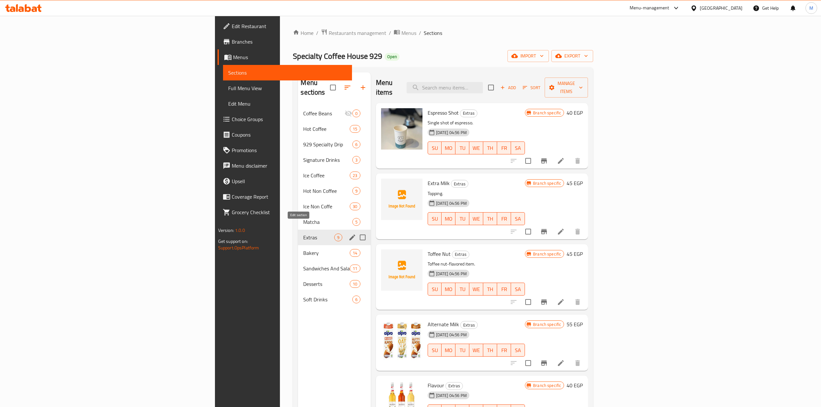
click at [348, 234] on icon "edit" at bounding box center [352, 238] width 8 height 8
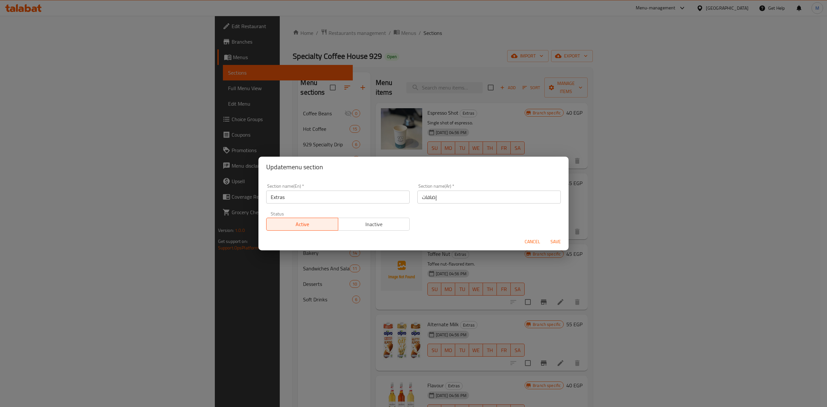
click at [296, 200] on input "Extras" at bounding box center [337, 197] width 143 height 13
type input "Extra Bev"
click at [465, 196] on input "إضافات" at bounding box center [489, 197] width 143 height 13
type input "إضافات"
click at [367, 194] on input "Extra Bev" at bounding box center [337, 197] width 143 height 13
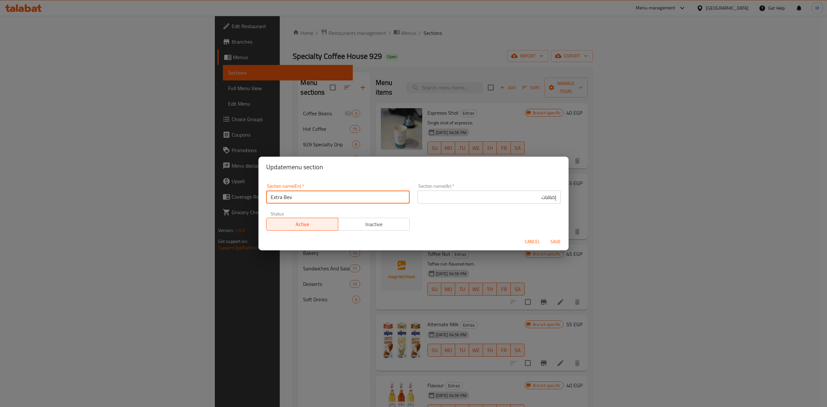
click at [367, 194] on input "Extra Bev" at bounding box center [337, 197] width 143 height 13
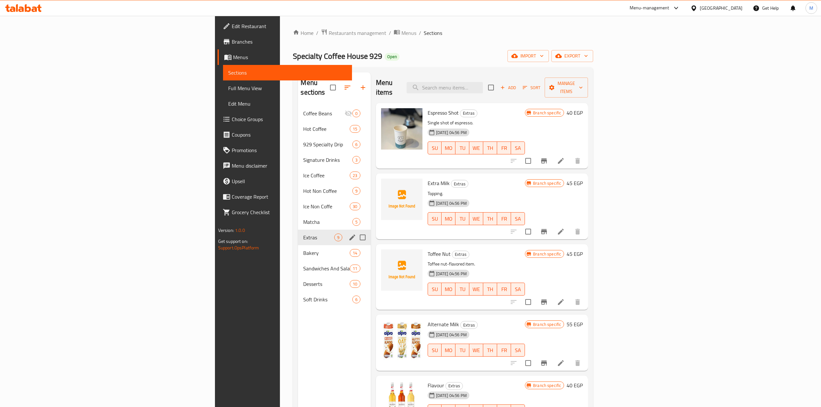
click at [348, 234] on icon "edit" at bounding box center [352, 238] width 8 height 8
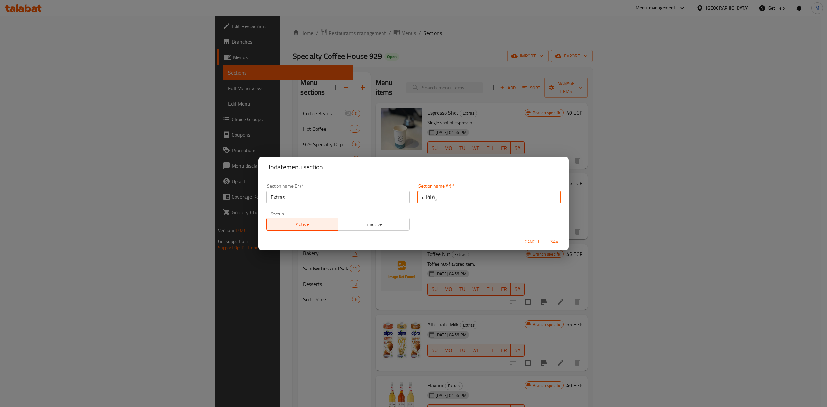
click at [476, 197] on input "إضافات" at bounding box center [489, 197] width 143 height 13
click at [355, 197] on input "Extras" at bounding box center [337, 197] width 143 height 13
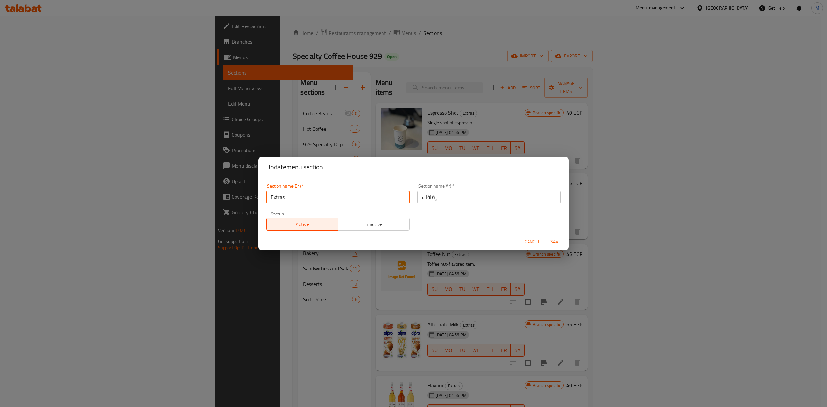
click at [355, 197] on input "Extras" at bounding box center [337, 197] width 143 height 13
paste input "مشروب إضافي"
type input "Extras"
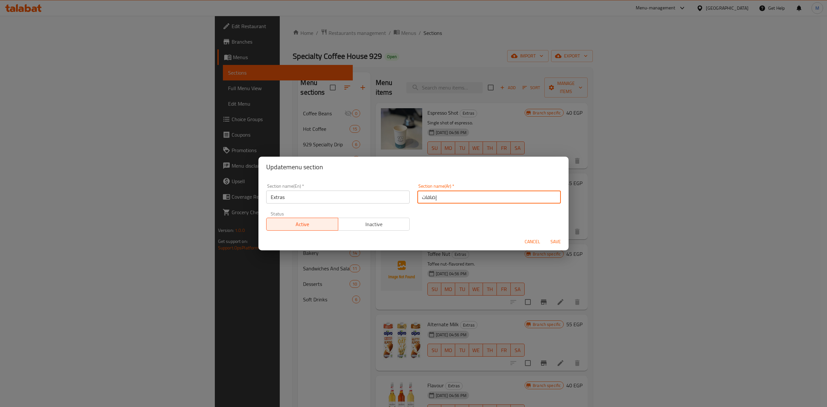
click at [461, 197] on input "إضافات" at bounding box center [489, 197] width 143 height 13
paste input "مشروب إضافي"
type input "مشروب إضافي"
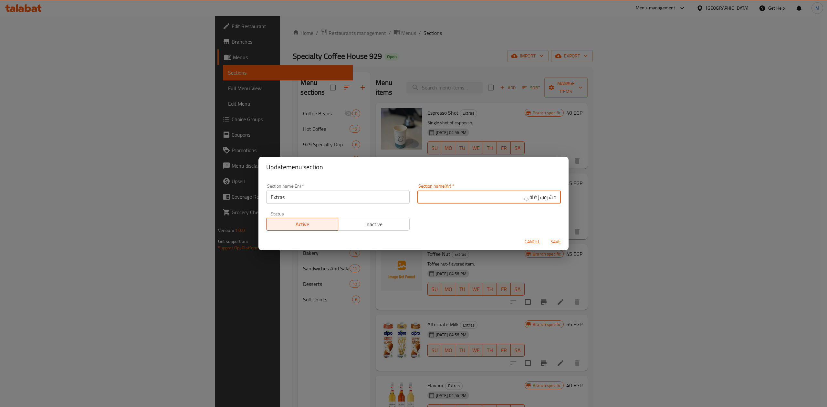
click at [325, 194] on input "Extras" at bounding box center [337, 197] width 143 height 13
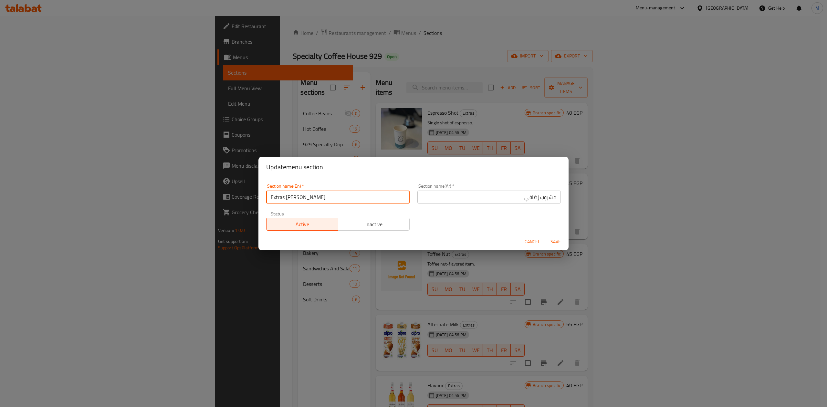
type input "Extras [PERSON_NAME]"
click at [556, 239] on span "Save" at bounding box center [556, 242] width 16 height 8
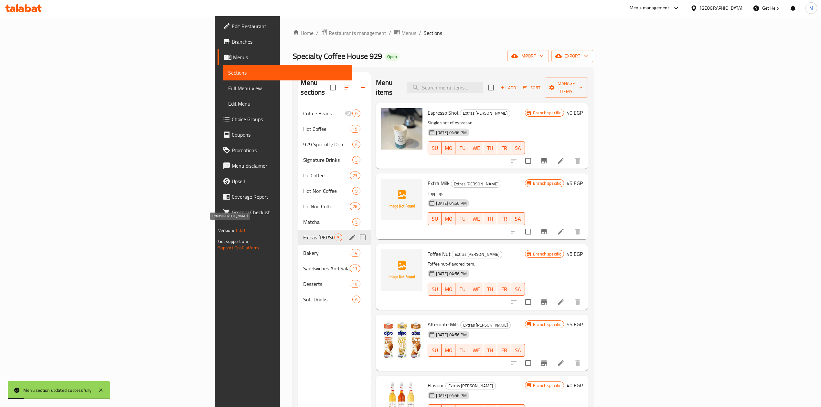
click at [303, 234] on span "Extras [PERSON_NAME]" at bounding box center [318, 238] width 31 height 8
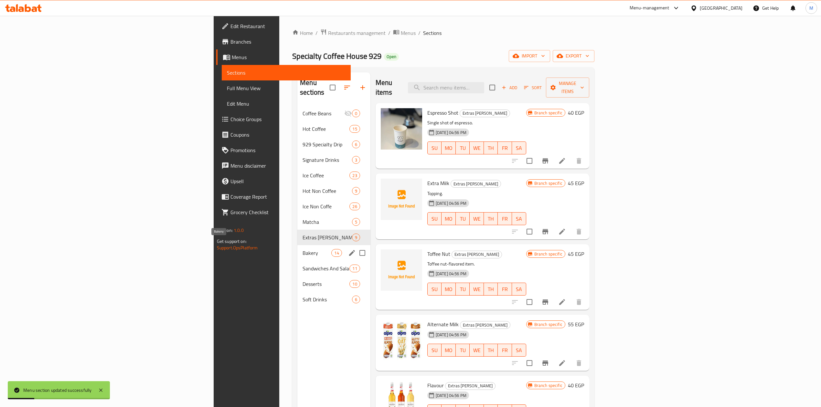
click at [302, 249] on span "Bakery" at bounding box center [316, 253] width 29 height 8
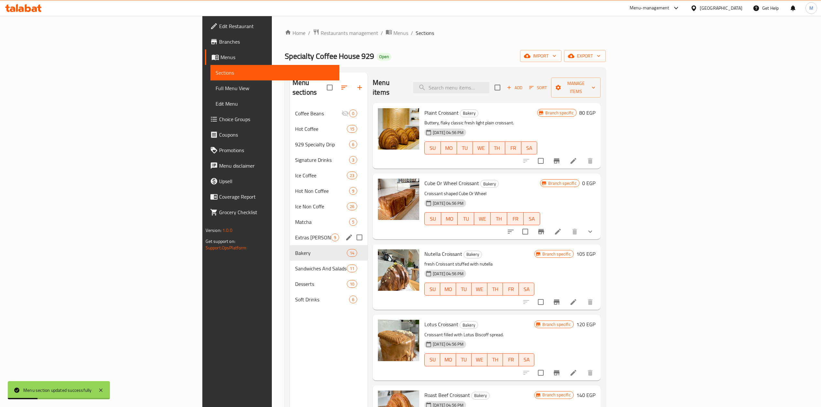
click at [295, 234] on span "Extras [PERSON_NAME]" at bounding box center [313, 238] width 36 height 8
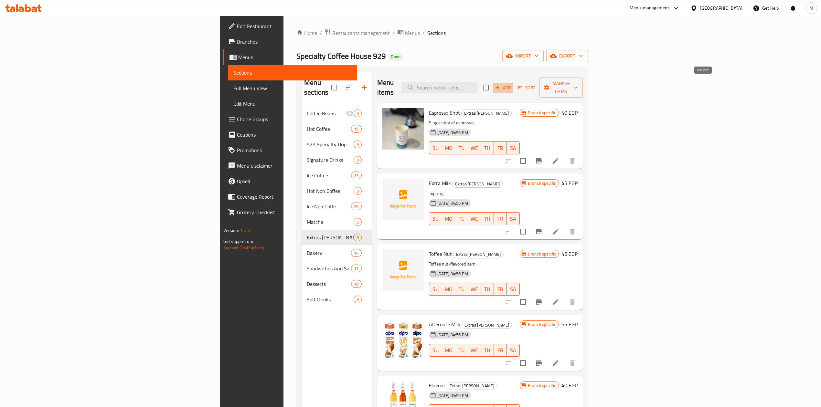
click at [500, 85] on icon "button" at bounding box center [497, 88] width 6 height 6
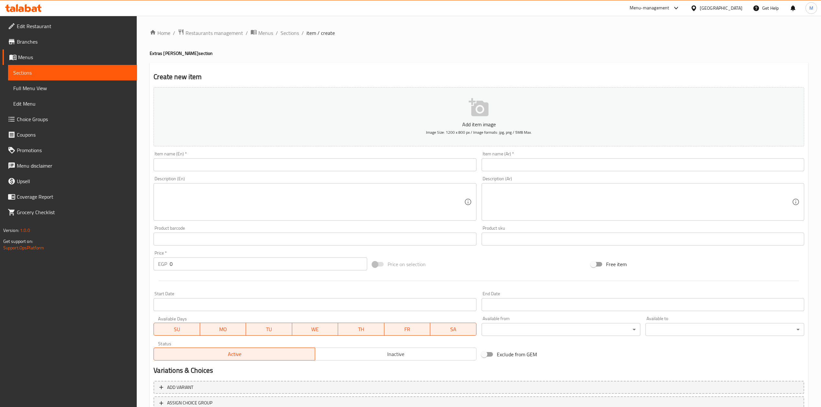
click at [348, 166] on input "text" at bounding box center [315, 164] width 323 height 13
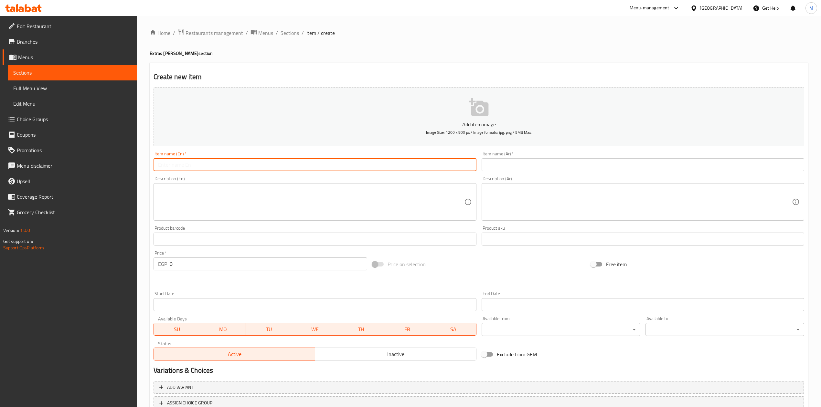
paste input "Almond Milk"
type input "Almond Milk"
drag, startPoint x: 538, startPoint y: 176, endPoint x: 532, endPoint y: 167, distance: 11.2
click at [537, 177] on div "Description (Ar) Description (Ar)" at bounding box center [643, 198] width 328 height 49
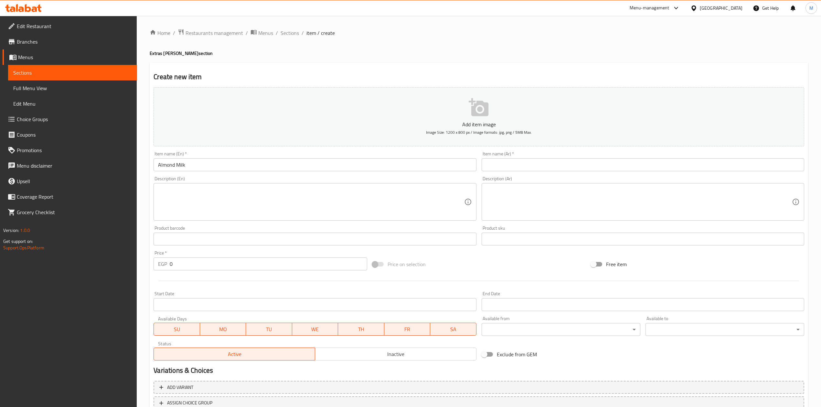
click at [532, 166] on input "text" at bounding box center [643, 164] width 323 height 13
paste input "حليب اللوز"
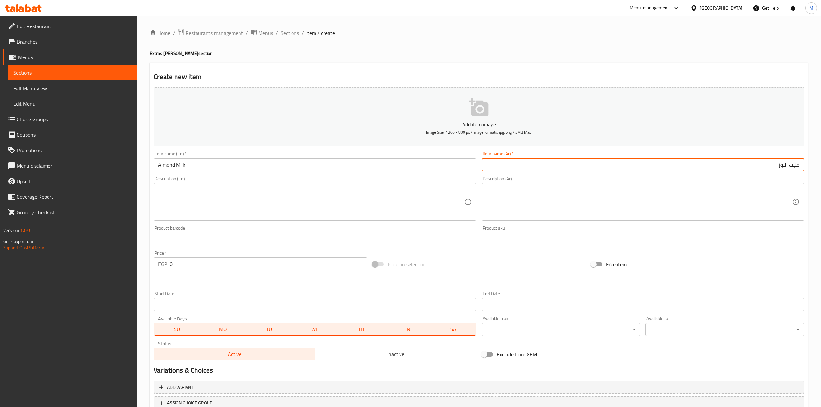
type input "حليب اللوز"
click at [154, 270] on div "EGP 0 Price *" at bounding box center [260, 264] width 213 height 13
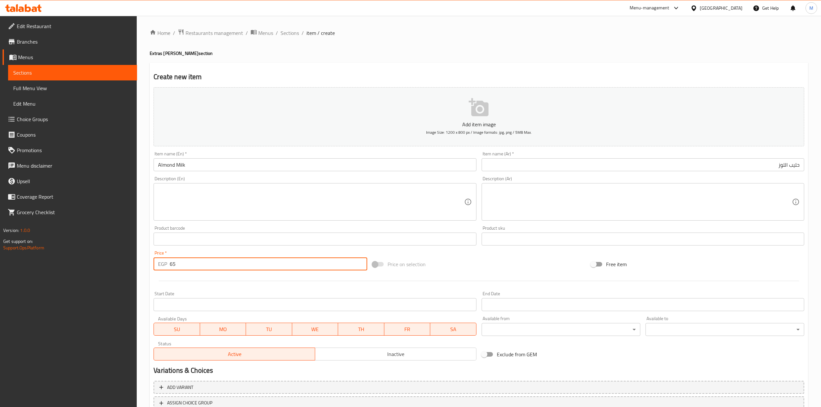
type input "65"
click at [219, 284] on div at bounding box center [479, 281] width 656 height 16
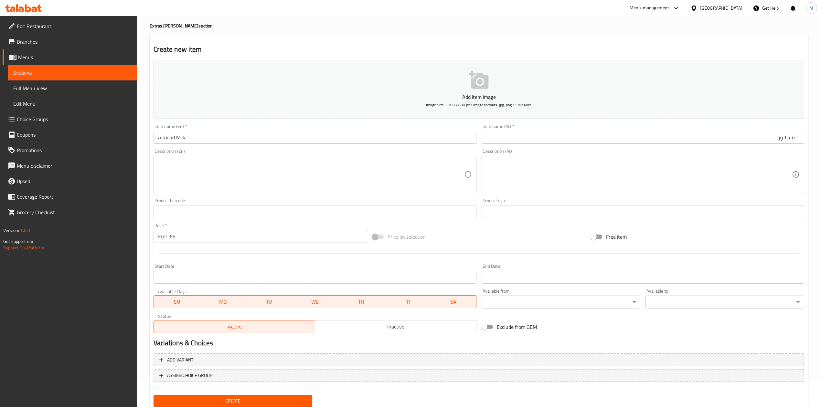
scroll to position [49, 0]
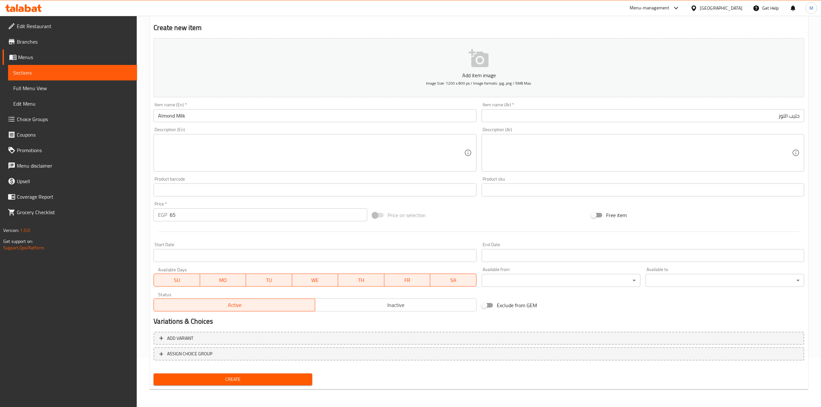
click at [232, 391] on div "Home / Restaurants management / Menus / Sections / item / create Extras Bev sec…" at bounding box center [479, 187] width 658 height 415
click at [233, 386] on div "Create" at bounding box center [233, 379] width 164 height 17
click at [237, 384] on button "Create" at bounding box center [233, 380] width 159 height 12
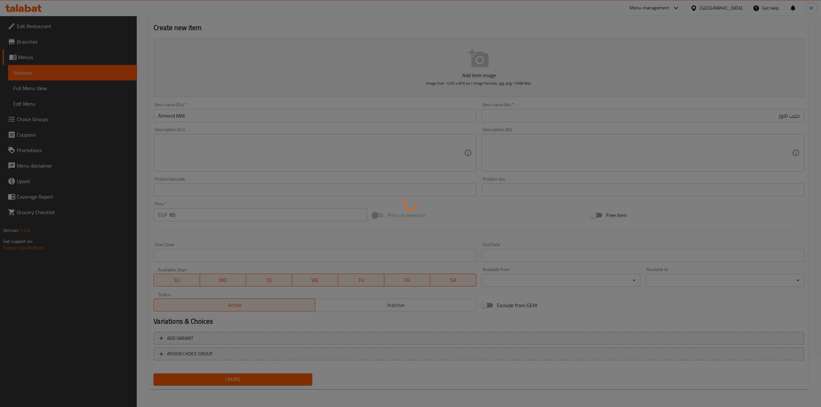
type input "0"
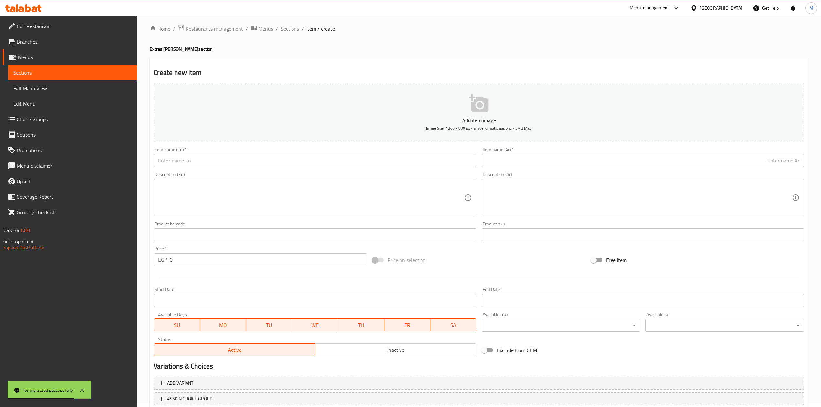
scroll to position [0, 0]
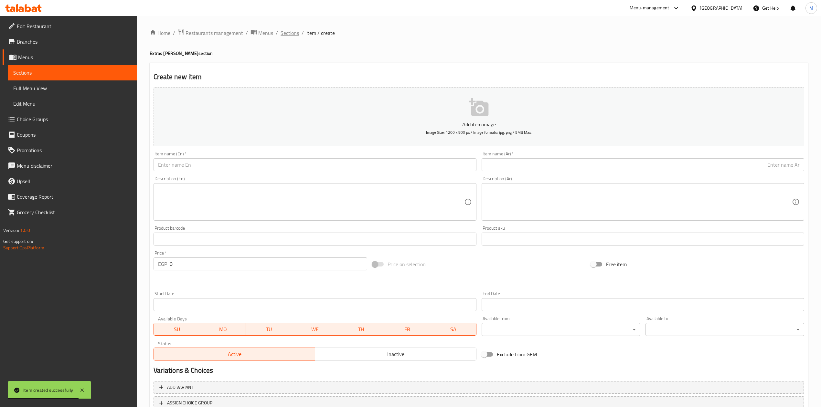
click at [286, 33] on span "Sections" at bounding box center [290, 33] width 18 height 8
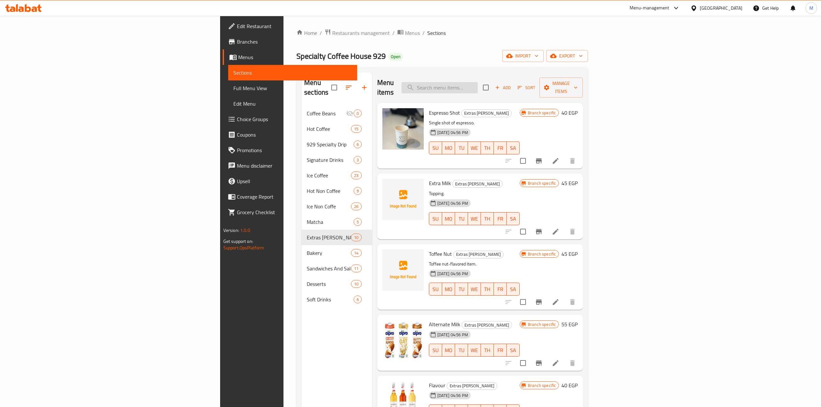
click at [478, 83] on input "search" at bounding box center [439, 87] width 76 height 11
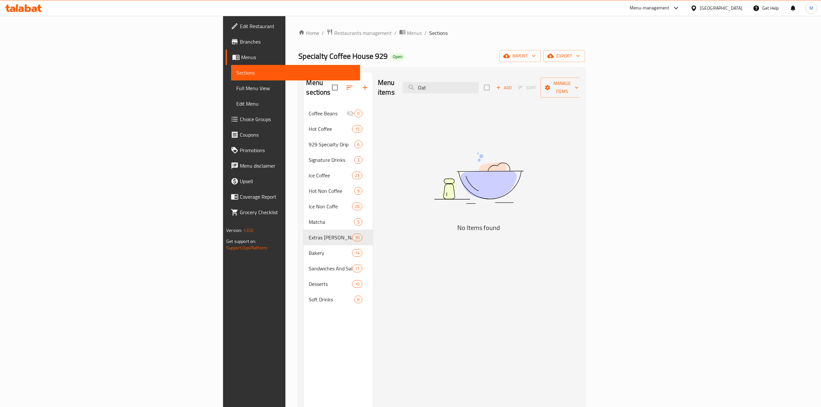
type input "Oat"
click at [513, 84] on span "Add" at bounding box center [503, 87] width 17 height 7
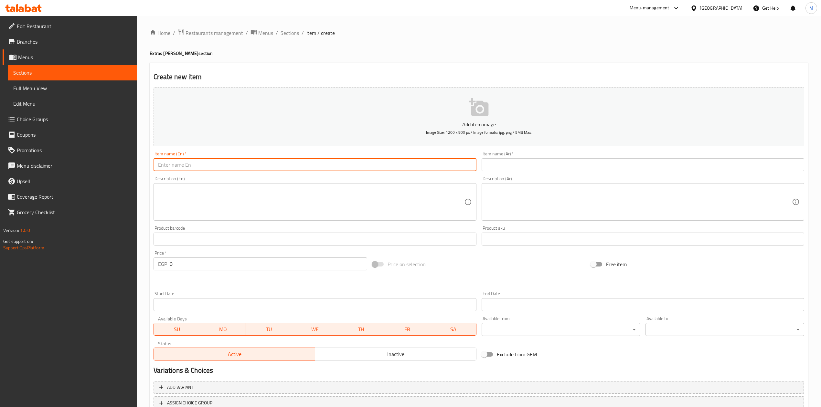
click at [243, 168] on input "text" at bounding box center [315, 164] width 323 height 13
paste input "Oat Milk"
type input "Oat Milk"
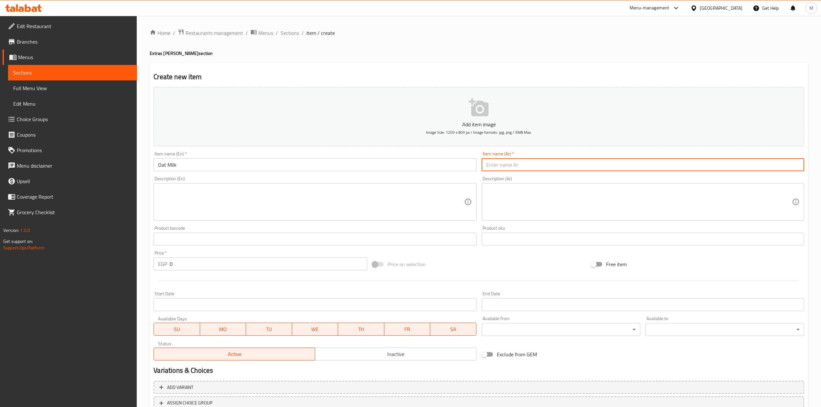
click at [603, 169] on input "text" at bounding box center [643, 164] width 323 height 13
type input "حليب شوفان"
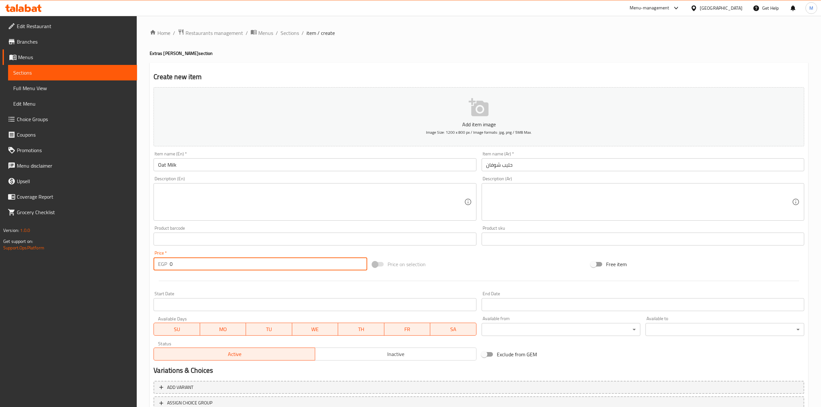
drag, startPoint x: 200, startPoint y: 260, endPoint x: 164, endPoint y: 263, distance: 36.3
click at [164, 263] on div "EGP 0 Price *" at bounding box center [260, 264] width 213 height 13
type input "65"
click at [221, 286] on div at bounding box center [479, 281] width 656 height 16
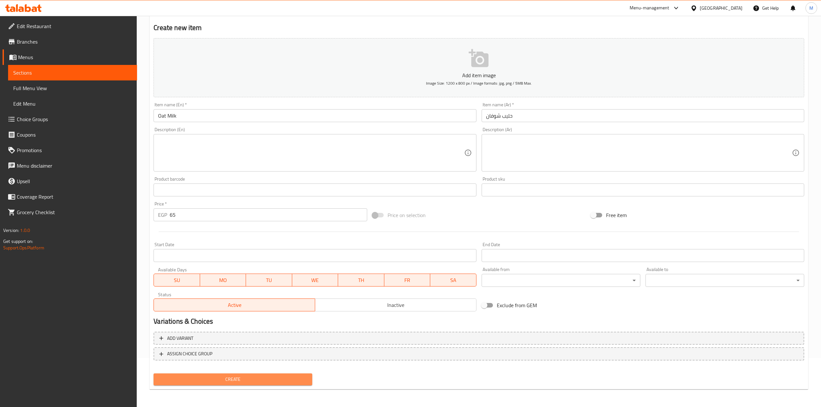
click at [243, 377] on span "Create" at bounding box center [233, 380] width 148 height 8
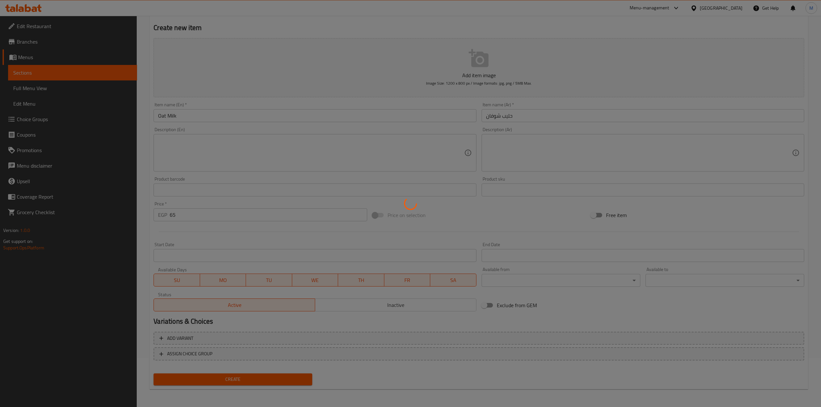
type input "0"
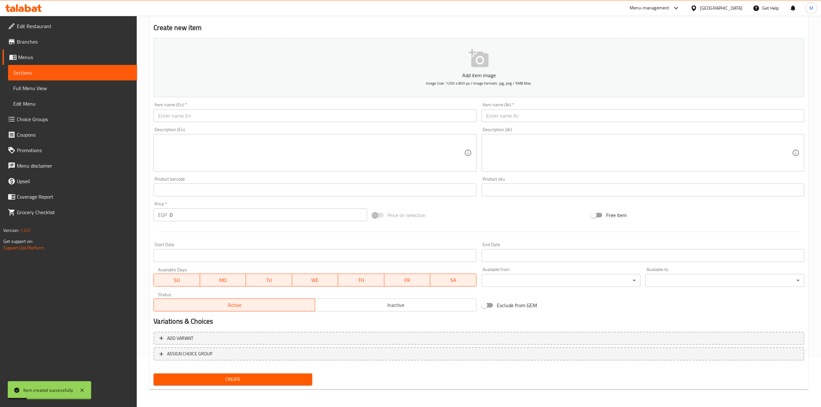
click at [290, 113] on input "text" at bounding box center [315, 115] width 323 height 13
paste input "Coconut Milk"
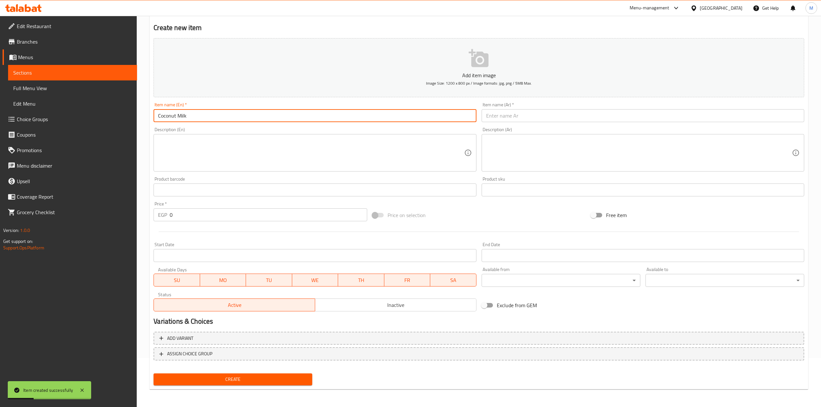
type input "Coconut Milk"
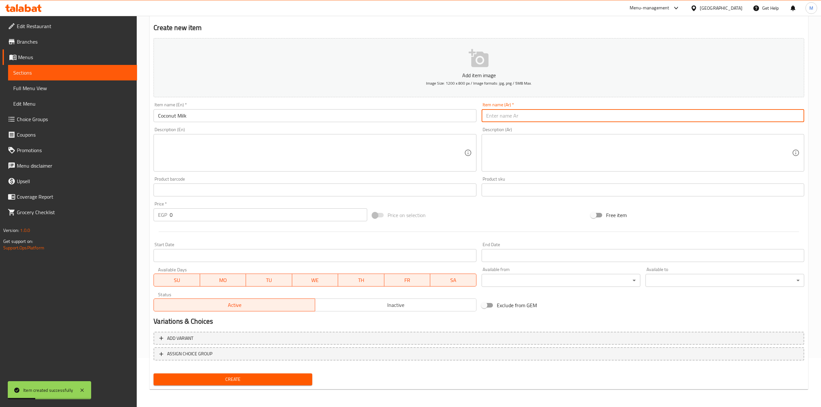
click at [573, 116] on input "text" at bounding box center [643, 115] width 323 height 13
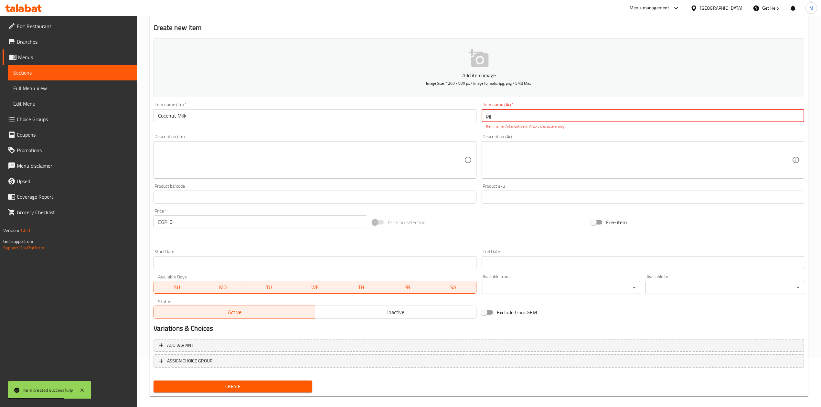
type input "p"
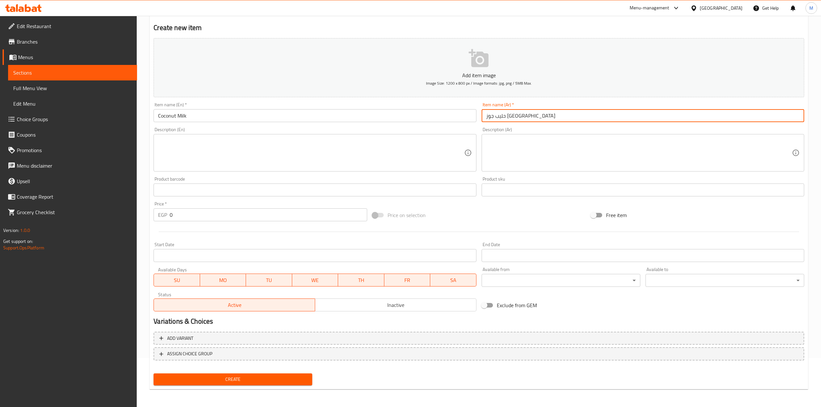
type input "حليب جوز هند"
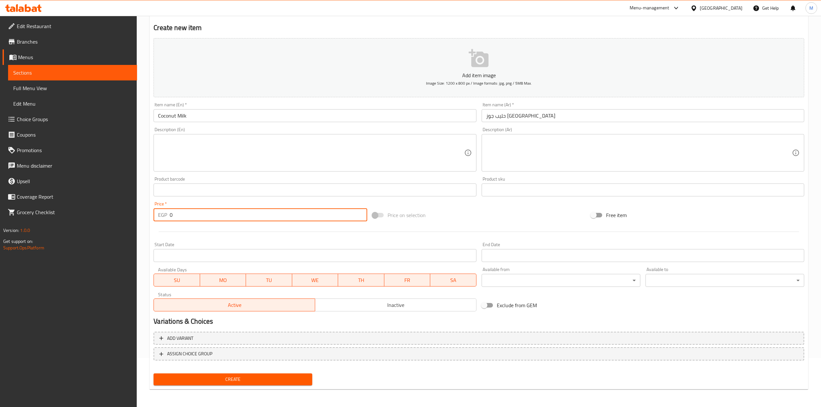
drag, startPoint x: 161, startPoint y: 218, endPoint x: 152, endPoint y: 219, distance: 8.7
click at [152, 219] on div "Price   * EGP 0 Price *" at bounding box center [260, 211] width 218 height 25
type input "65"
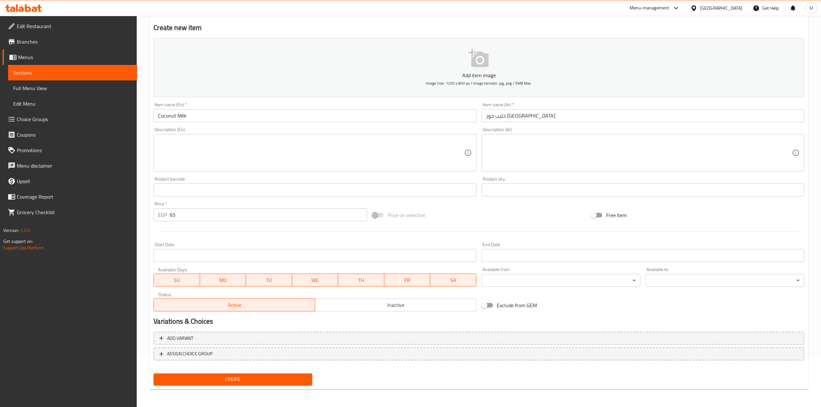
click at [185, 242] on div "Start Date Start Date" at bounding box center [315, 252] width 328 height 25
click at [299, 377] on span "Create" at bounding box center [233, 380] width 148 height 8
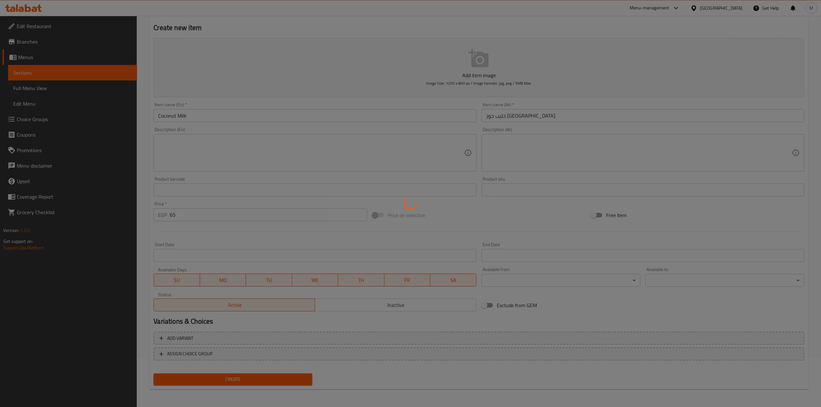
scroll to position [24, 0]
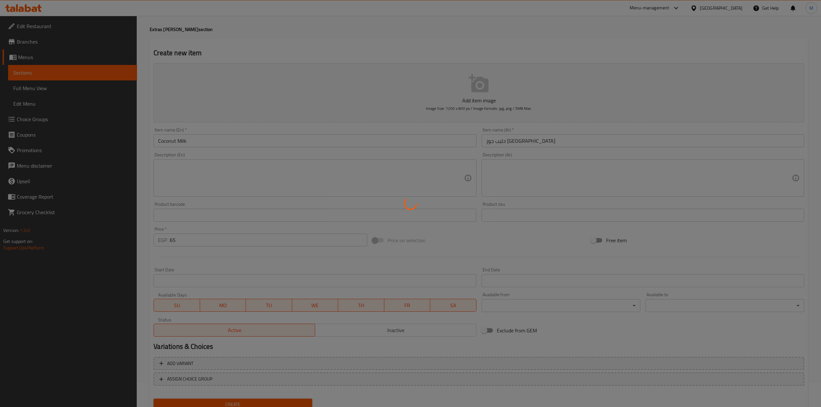
type input "0"
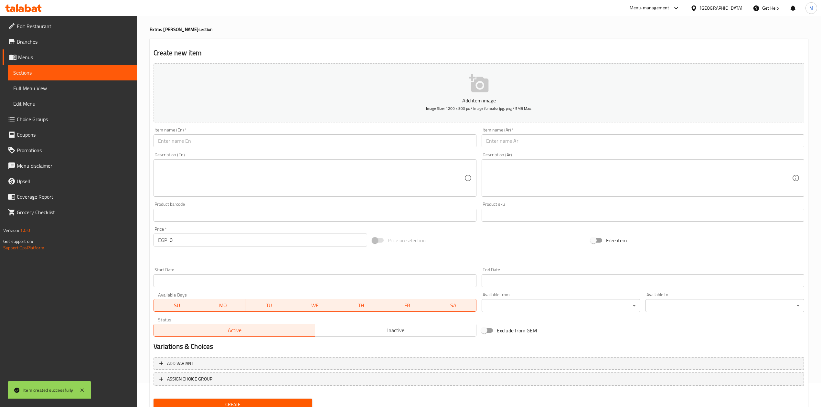
scroll to position [0, 0]
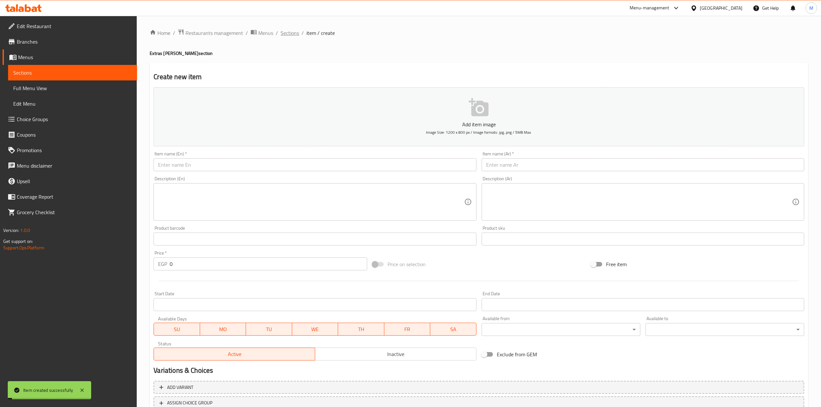
click at [285, 31] on span "Sections" at bounding box center [290, 33] width 18 height 8
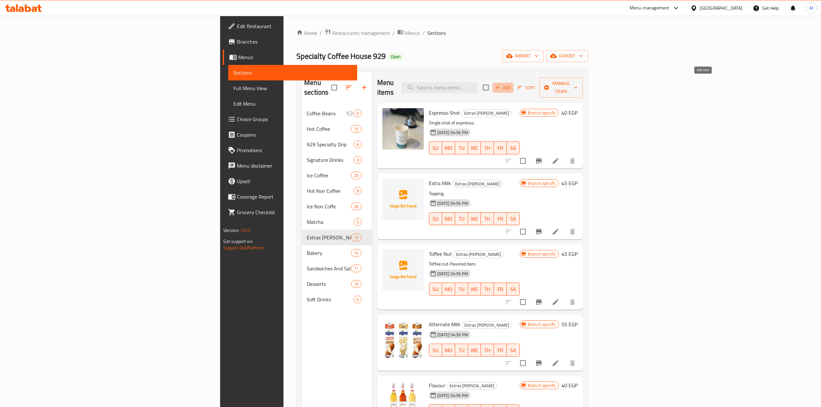
click at [512, 84] on span "Add" at bounding box center [502, 87] width 17 height 7
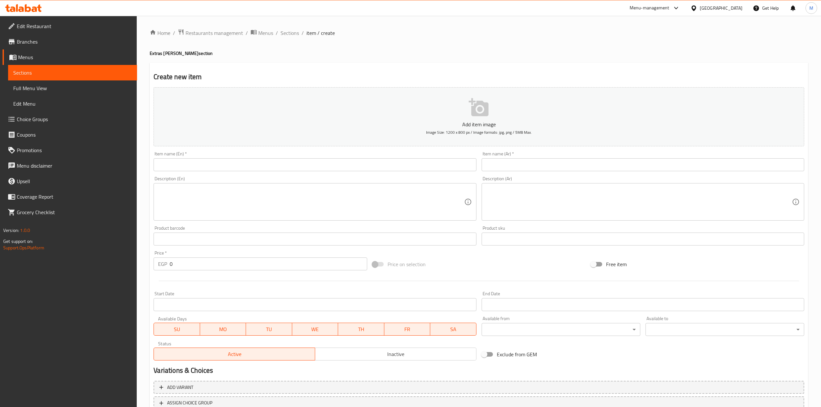
drag, startPoint x: 367, startPoint y: 150, endPoint x: 362, endPoint y: 155, distance: 7.5
click at [365, 152] on div "Item name (En)   * Item name (En) *" at bounding box center [315, 161] width 328 height 25
click at [361, 158] on div "Item name (En)   * Item name (En) *" at bounding box center [315, 162] width 323 height 20
click at [361, 162] on input "text" at bounding box center [315, 164] width 323 height 13
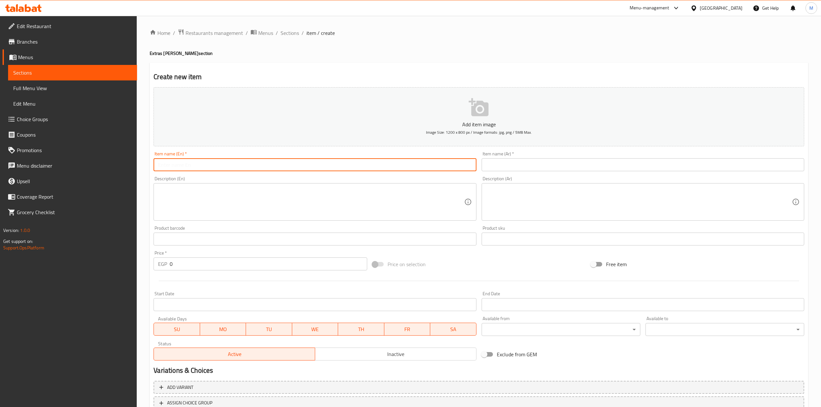
paste input "Hazelnut"
type input "Hazelnut"
click at [584, 171] on input "text" at bounding box center [643, 164] width 323 height 13
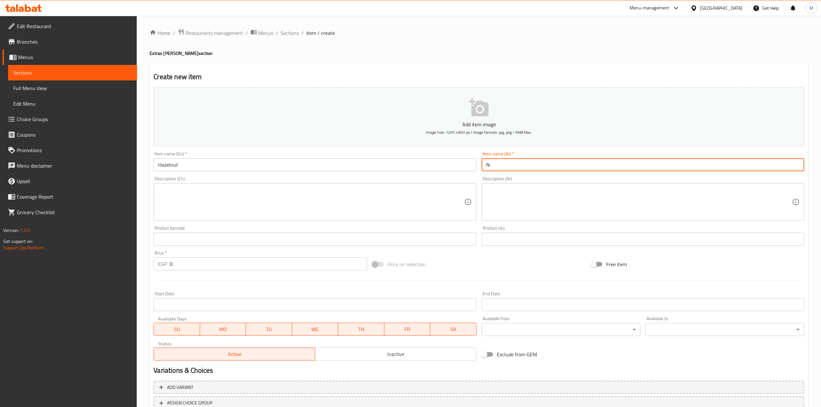
type input "f"
type input "بندق"
drag, startPoint x: 184, startPoint y: 265, endPoint x: 140, endPoint y: 264, distance: 44.6
click at [157, 267] on div "EGP 0 Price *" at bounding box center [260, 264] width 213 height 13
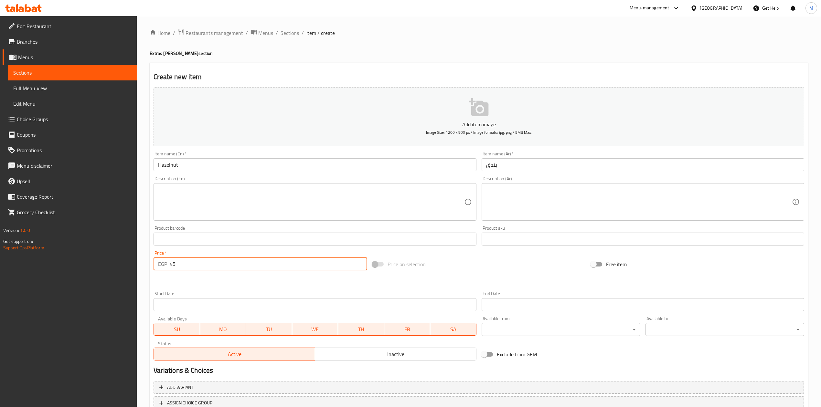
type input "45"
click at [198, 287] on div at bounding box center [479, 281] width 656 height 16
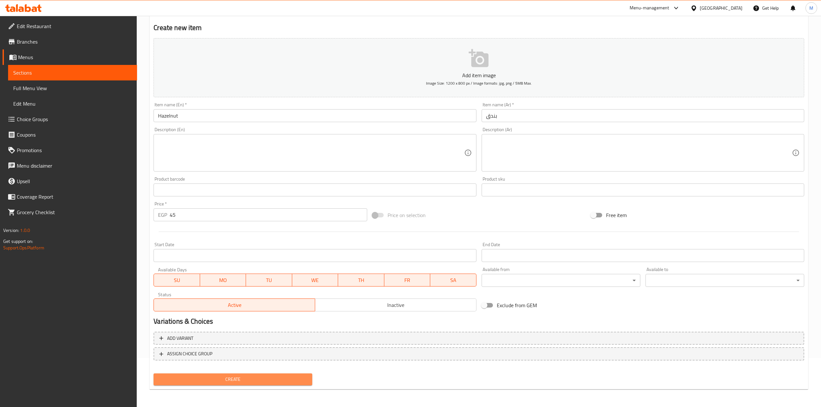
click at [235, 376] on span "Create" at bounding box center [233, 380] width 148 height 8
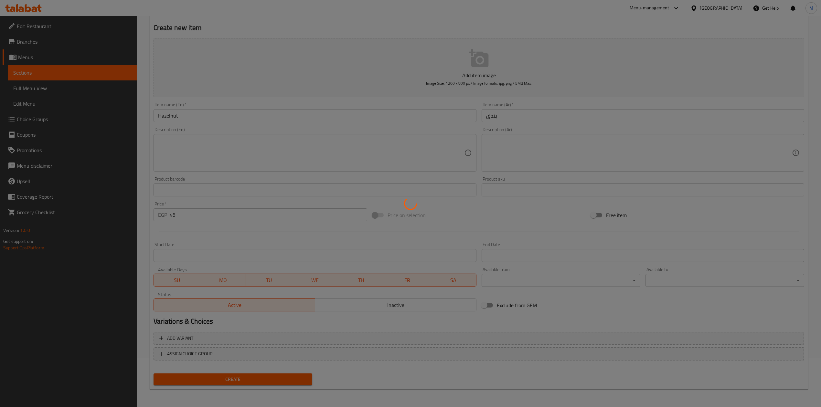
type input "0"
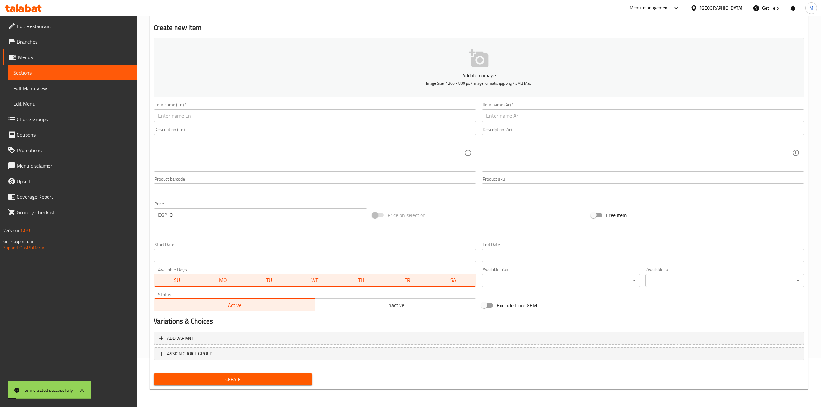
scroll to position [0, 0]
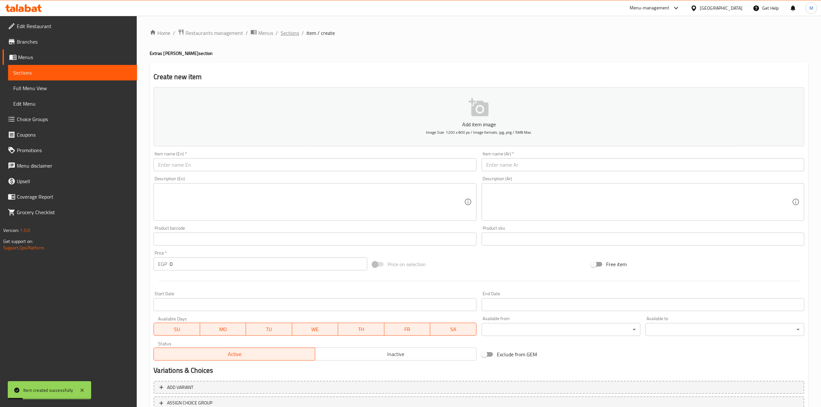
click at [287, 31] on span "Sections" at bounding box center [290, 33] width 18 height 8
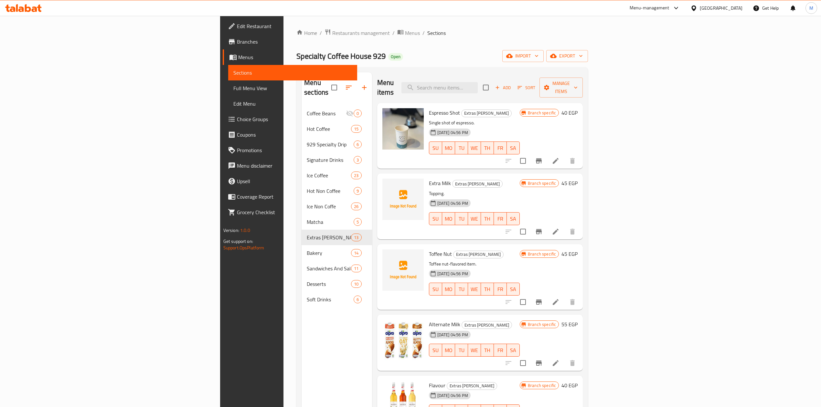
click at [512, 84] on span "Add" at bounding box center [502, 87] width 17 height 7
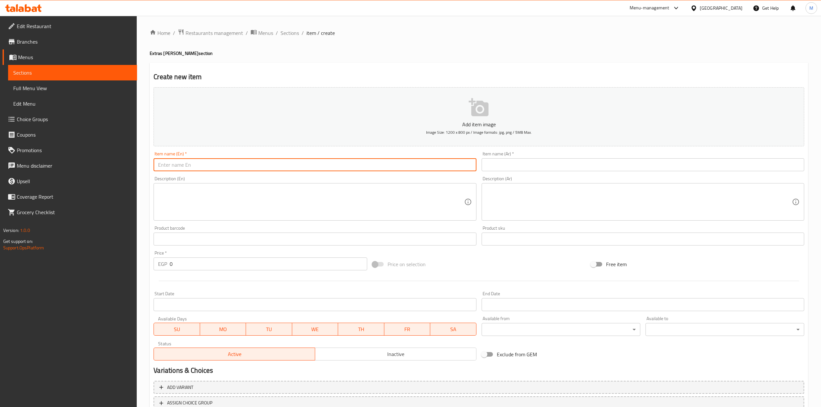
click at [312, 163] on input "text" at bounding box center [315, 164] width 323 height 13
type input "}"
type input "Caramel Flavor"
click at [547, 164] on input "text" at bounding box center [643, 164] width 323 height 13
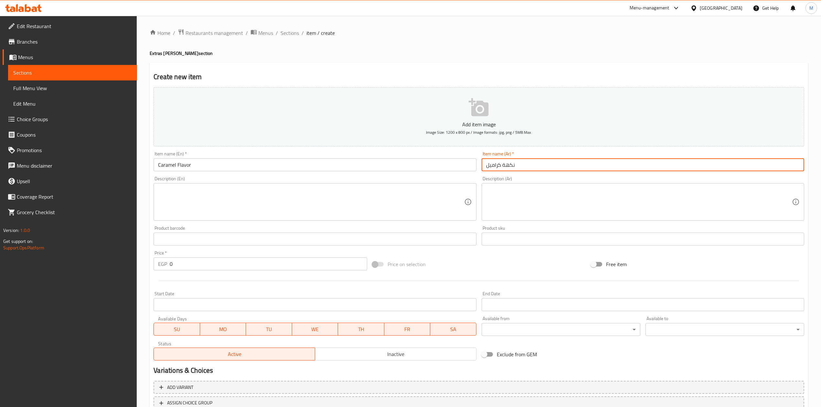
type input "نكهة كراميل"
drag, startPoint x: 185, startPoint y: 263, endPoint x: 153, endPoint y: 268, distance: 32.5
click at [163, 268] on div "EGP 0 Price *" at bounding box center [260, 264] width 213 height 13
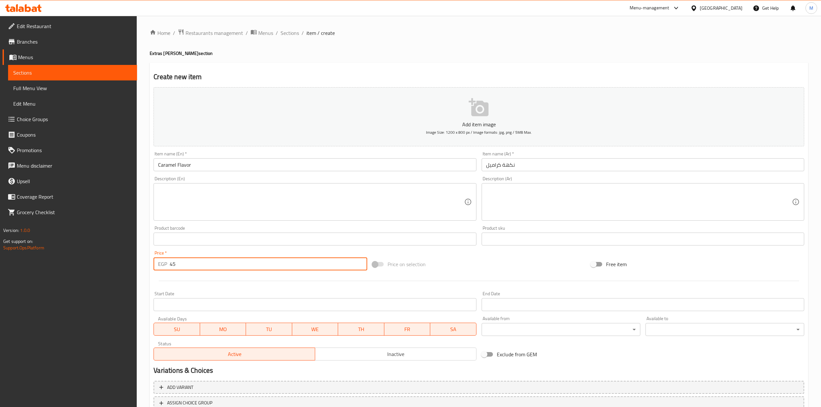
type input "45"
click at [170, 281] on hr at bounding box center [479, 281] width 640 height 0
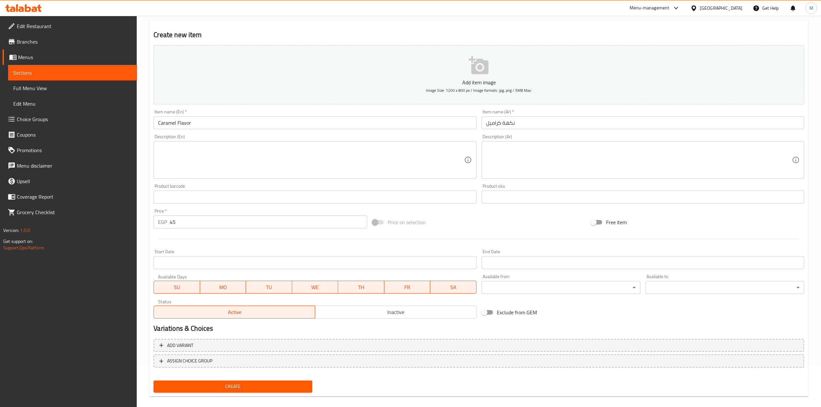
scroll to position [49, 0]
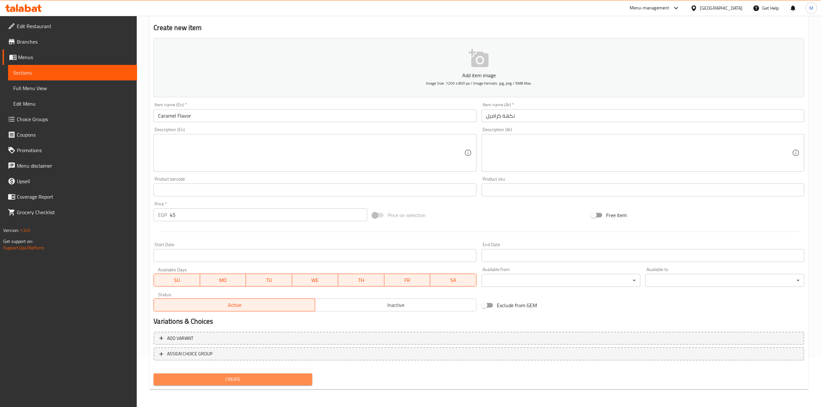
click at [255, 376] on span "Create" at bounding box center [233, 380] width 148 height 8
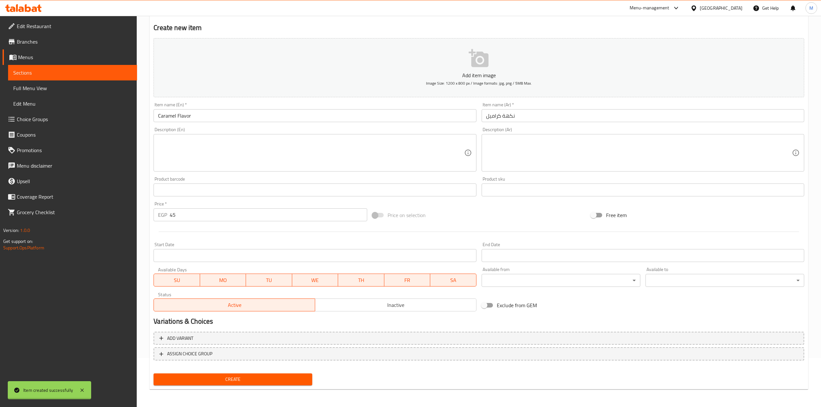
type input "0"
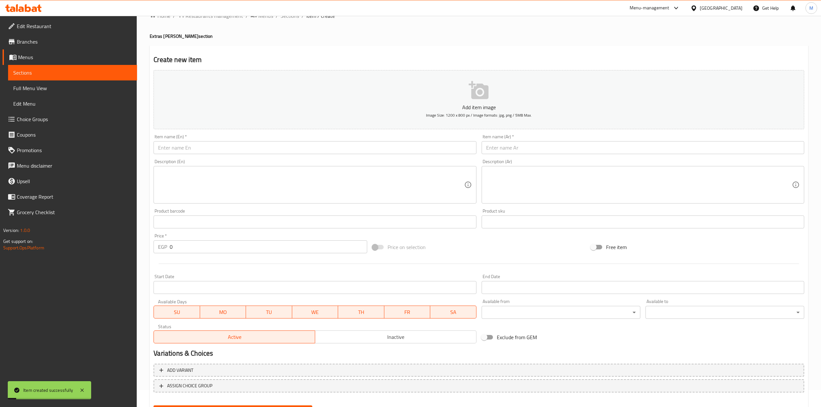
scroll to position [0, 0]
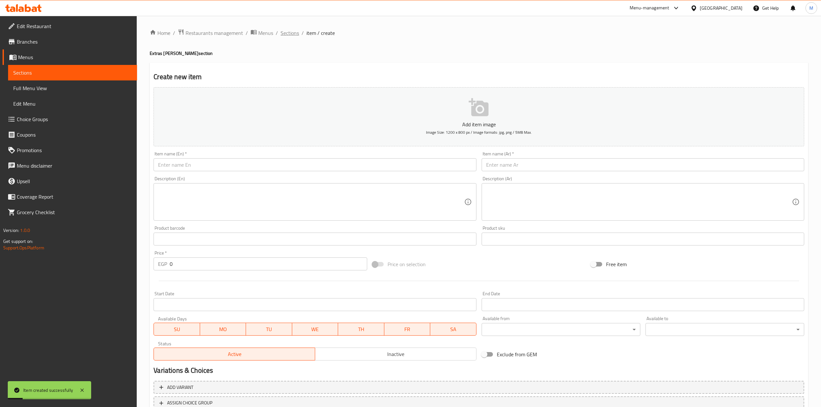
click at [295, 34] on span "Sections" at bounding box center [290, 33] width 18 height 8
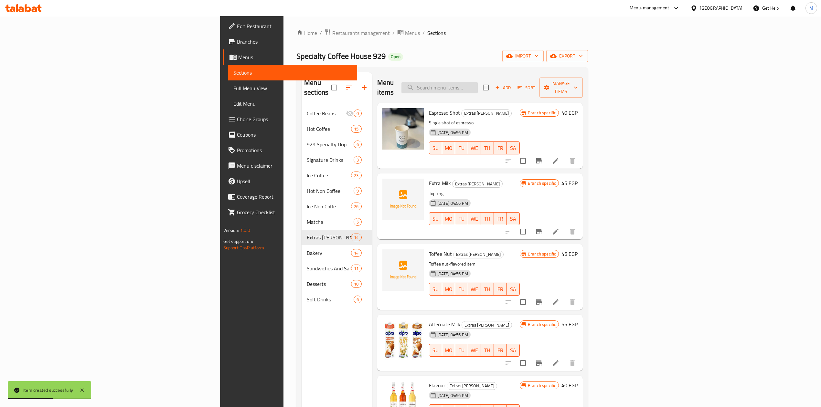
click at [478, 83] on input "search" at bounding box center [439, 87] width 76 height 11
paste input "Vanilla"
type input "Vanilla"
click at [583, 88] on div "Add Sort Manage items" at bounding box center [533, 88] width 100 height 20
click at [500, 85] on icon "button" at bounding box center [497, 88] width 6 height 6
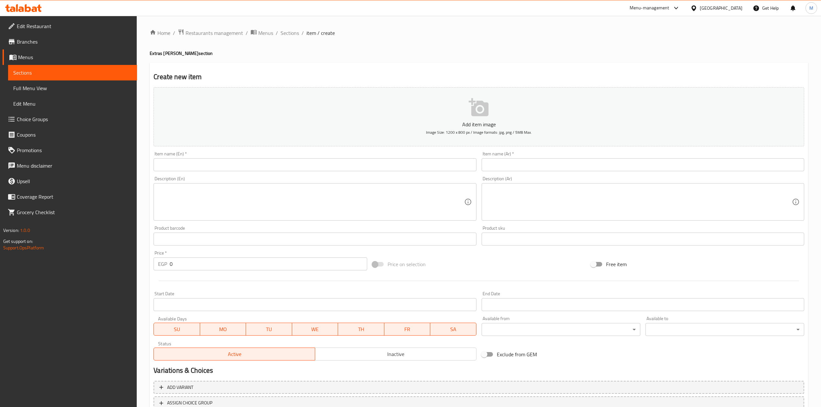
click at [354, 170] on input "text" at bounding box center [315, 164] width 323 height 13
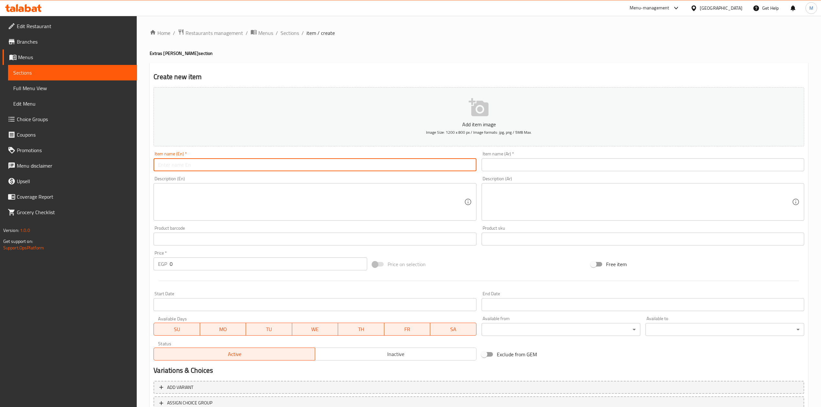
paste input "Vanilla"
type input "Vanilla"
click at [539, 177] on div "Description (Ar) Description (Ar)" at bounding box center [643, 198] width 323 height 44
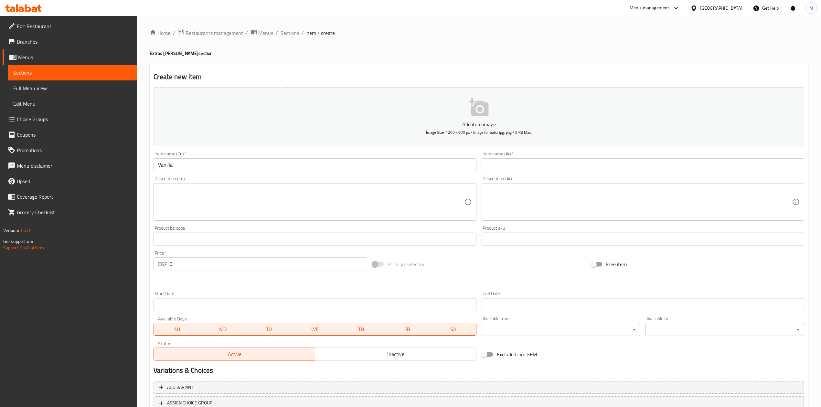
click at [542, 166] on input "text" at bounding box center [643, 164] width 323 height 13
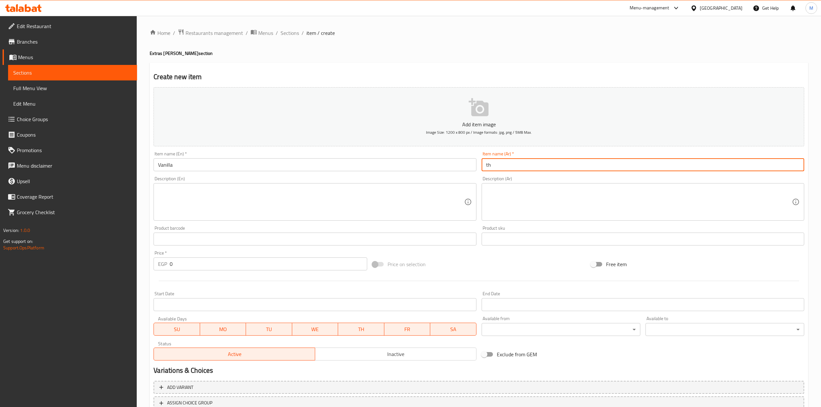
type input "t"
type input "فانيلا"
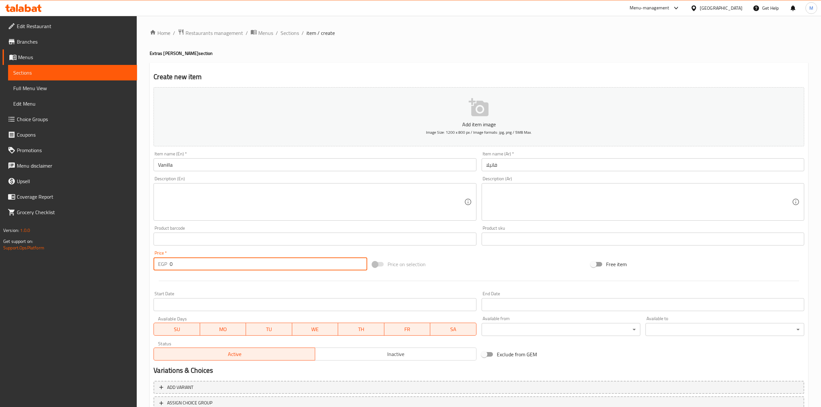
click at [161, 268] on div "EGP 0 Price *" at bounding box center [260, 264] width 213 height 13
type input "45"
click at [440, 272] on div "Price on selection" at bounding box center [479, 264] width 218 height 17
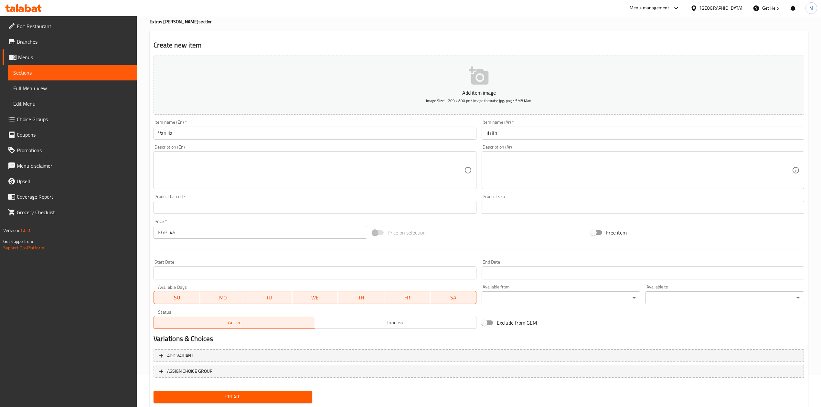
scroll to position [49, 0]
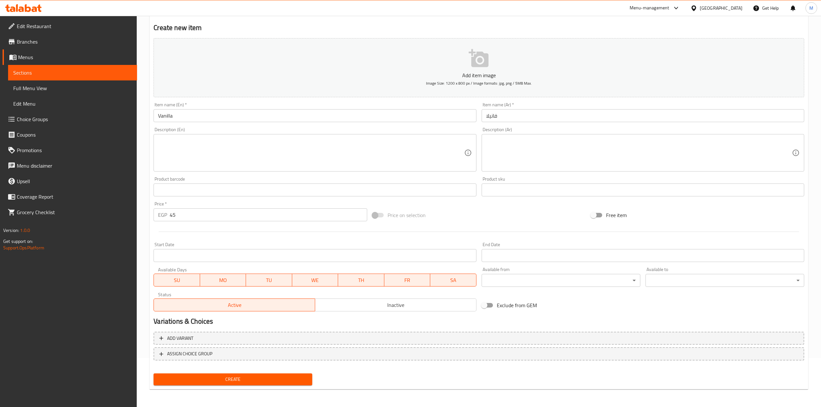
click at [296, 381] on span "Create" at bounding box center [233, 380] width 148 height 8
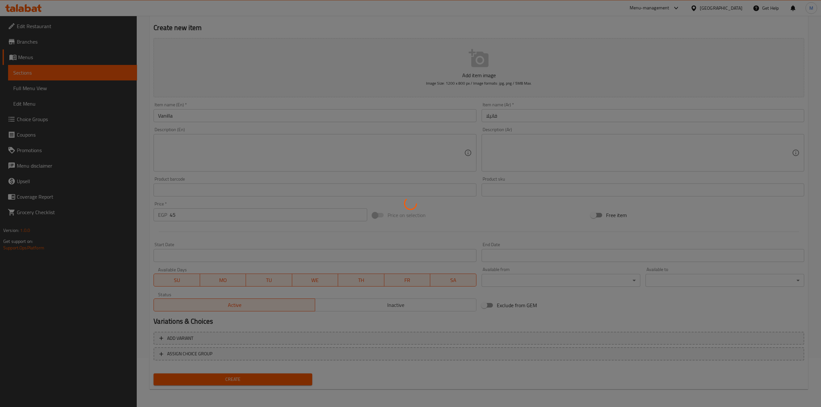
type input "0"
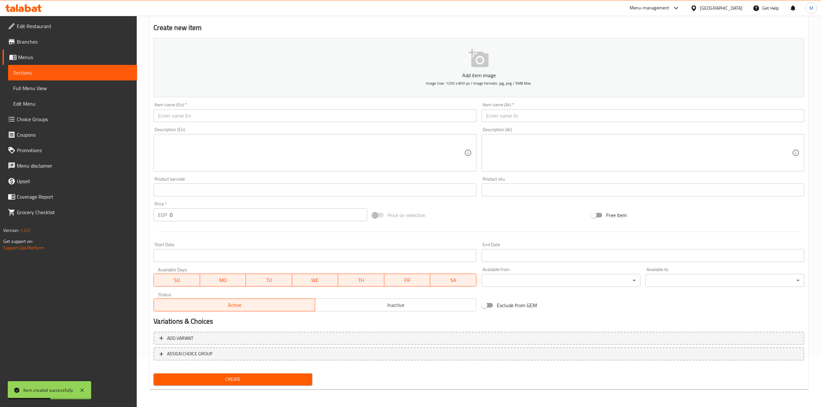
click at [357, 119] on input "text" at bounding box center [315, 115] width 323 height 13
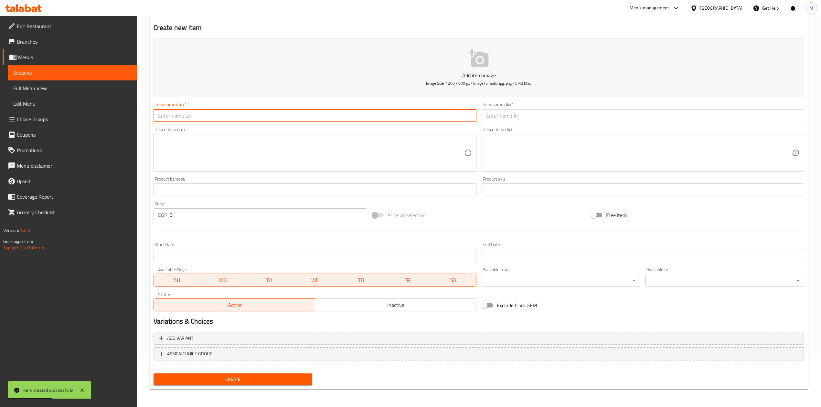
paste input "Irish"
type input "Irish"
click at [540, 122] on input "text" at bounding box center [643, 115] width 323 height 13
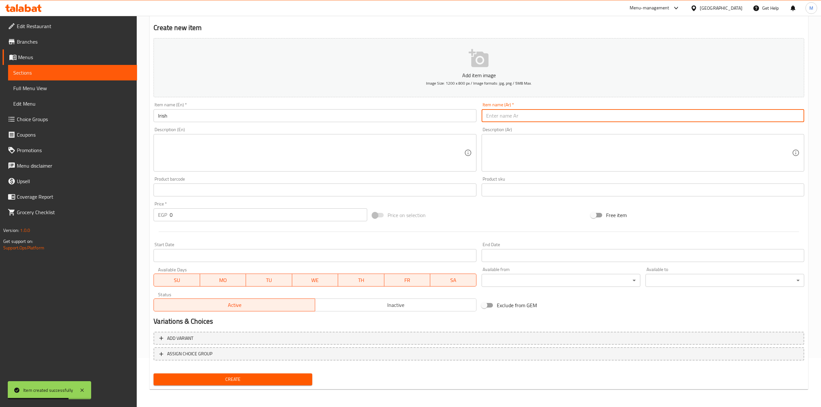
type input "h"
type input "ايرش"
drag, startPoint x: 179, startPoint y: 212, endPoint x: 167, endPoint y: 216, distance: 12.3
click at [167, 216] on div "EGP 0 Price *" at bounding box center [260, 214] width 213 height 13
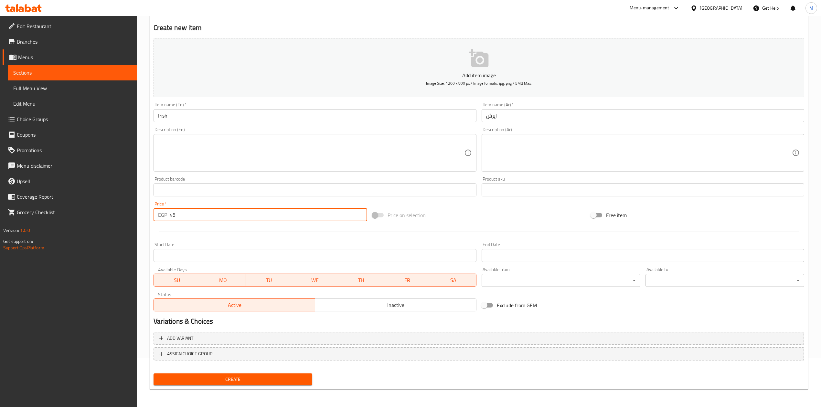
type input "45"
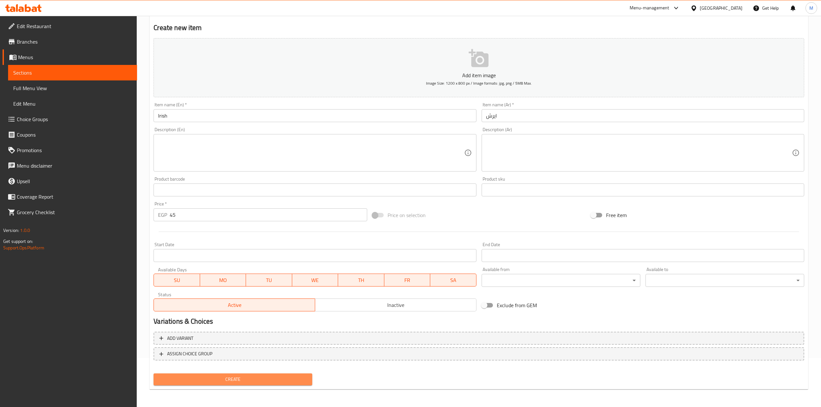
click at [251, 374] on button "Create" at bounding box center [233, 380] width 159 height 12
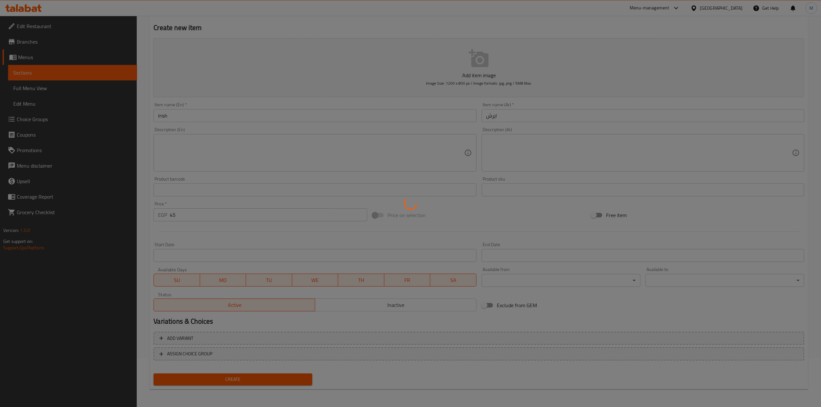
type input "0"
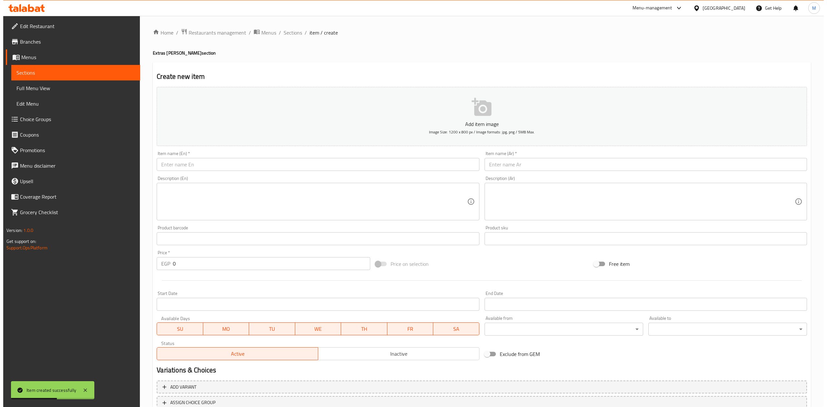
scroll to position [0, 0]
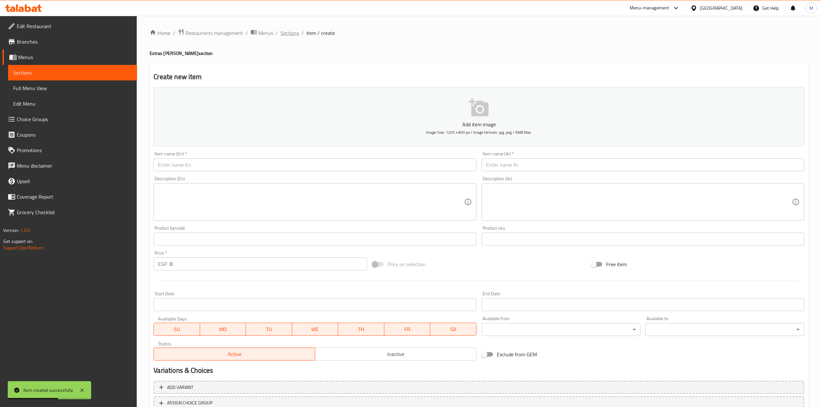
click at [289, 31] on span "Sections" at bounding box center [290, 33] width 18 height 8
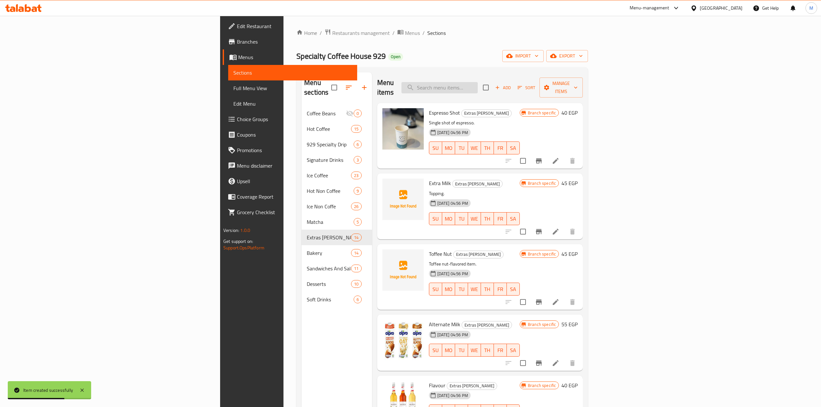
click at [478, 87] on input "search" at bounding box center [439, 87] width 76 height 11
paste input "Caramel Sugar Free"
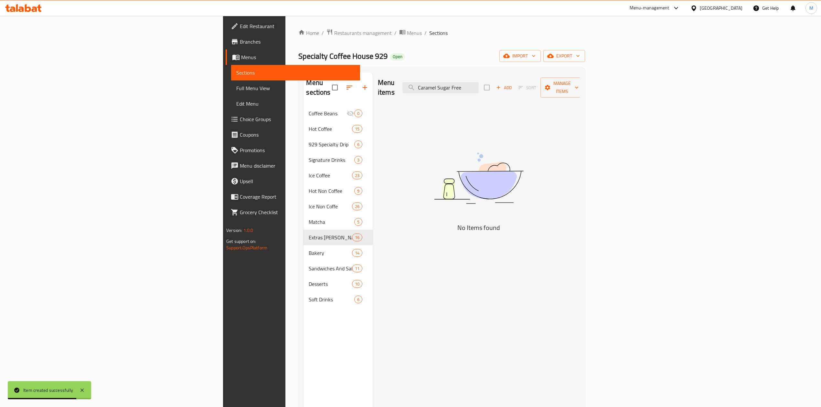
type input "Caramel Sugar Free"
click at [513, 84] on span "Add" at bounding box center [503, 87] width 17 height 7
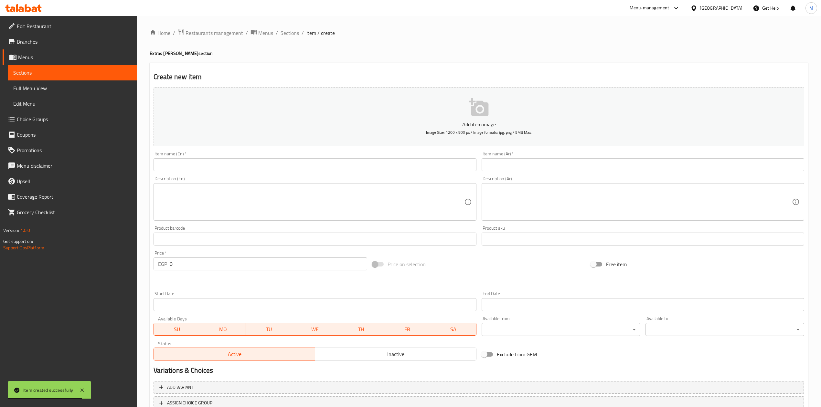
click at [347, 174] on div "Item name (En)   * Item name (En) *" at bounding box center [315, 161] width 328 height 25
click at [353, 167] on input "text" at bounding box center [315, 164] width 323 height 13
paste input "Caramel Sugar Free"
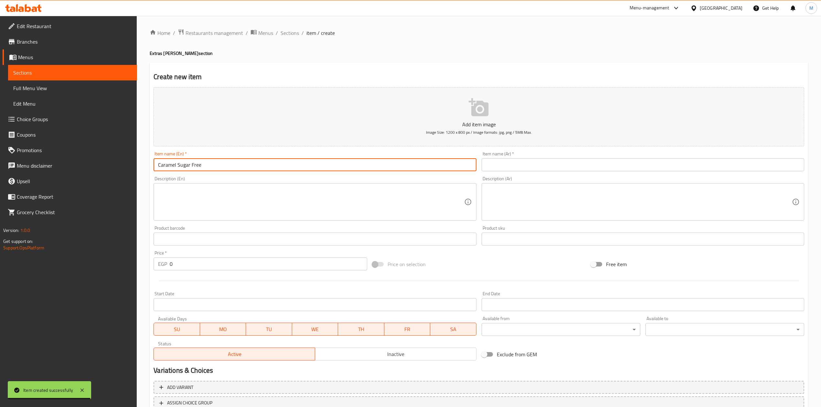
type input "Caramel Sugar Free"
click at [588, 158] on div "Item name (Ar)   * Item name (Ar) *" at bounding box center [643, 162] width 323 height 20
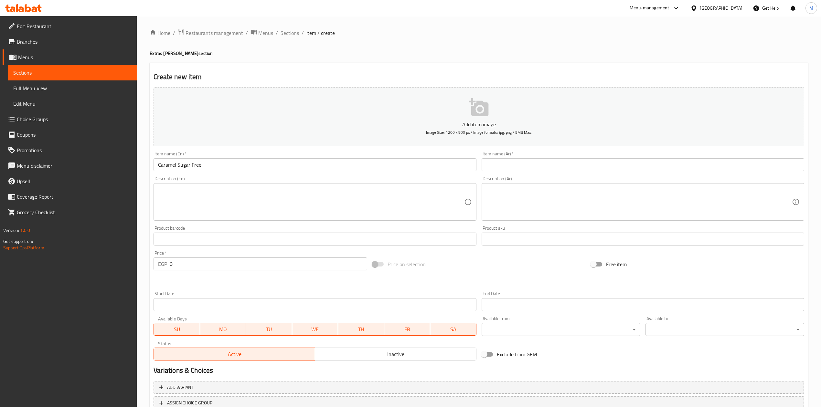
click at [588, 173] on div "Item name (Ar)   * Item name (Ar) *" at bounding box center [643, 161] width 328 height 25
click at [586, 166] on input "text" at bounding box center [643, 164] width 323 height 13
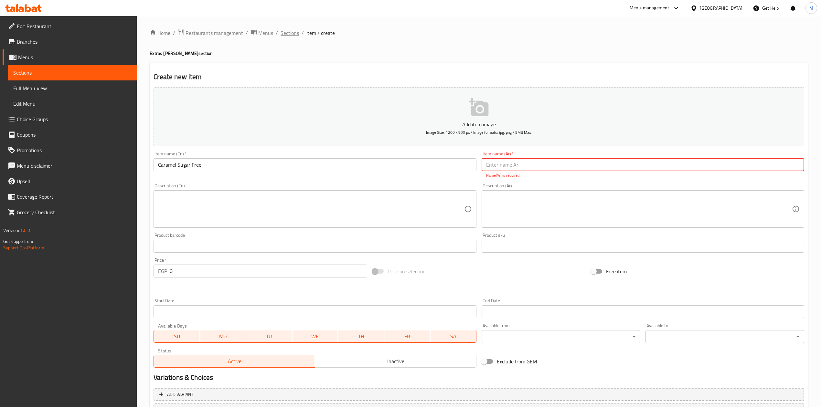
click at [282, 31] on span "Sections" at bounding box center [290, 33] width 18 height 8
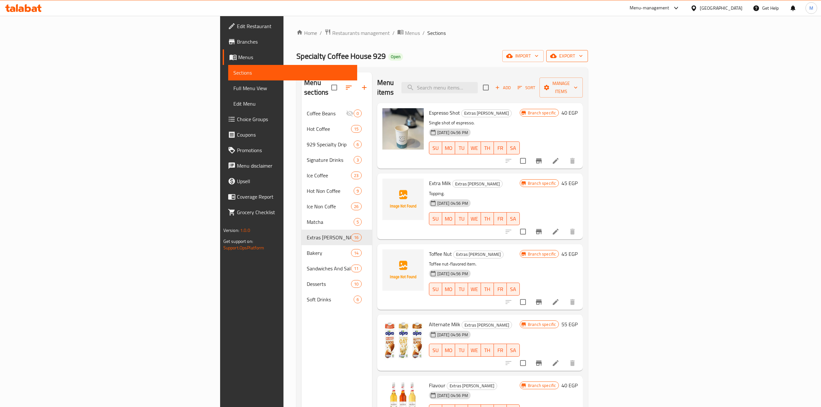
click at [583, 57] on span "export" at bounding box center [566, 56] width 31 height 8
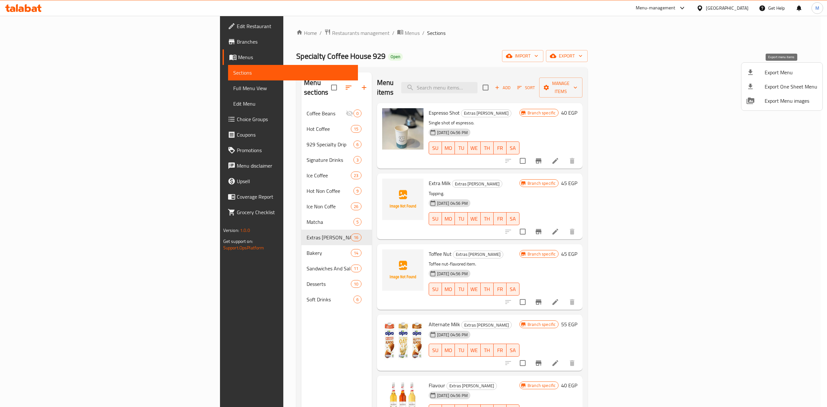
click at [774, 74] on span "Export Menu" at bounding box center [791, 73] width 53 height 8
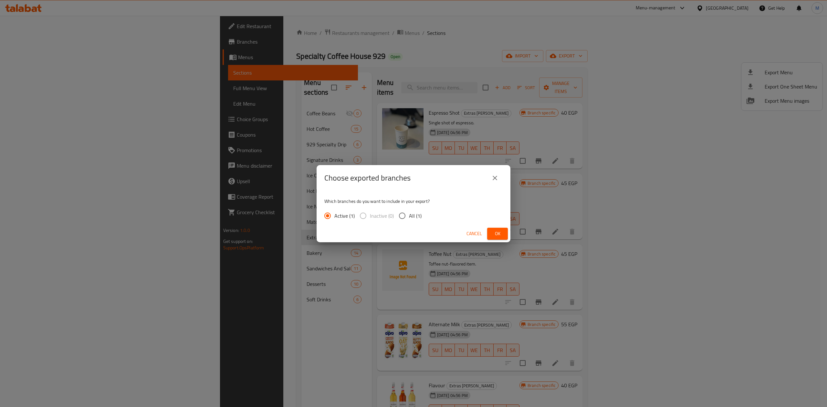
click at [405, 211] on input "All (1)" at bounding box center [403, 216] width 14 height 14
radio input "true"
click at [506, 234] on button "Ok" at bounding box center [497, 234] width 21 height 12
